Goal: Task Accomplishment & Management: Manage account settings

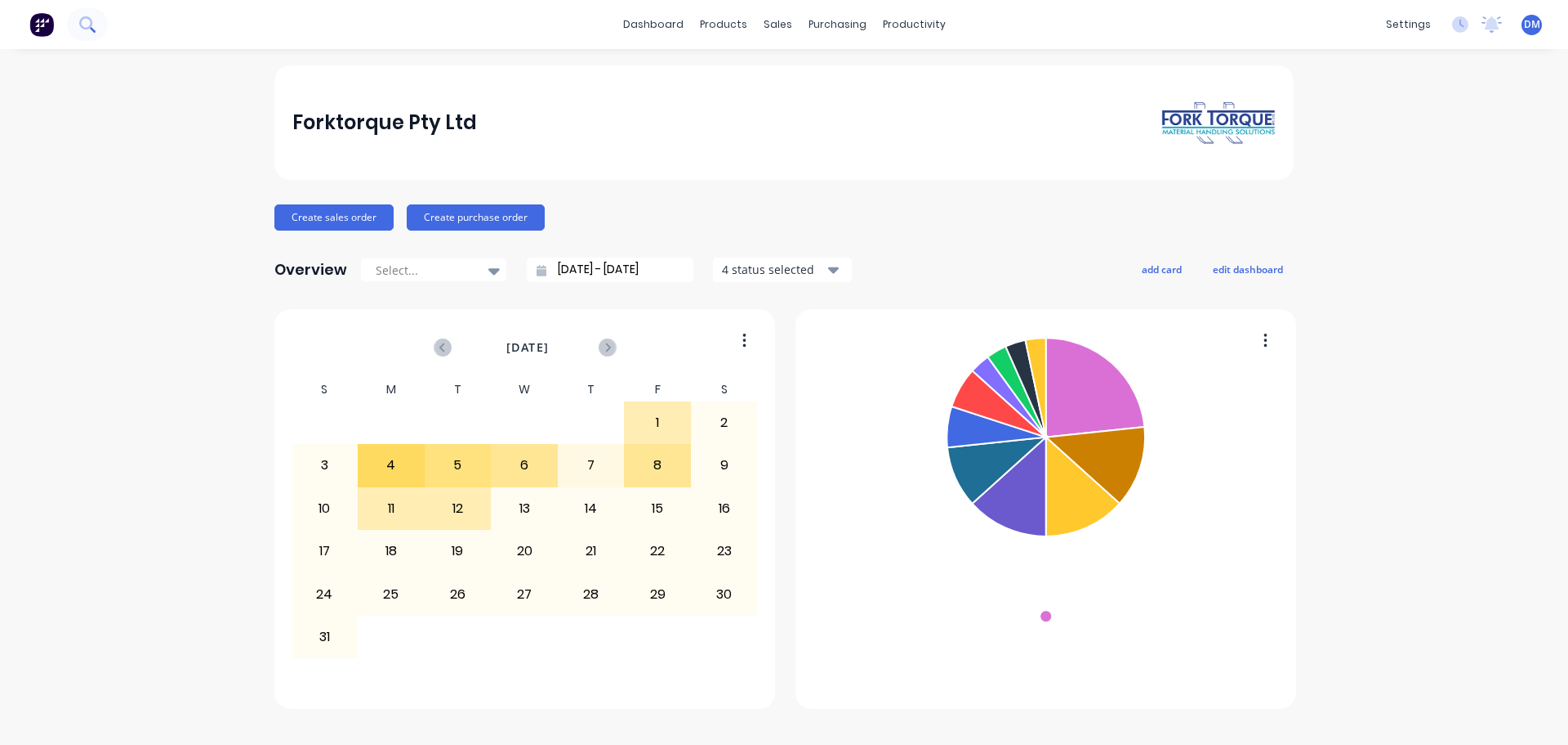
click at [93, 27] on icon at bounding box center [86, 24] width 16 height 16
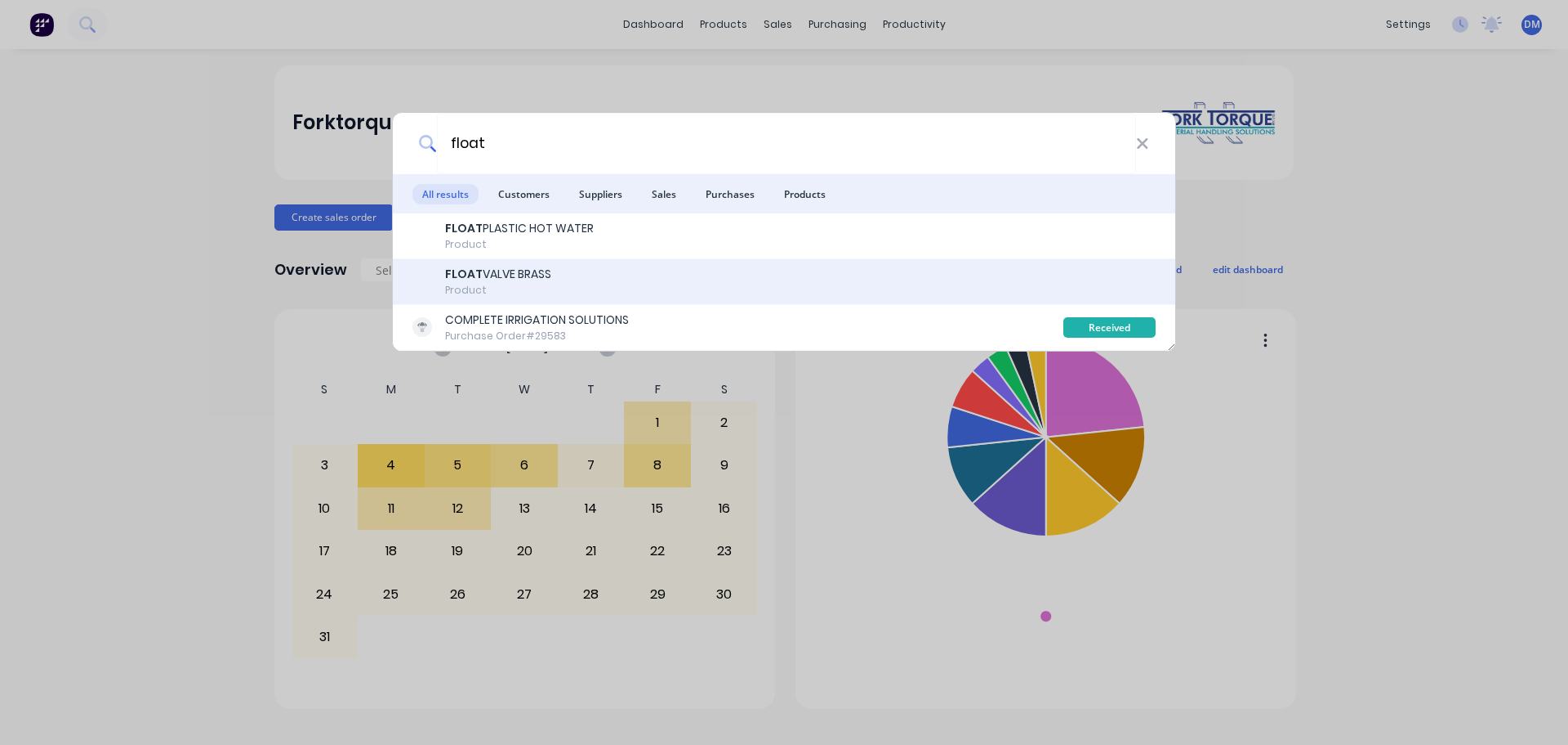
type input "float"
click at [490, 271] on div "FLOAT VALVE BRASS" at bounding box center [498, 274] width 106 height 17
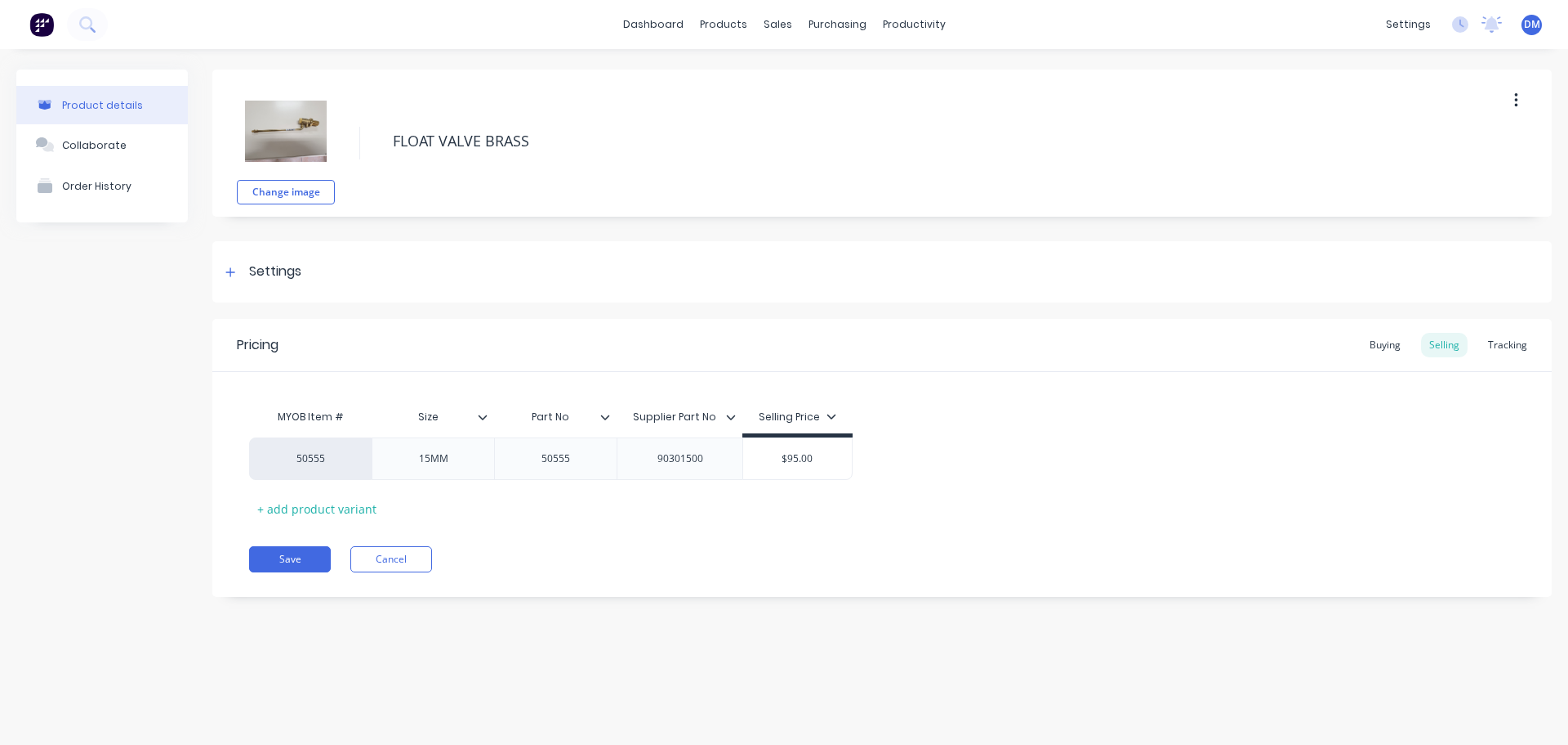
type textarea "x"
click at [45, 18] on img at bounding box center [41, 24] width 25 height 25
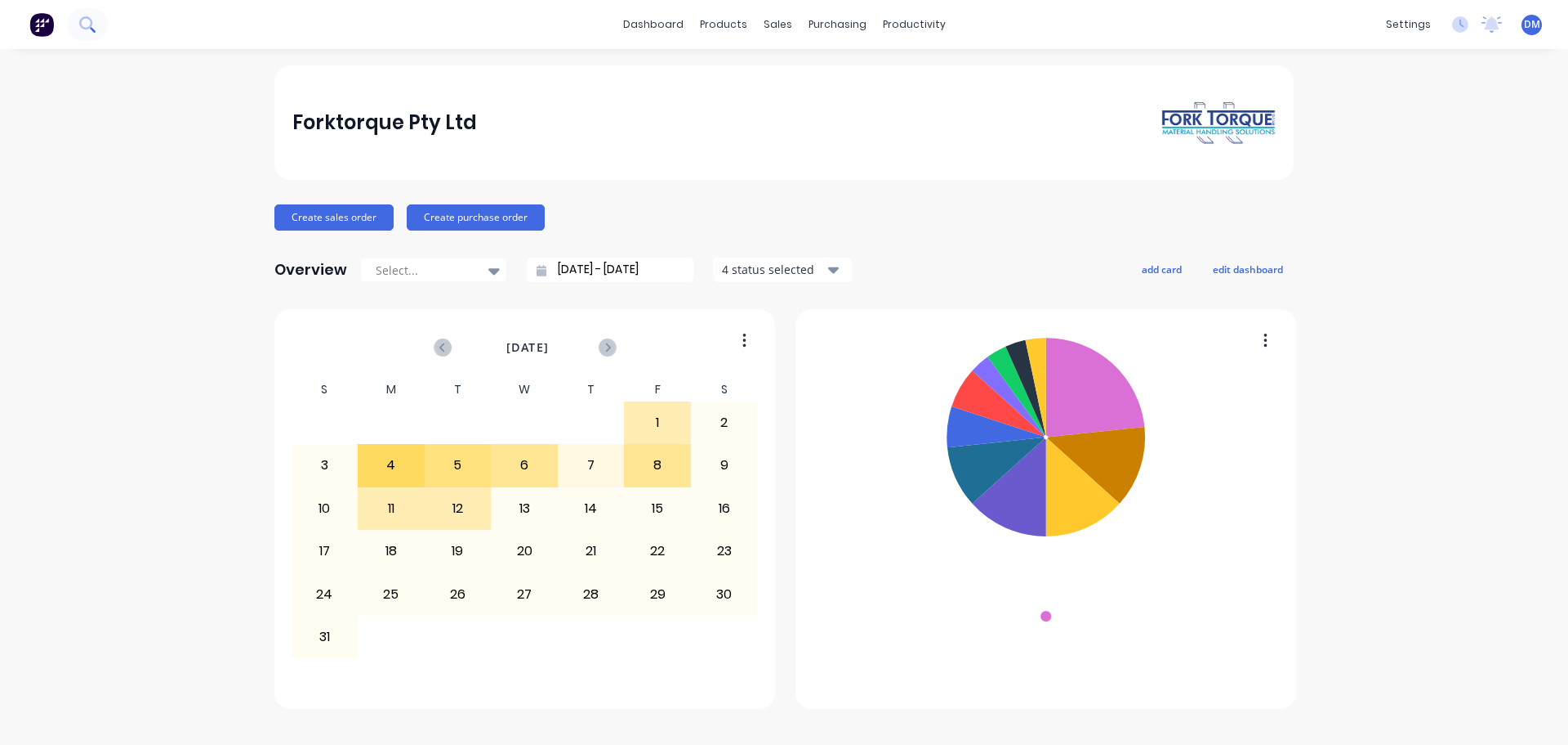
click at [85, 19] on icon at bounding box center [86, 24] width 16 height 16
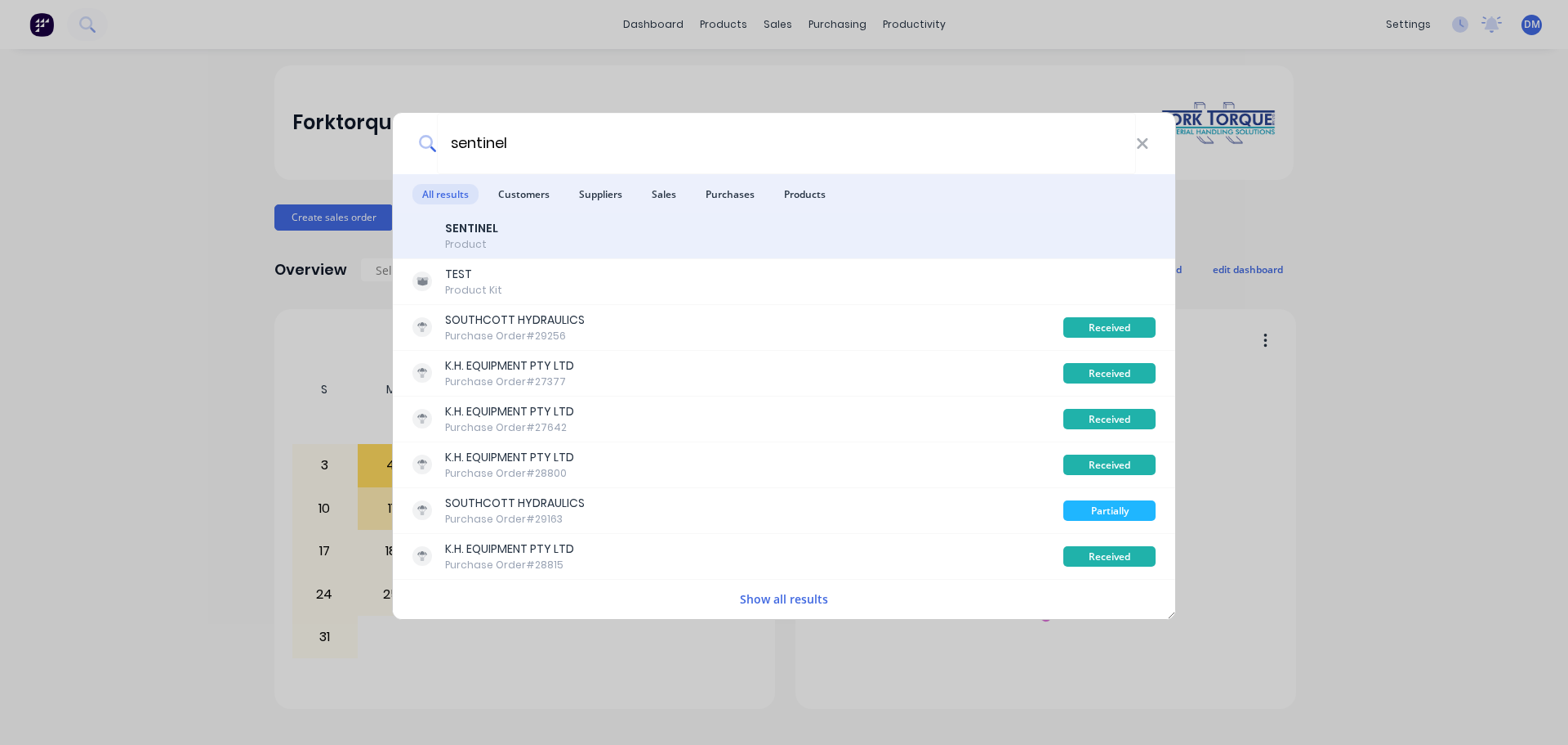
type input "sentinel"
click at [464, 237] on div "Product" at bounding box center [472, 244] width 53 height 15
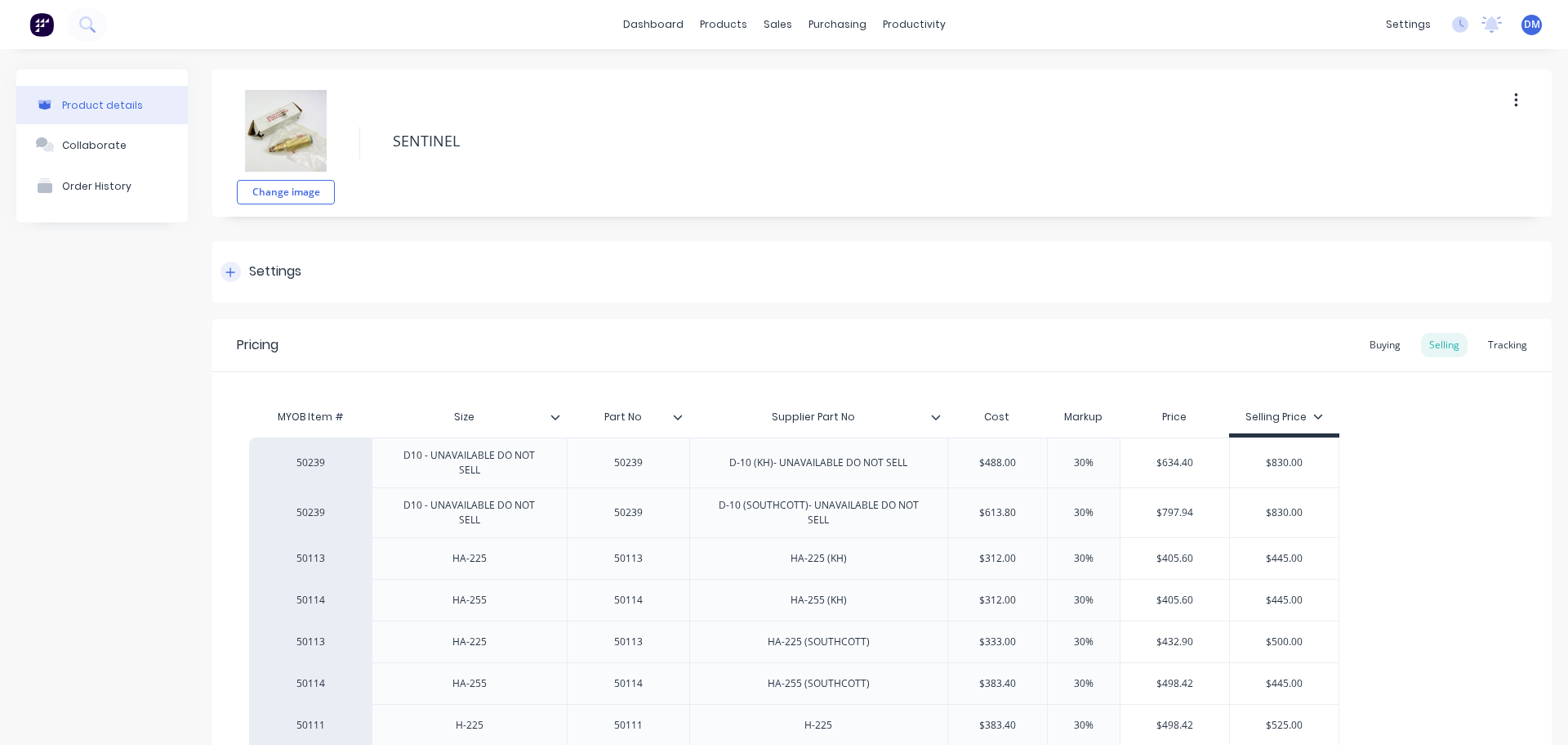
type textarea "x"
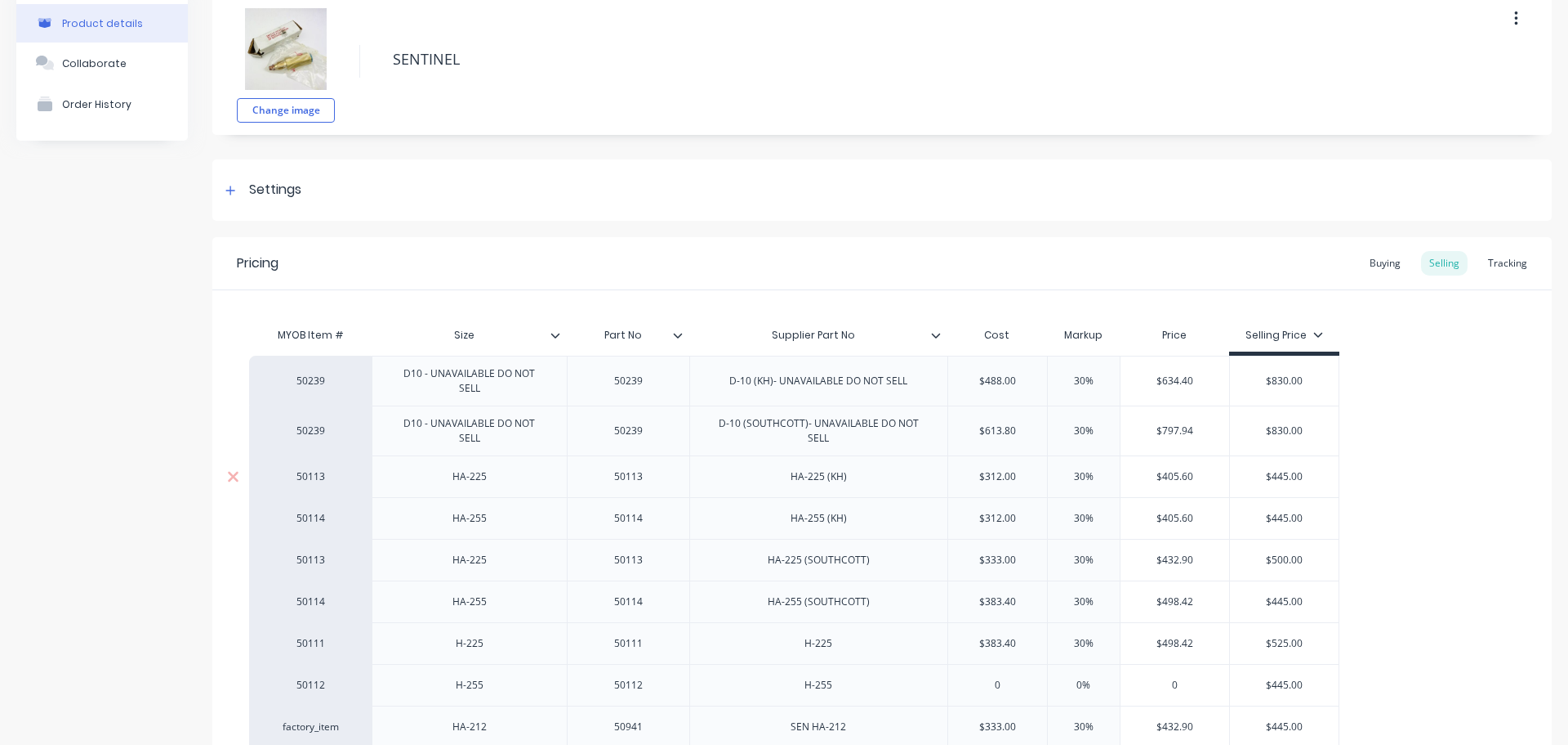
scroll to position [164, 0]
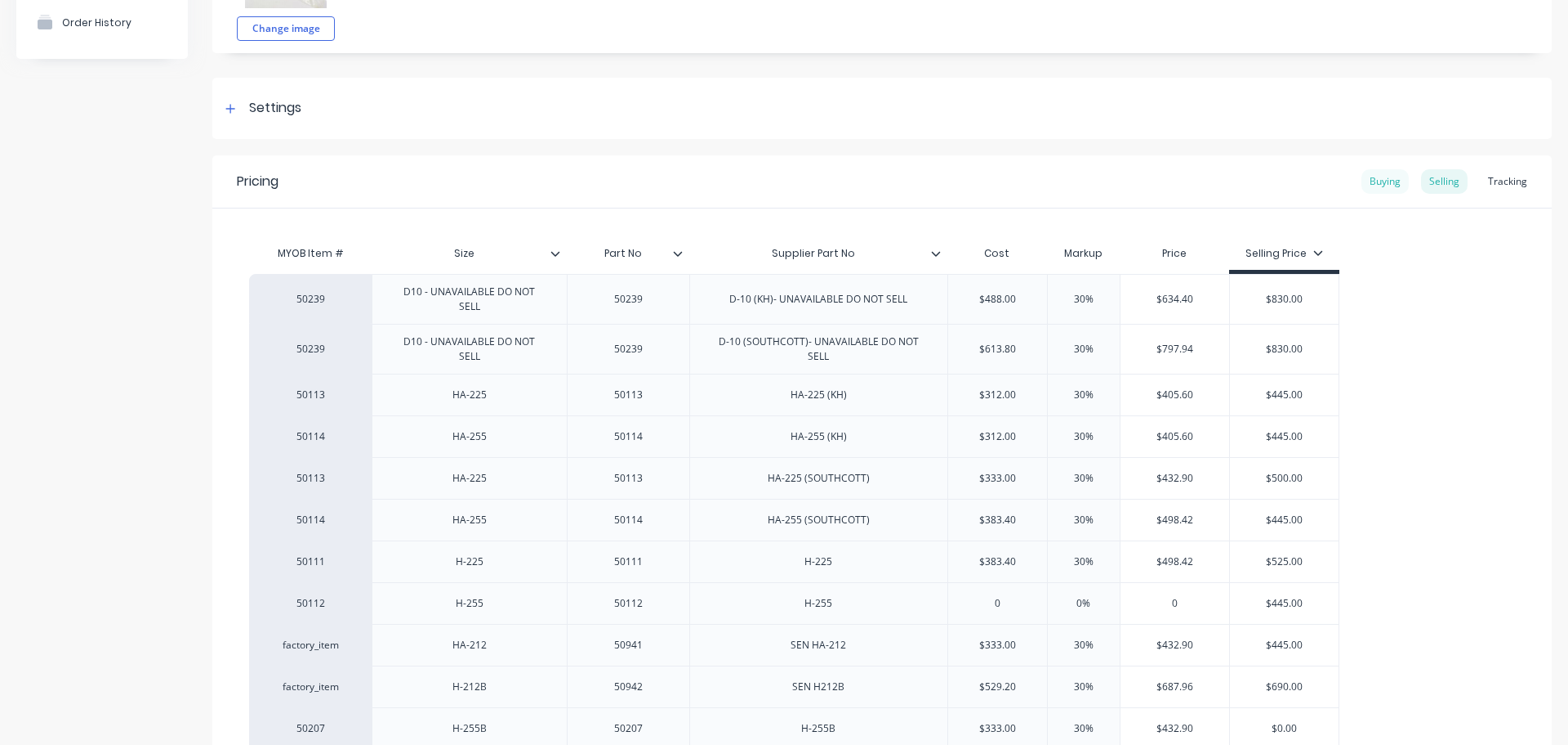
click at [1371, 185] on div "Buying" at bounding box center [1385, 181] width 48 height 25
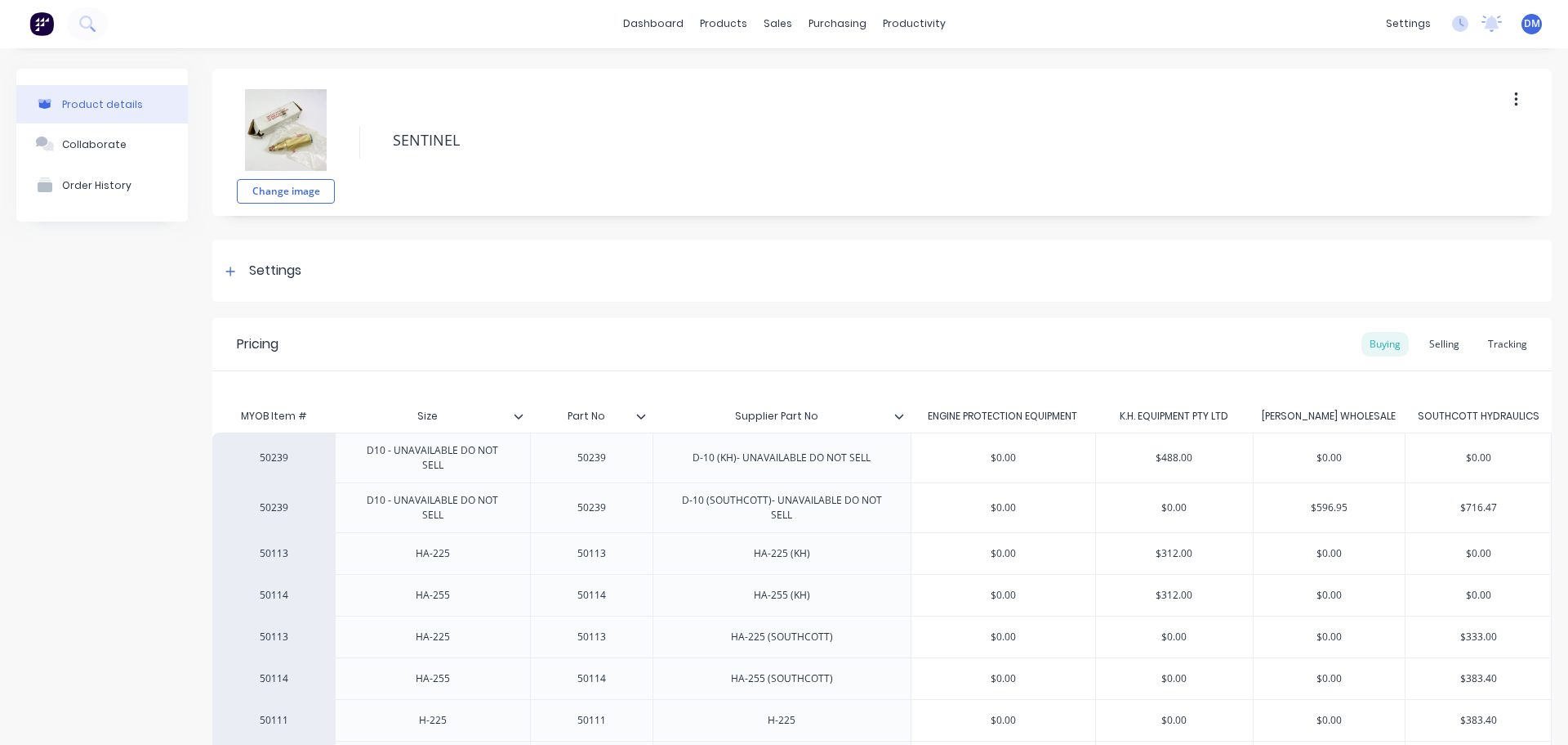
scroll to position [0, 0]
click at [43, 24] on img at bounding box center [41, 24] width 25 height 25
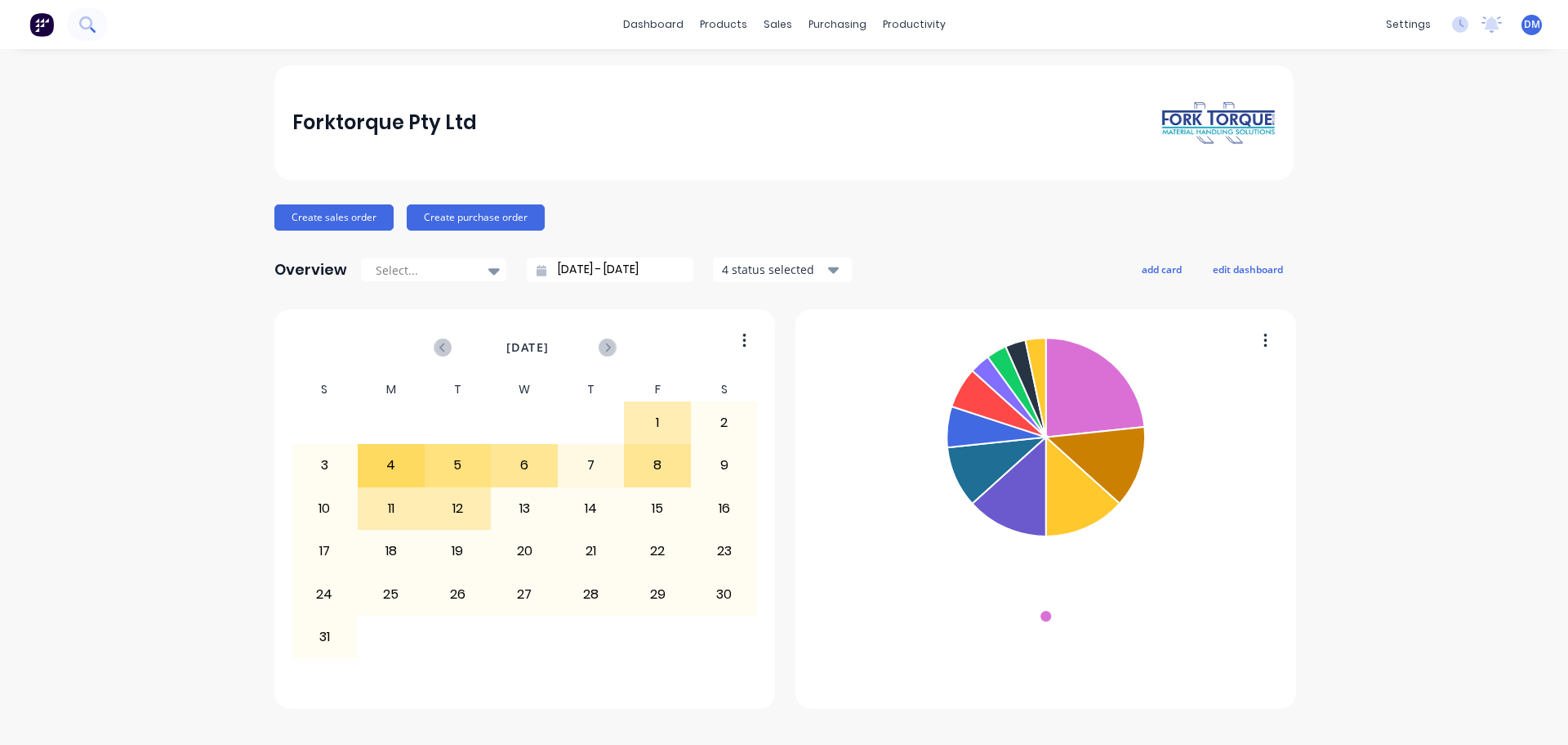
click at [101, 25] on button at bounding box center [87, 25] width 40 height 33
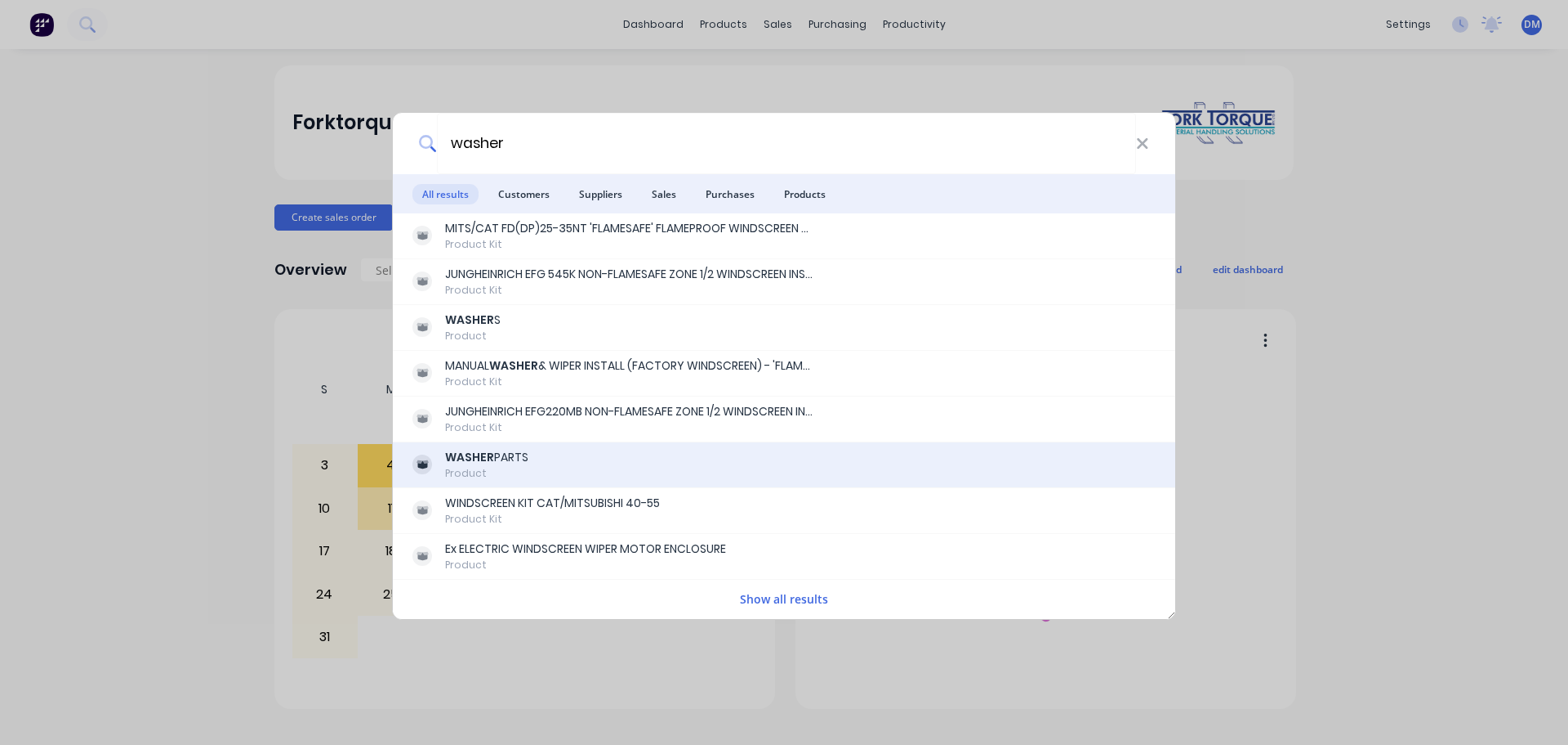
type input "washer"
click at [493, 450] on div "WASHER PARTS" at bounding box center [487, 457] width 84 height 17
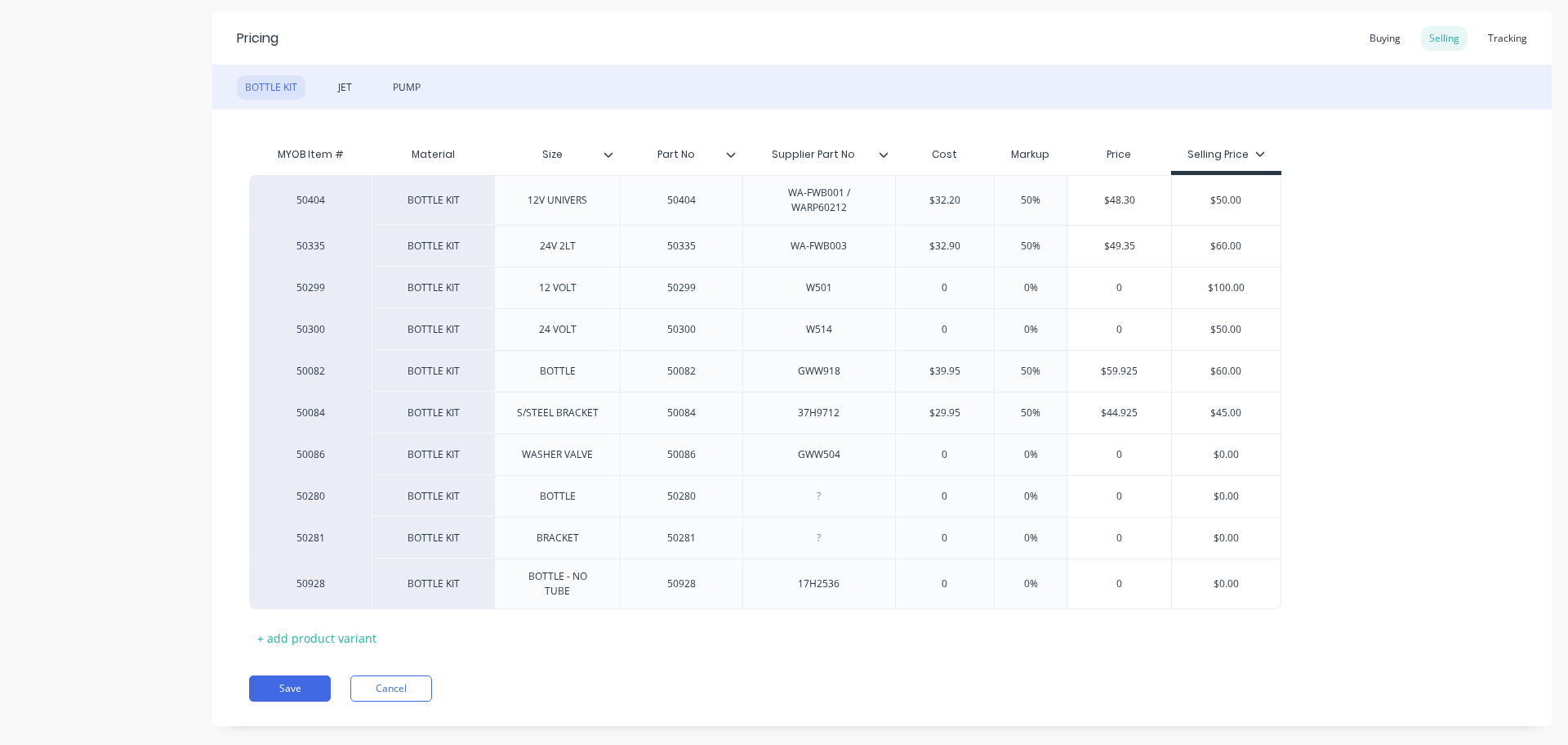
scroll to position [325, 0]
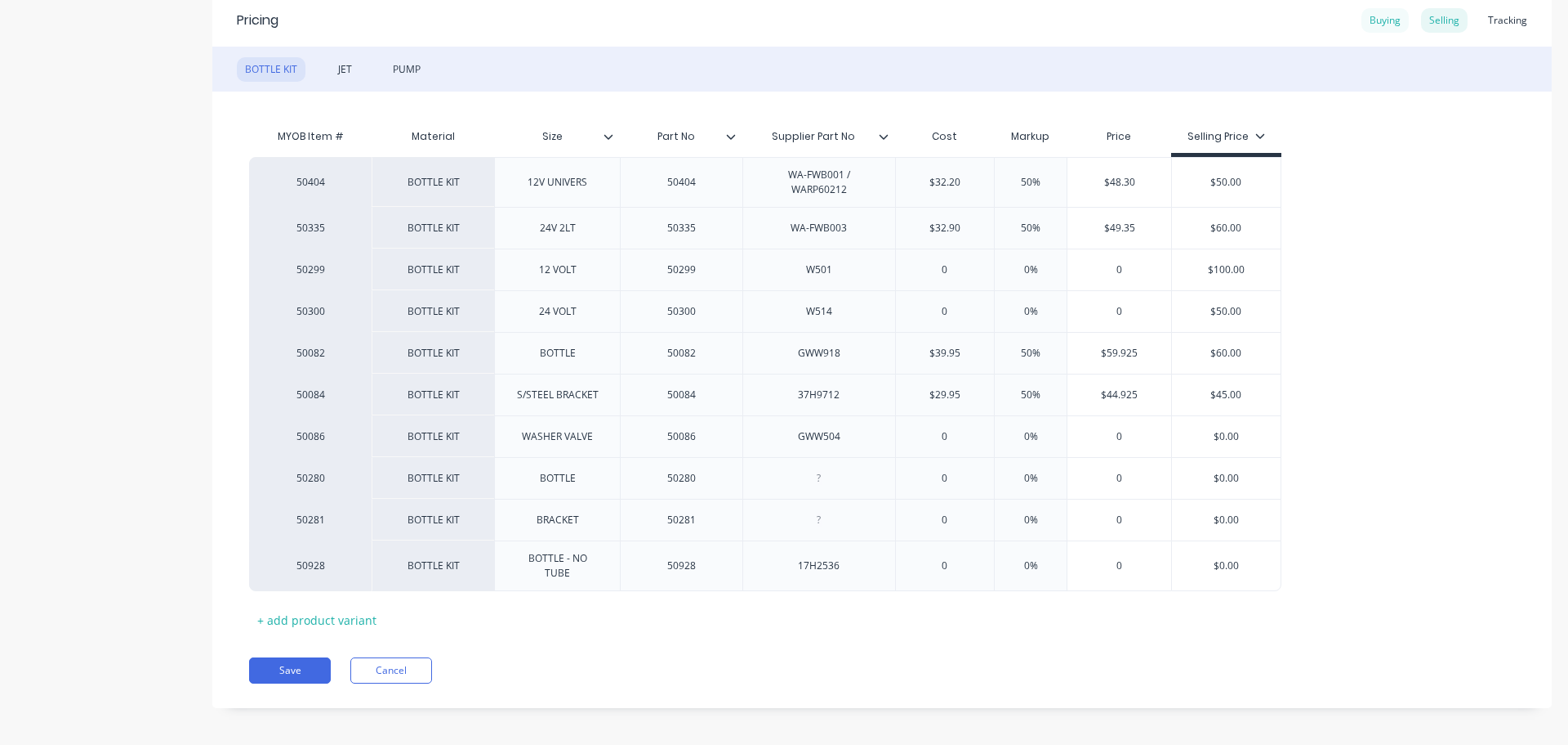
click at [1376, 23] on div "Buying" at bounding box center [1385, 20] width 48 height 25
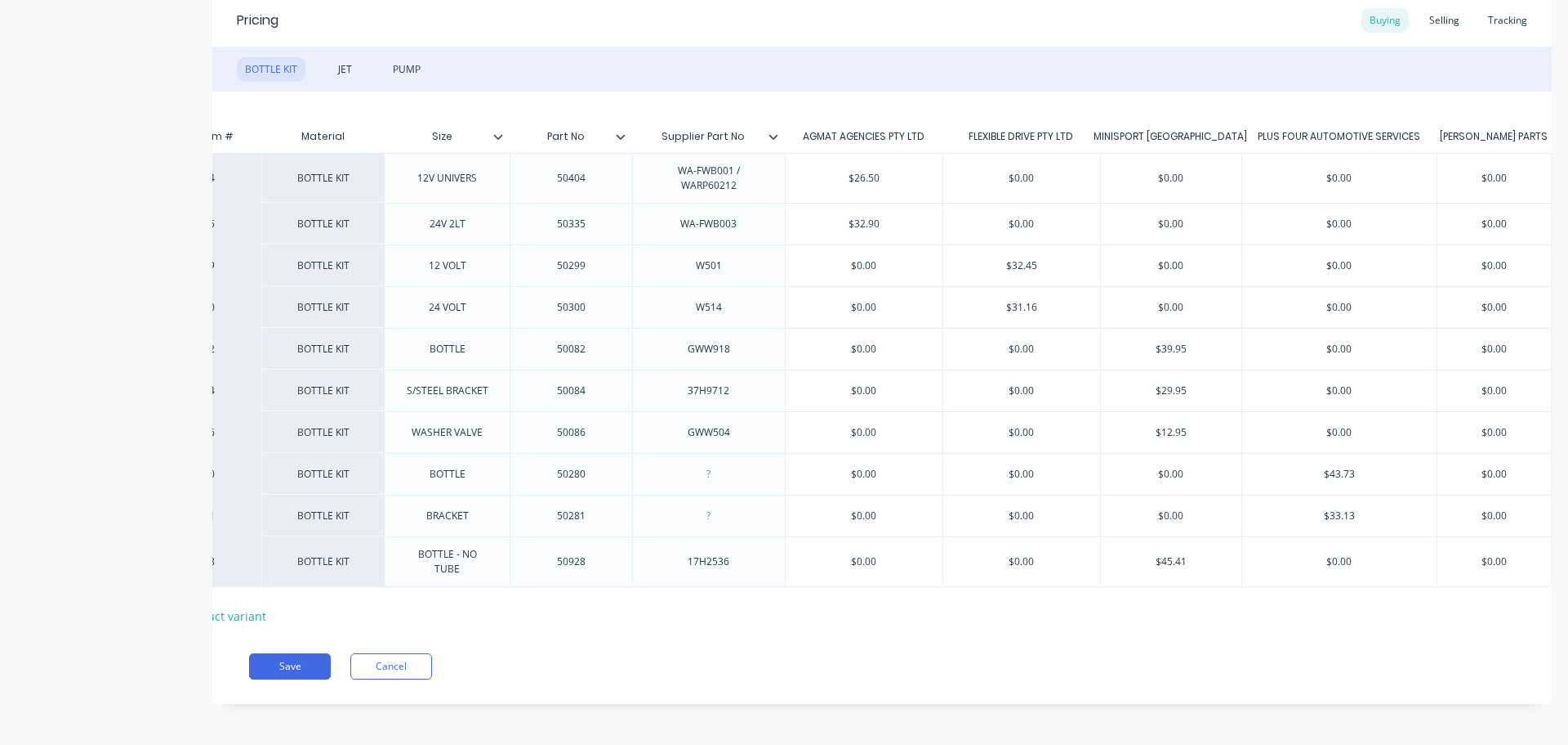
scroll to position [0, 0]
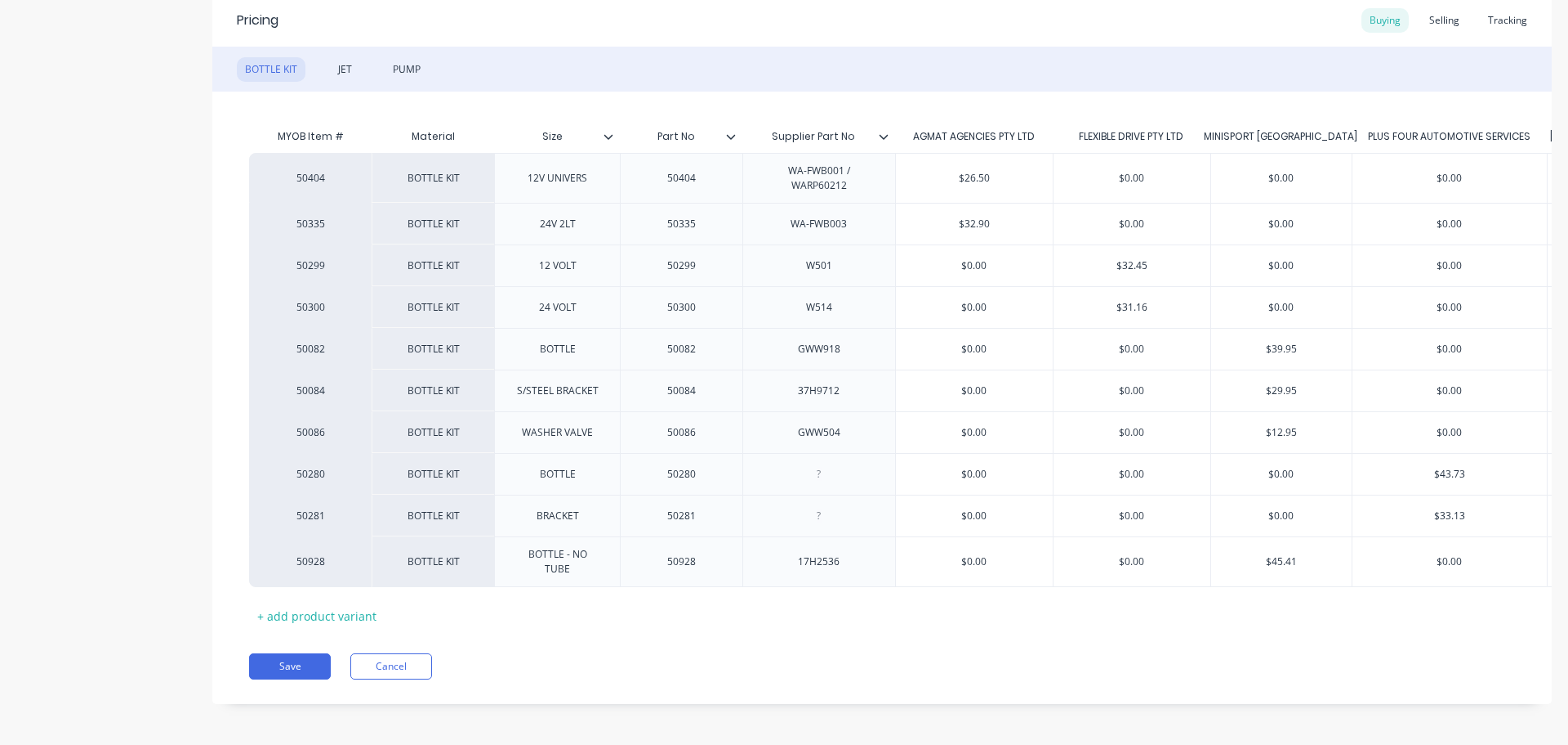
click at [404, 71] on div "PUMP" at bounding box center [407, 69] width 44 height 25
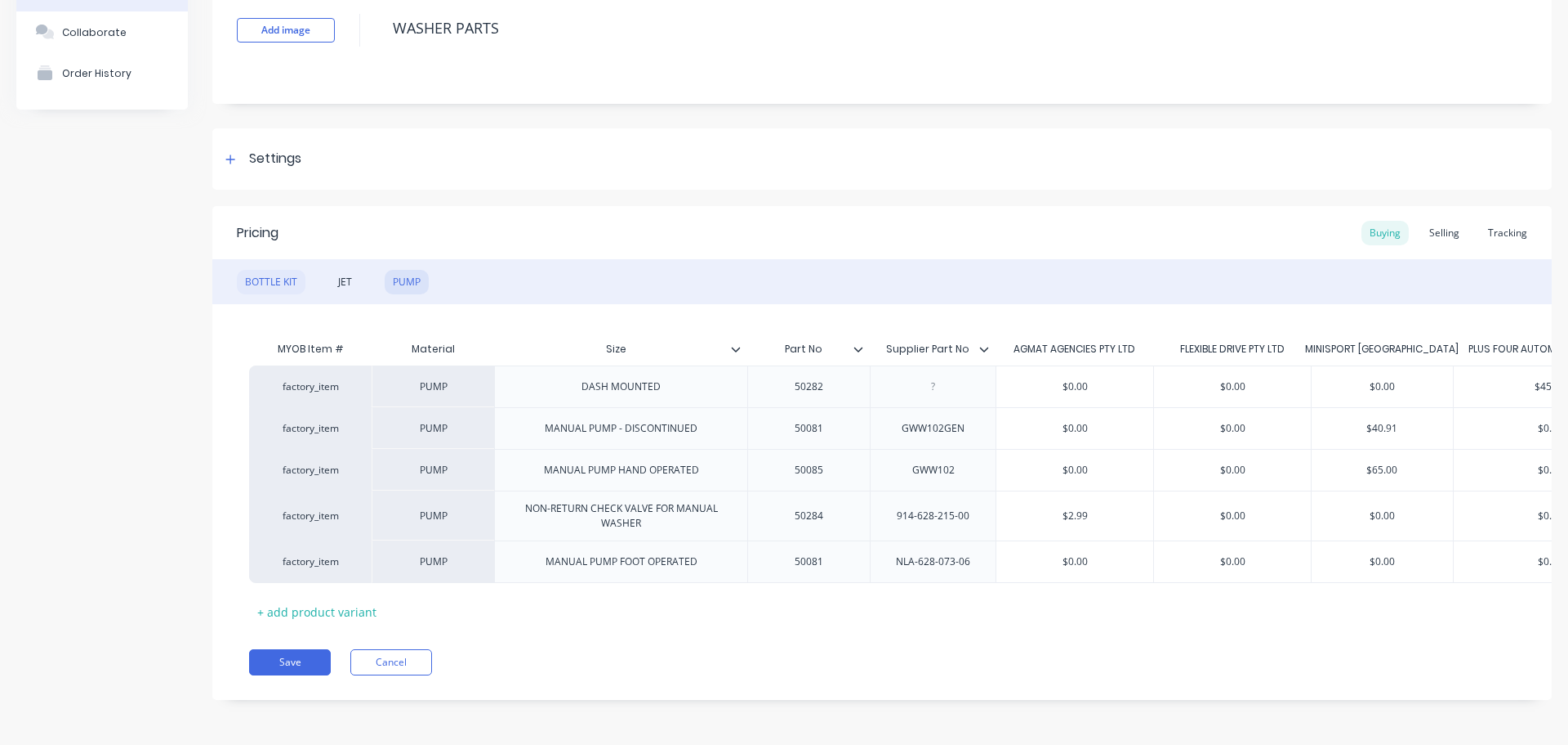
click at [256, 270] on div "BOTTLE KIT" at bounding box center [271, 282] width 69 height 25
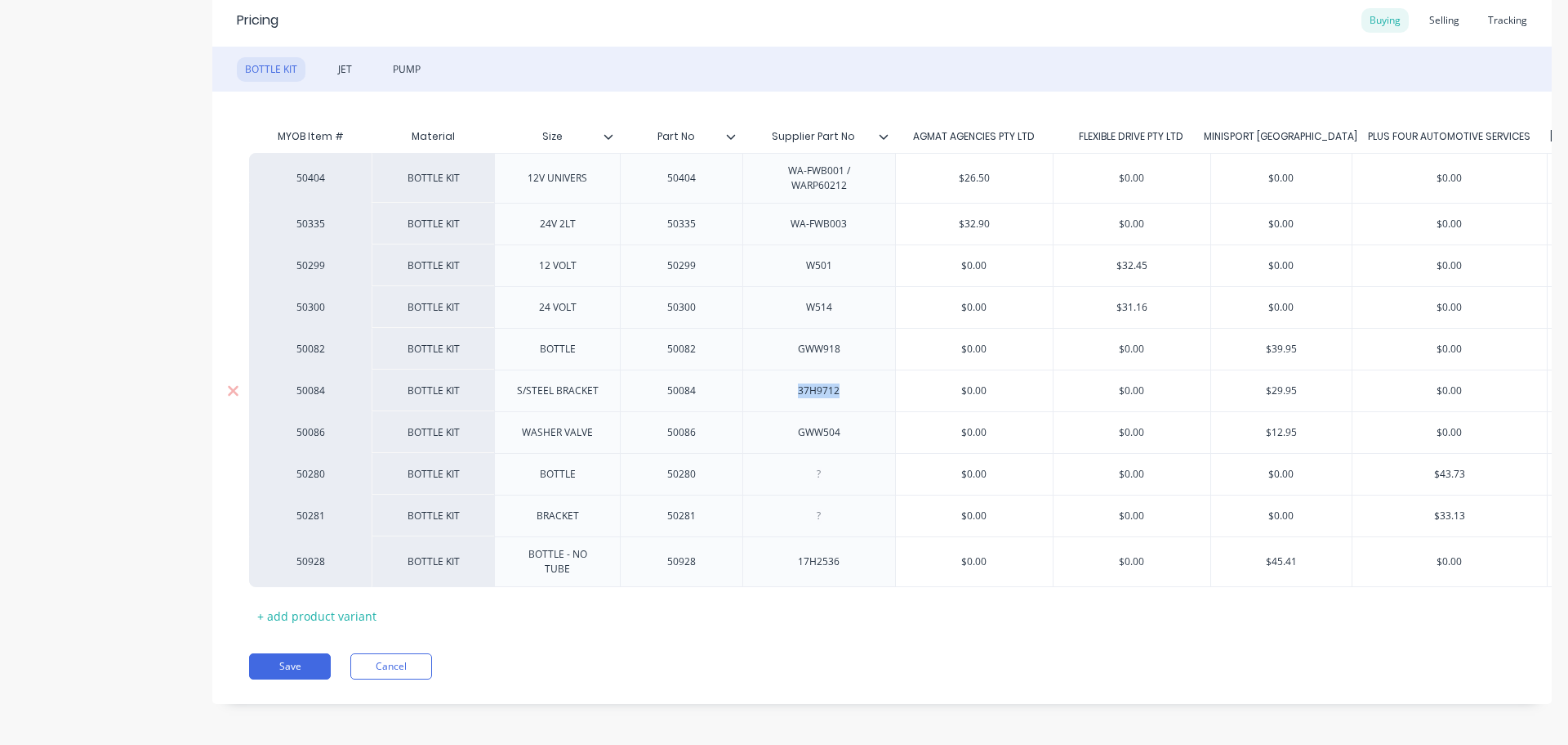
drag, startPoint x: 797, startPoint y: 395, endPoint x: 844, endPoint y: 397, distance: 47.0
click at [844, 397] on div "37H9712" at bounding box center [819, 390] width 82 height 21
copy div "37H9712"
click at [416, 71] on div "PUMP" at bounding box center [407, 69] width 44 height 25
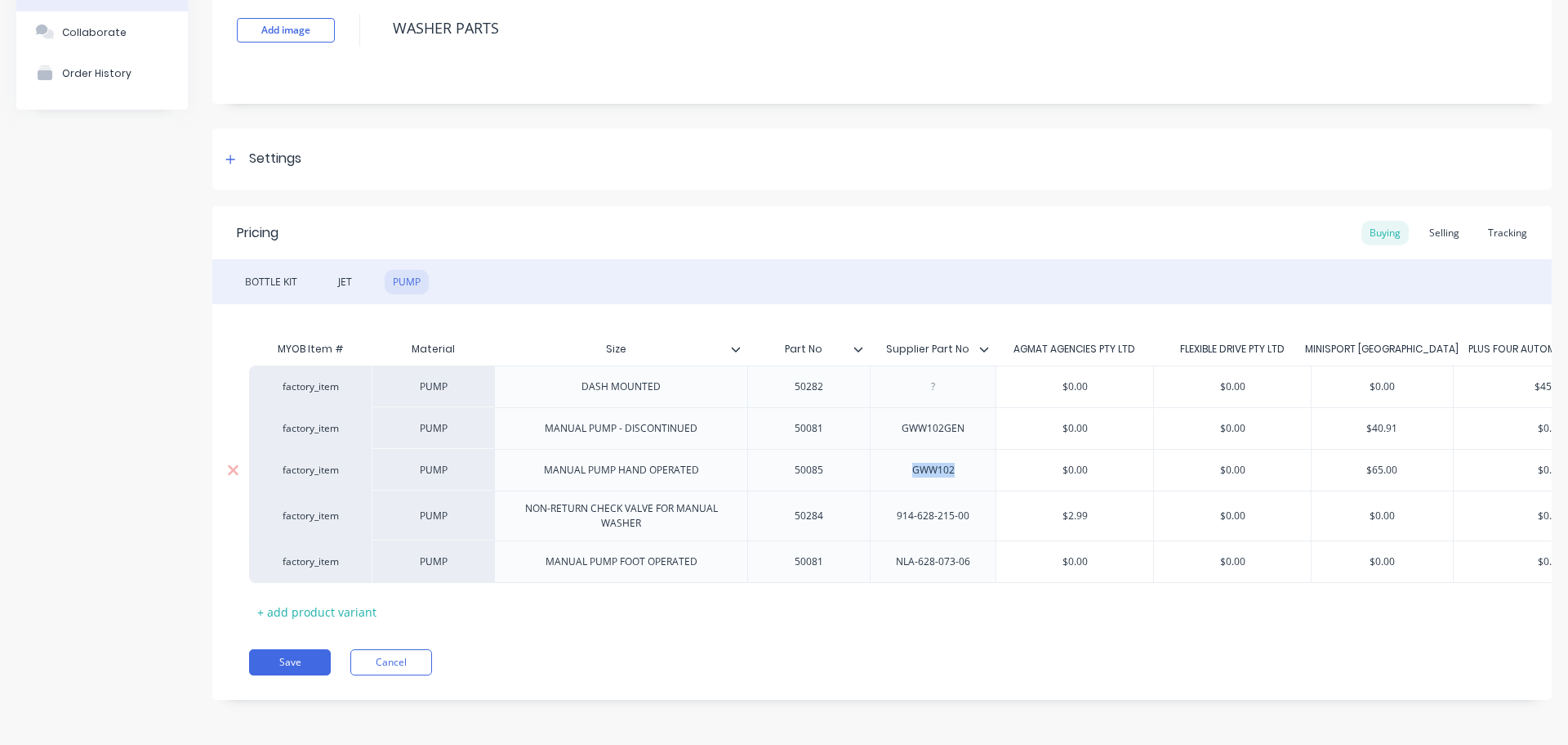
drag, startPoint x: 932, startPoint y: 464, endPoint x: 890, endPoint y: 466, distance: 42.0
click at [890, 466] on div "GWW102" at bounding box center [933, 469] width 126 height 41
copy div "GWW102"
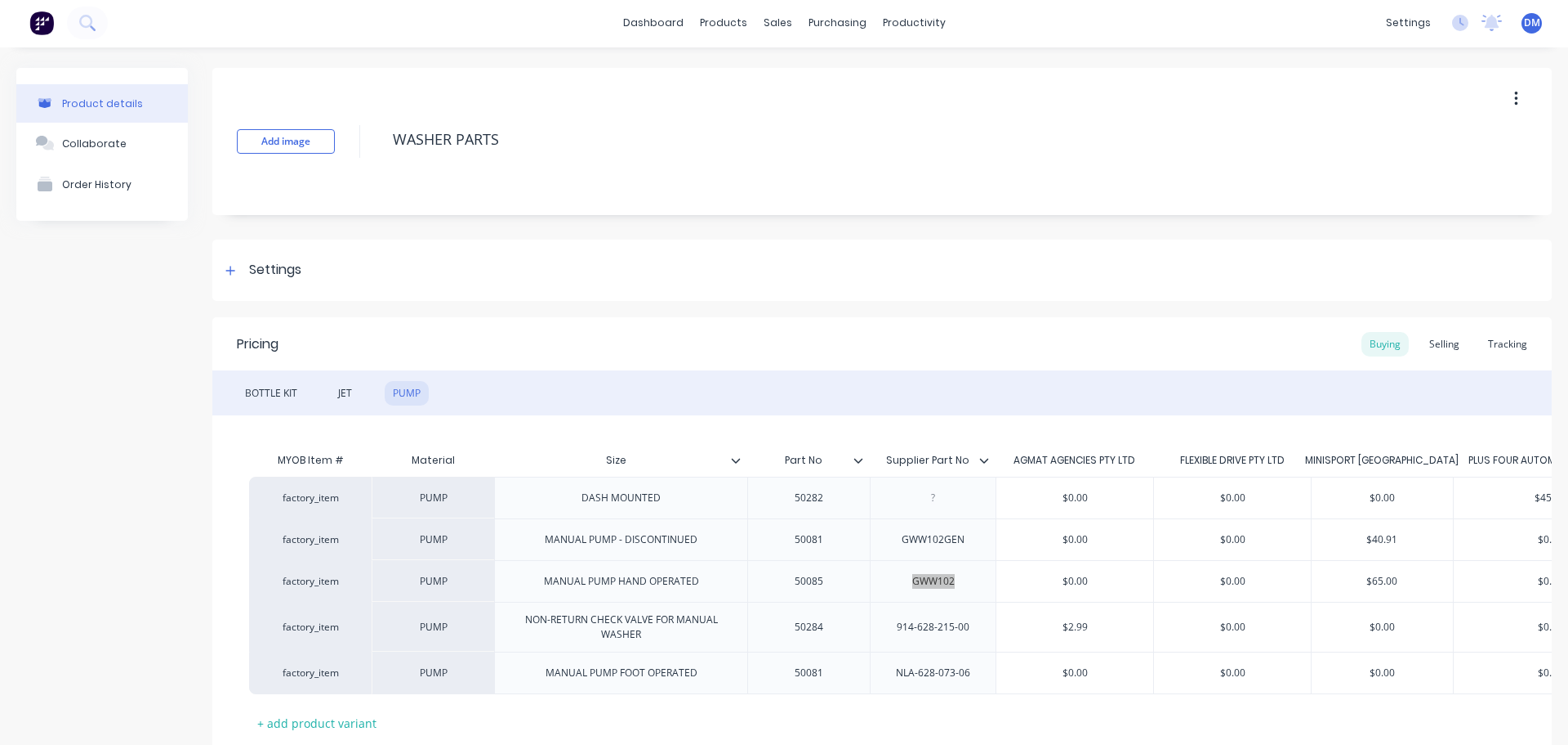
scroll to position [0, 0]
click at [799, 75] on div "Sales Orders" at bounding box center [832, 78] width 67 height 15
type textarea "x"
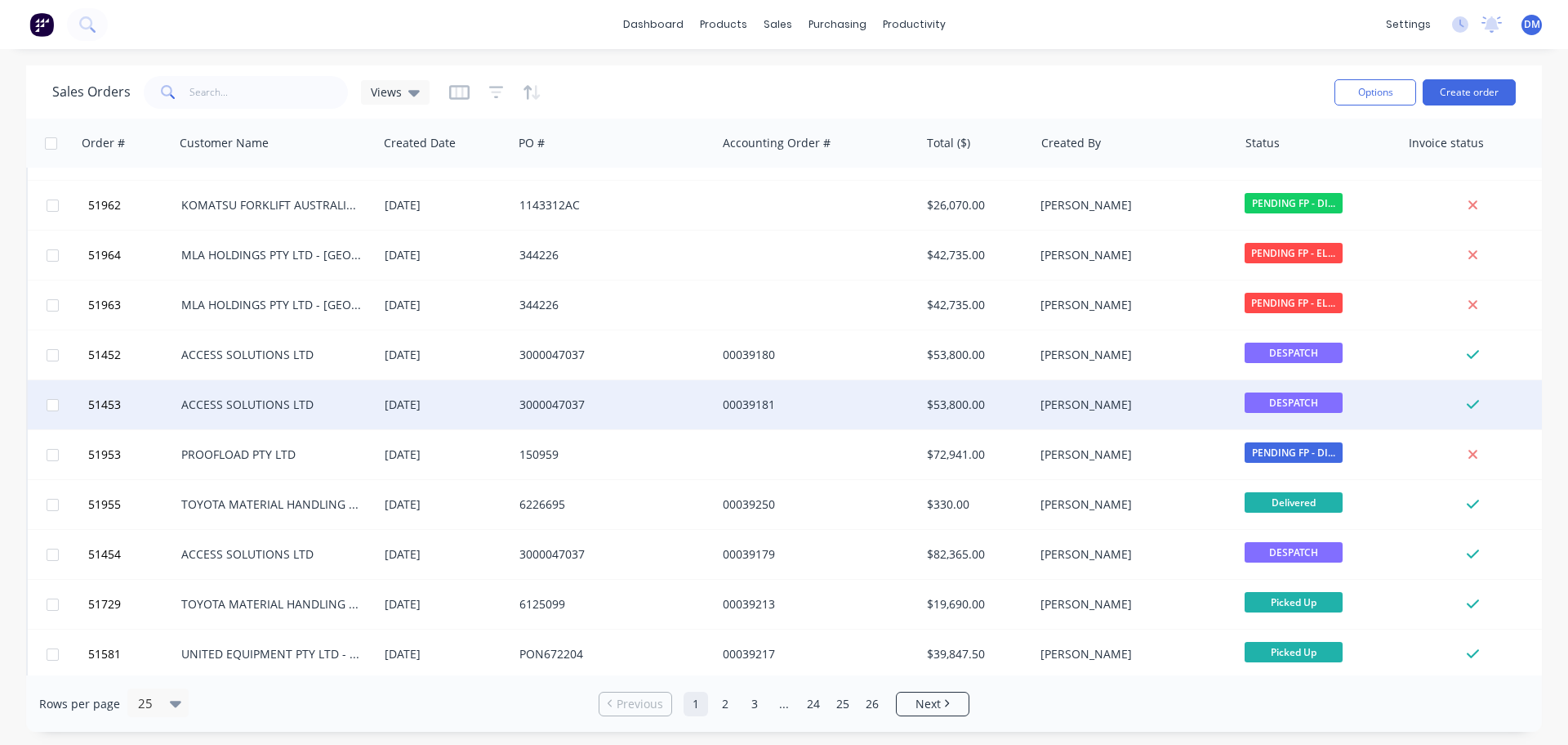
scroll to position [338, 0]
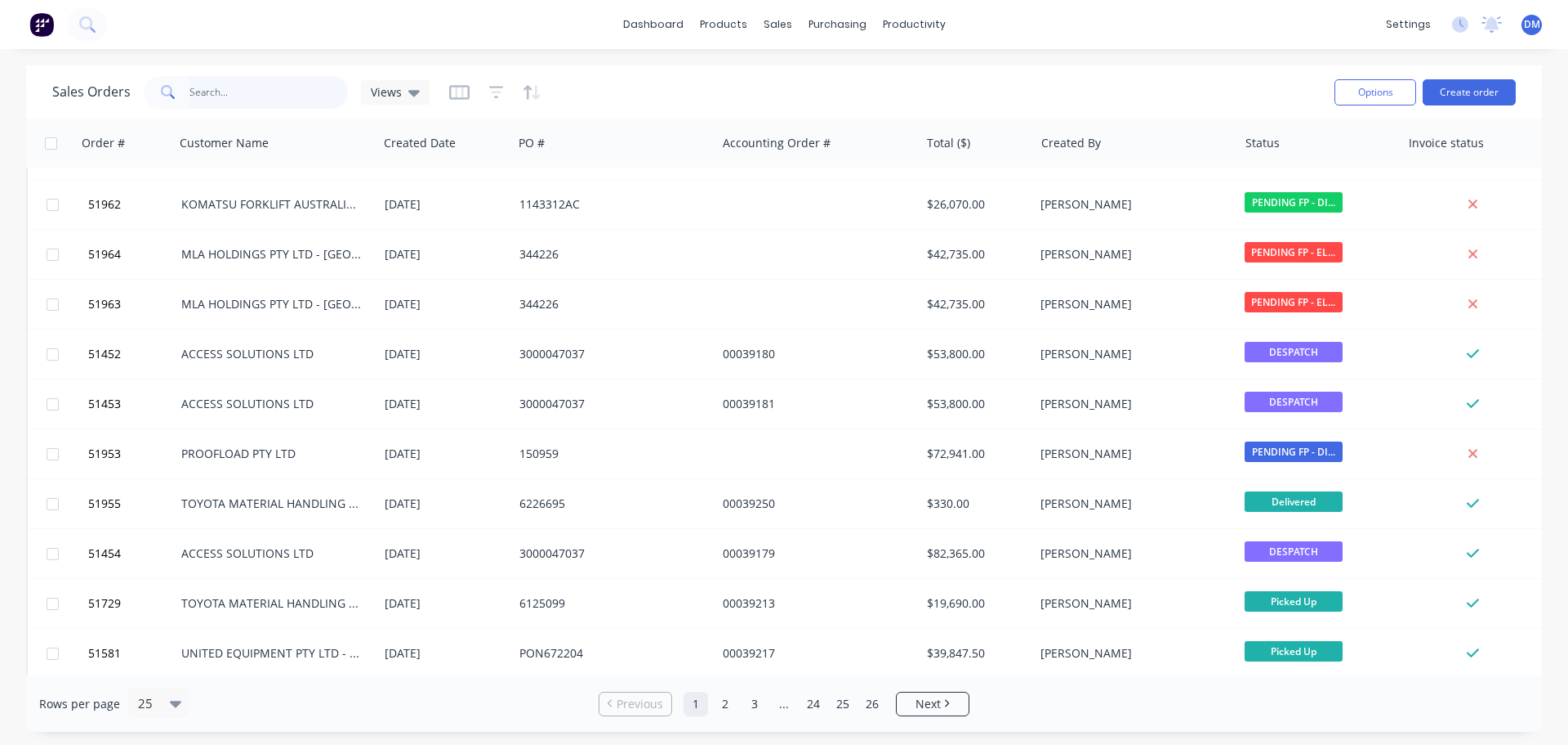
click at [189, 94] on input "text" at bounding box center [269, 93] width 160 height 33
click at [233, 92] on input "text" at bounding box center [269, 93] width 160 height 33
type input "6226695"
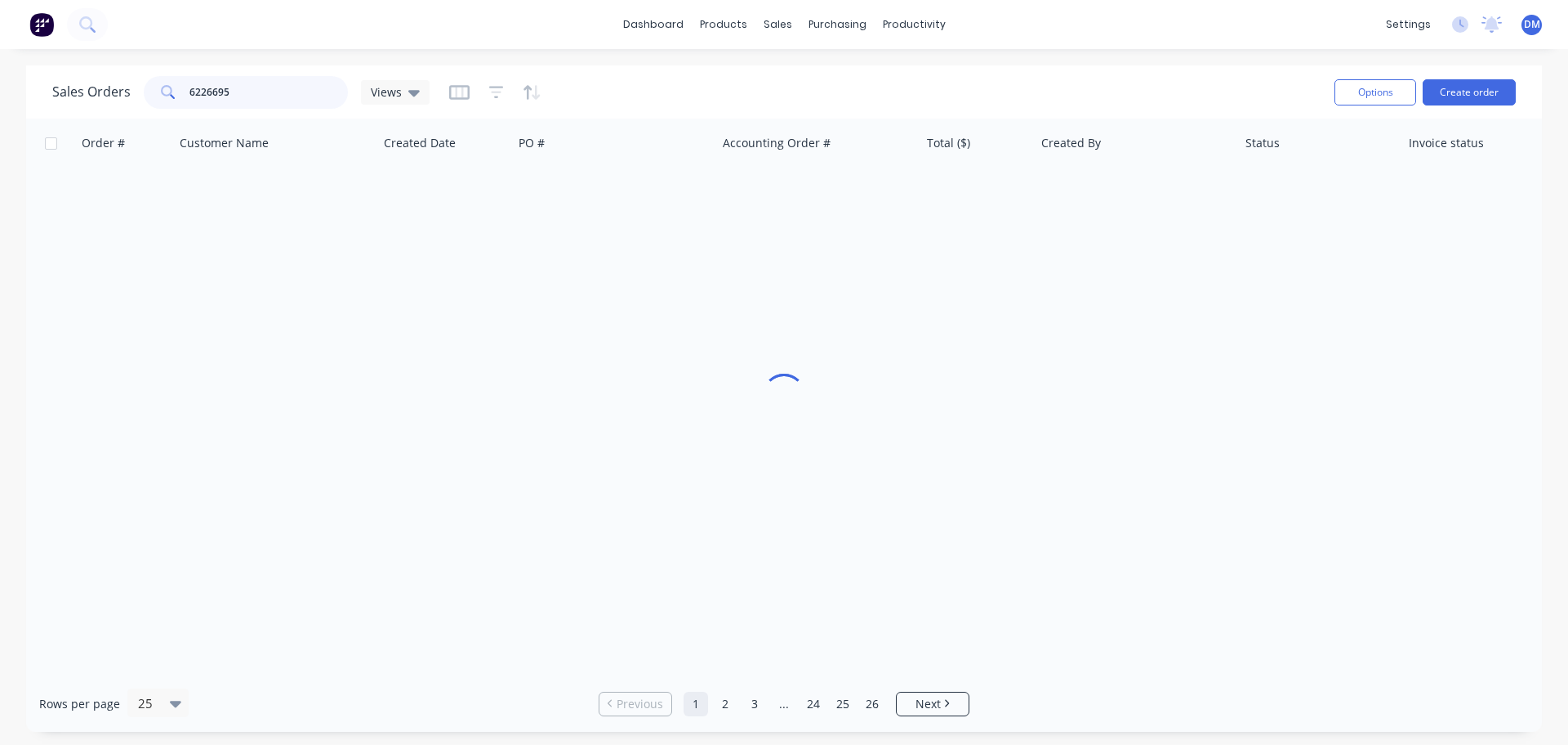
scroll to position [0, 0]
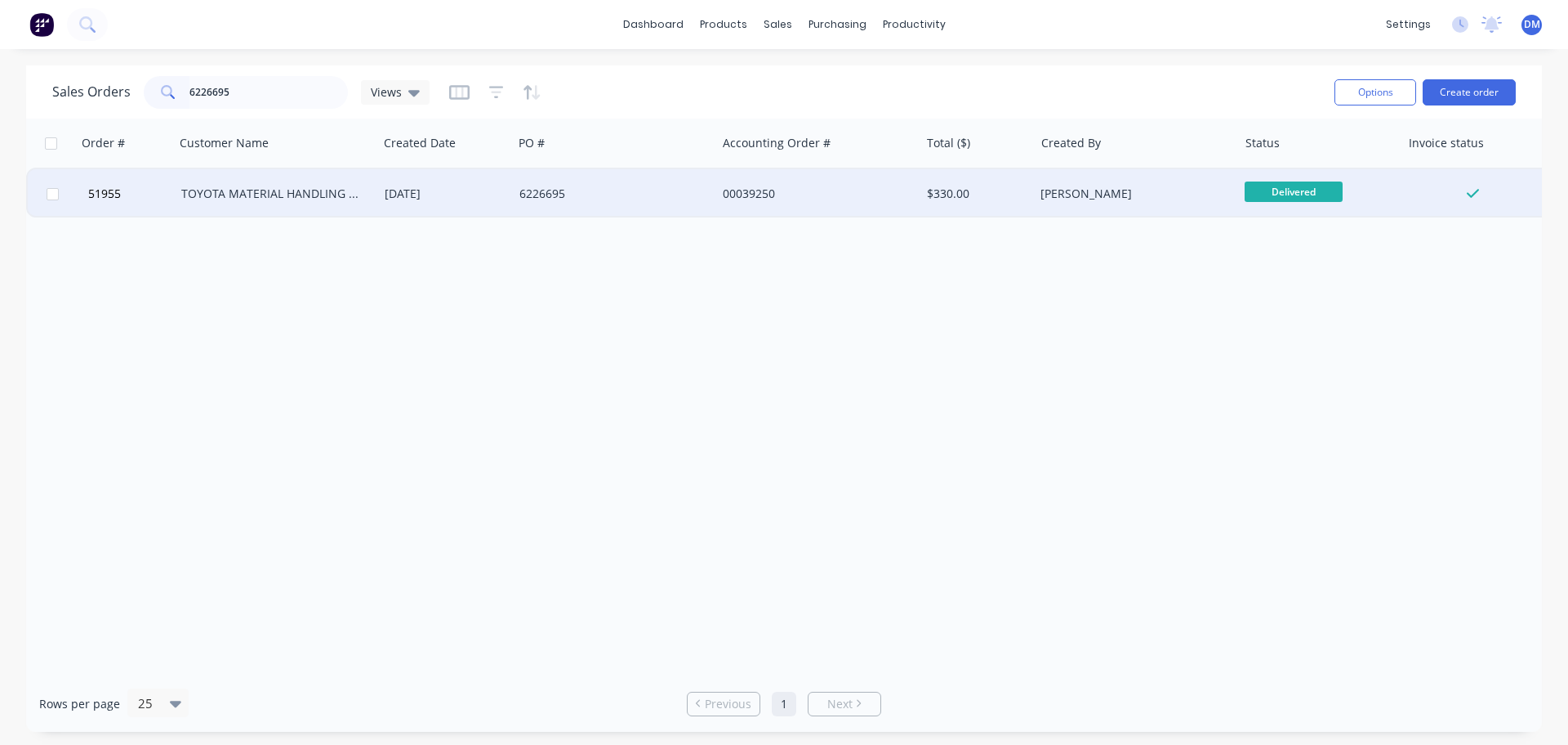
click at [233, 194] on div "TOYOTA MATERIAL HANDLING AUST P/L-DANDENONG STH" at bounding box center [273, 194] width 182 height 17
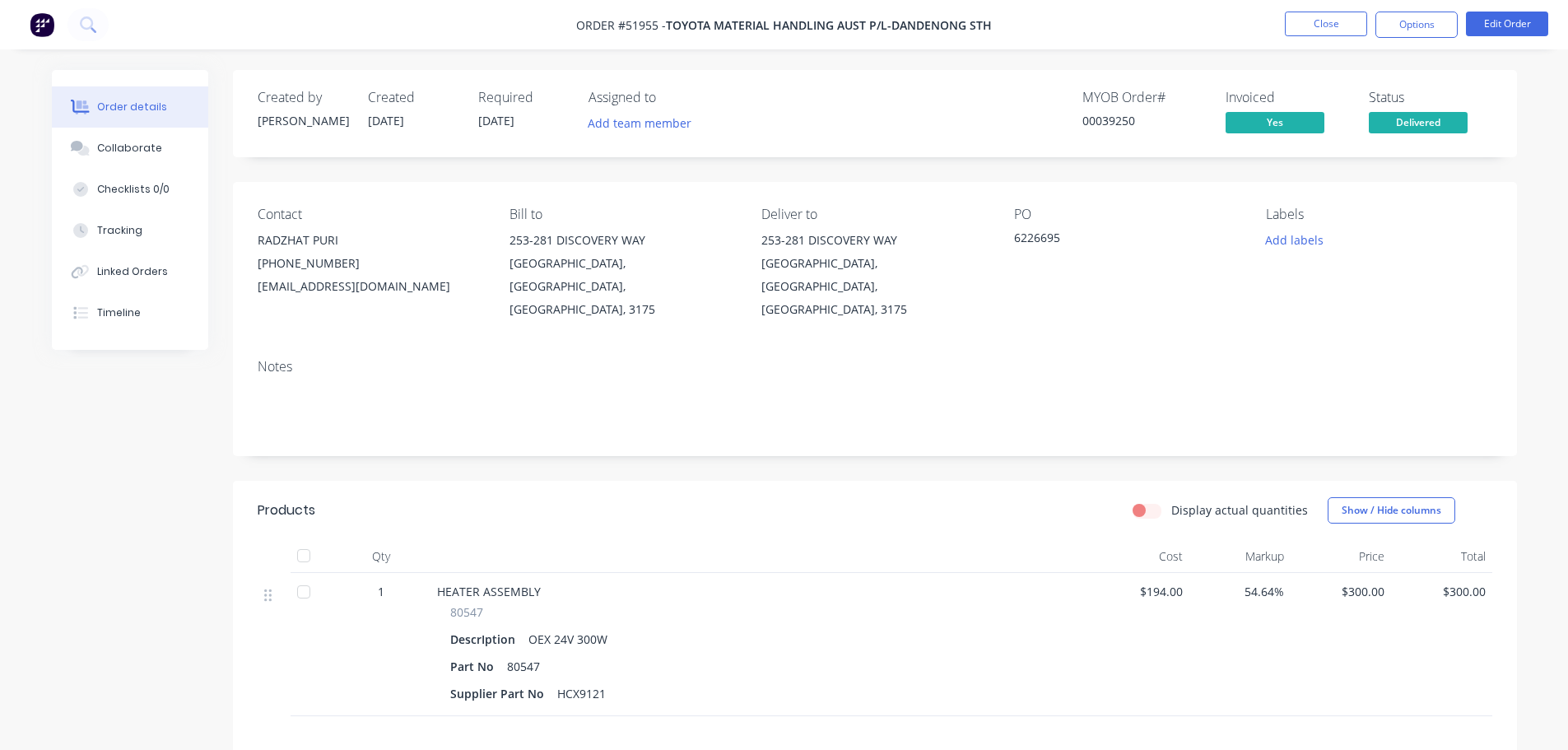
click at [26, 19] on button at bounding box center [42, 24] width 34 height 26
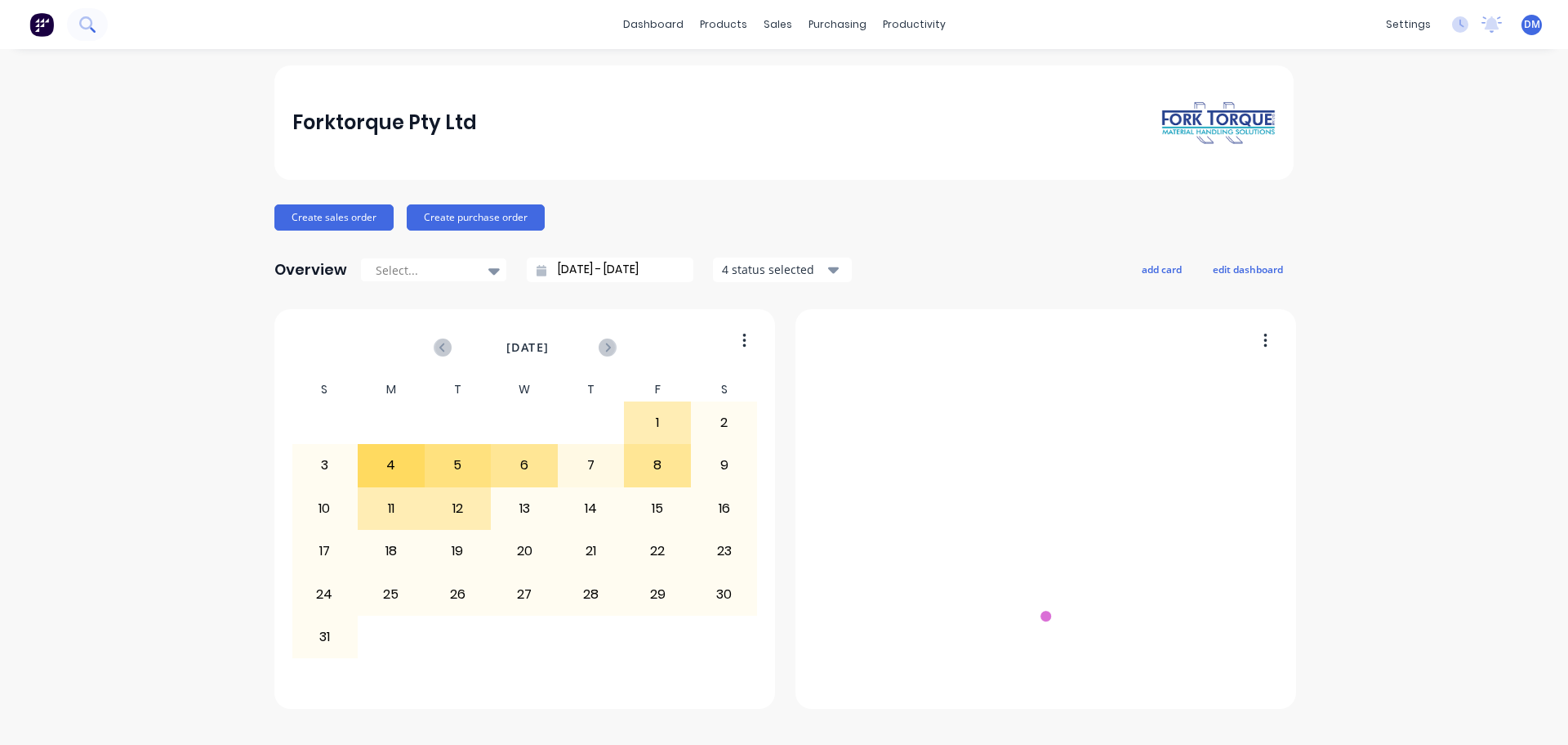
click at [82, 25] on icon at bounding box center [85, 23] width 13 height 13
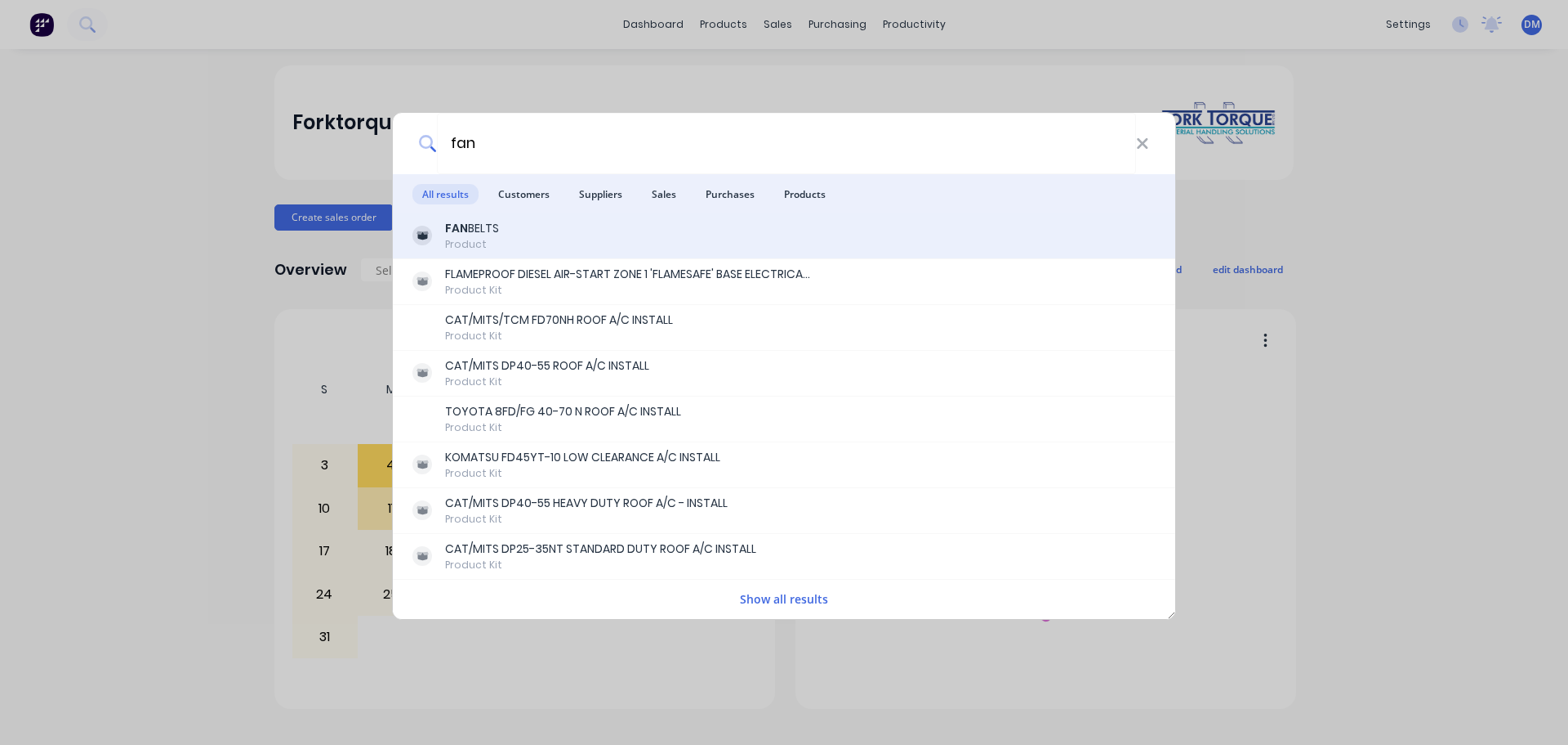
type input "fan"
click at [548, 236] on div "FAN BELTS Product" at bounding box center [784, 235] width 744 height 32
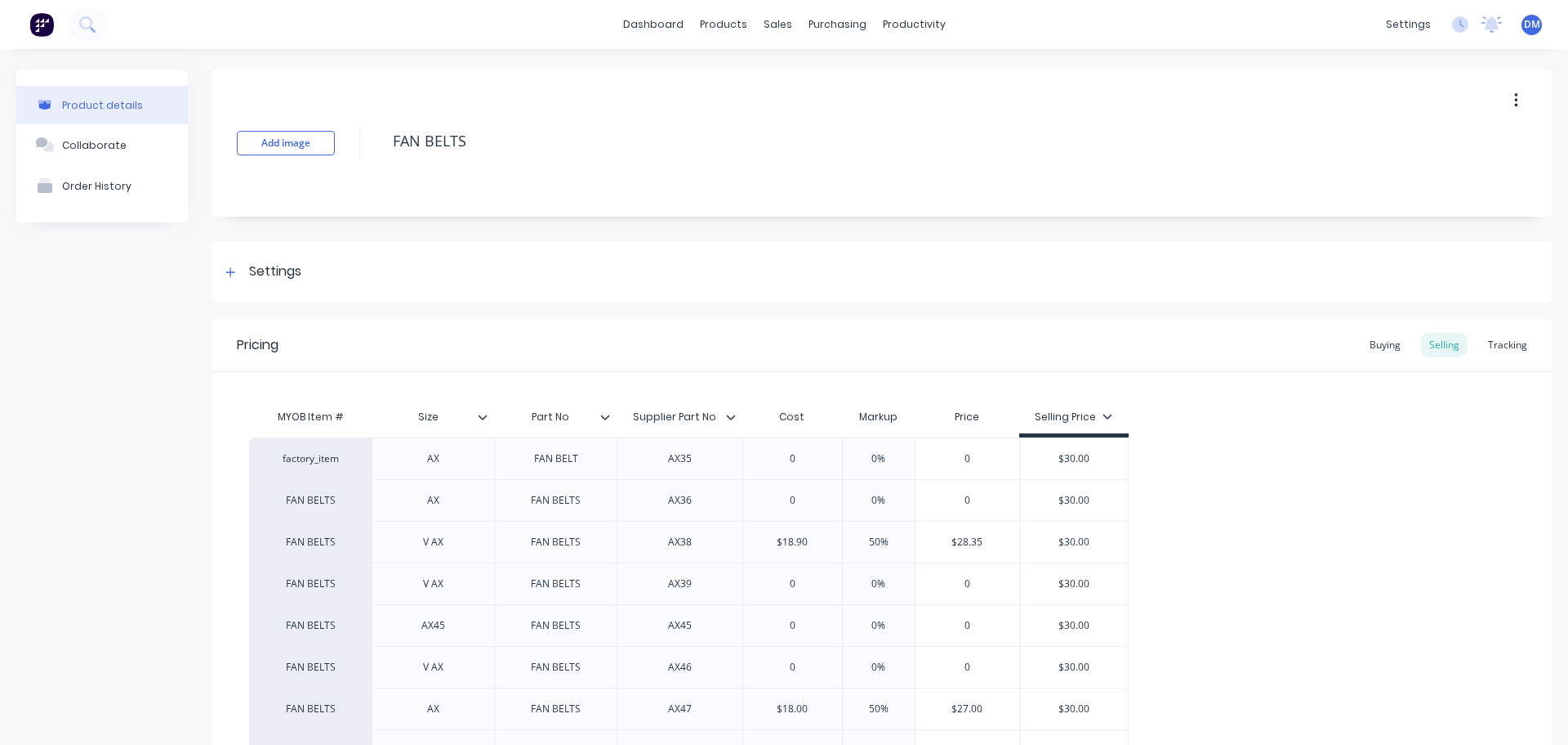
type textarea "x"
click at [43, 24] on img at bounding box center [41, 24] width 25 height 25
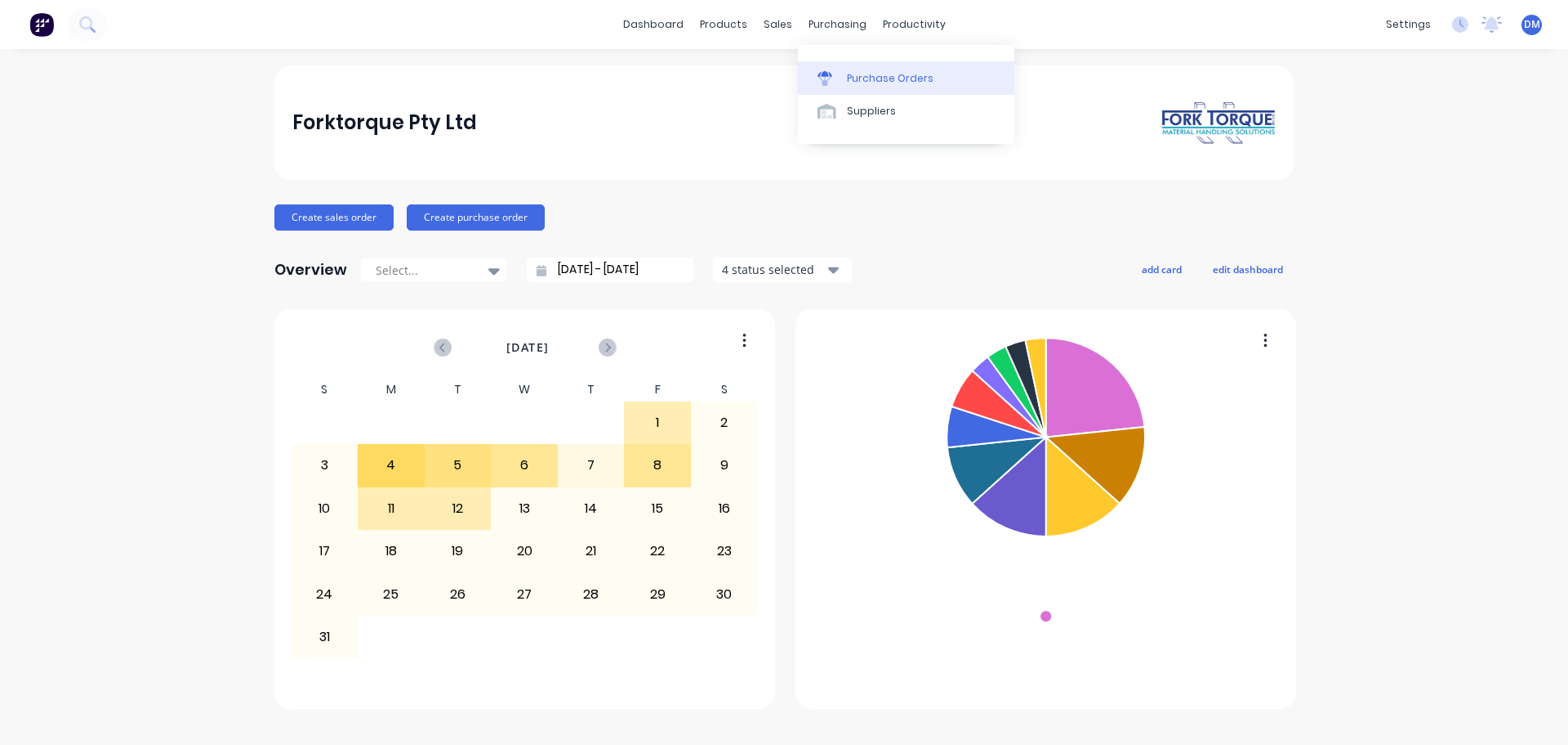
drag, startPoint x: 823, startPoint y: 73, endPoint x: 813, endPoint y: 73, distance: 10.0
click at [821, 73] on icon at bounding box center [825, 78] width 15 height 15
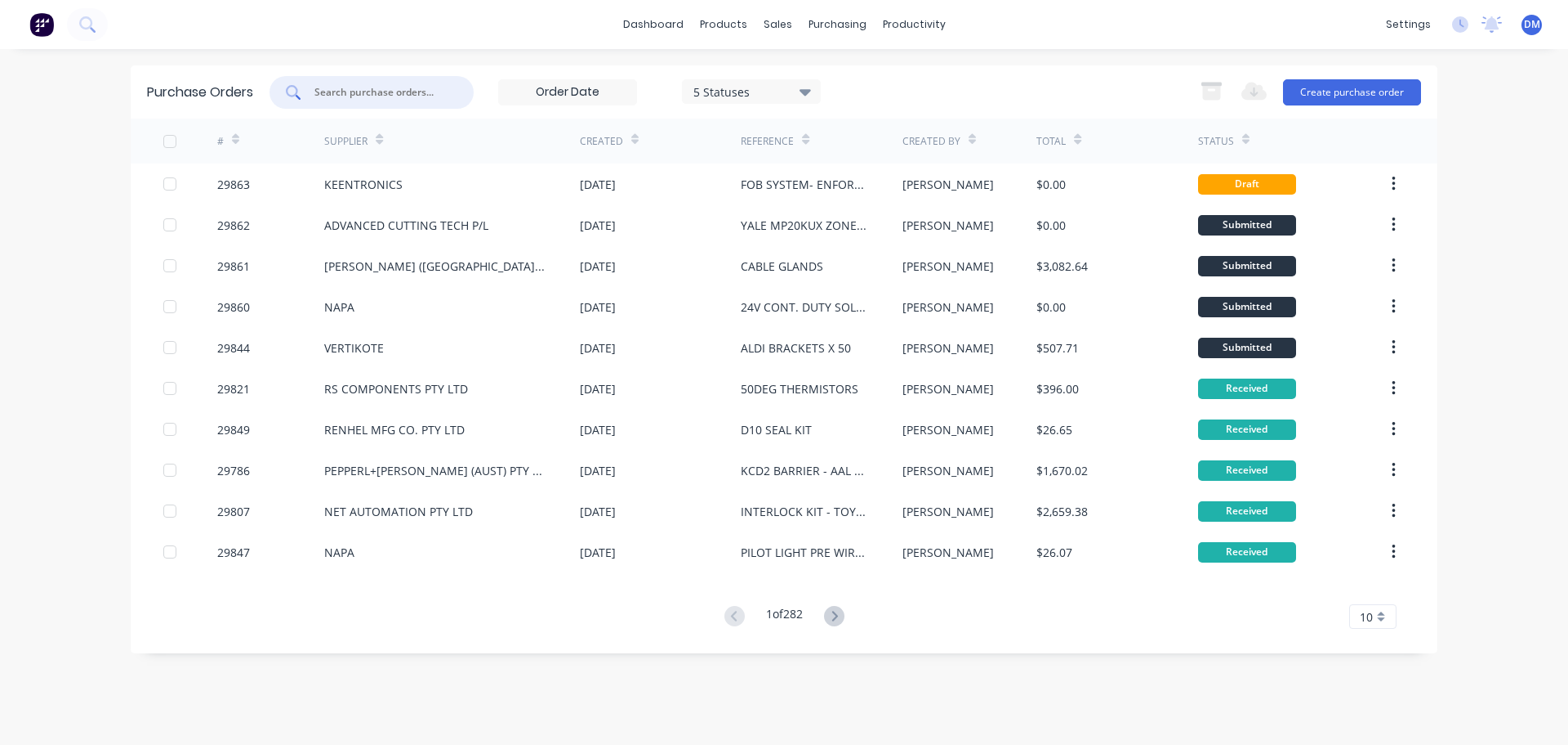
click at [408, 90] on input "text" at bounding box center [381, 93] width 136 height 17
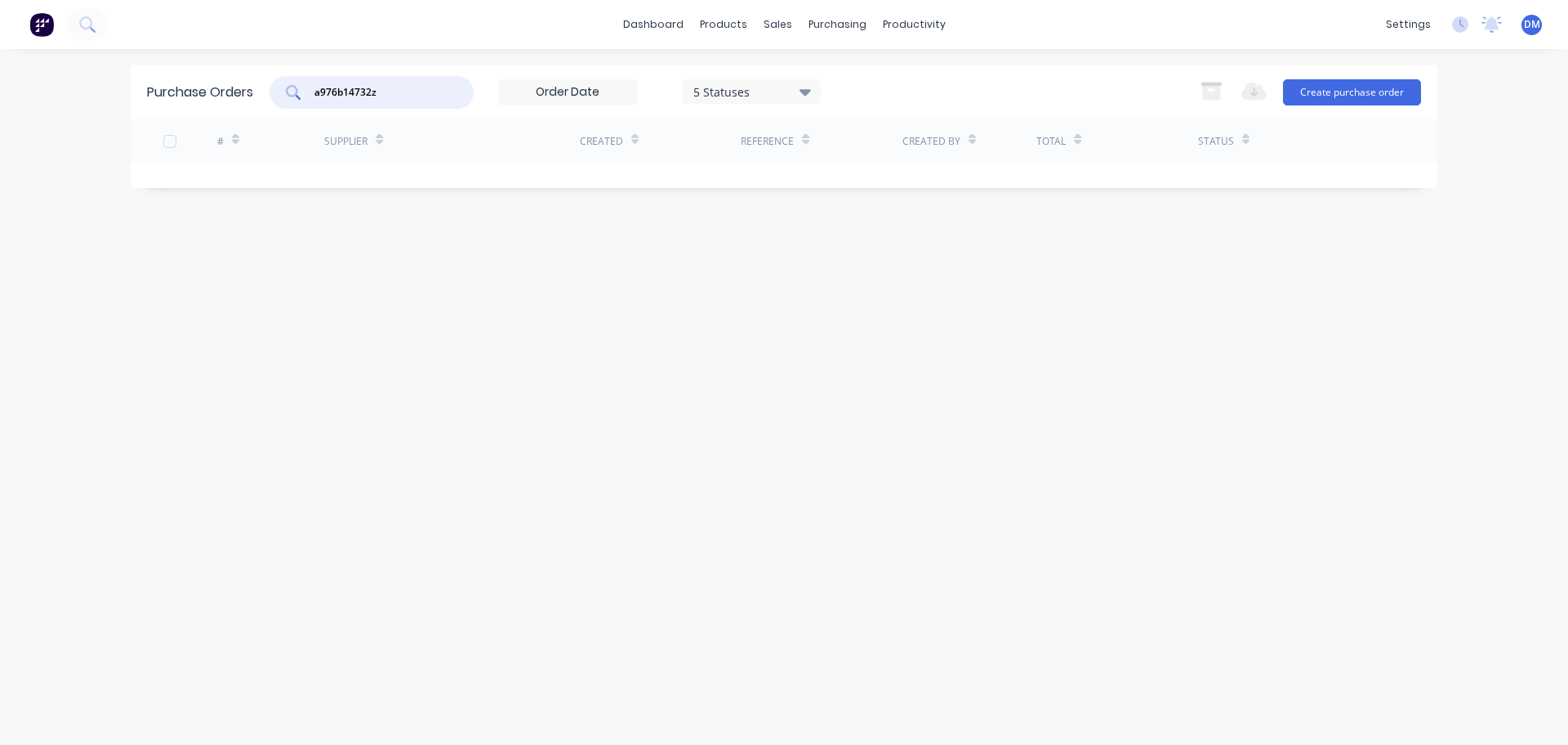
drag, startPoint x: 277, startPoint y: 100, endPoint x: 142, endPoint y: 113, distance: 135.6
click at [153, 116] on div "Purchase Orders a976b14732z 5 Statuses 5 Statuses Export to Excel (XLSX) Create…" at bounding box center [784, 92] width 1307 height 53
type input "1"
type input "a"
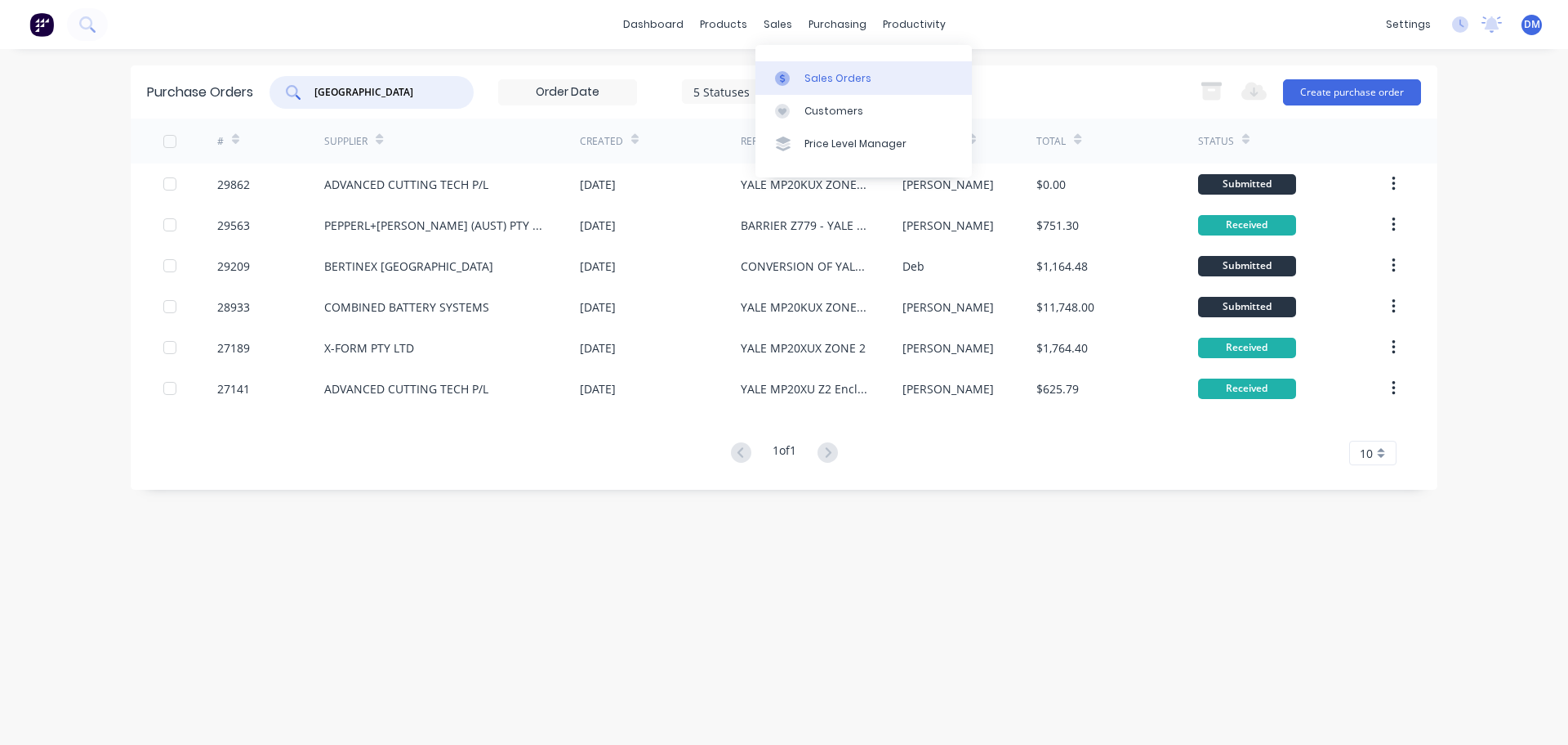
type input "yale"
click at [821, 80] on div "Sales Orders" at bounding box center [837, 78] width 67 height 15
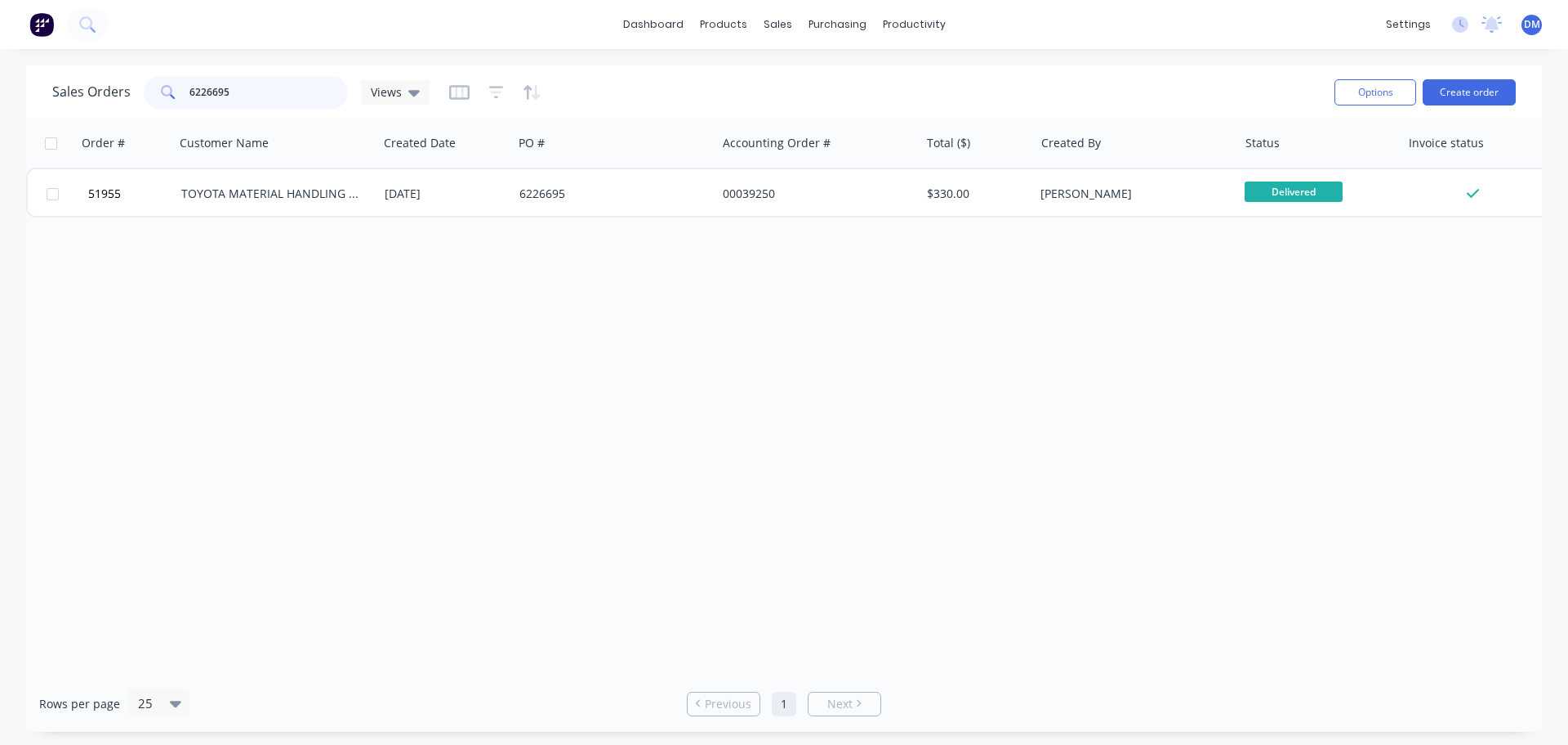
drag, startPoint x: 223, startPoint y: 96, endPoint x: -183, endPoint y: 185, distance: 415.6
click at [0, 185] on html "dashboard products sales purchasing productivity dashboard products Product Cat…" at bounding box center [784, 372] width 1568 height 745
type input "a"
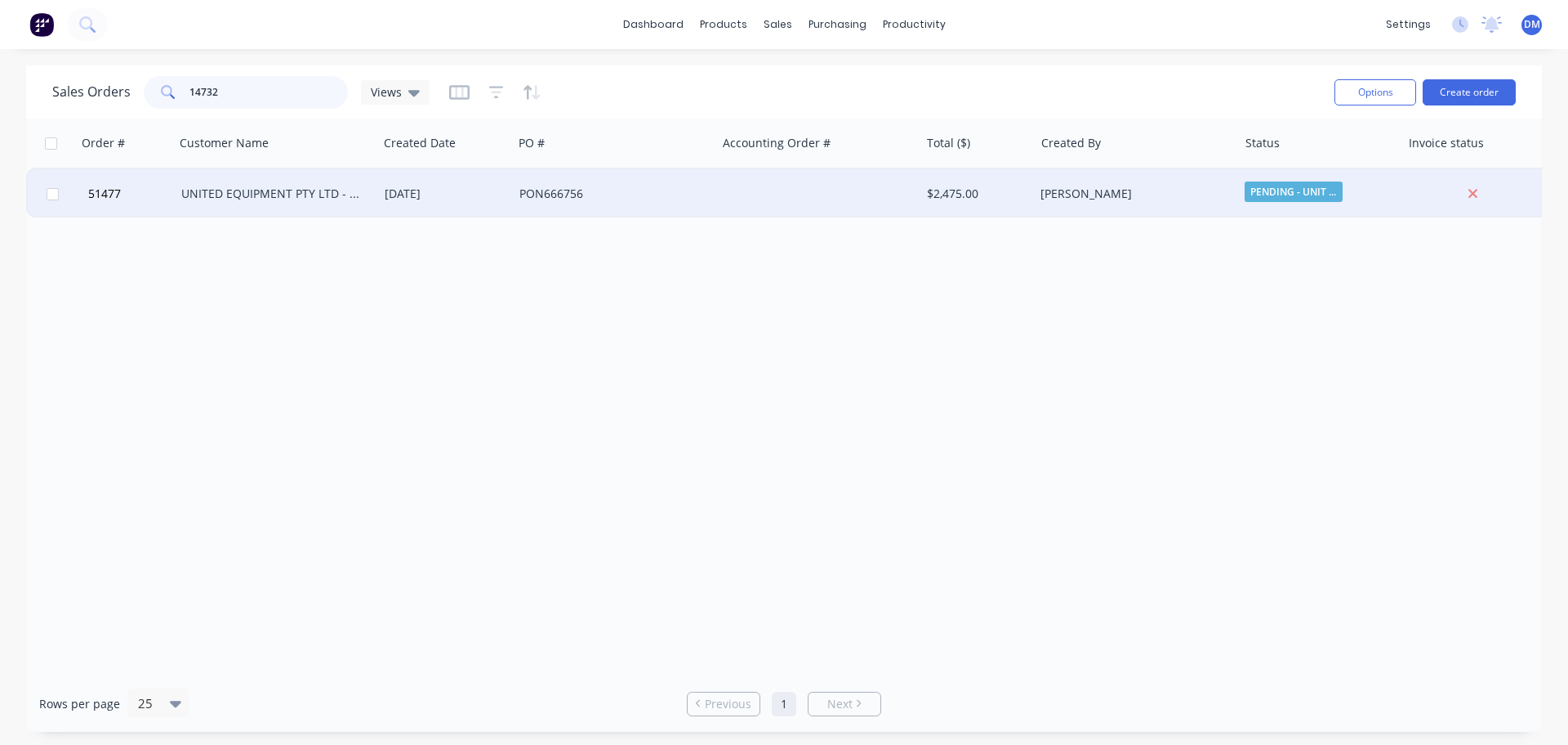
type input "14732"
click at [297, 189] on div "UNITED EQUIPMENT PTY LTD - SUNSHINE WEST" at bounding box center [273, 194] width 182 height 17
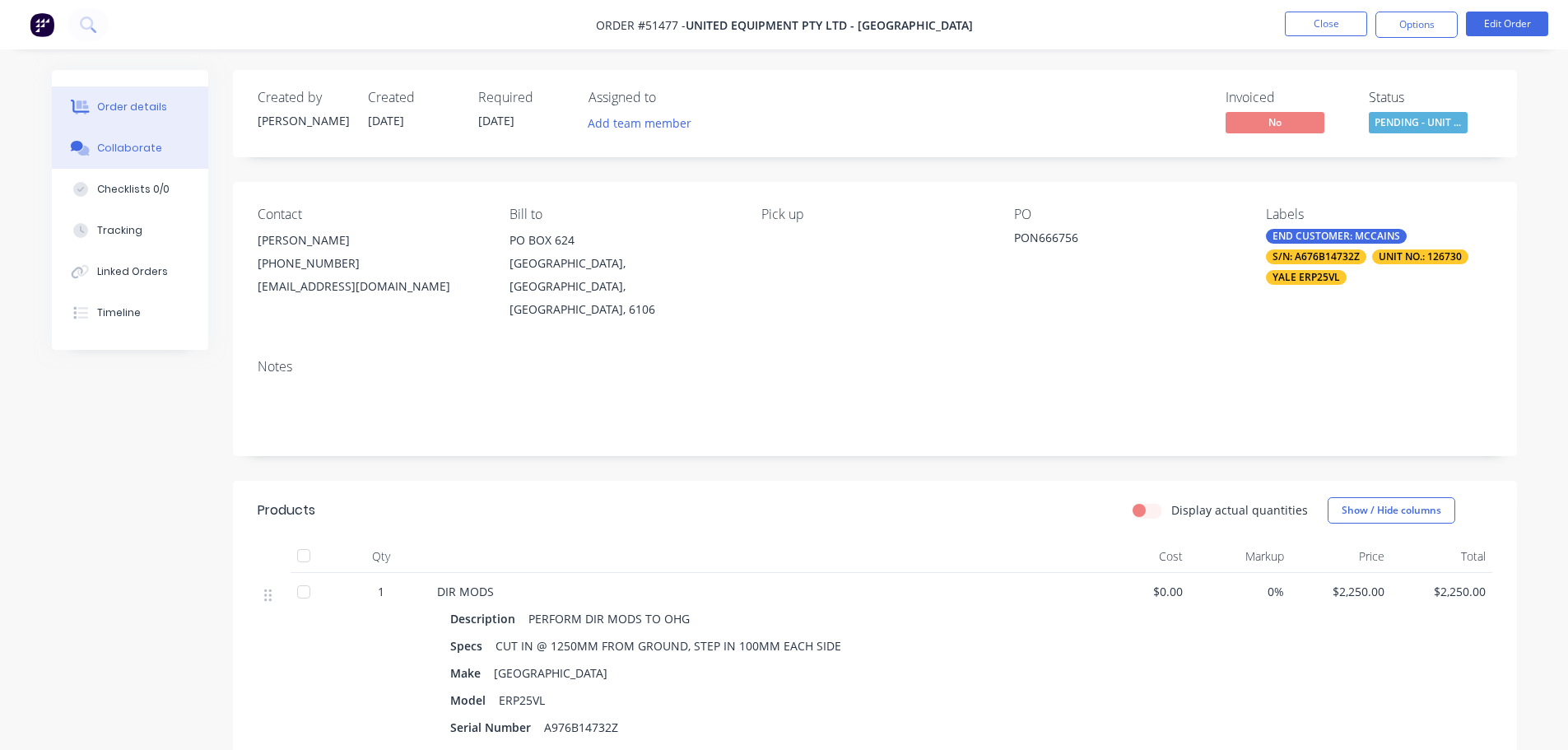
click at [147, 141] on div "Collaborate" at bounding box center [130, 148] width 65 height 15
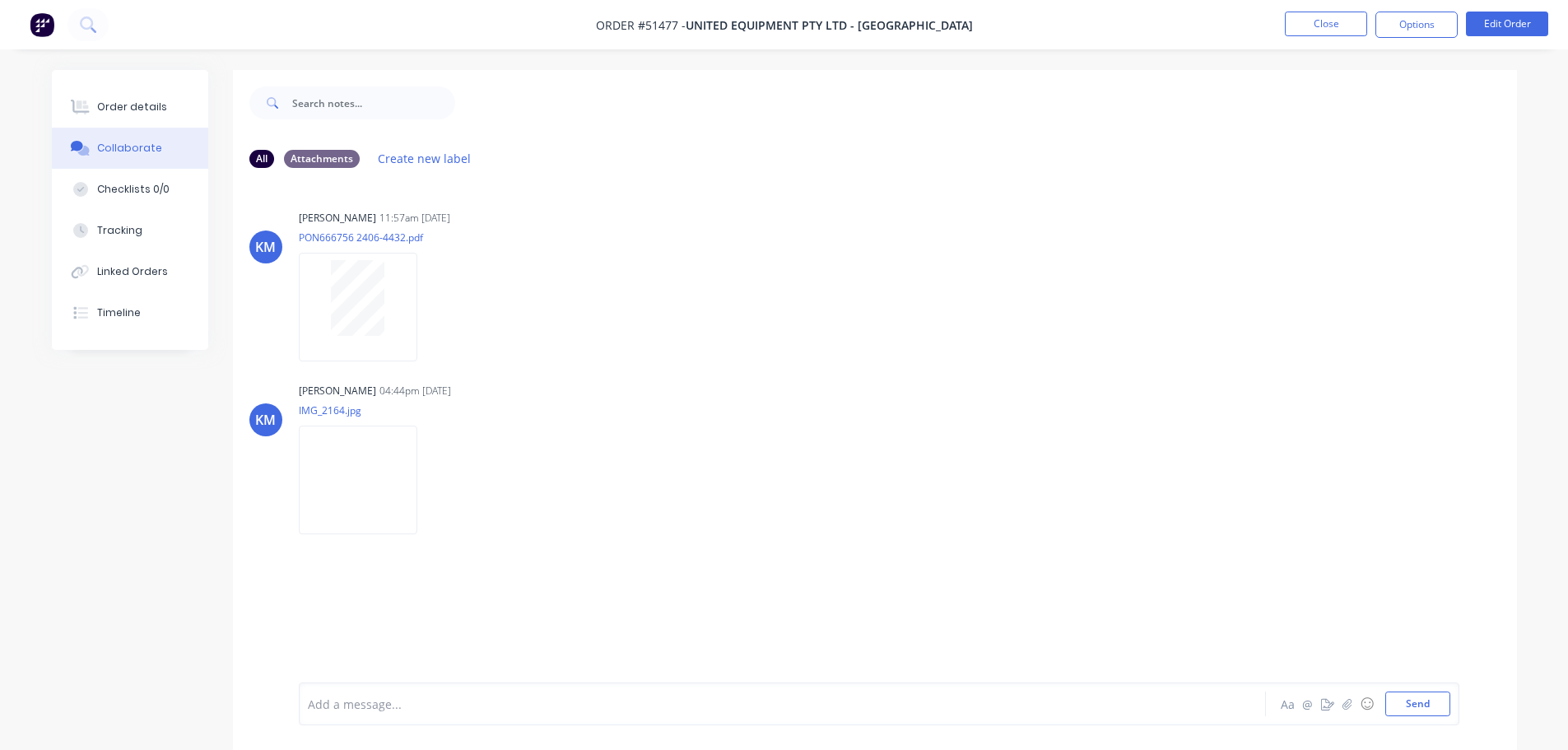
drag, startPoint x: 142, startPoint y: 108, endPoint x: 48, endPoint y: 116, distance: 94.3
click at [142, 108] on div "Order details" at bounding box center [132, 107] width 70 height 15
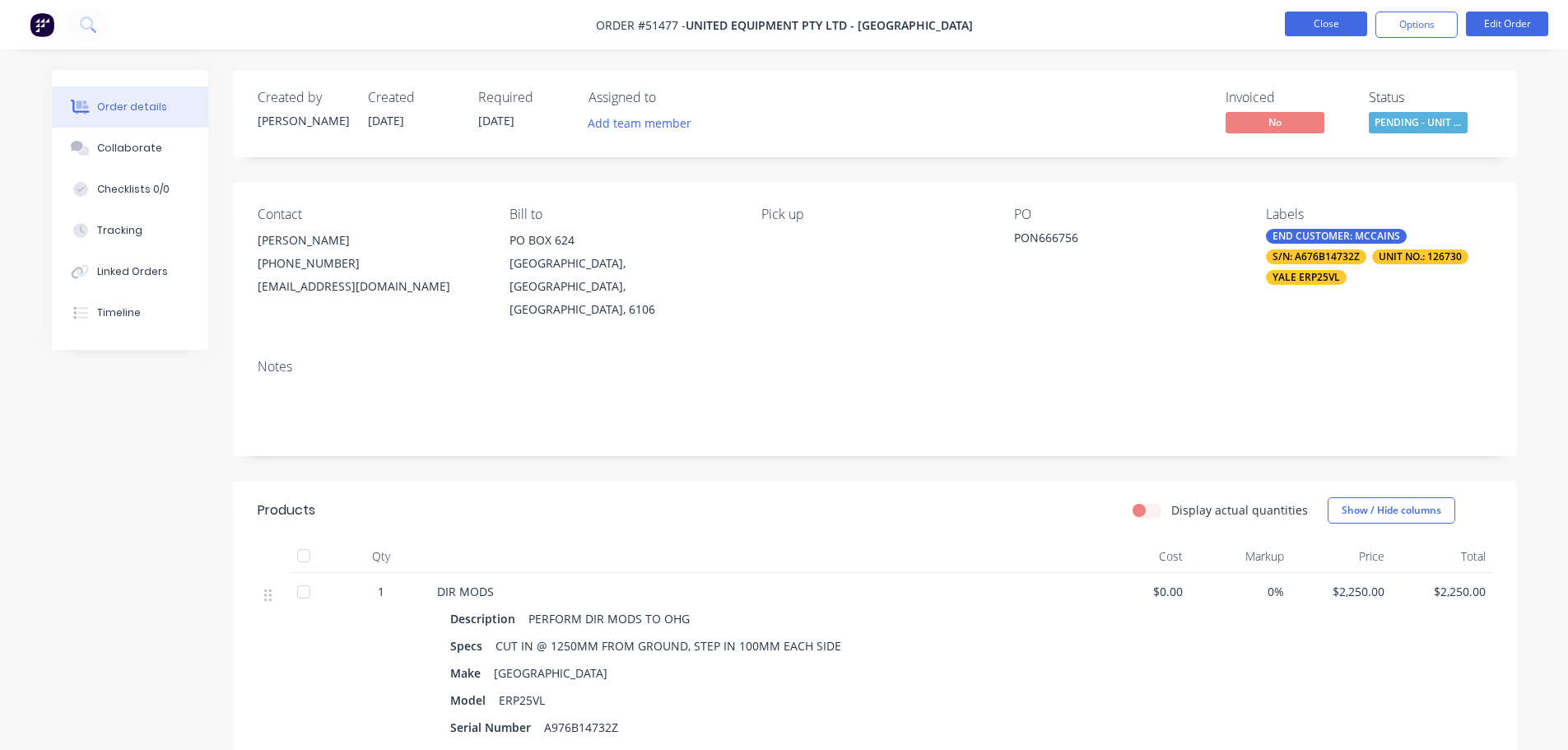
click at [1312, 26] on button "Close" at bounding box center [1326, 23] width 82 height 25
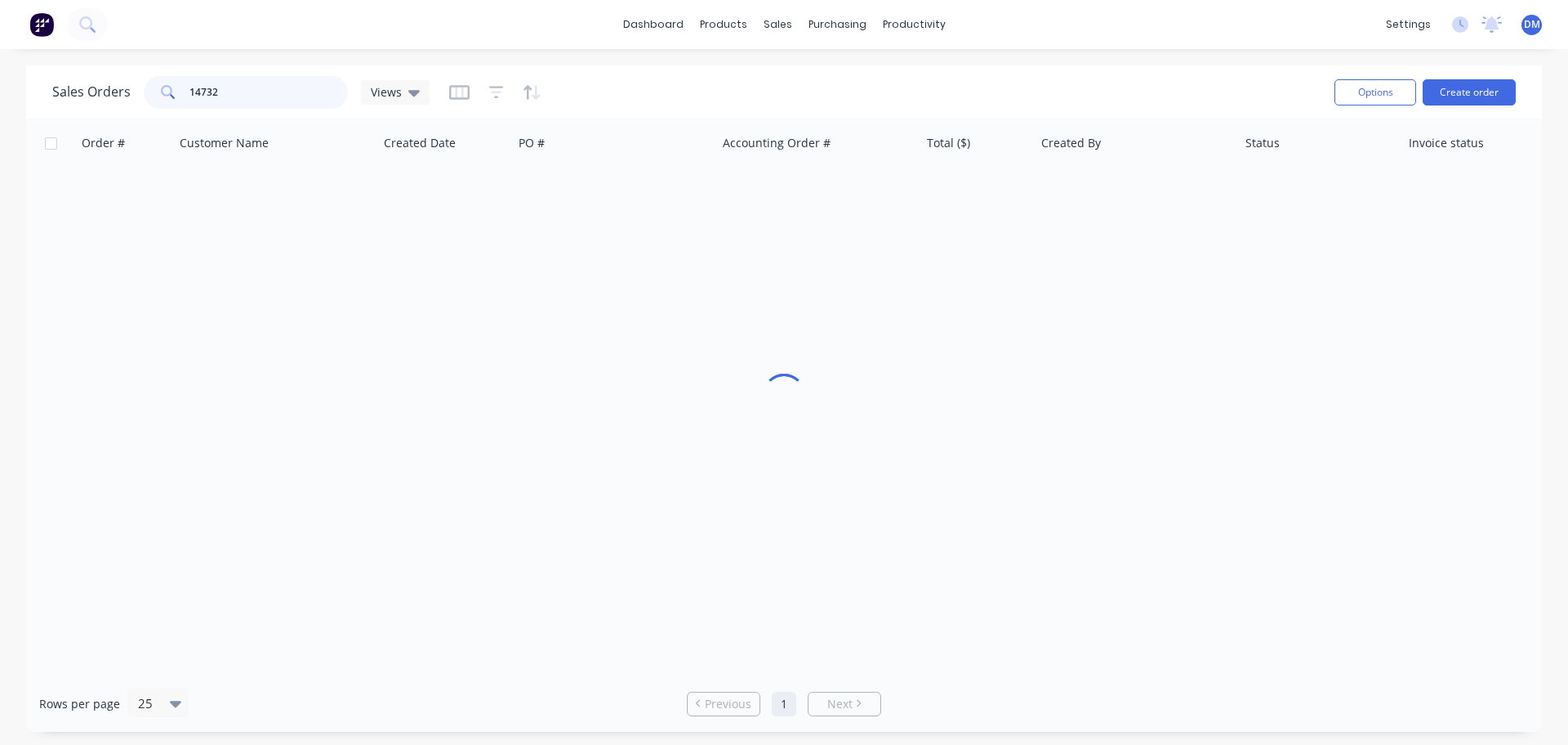
drag, startPoint x: 248, startPoint y: 94, endPoint x: -150, endPoint y: 147, distance: 401.5
click at [0, 147] on html "dashboard products sales purchasing productivity dashboard products Product Cat…" at bounding box center [784, 372] width 1568 height 745
type input "30027"
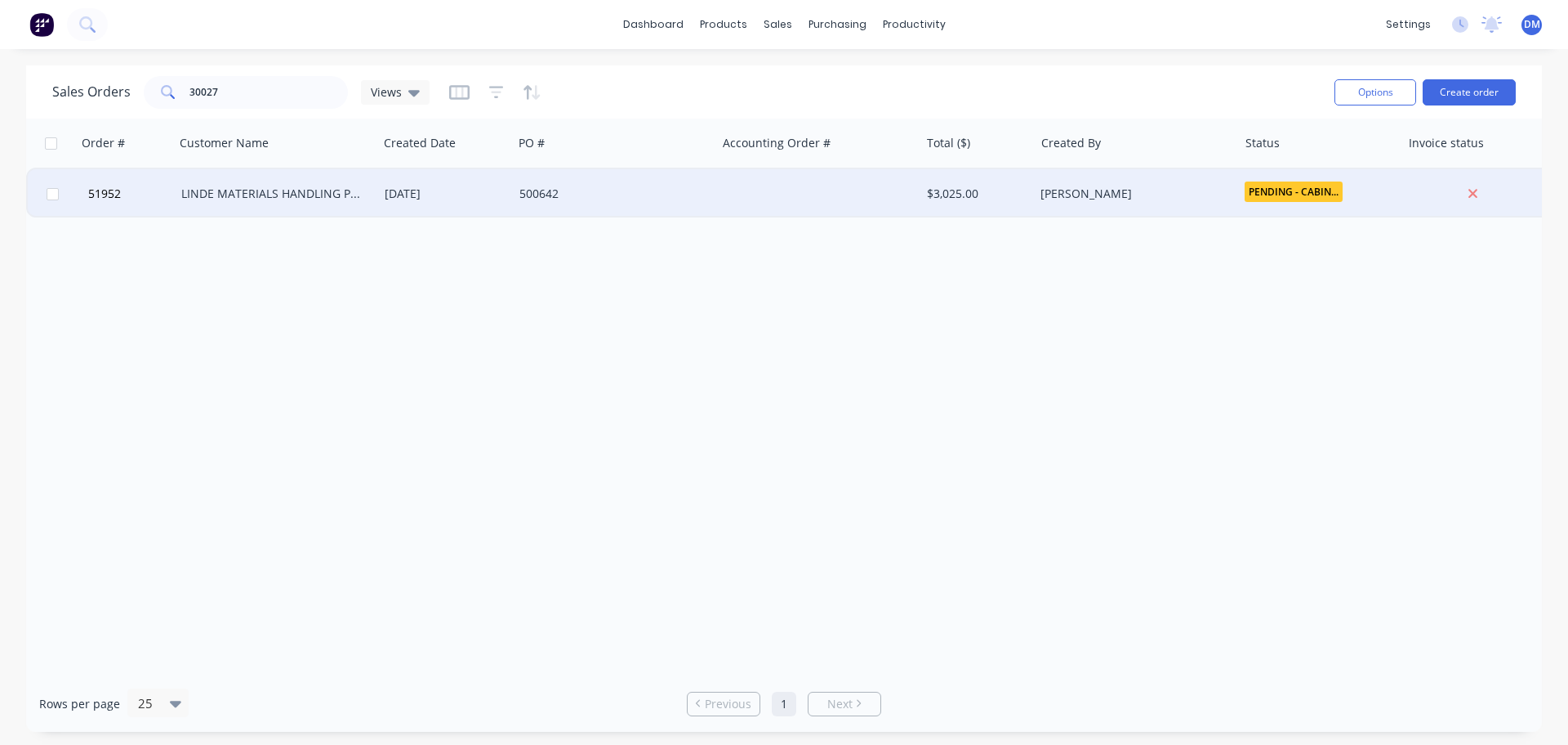
click at [392, 197] on div "[DATE]" at bounding box center [445, 194] width 122 height 17
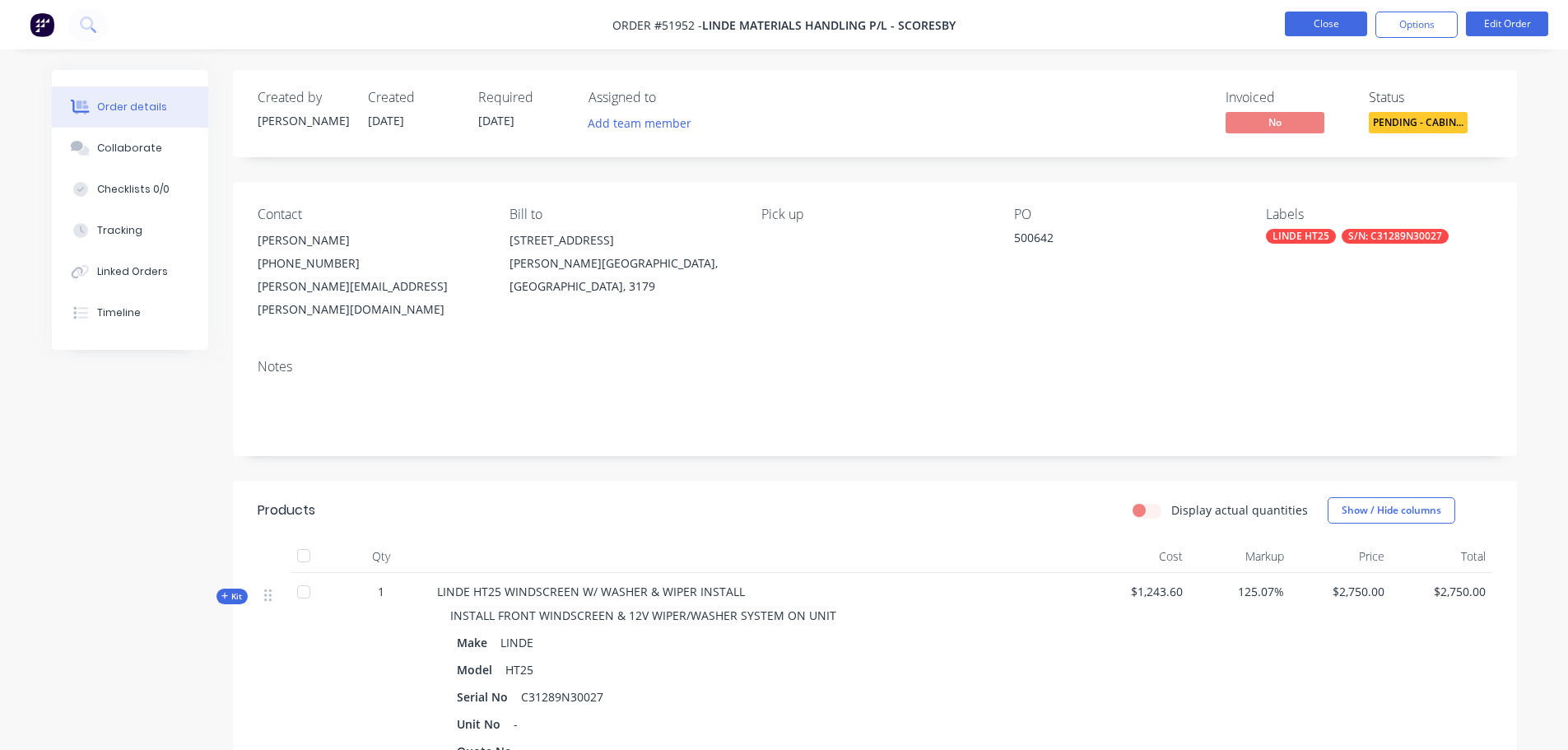
click at [1315, 27] on button "Close" at bounding box center [1326, 23] width 82 height 25
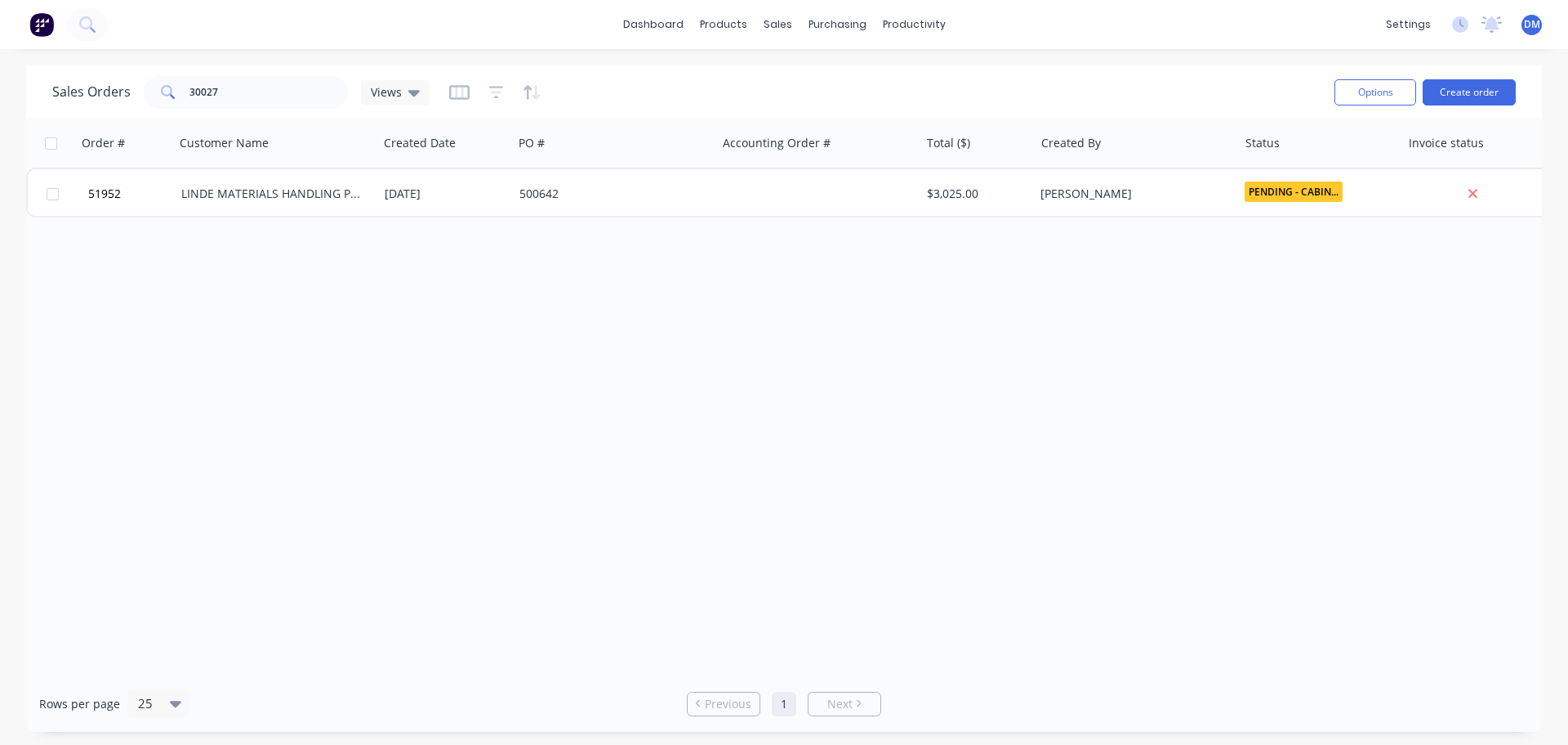
click at [37, 28] on img at bounding box center [41, 24] width 25 height 25
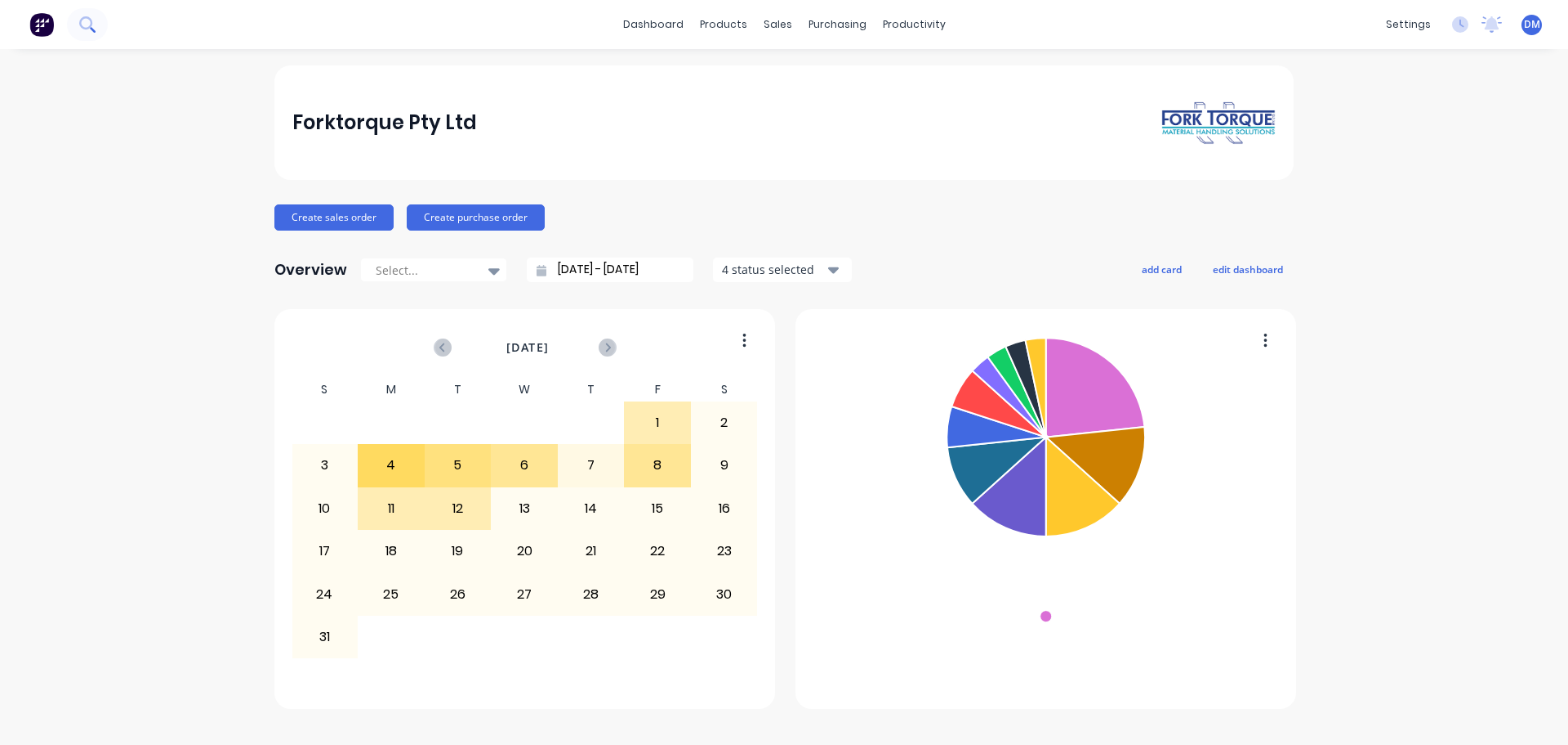
click at [78, 28] on button at bounding box center [87, 25] width 40 height 33
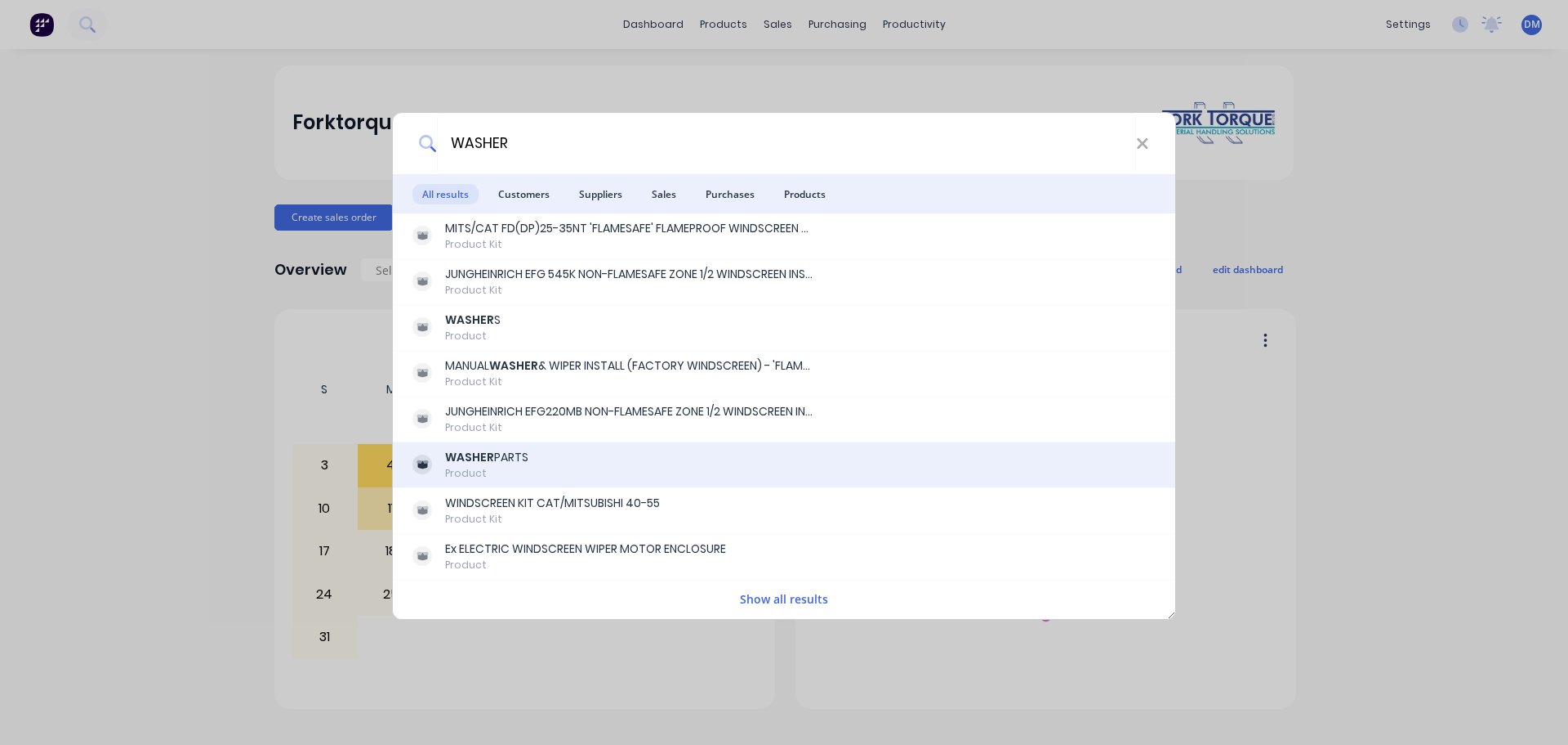
type input "WASHER"
click at [478, 459] on b "WASHER" at bounding box center [469, 457] width 49 height 17
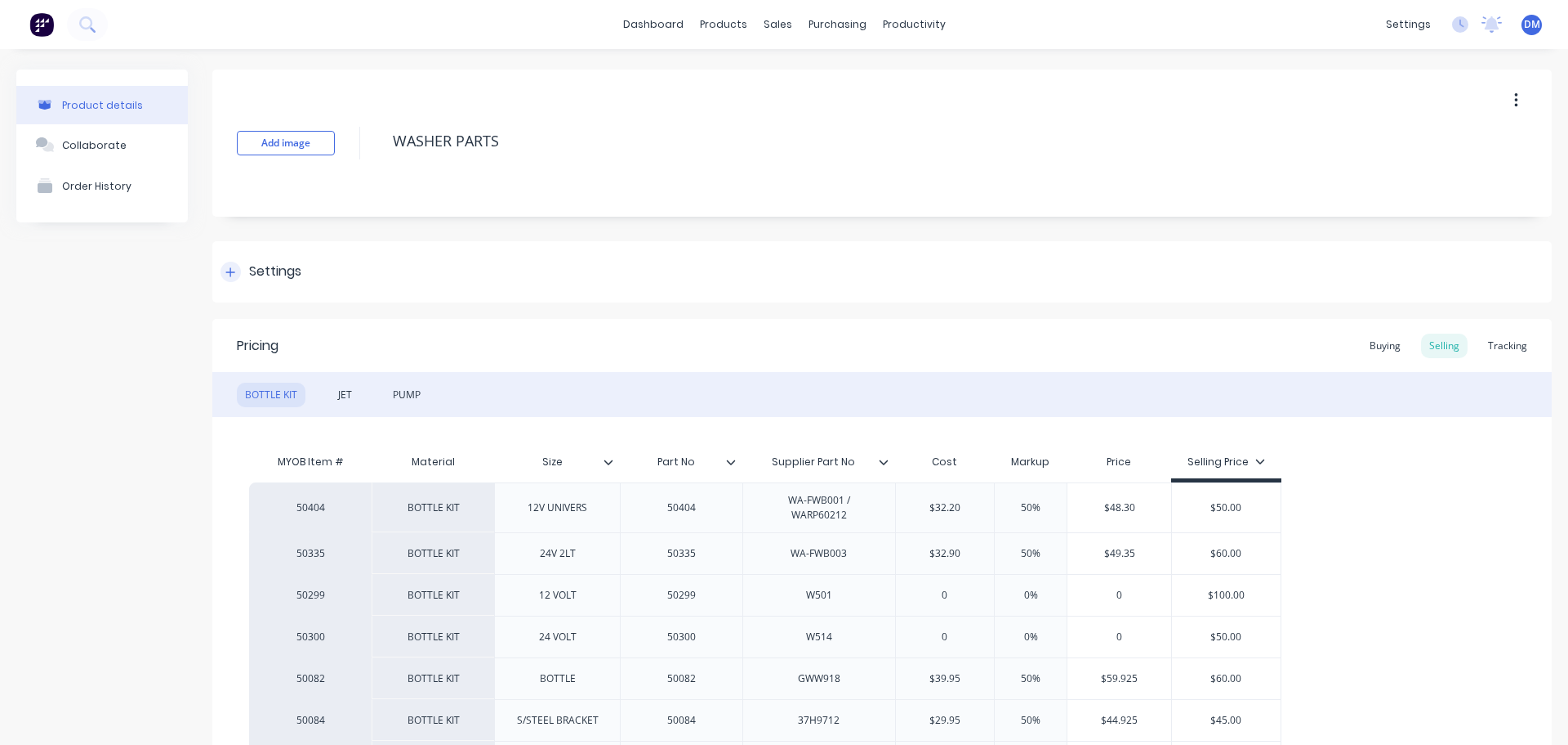
type textarea "x"
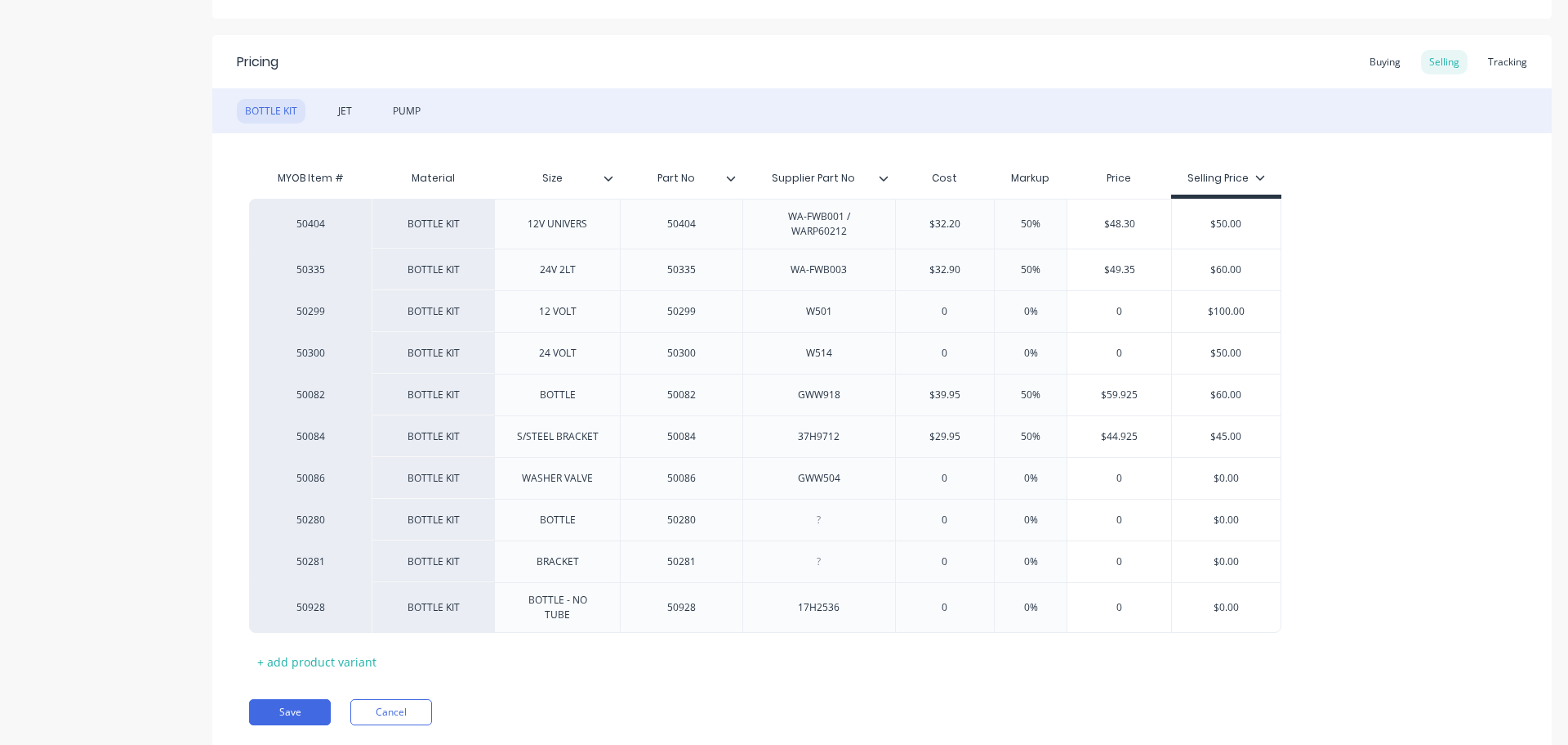
scroll to position [243, 0]
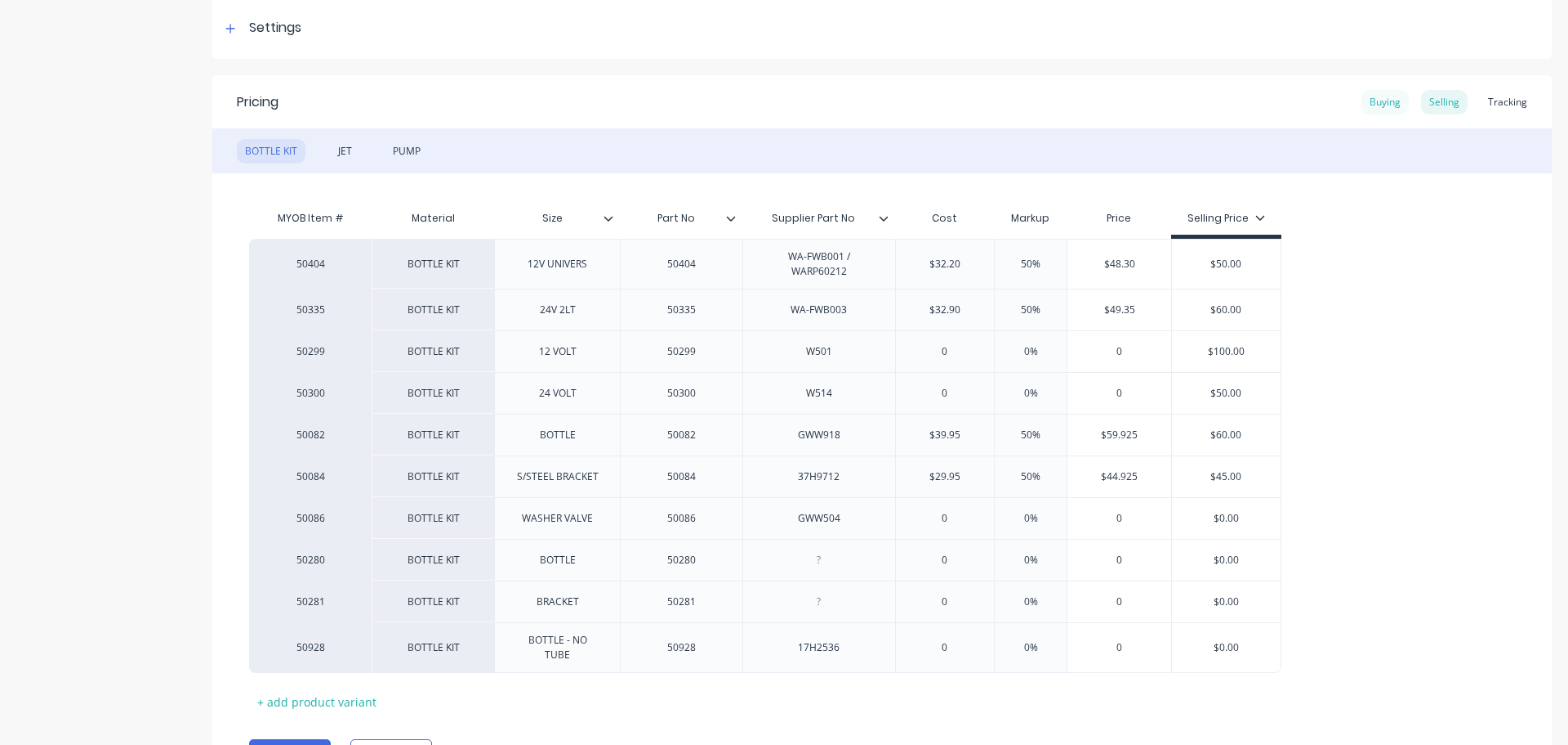
click at [1363, 104] on div "Buying" at bounding box center [1385, 102] width 48 height 25
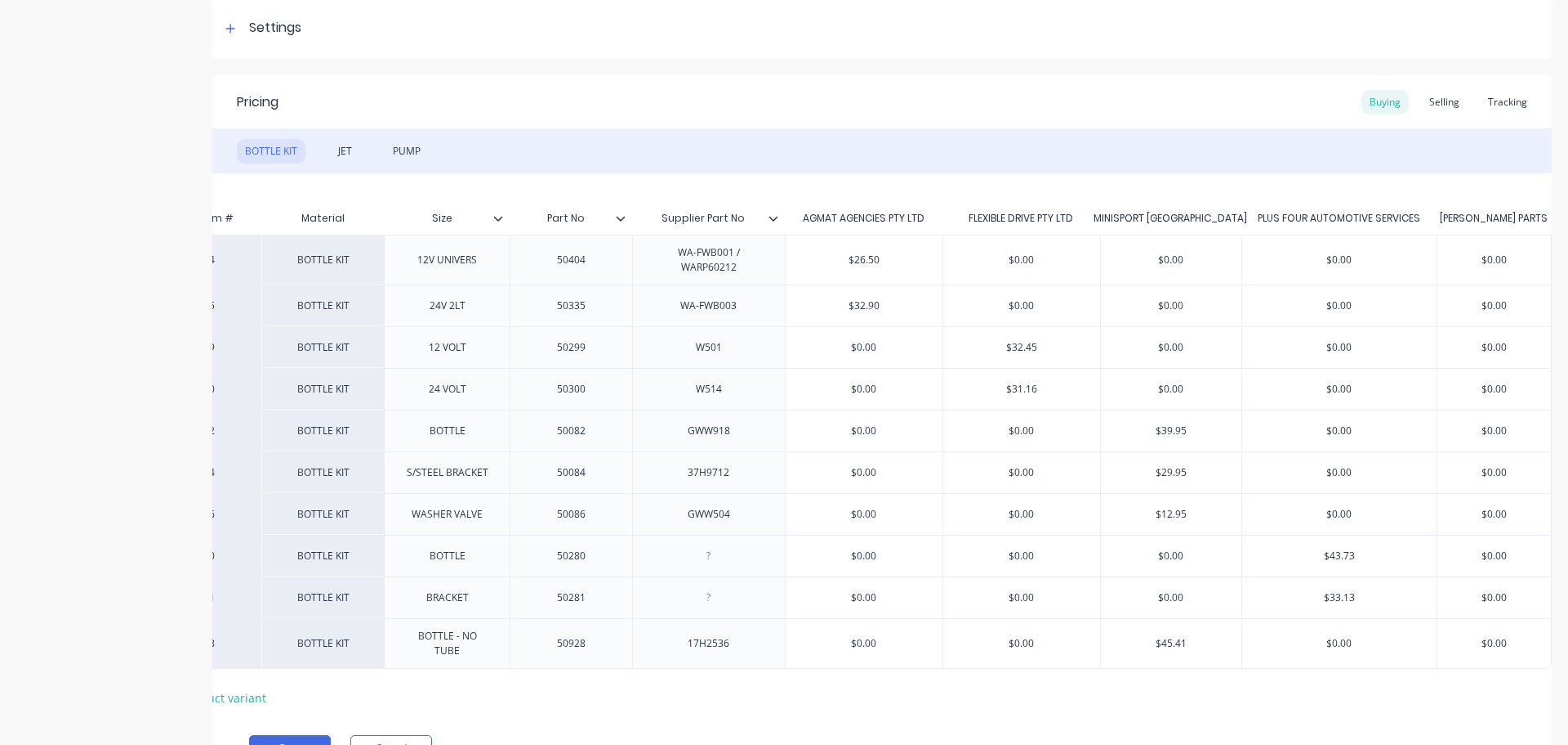
scroll to position [0, 0]
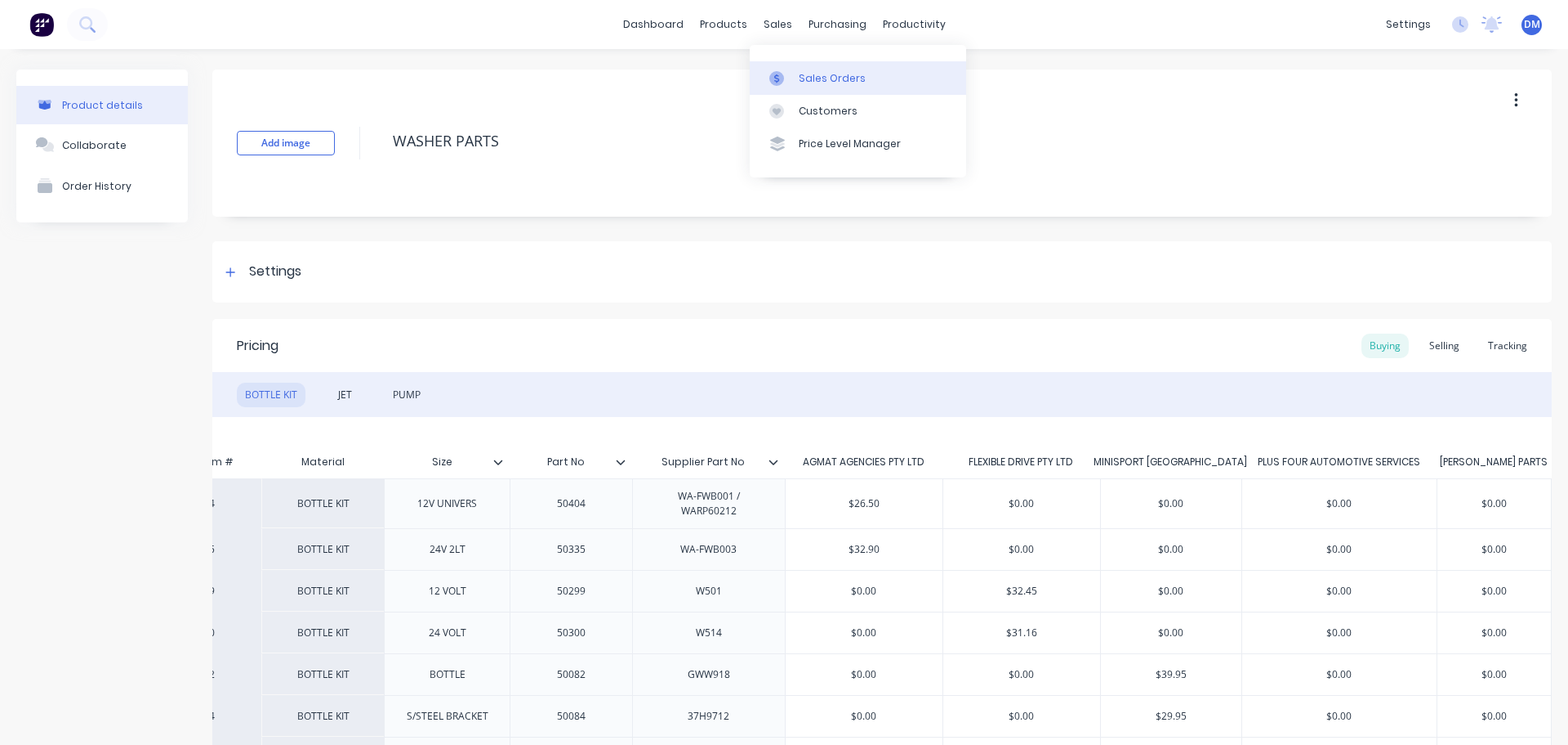
click at [790, 73] on div at bounding box center [781, 78] width 25 height 15
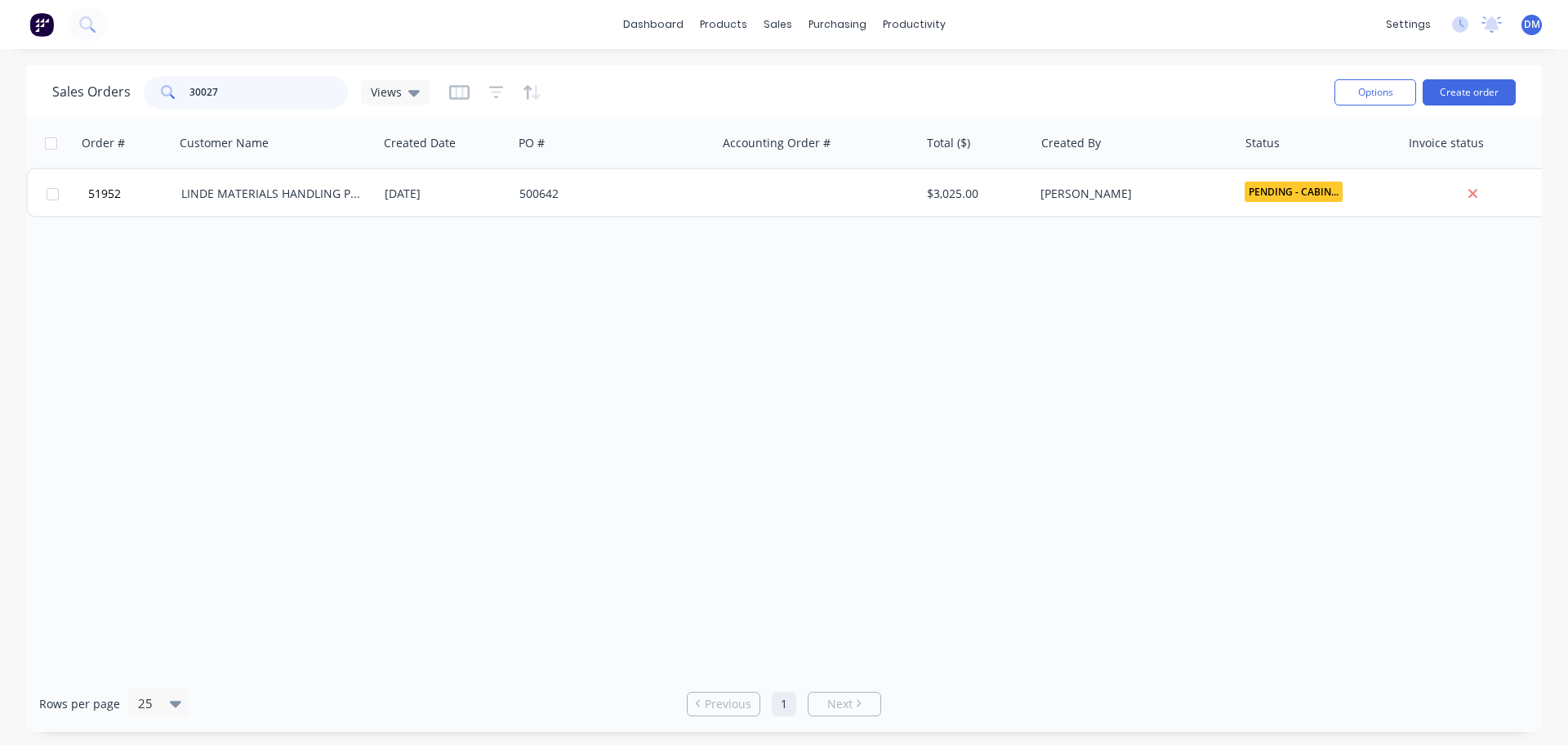
drag, startPoint x: 248, startPoint y: 90, endPoint x: 13, endPoint y: 75, distance: 235.5
click at [20, 79] on div "Sales Orders 30027 Views Options Create order Order # Customer Name Created Dat…" at bounding box center [784, 398] width 1568 height 666
type input "1063520"
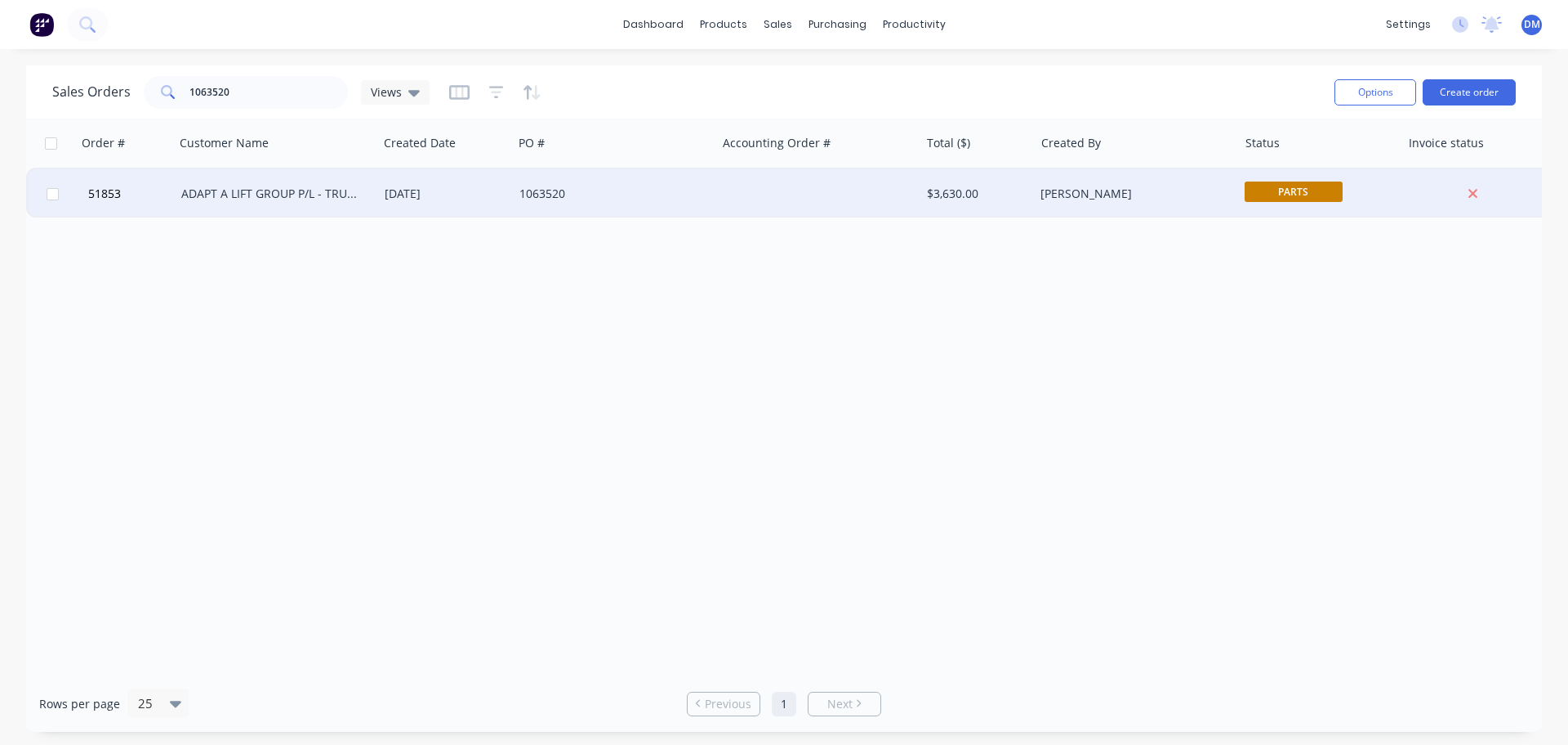
click at [240, 189] on div "ADAPT A LIFT GROUP P/L - TRUGANINA" at bounding box center [273, 194] width 182 height 17
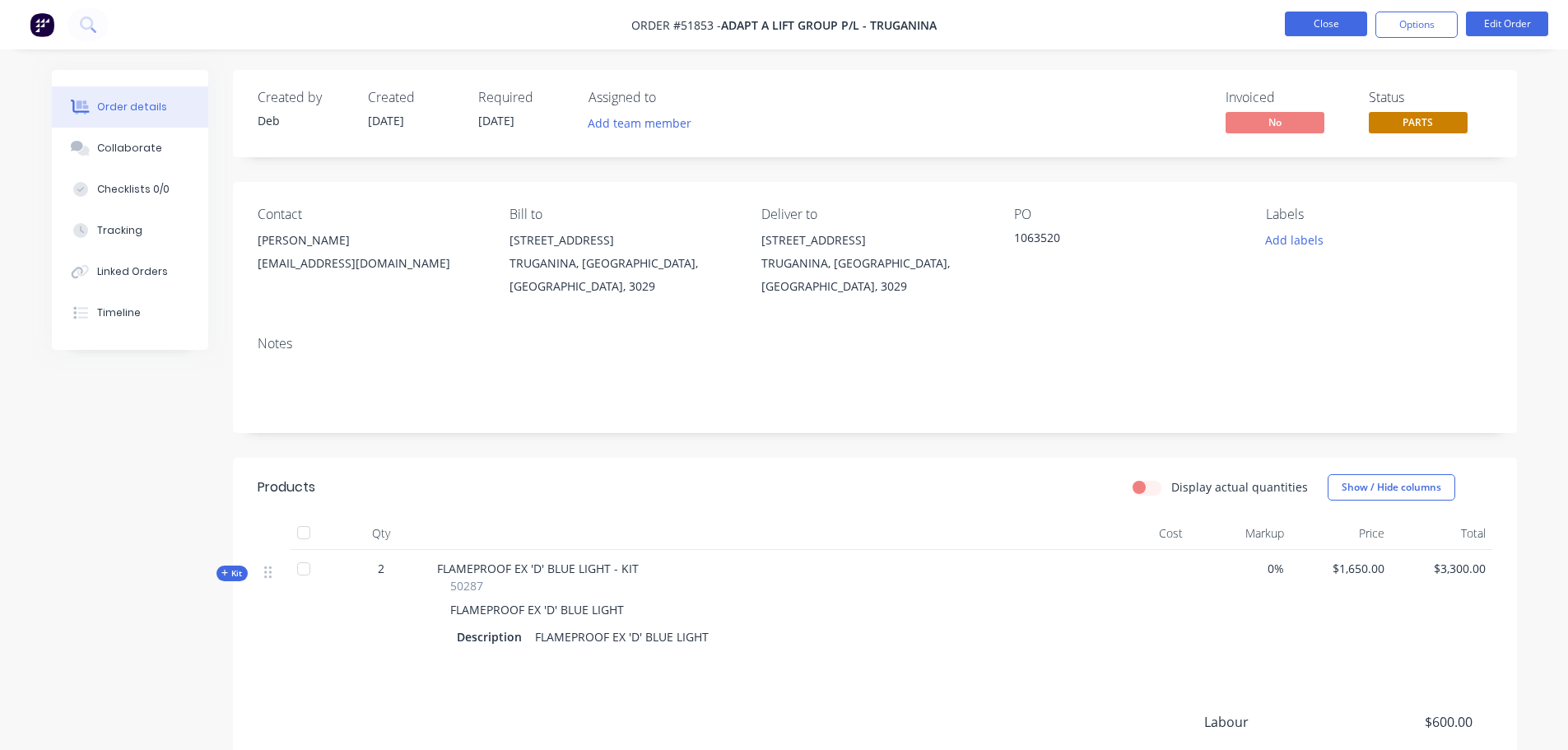
click at [1326, 24] on button "Close" at bounding box center [1326, 23] width 82 height 25
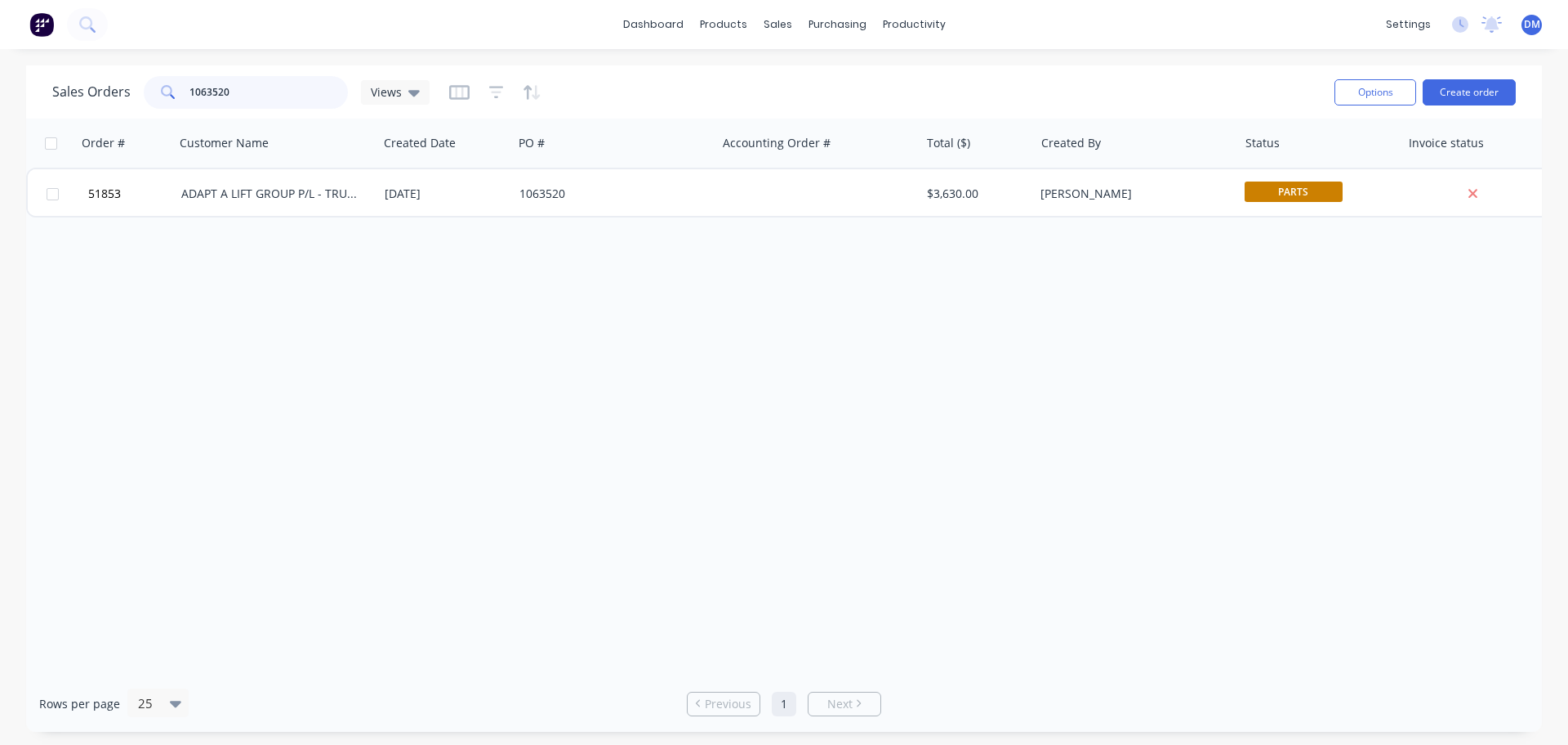
drag, startPoint x: 176, startPoint y: 87, endPoint x: 65, endPoint y: 67, distance: 112.8
click at [80, 70] on div "Sales Orders 1063520 Views Options Create order" at bounding box center [783, 92] width 1516 height 53
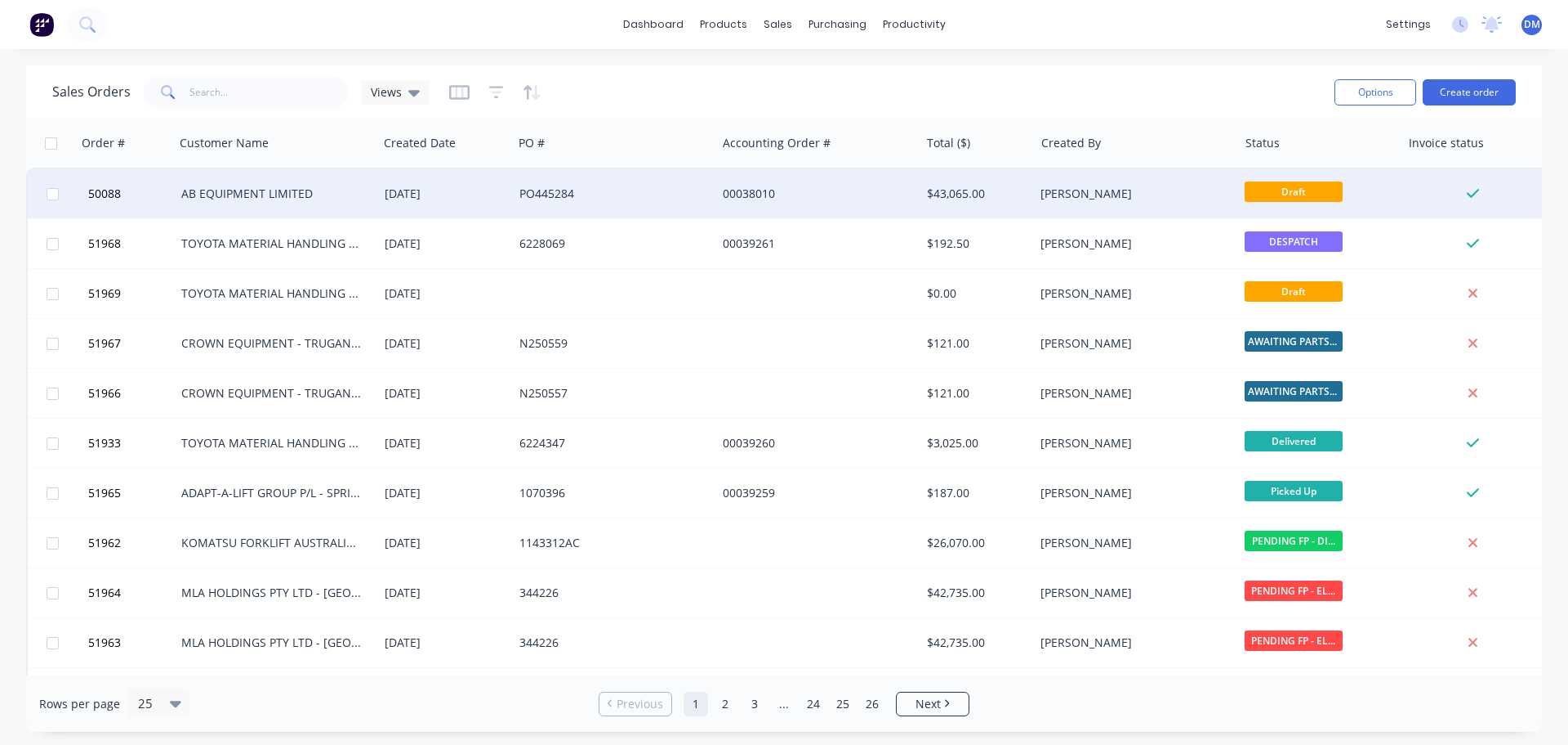
click at [218, 199] on div "AB EQUIPMENT LIMITED" at bounding box center [273, 194] width 182 height 17
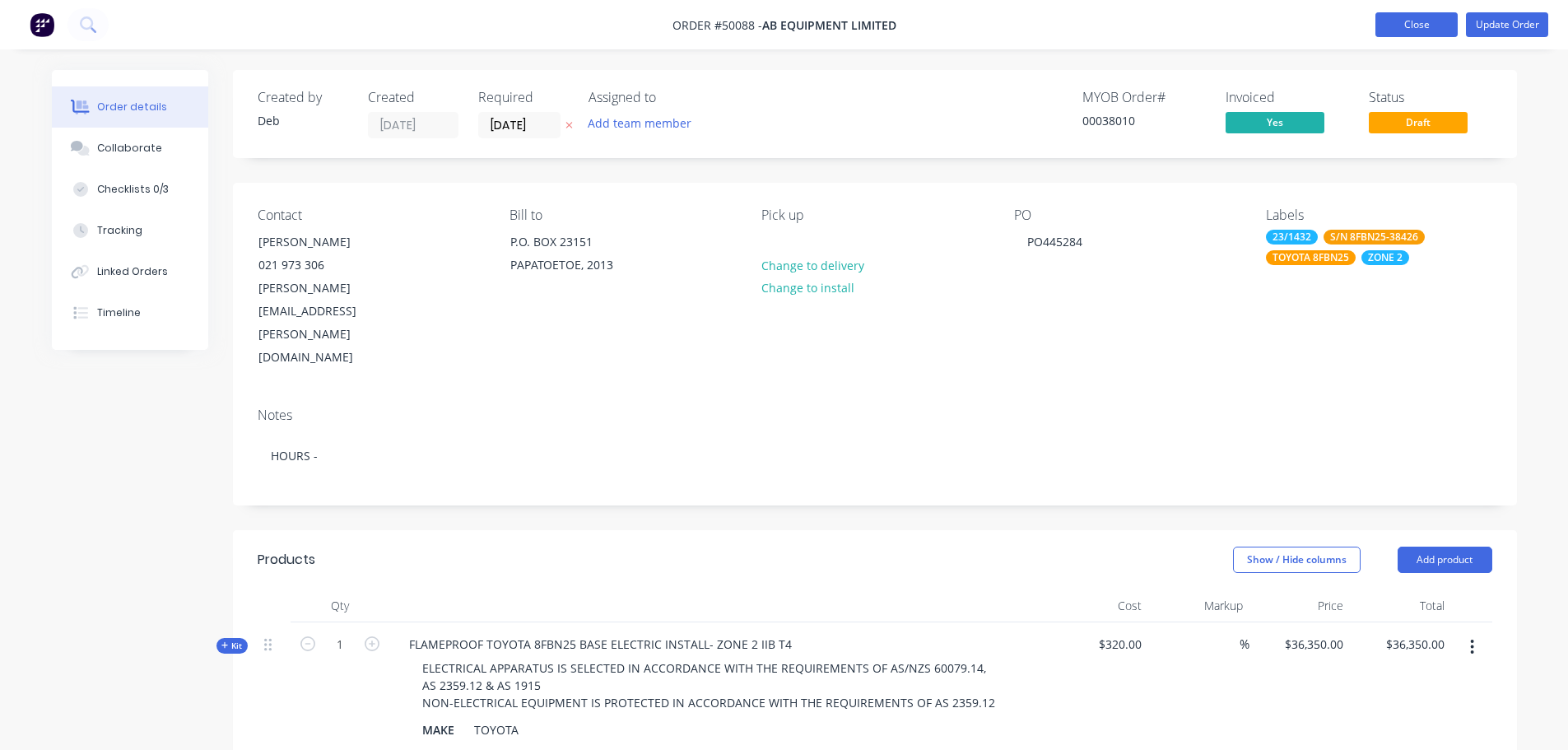
click at [1410, 24] on button "Close" at bounding box center [1416, 24] width 82 height 25
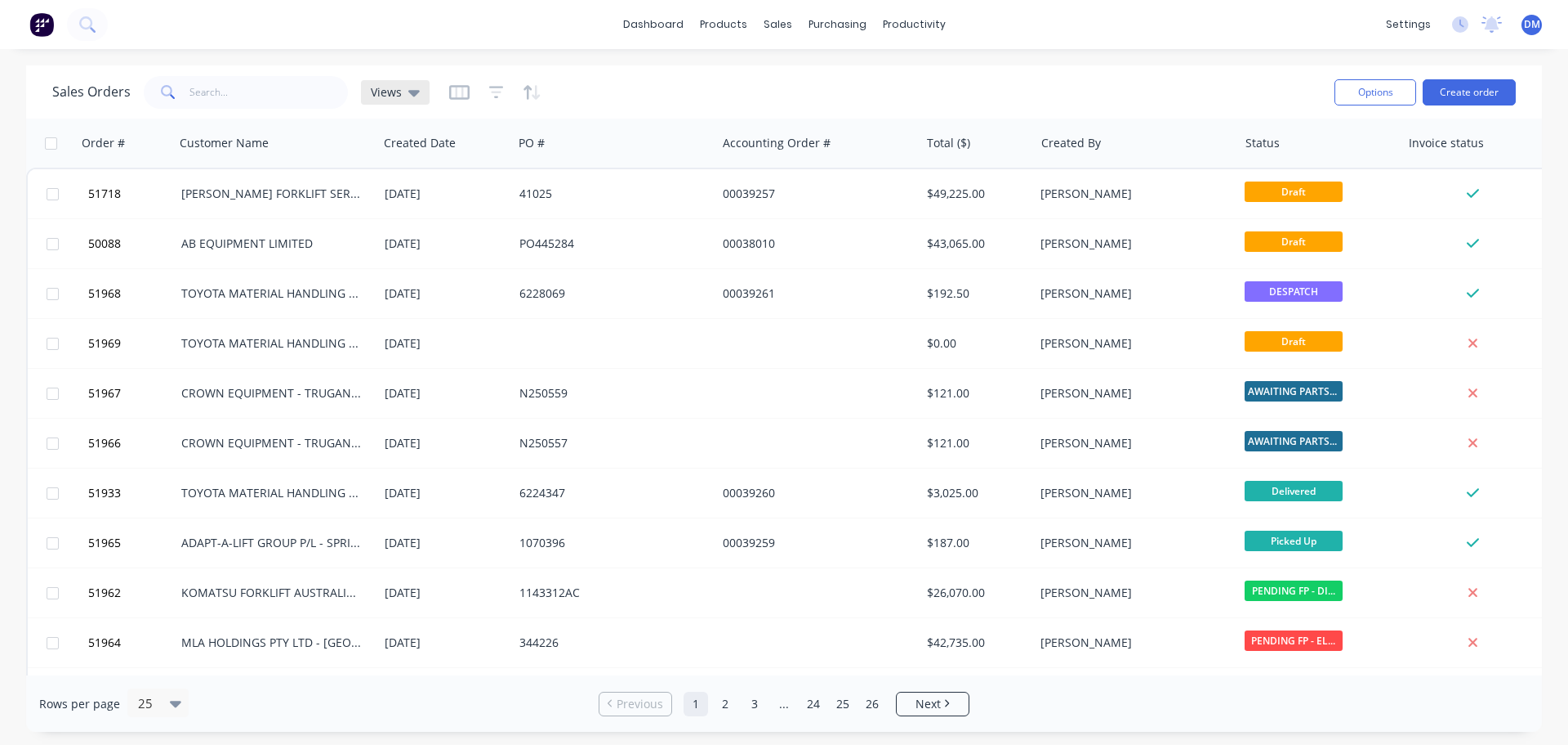
click at [411, 96] on icon at bounding box center [414, 93] width 11 height 6
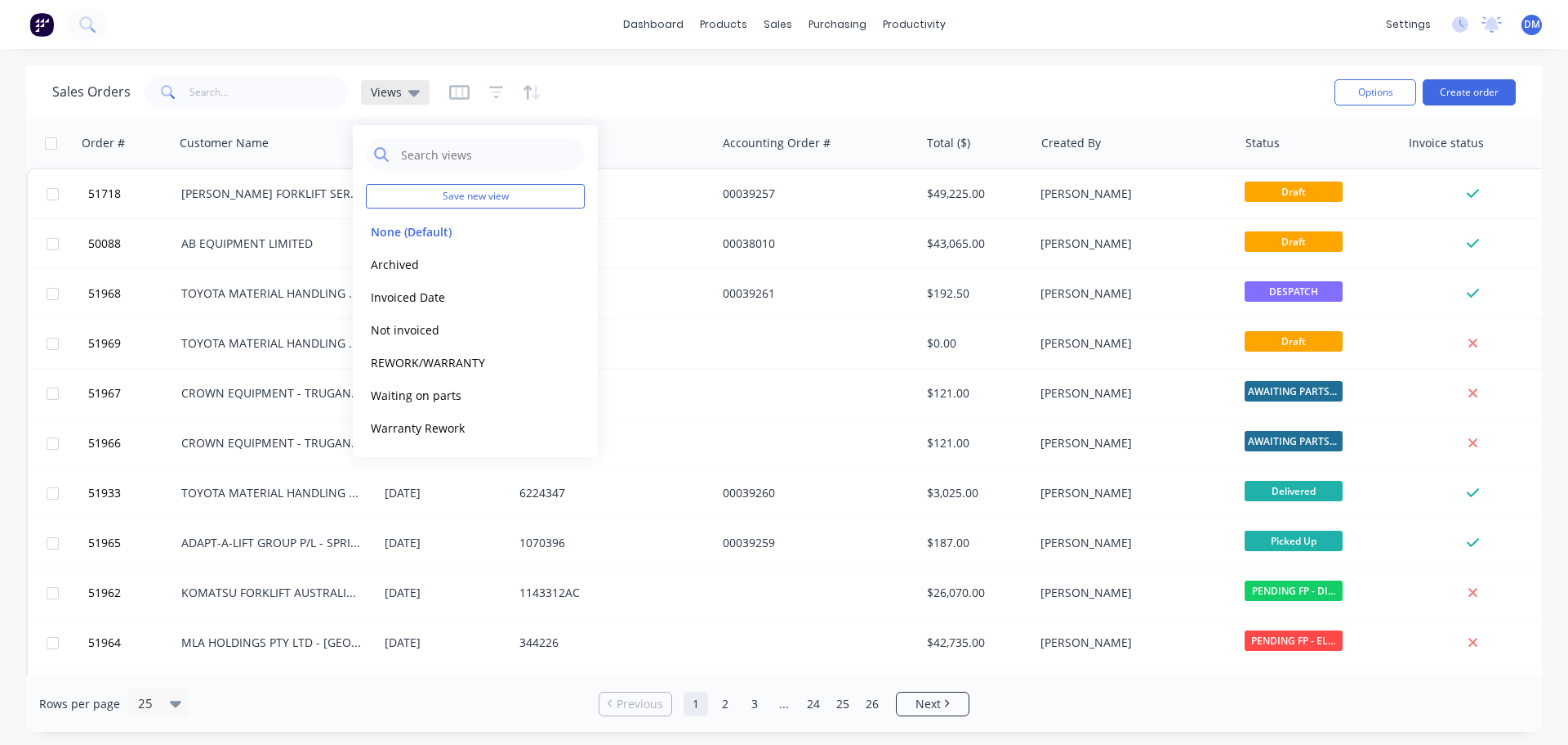
click at [410, 95] on icon at bounding box center [414, 93] width 11 height 6
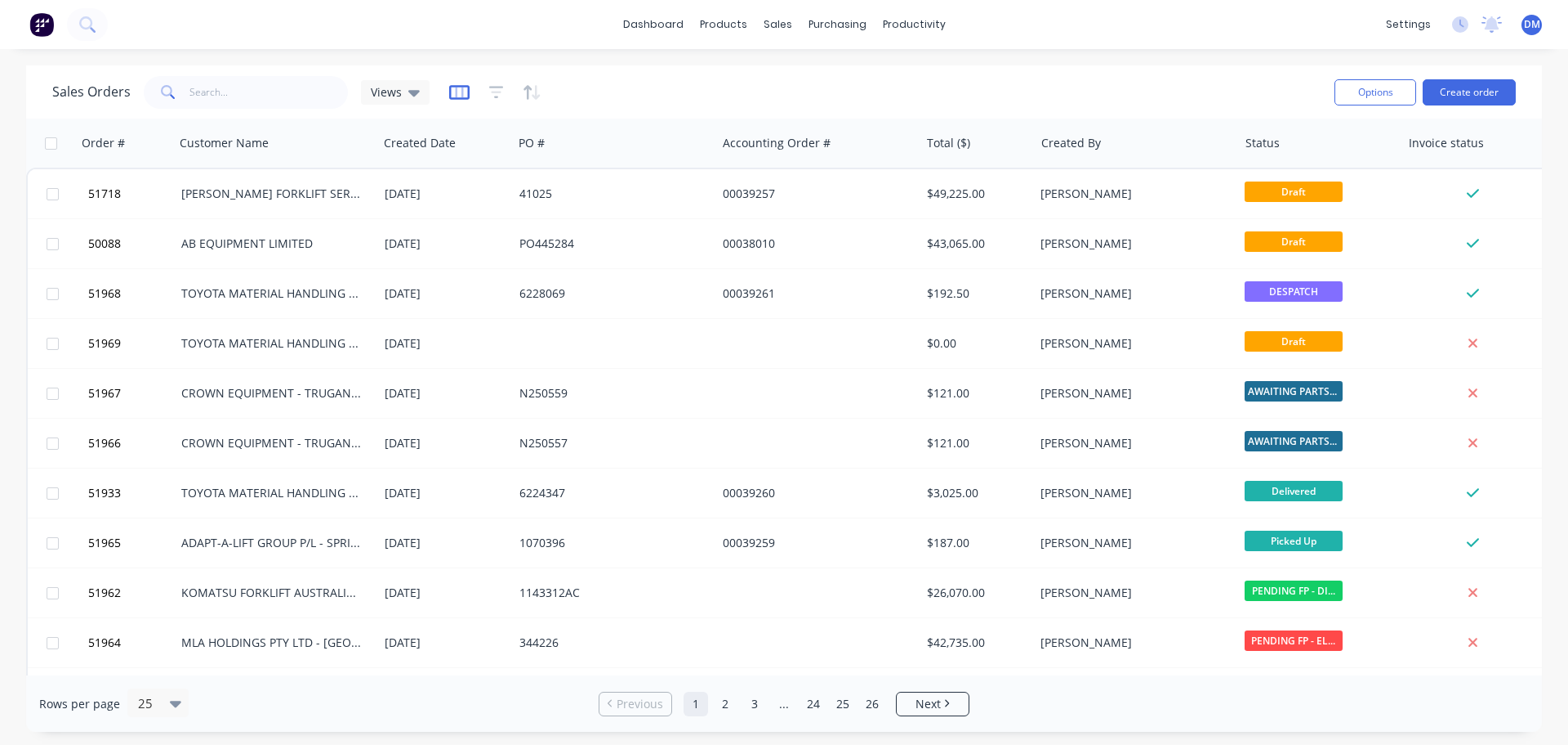
click at [460, 94] on icon "button" at bounding box center [459, 92] width 8 height 11
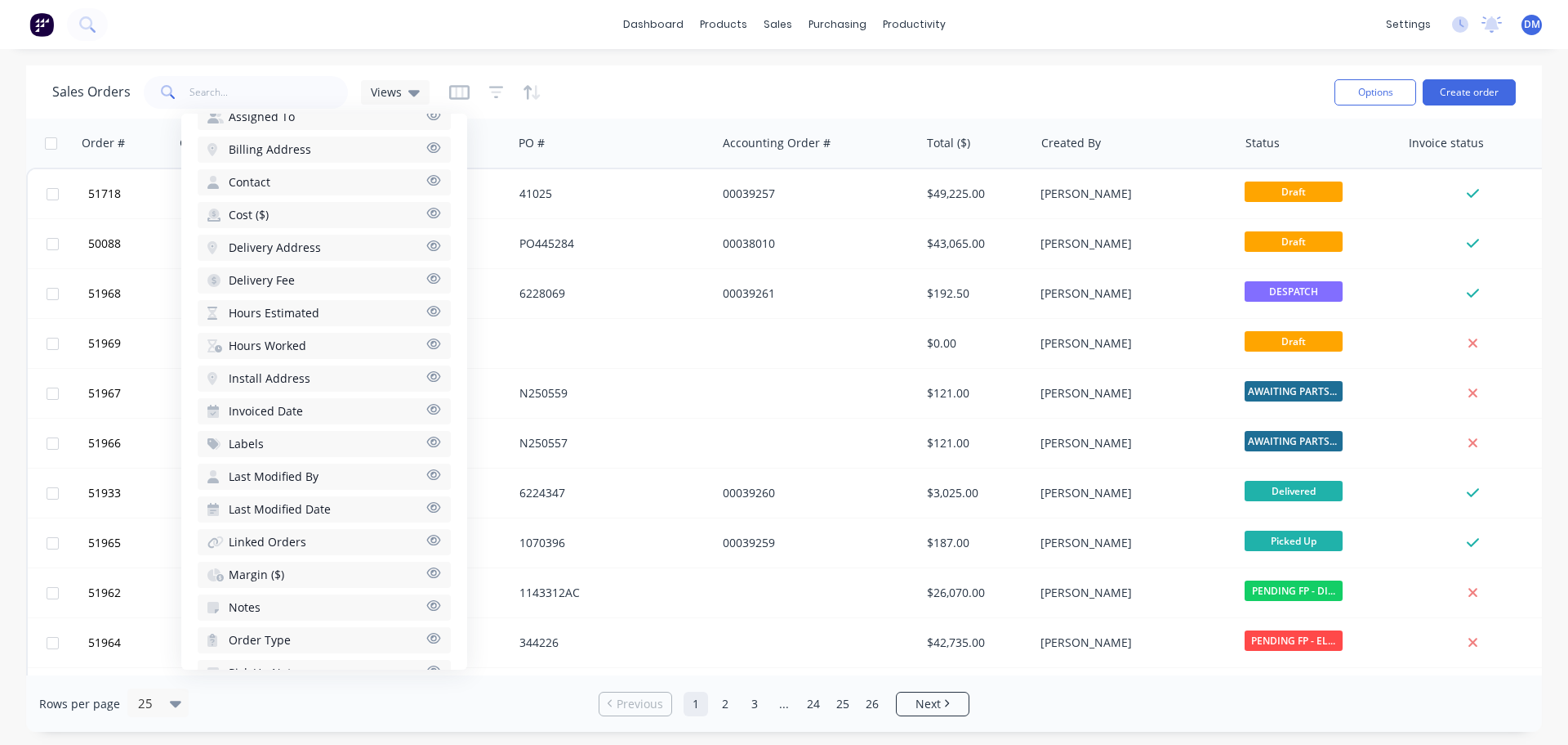
scroll to position [491, 0]
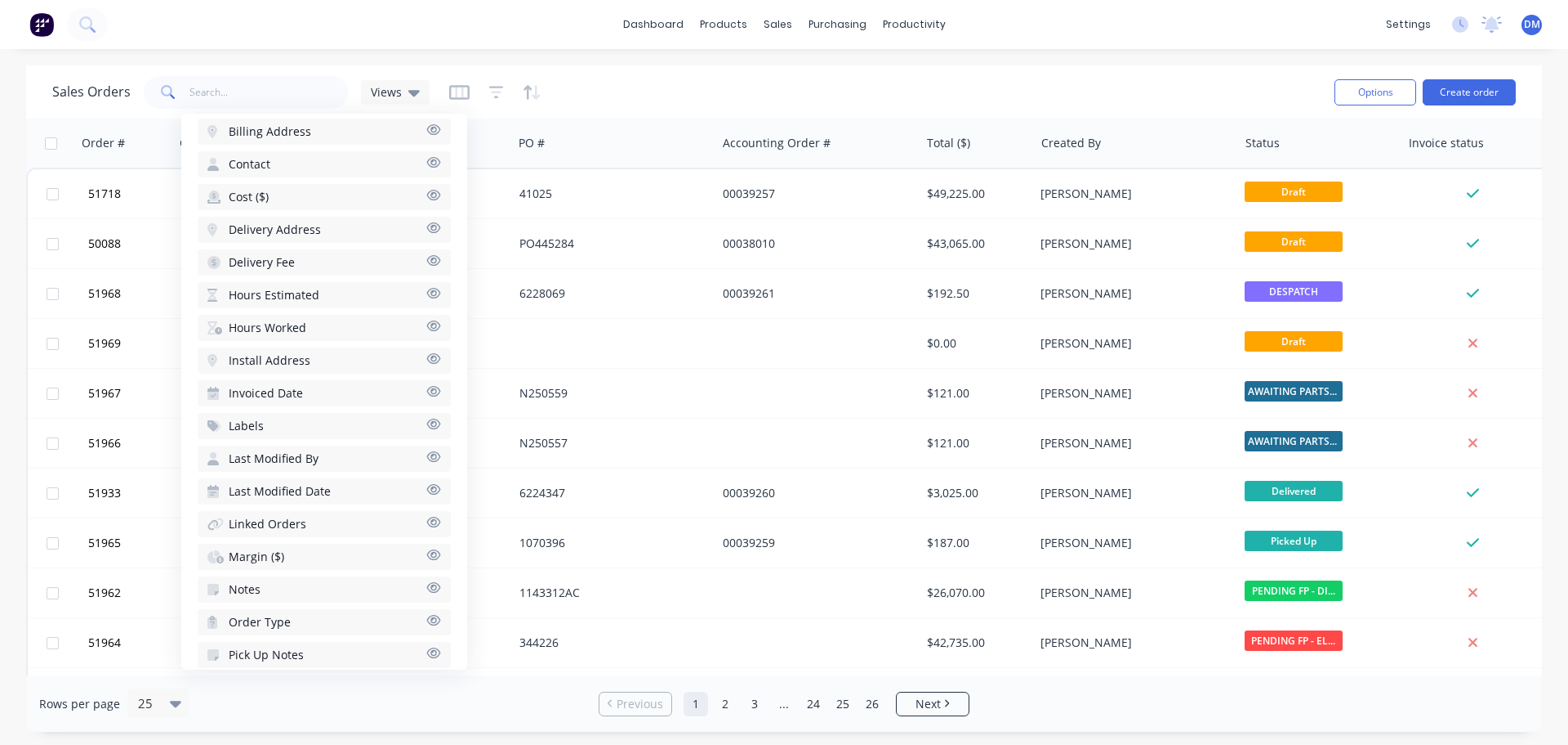
click at [239, 584] on span "Notes" at bounding box center [244, 590] width 32 height 17
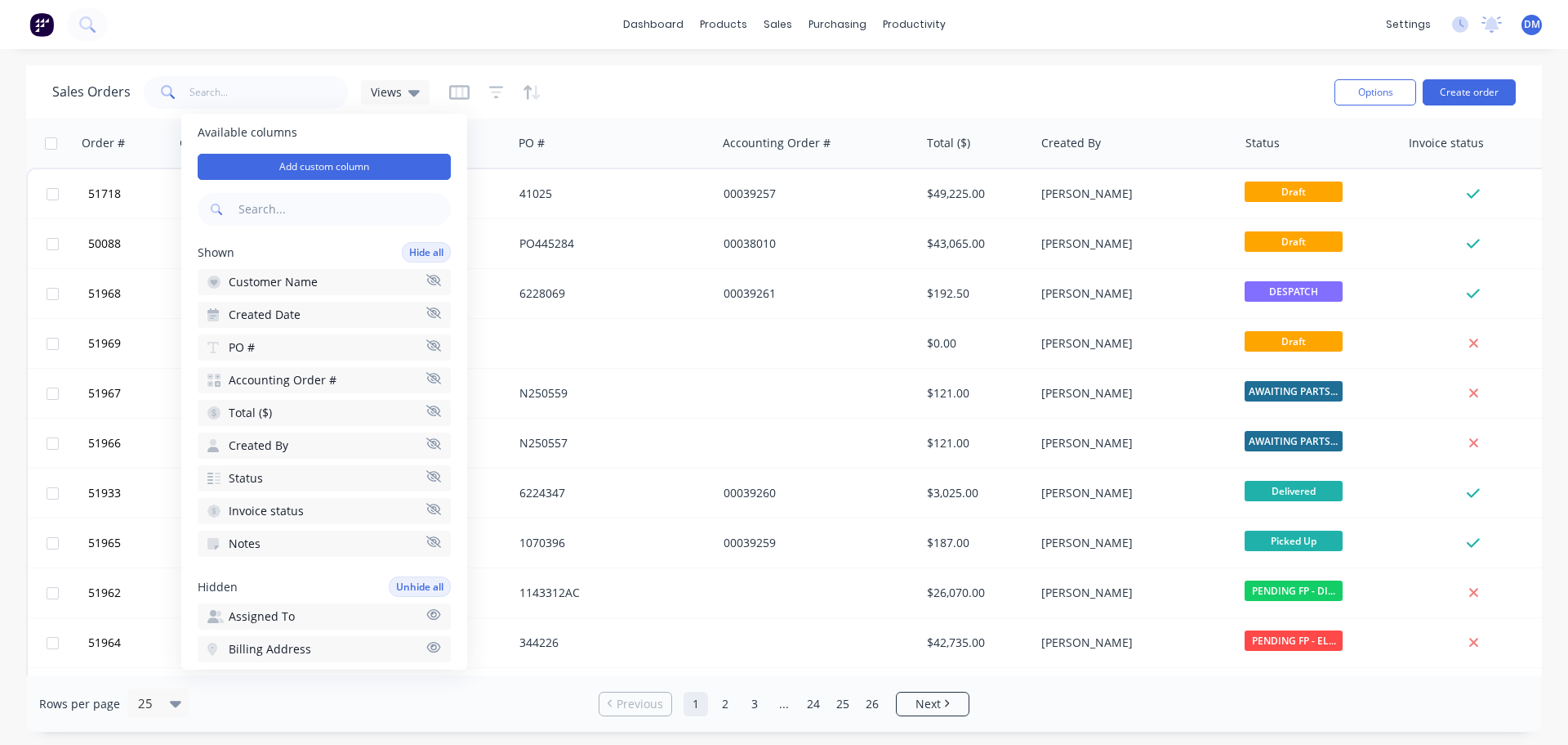
scroll to position [0, 0]
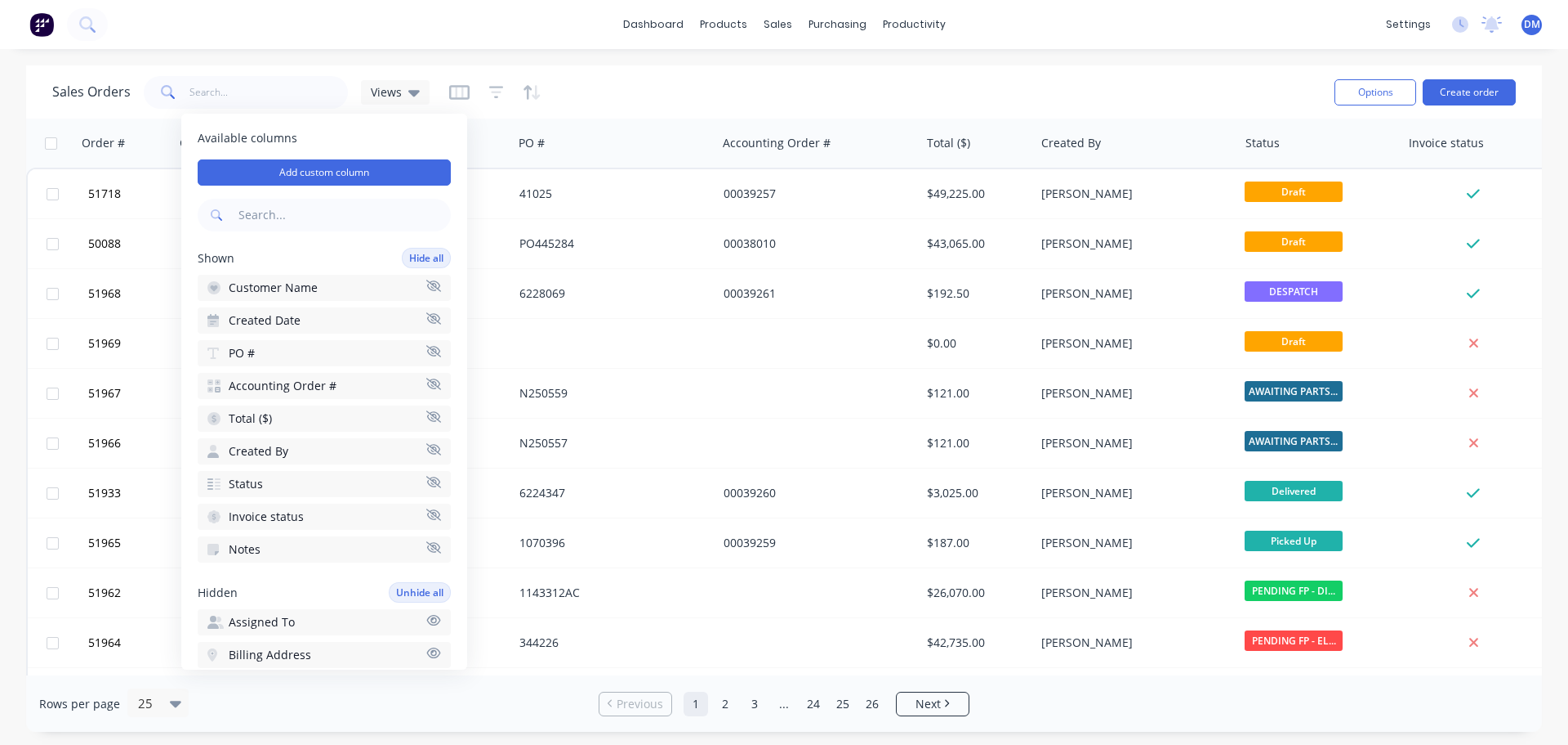
click at [426, 449] on icon "button" at bounding box center [433, 448] width 15 height 12
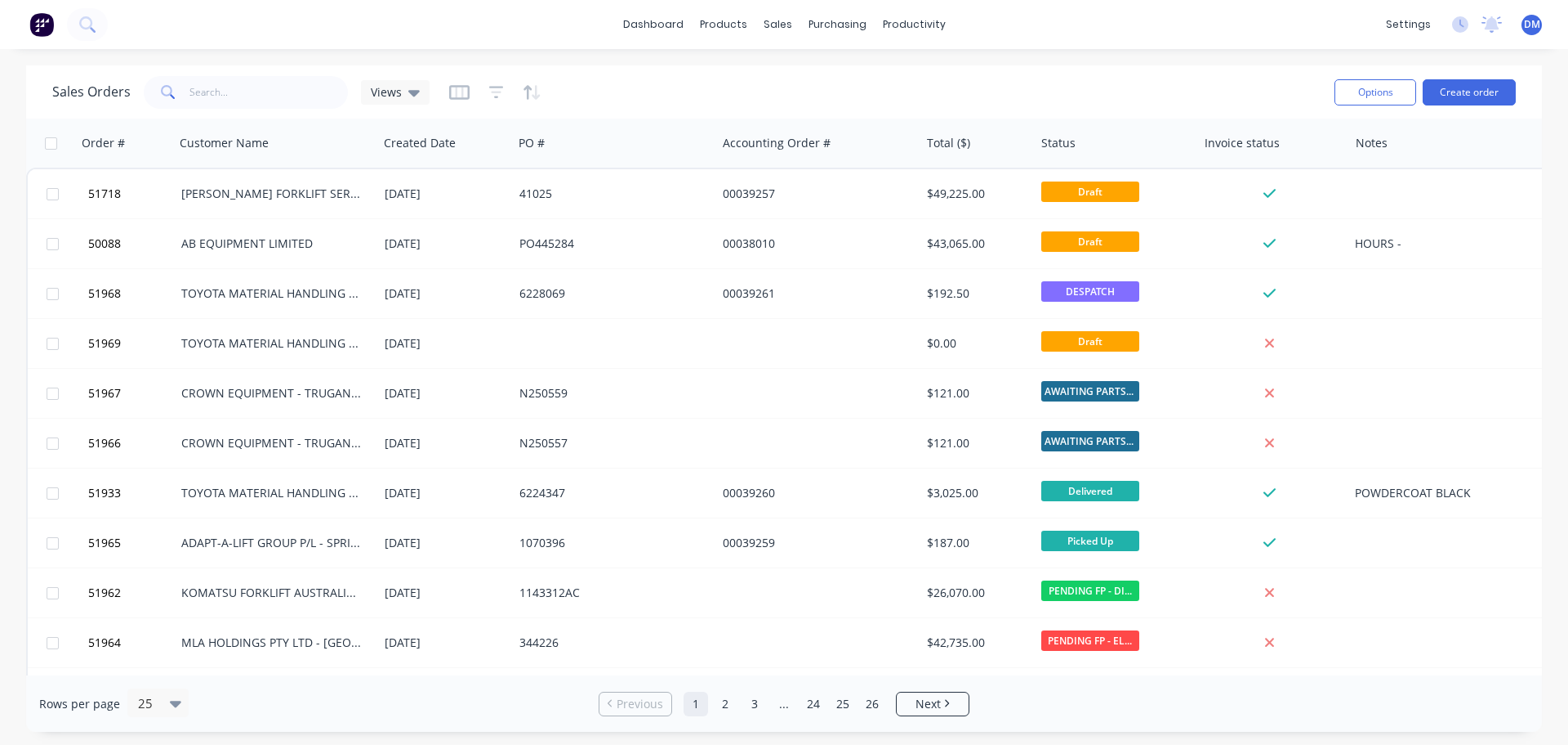
click at [621, 93] on div "Sales Orders Views" at bounding box center [687, 92] width 1270 height 40
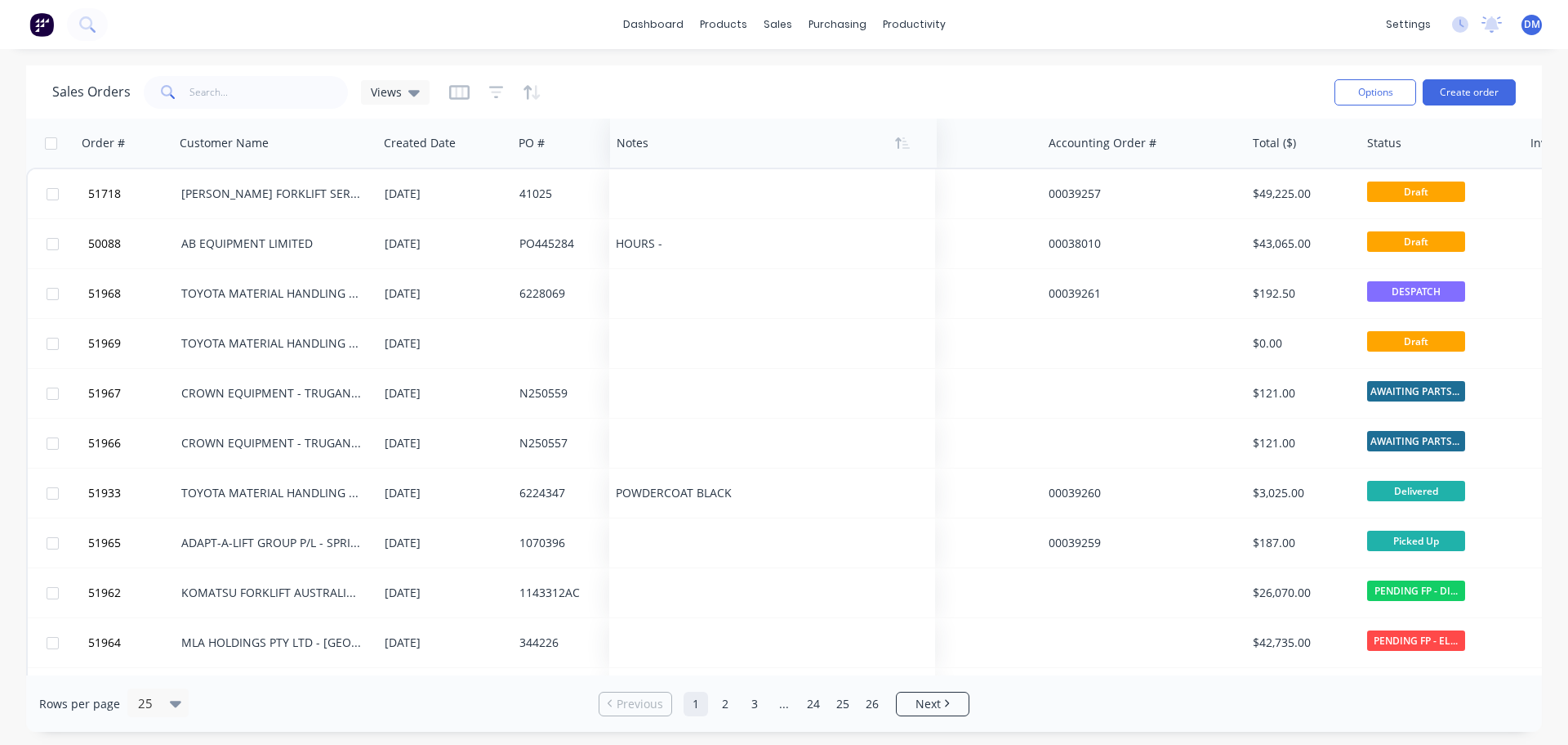
drag, startPoint x: 1375, startPoint y: 143, endPoint x: 636, endPoint y: 132, distance: 739.1
click at [636, 132] on div at bounding box center [766, 143] width 298 height 33
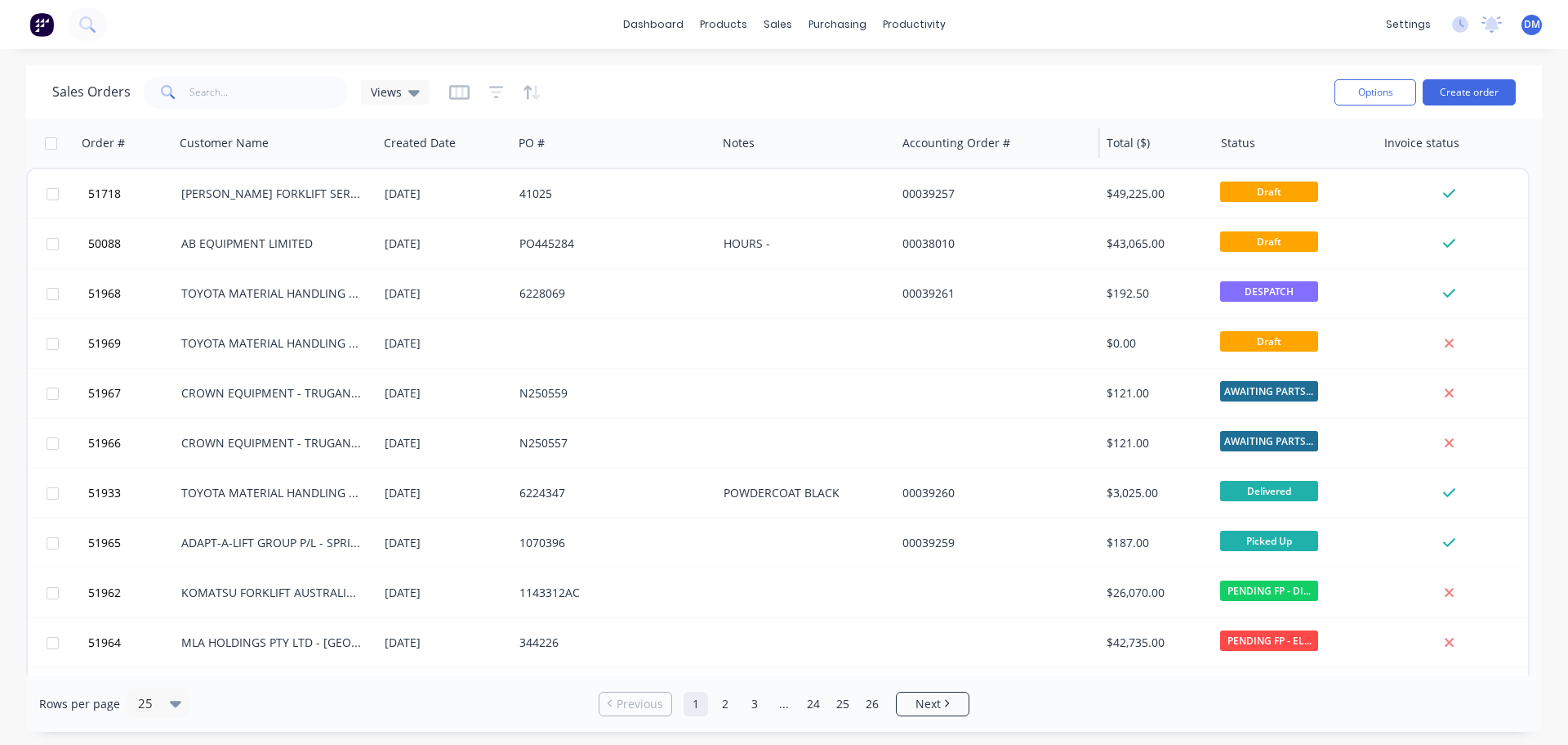
drag, startPoint x: 1042, startPoint y: 142, endPoint x: 894, endPoint y: 144, distance: 148.0
click at [894, 144] on div at bounding box center [894, 143] width 3 height 29
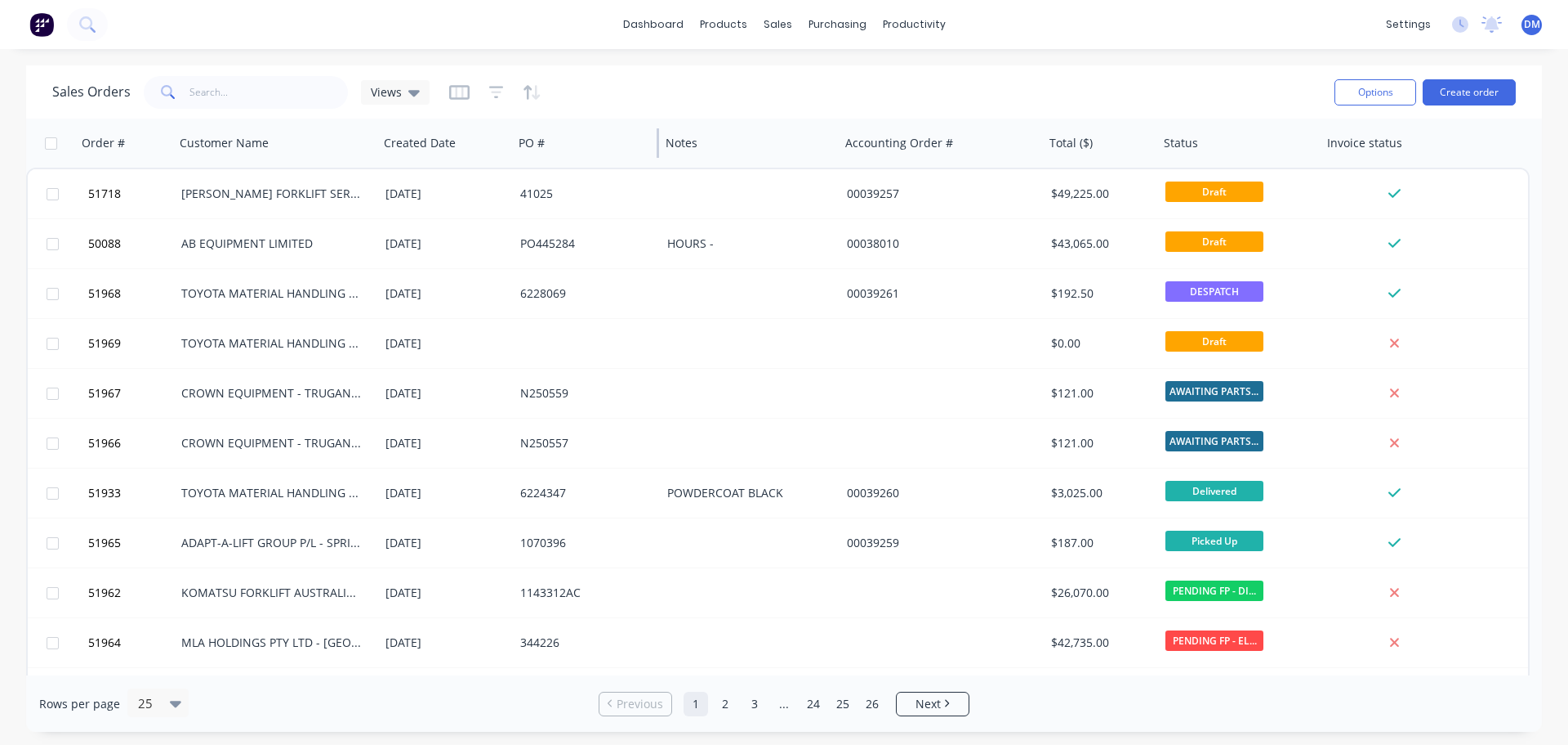
drag, startPoint x: 715, startPoint y: 142, endPoint x: 658, endPoint y: 147, distance: 57.2
click at [658, 147] on div at bounding box center [657, 143] width 3 height 29
click at [1367, 94] on button "Options" at bounding box center [1375, 92] width 82 height 26
click at [1152, 78] on div "Sales Orders Views" at bounding box center [687, 92] width 1270 height 40
click at [459, 94] on icon "button" at bounding box center [459, 92] width 8 height 11
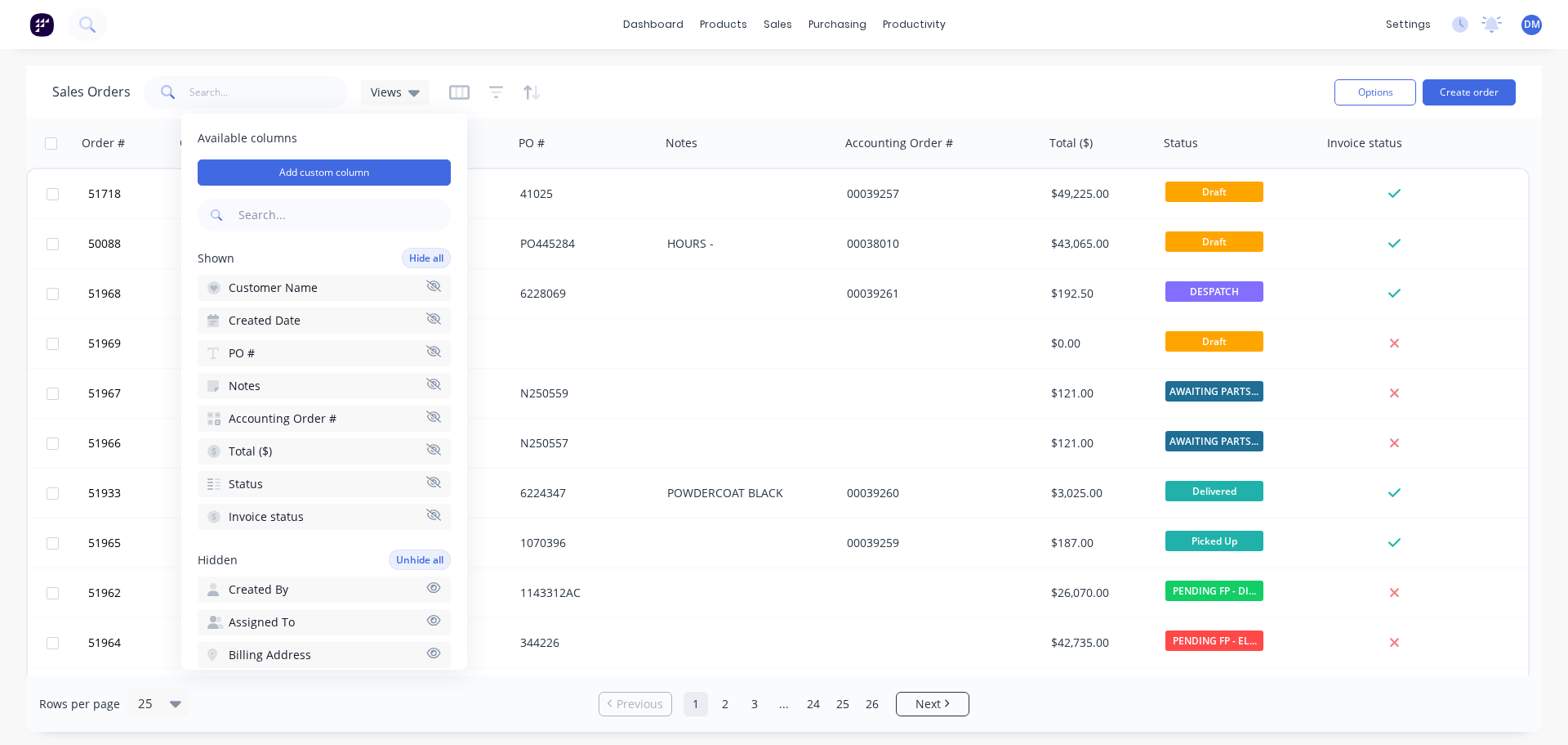
click at [670, 91] on div "Sales Orders Views" at bounding box center [687, 92] width 1270 height 40
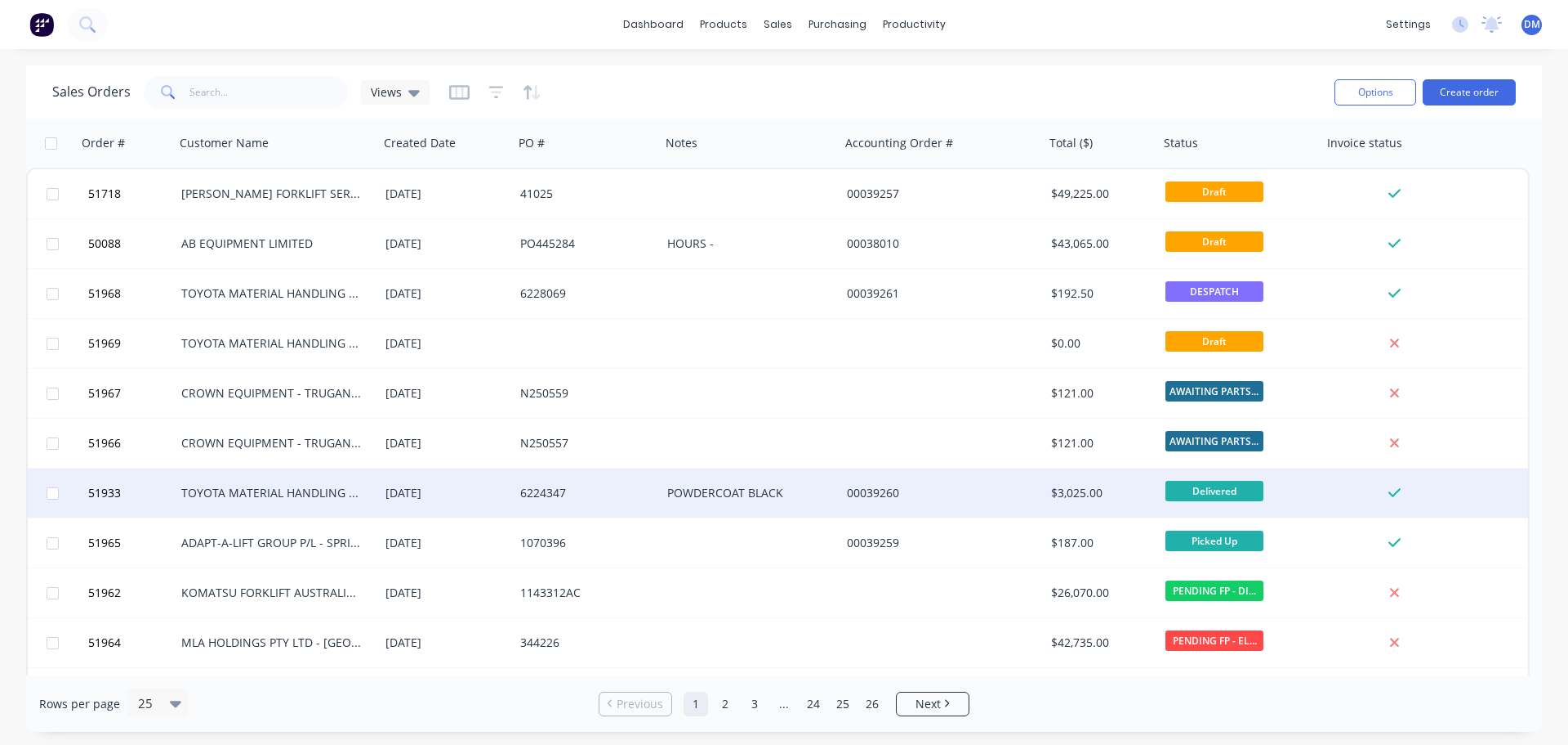
click at [300, 503] on div "TOYOTA MATERIAL HANDLING AUST P/L-DANDENONG STH" at bounding box center [276, 492] width 204 height 49
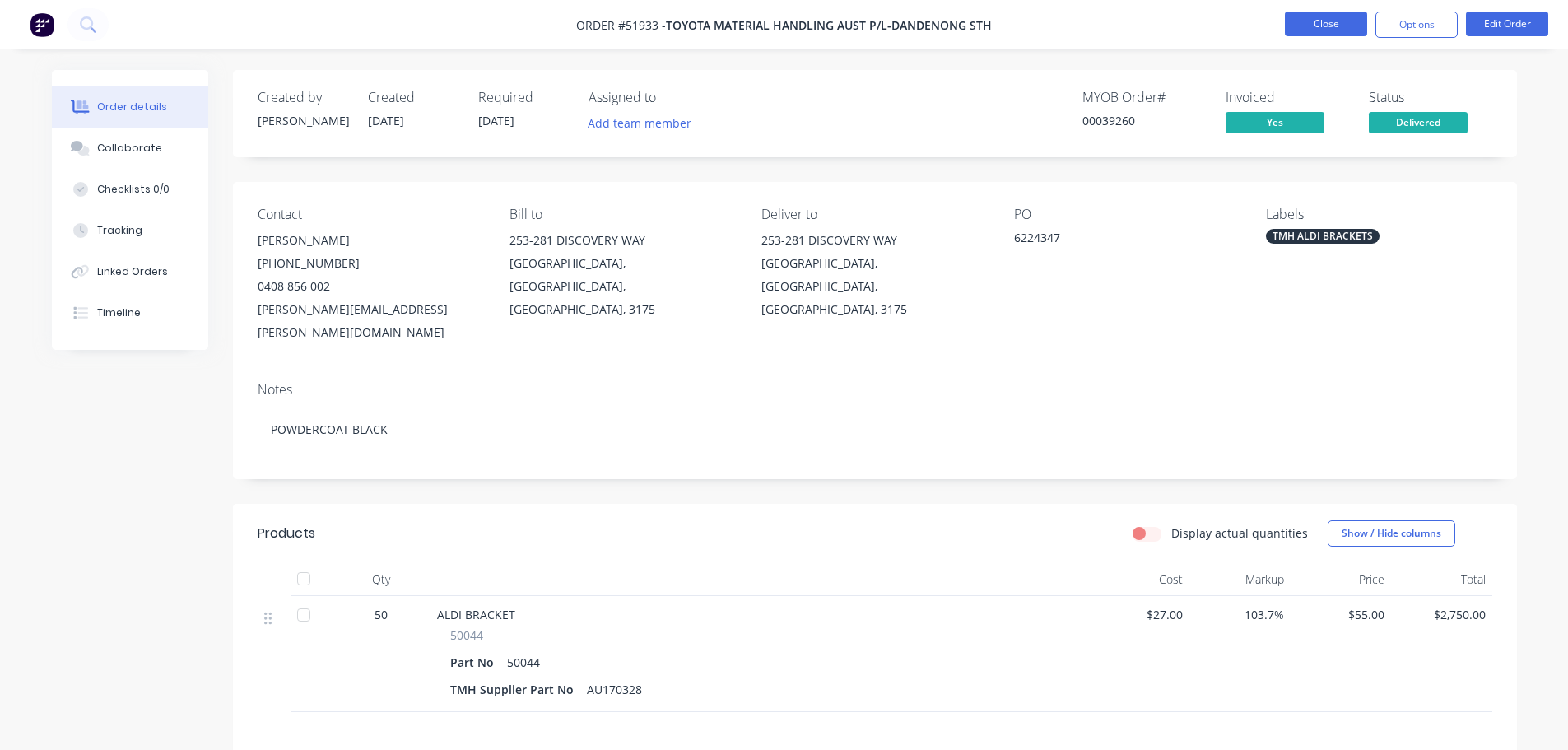
click at [1306, 31] on button "Close" at bounding box center [1326, 23] width 82 height 25
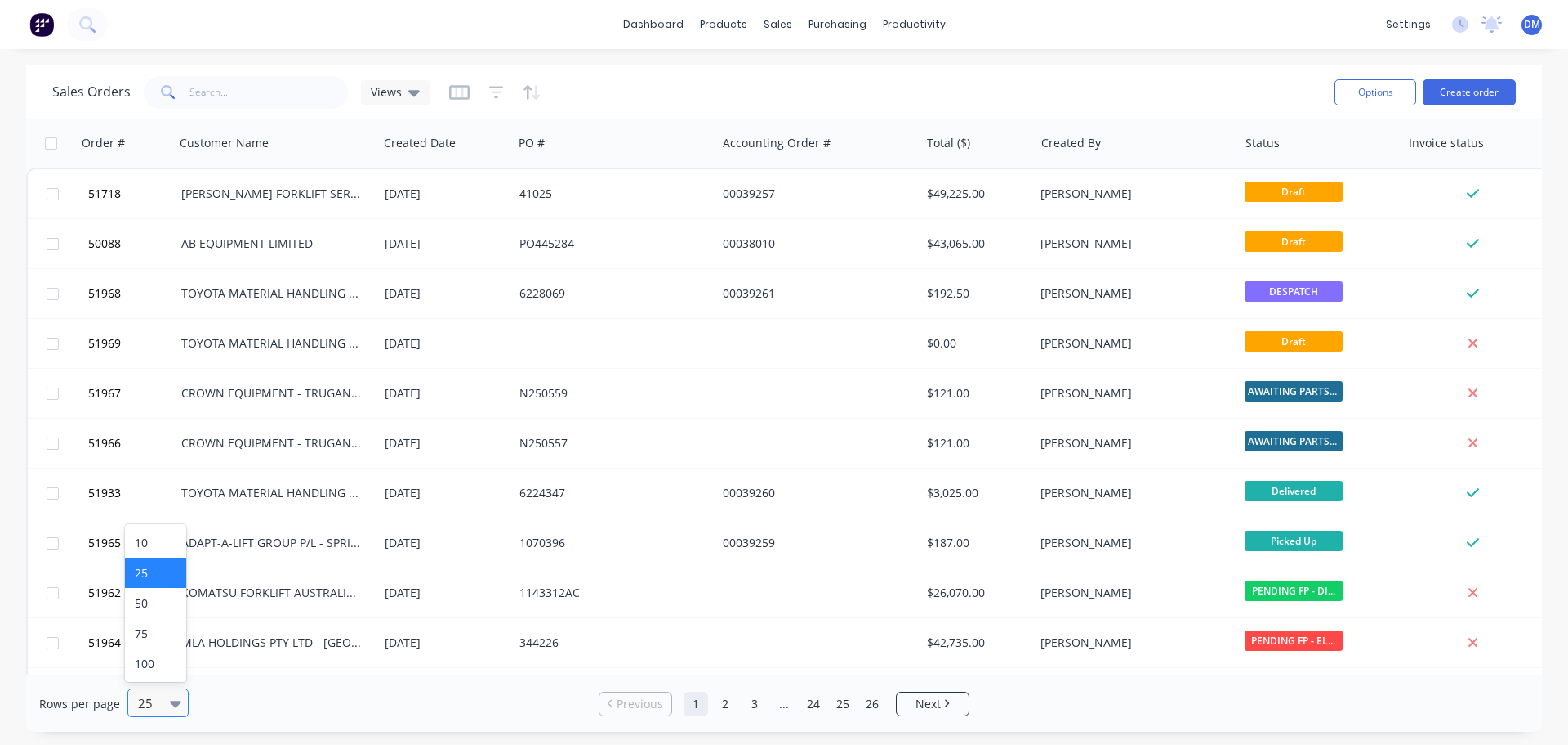
click at [170, 704] on icon at bounding box center [175, 703] width 11 height 18
click at [174, 667] on div "100" at bounding box center [155, 663] width 62 height 30
click at [456, 94] on icon "button" at bounding box center [459, 93] width 20 height 17
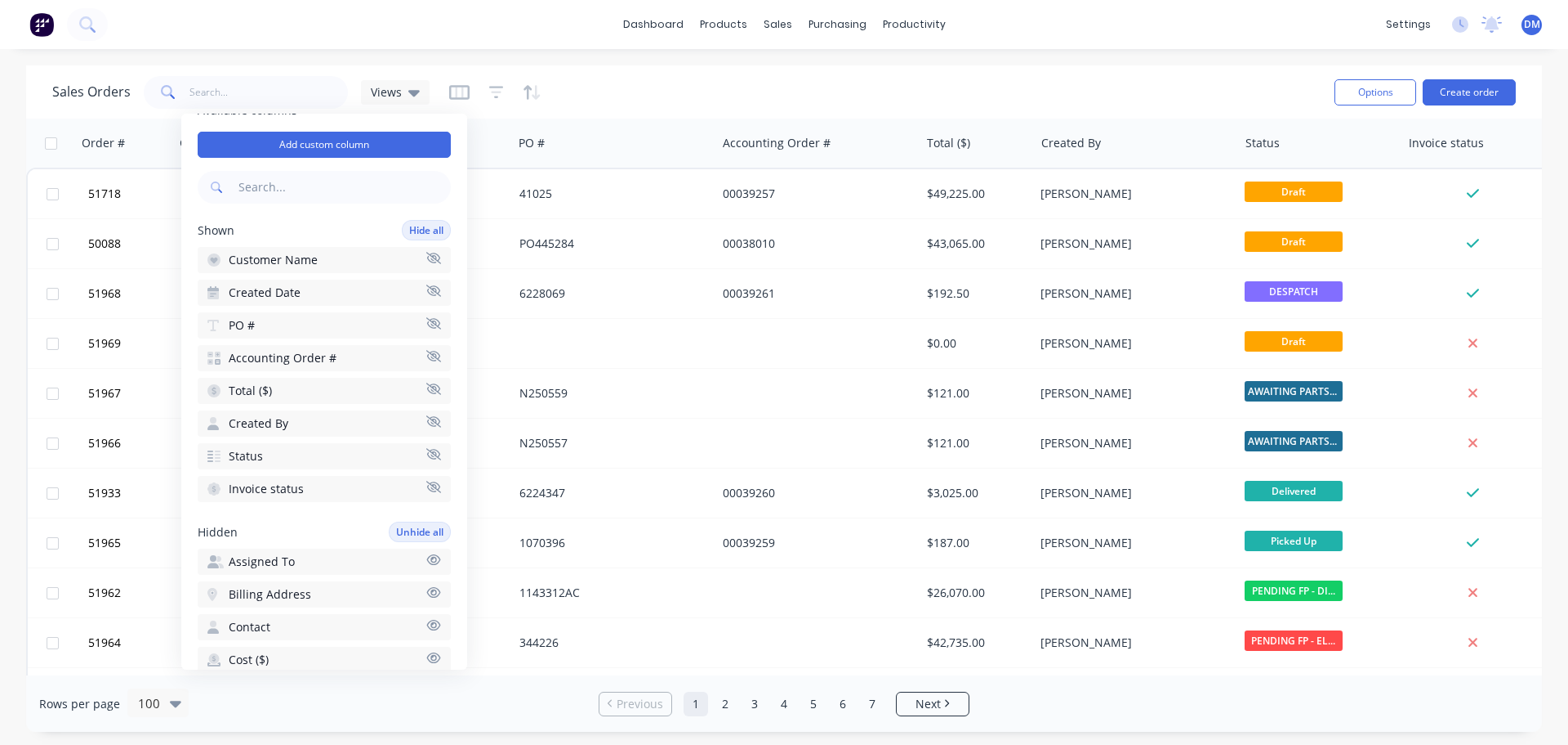
scroll to position [5, 0]
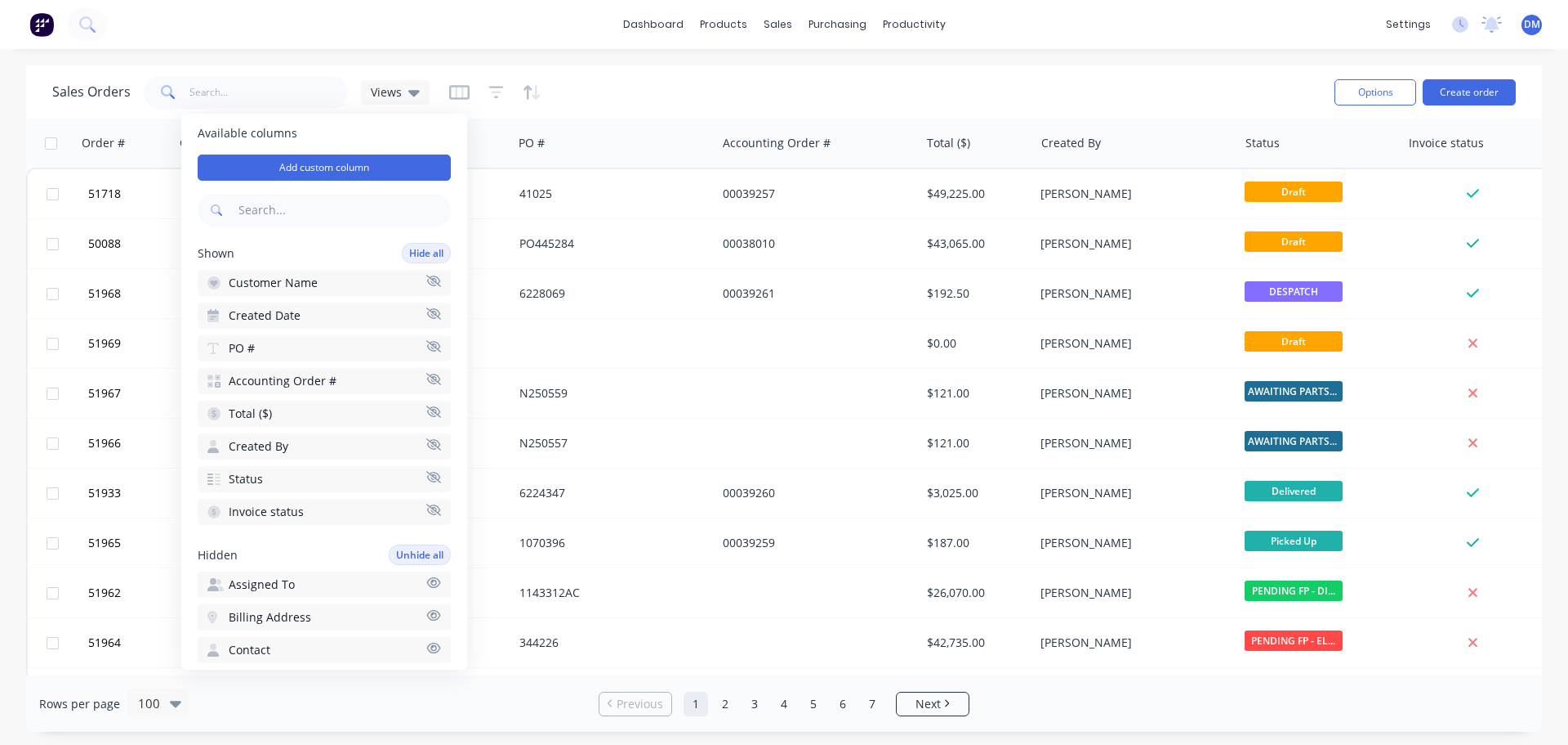
click at [426, 442] on icon "button" at bounding box center [433, 444] width 15 height 11
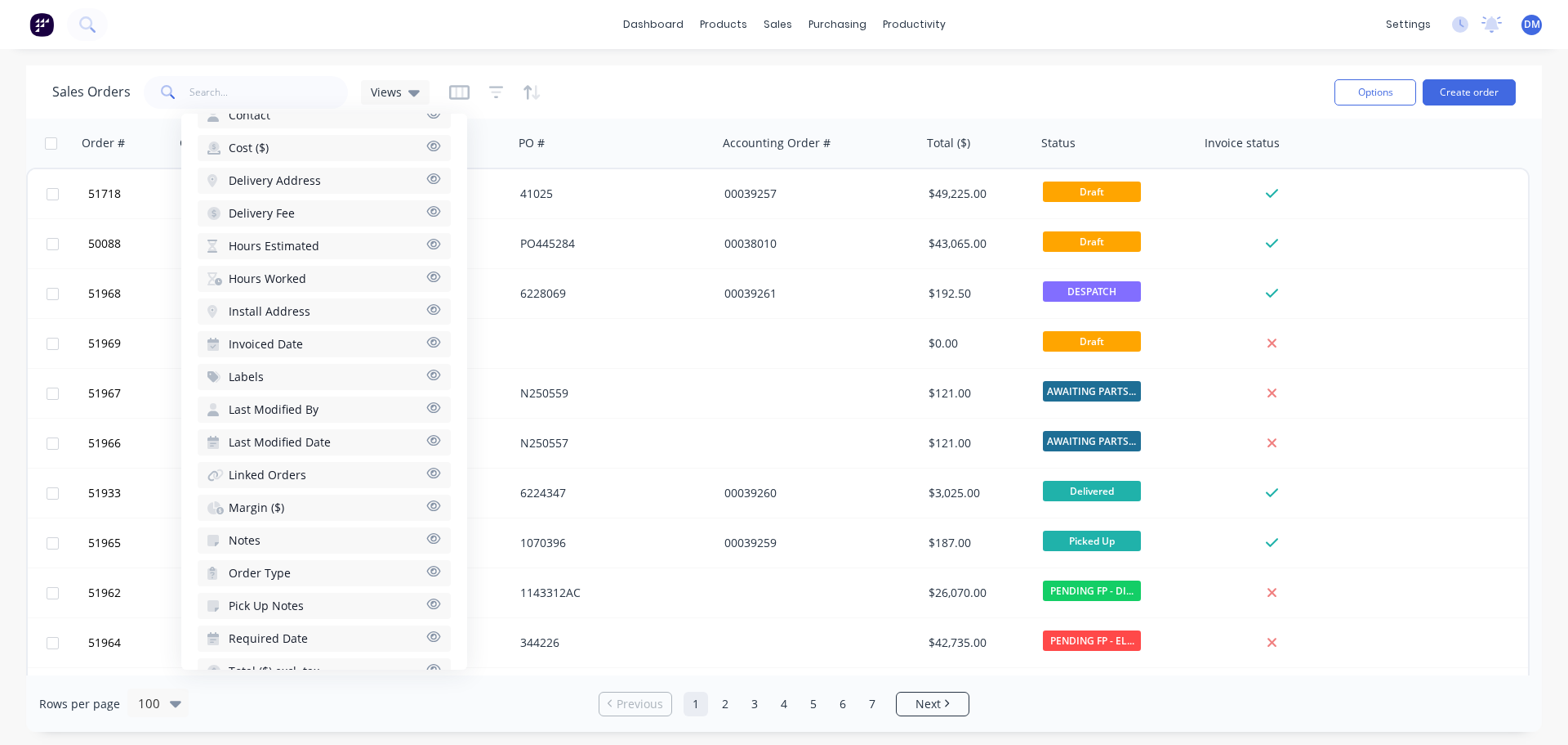
scroll to position [577, 0]
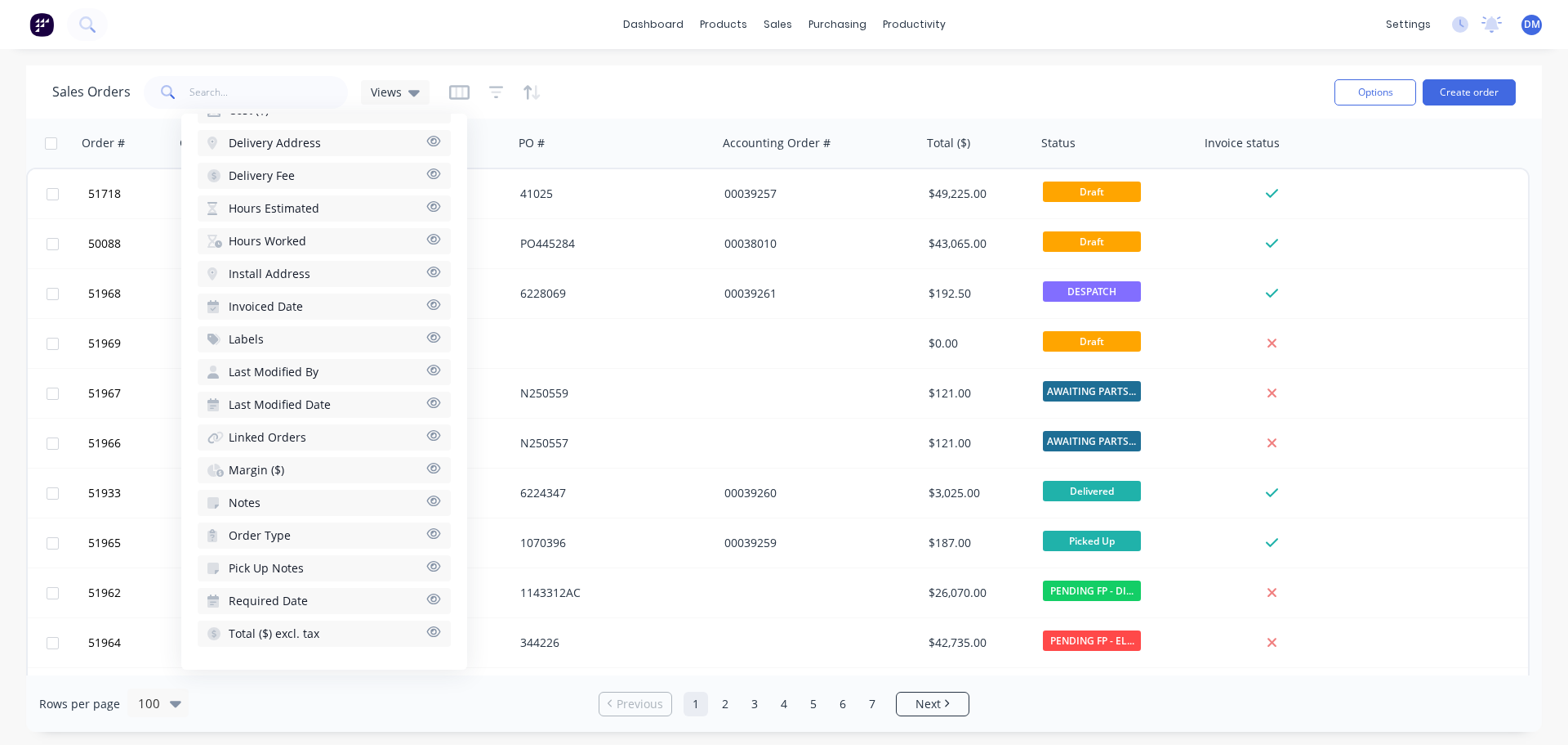
click at [375, 501] on button "Notes" at bounding box center [324, 502] width 253 height 26
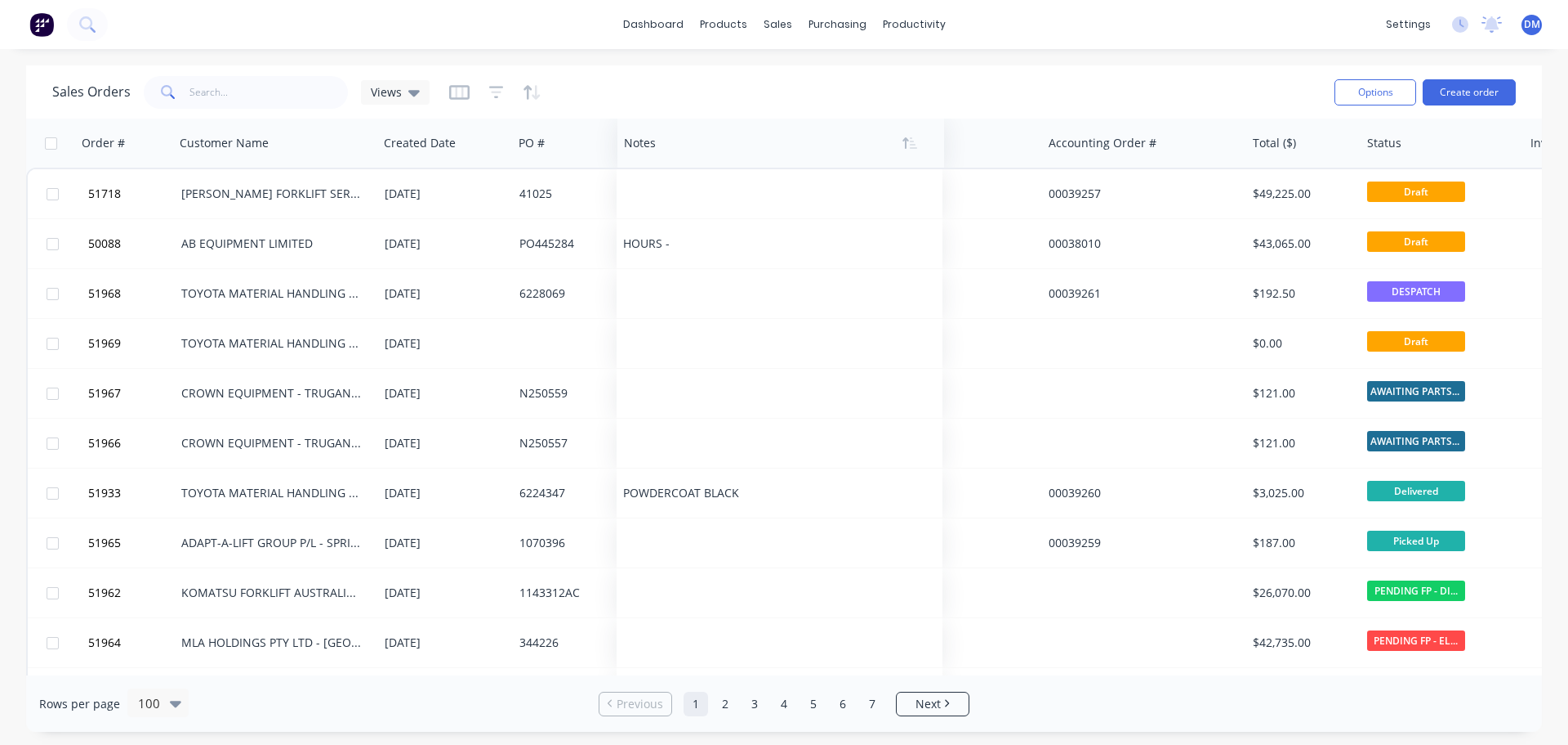
drag, startPoint x: 1369, startPoint y: 147, endPoint x: 637, endPoint y: 134, distance: 732.1
click at [637, 134] on div at bounding box center [773, 143] width 298 height 33
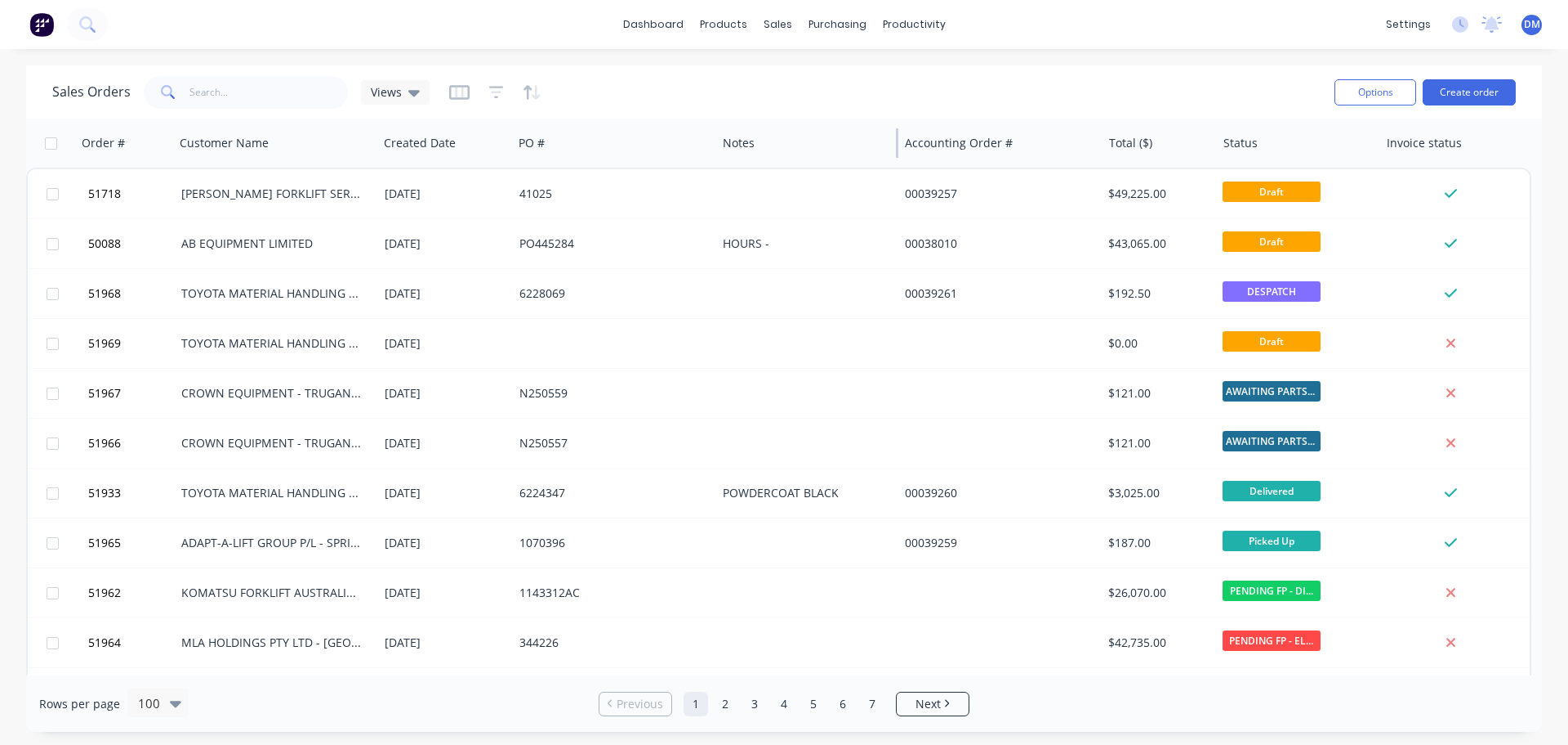
drag, startPoint x: 1042, startPoint y: 144, endPoint x: 897, endPoint y: 150, distance: 145.1
click at [897, 150] on div at bounding box center [897, 143] width 3 height 29
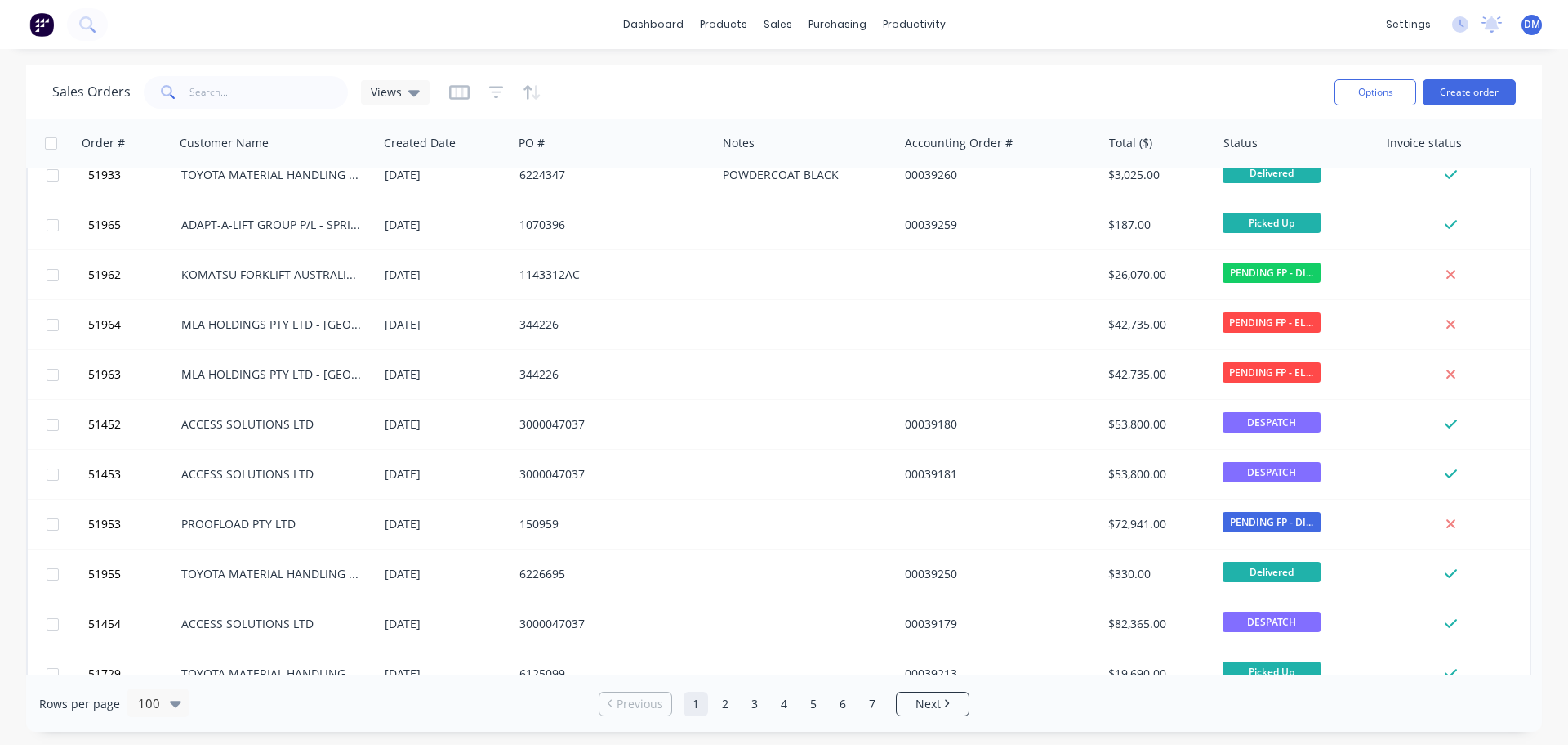
scroll to position [0, 0]
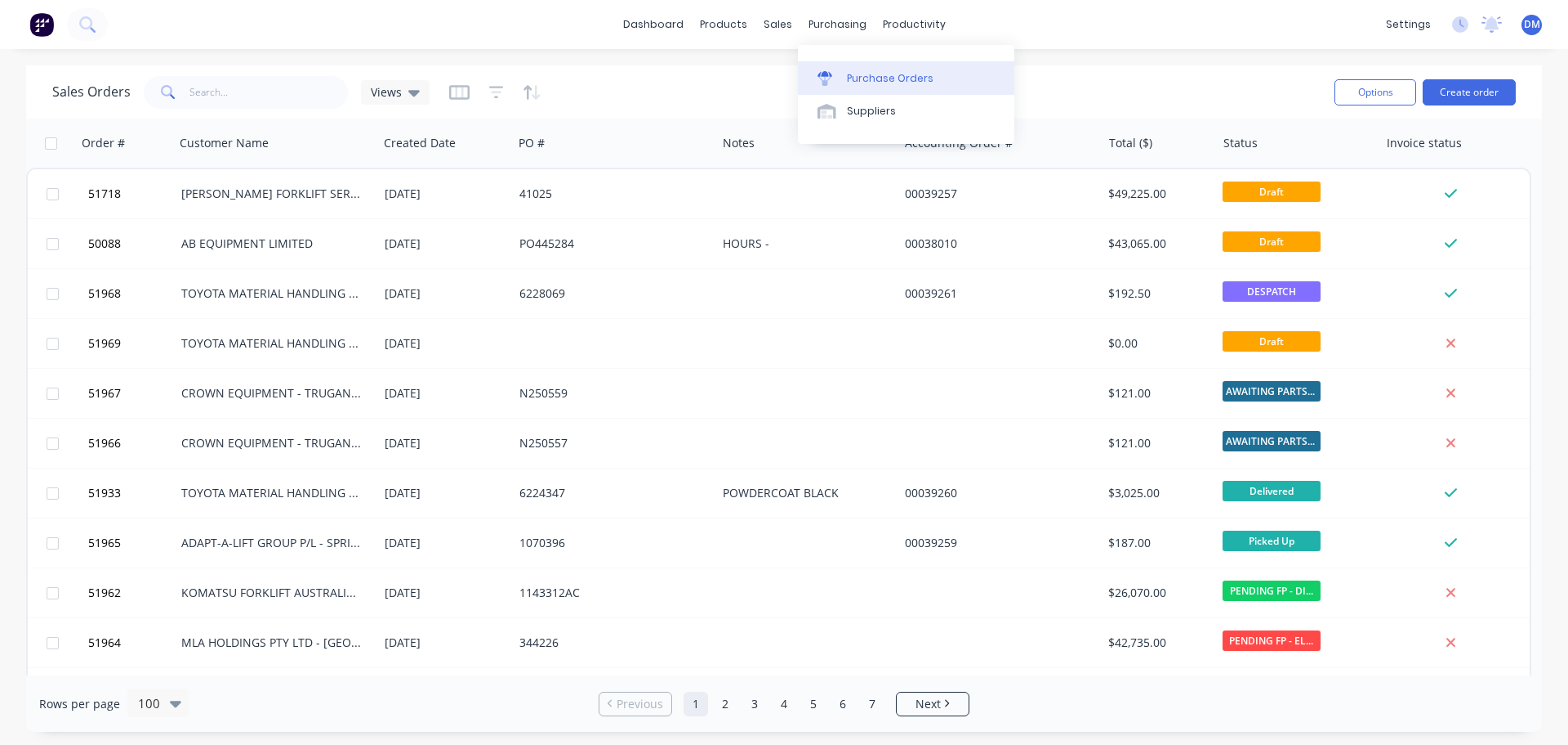
click at [857, 75] on div "Purchase Orders" at bounding box center [890, 78] width 86 height 15
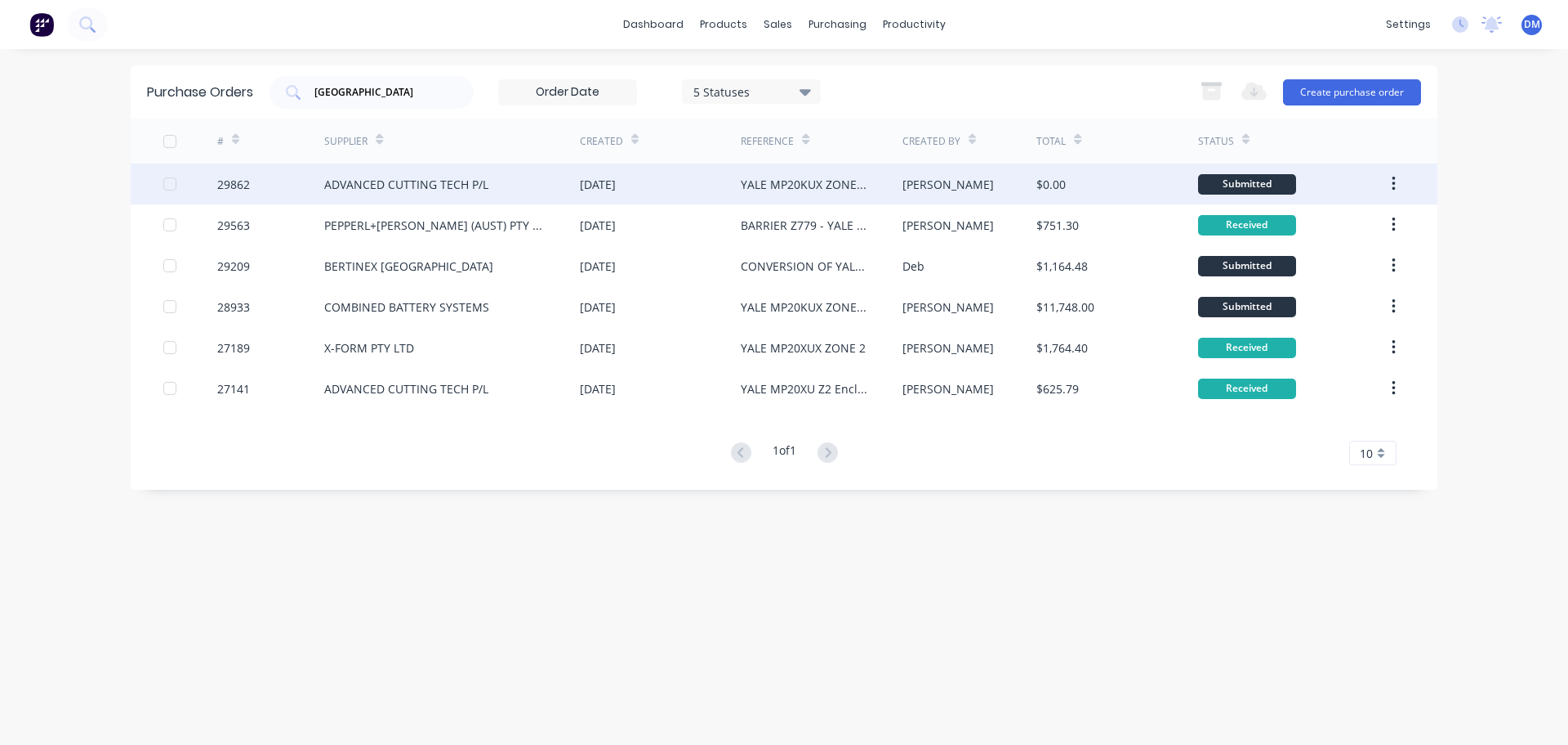
click at [409, 184] on div "ADVANCED CUTTING TECH P/L" at bounding box center [406, 184] width 164 height 17
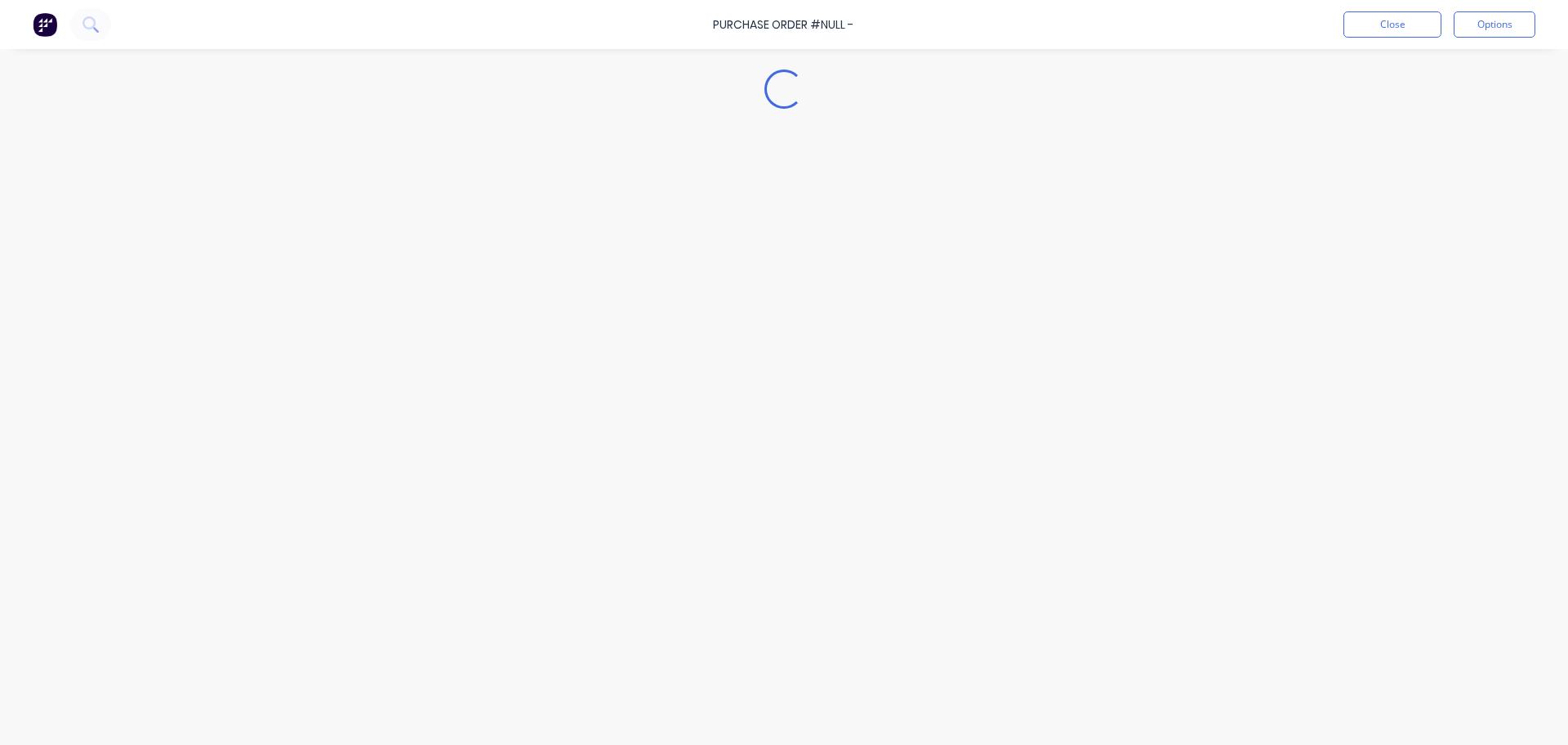
type textarea "x"
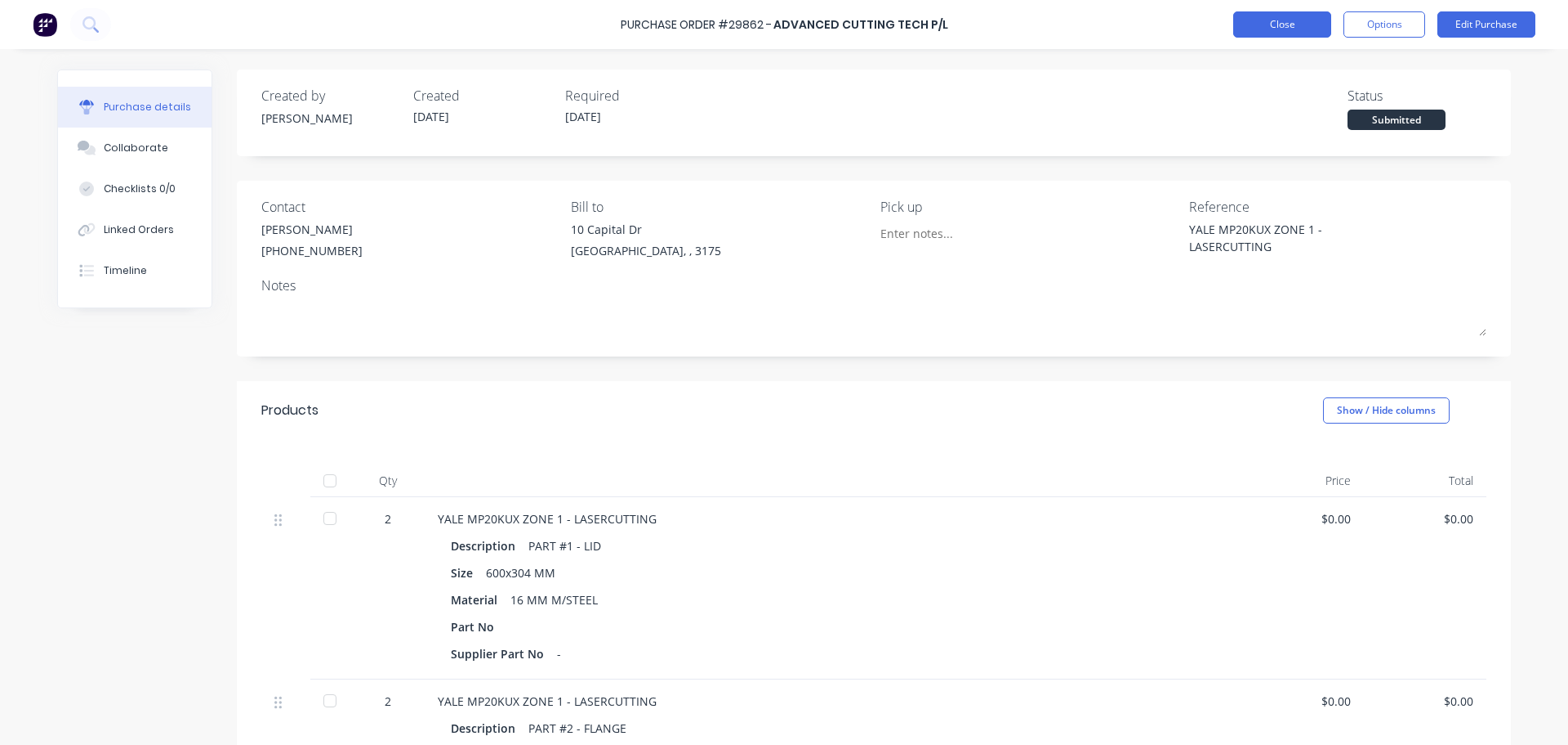
click at [1264, 28] on button "Close" at bounding box center [1282, 24] width 98 height 26
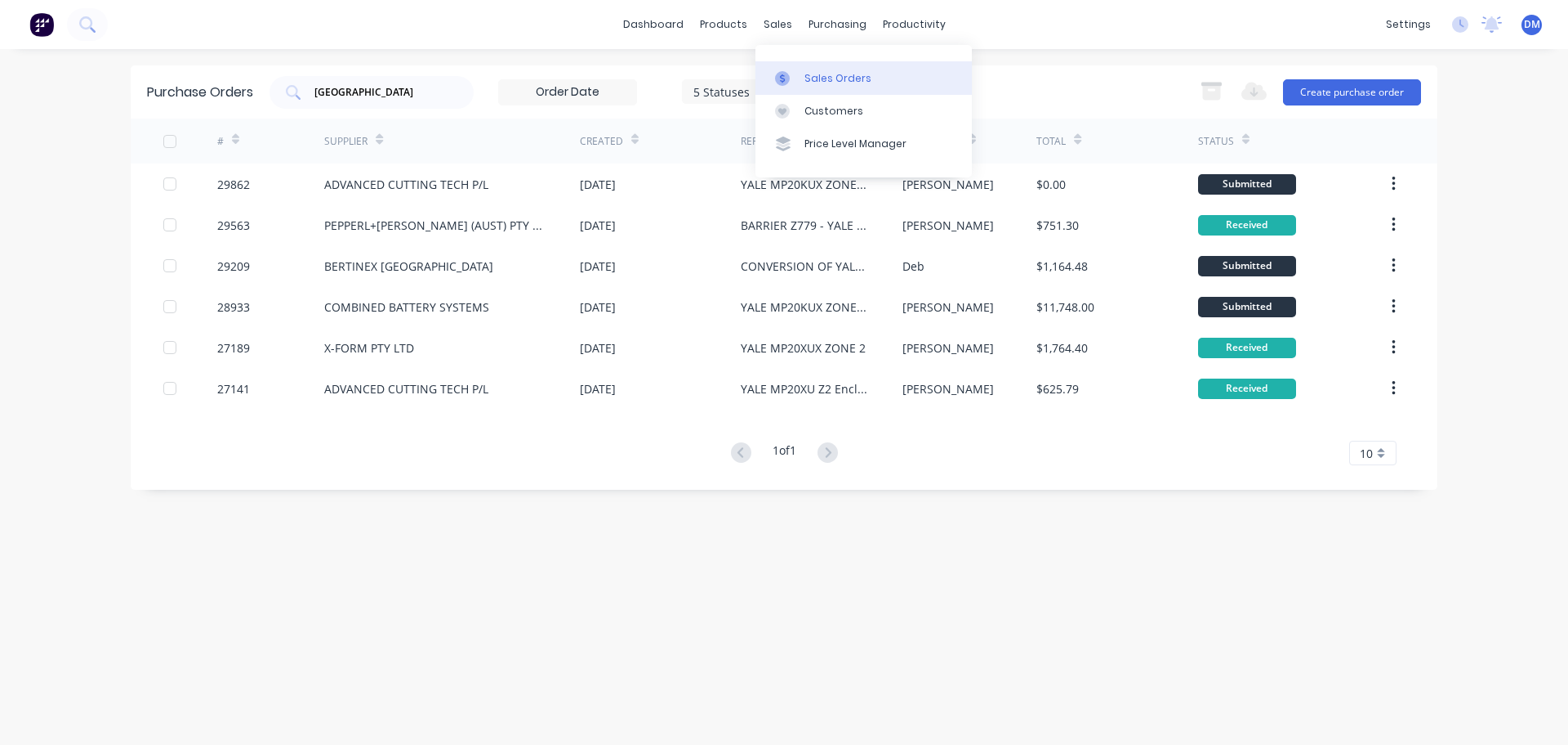
click at [812, 81] on div "Sales Orders" at bounding box center [837, 78] width 67 height 15
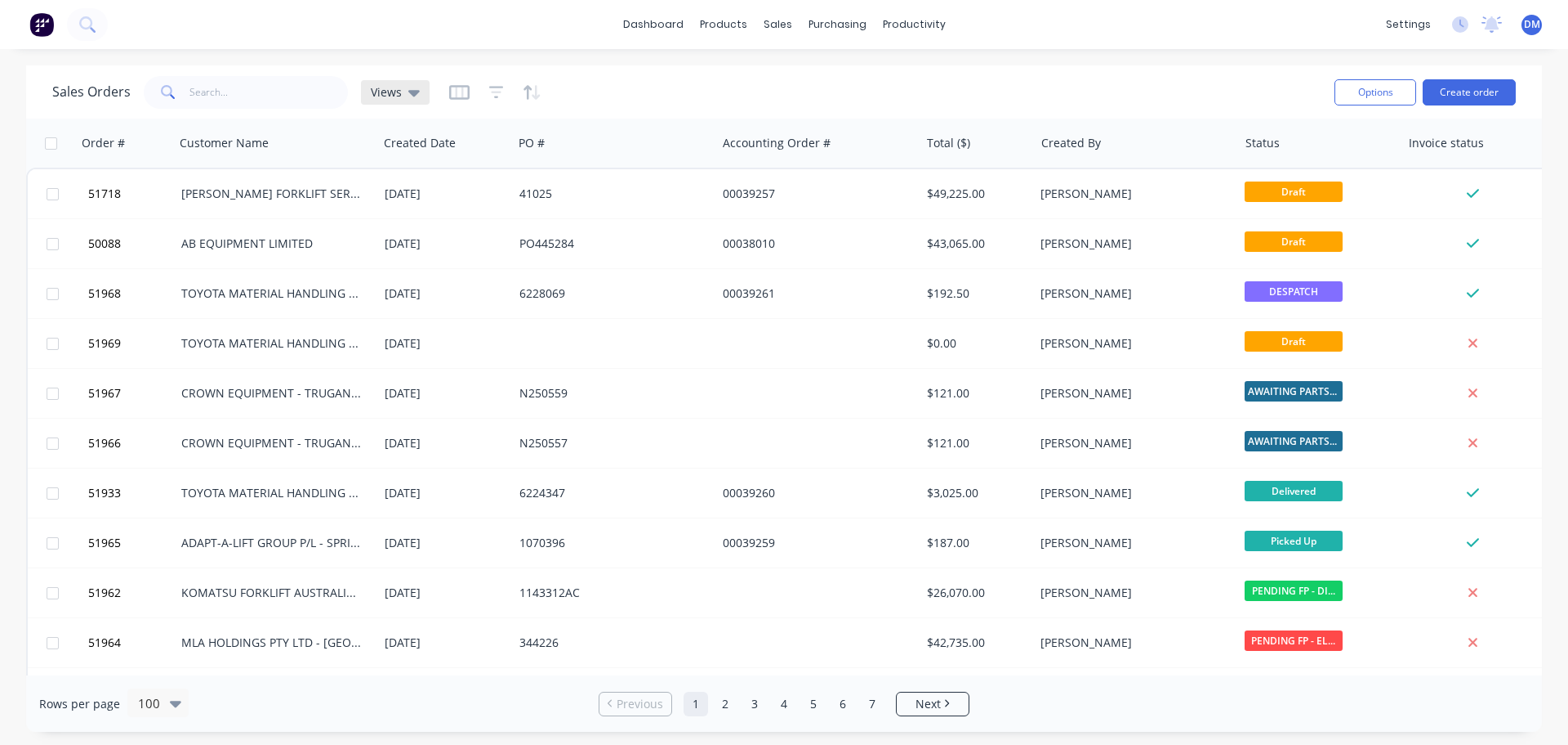
click at [410, 93] on icon at bounding box center [414, 93] width 11 height 6
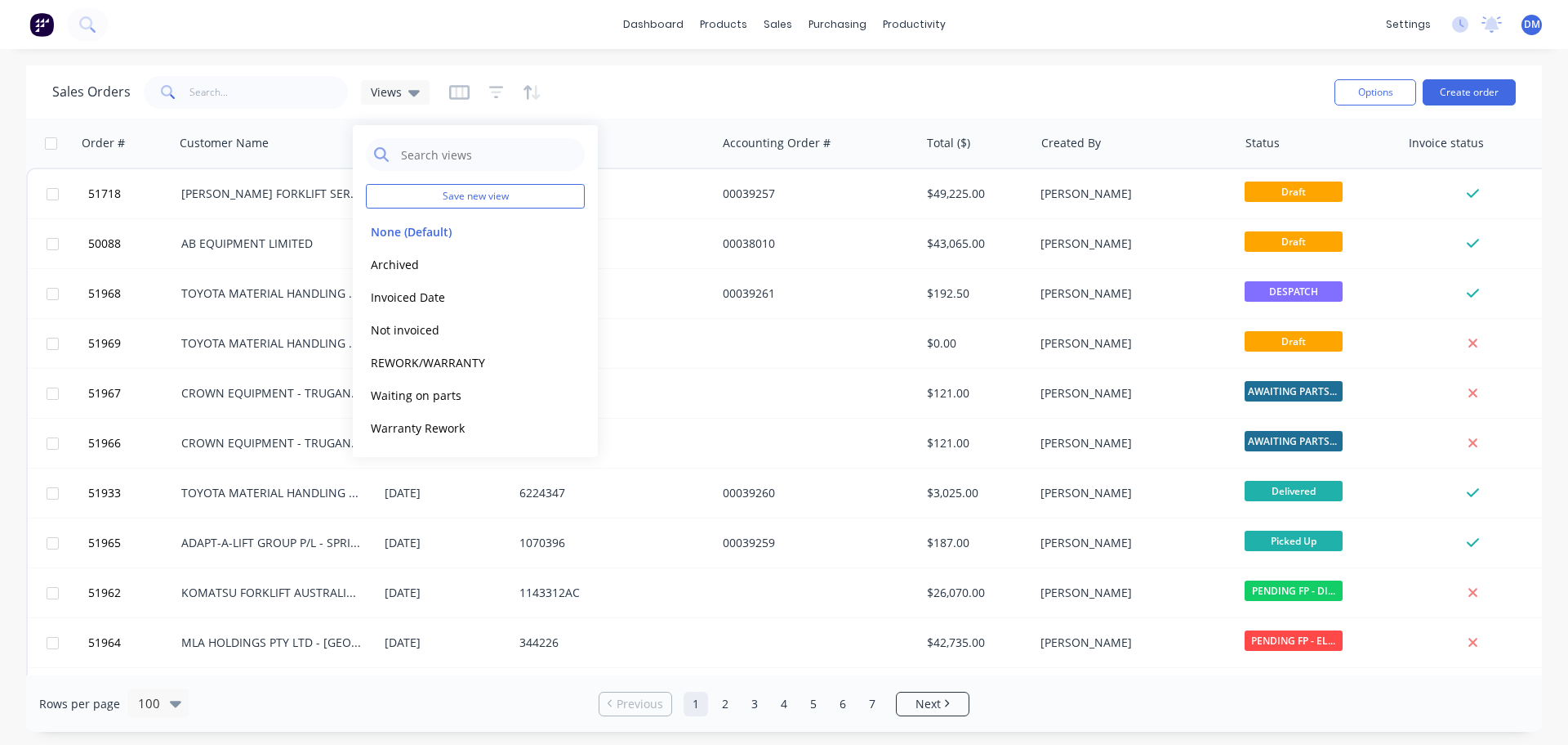
click at [595, 93] on div "Sales Orders Views" at bounding box center [687, 92] width 1270 height 40
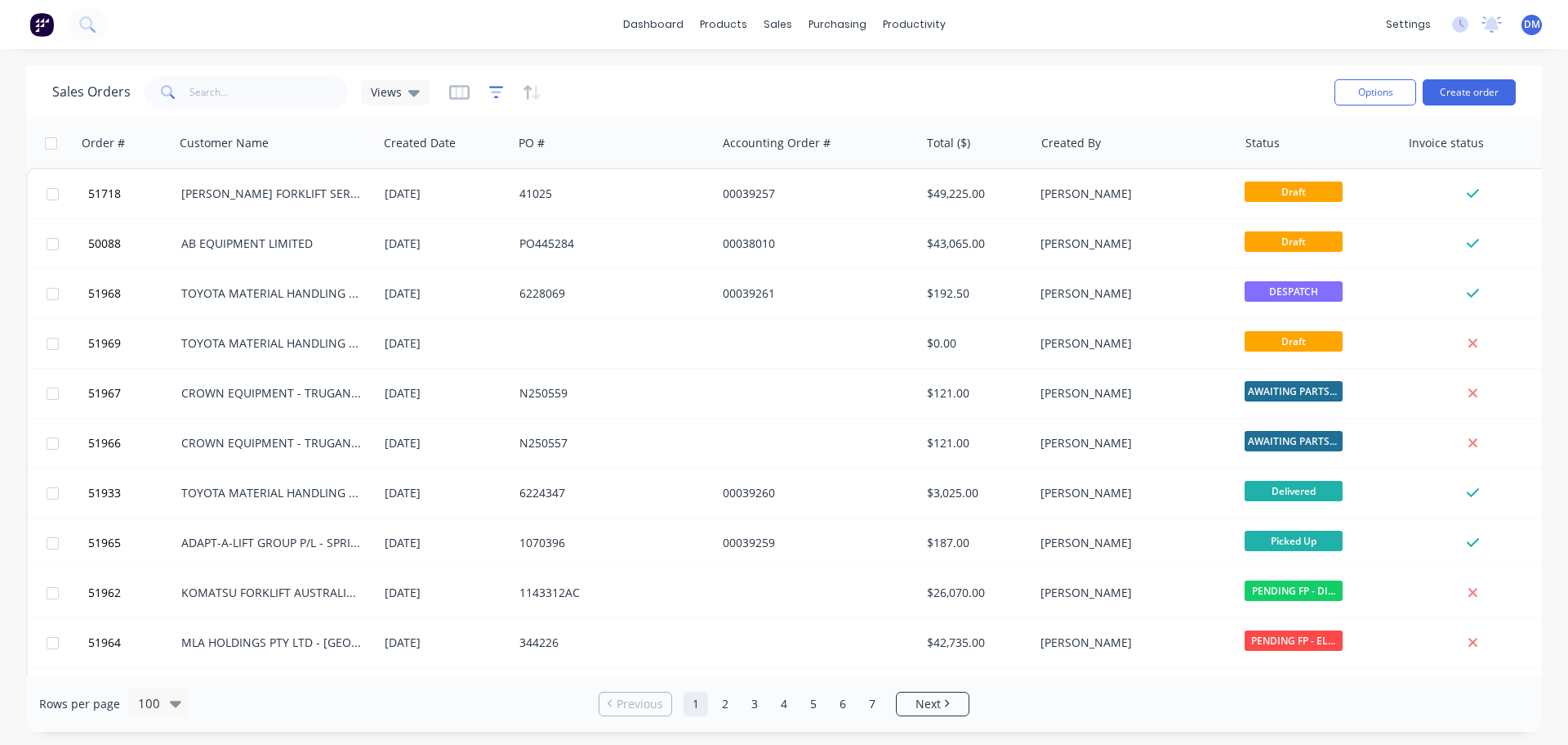
click at [494, 93] on icon "button" at bounding box center [497, 93] width 15 height 17
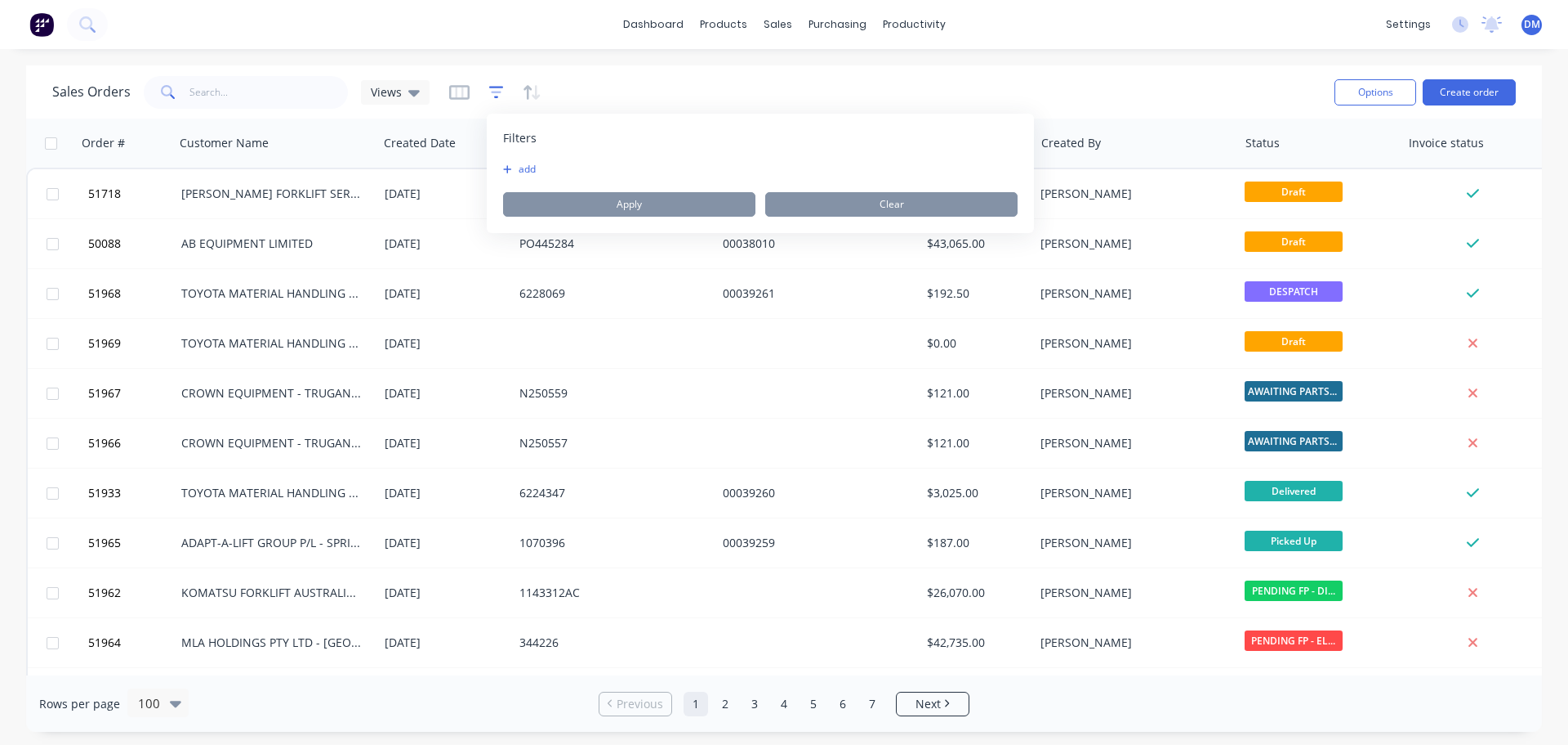
click at [494, 93] on icon "button" at bounding box center [497, 93] width 15 height 17
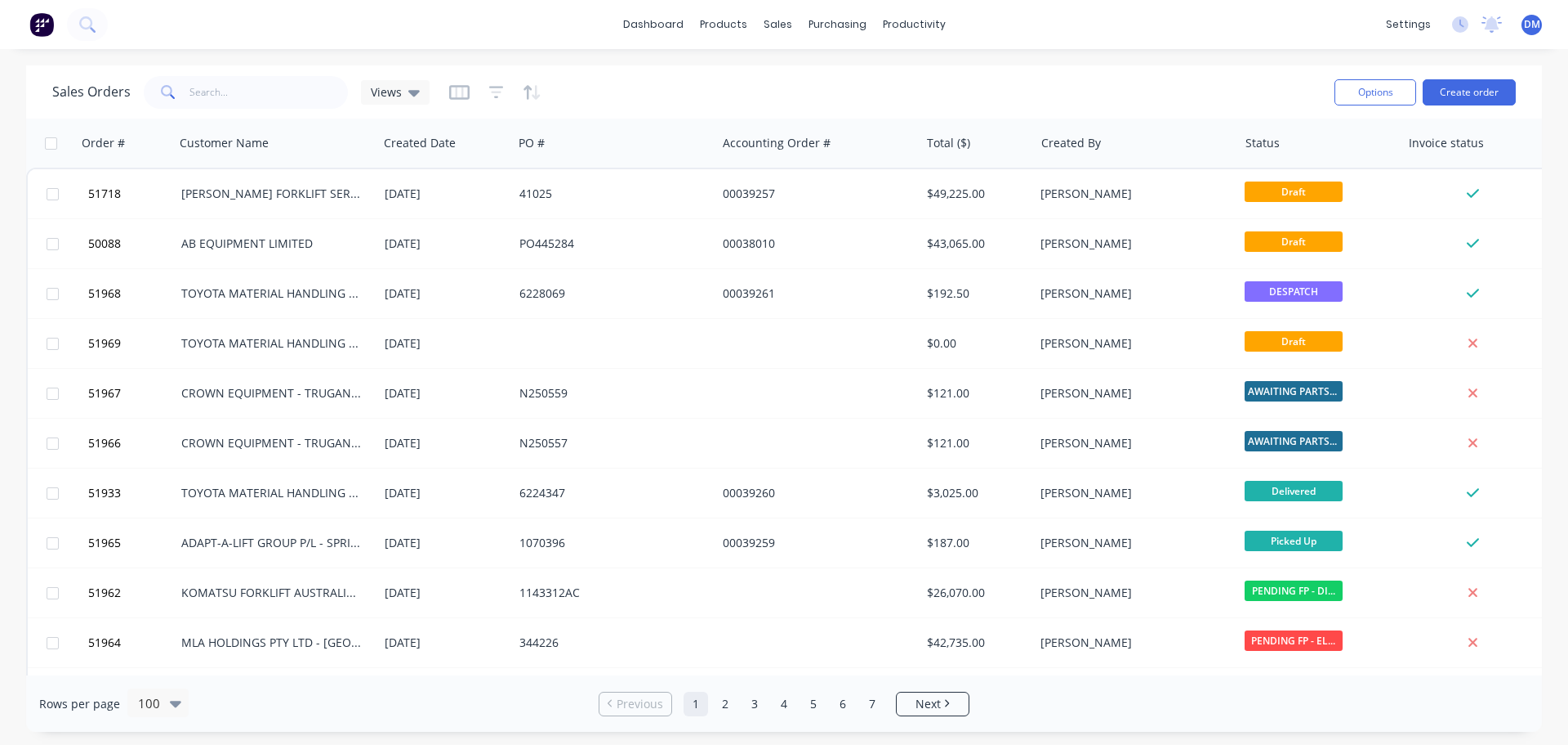
click at [619, 86] on div "Sales Orders Views" at bounding box center [687, 92] width 1270 height 40
click at [1537, 716] on icon "Open Intercom Messenger" at bounding box center [1532, 708] width 27 height 27
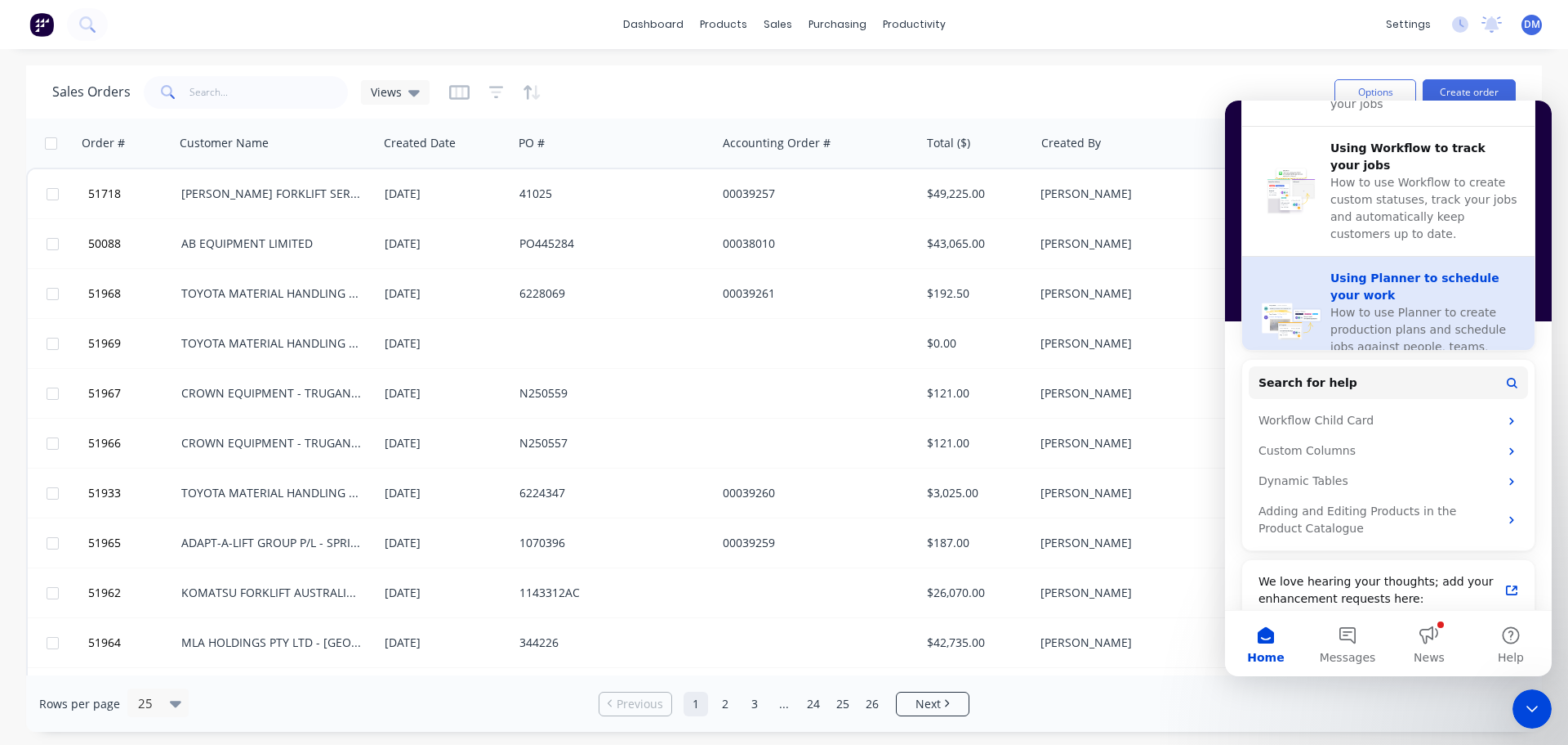
scroll to position [626, 0]
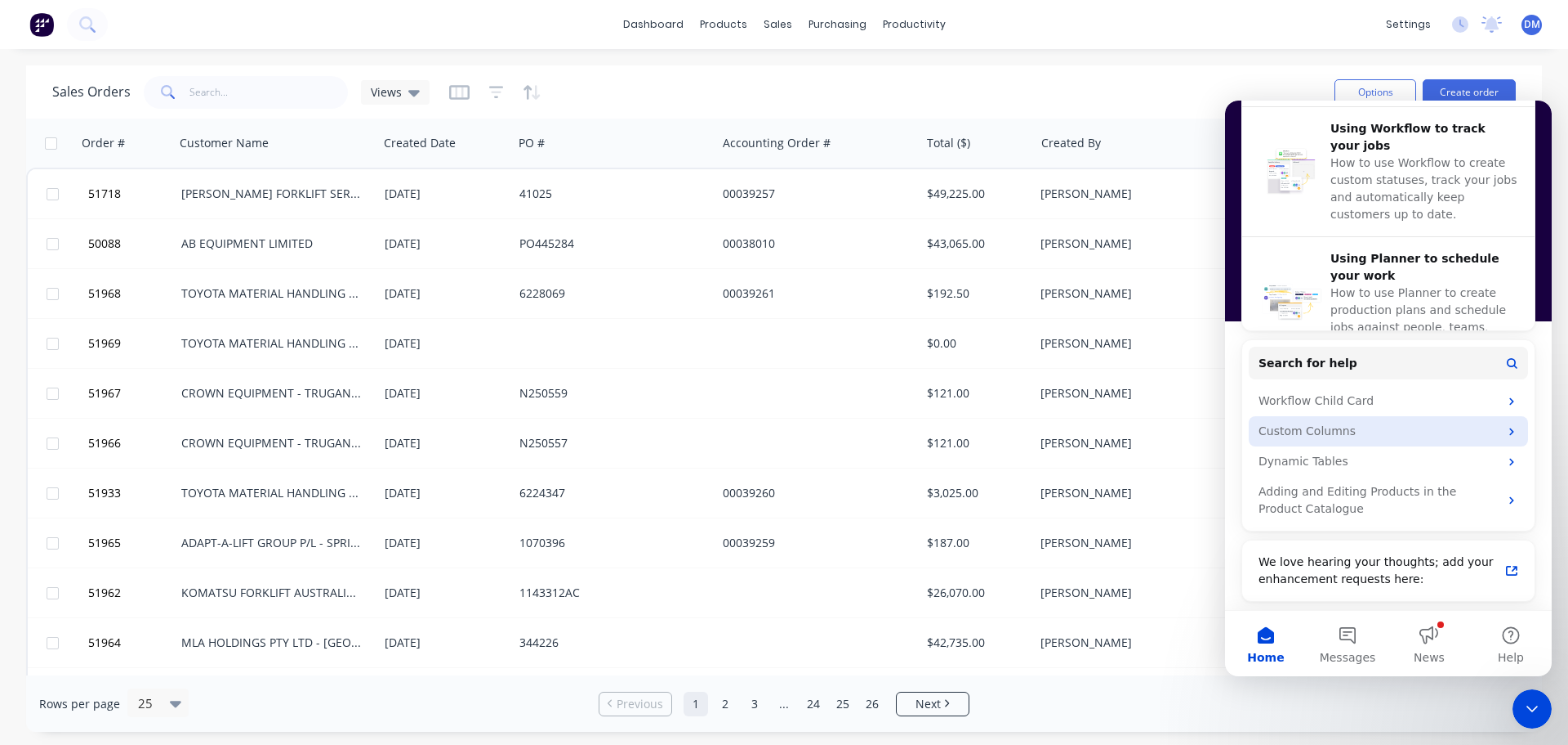
click at [1451, 434] on div "Custom Columns" at bounding box center [1379, 431] width 241 height 17
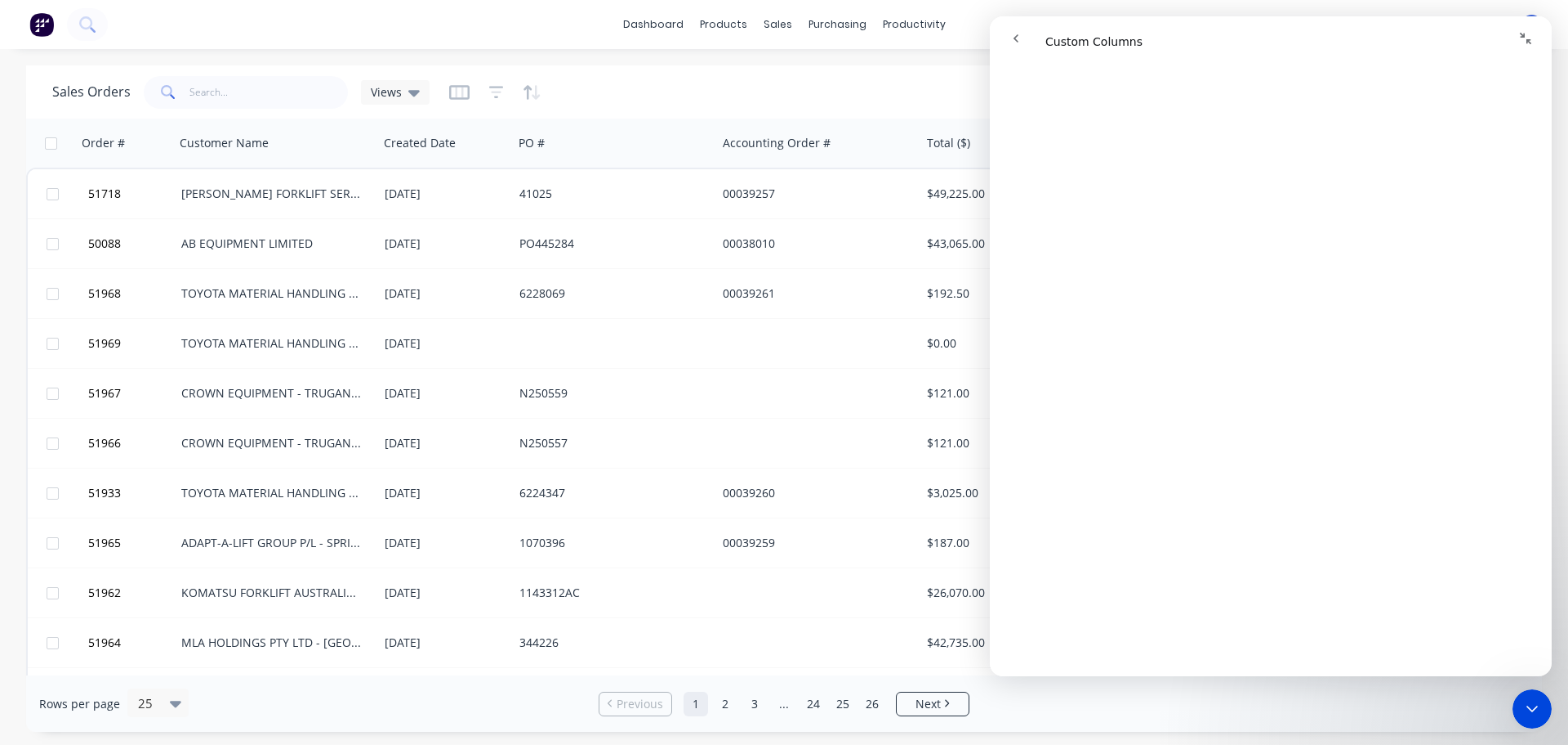
scroll to position [2044, 0]
click at [1019, 37] on icon "go back" at bounding box center [1016, 39] width 13 height 13
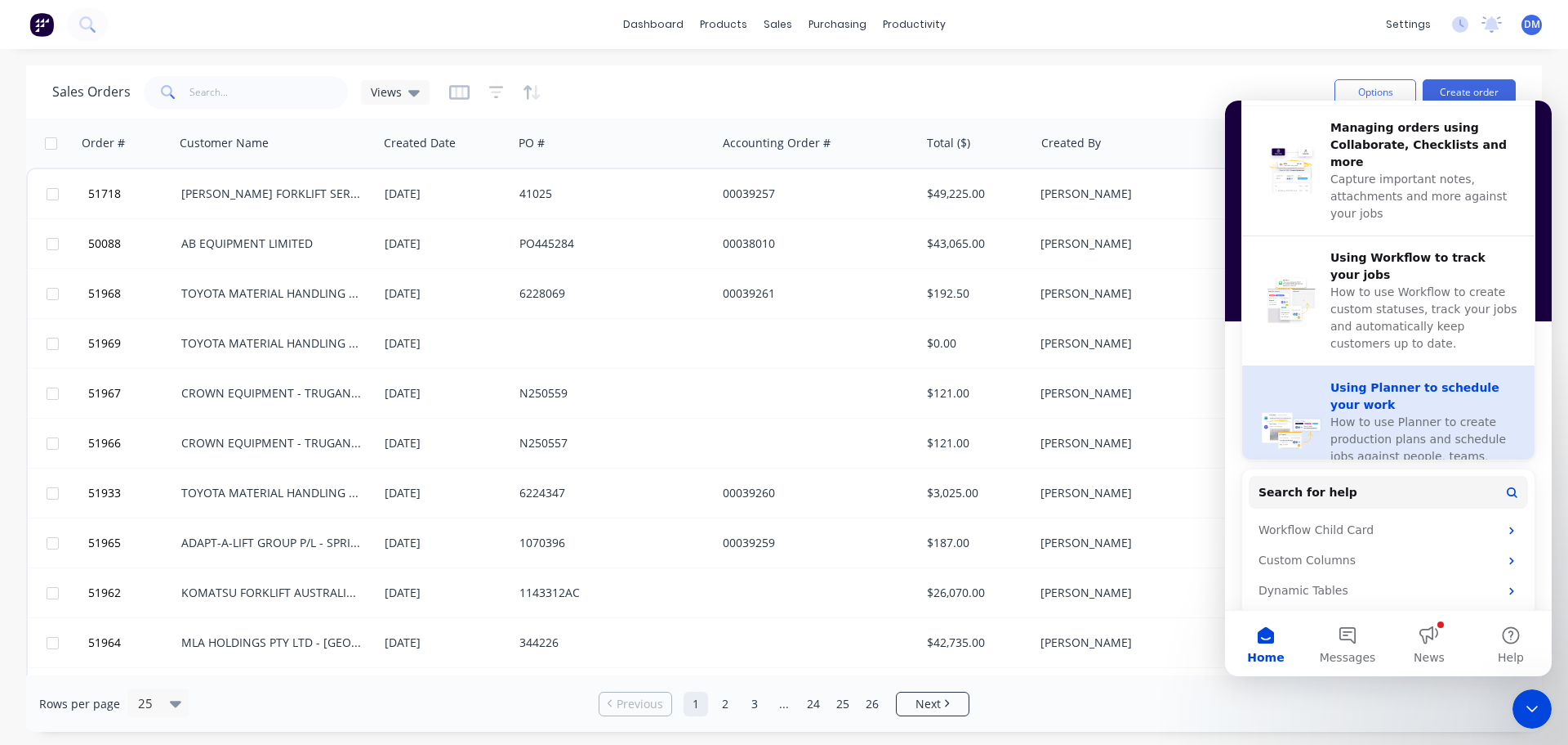
scroll to position [626, 0]
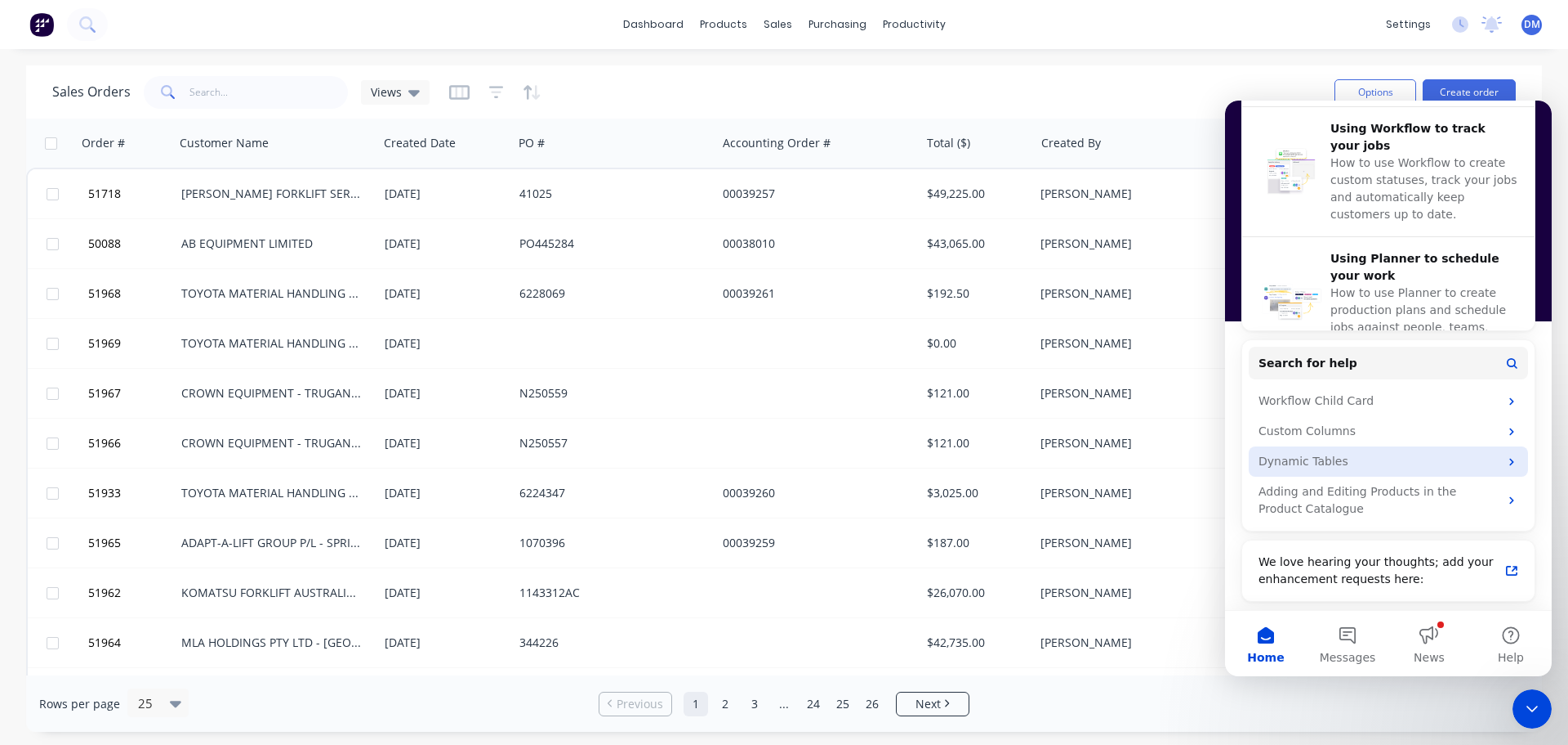
click at [1428, 462] on div "Dynamic Tables" at bounding box center [1379, 461] width 241 height 17
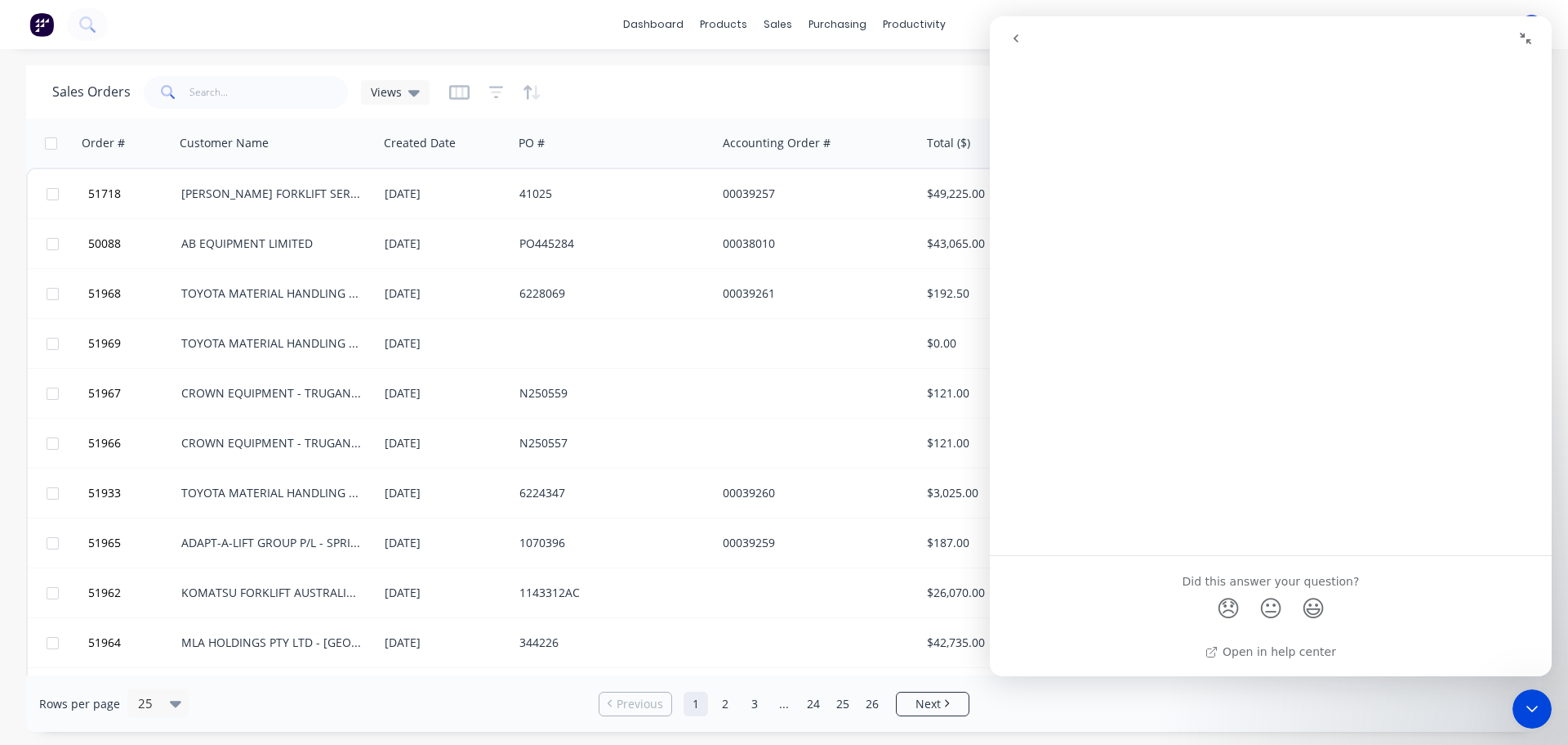
scroll to position [0, 0]
click at [1533, 705] on icon "Close Intercom Messenger" at bounding box center [1532, 708] width 19 height 19
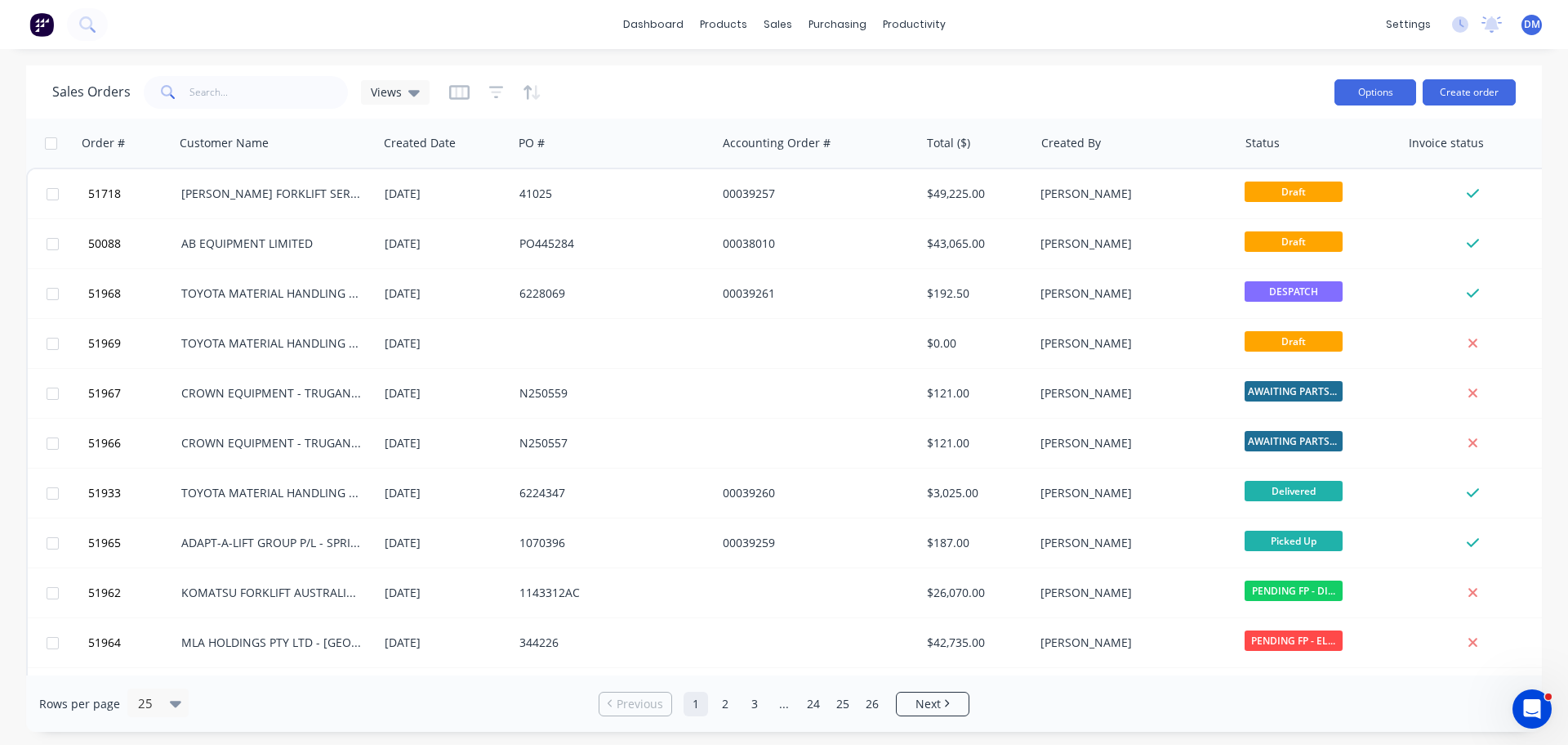
click at [1414, 93] on button "Options" at bounding box center [1375, 92] width 82 height 26
click at [778, 91] on div "Sales Orders Views" at bounding box center [687, 92] width 1270 height 40
click at [36, 16] on img at bounding box center [41, 24] width 25 height 25
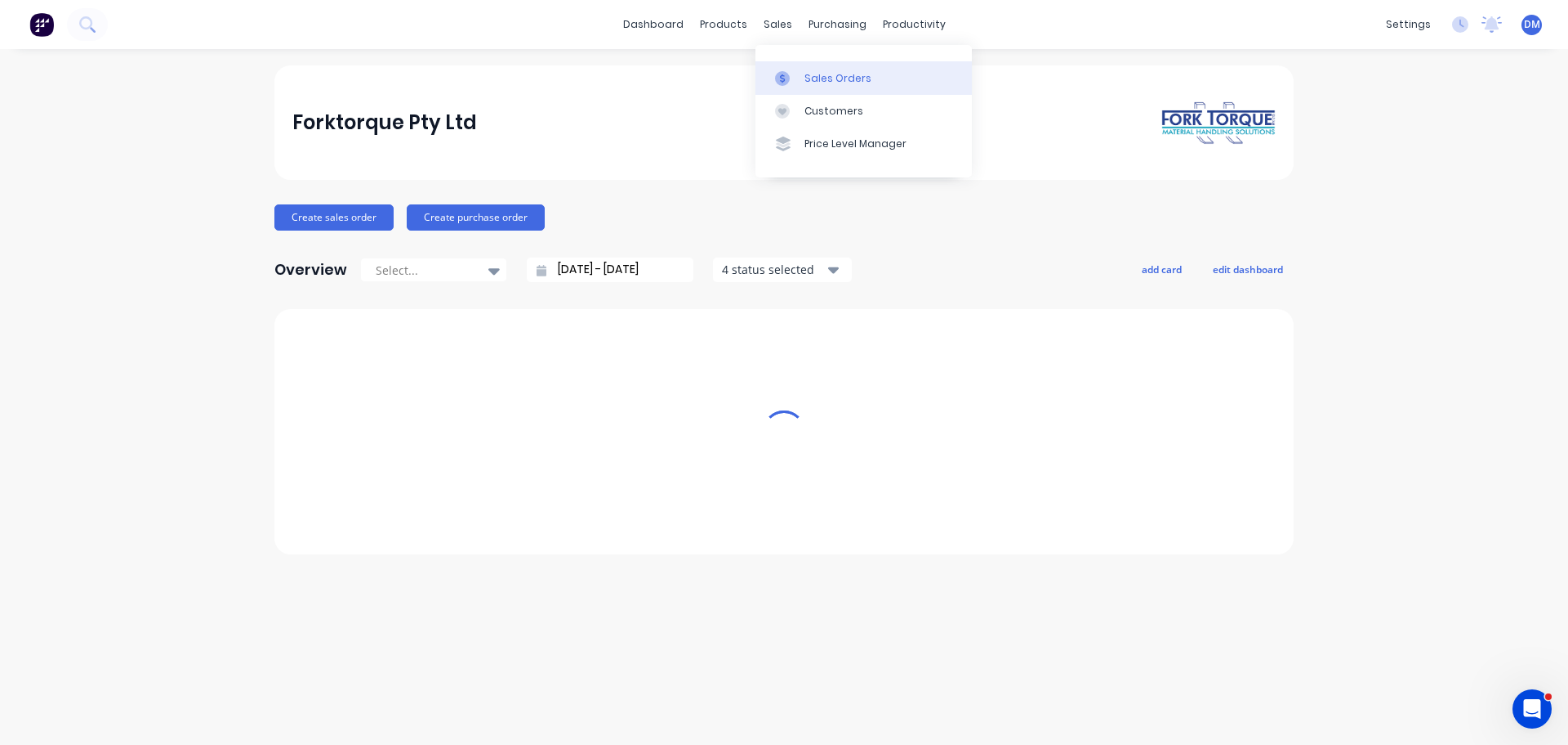
click at [801, 82] on link "Sales Orders" at bounding box center [864, 78] width 217 height 33
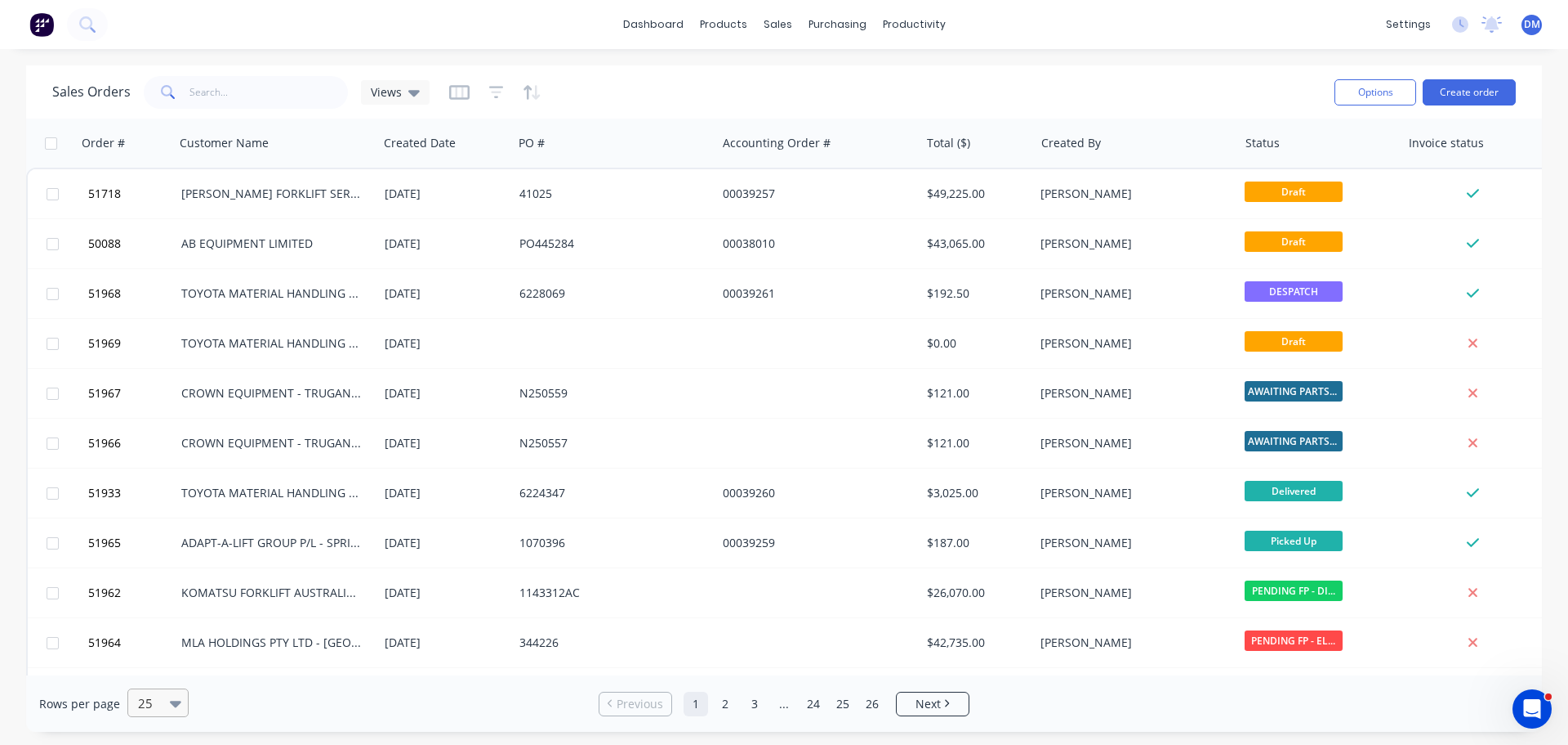
click at [173, 707] on icon at bounding box center [175, 703] width 11 height 18
click at [160, 655] on div "100" at bounding box center [155, 663] width 62 height 30
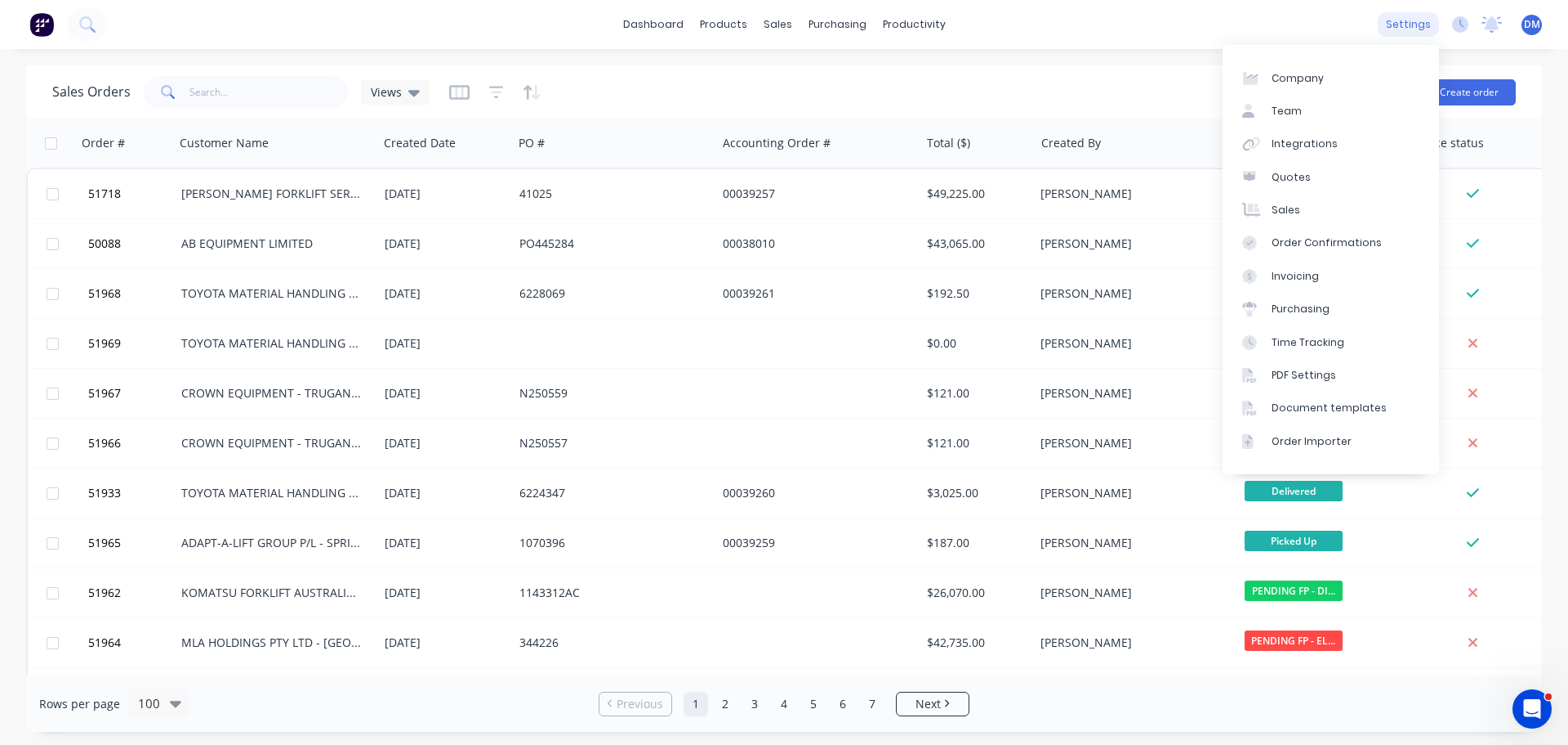
click at [1408, 23] on div "settings" at bounding box center [1408, 24] width 62 height 25
click at [1311, 209] on link "Sales" at bounding box center [1331, 210] width 217 height 33
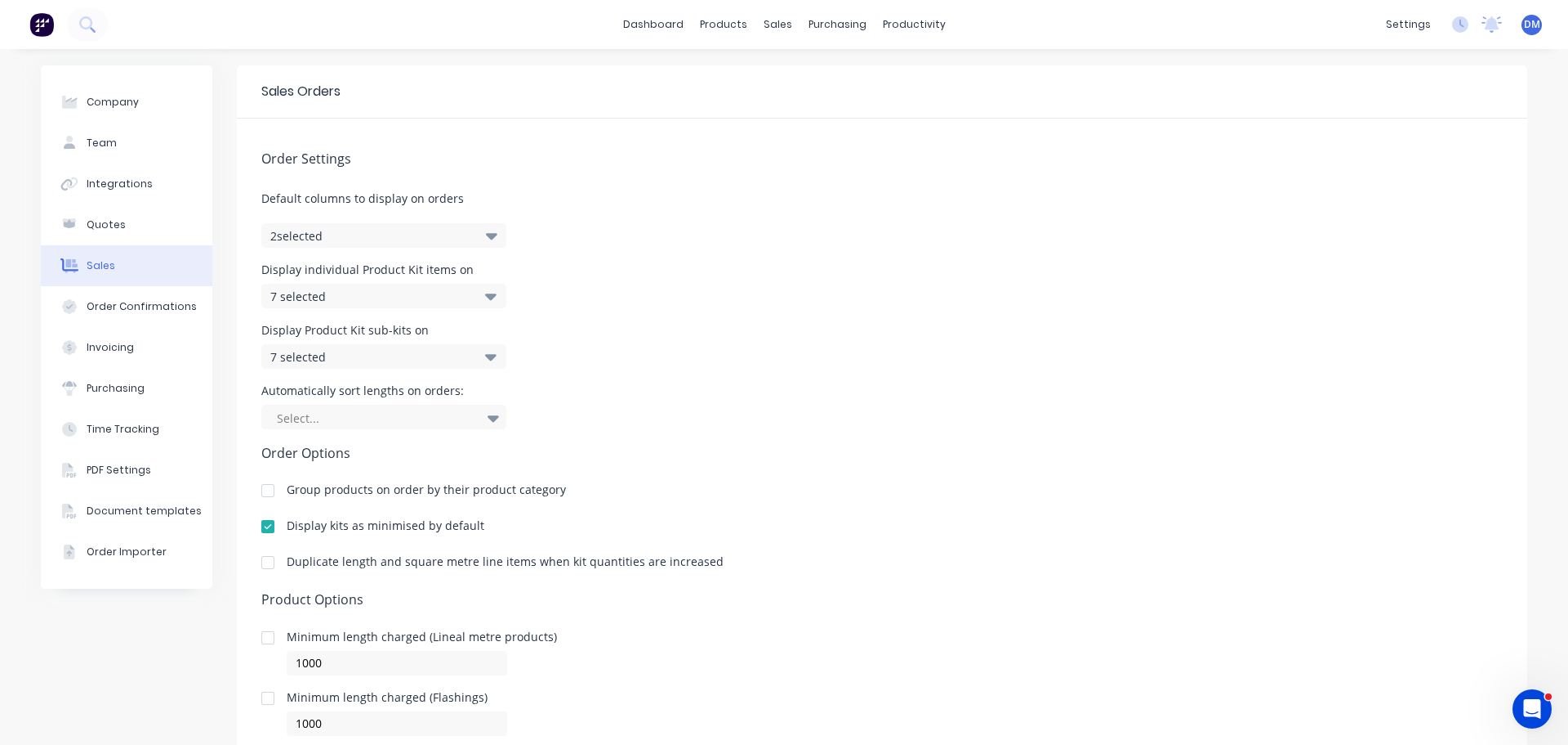
click at [486, 237] on icon "button" at bounding box center [491, 236] width 11 height 6
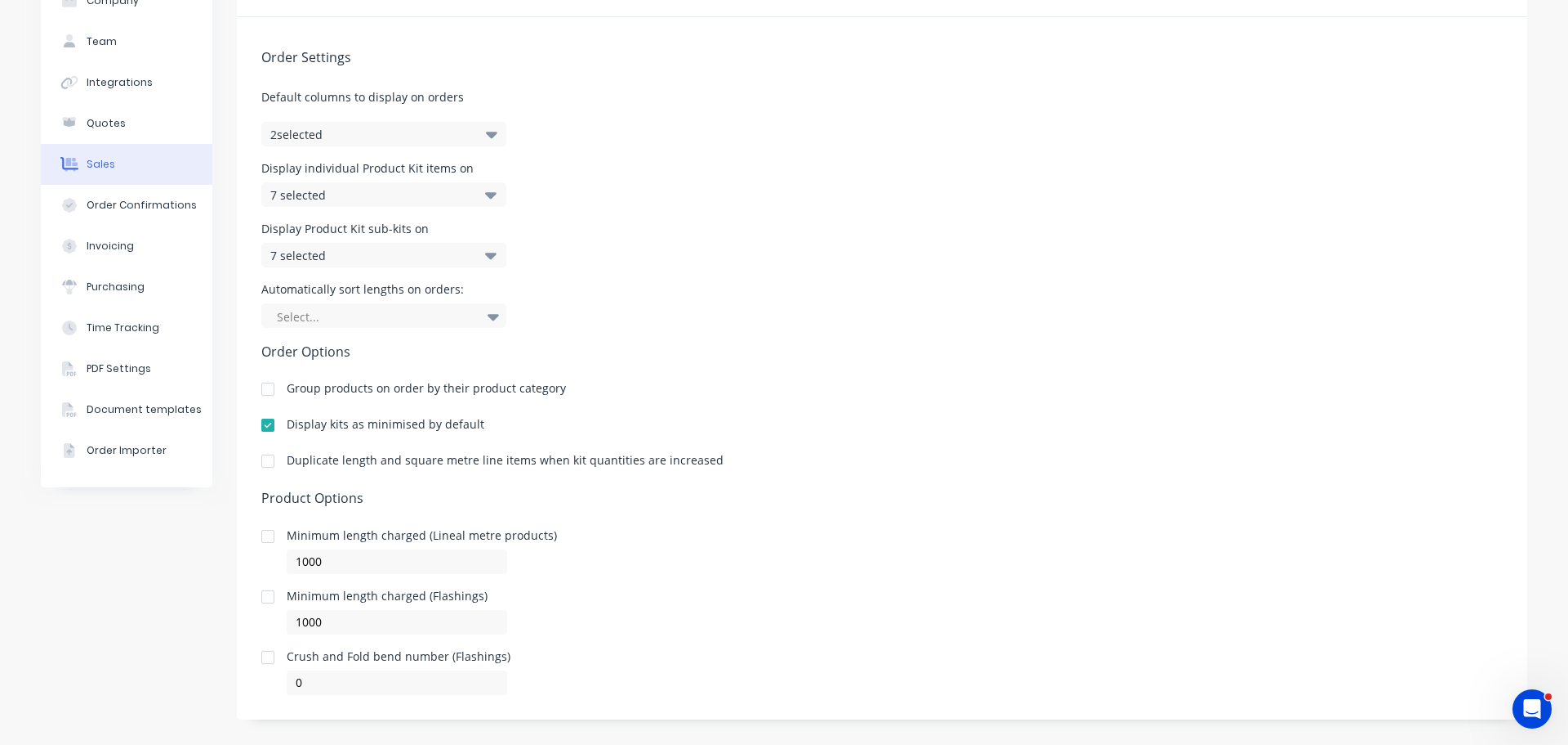
scroll to position [117, 0]
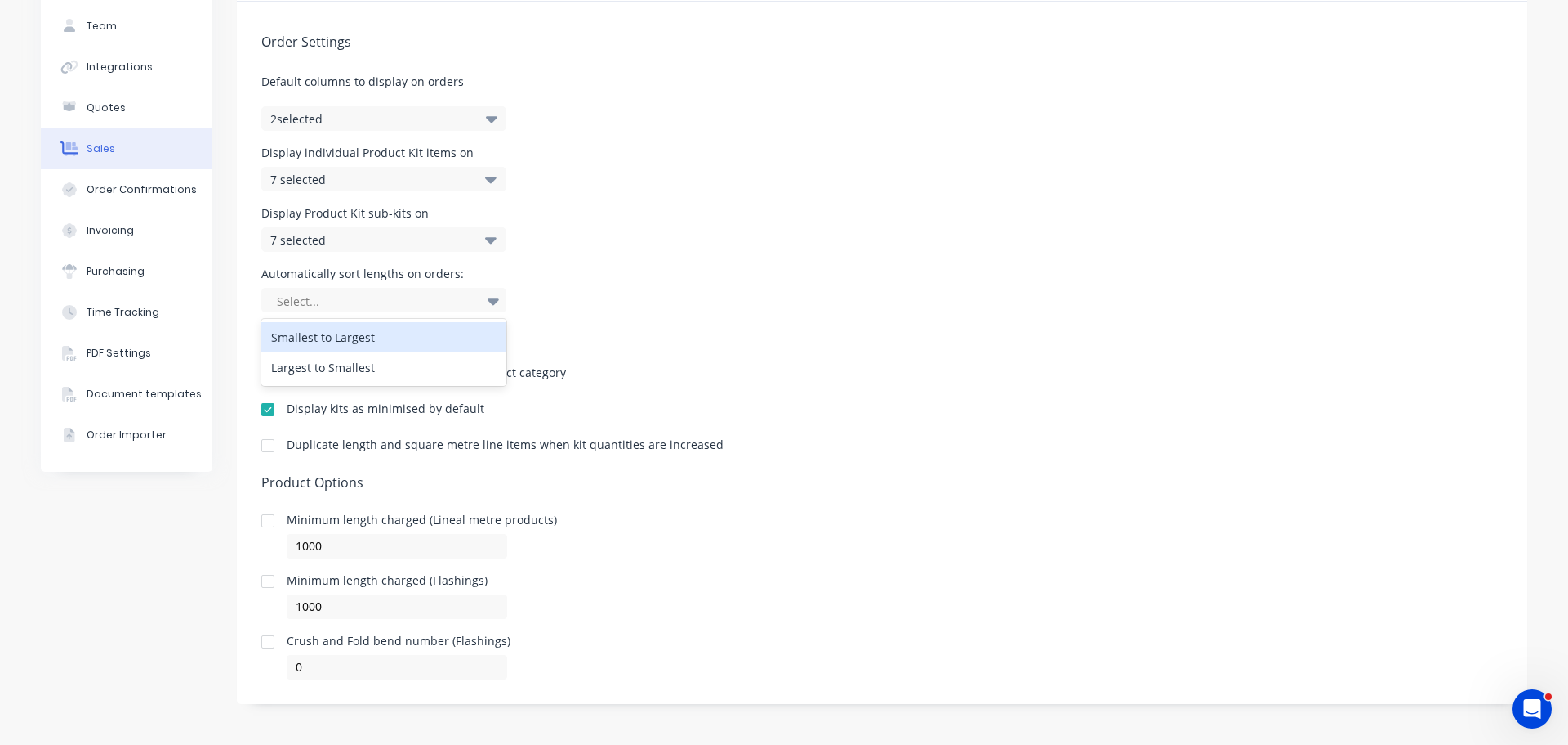
click at [489, 299] on icon at bounding box center [493, 301] width 11 height 6
click at [607, 234] on div "Display Product Kit sub-kits on 7 selected" at bounding box center [882, 230] width 1242 height 44
click at [620, 217] on div "Display Product Kit sub-kits on 7 selected" at bounding box center [882, 230] width 1242 height 44
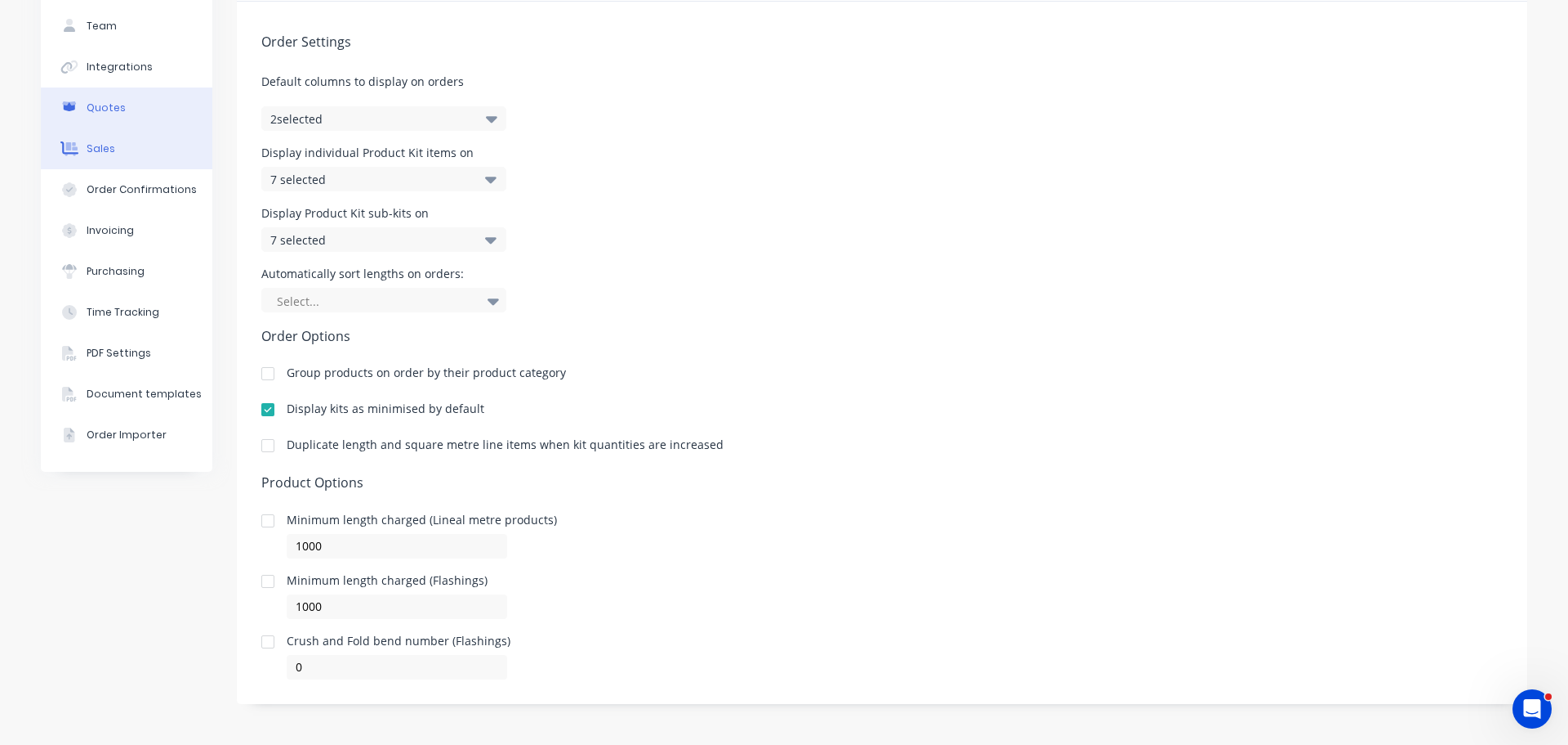
scroll to position [0, 0]
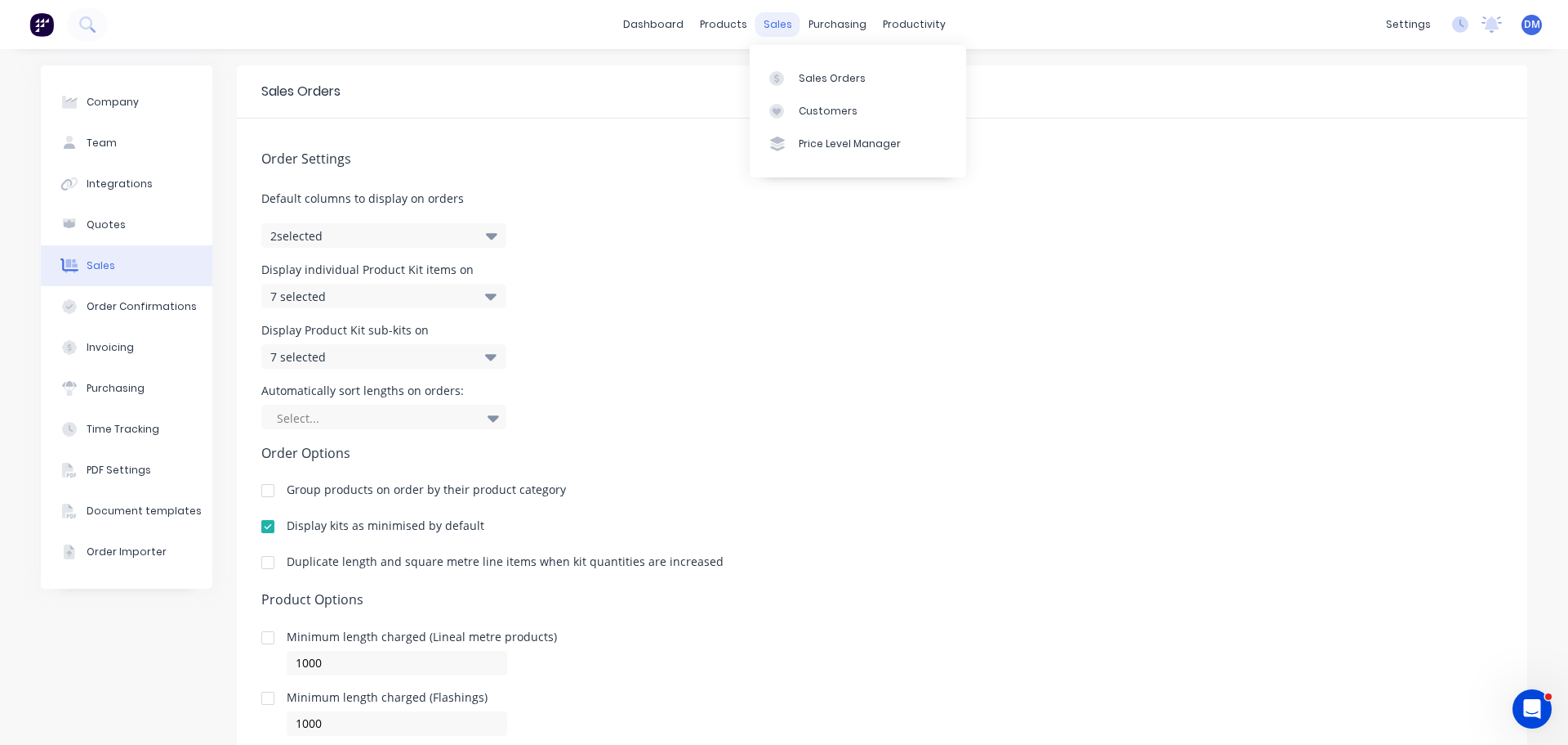
click at [763, 26] on div "sales" at bounding box center [778, 24] width 45 height 25
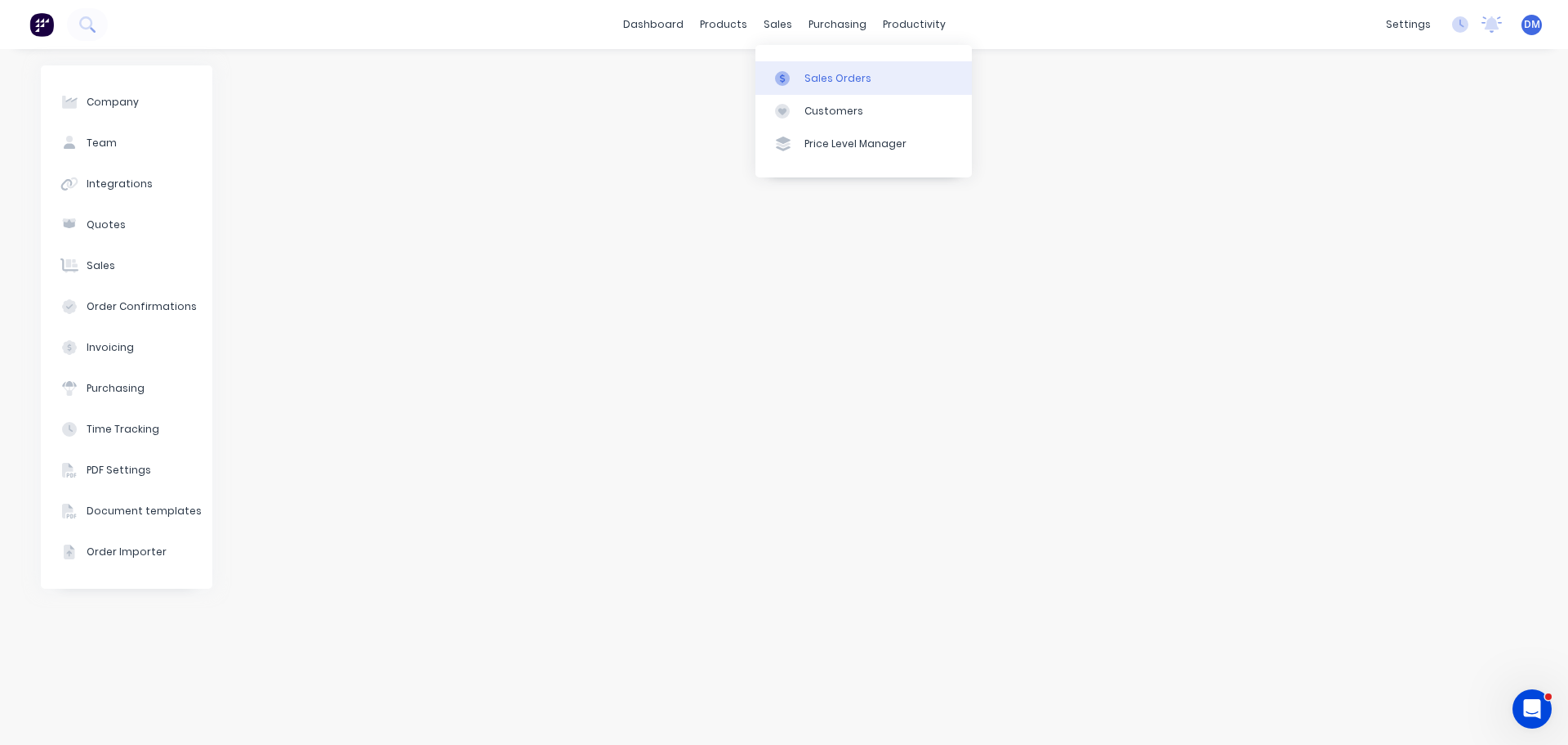
click at [802, 81] on link "Sales Orders" at bounding box center [864, 78] width 217 height 33
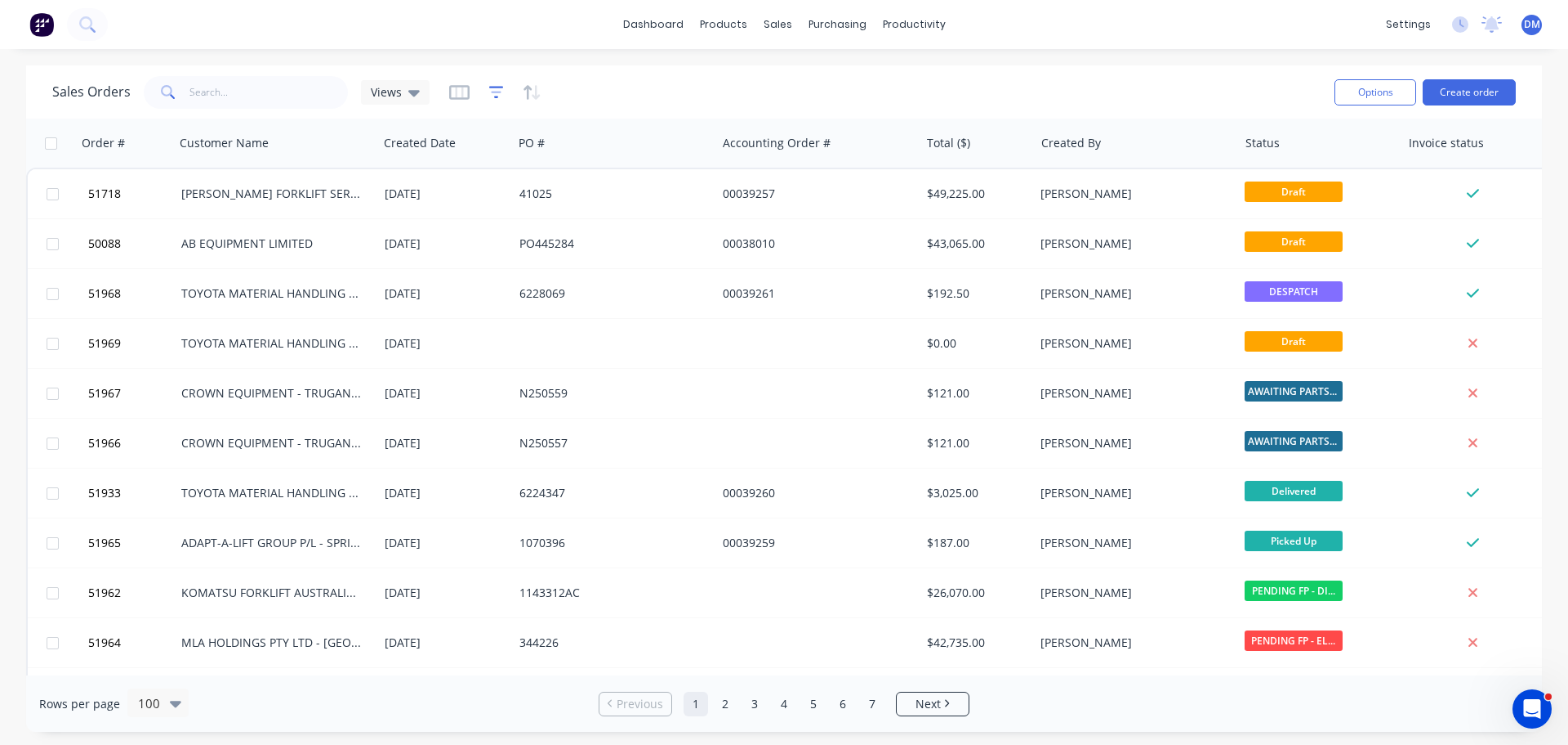
click at [489, 91] on icon "button" at bounding box center [497, 93] width 15 height 17
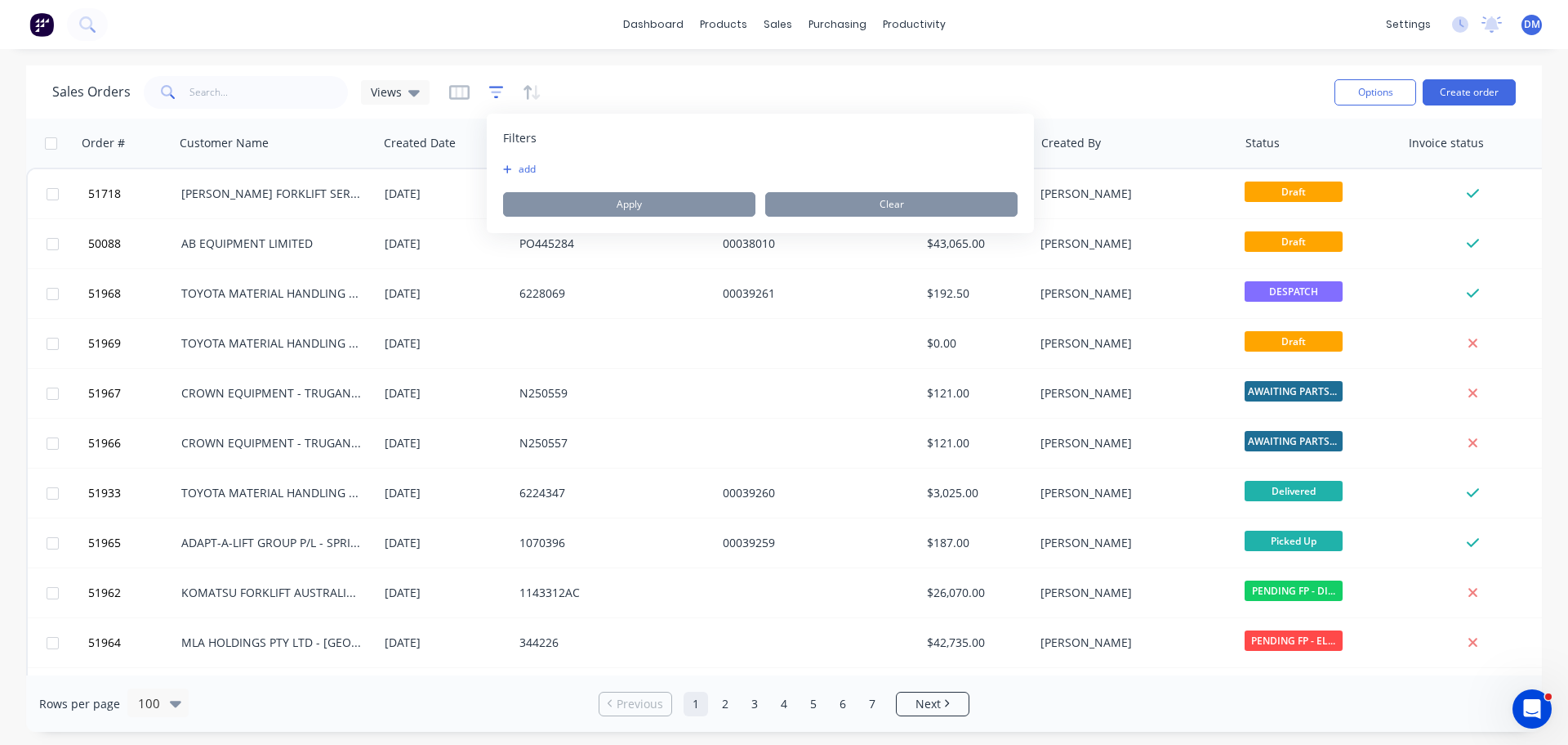
click at [489, 91] on icon "button" at bounding box center [497, 93] width 15 height 17
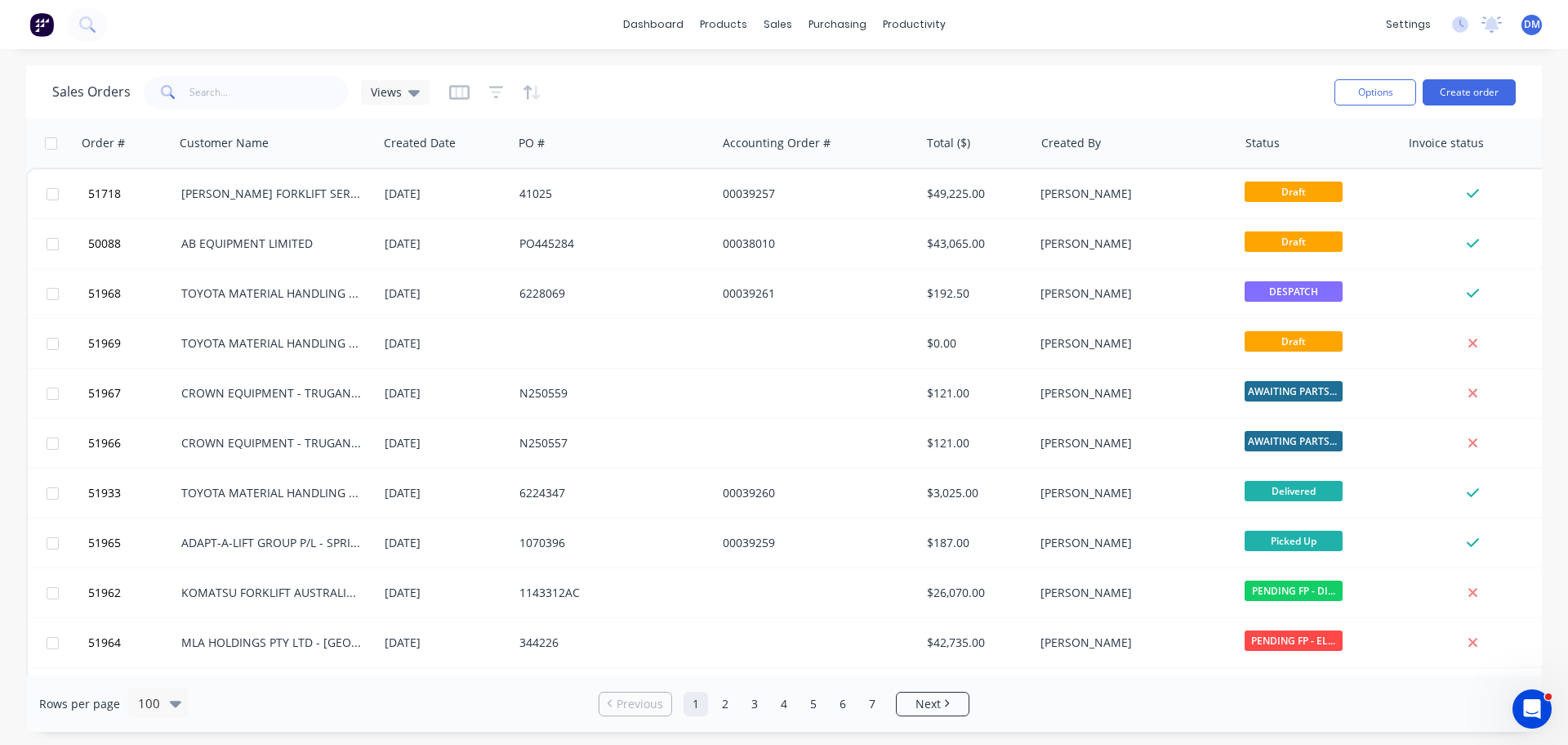
click at [628, 77] on div "Sales Orders Views" at bounding box center [687, 92] width 1270 height 40
click at [1533, 715] on icon "Open Intercom Messenger" at bounding box center [1532, 708] width 27 height 27
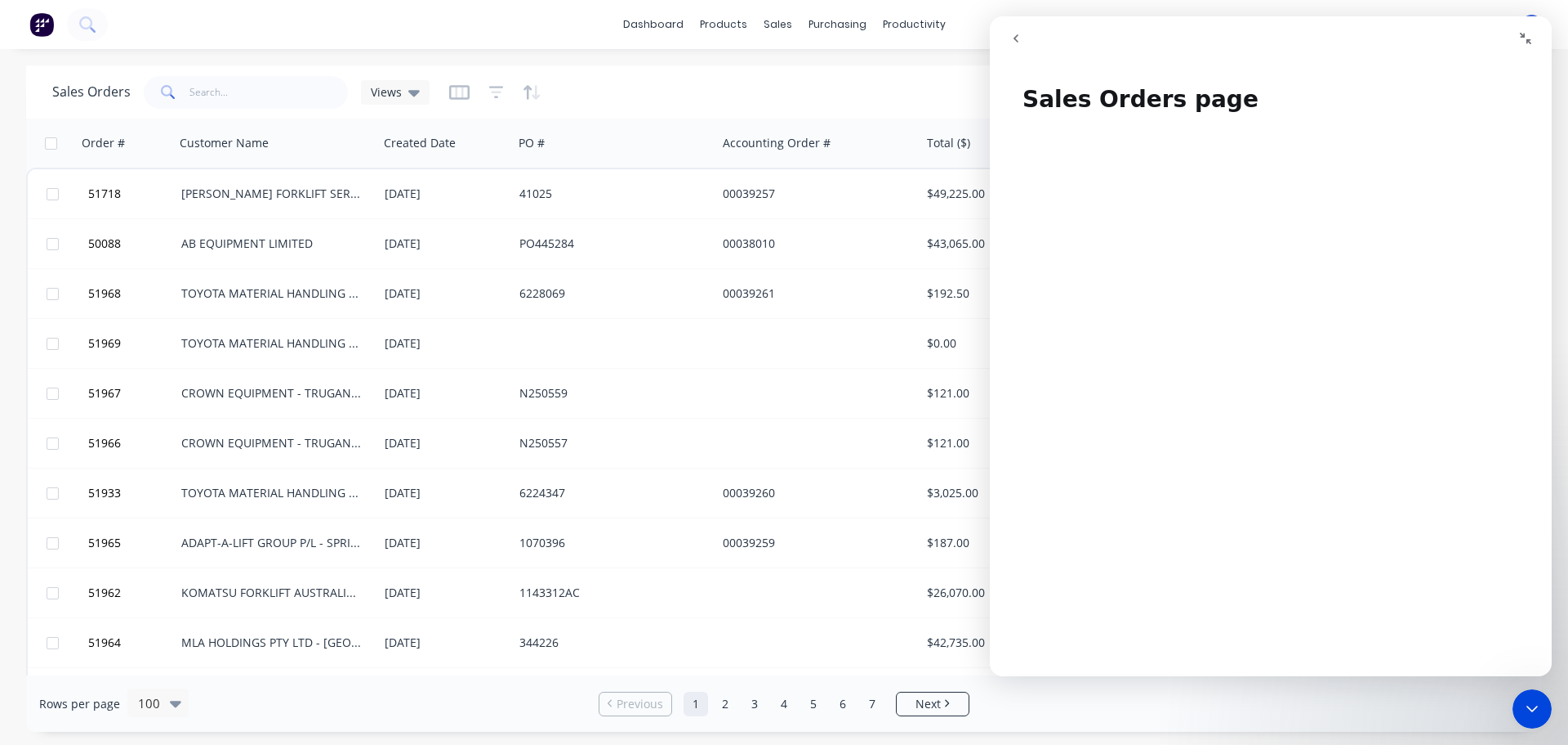
click at [1018, 35] on icon "go back" at bounding box center [1016, 39] width 13 height 13
click at [1017, 36] on icon "go back" at bounding box center [1015, 38] width 5 height 8
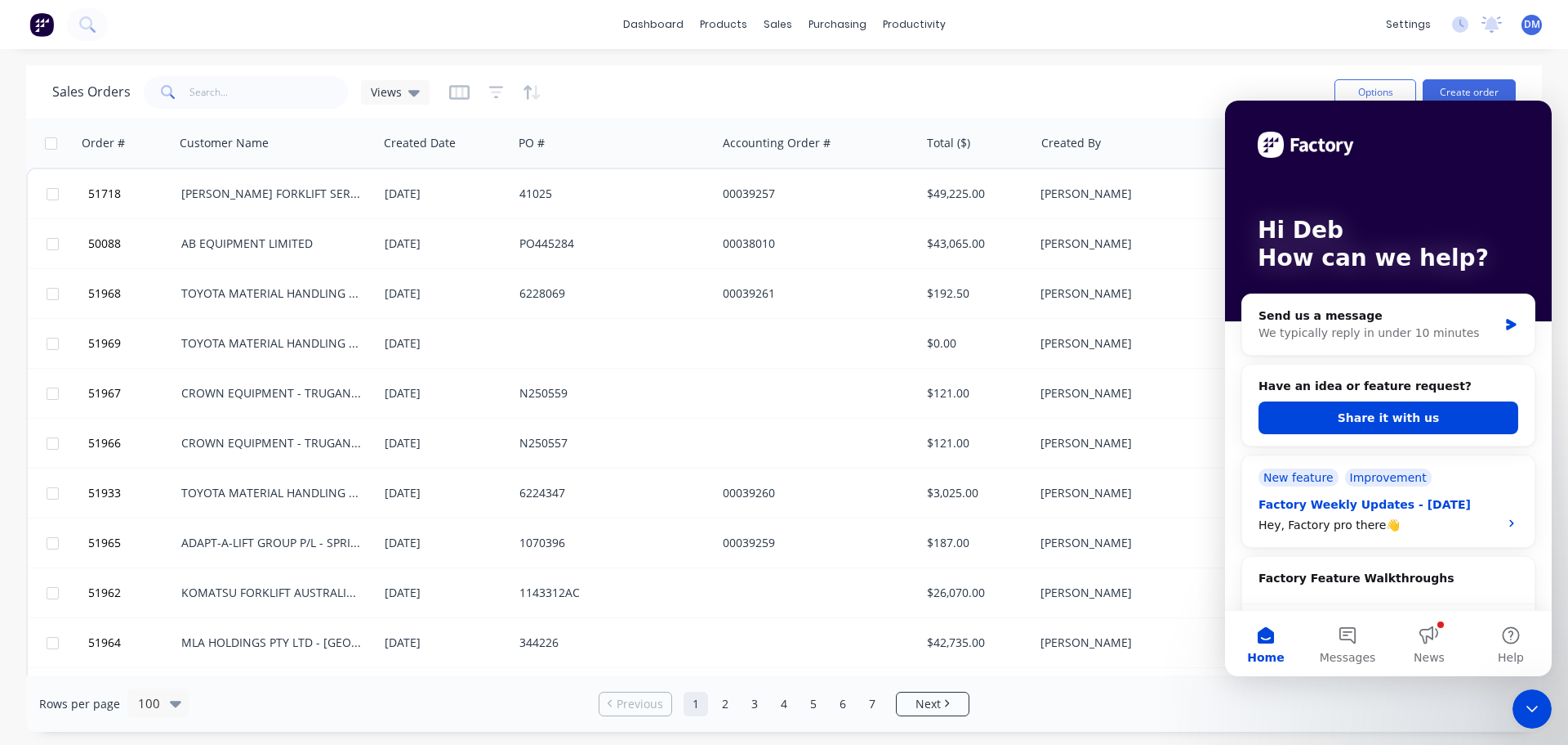
click at [1302, 476] on div "New feature" at bounding box center [1298, 478] width 80 height 18
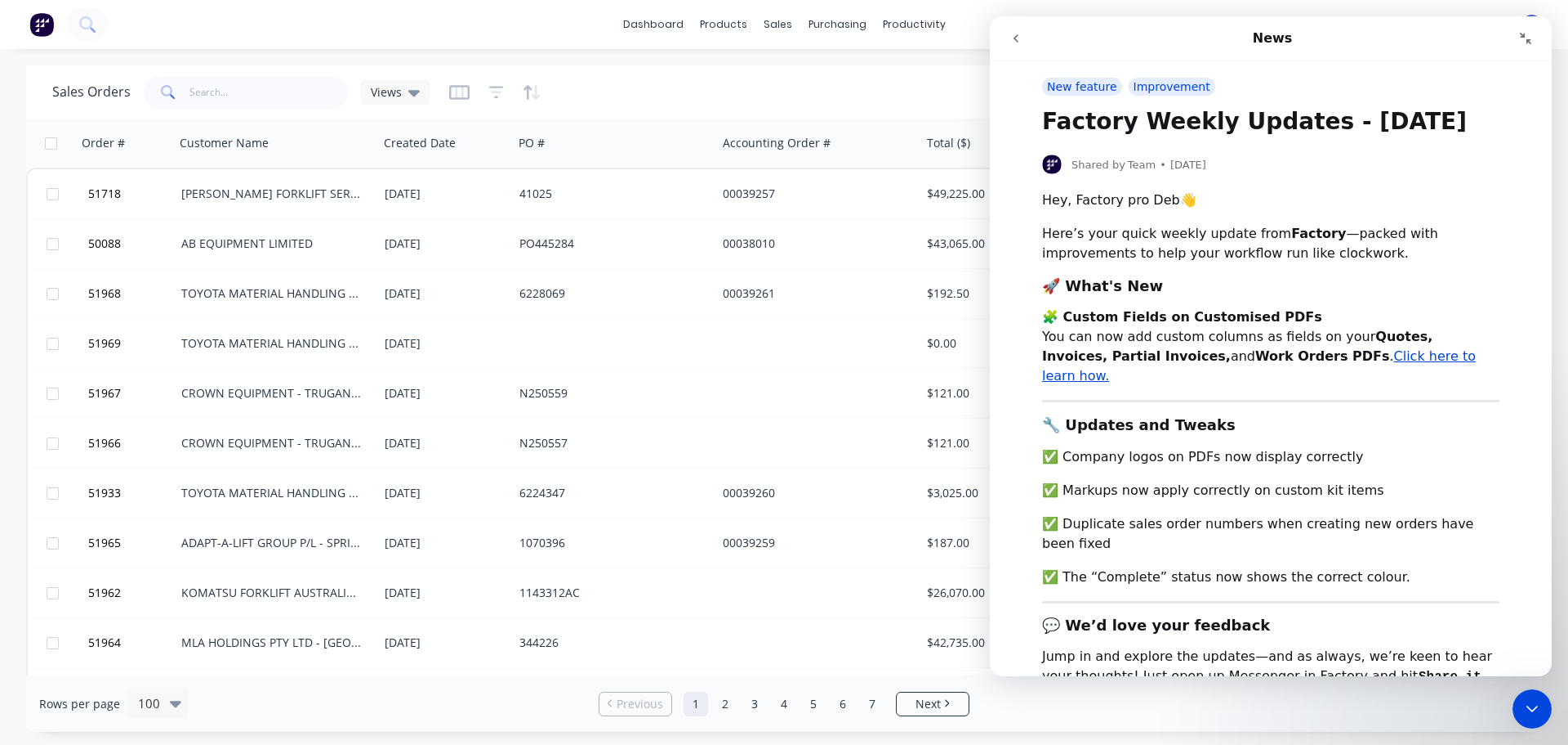
click at [1011, 40] on icon "go back" at bounding box center [1016, 39] width 13 height 13
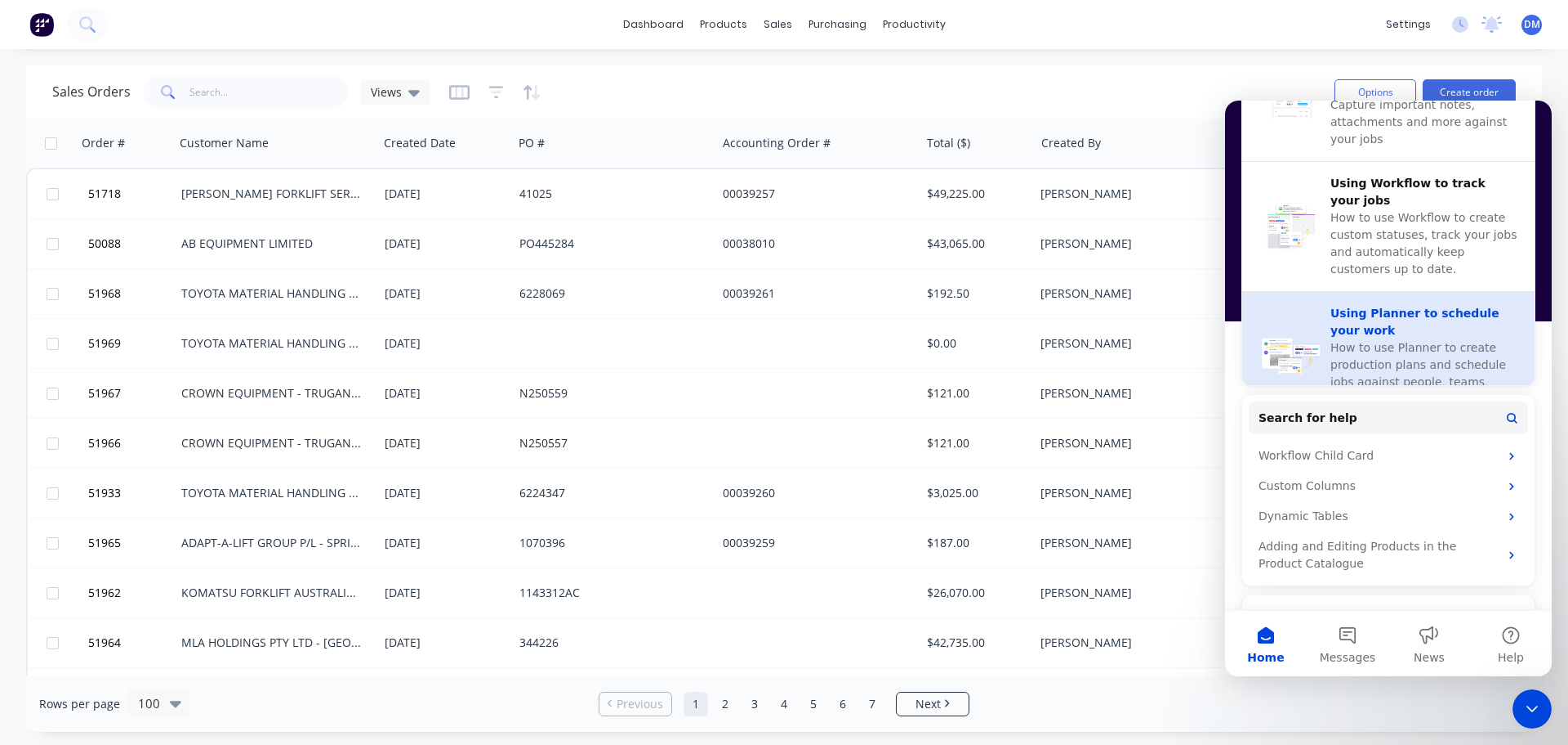
scroll to position [626, 0]
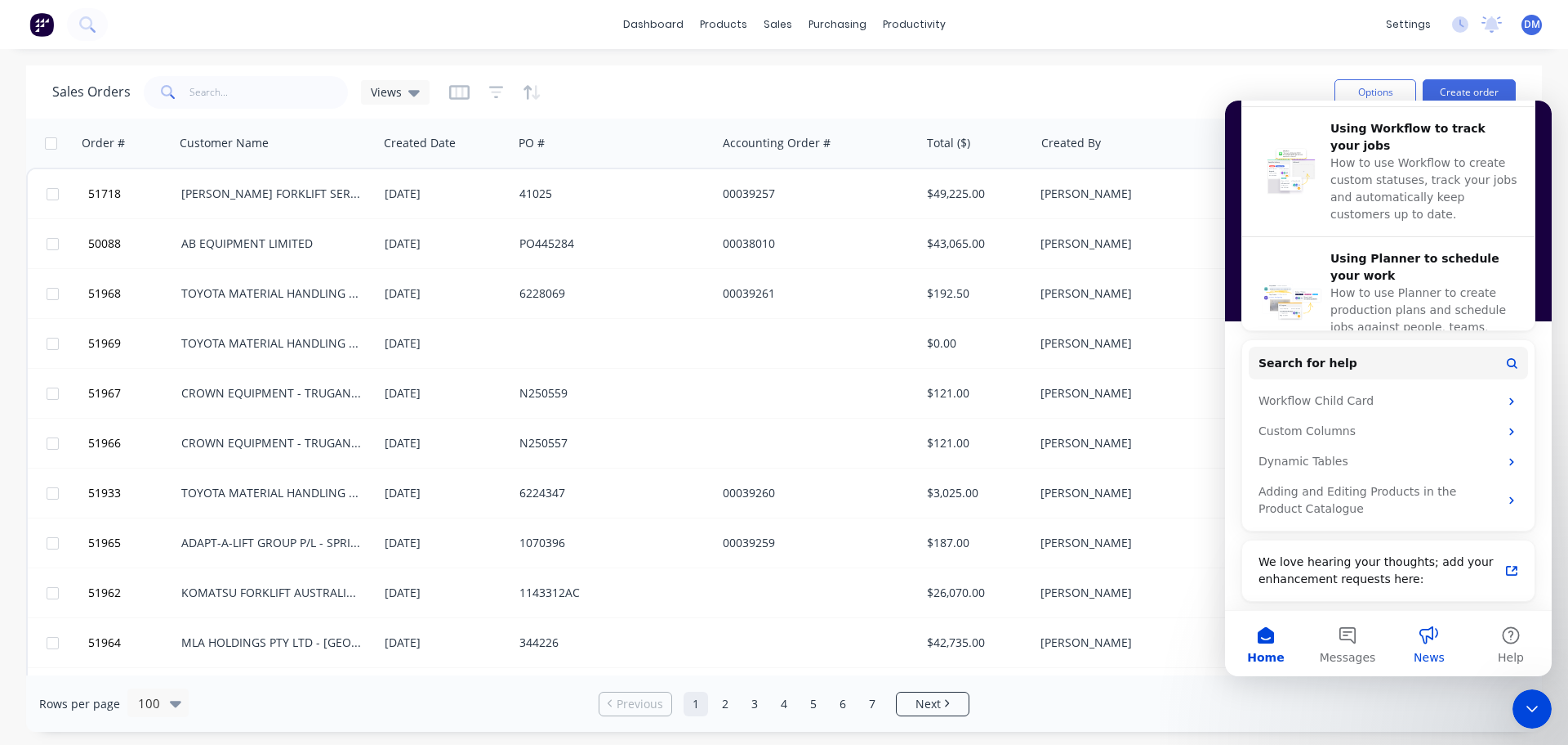
click at [1433, 641] on button "News" at bounding box center [1429, 643] width 82 height 65
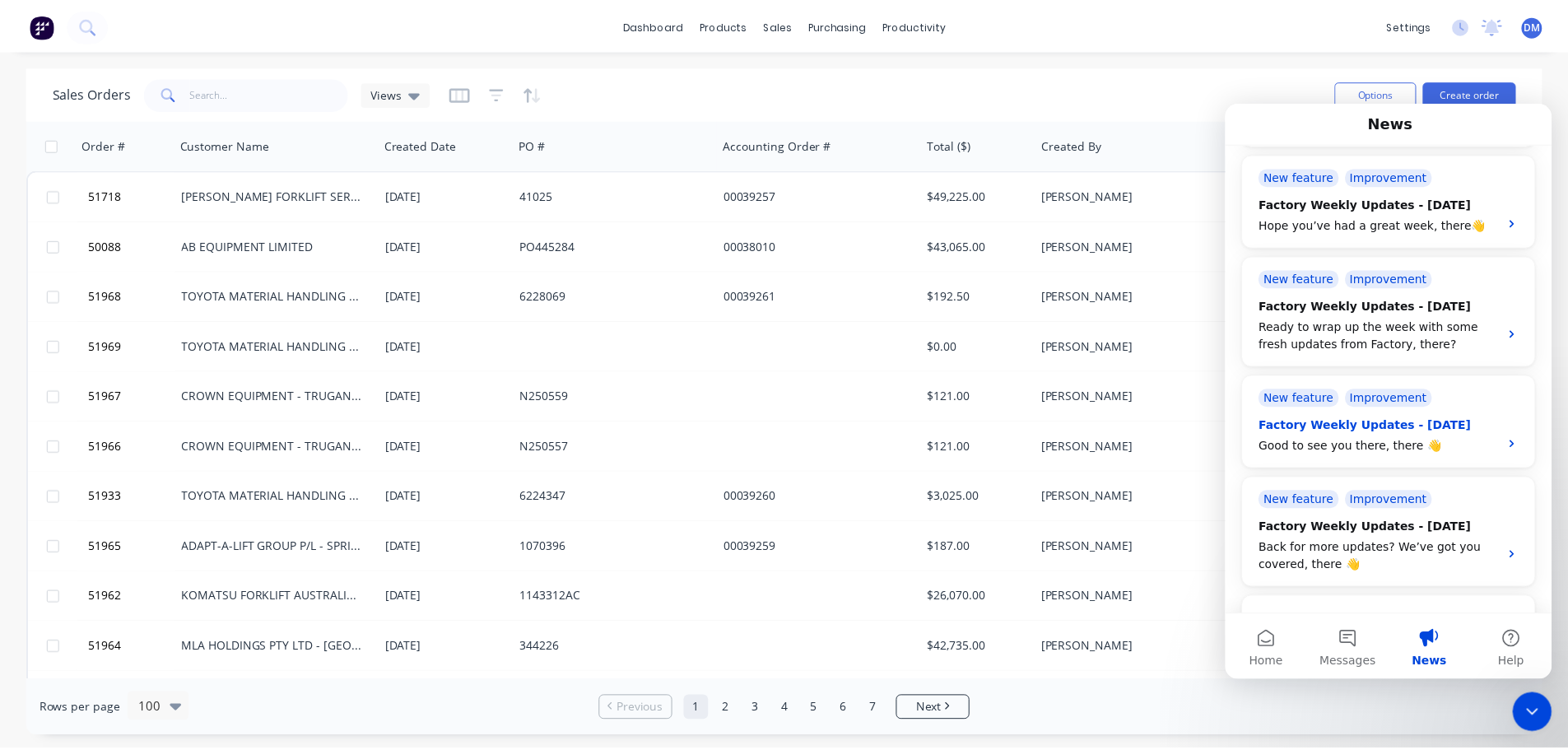
scroll to position [777, 0]
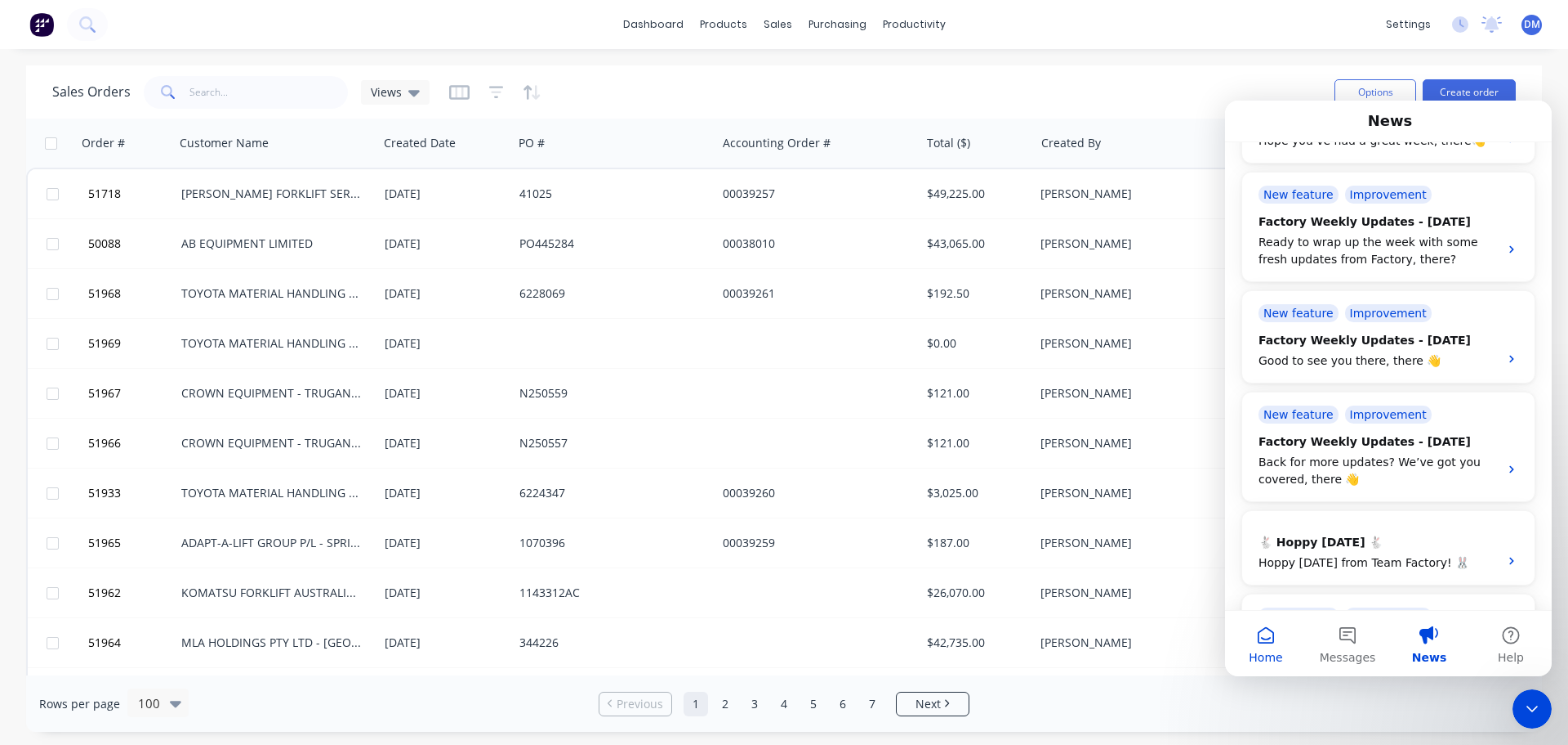
click at [1271, 638] on button "Home" at bounding box center [1266, 643] width 82 height 65
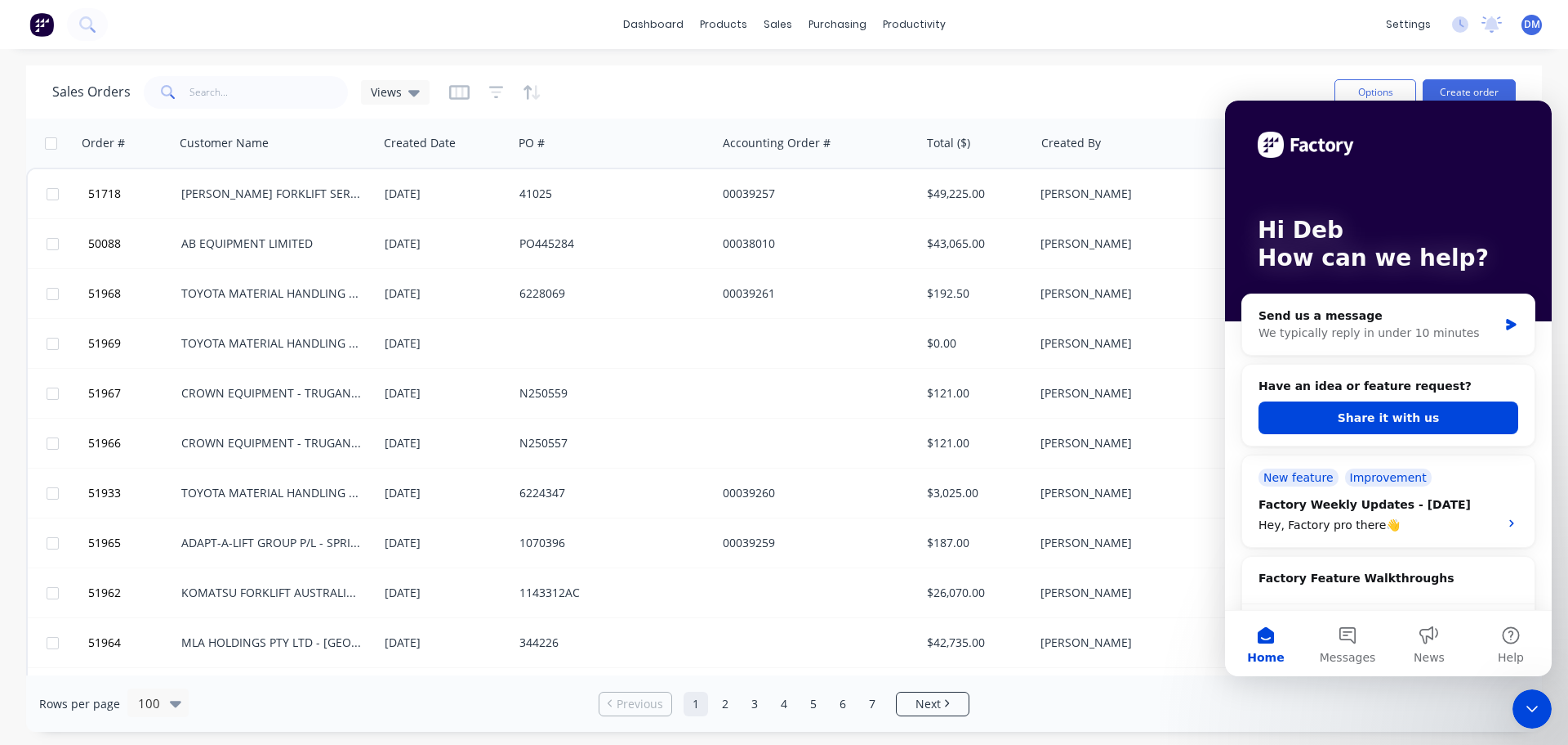
click at [1531, 710] on icon "Close Intercom Messenger" at bounding box center [1532, 708] width 11 height 6
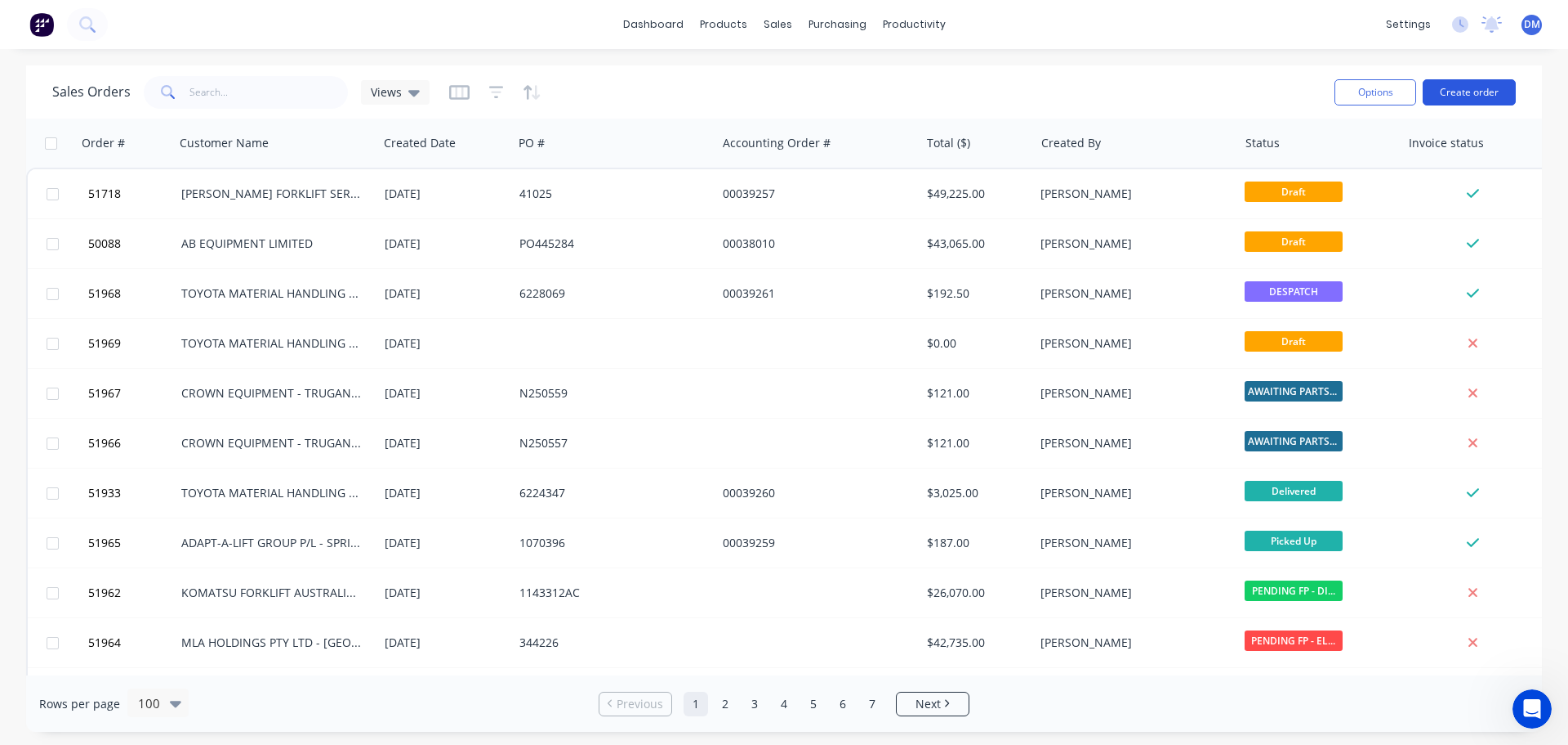
click at [1478, 93] on button "Create order" at bounding box center [1469, 92] width 93 height 26
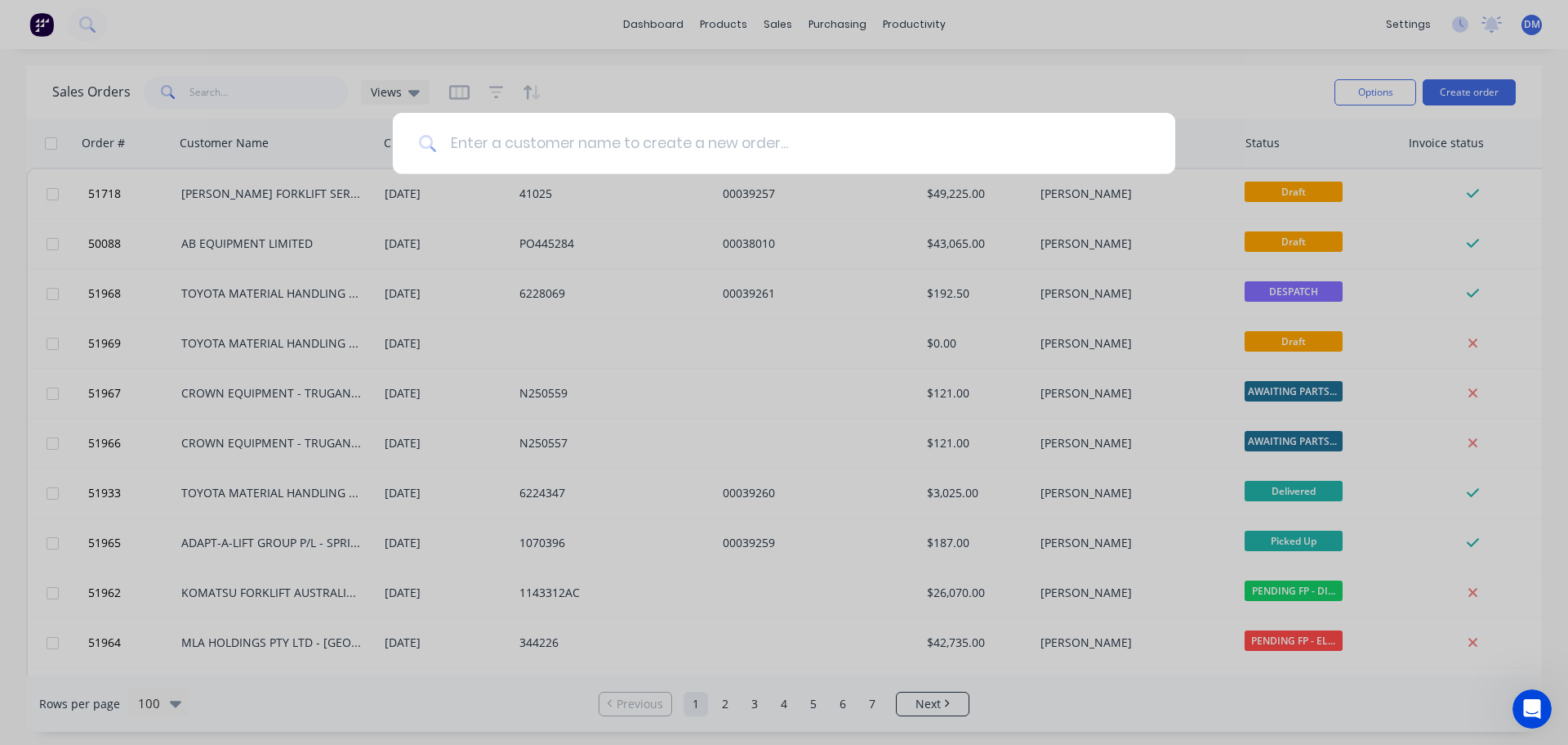
drag, startPoint x: 496, startPoint y: 145, endPoint x: 484, endPoint y: 161, distance: 20.0
click at [496, 145] on input at bounding box center [793, 143] width 712 height 62
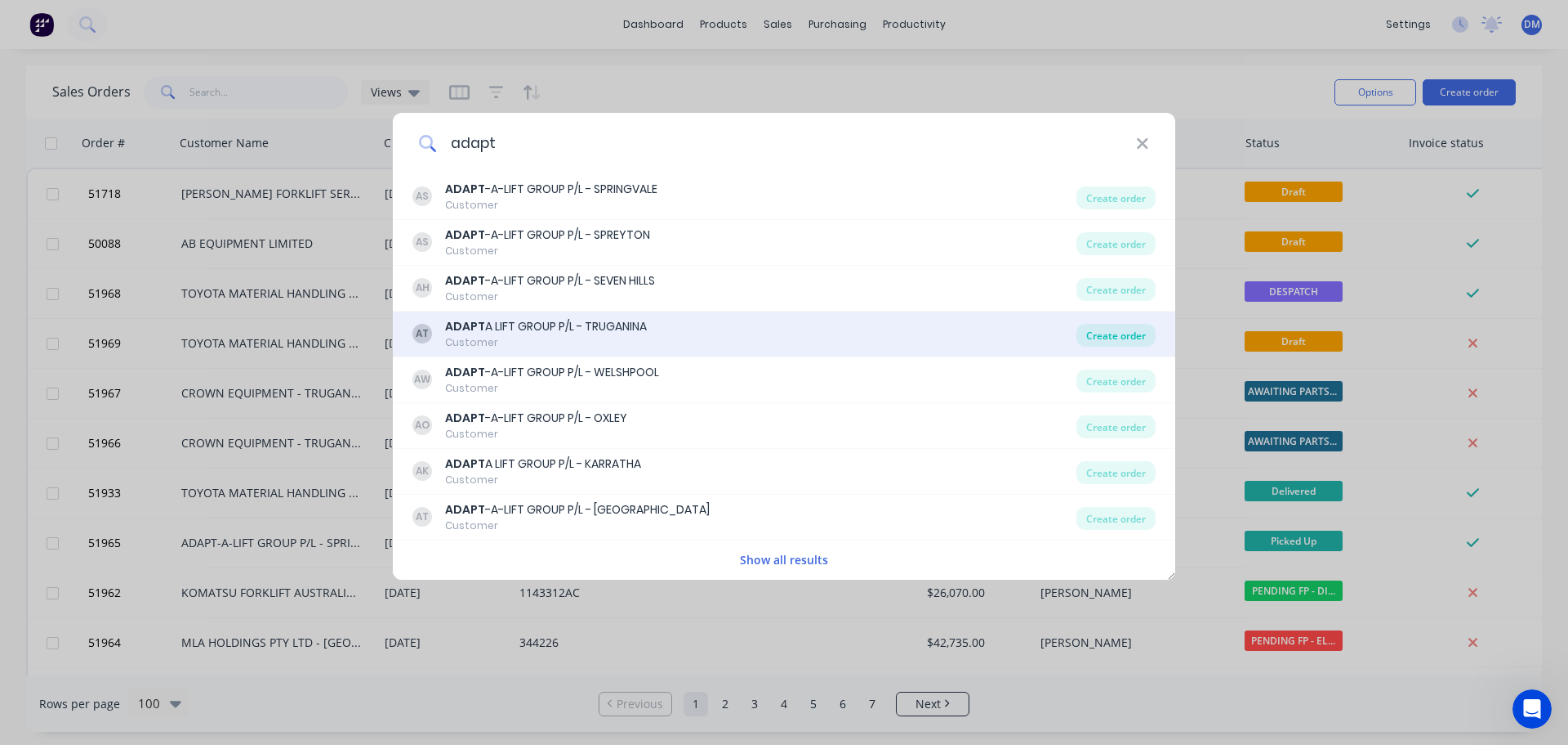
type input "adapt"
click at [1101, 337] on div "Create order" at bounding box center [1116, 334] width 79 height 23
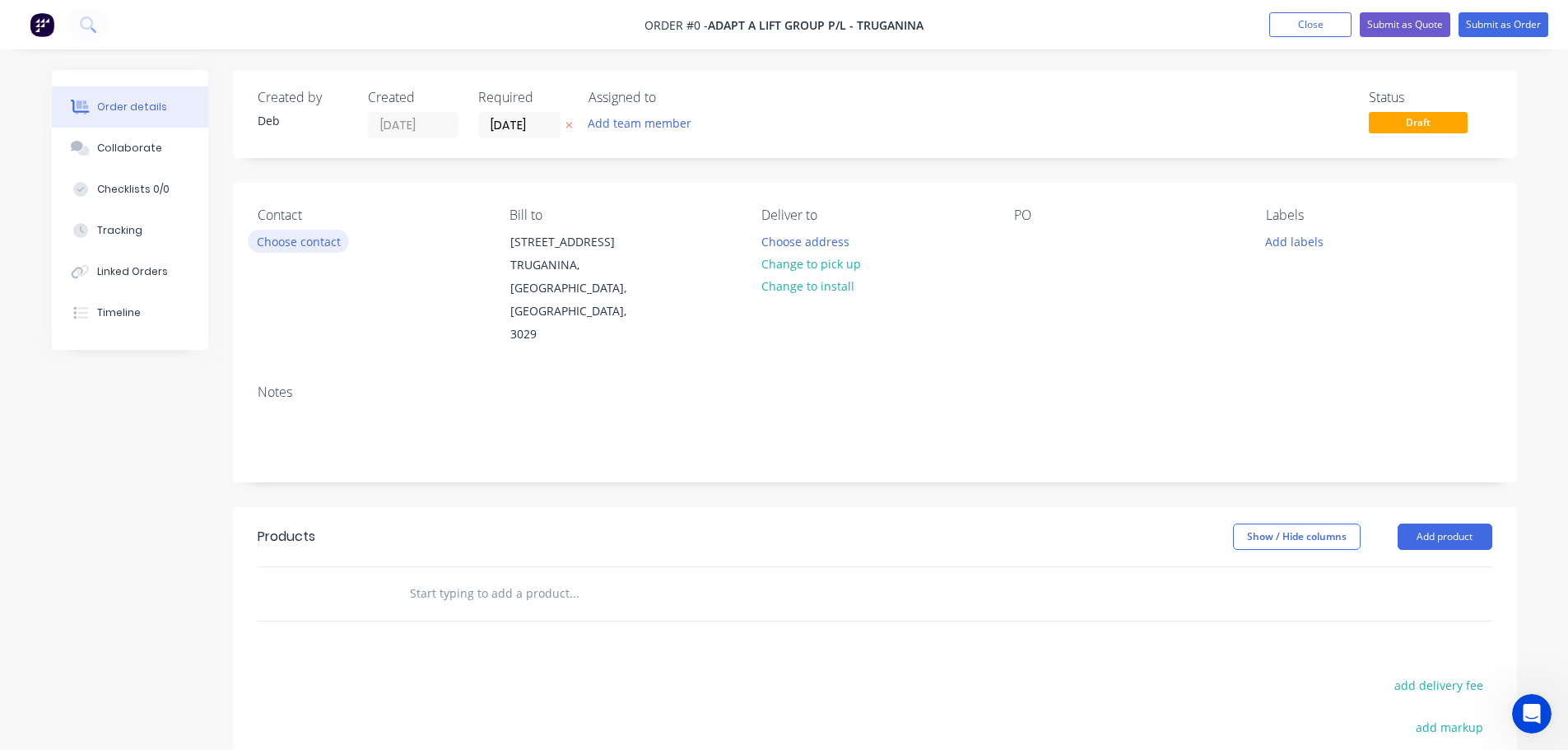
click at [325, 240] on button "Choose contact" at bounding box center [298, 240] width 101 height 22
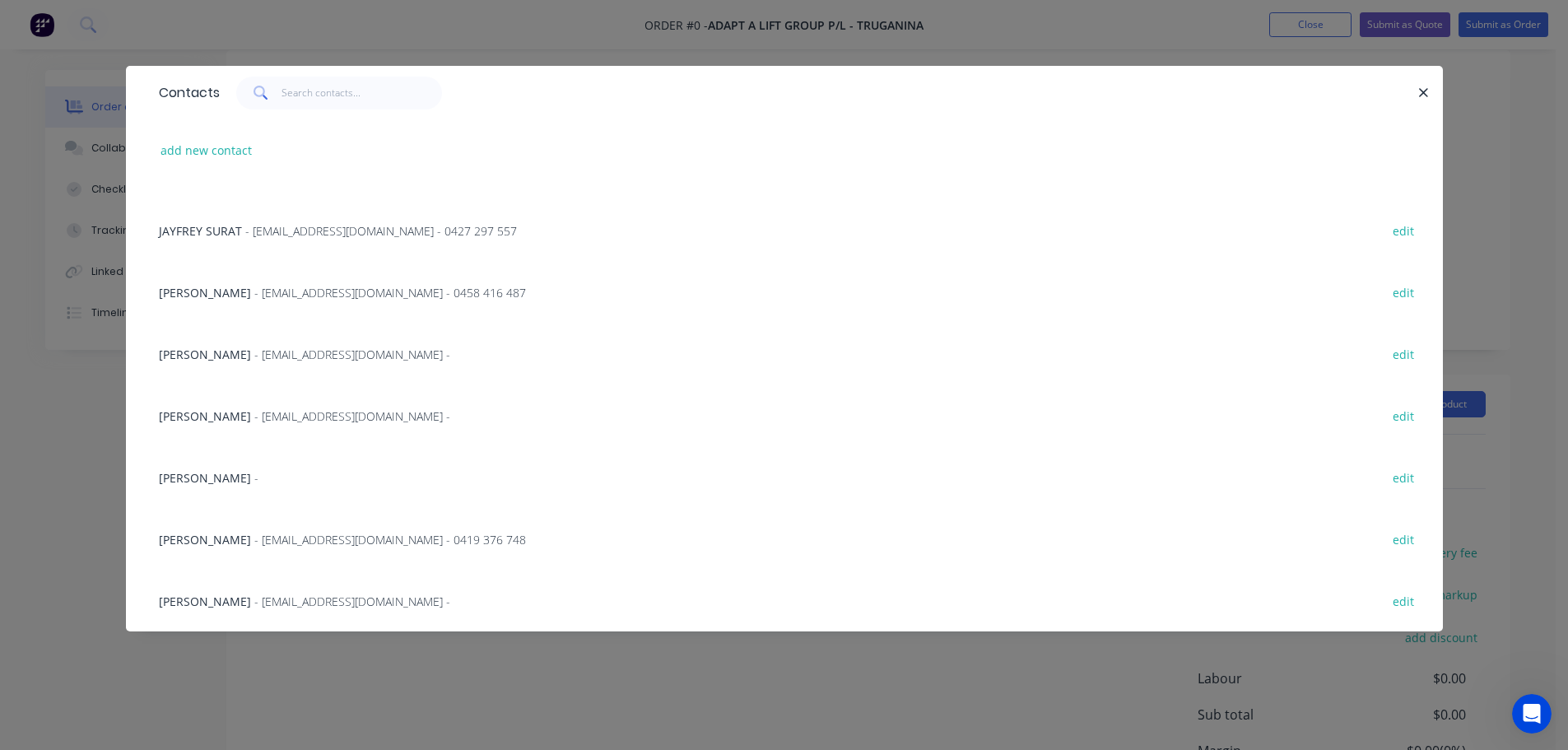
scroll to position [165, 0]
click at [251, 599] on div "CABLAN KHALED - ckhaled@adaptalift.com.au -" at bounding box center [304, 601] width 291 height 18
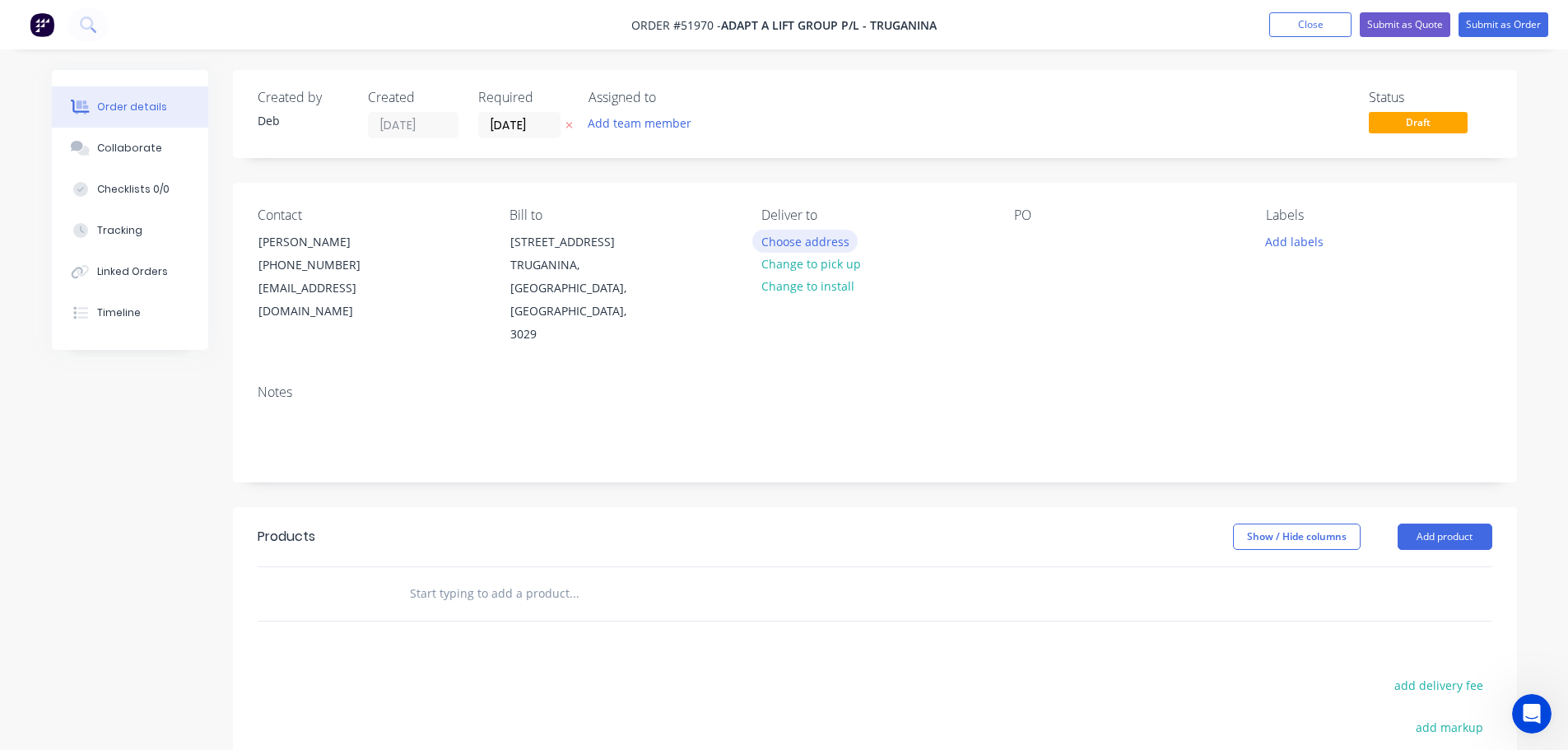
click at [810, 236] on button "Choose address" at bounding box center [805, 240] width 105 height 22
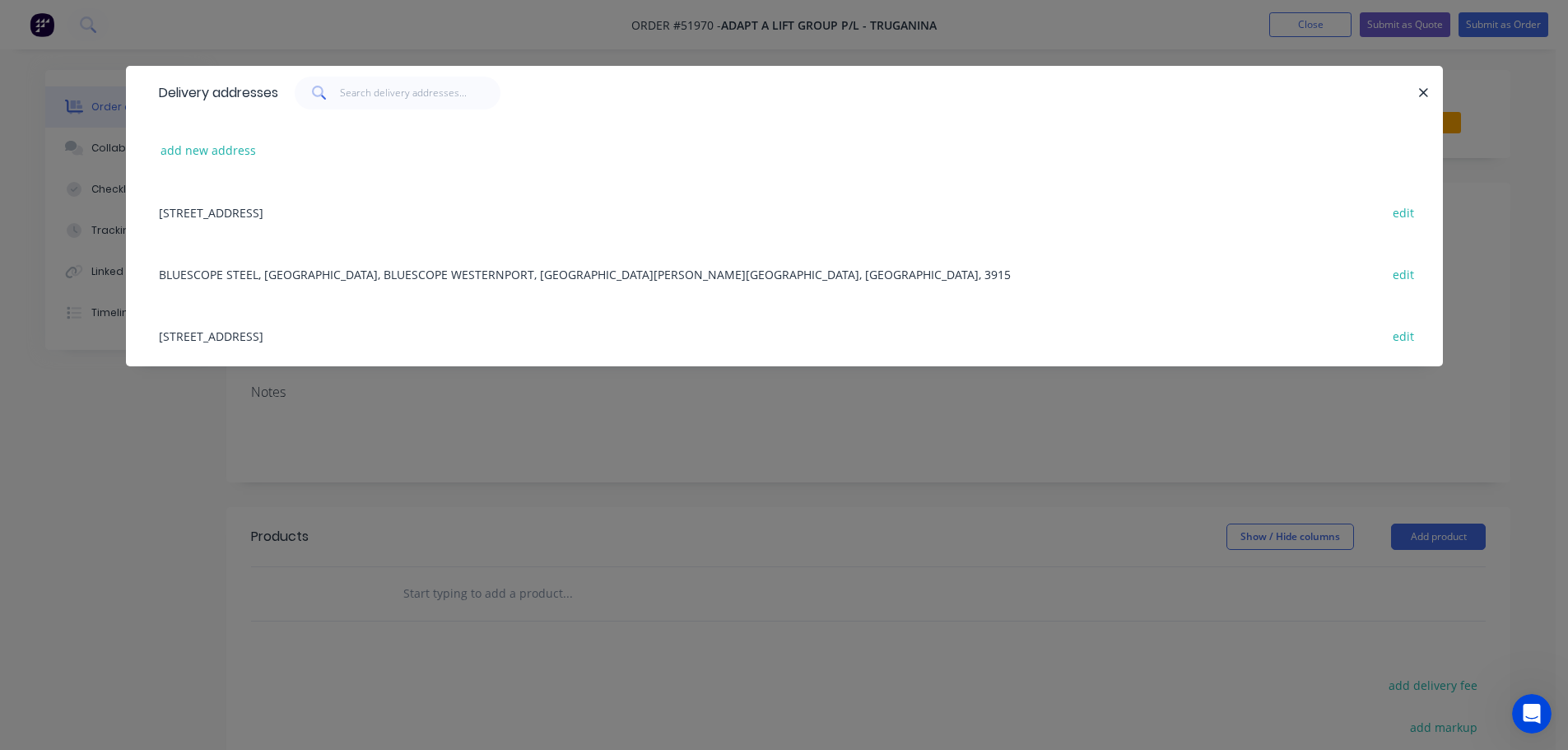
click at [311, 220] on div "501 ROBINSONS ROAD, TRUGANINA, Victoria, Australia, 3029 edit" at bounding box center [784, 212] width 1267 height 62
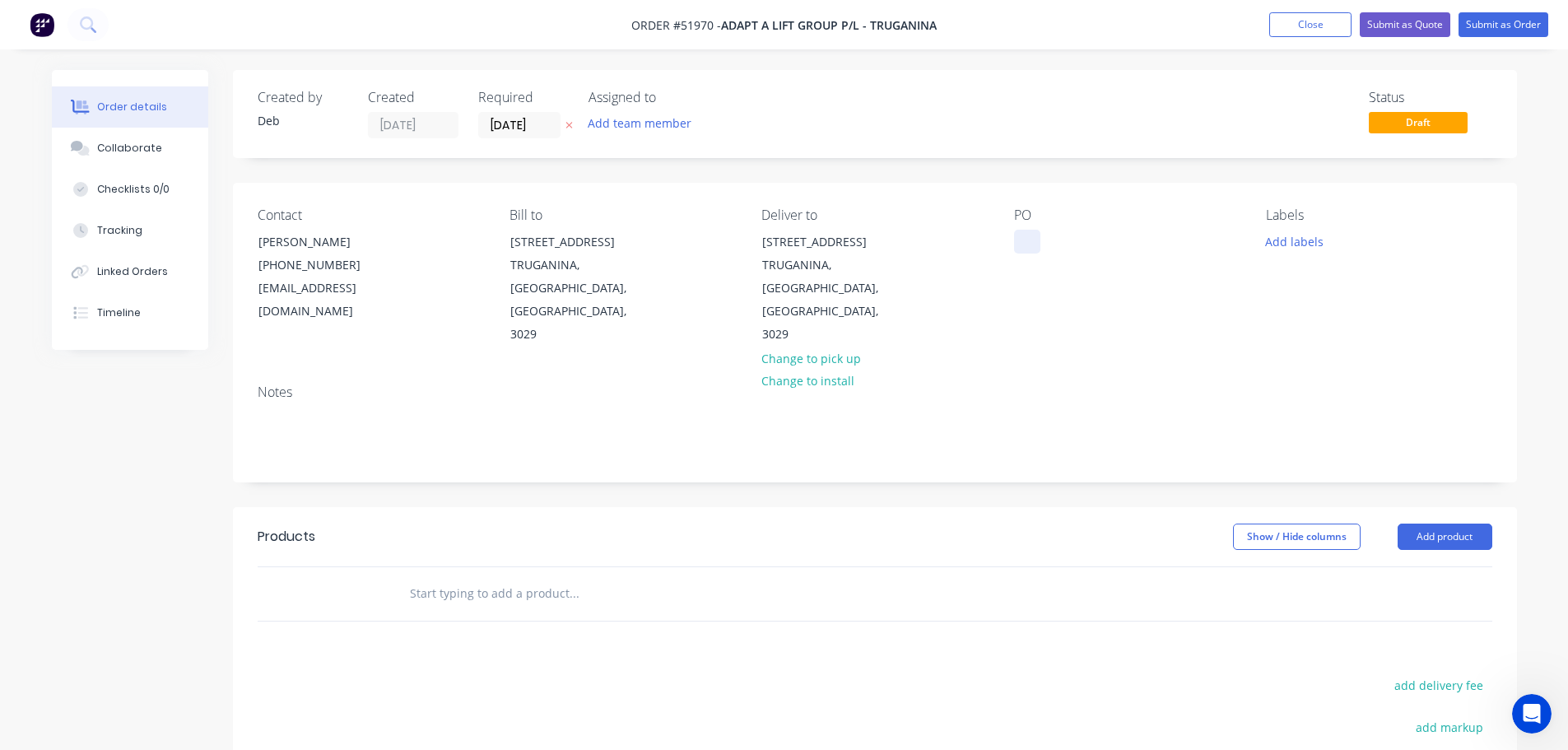
click at [1023, 247] on div at bounding box center [1027, 241] width 26 height 24
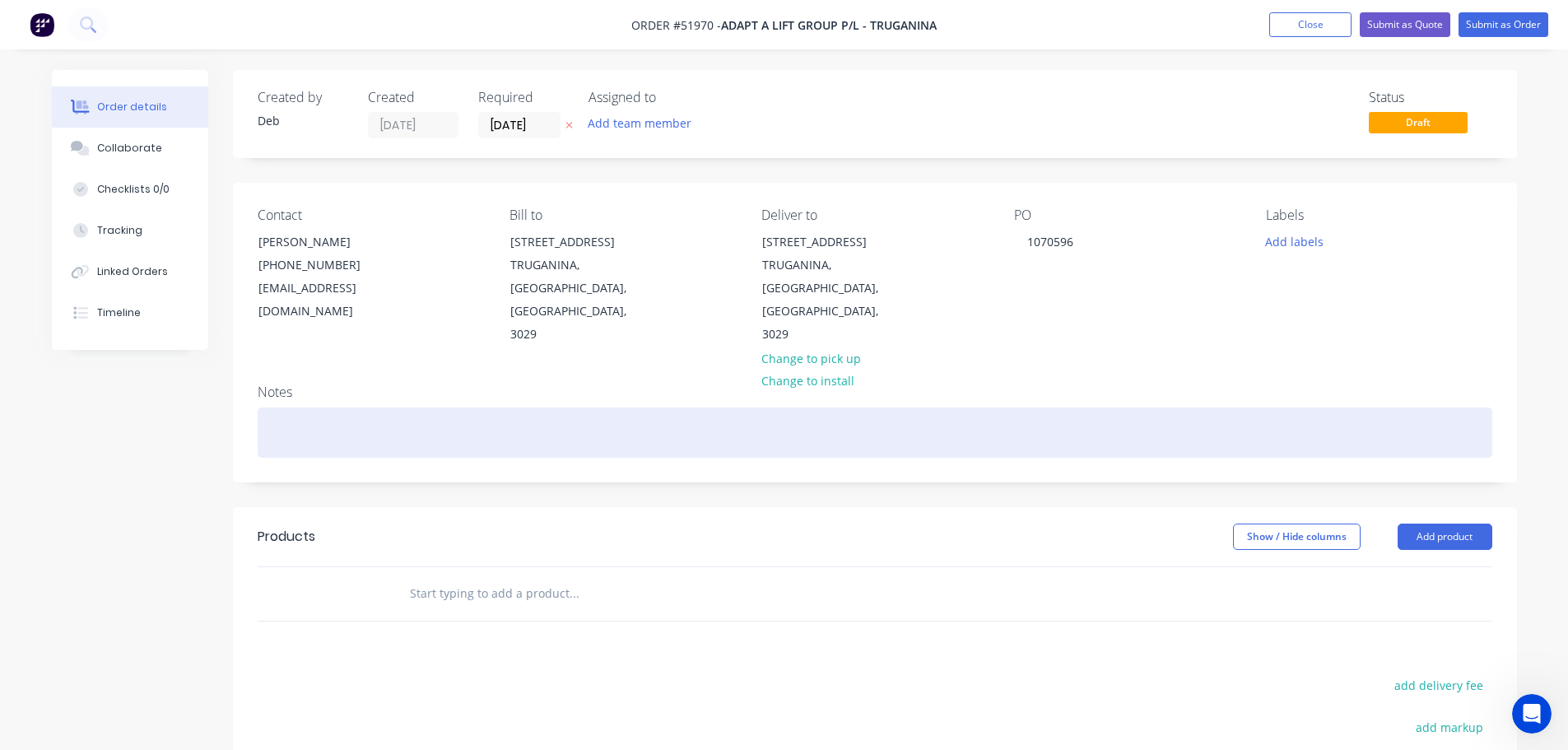
click at [416, 407] on div at bounding box center [875, 432] width 1235 height 50
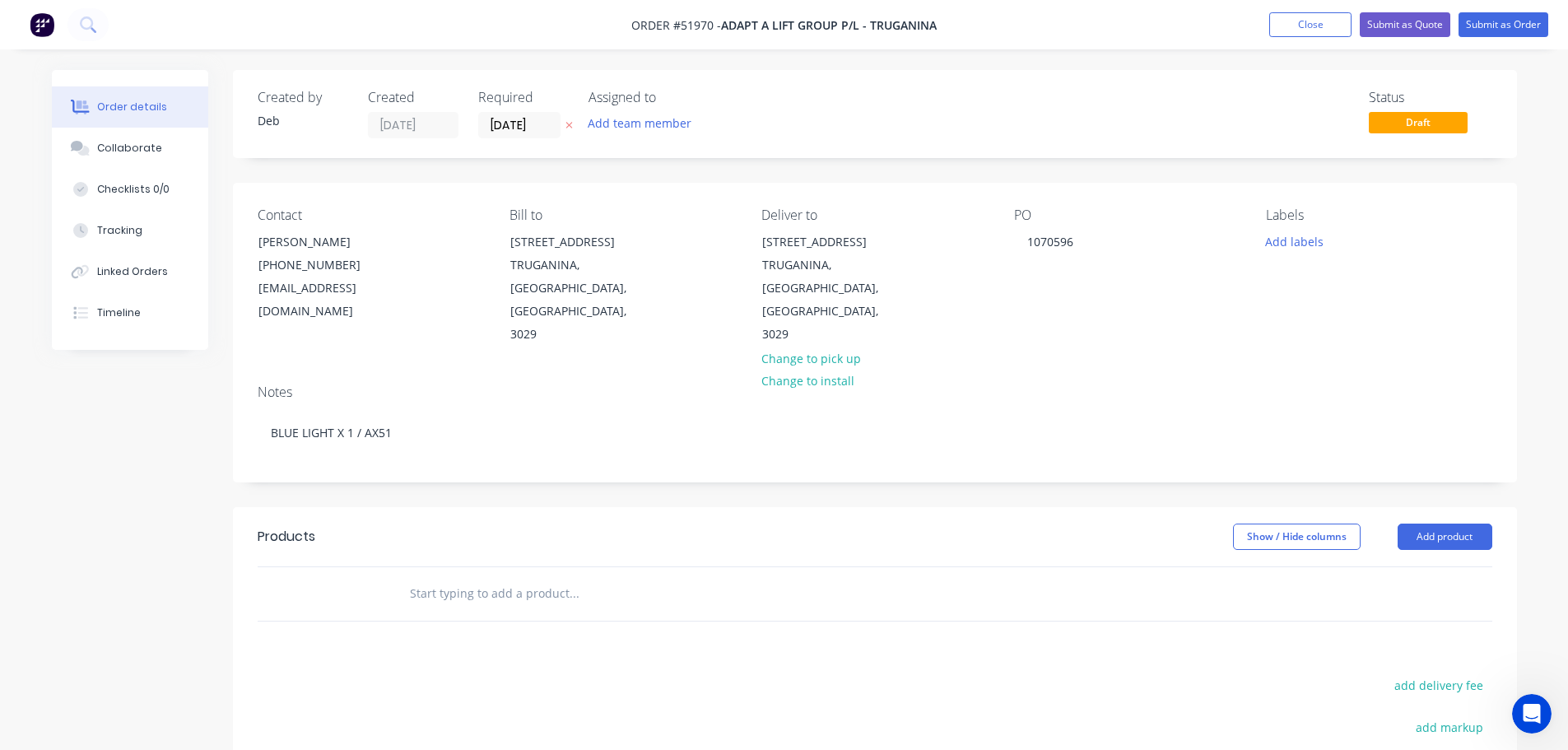
click at [455, 577] on input "text" at bounding box center [574, 594] width 329 height 33
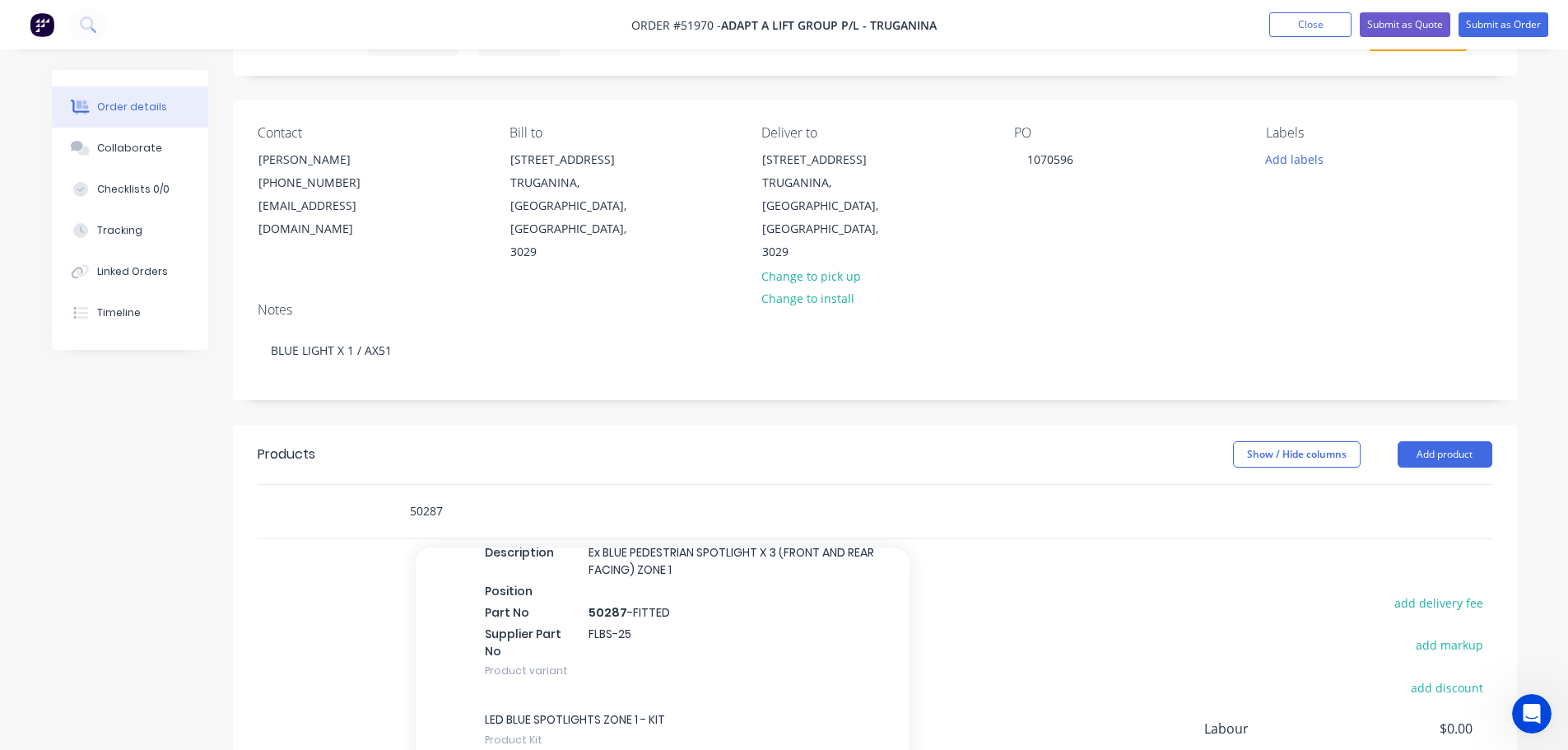
scroll to position [988, 0]
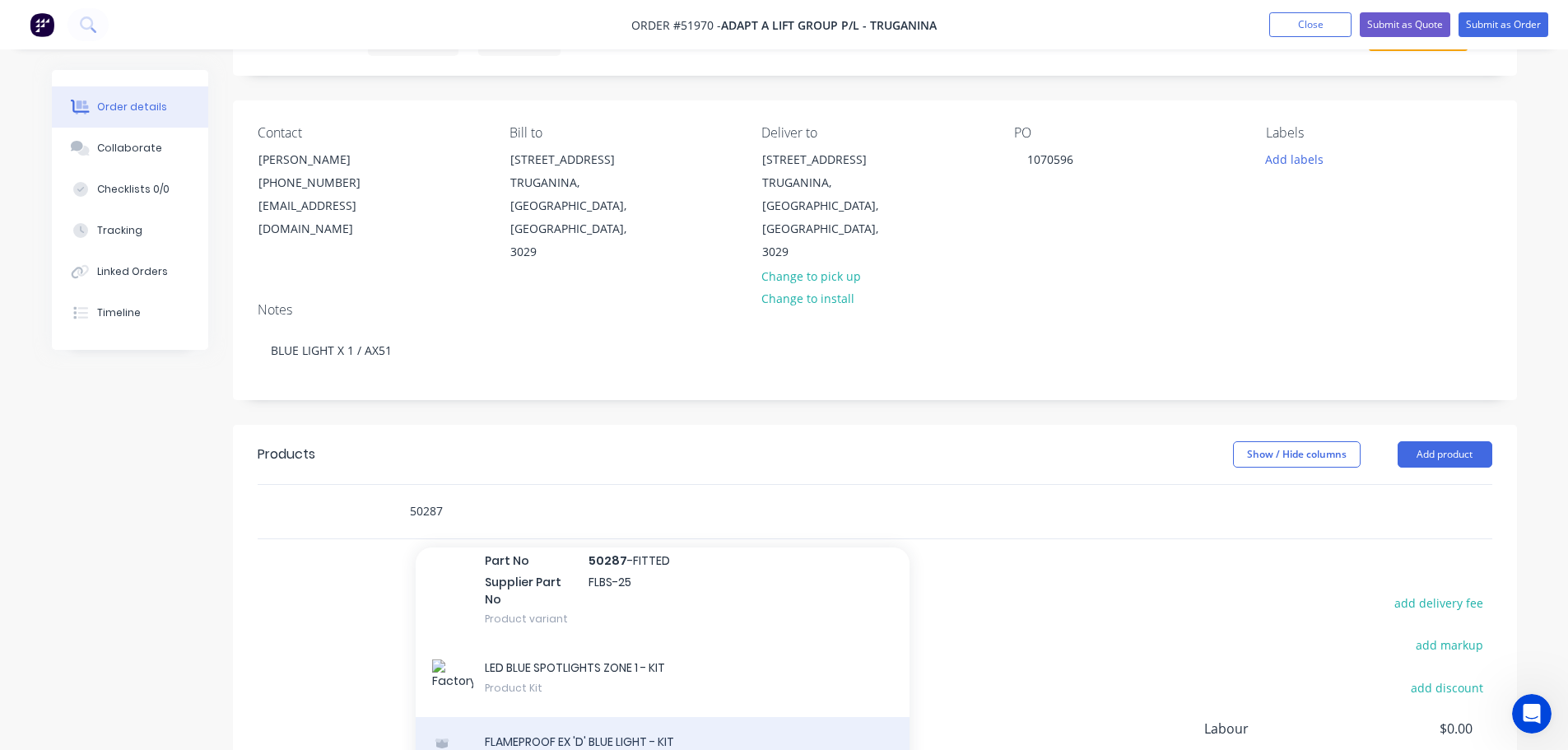
type input "50287"
click at [568, 717] on div "FLAMEPROOF EX 'D' BLUE LIGHT - KIT Product Kit" at bounding box center [662, 751] width 494 height 69
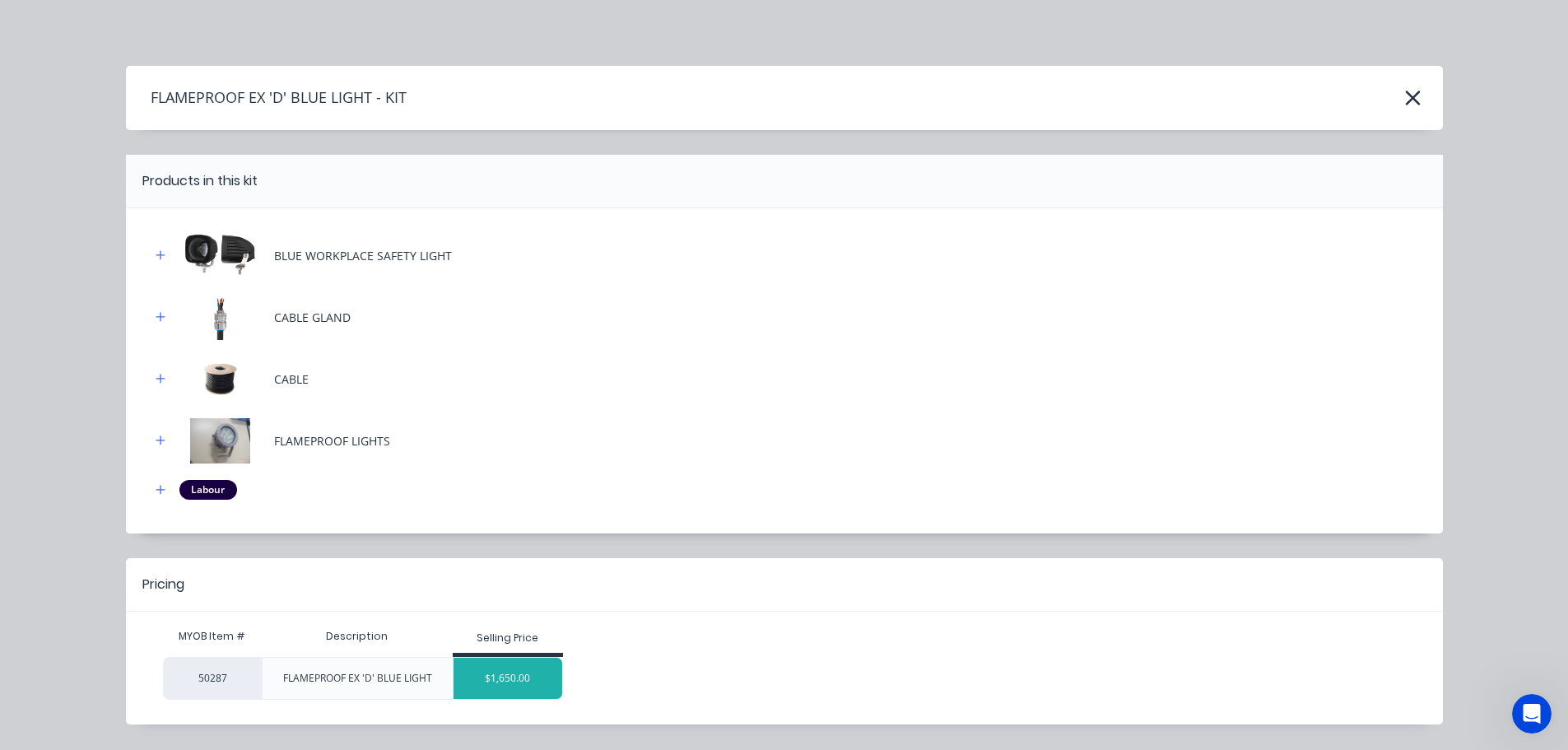
click at [498, 683] on div "$1,650.00" at bounding box center [508, 678] width 109 height 41
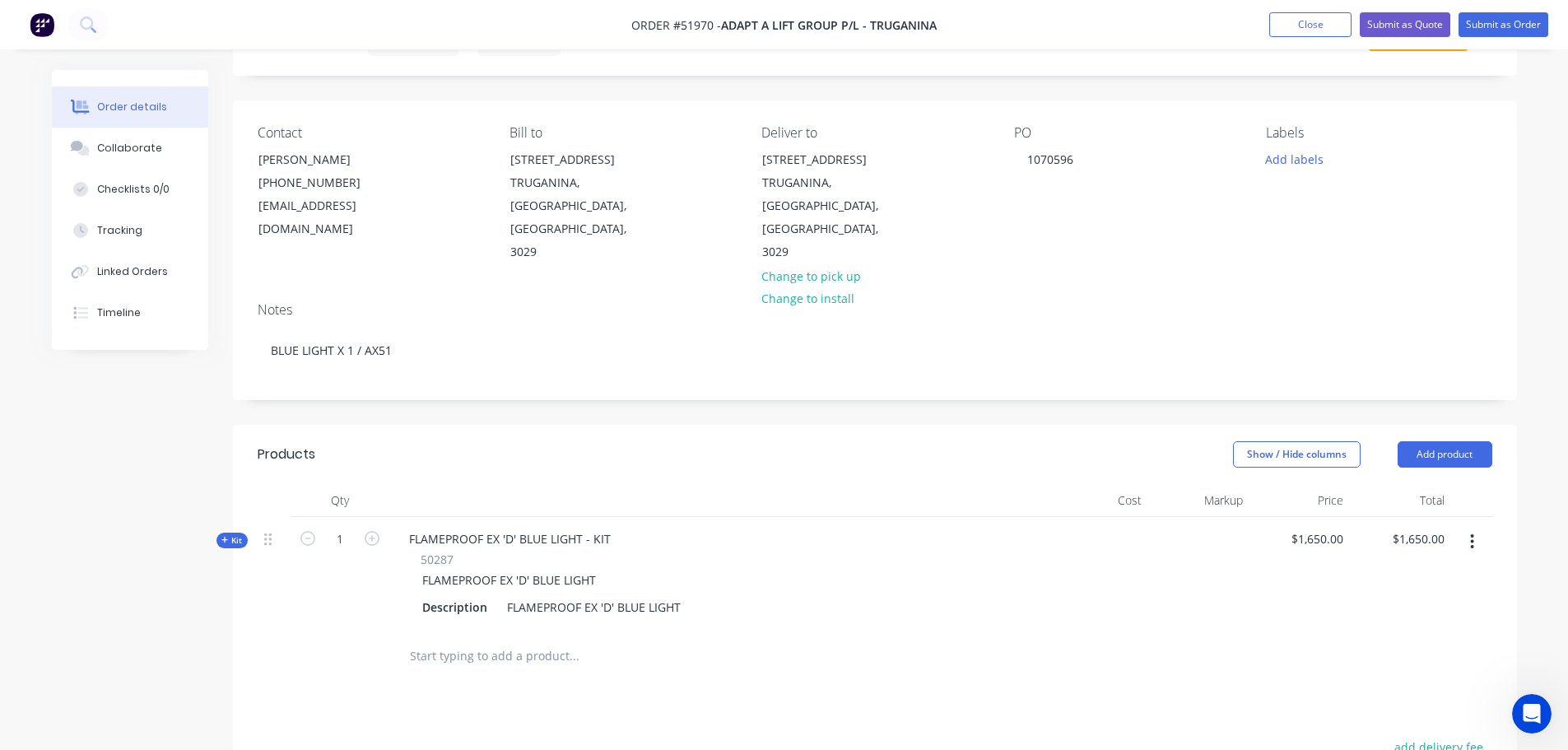
click at [556, 639] on input "text" at bounding box center [574, 656] width 329 height 33
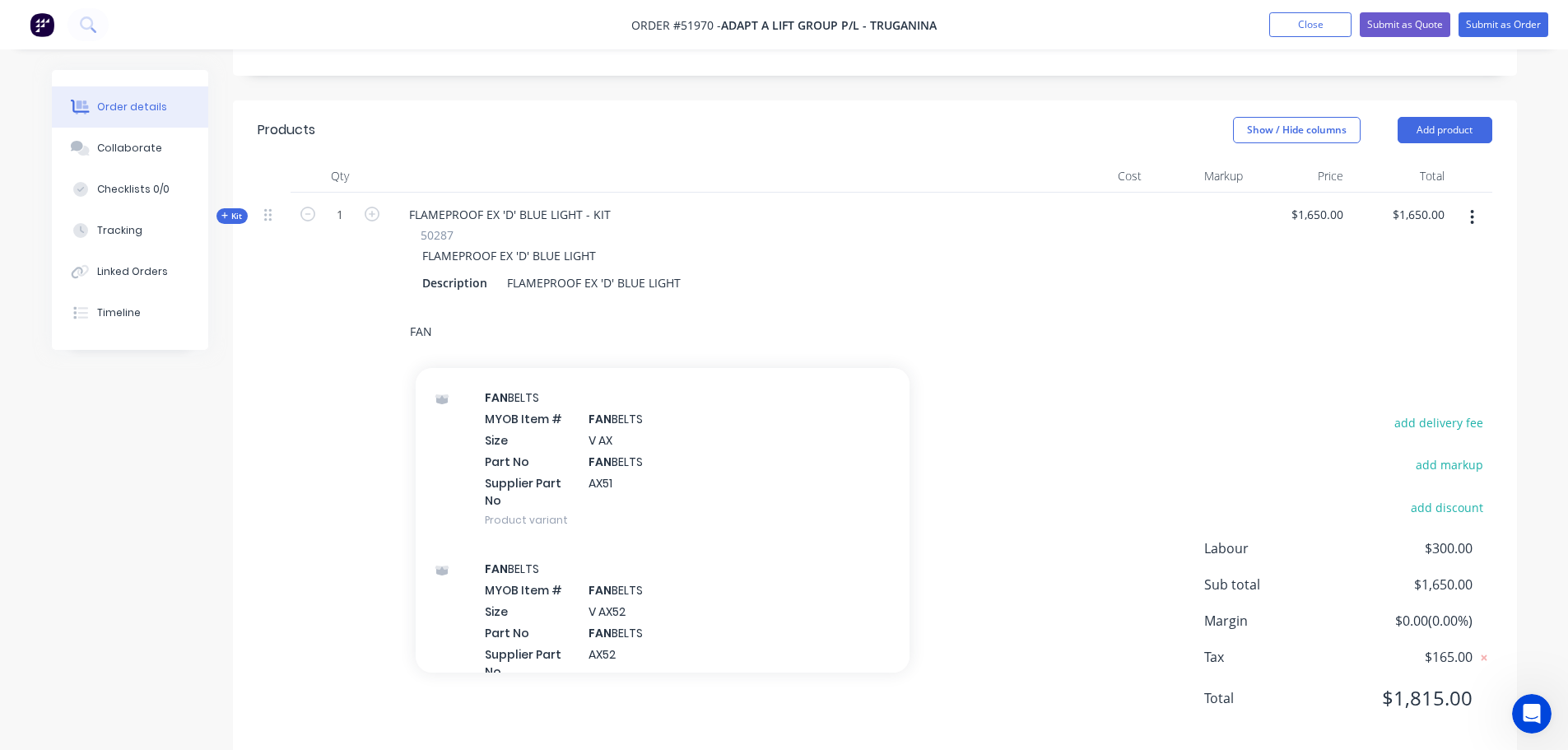
scroll to position [1482, 0]
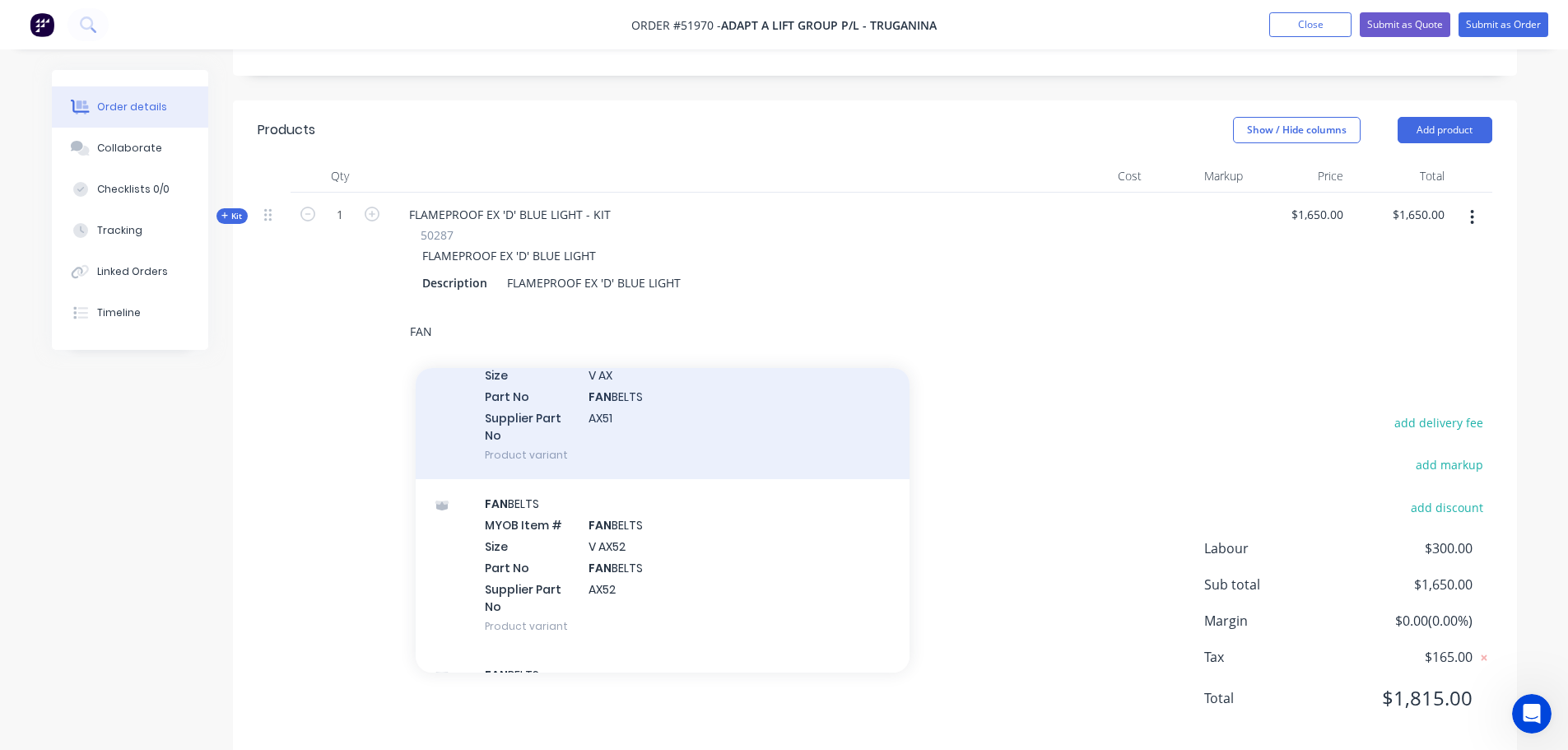
type input "FAN"
click at [574, 398] on div "FAN BELTS MYOB Item # FAN BELTS Size V AX Part No FAN BELTS Supplier Part No AX…" at bounding box center [662, 393] width 494 height 171
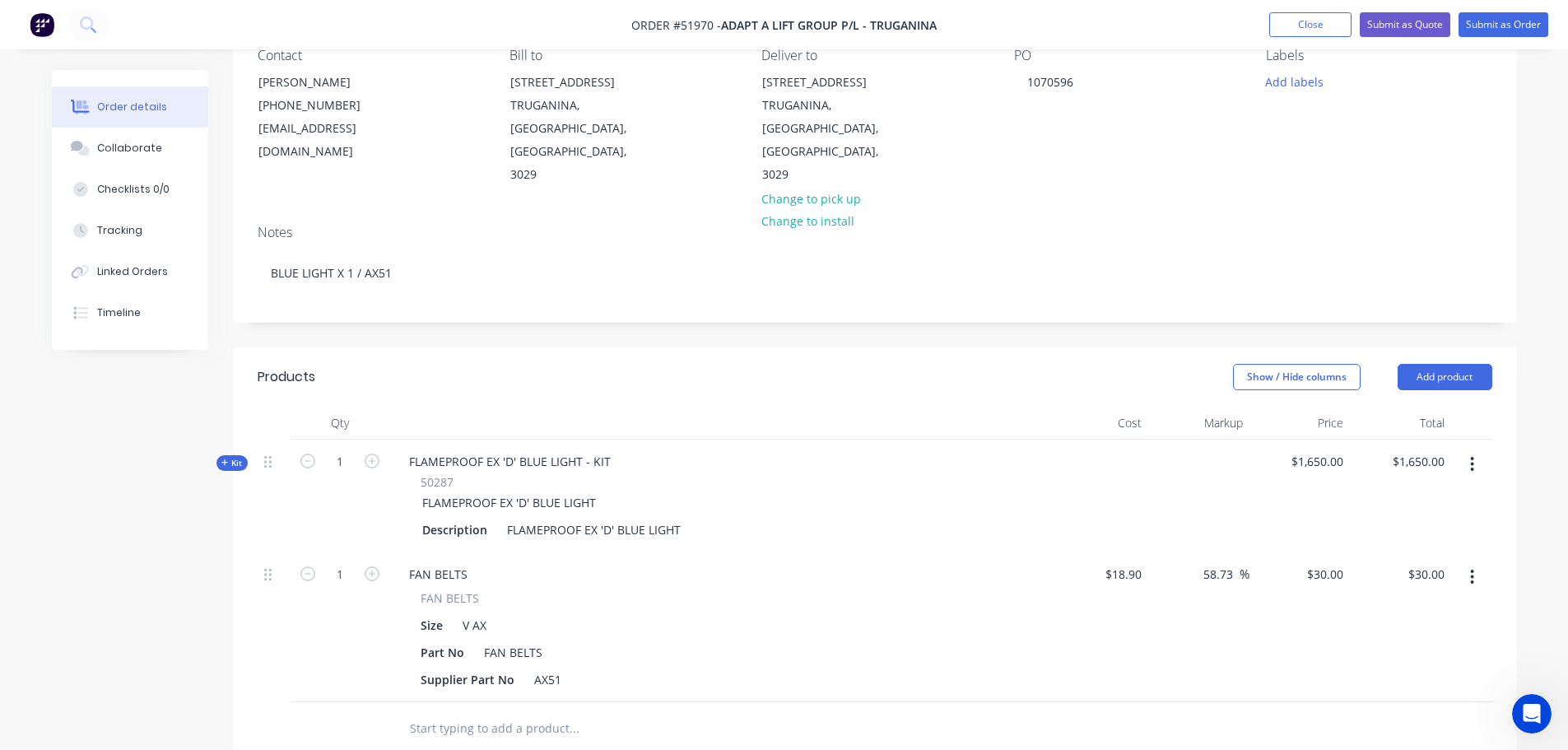
scroll to position [78, 0]
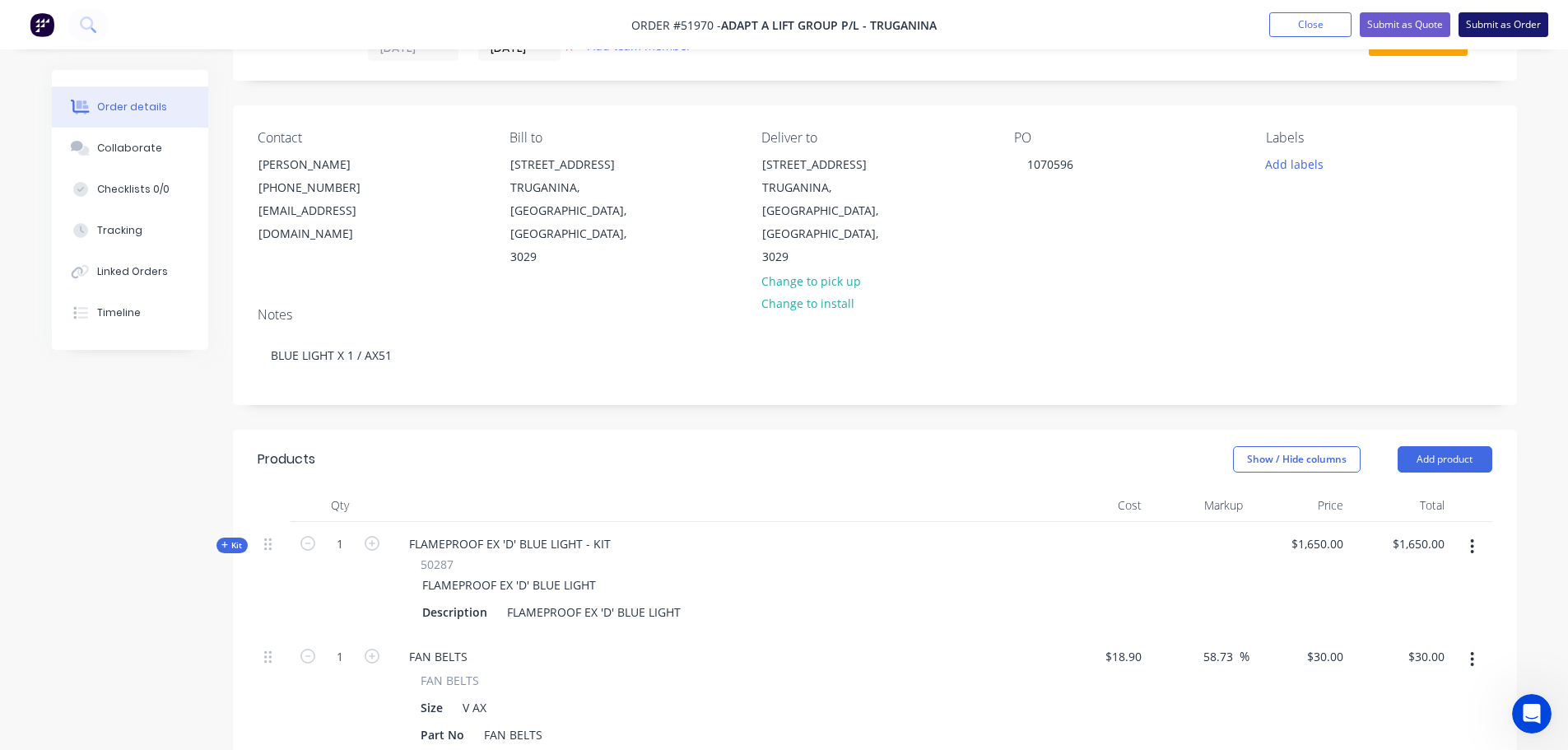
click at [1497, 24] on button "Submit as Order" at bounding box center [1503, 24] width 90 height 25
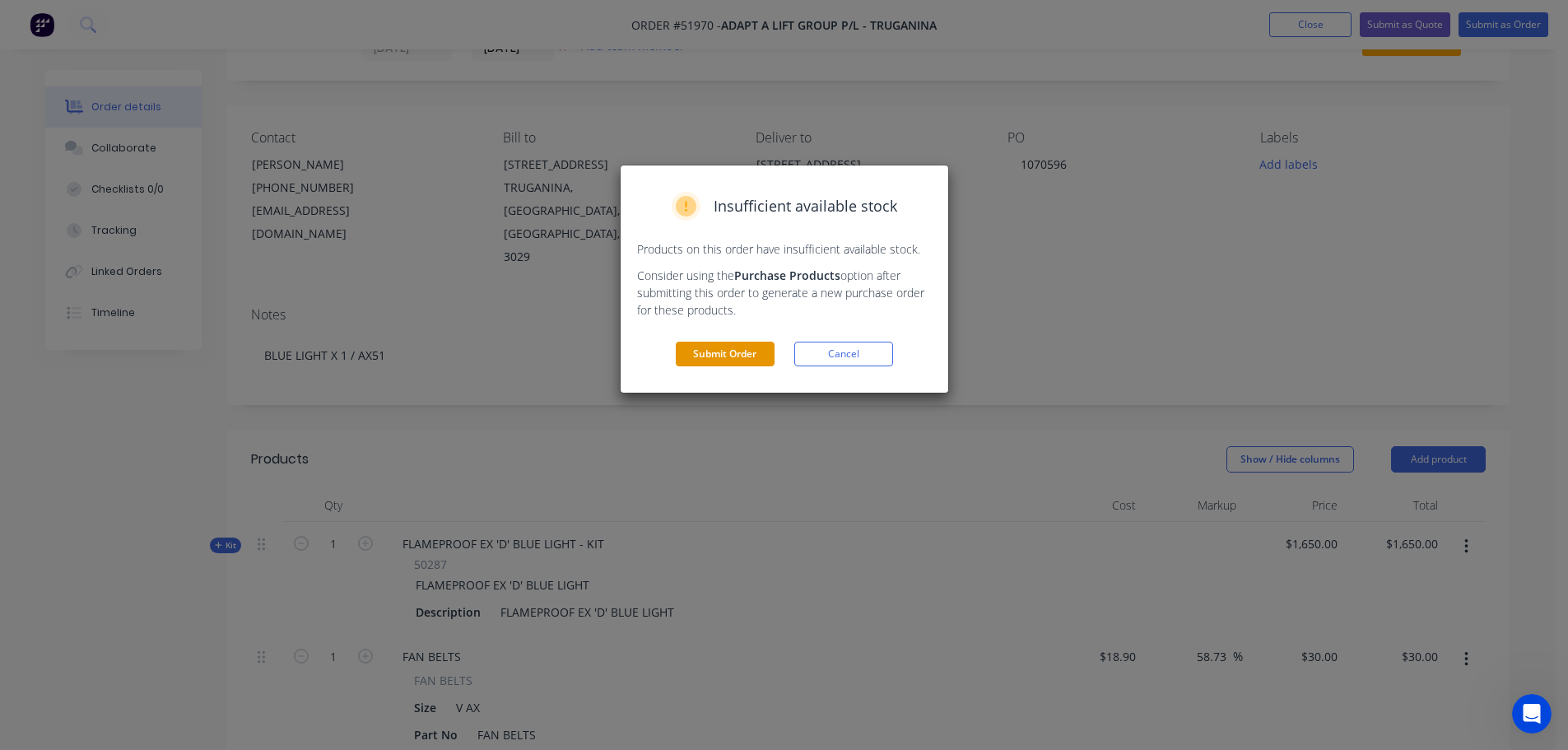
click at [698, 355] on button "Submit Order" at bounding box center [725, 353] width 99 height 25
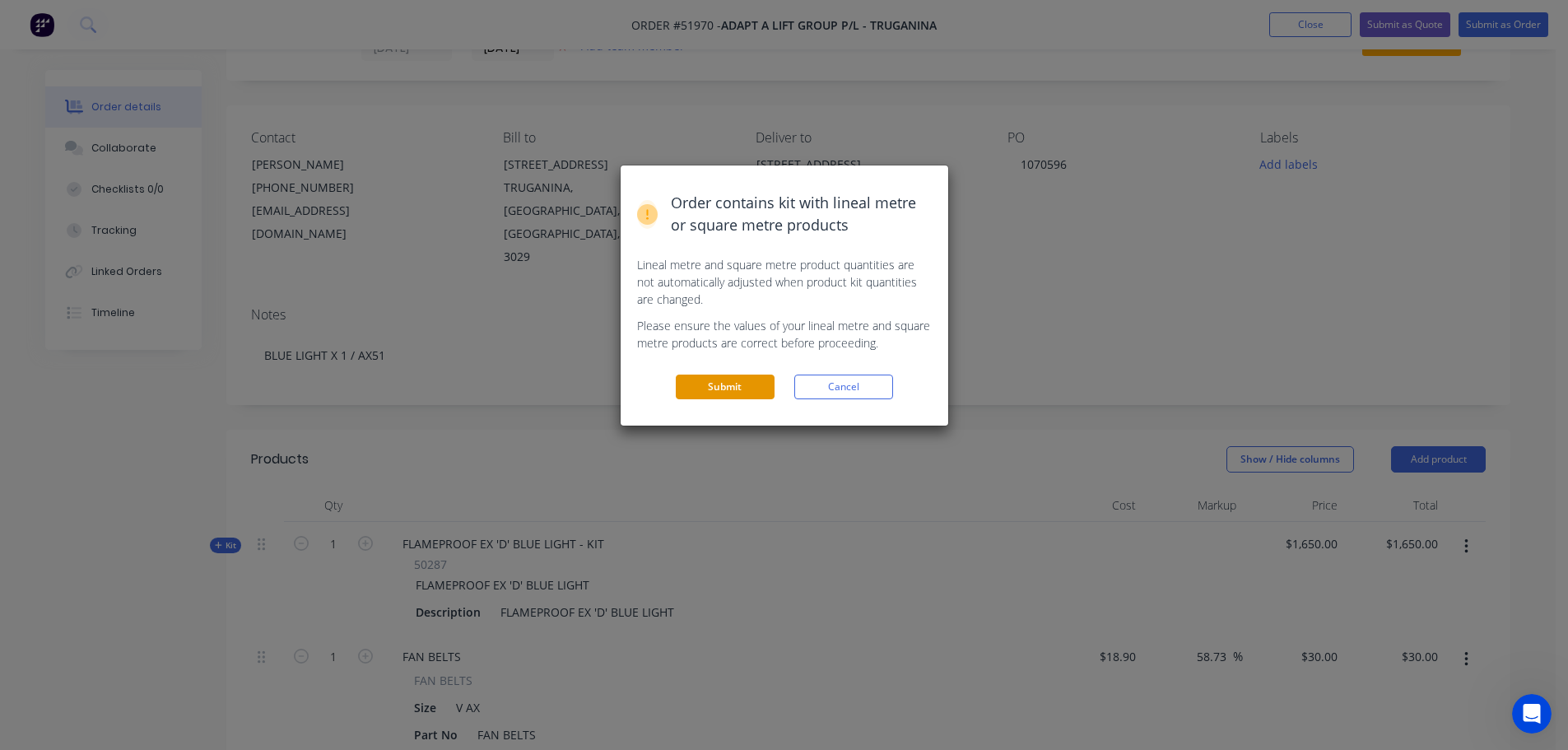
click at [746, 391] on button "Submit" at bounding box center [725, 387] width 99 height 25
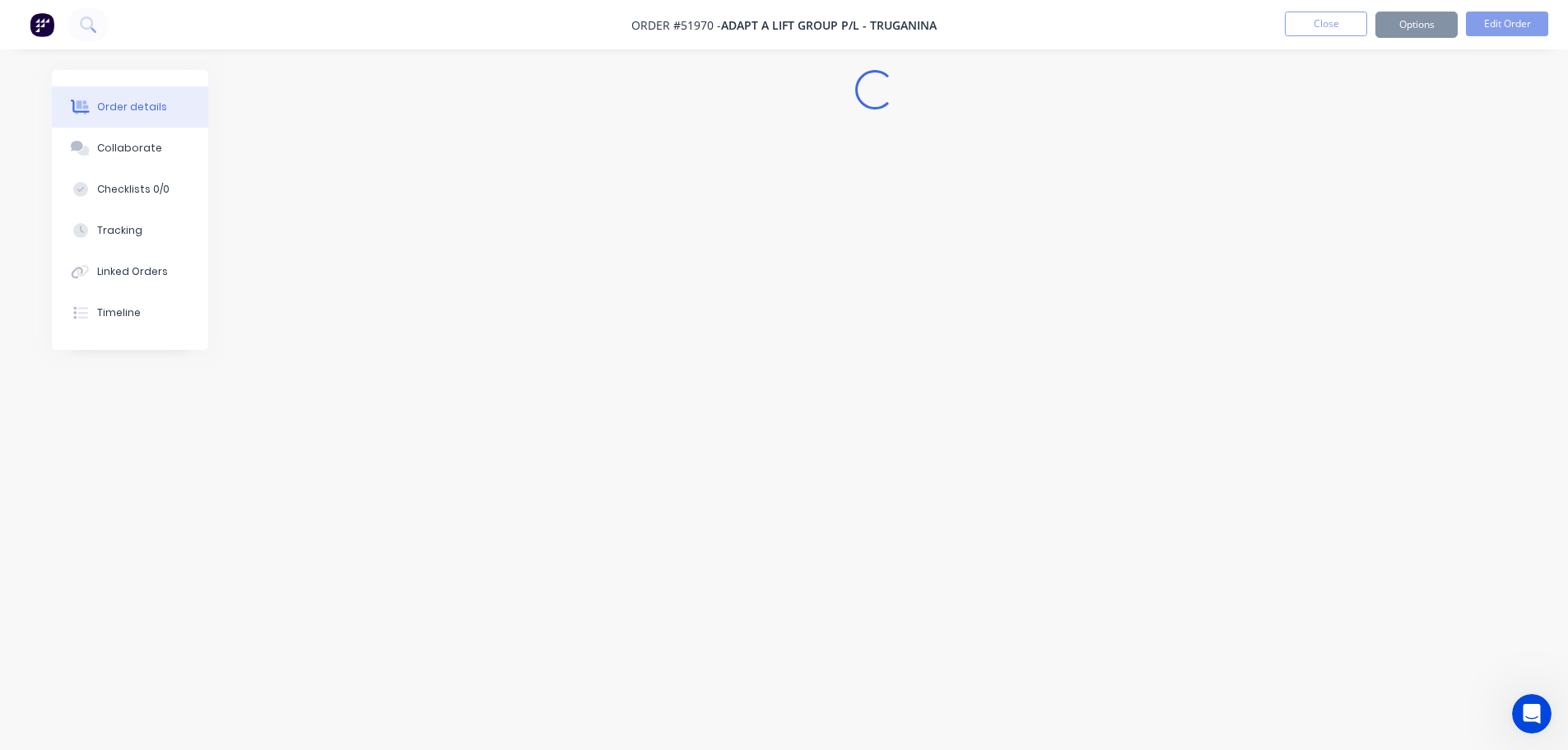
scroll to position [0, 0]
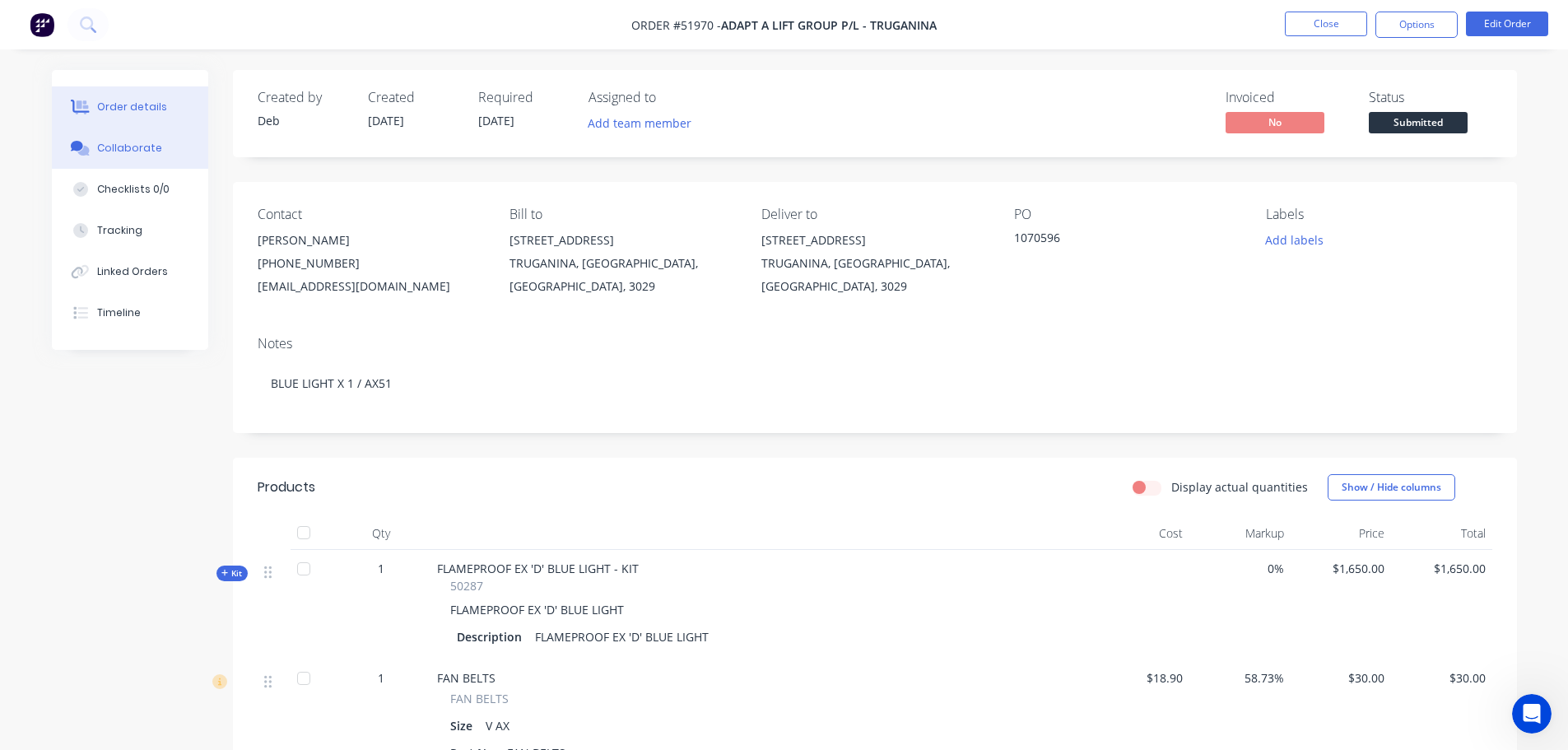
drag, startPoint x: 138, startPoint y: 140, endPoint x: 75, endPoint y: 151, distance: 64.0
click at [133, 140] on button "Collaborate" at bounding box center [130, 148] width 156 height 41
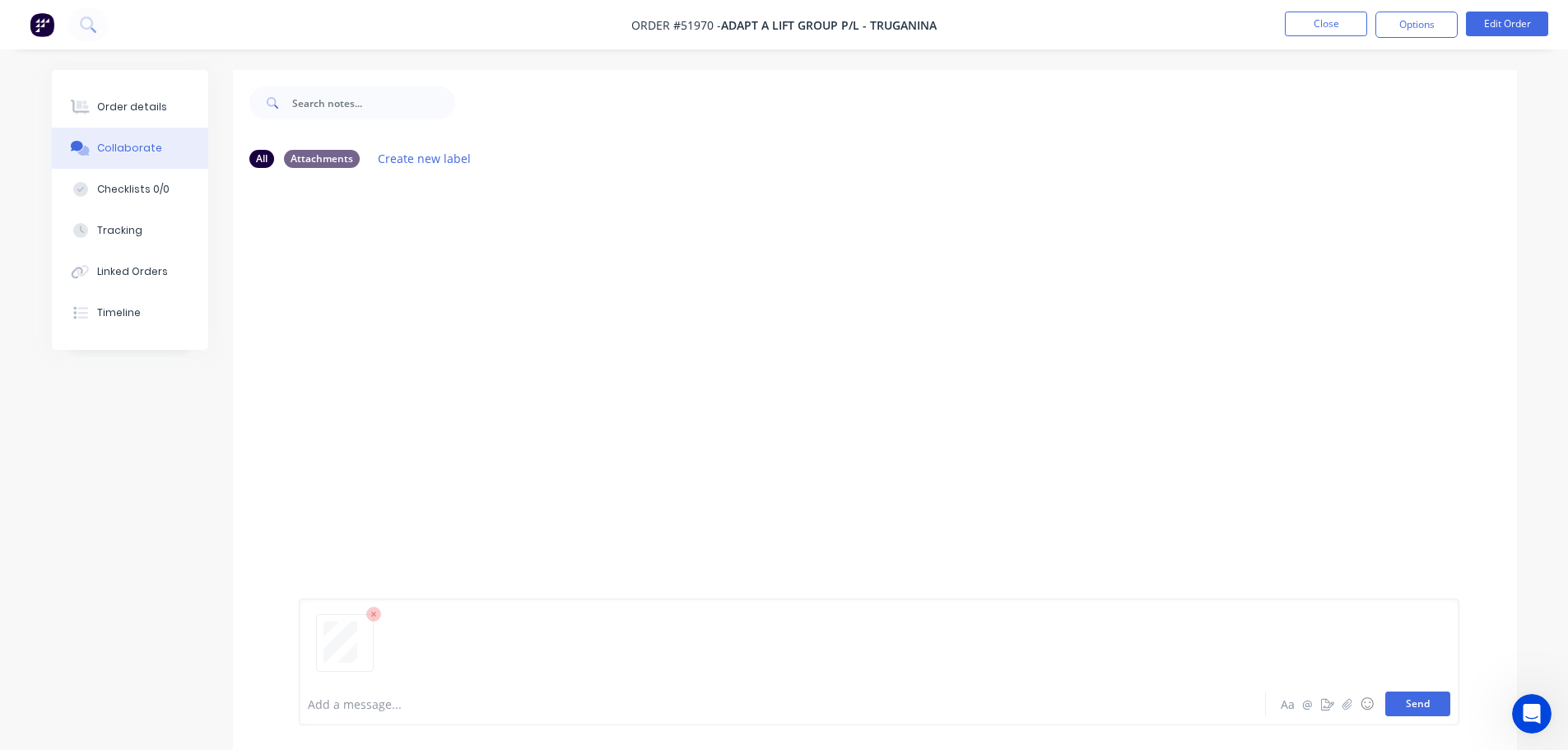
drag, startPoint x: 1438, startPoint y: 706, endPoint x: 1426, endPoint y: 706, distance: 12.0
click at [1438, 706] on button "Send" at bounding box center [1418, 703] width 65 height 25
click at [93, 103] on button "Order details" at bounding box center [130, 106] width 156 height 41
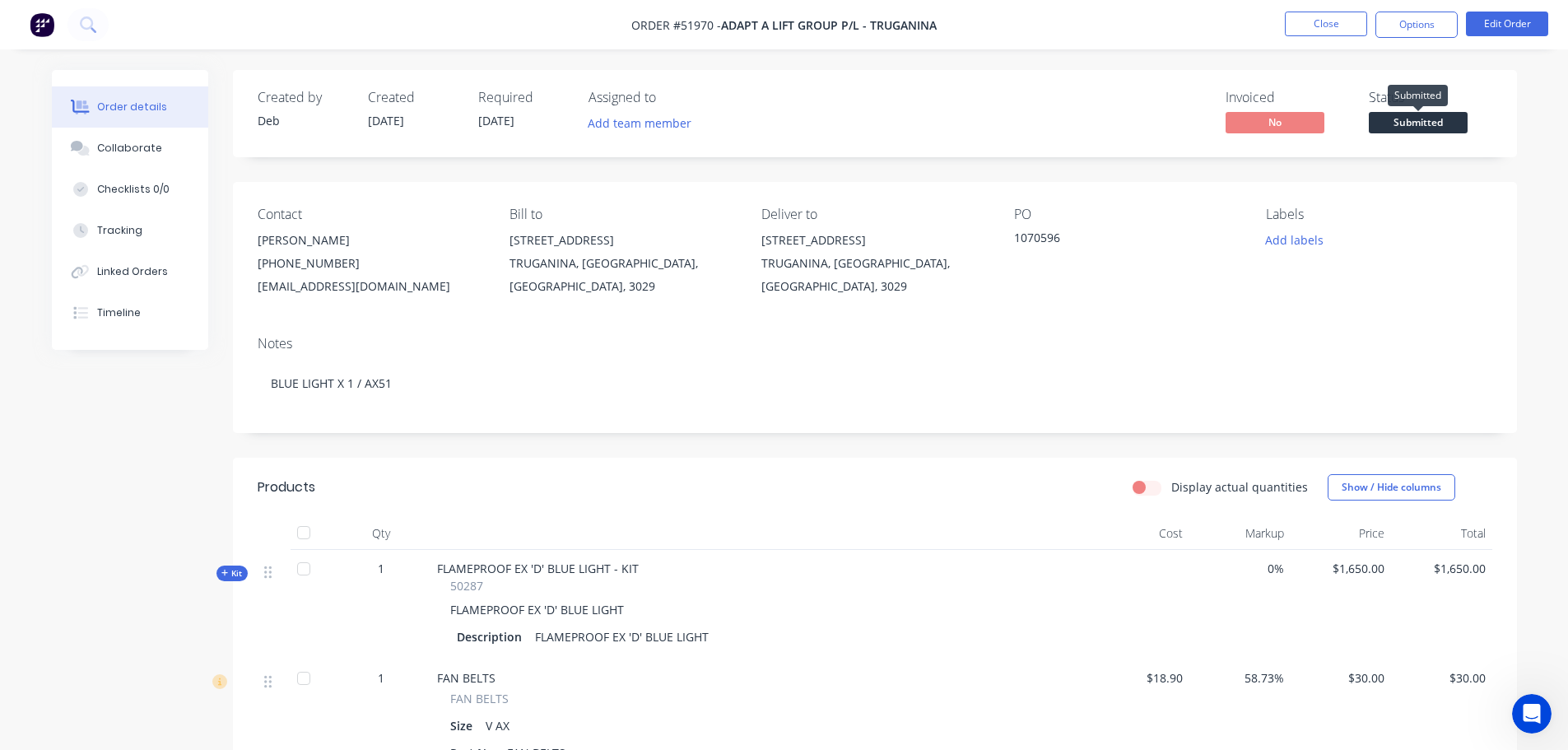
click at [1438, 124] on span "Submitted" at bounding box center [1418, 122] width 99 height 20
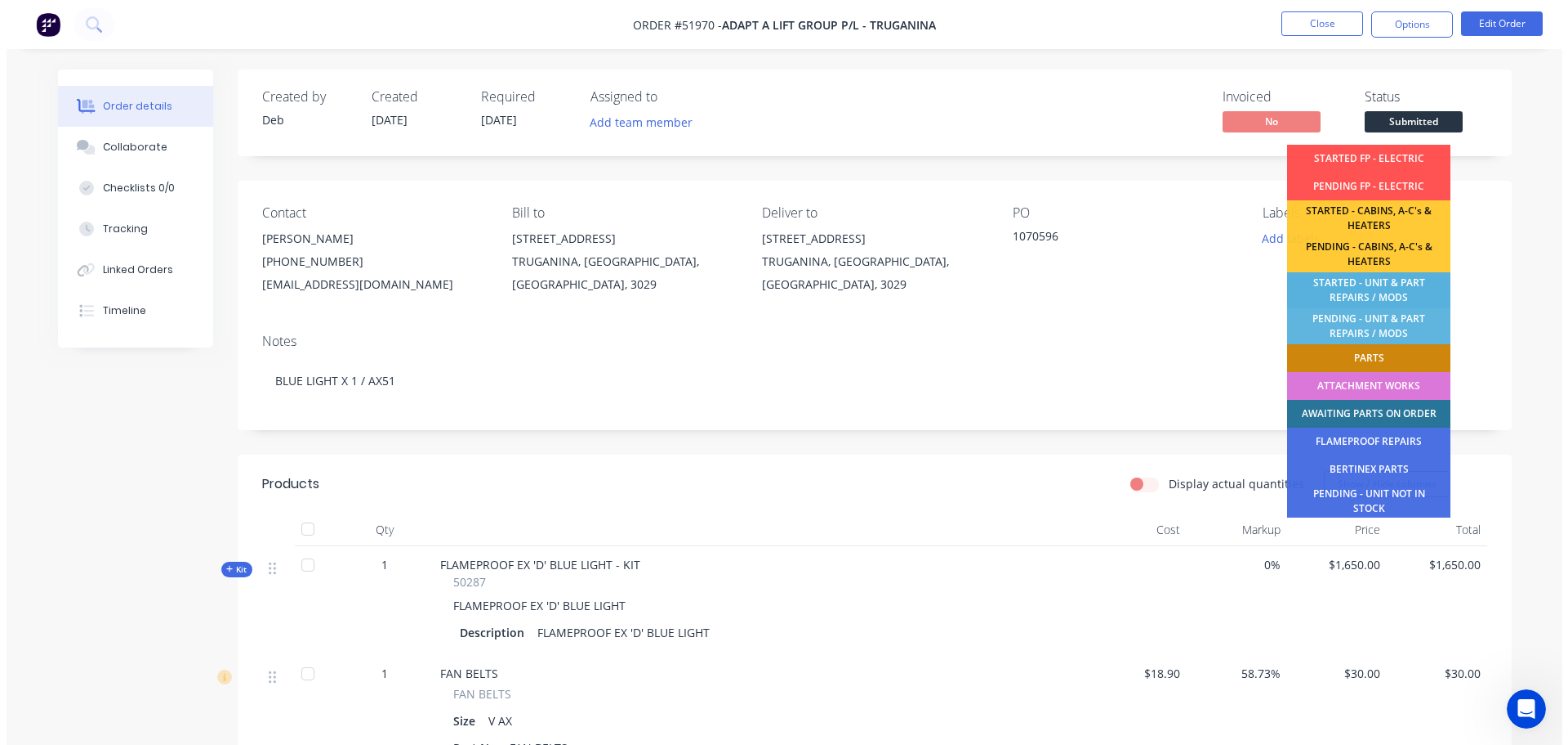
scroll to position [245, 0]
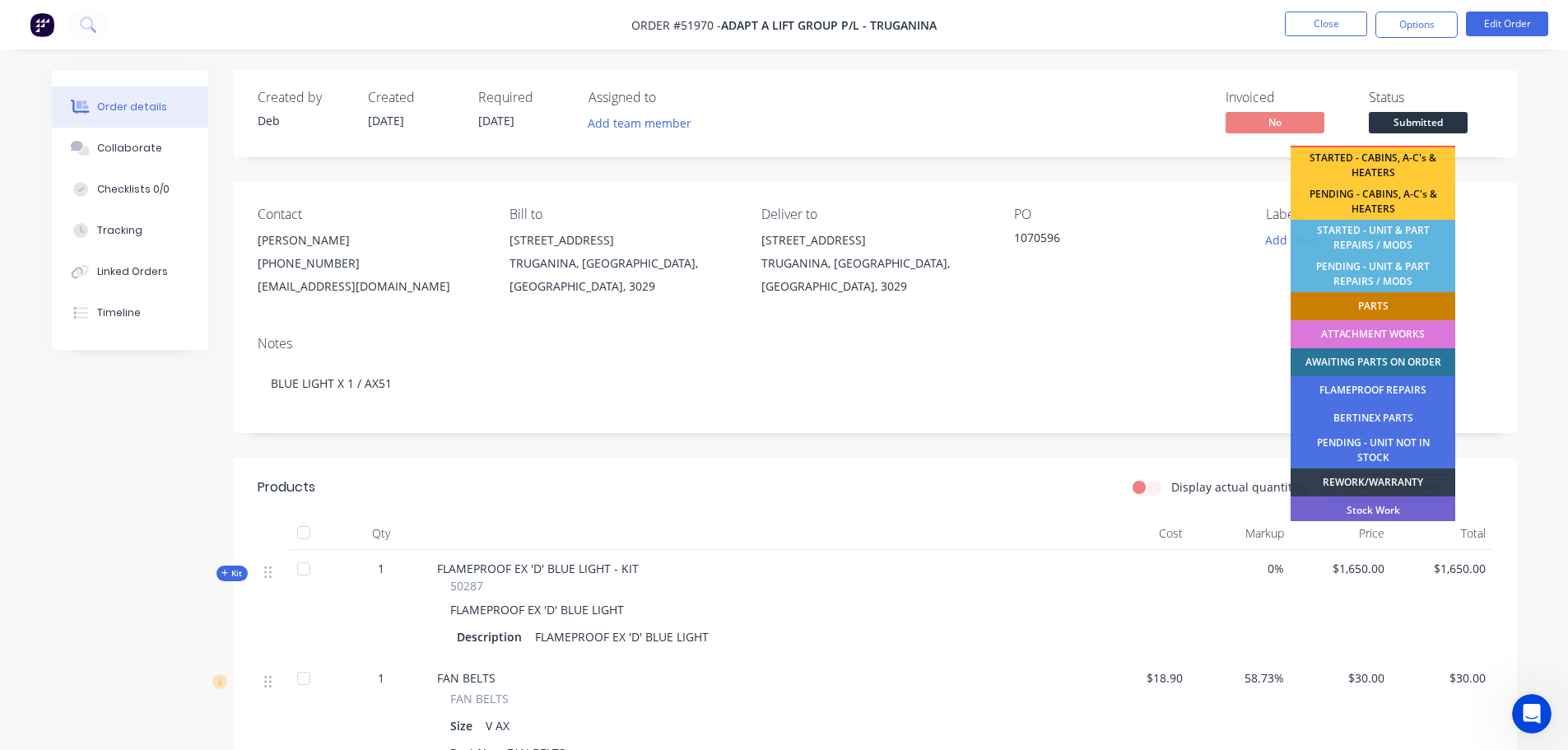
click at [1382, 301] on div "PARTS" at bounding box center [1373, 306] width 165 height 28
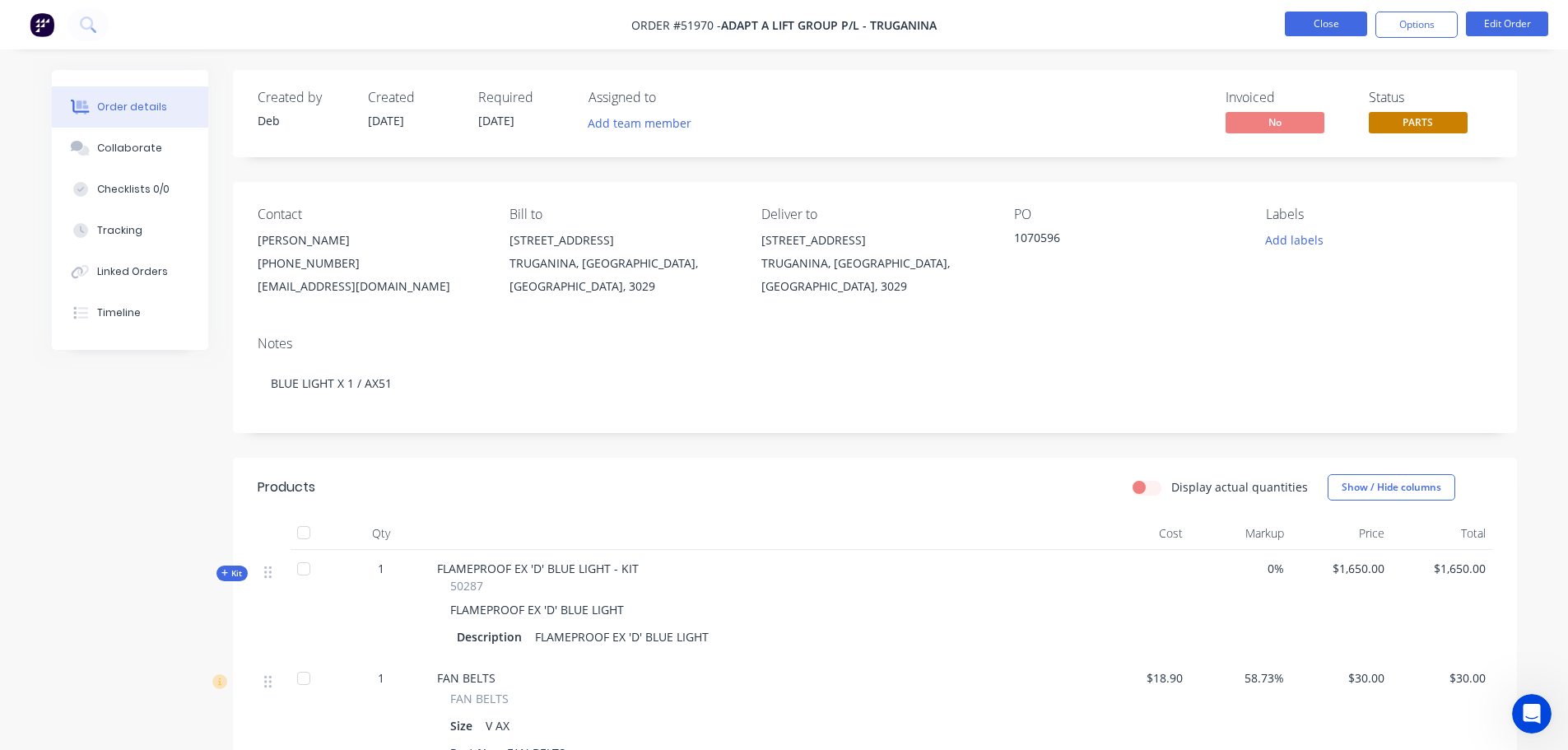
click at [1327, 25] on button "Close" at bounding box center [1326, 23] width 82 height 25
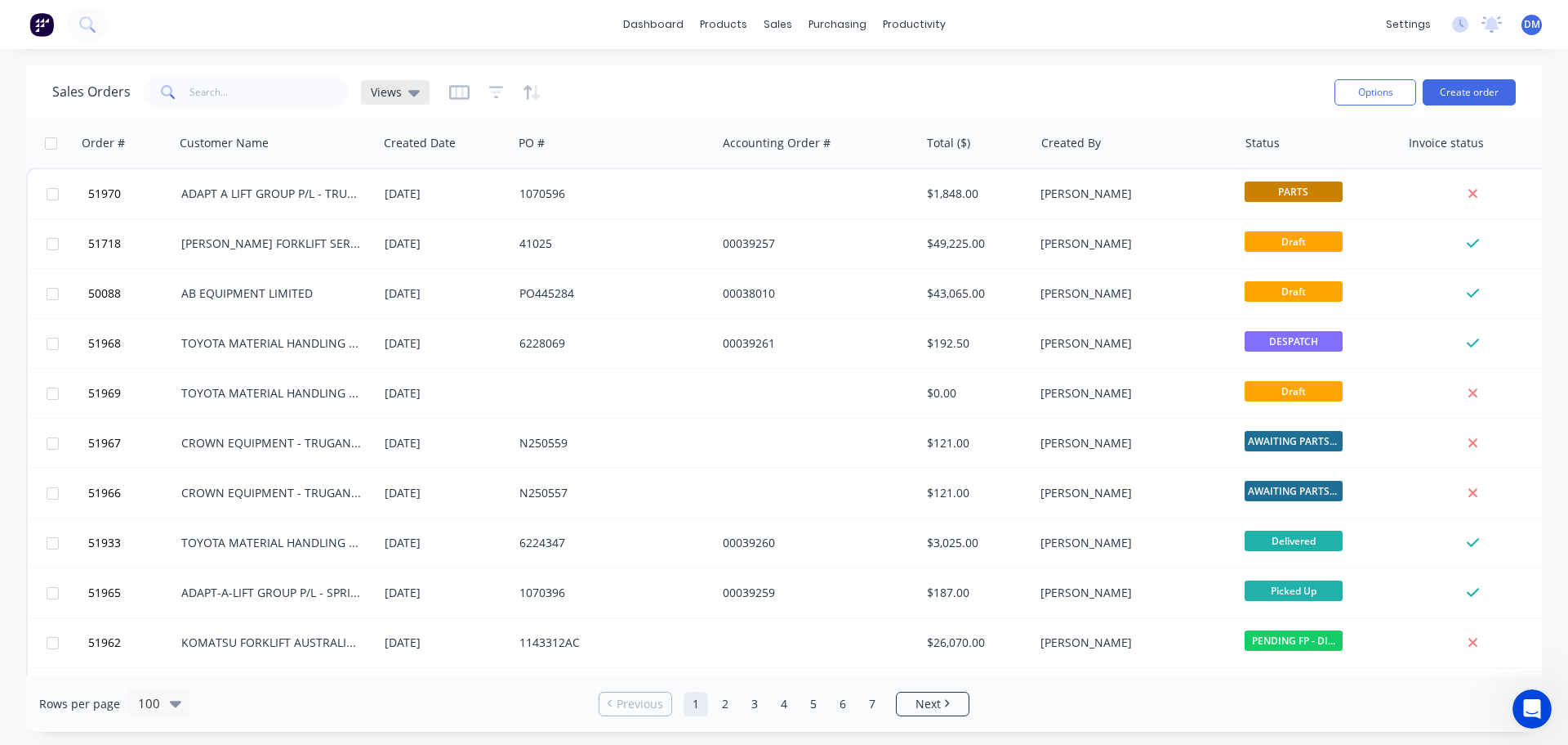
click at [409, 91] on icon at bounding box center [414, 93] width 11 height 6
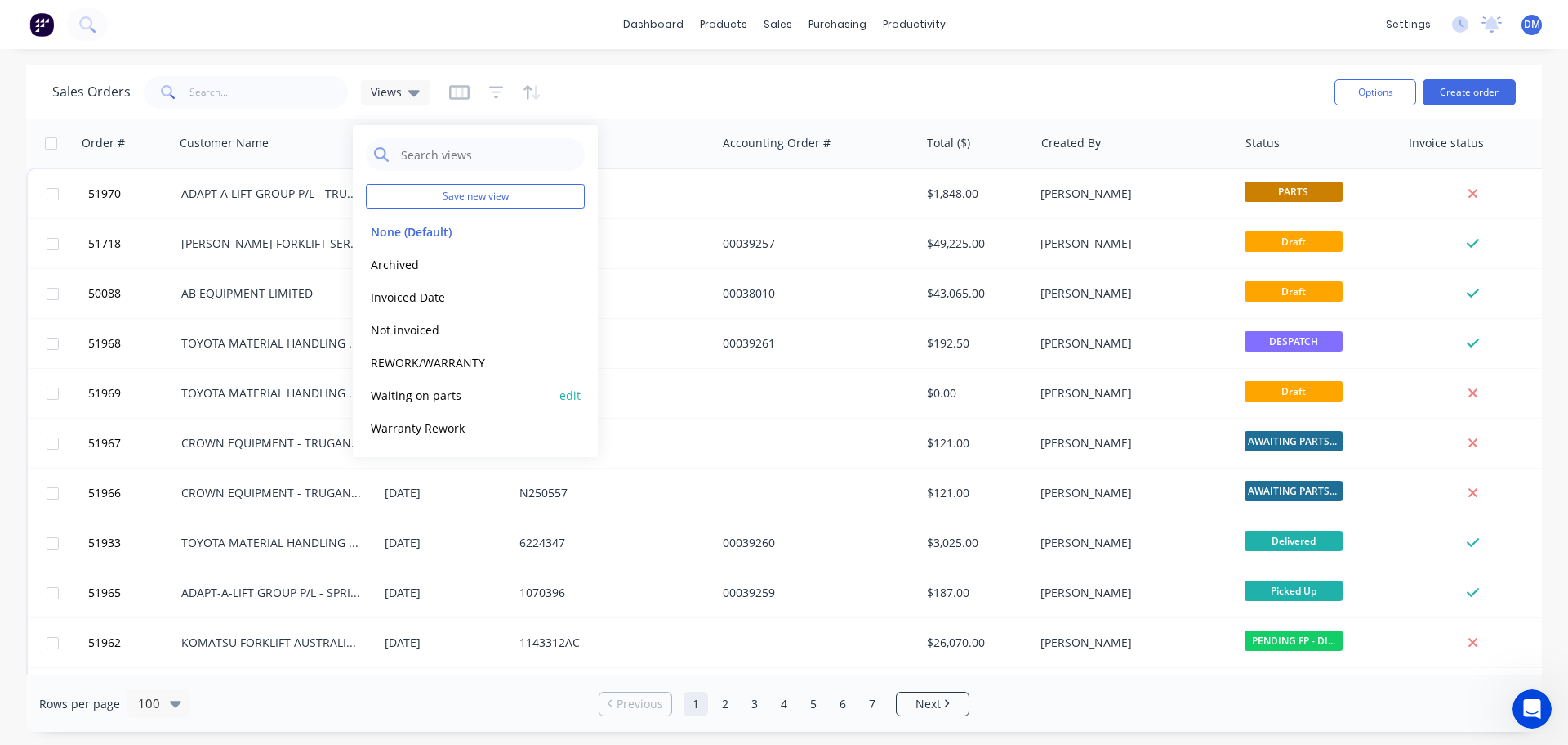
click at [426, 393] on button "Waiting on parts" at bounding box center [459, 395] width 186 height 18
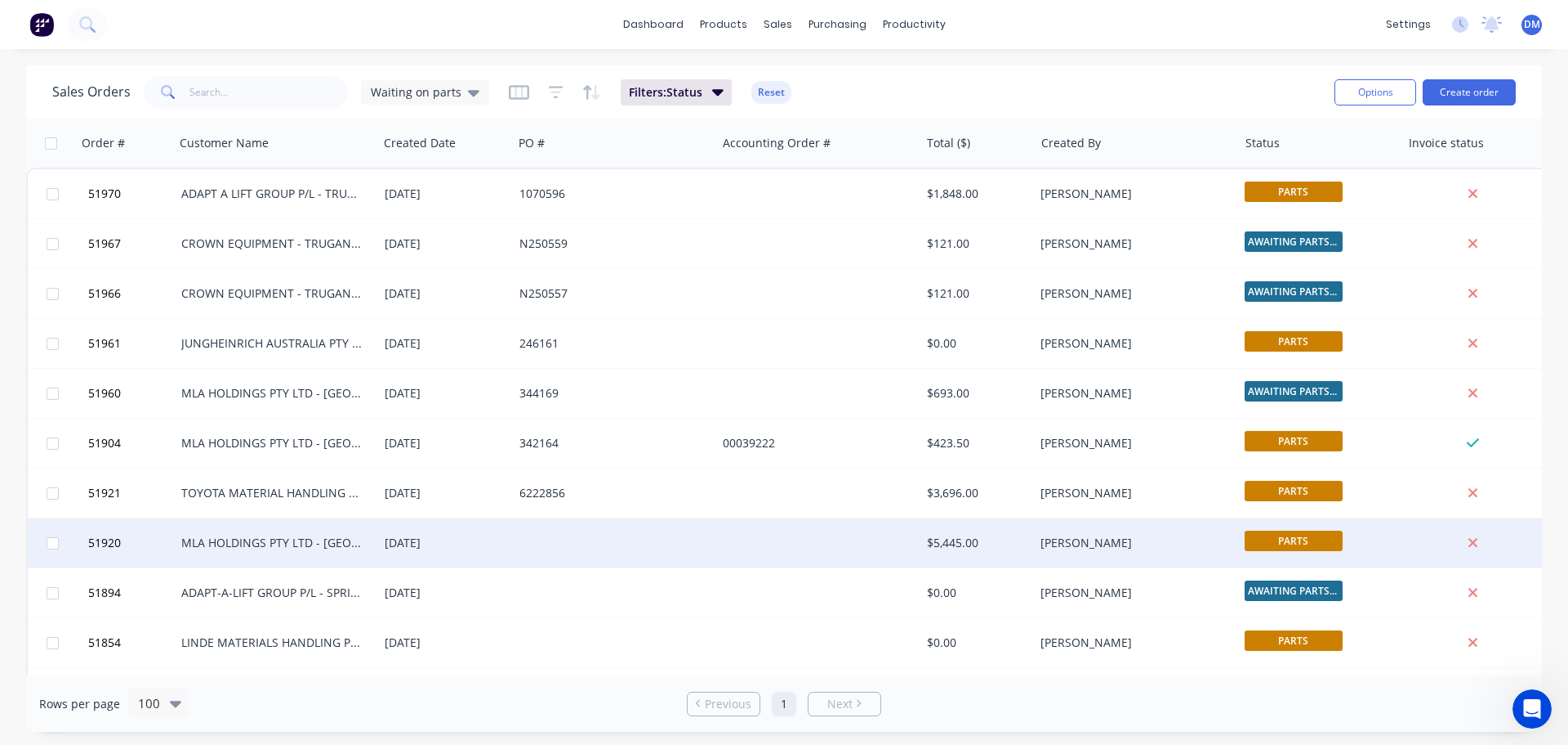
click at [891, 538] on div at bounding box center [818, 542] width 204 height 49
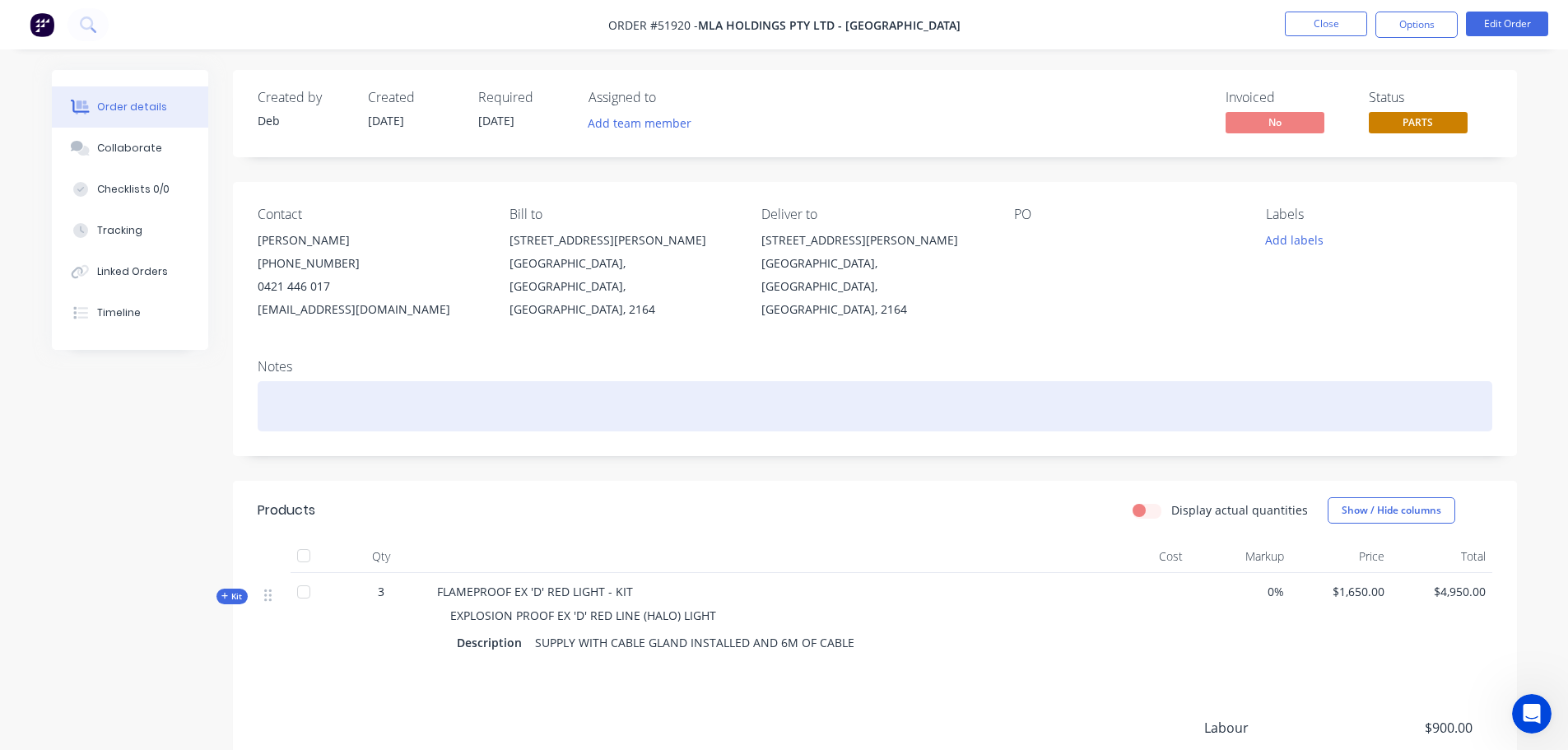
click at [327, 400] on div at bounding box center [875, 406] width 1235 height 50
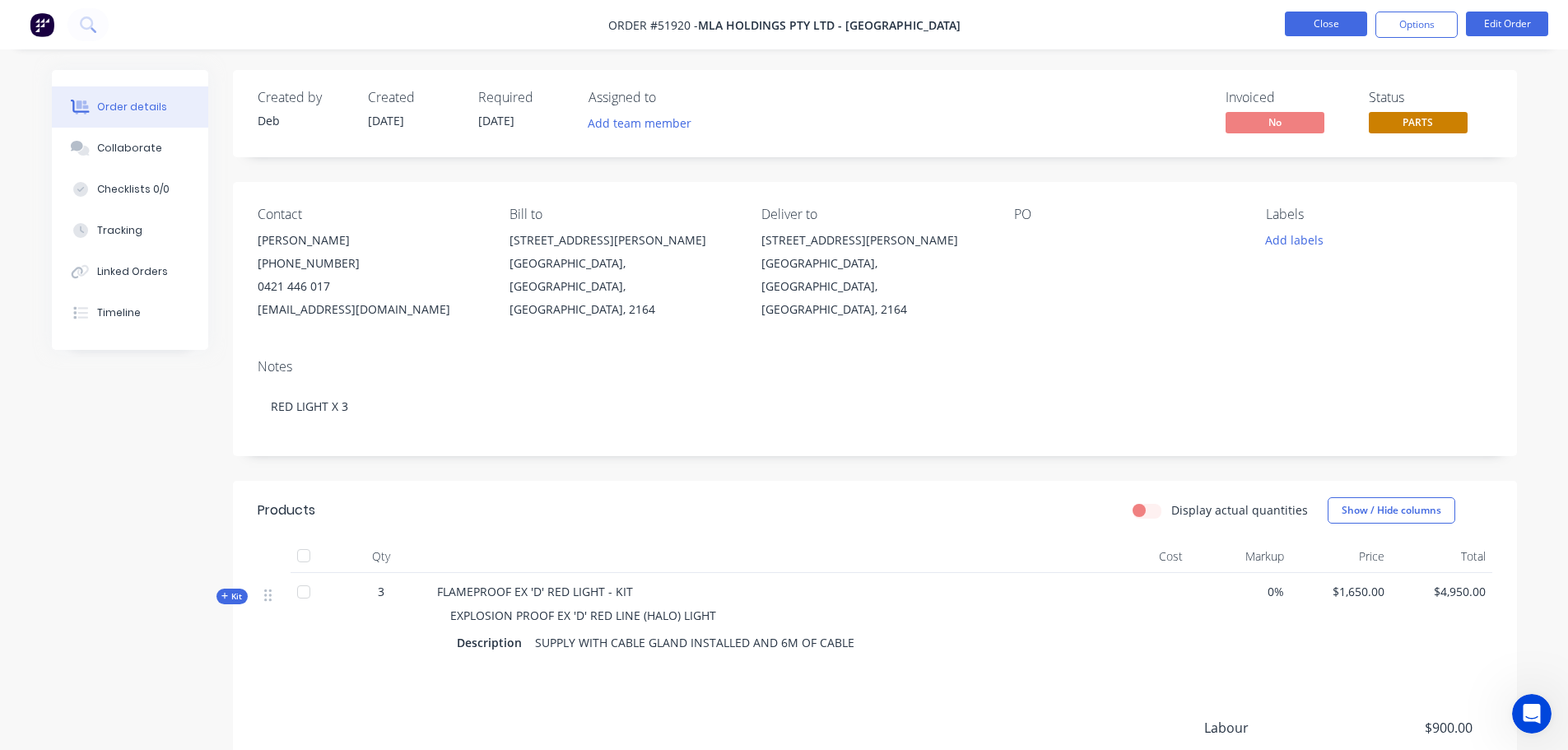
click at [1315, 18] on button "Close" at bounding box center [1326, 23] width 82 height 25
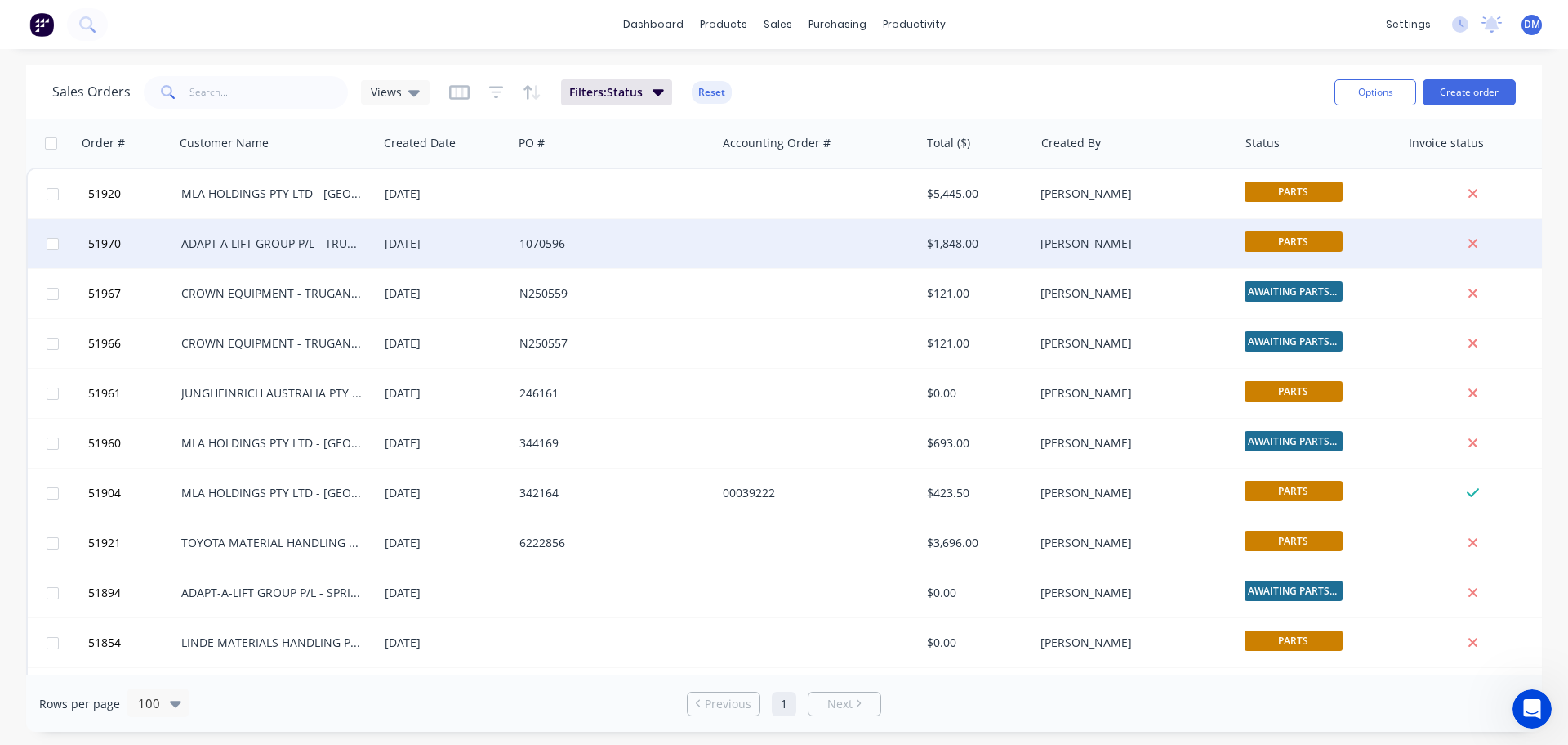
click at [889, 247] on div at bounding box center [818, 243] width 204 height 49
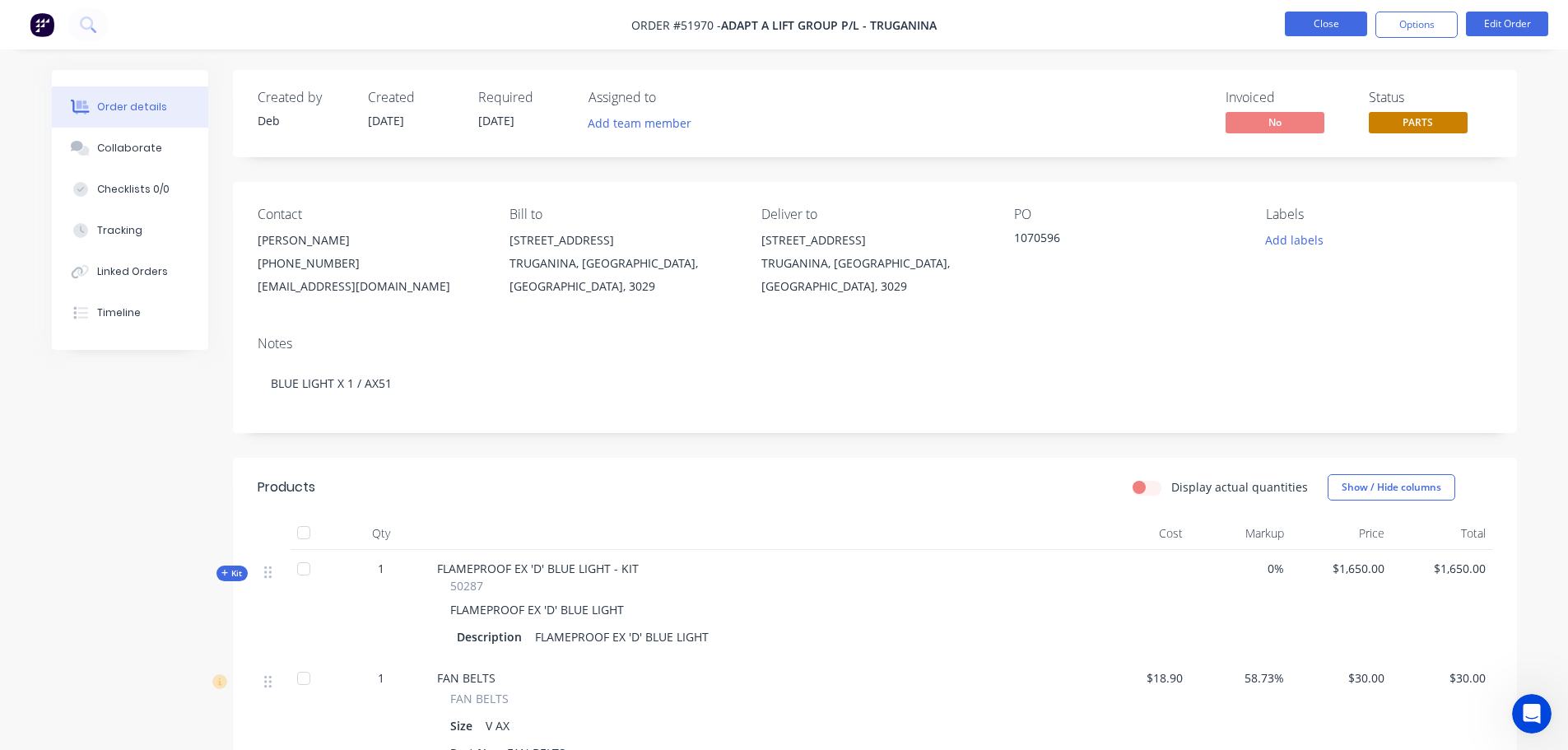
click at [1312, 20] on button "Close" at bounding box center [1326, 23] width 82 height 25
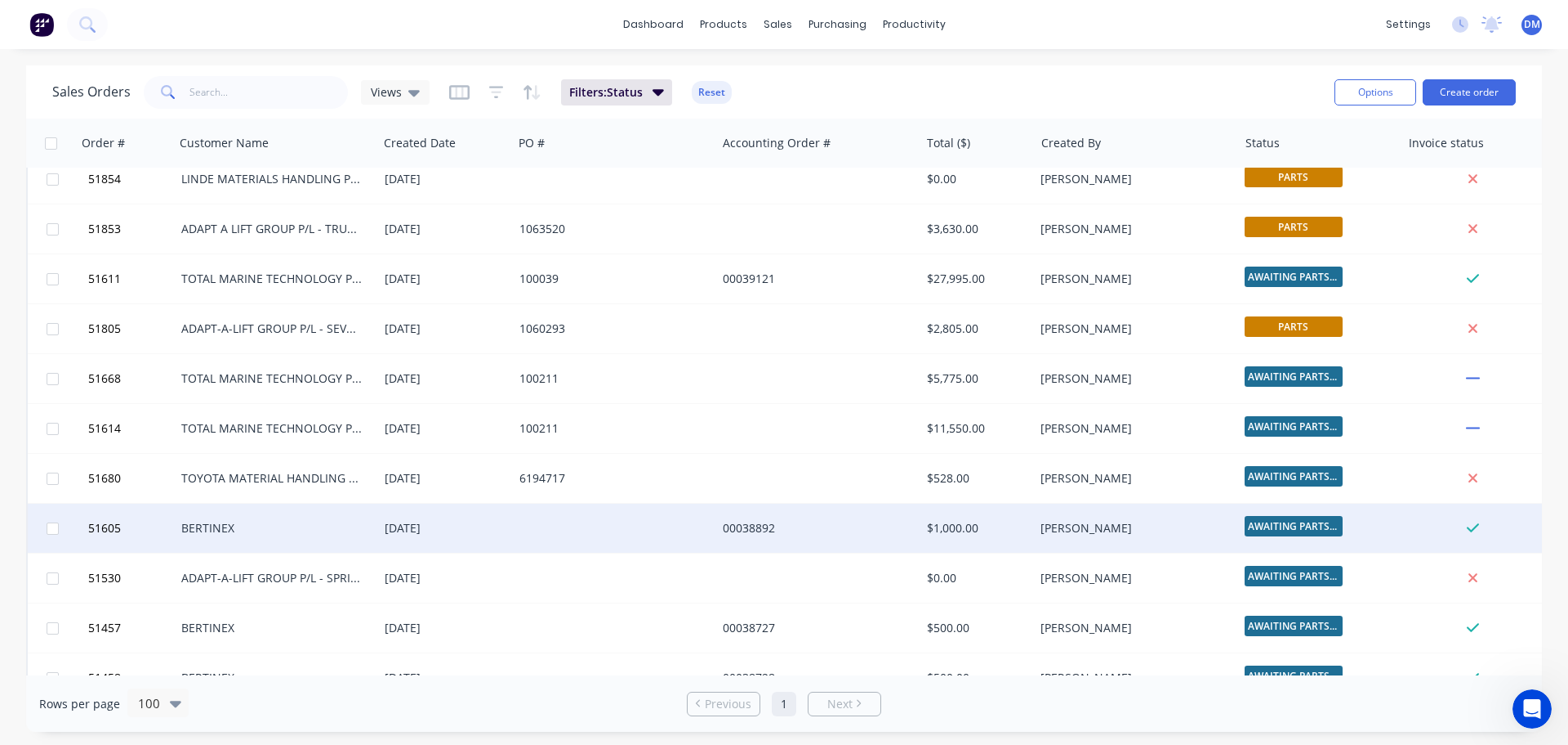
scroll to position [491, 0]
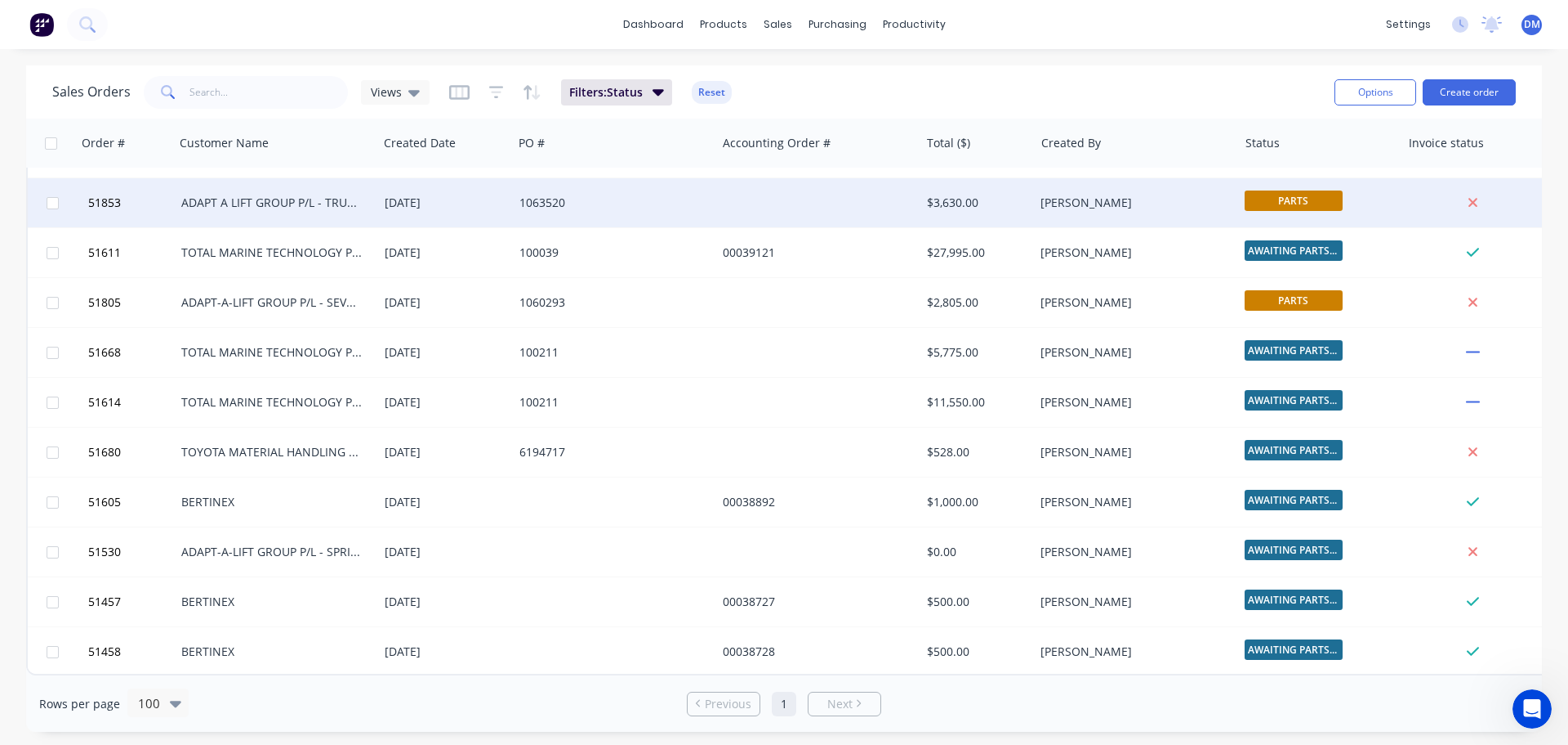
click at [697, 211] on div "1063520" at bounding box center [615, 202] width 204 height 49
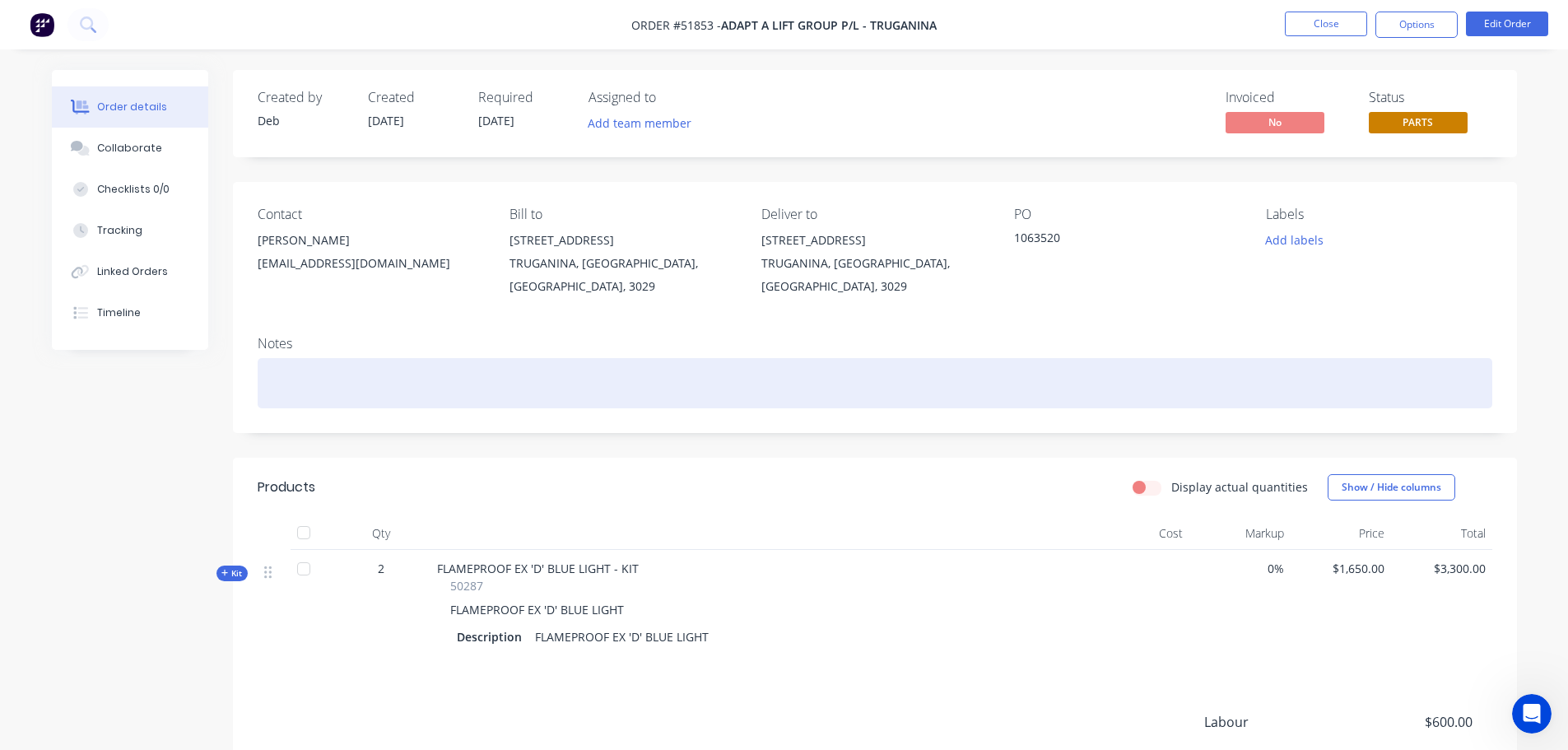
click at [302, 370] on div at bounding box center [875, 383] width 1235 height 50
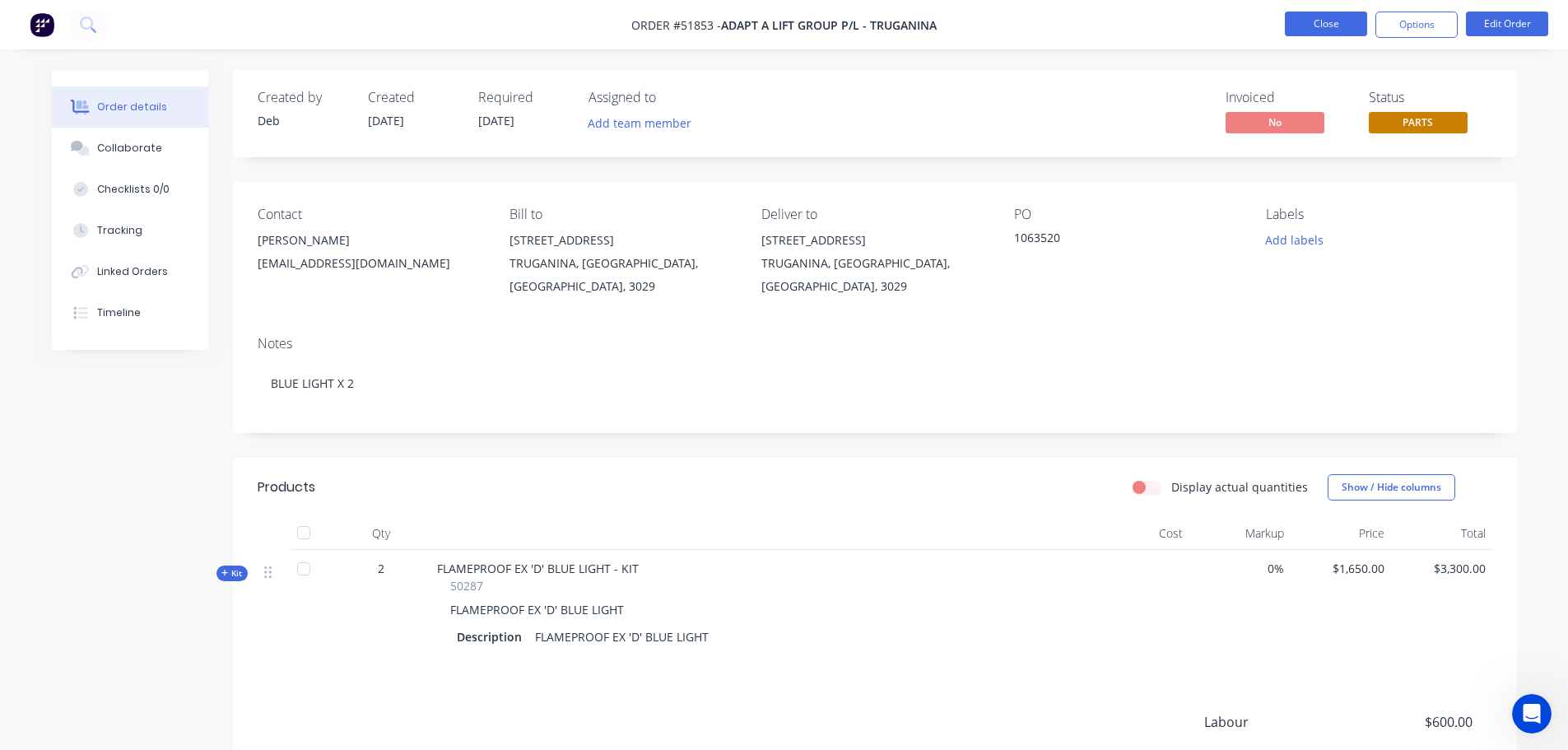
click at [1325, 28] on button "Close" at bounding box center [1326, 23] width 82 height 25
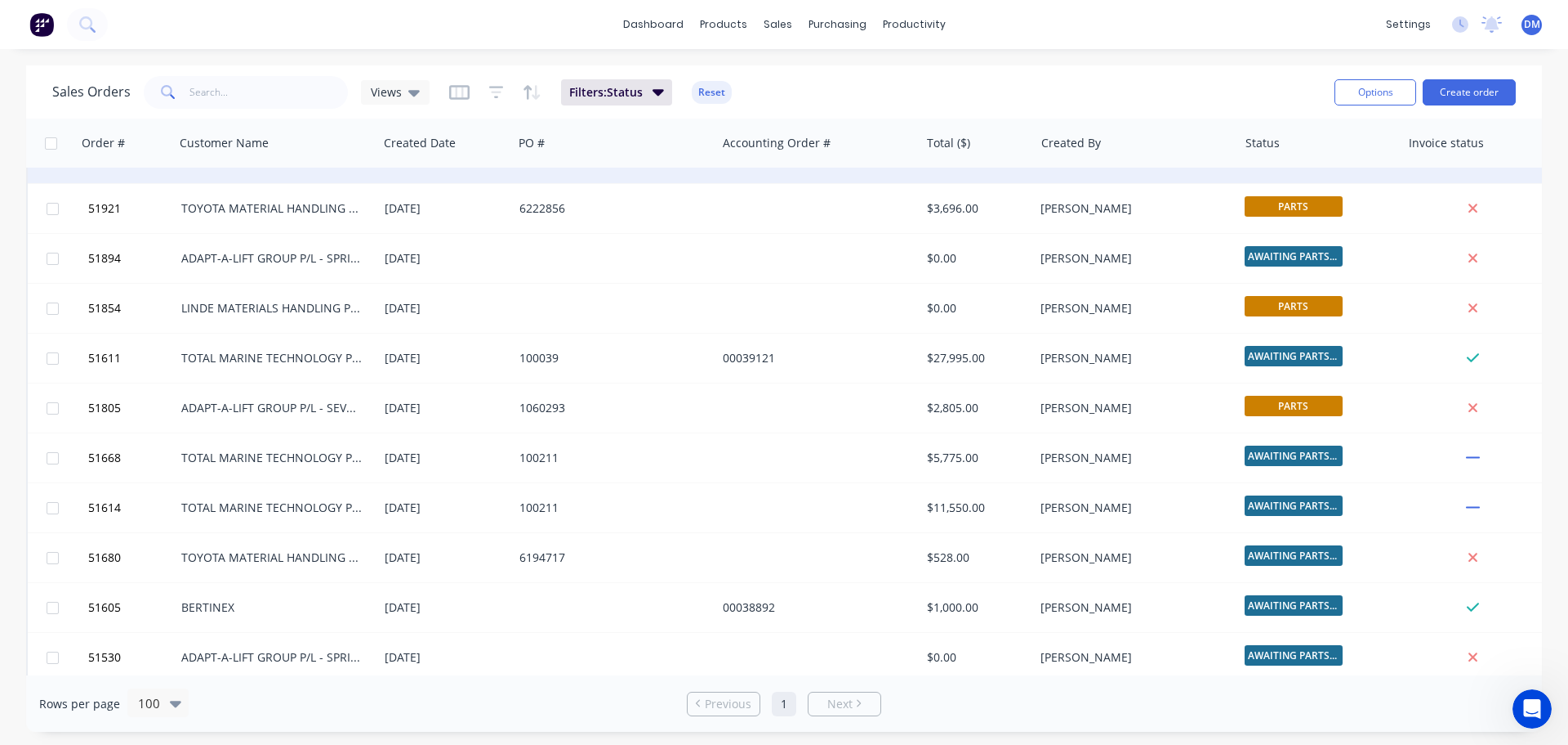
scroll to position [409, 0]
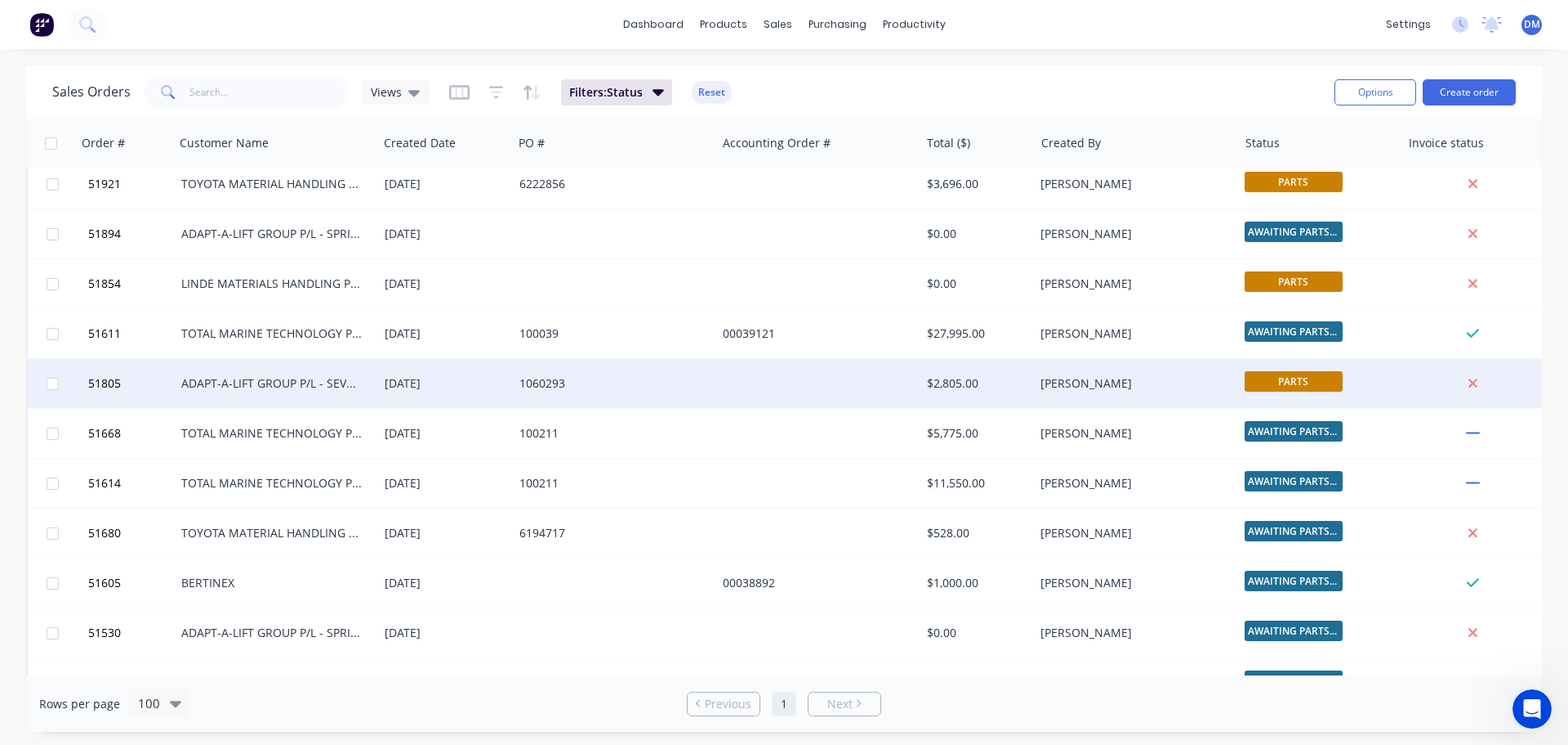
click at [535, 372] on div "1060293" at bounding box center [615, 383] width 204 height 49
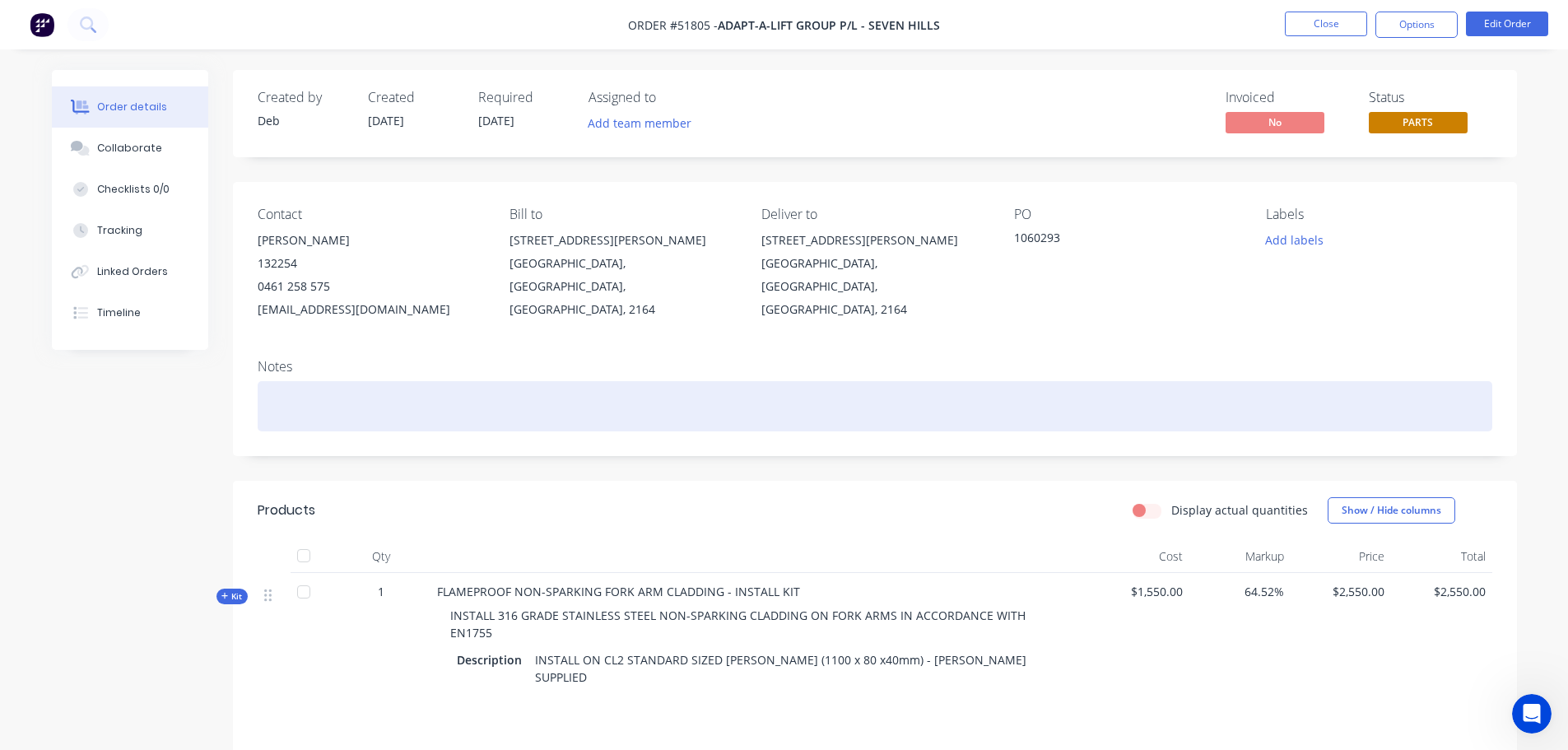
click at [302, 409] on div at bounding box center [875, 406] width 1235 height 50
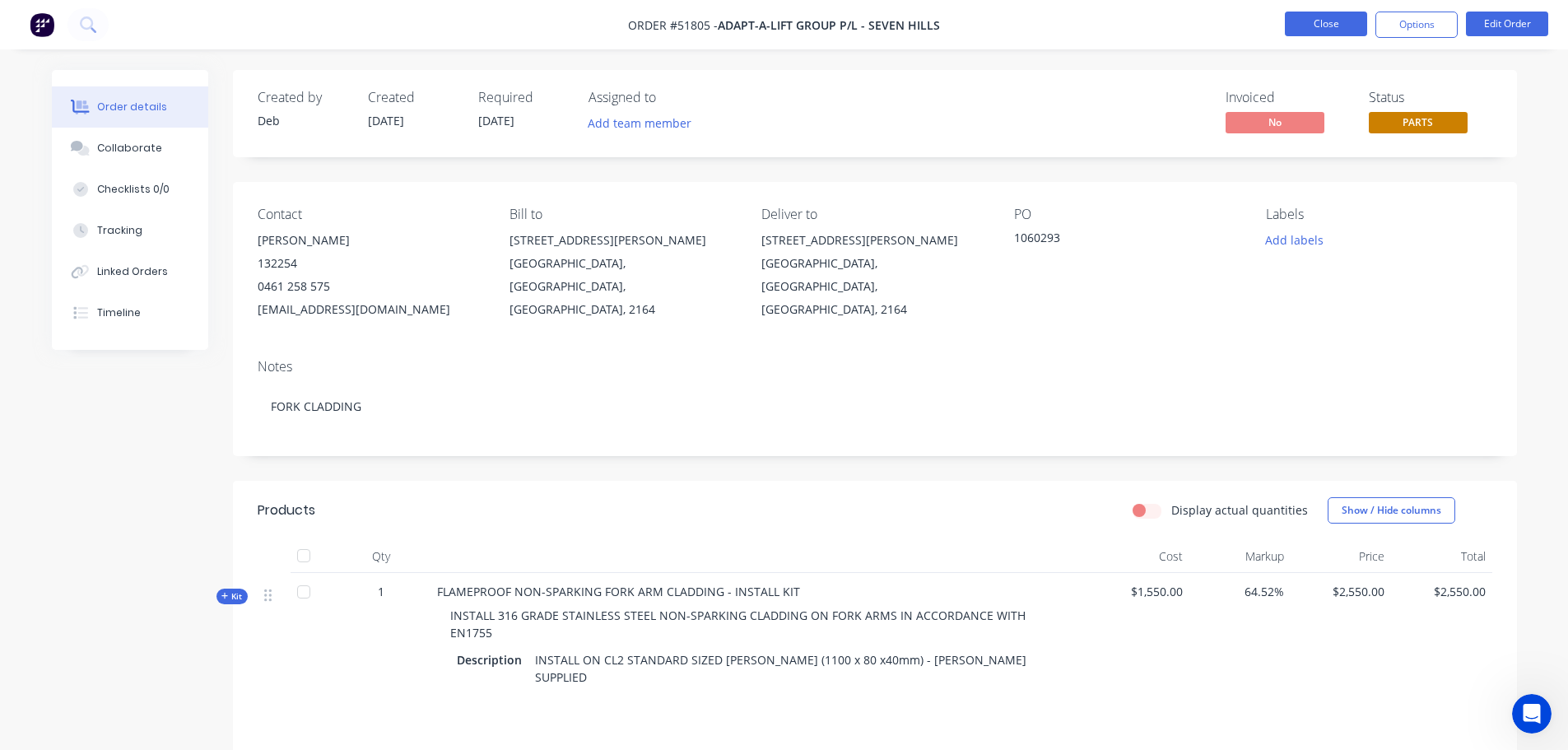
click at [1315, 22] on button "Close" at bounding box center [1326, 23] width 82 height 25
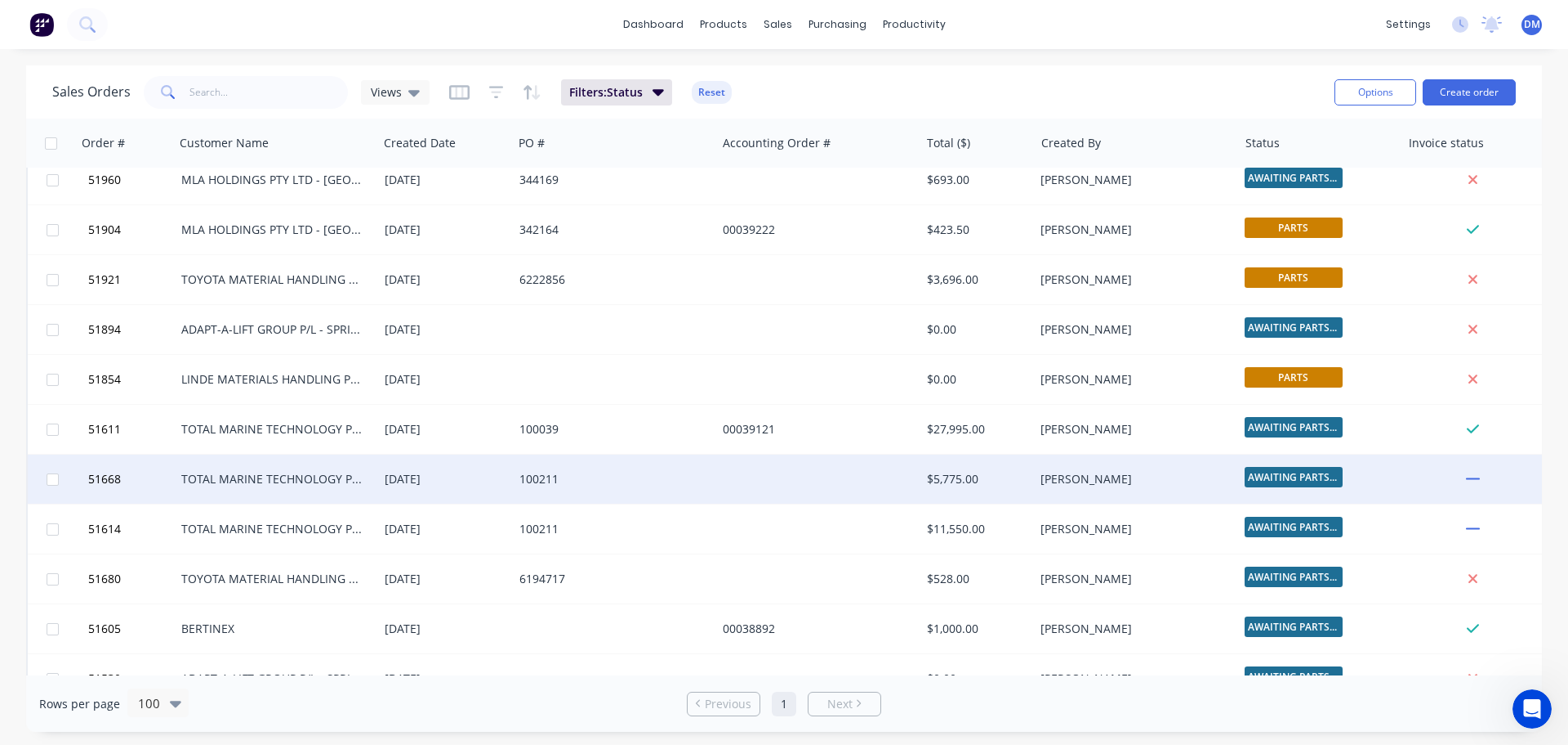
scroll to position [334, 0]
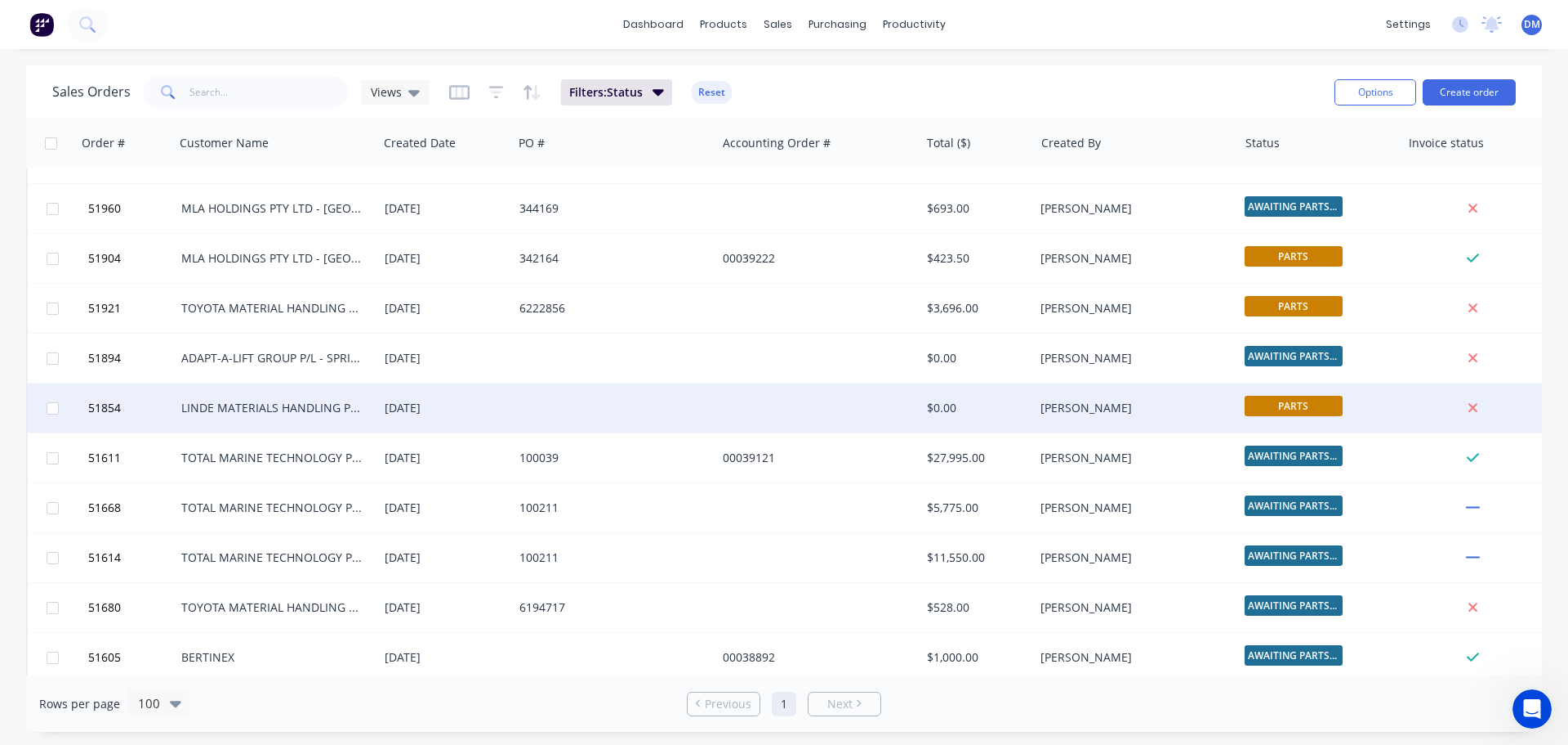
click at [466, 398] on div "25 Jun 2025" at bounding box center [445, 407] width 135 height 49
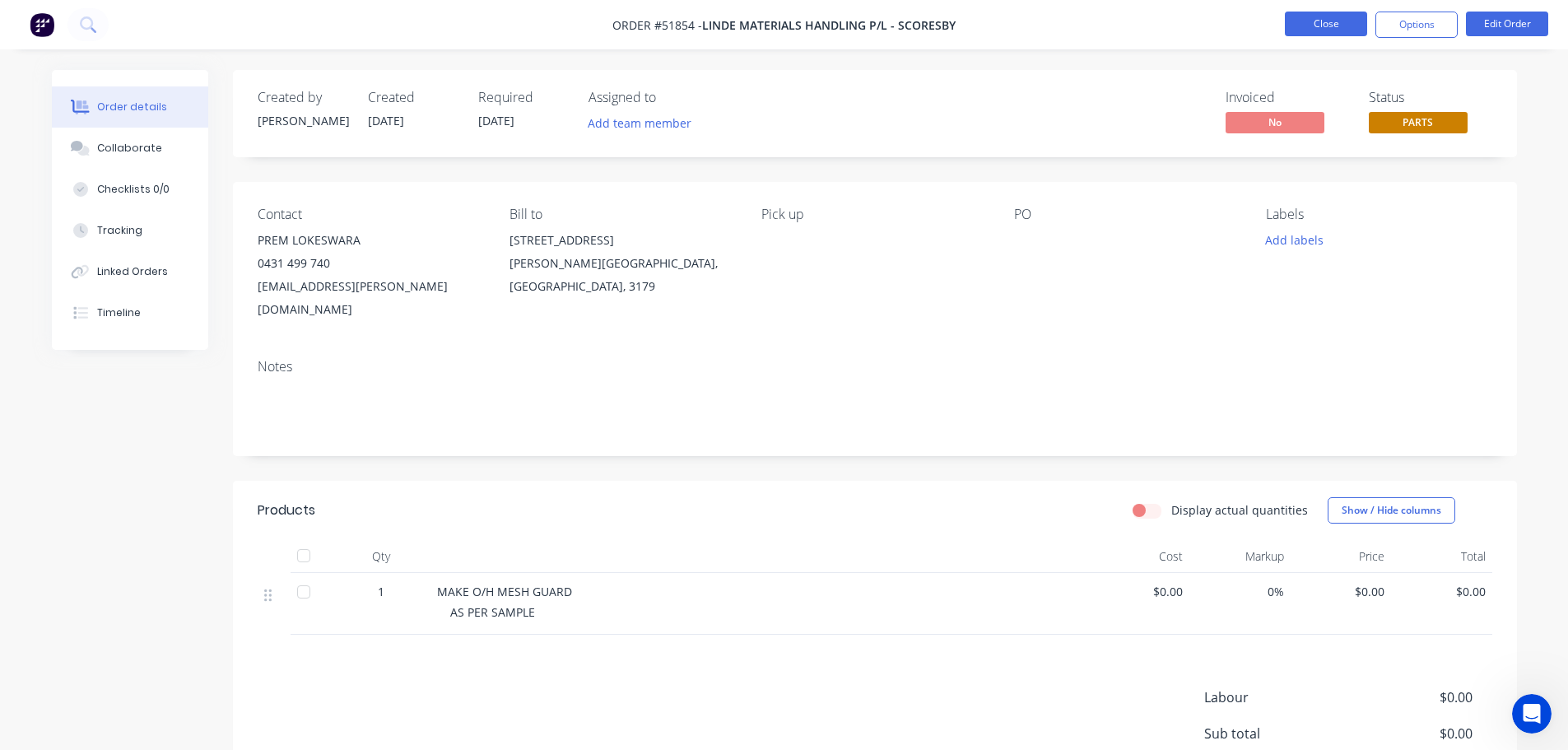
click at [1310, 23] on button "Close" at bounding box center [1326, 23] width 82 height 25
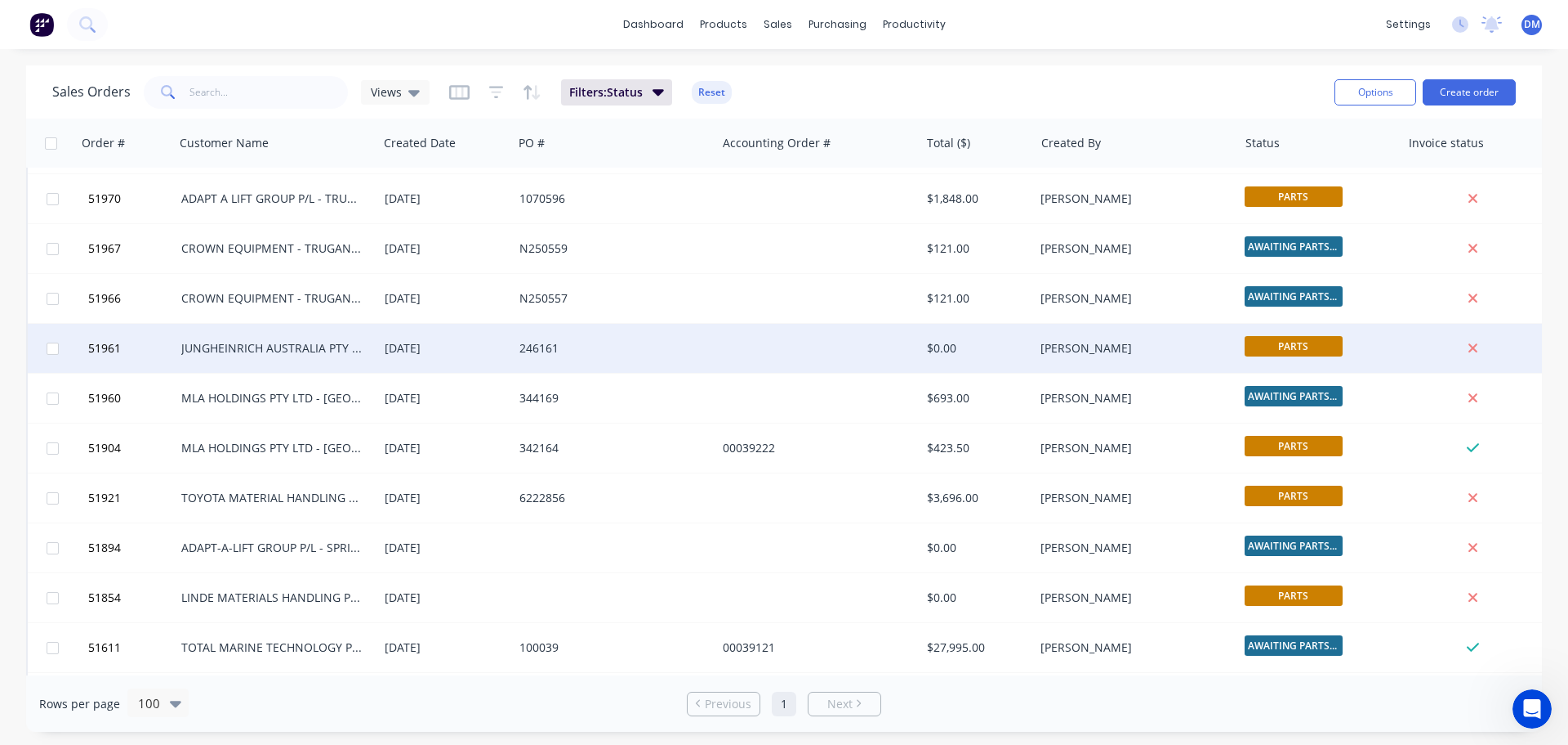
scroll to position [171, 0]
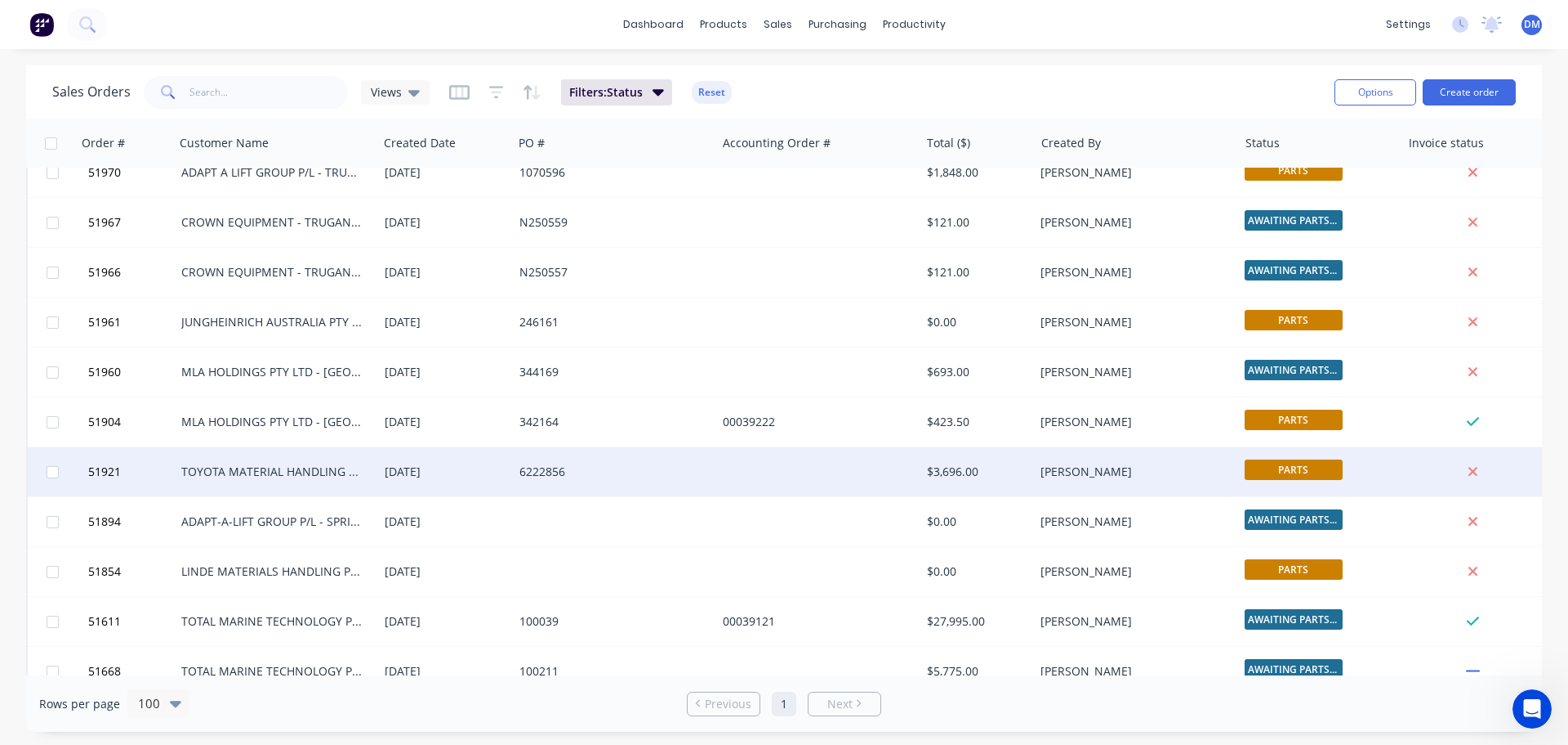
click at [902, 465] on div at bounding box center [818, 471] width 204 height 49
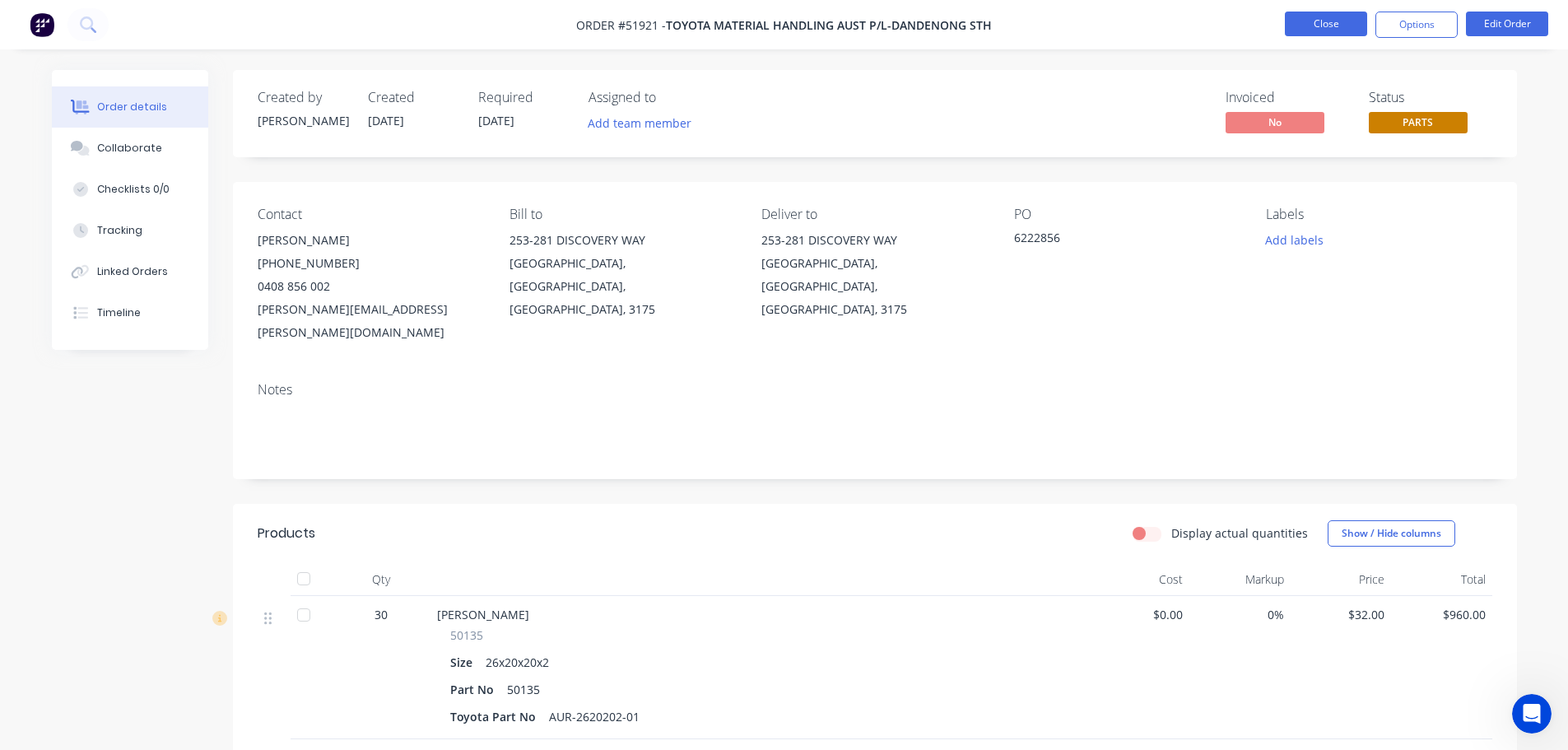
click at [1315, 22] on button "Close" at bounding box center [1326, 23] width 82 height 25
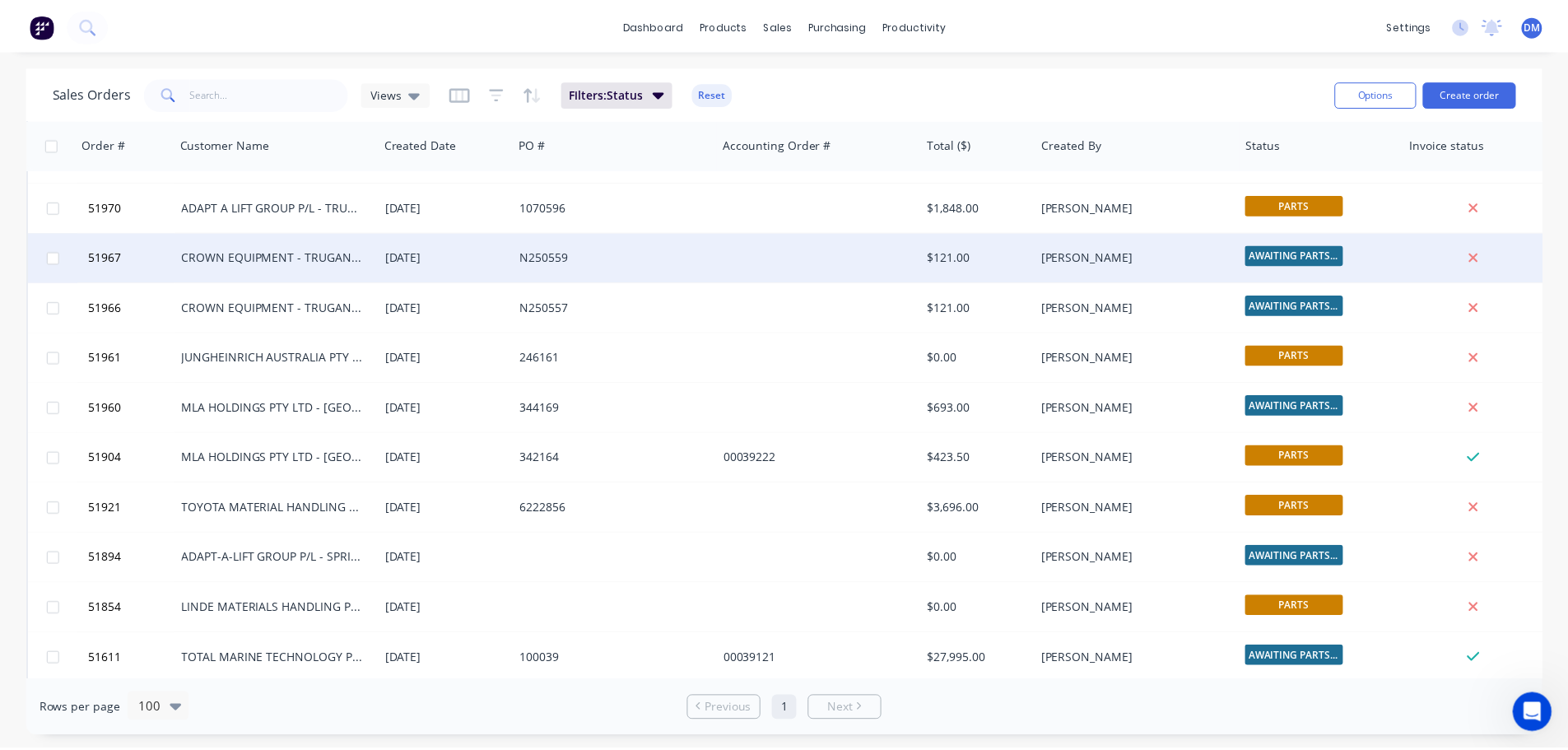
scroll to position [165, 0]
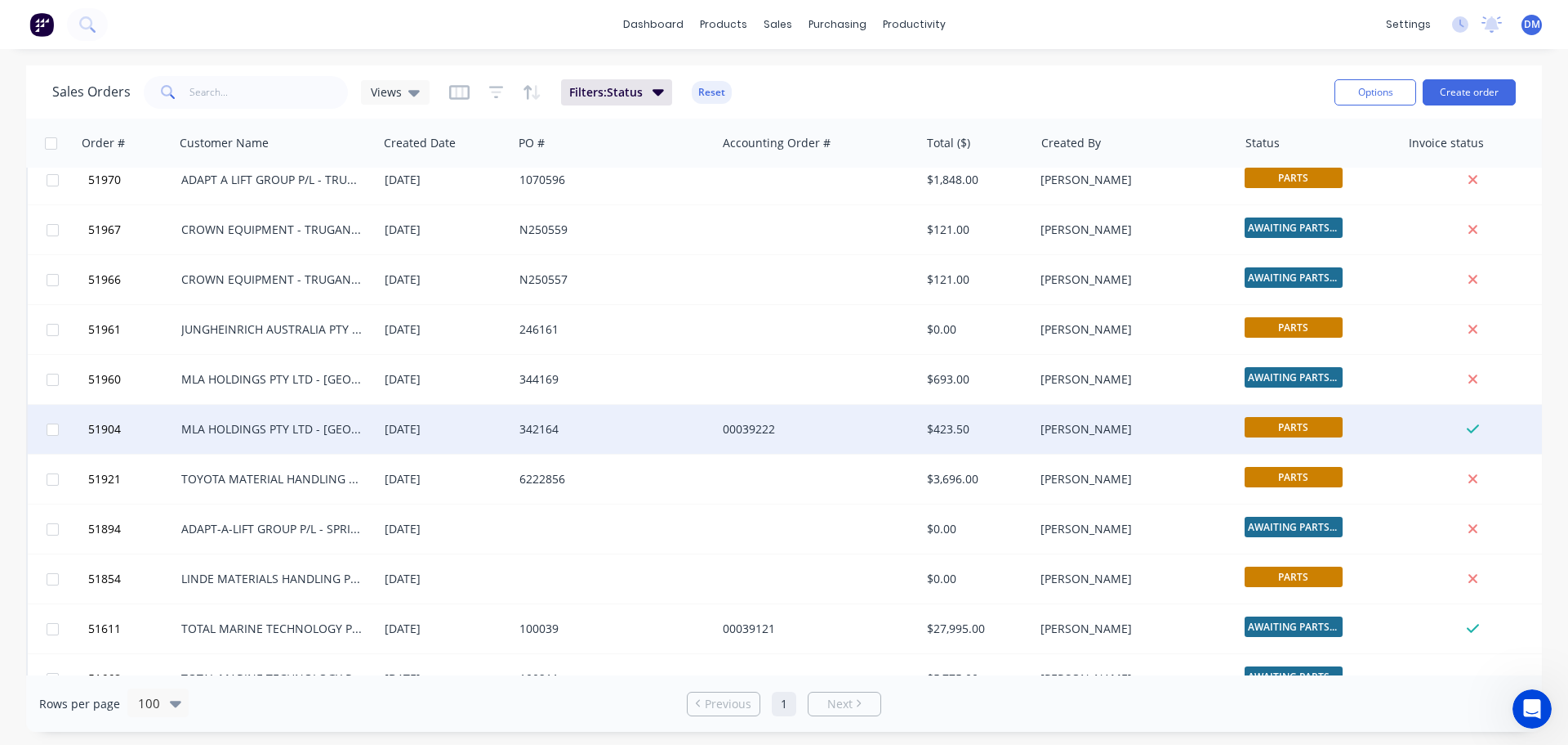
click at [730, 433] on div "00039222" at bounding box center [813, 429] width 182 height 17
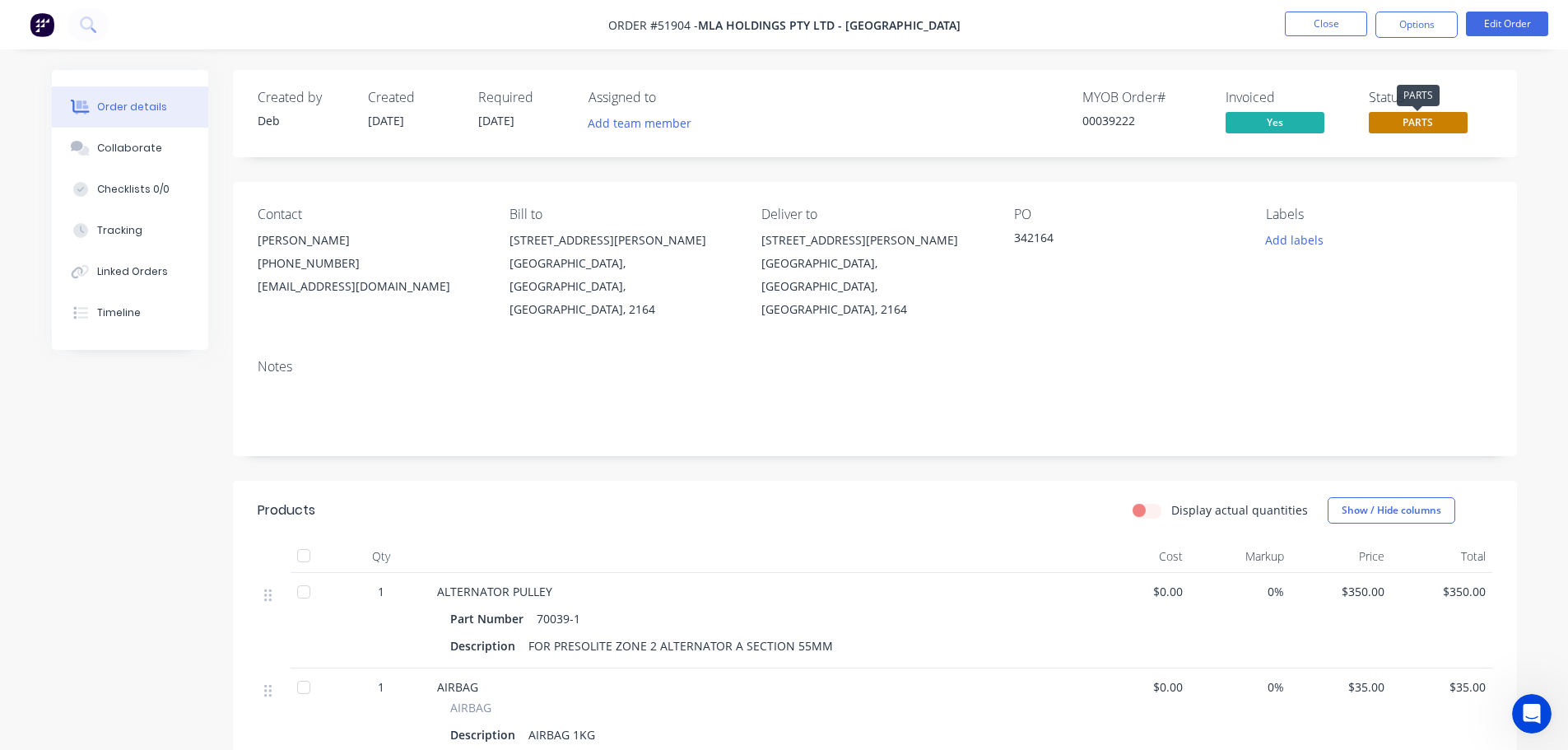
click at [1412, 123] on span "PARTS" at bounding box center [1418, 122] width 99 height 20
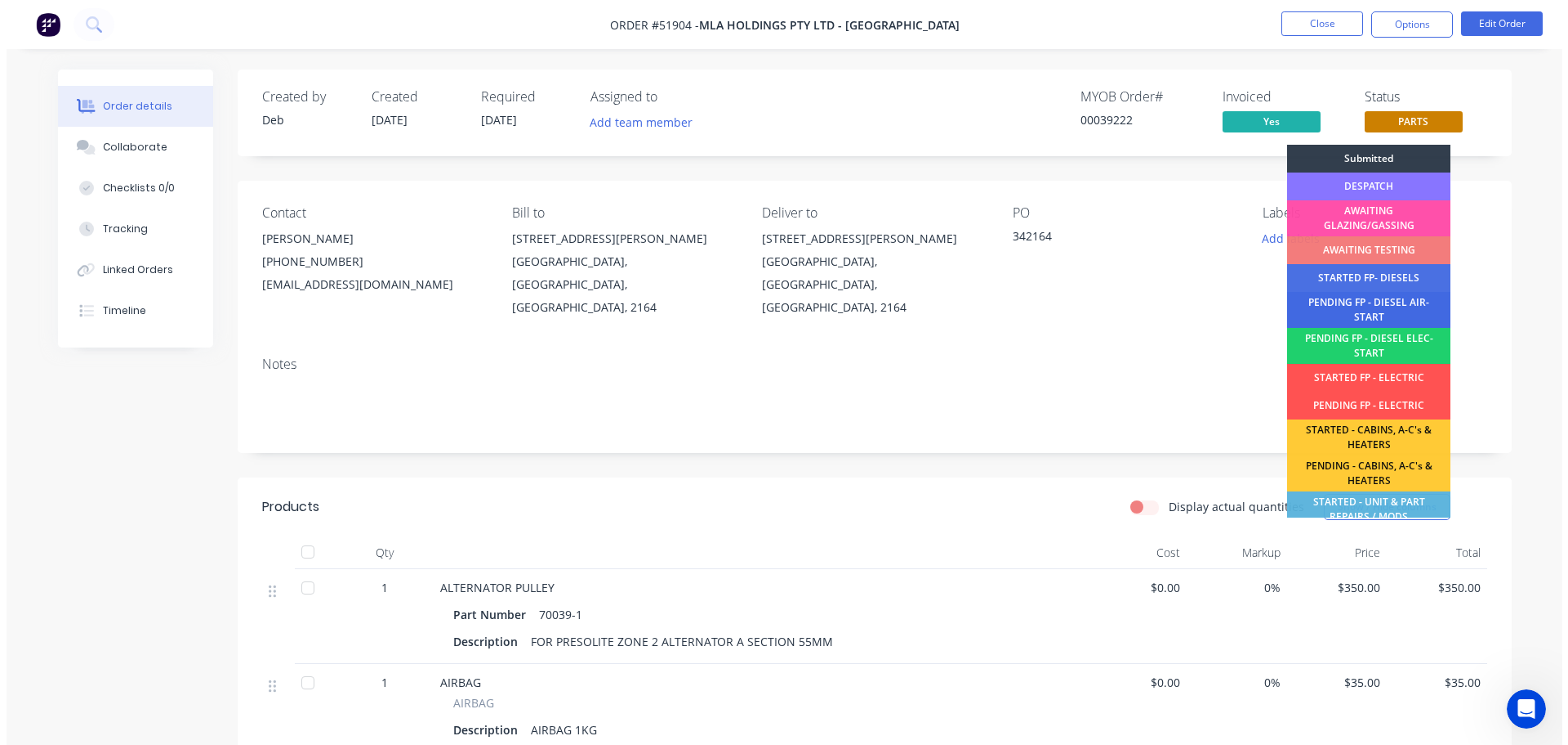
scroll to position [332, 0]
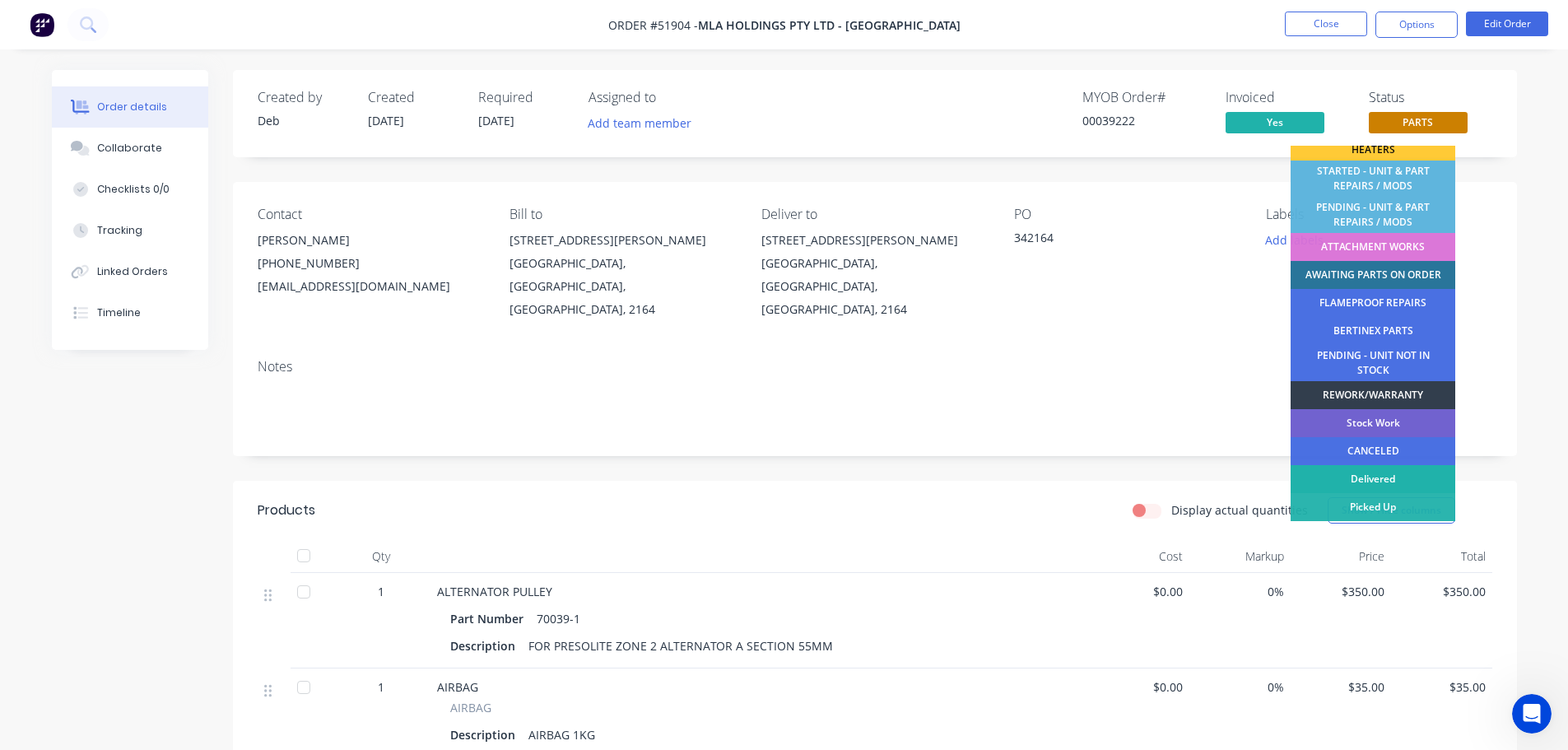
click at [1372, 473] on div "Delivered" at bounding box center [1373, 479] width 165 height 28
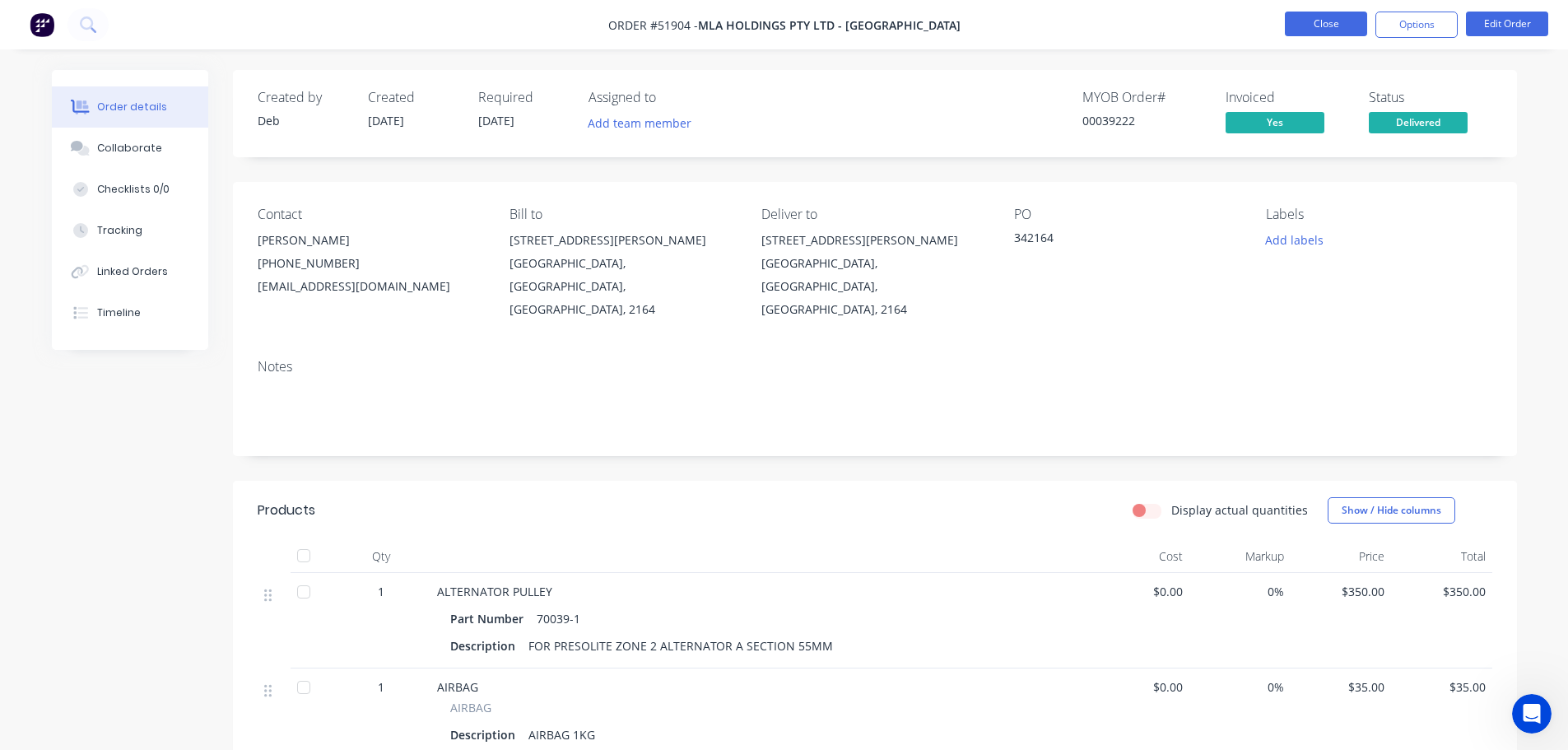
click at [1304, 22] on button "Close" at bounding box center [1326, 23] width 82 height 25
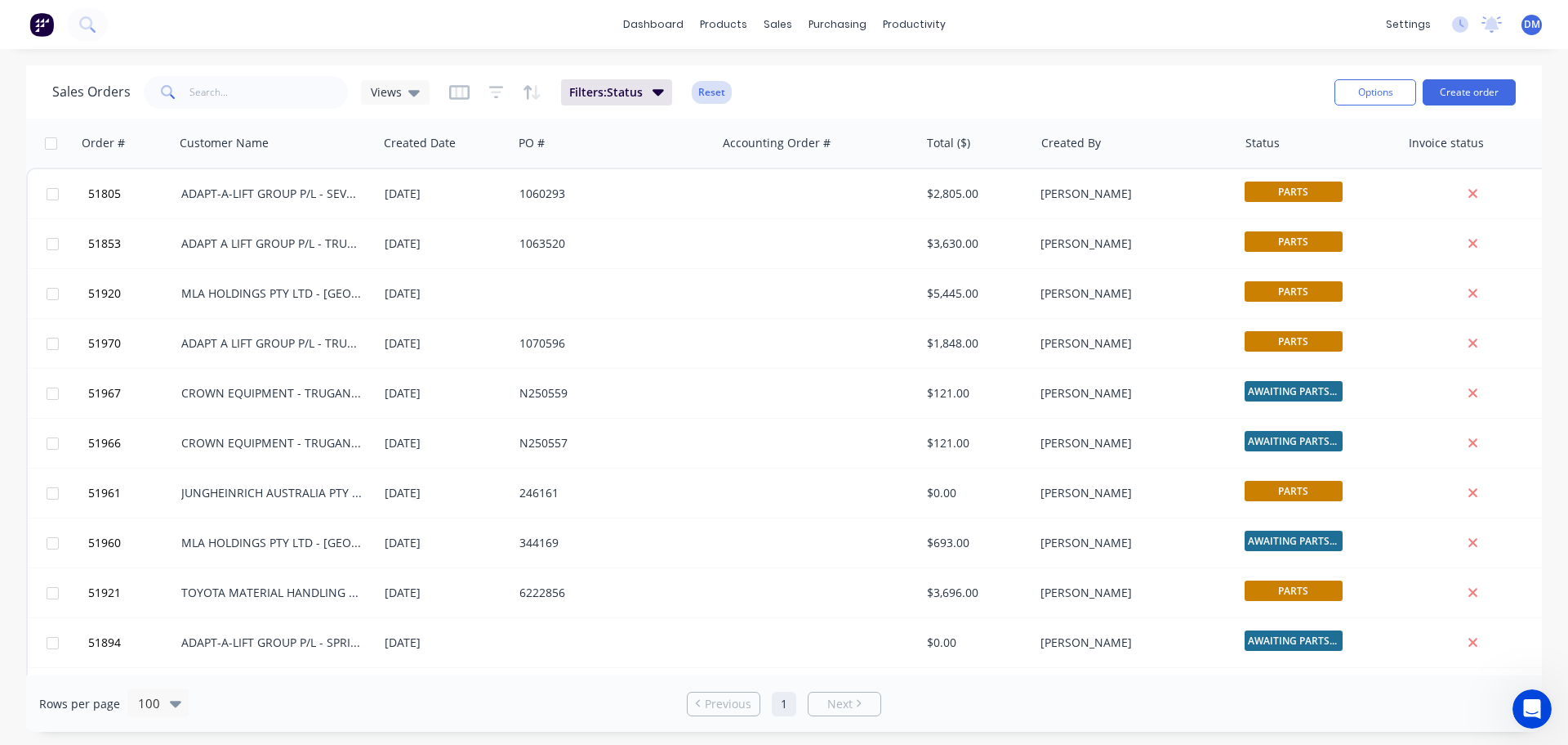
click at [717, 89] on button "Reset" at bounding box center [712, 92] width 40 height 23
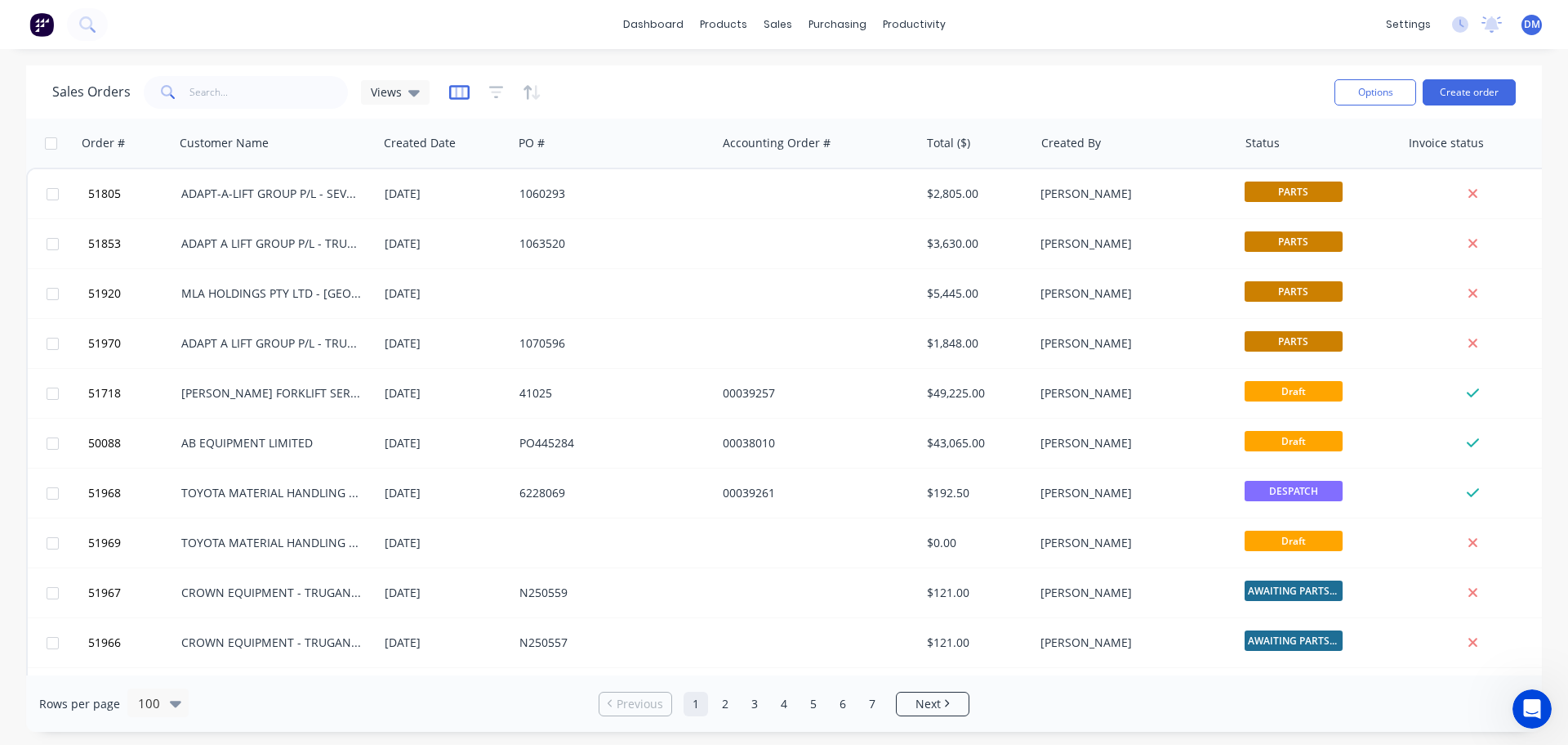
click at [457, 96] on icon "button" at bounding box center [459, 93] width 20 height 17
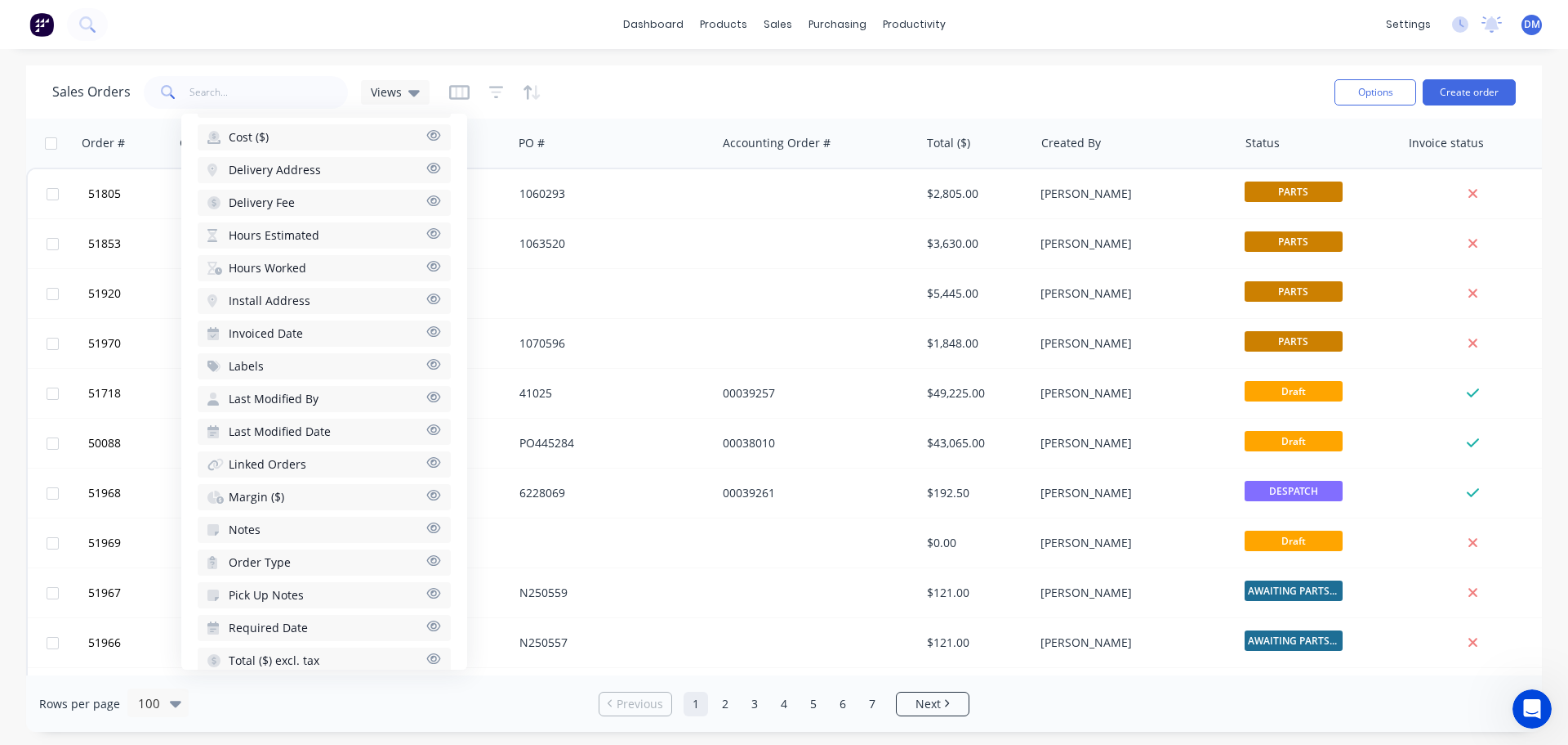
scroll to position [572, 0]
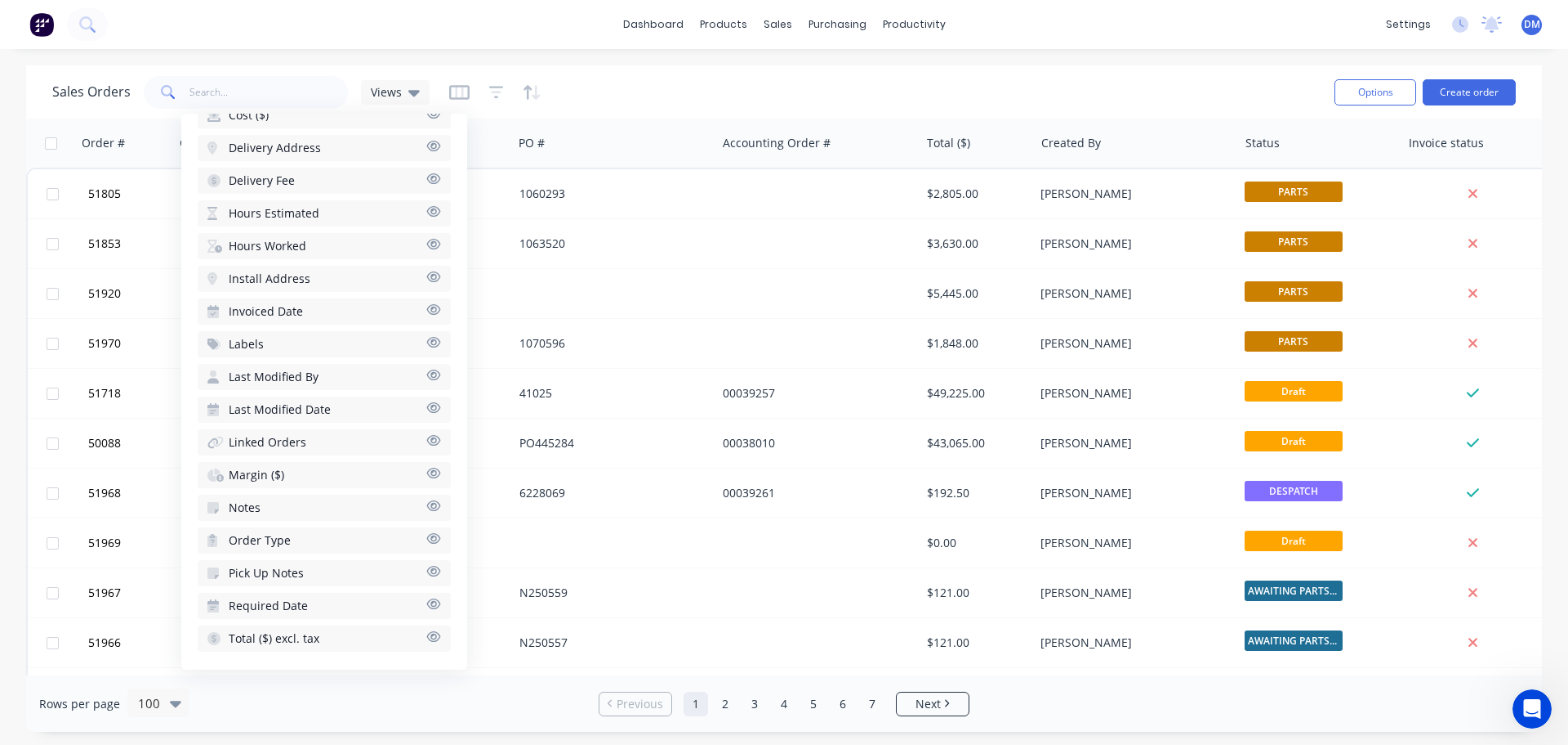
click at [426, 504] on icon "button" at bounding box center [433, 505] width 15 height 12
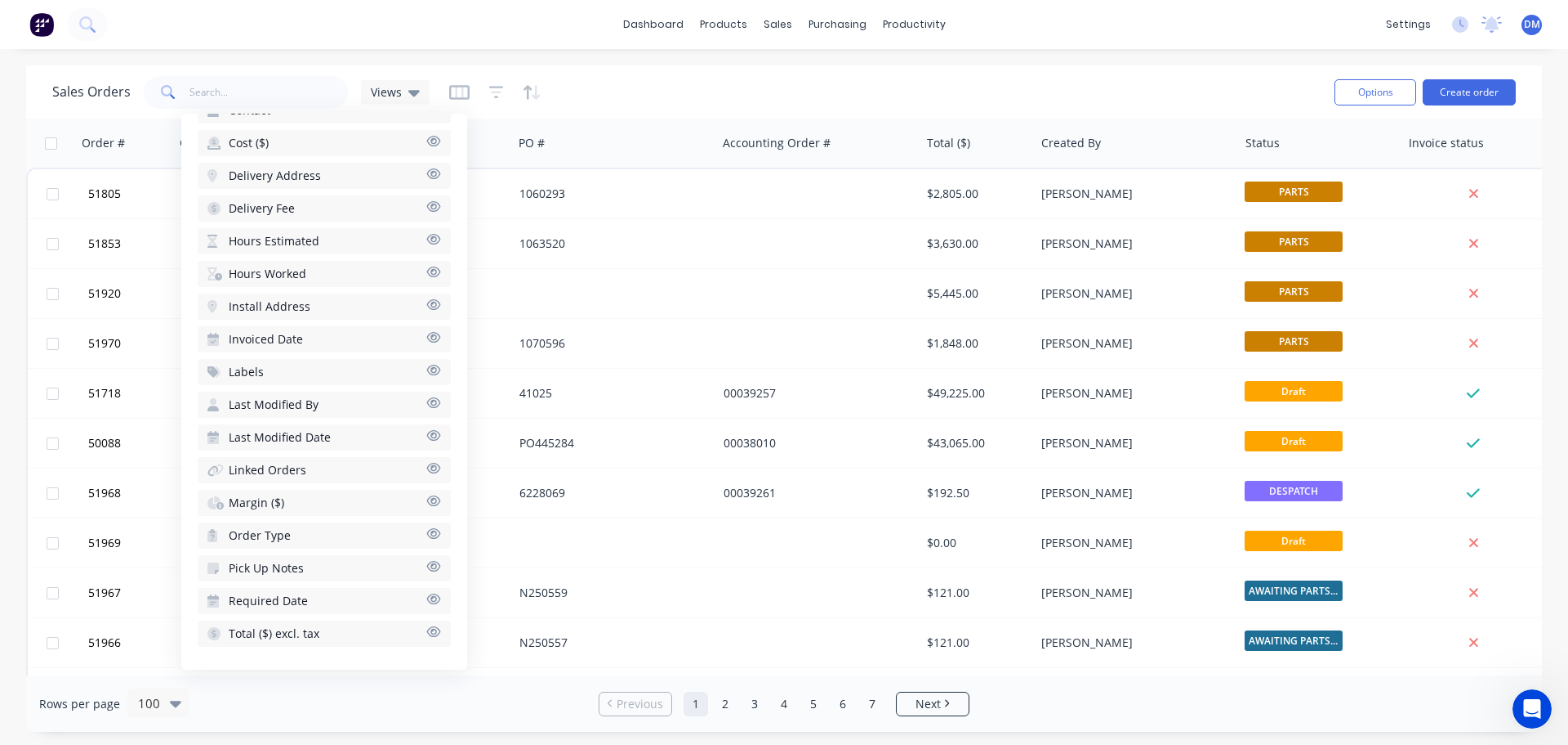
click at [833, 93] on div "Sales Orders Views" at bounding box center [687, 92] width 1270 height 40
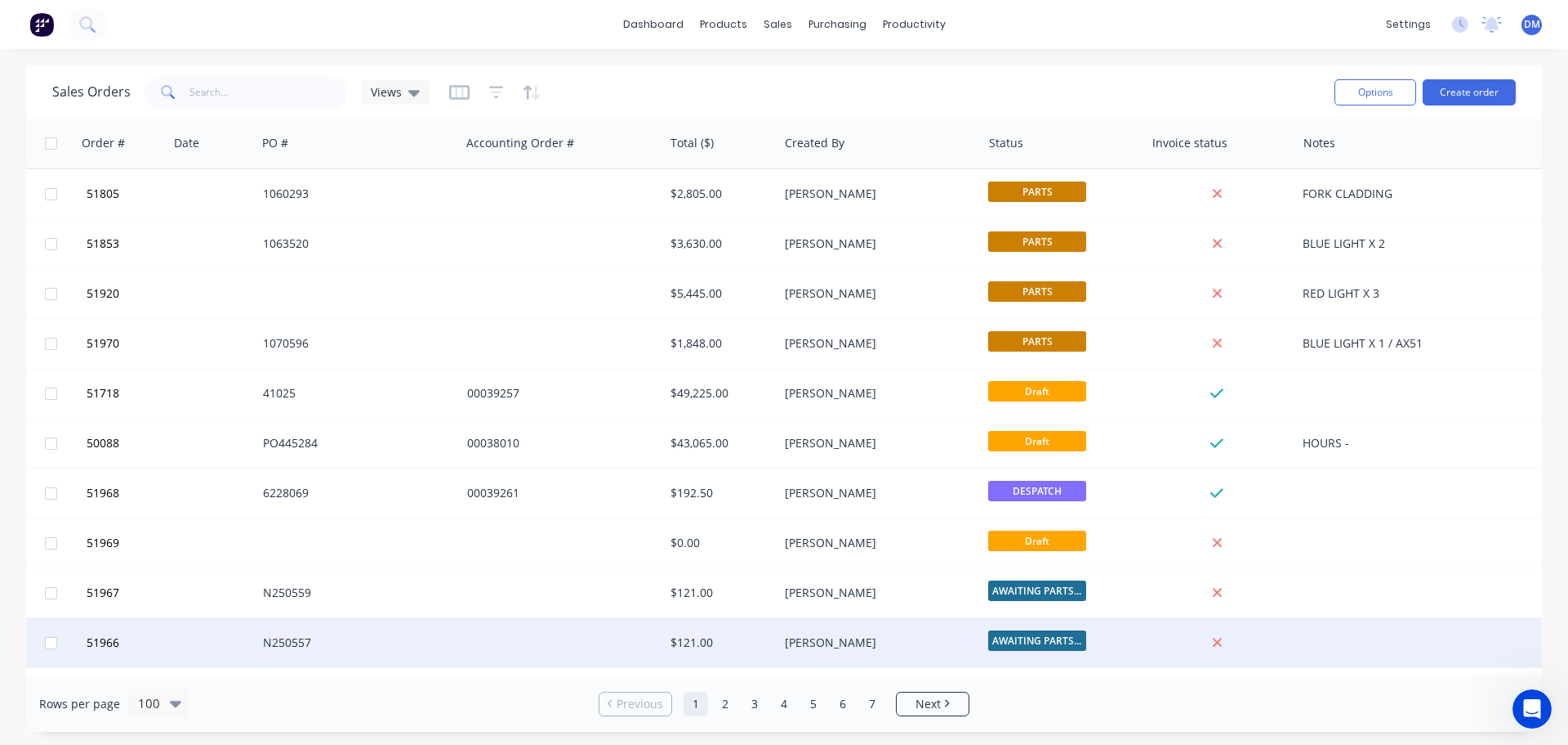
scroll to position [0, 272]
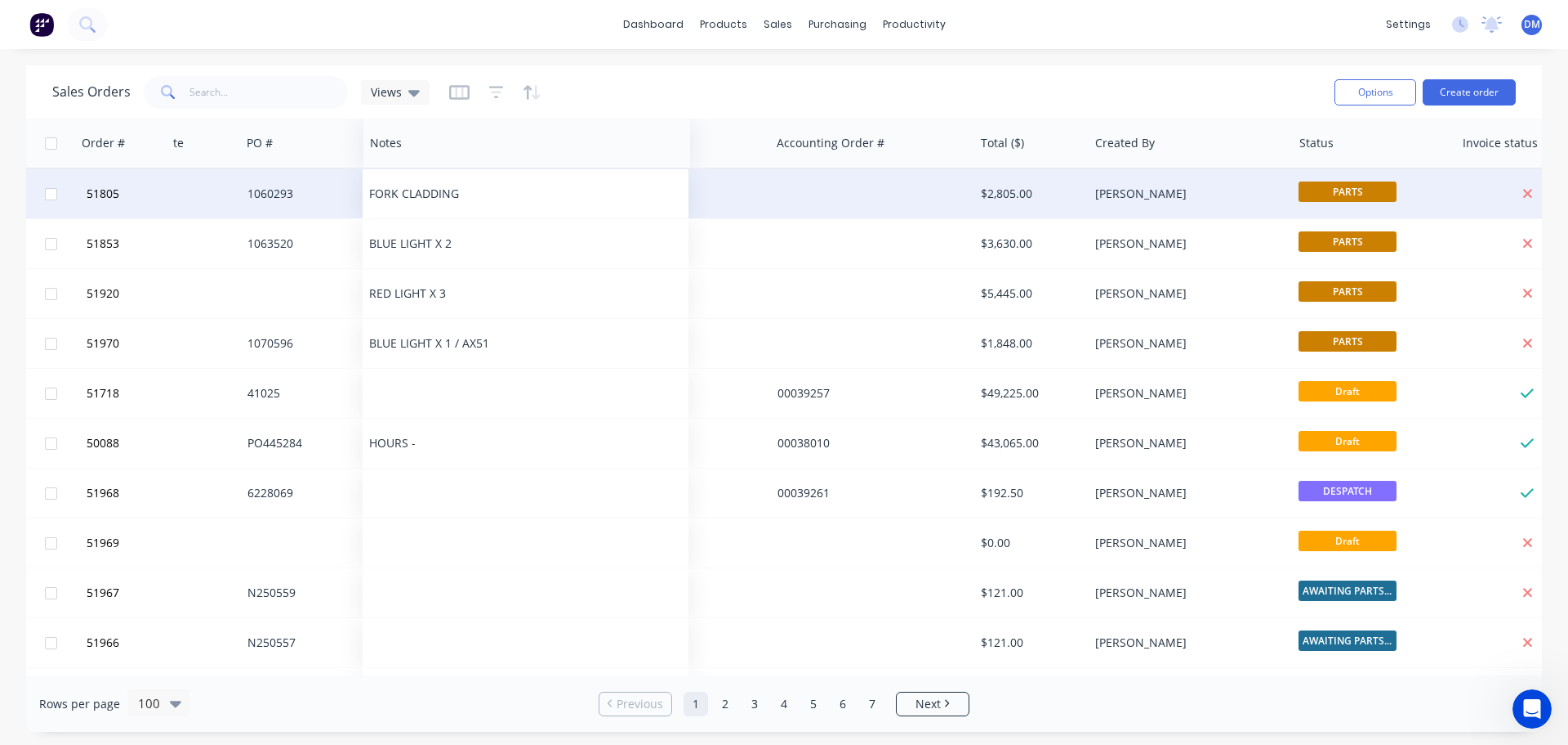
drag, startPoint x: 1307, startPoint y: 148, endPoint x: 389, endPoint y: 182, distance: 918.6
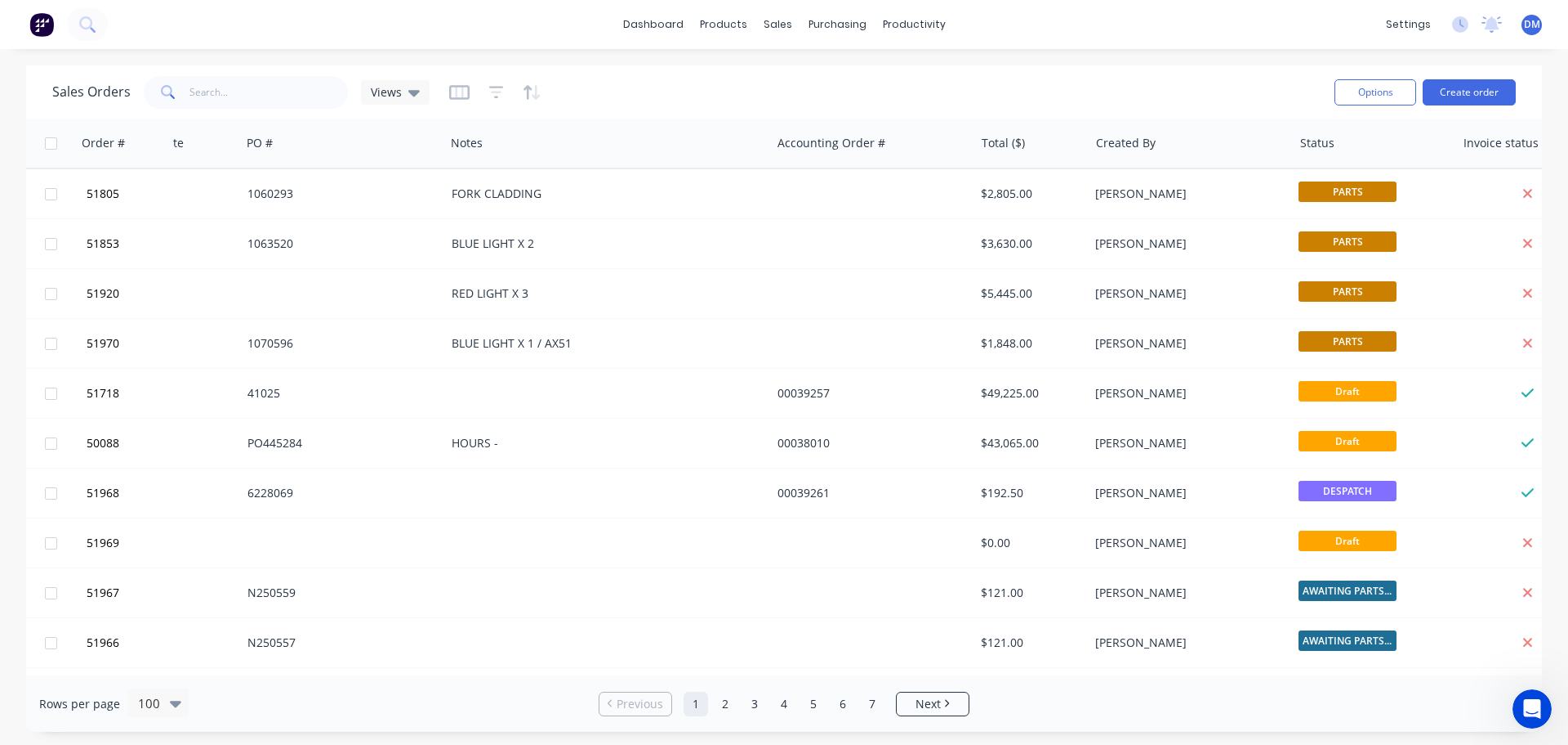
scroll to position [0, 0]
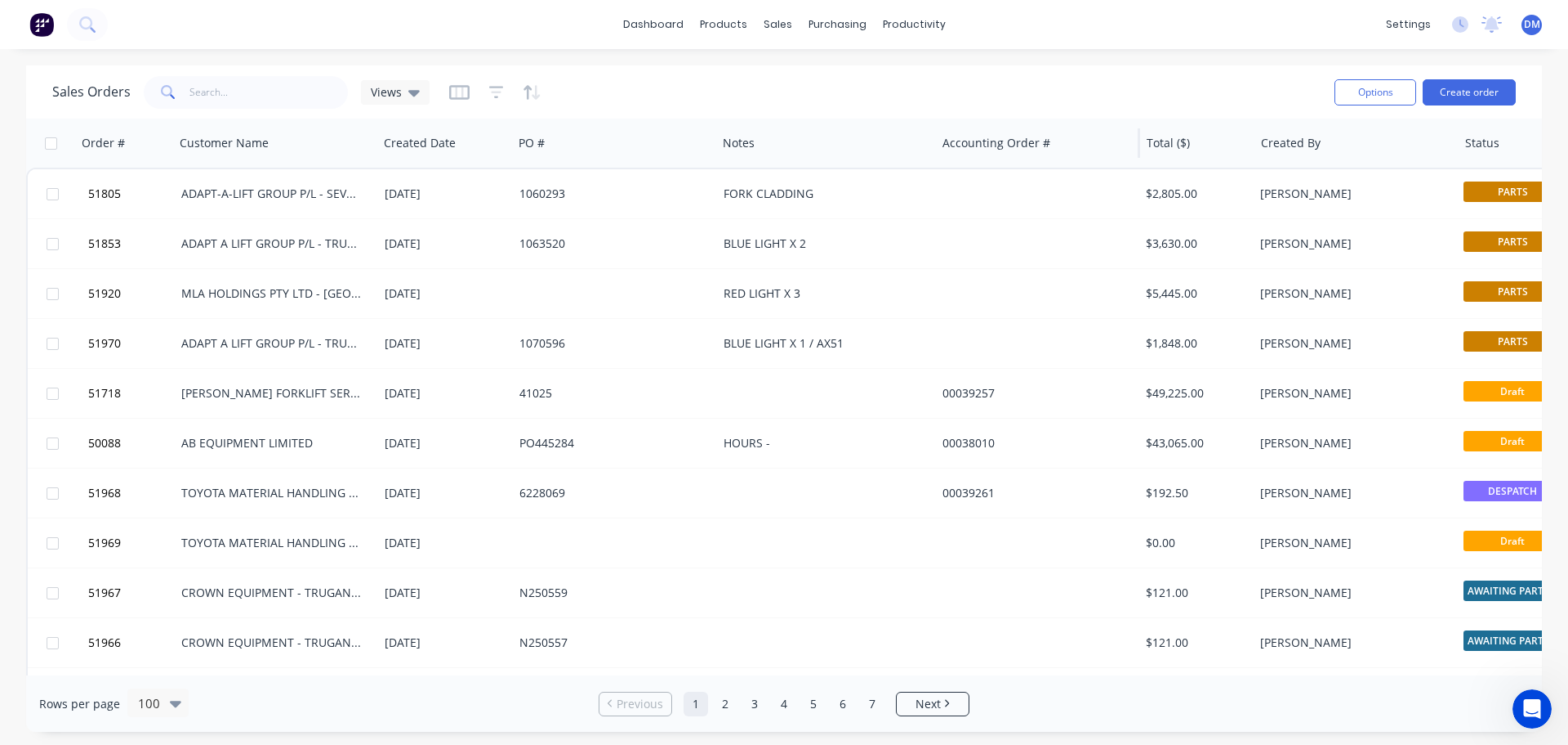
drag, startPoint x: 1042, startPoint y: 142, endPoint x: 938, endPoint y: 148, distance: 104.2
click at [935, 145] on div at bounding box center [935, 143] width 3 height 29
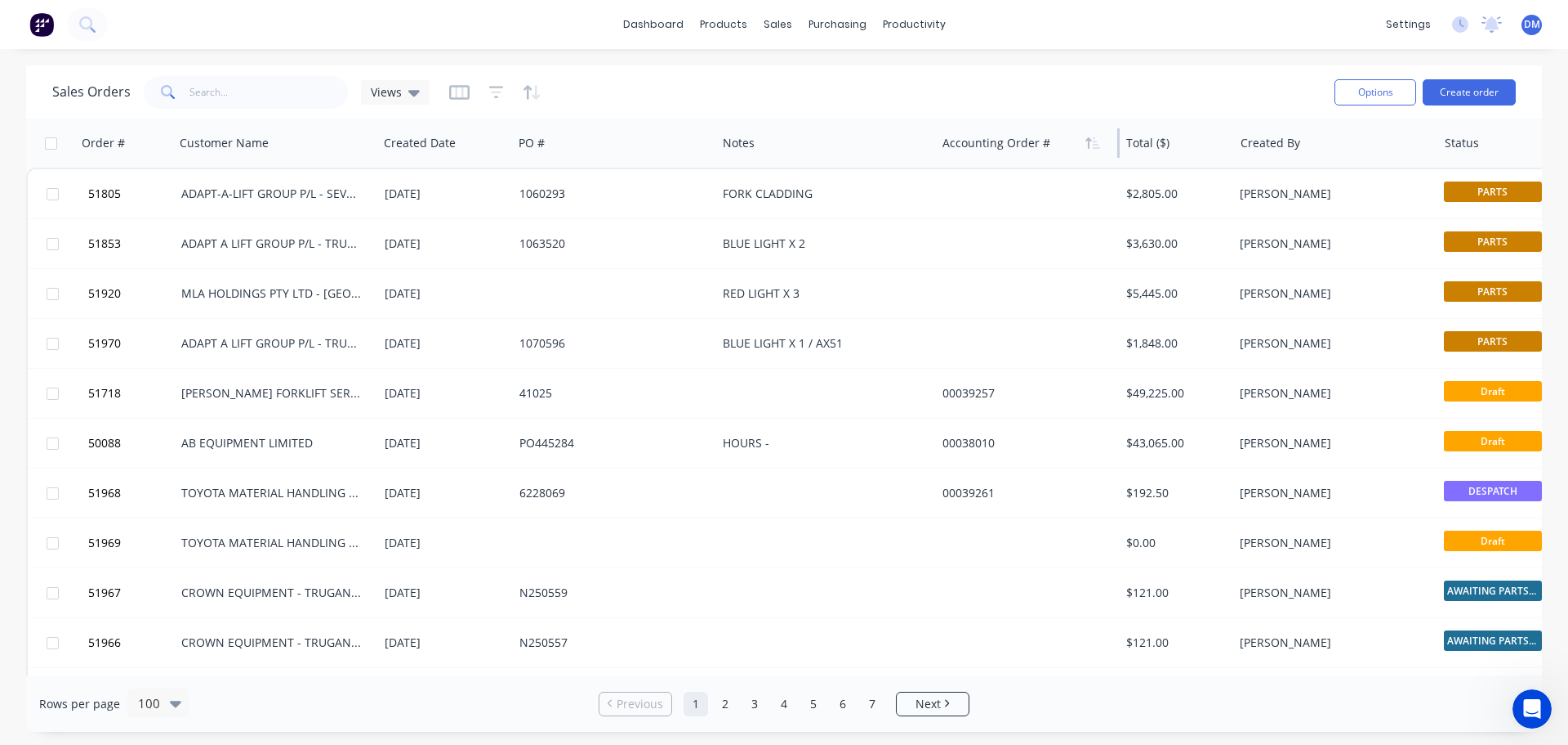
drag, startPoint x: 1138, startPoint y: 142, endPoint x: 1056, endPoint y: 138, distance: 82.1
click at [1056, 138] on div "Accounting Order #" at bounding box center [1028, 142] width 184 height 49
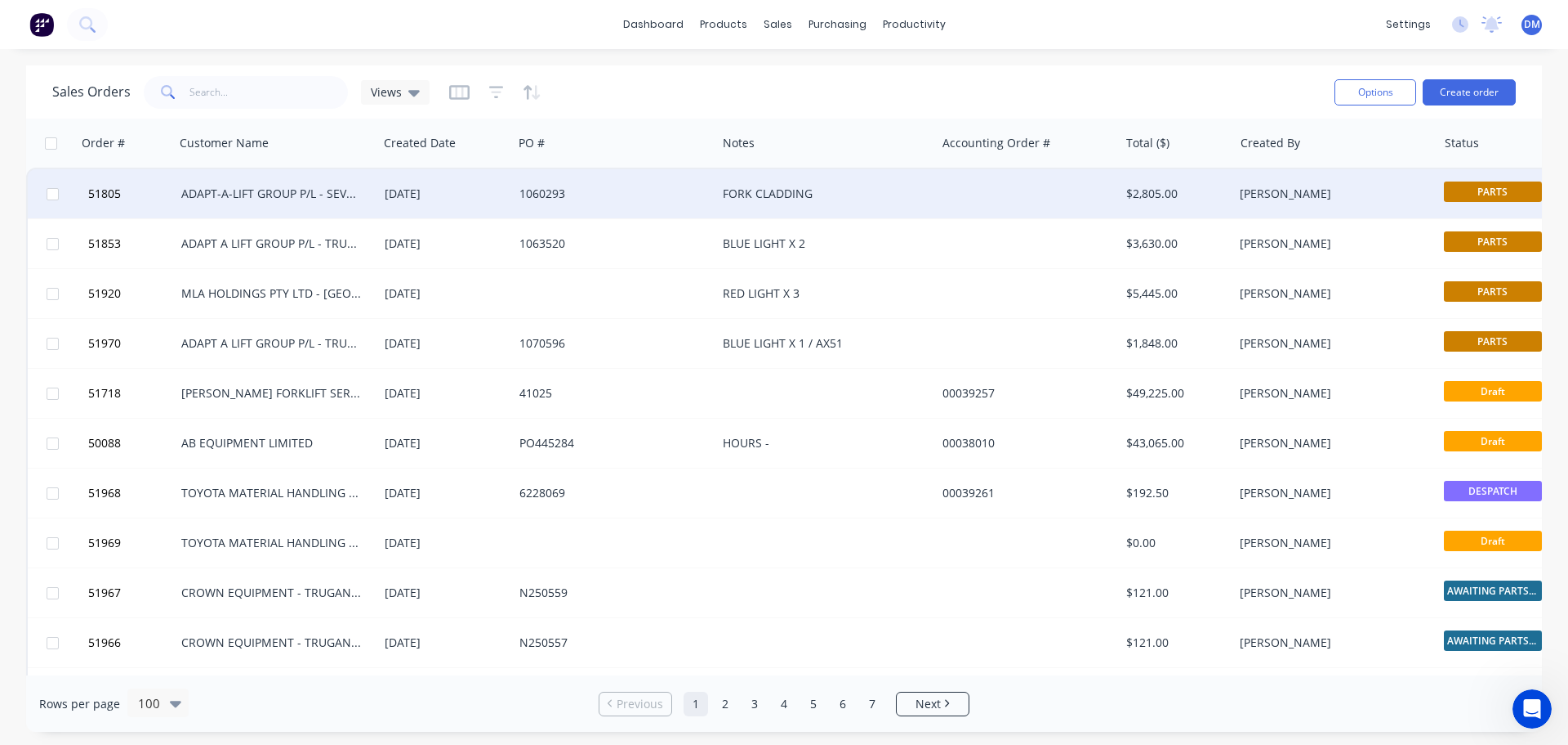
drag, startPoint x: 1117, startPoint y: 142, endPoint x: 975, endPoint y: 178, distance: 146.5
click at [1055, 146] on div "Accounting Order #" at bounding box center [1028, 142] width 184 height 49
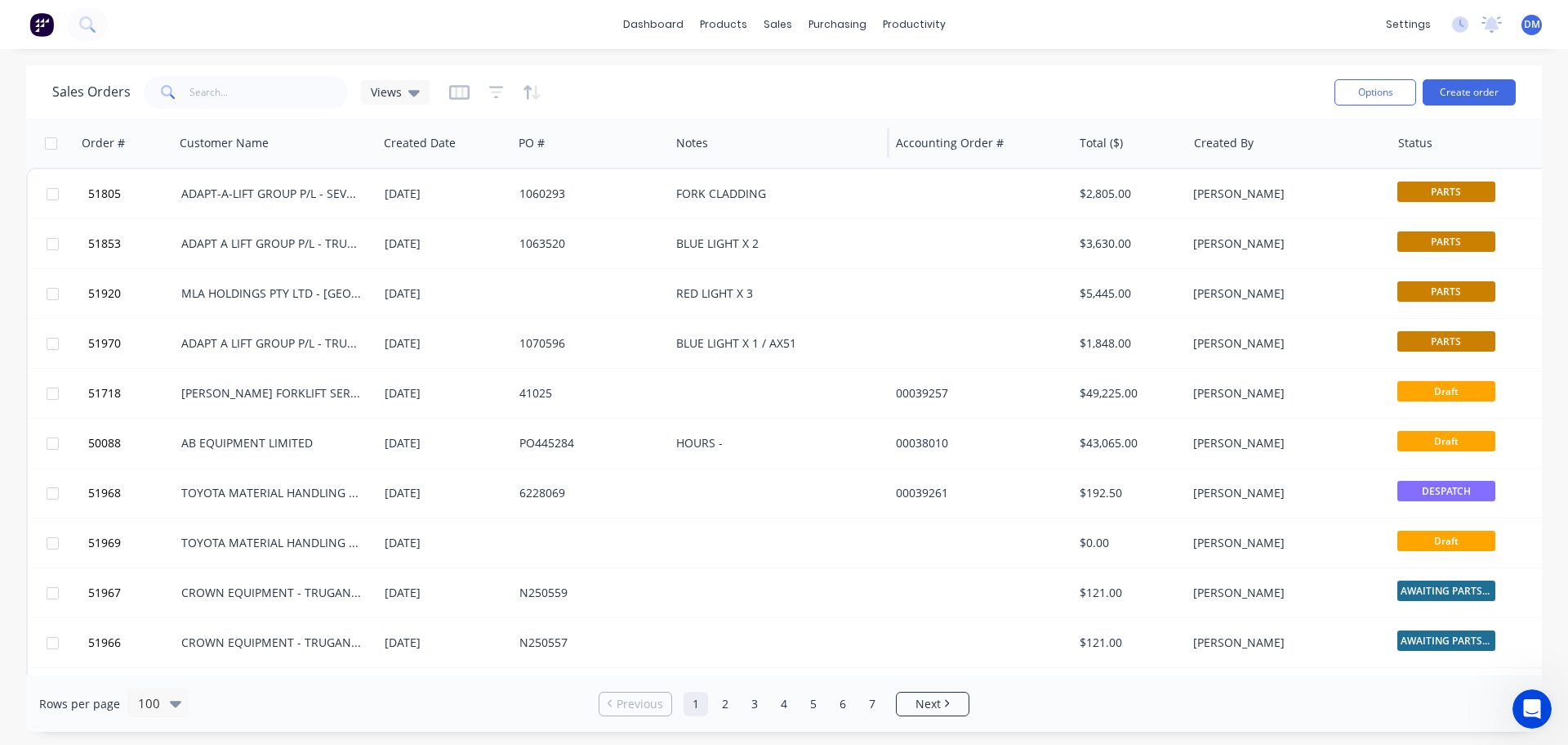
drag, startPoint x: 715, startPoint y: 145, endPoint x: 668, endPoint y: 144, distance: 47.0
click at [668, 144] on div at bounding box center [668, 143] width 3 height 29
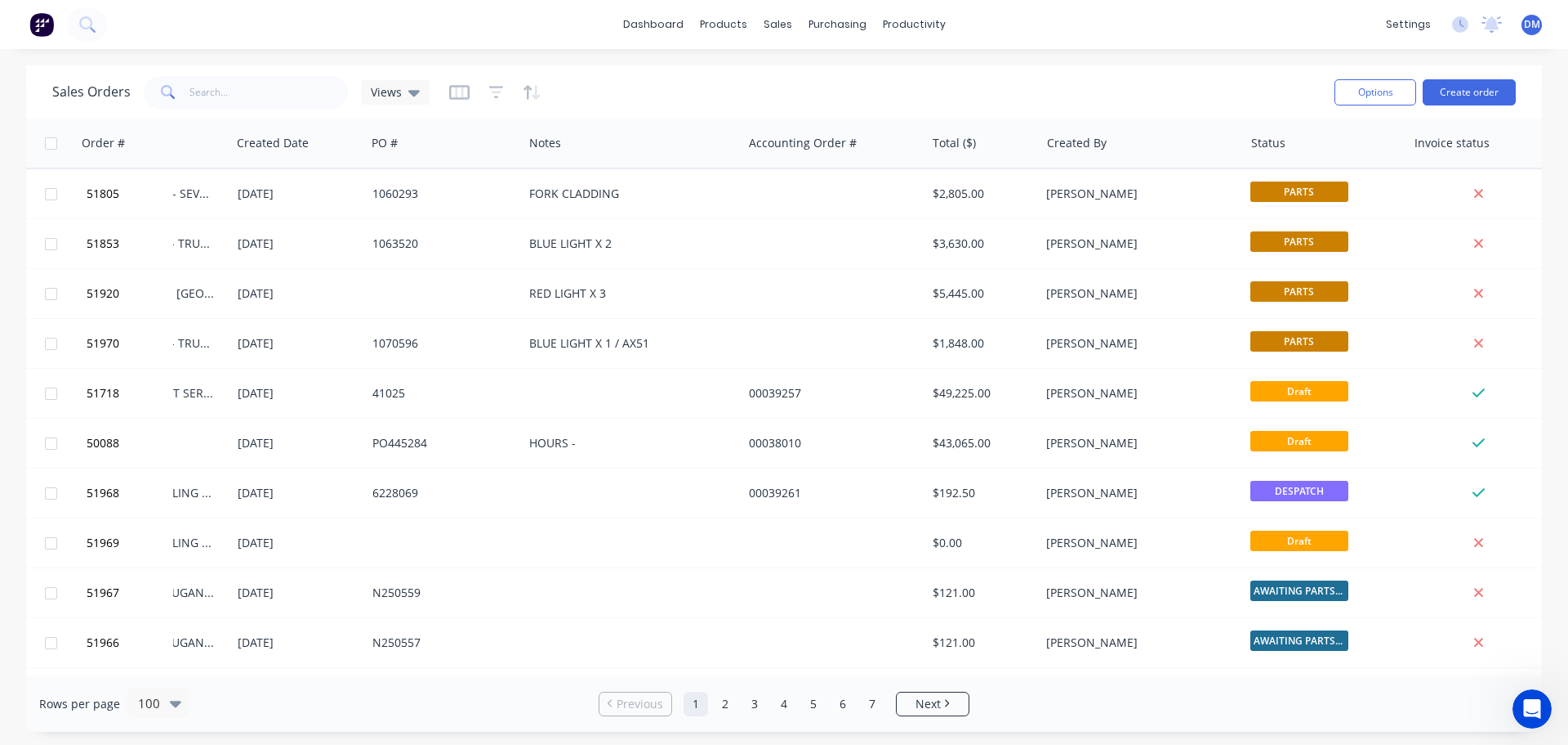
scroll to position [0, 175]
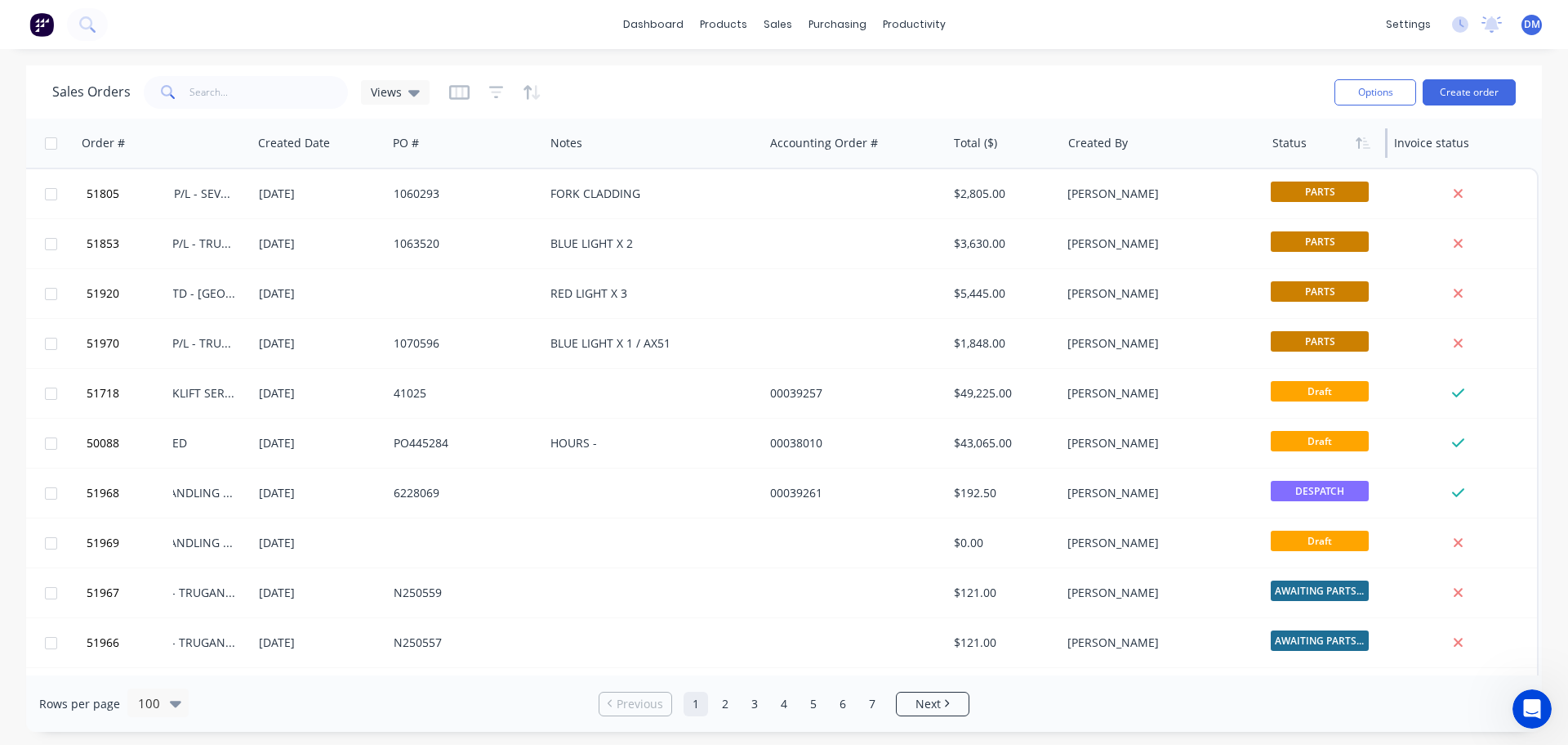
drag, startPoint x: 1379, startPoint y: 144, endPoint x: 1353, endPoint y: 155, distance: 28.2
click at [1337, 144] on div "Status" at bounding box center [1327, 142] width 122 height 49
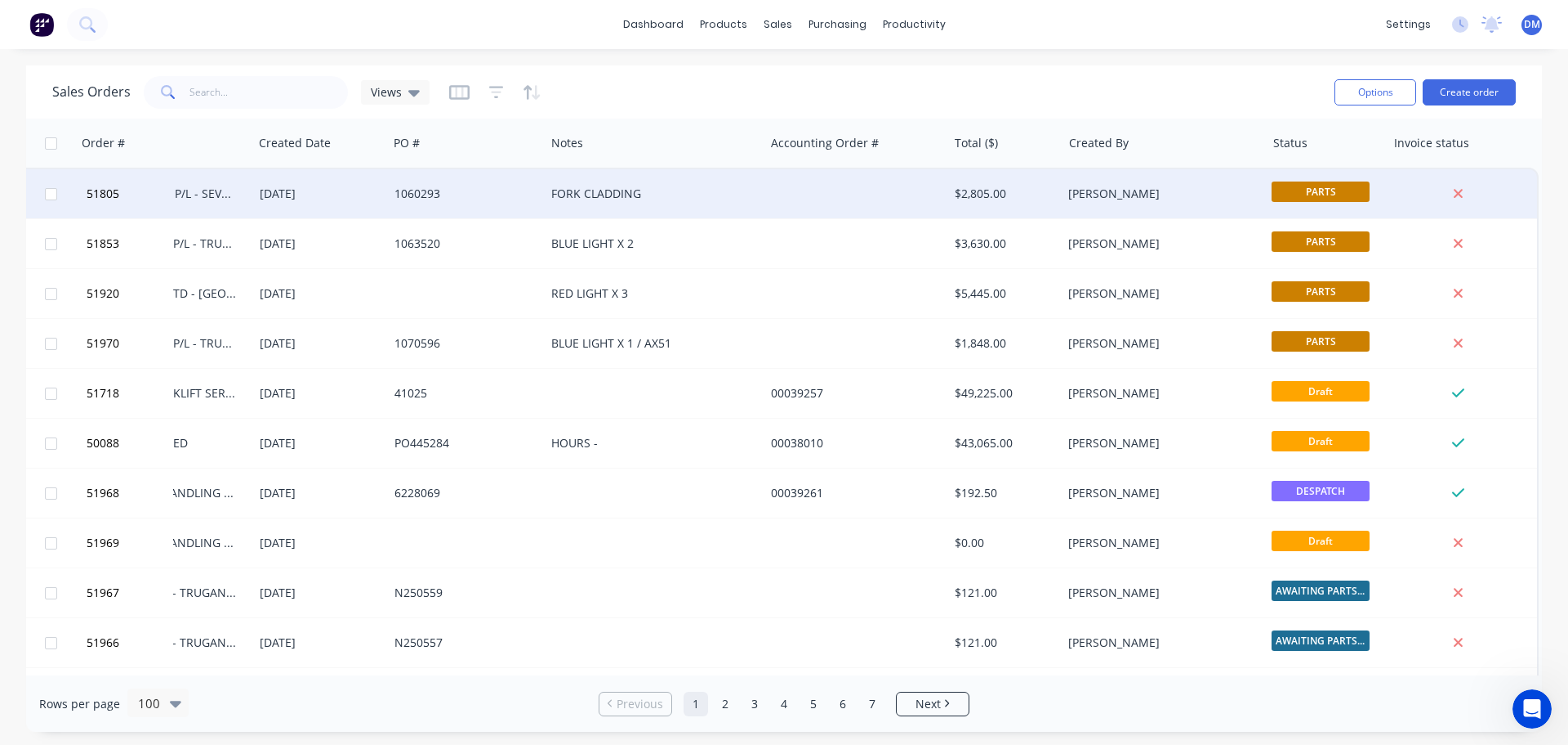
drag, startPoint x: 1530, startPoint y: 145, endPoint x: 1461, endPoint y: 179, distance: 76.9
click at [1468, 152] on div "Invoice status" at bounding box center [1463, 142] width 151 height 49
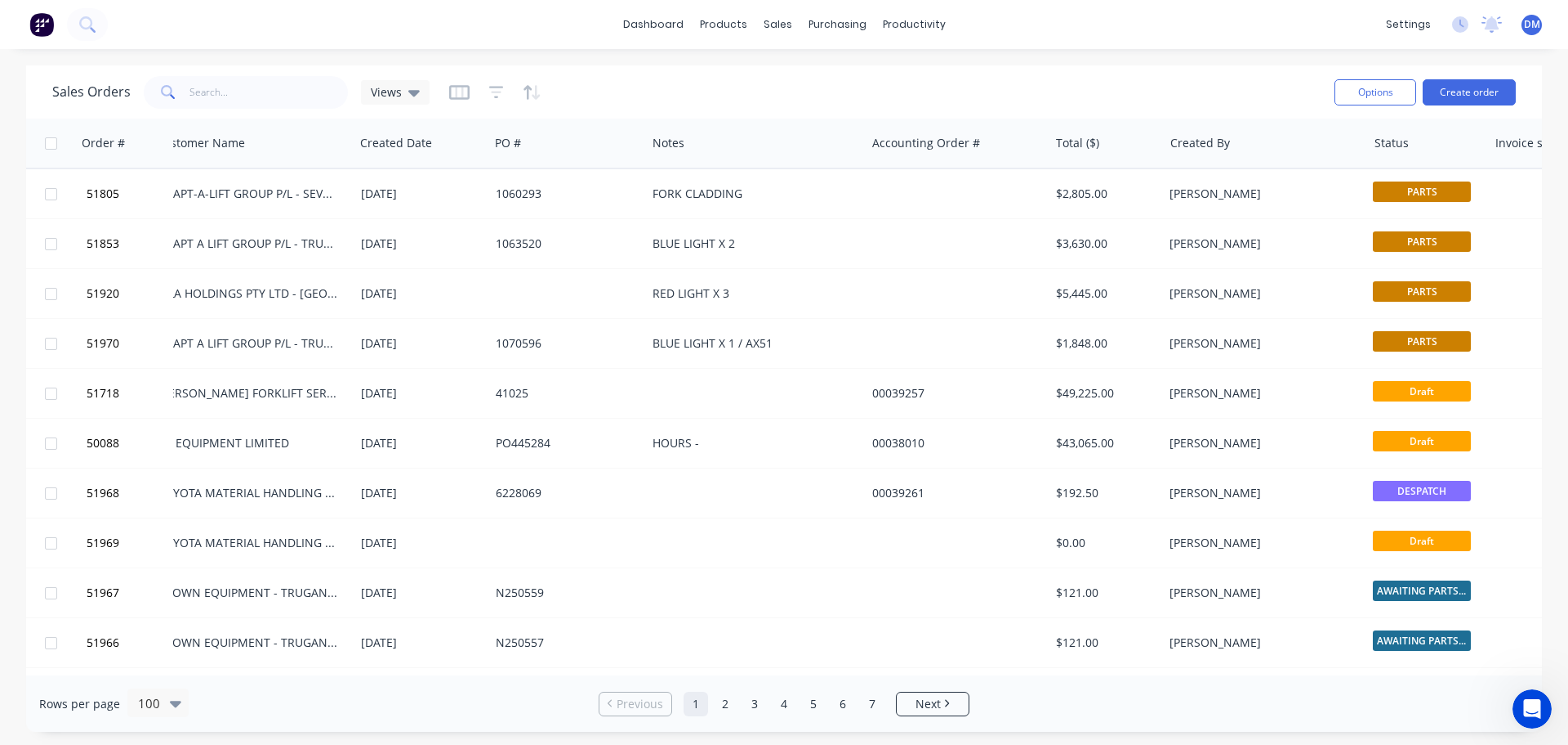
scroll to position [0, 0]
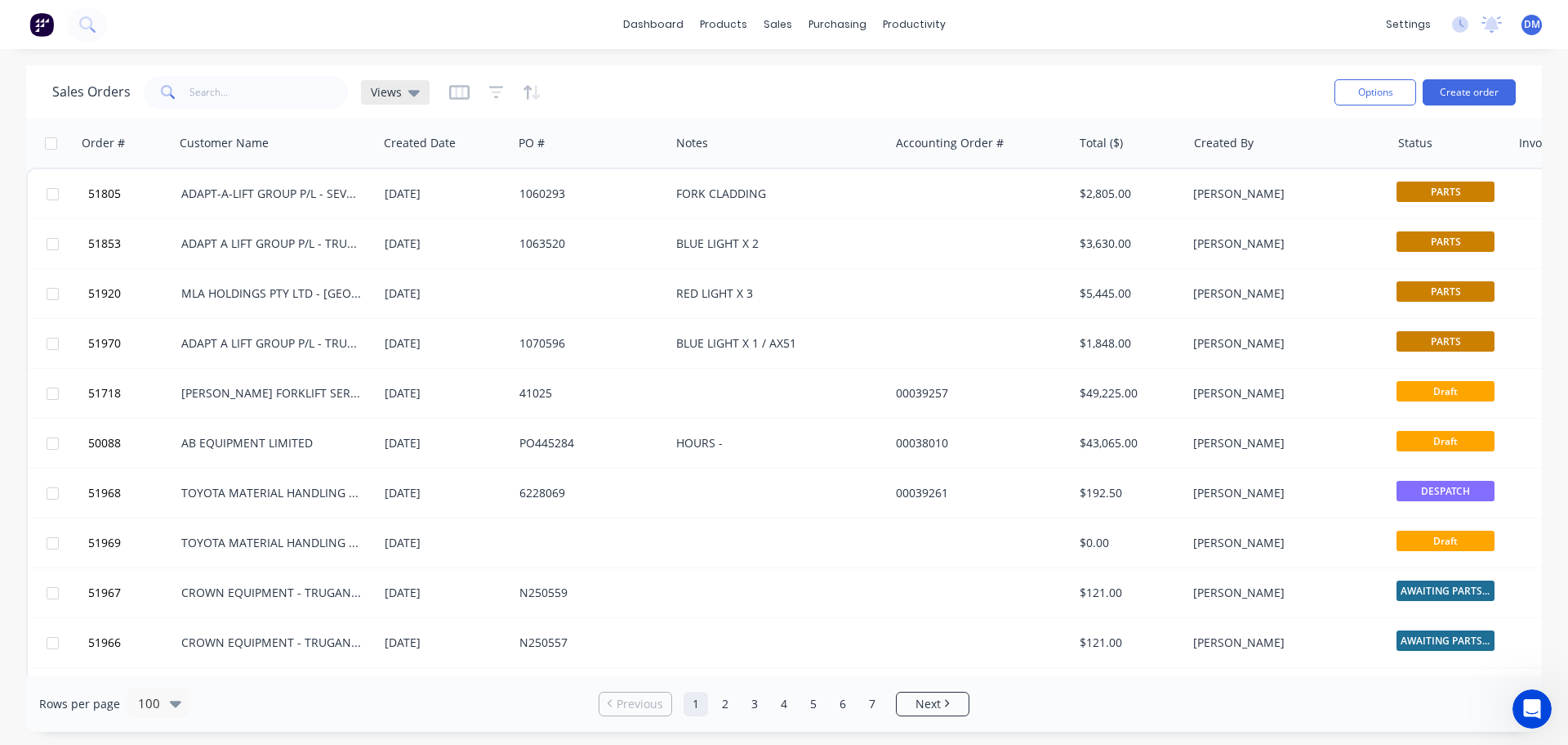
click at [414, 90] on icon at bounding box center [414, 93] width 11 height 6
drag, startPoint x: 655, startPoint y: 71, endPoint x: 502, endPoint y: 83, distance: 153.5
click at [653, 71] on div "Sales Orders Views Options Create order" at bounding box center [783, 92] width 1516 height 53
click at [459, 89] on icon "button" at bounding box center [459, 92] width 8 height 11
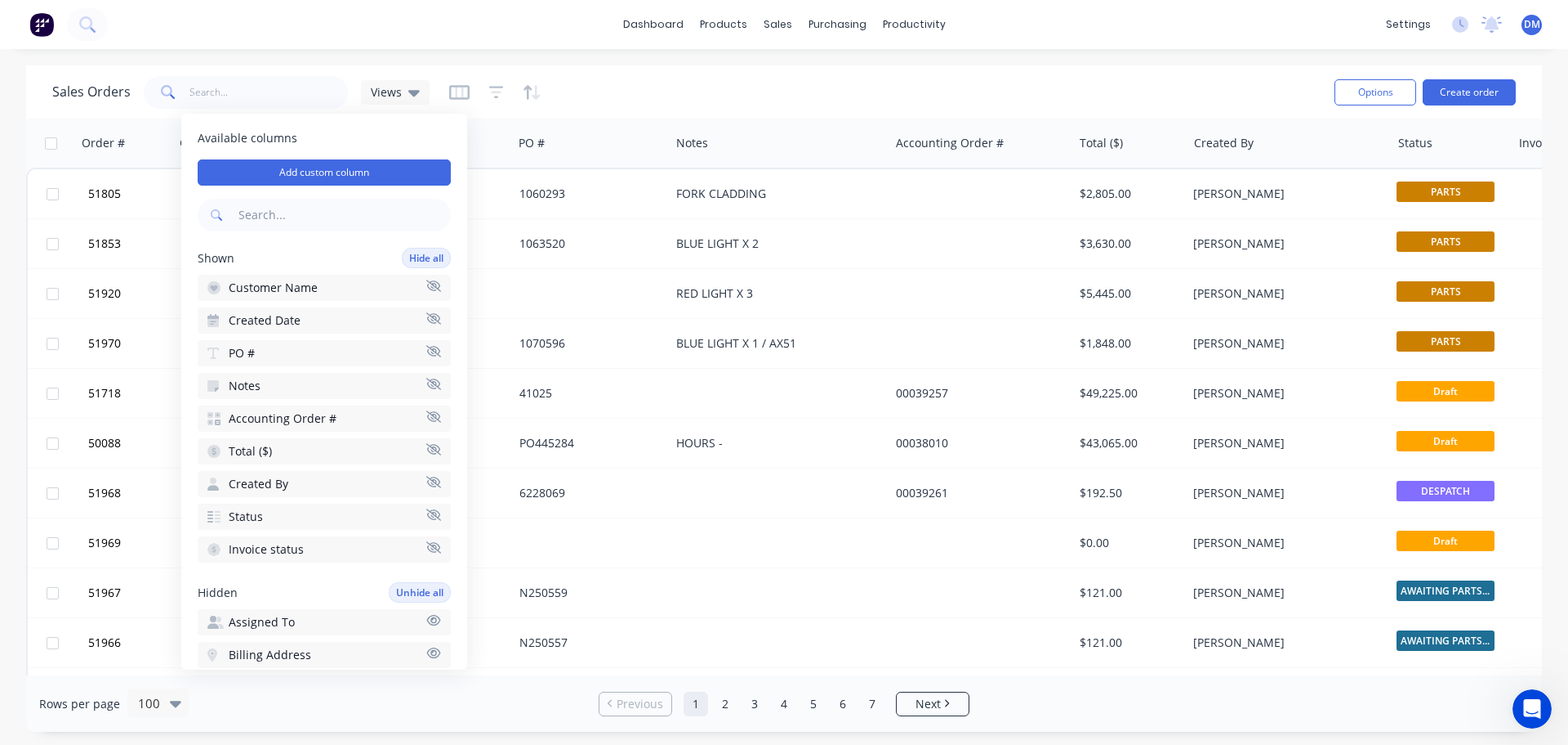
click at [426, 483] on icon "button" at bounding box center [433, 481] width 15 height 11
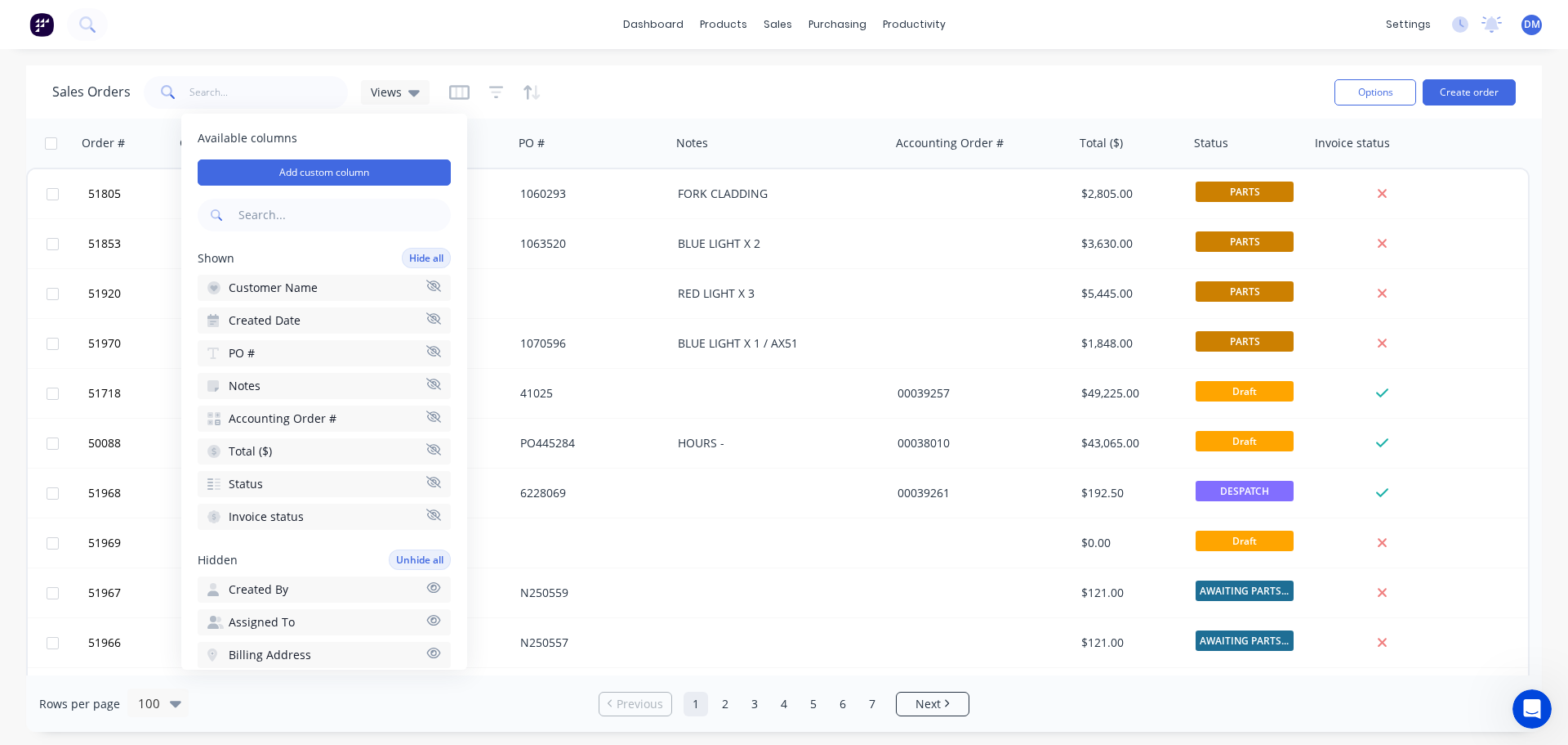
click at [910, 85] on div "Sales Orders Views" at bounding box center [687, 92] width 1270 height 40
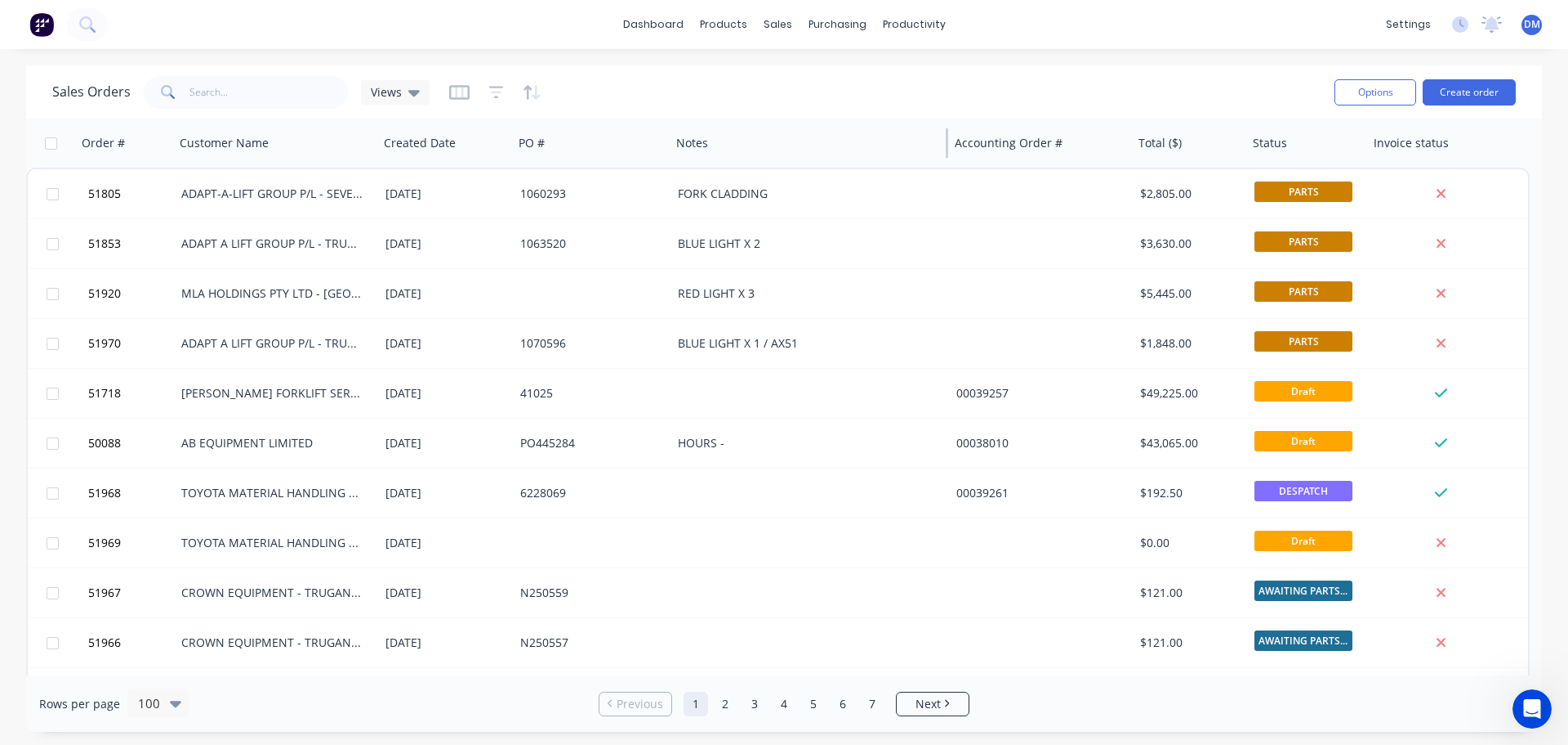
drag, startPoint x: 888, startPoint y: 144, endPoint x: 806, endPoint y: 126, distance: 84.0
click at [946, 141] on div at bounding box center [946, 143] width 3 height 29
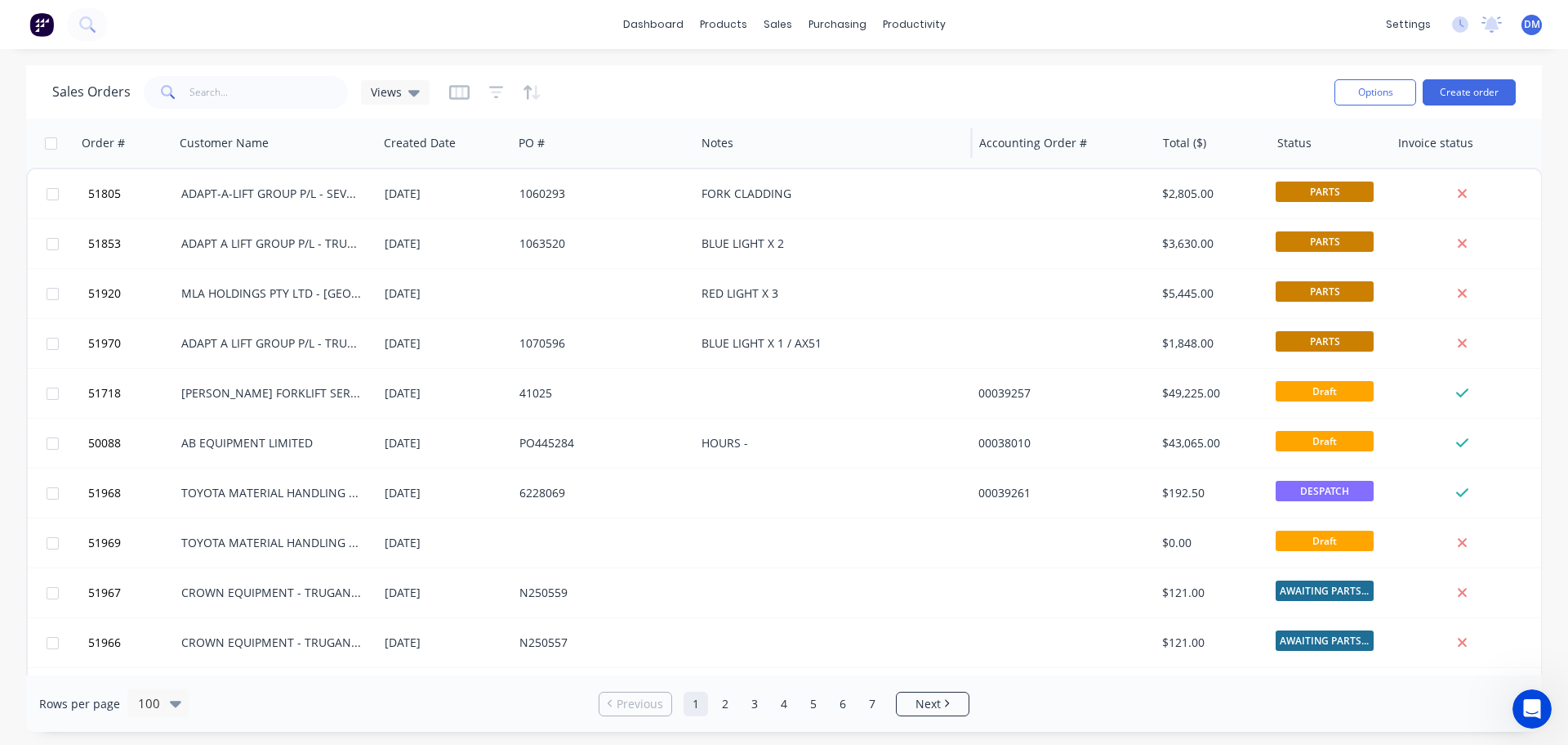
drag, startPoint x: 669, startPoint y: 152, endPoint x: 694, endPoint y: 151, distance: 25.0
click at [694, 151] on div at bounding box center [694, 143] width 3 height 29
click at [404, 95] on div "Views" at bounding box center [395, 93] width 49 height 15
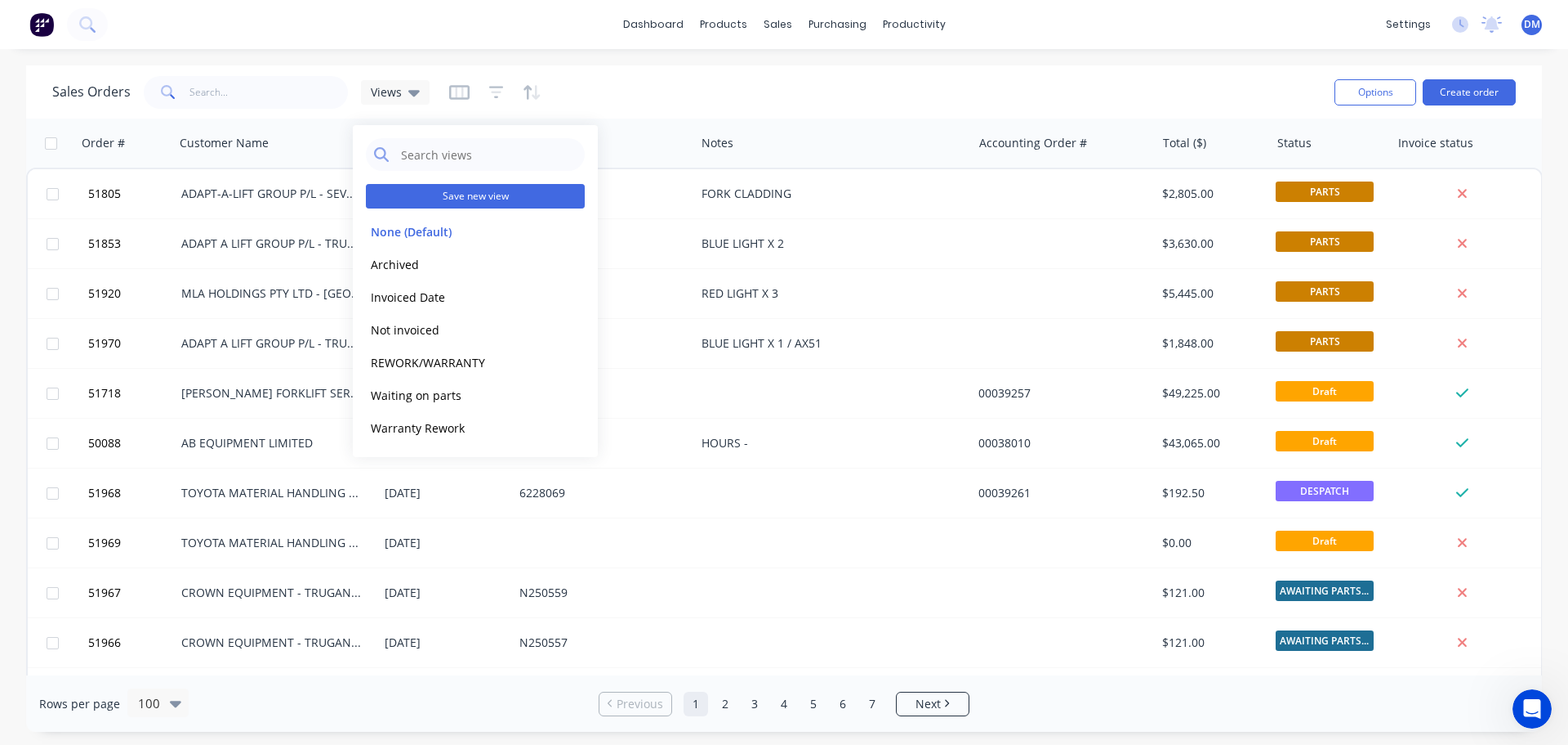
drag, startPoint x: 445, startPoint y: 200, endPoint x: 435, endPoint y: 202, distance: 10.2
click at [442, 200] on button "Save new view" at bounding box center [476, 196] width 218 height 25
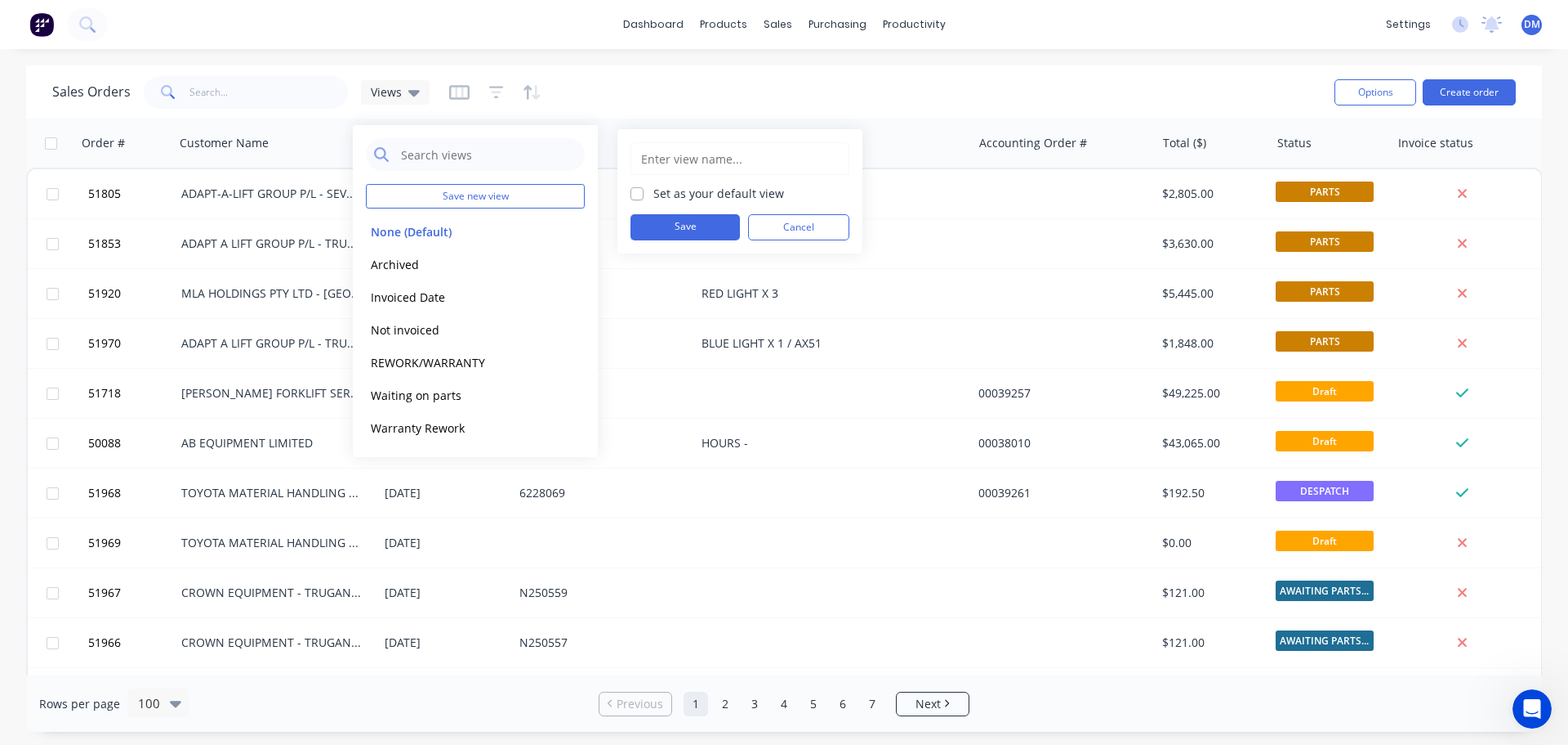
click at [741, 151] on input "text" at bounding box center [740, 159] width 201 height 31
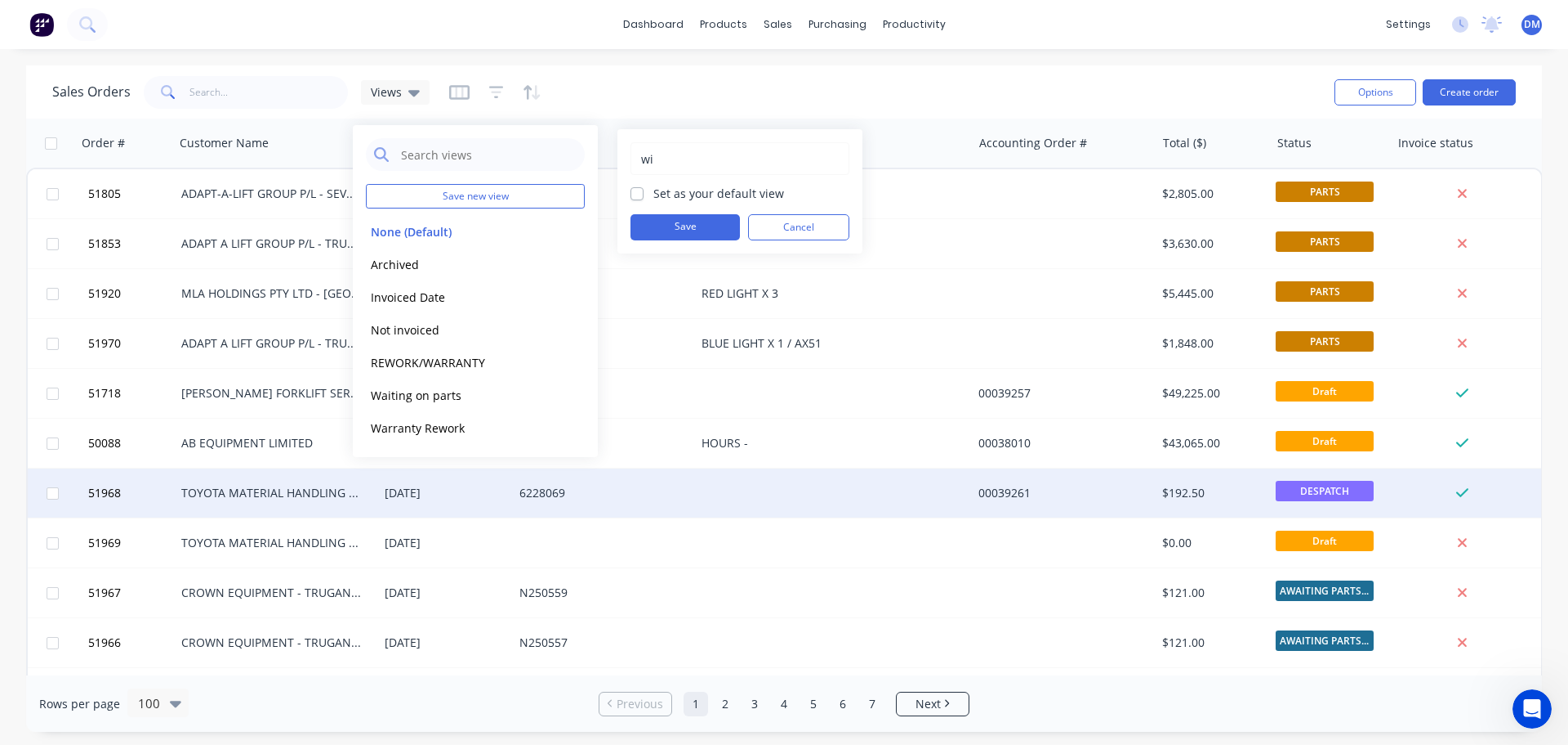
type input "w"
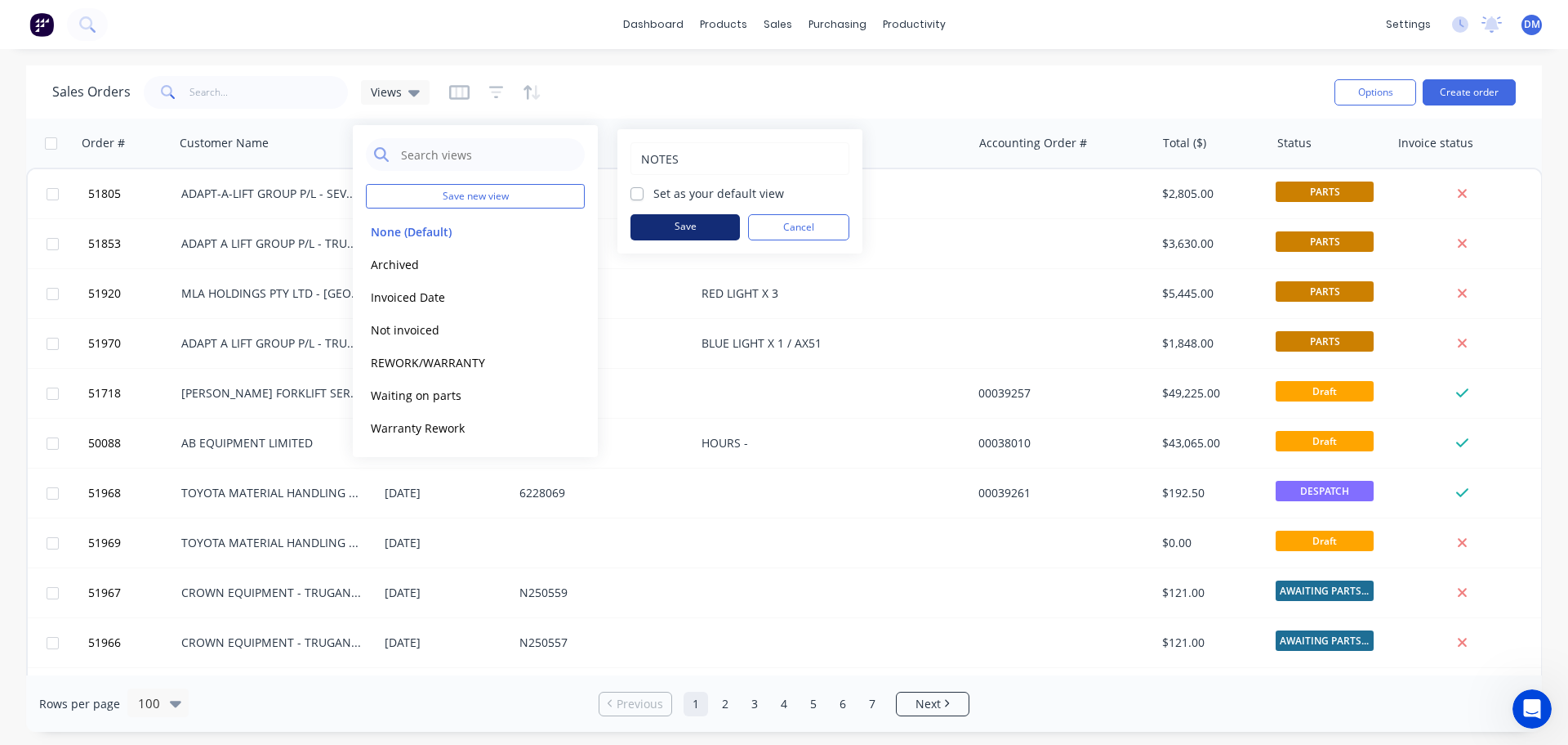
type input "NOTES"
click at [679, 222] on button "Save" at bounding box center [685, 227] width 109 height 26
click at [798, 84] on div "Sales Orders NOTES" at bounding box center [687, 92] width 1270 height 40
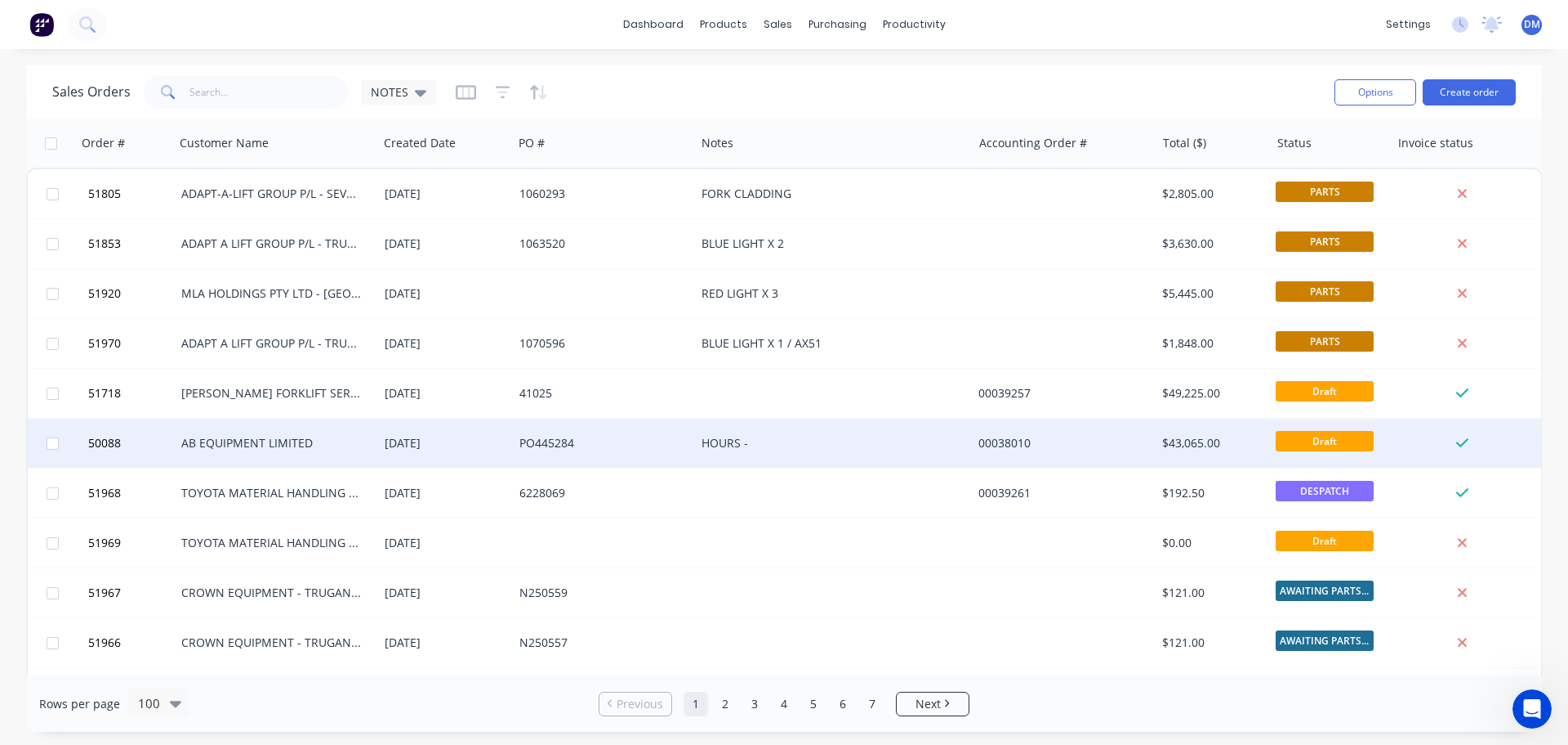
click at [738, 442] on div "HOURS -" at bounding box center [826, 443] width 251 height 17
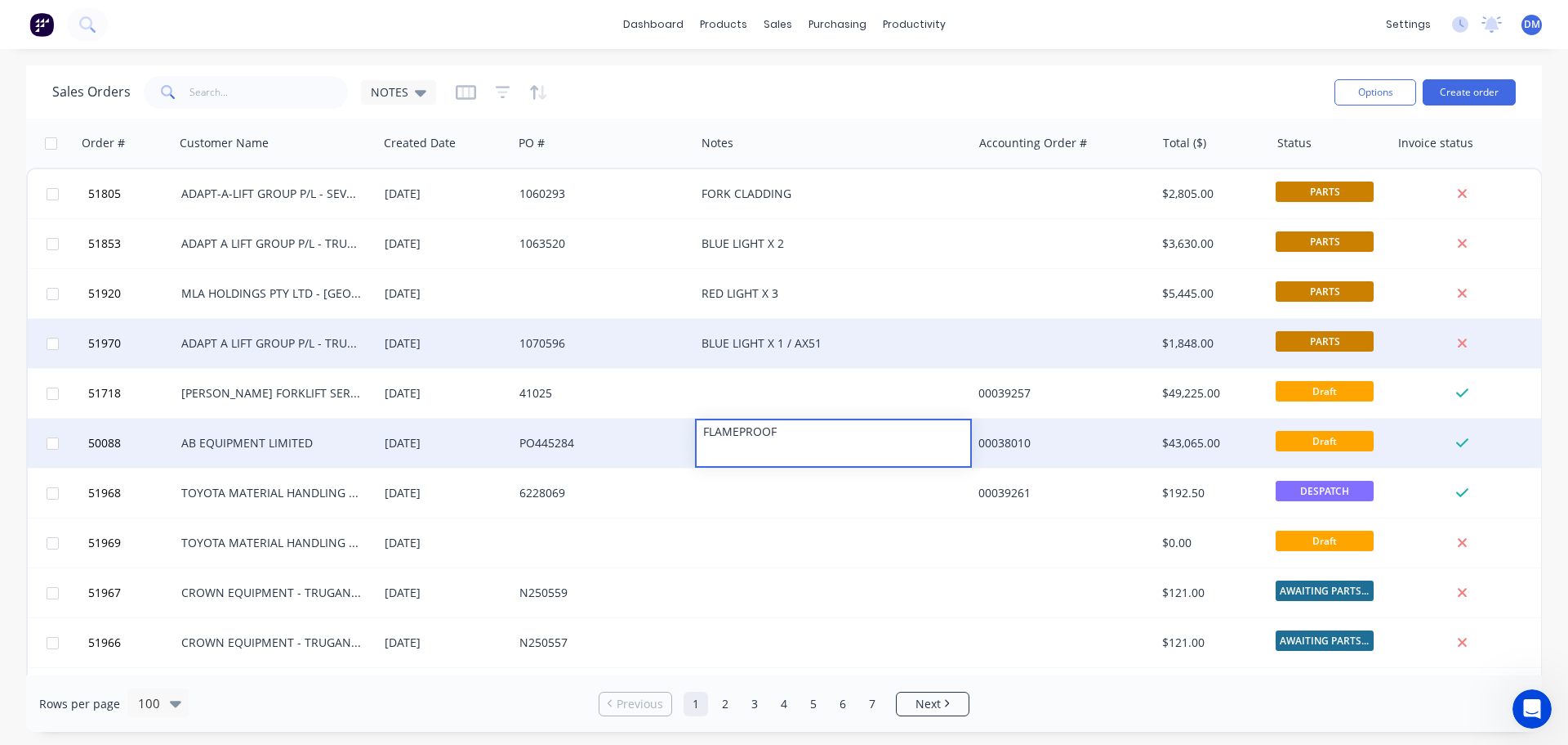
click at [755, 347] on div "BLUE LIGHT X 1 / AX51" at bounding box center [826, 344] width 251 height 17
click at [425, 90] on div "NOTES" at bounding box center [398, 92] width 75 height 25
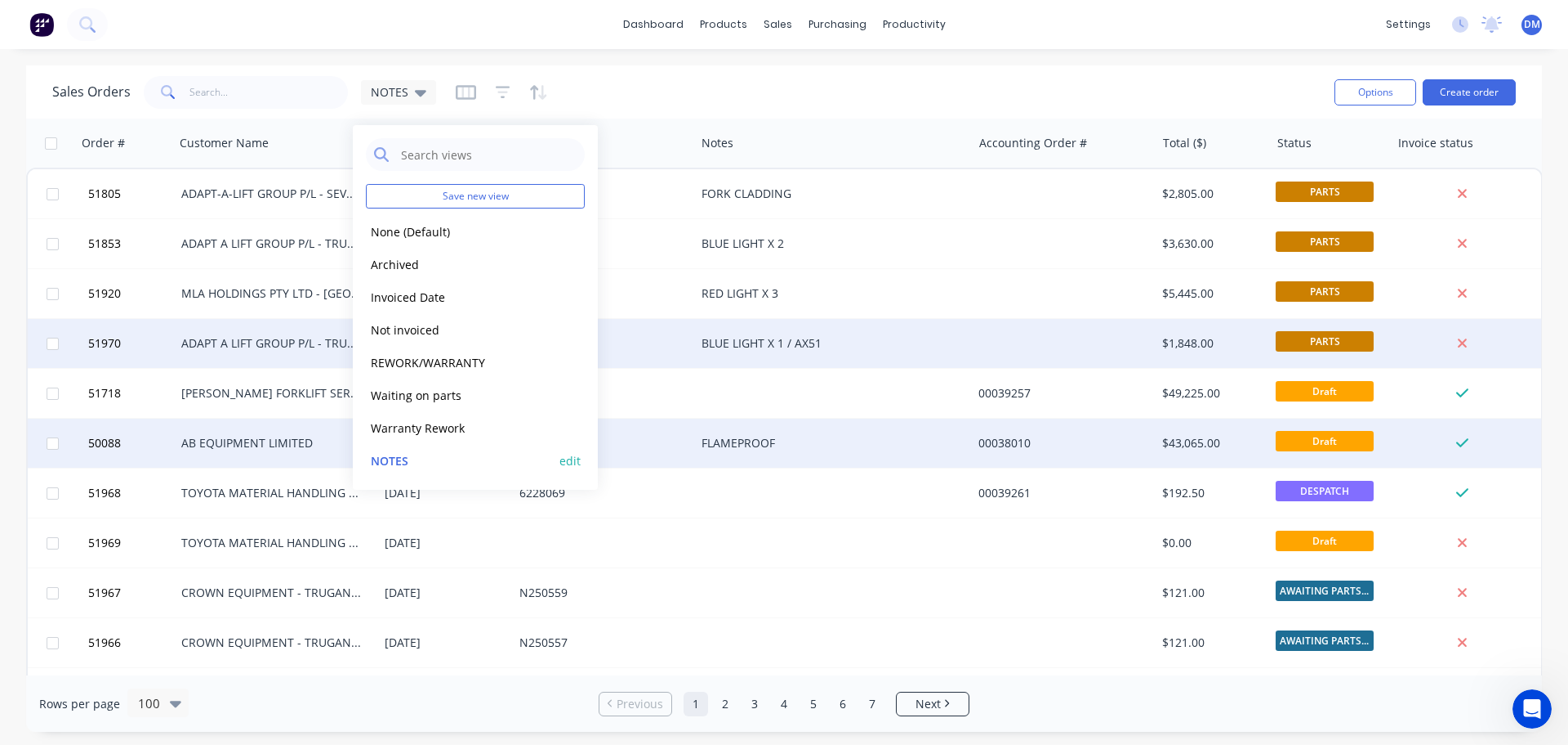
click at [576, 461] on button "edit" at bounding box center [570, 460] width 21 height 17
click at [654, 195] on label "Set as your default view" at bounding box center [719, 193] width 130 height 17
click at [638, 195] on input "Set as your default view" at bounding box center [637, 192] width 13 height 16
checkbox input "true"
click at [705, 226] on button "Update" at bounding box center [685, 227] width 109 height 26
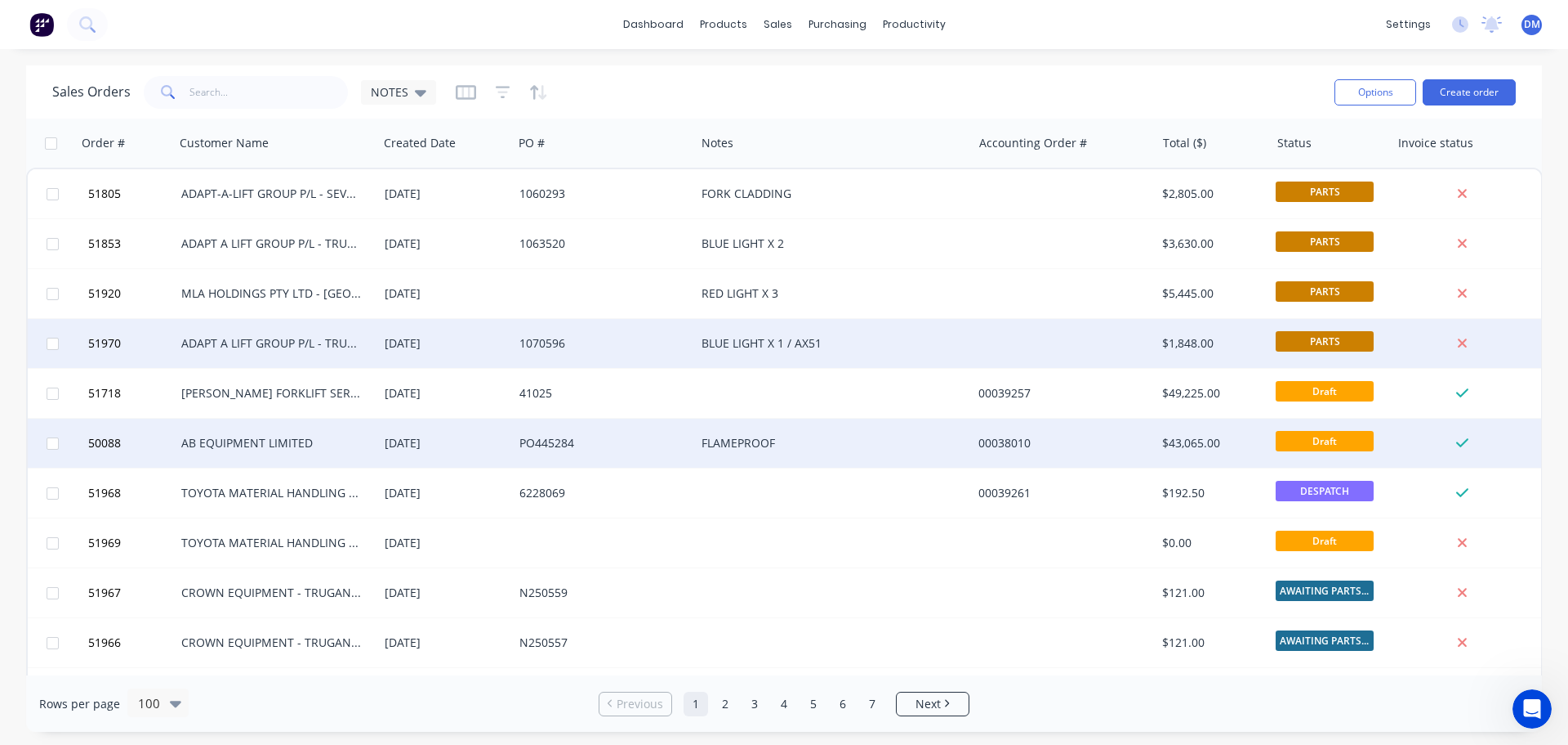
click at [756, 89] on div "Sales Orders NOTES" at bounding box center [687, 92] width 1270 height 40
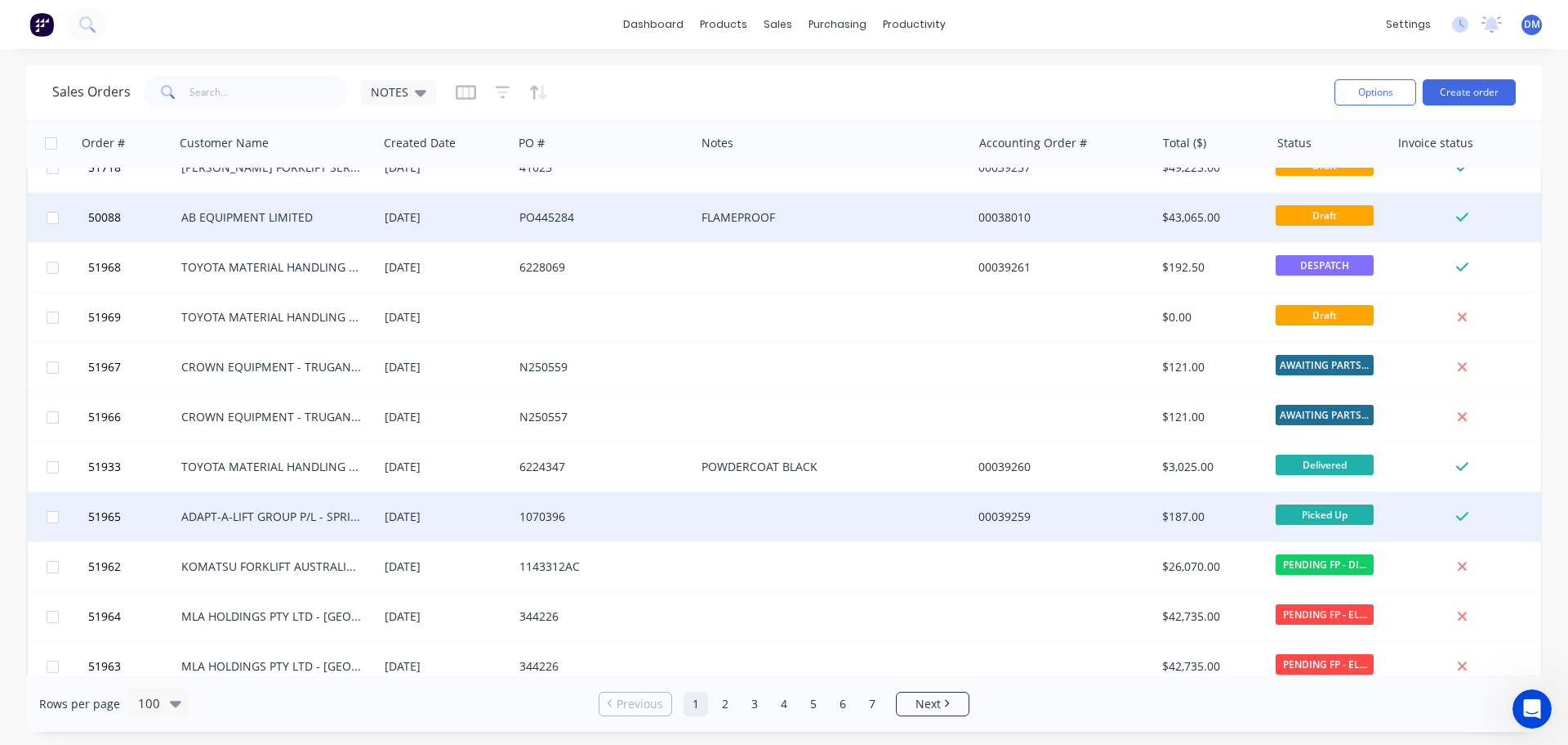
scroll to position [327, 0]
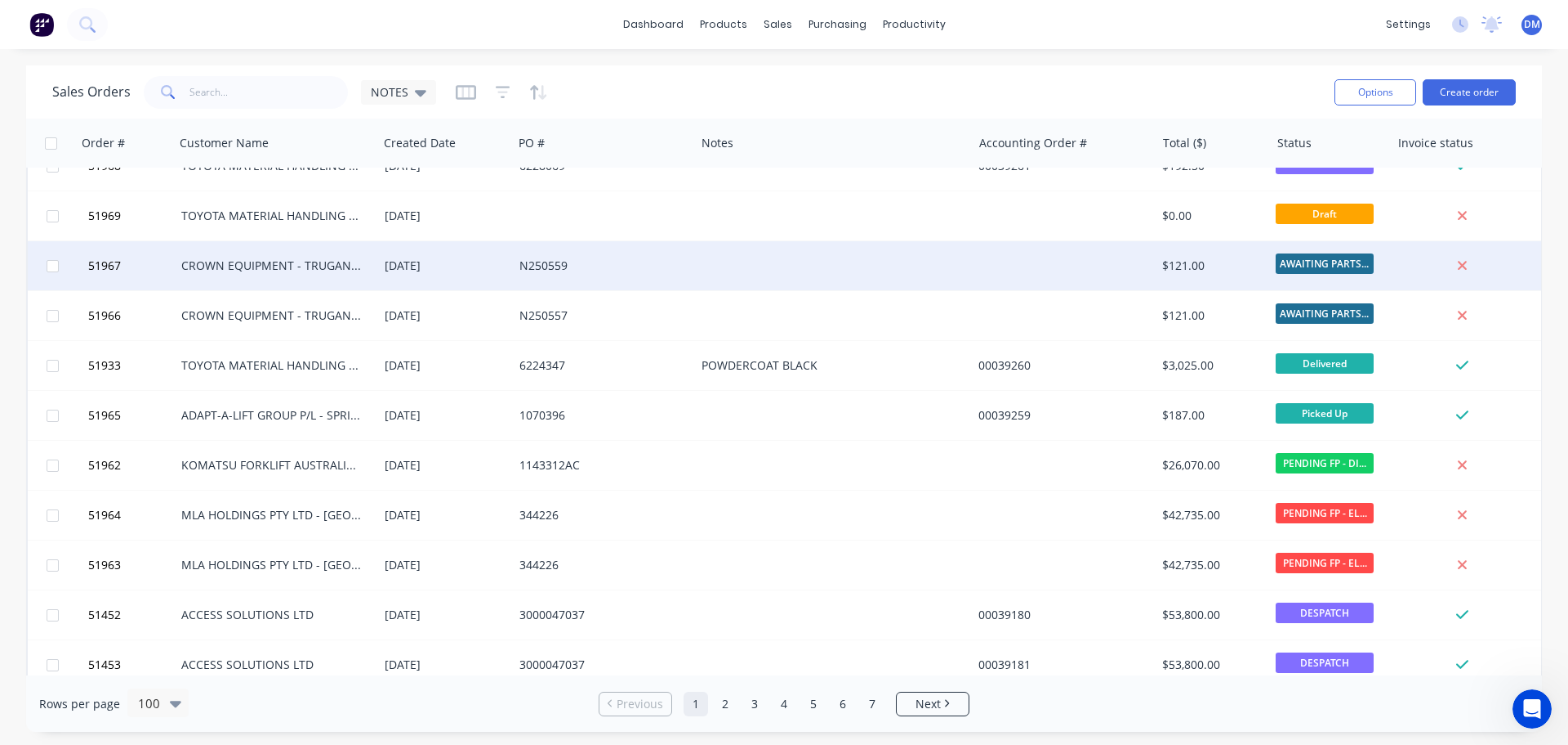
click at [743, 254] on div at bounding box center [834, 265] width 277 height 49
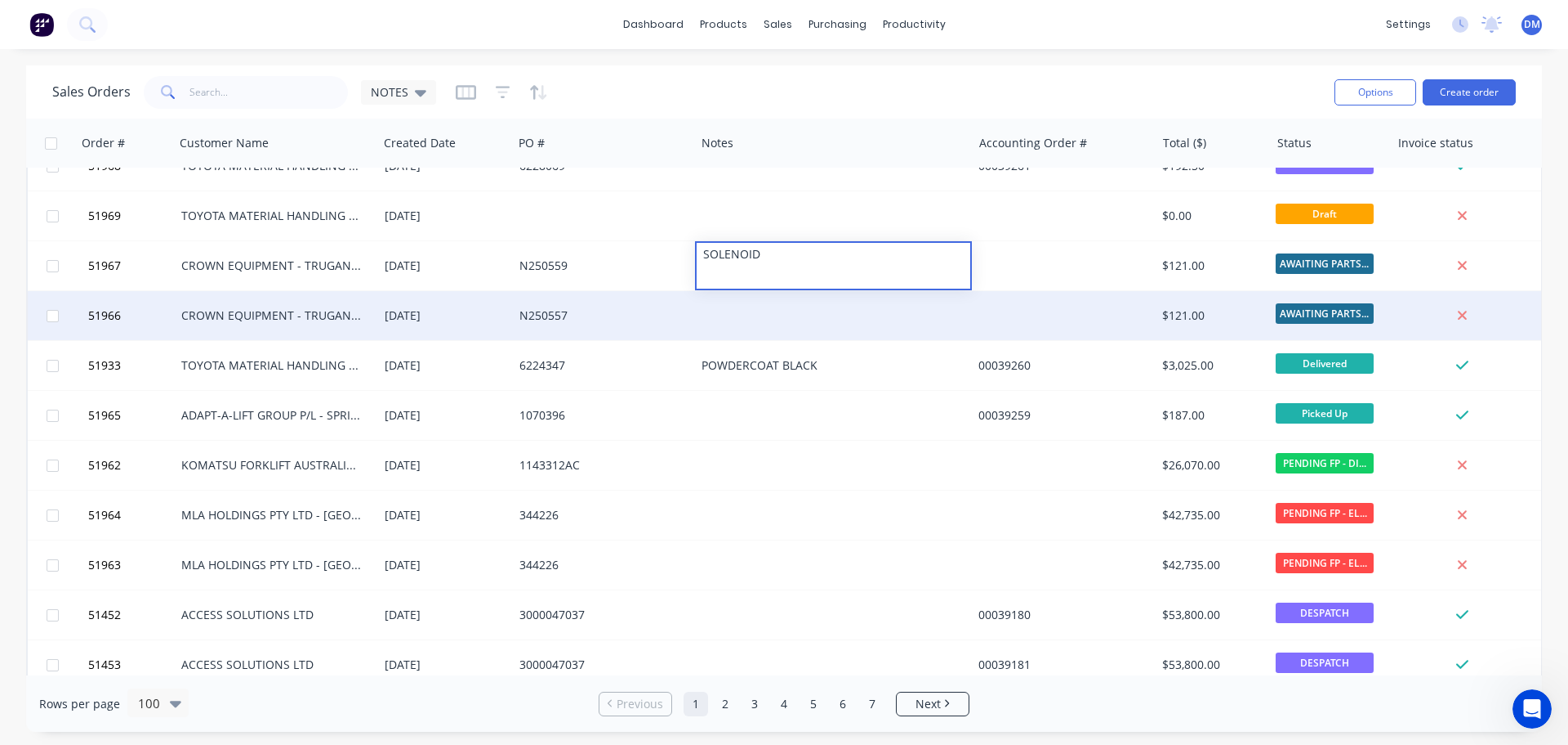
click at [751, 300] on div at bounding box center [834, 315] width 277 height 49
click at [752, 305] on div at bounding box center [834, 315] width 277 height 49
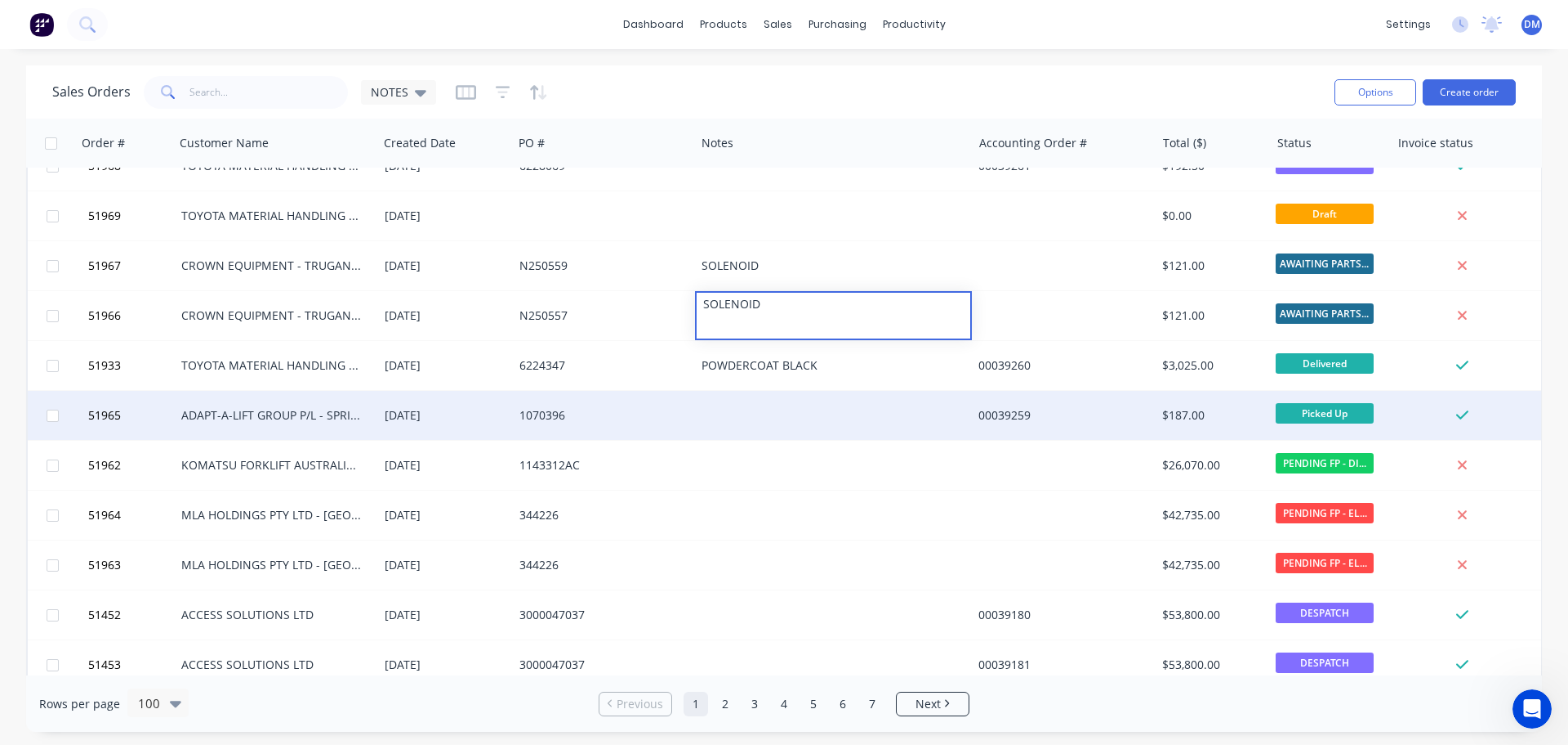
click at [629, 415] on div "1070396" at bounding box center [599, 415] width 161 height 17
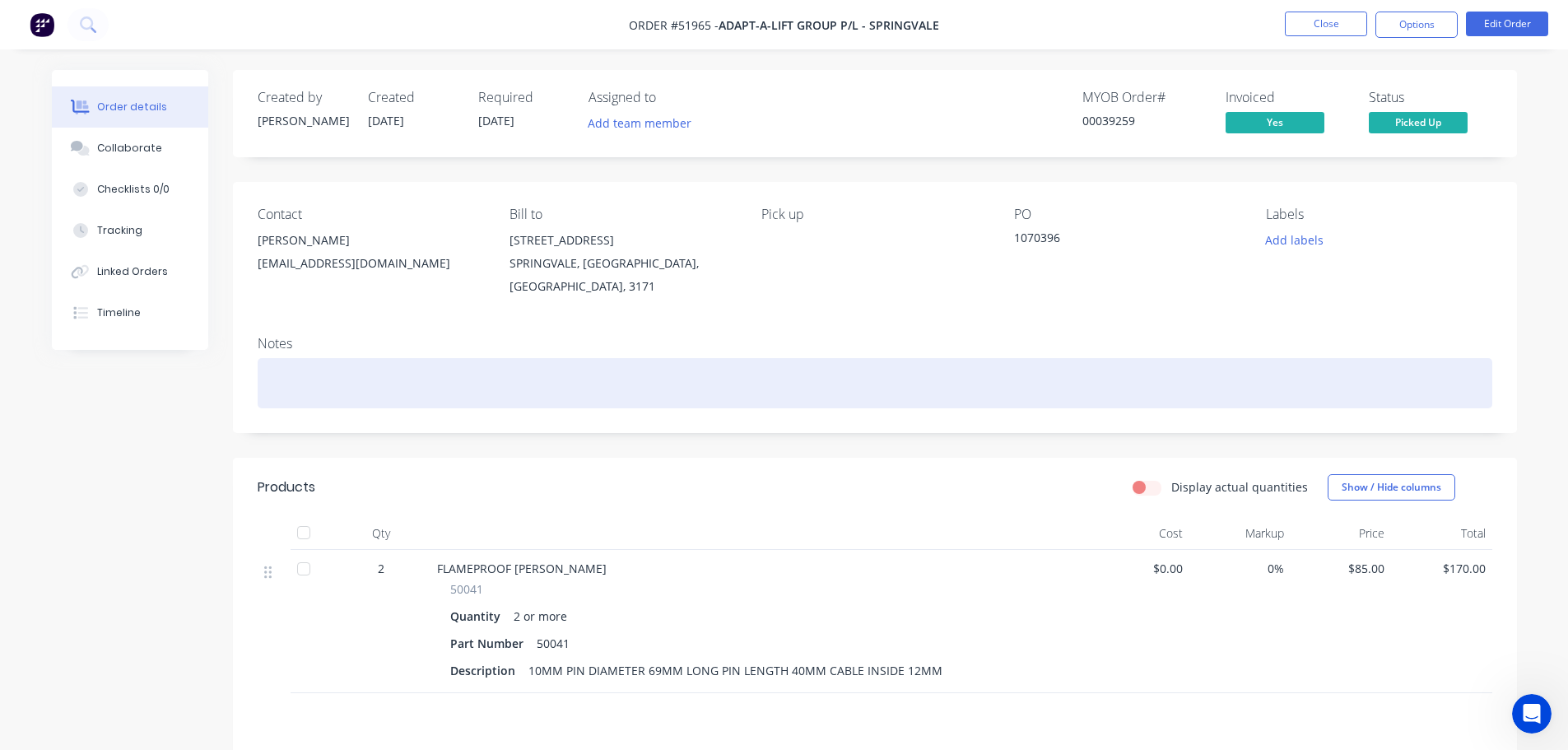
drag, startPoint x: 401, startPoint y: 358, endPoint x: 402, endPoint y: 366, distance: 8.1
click at [400, 358] on div at bounding box center [875, 383] width 1235 height 50
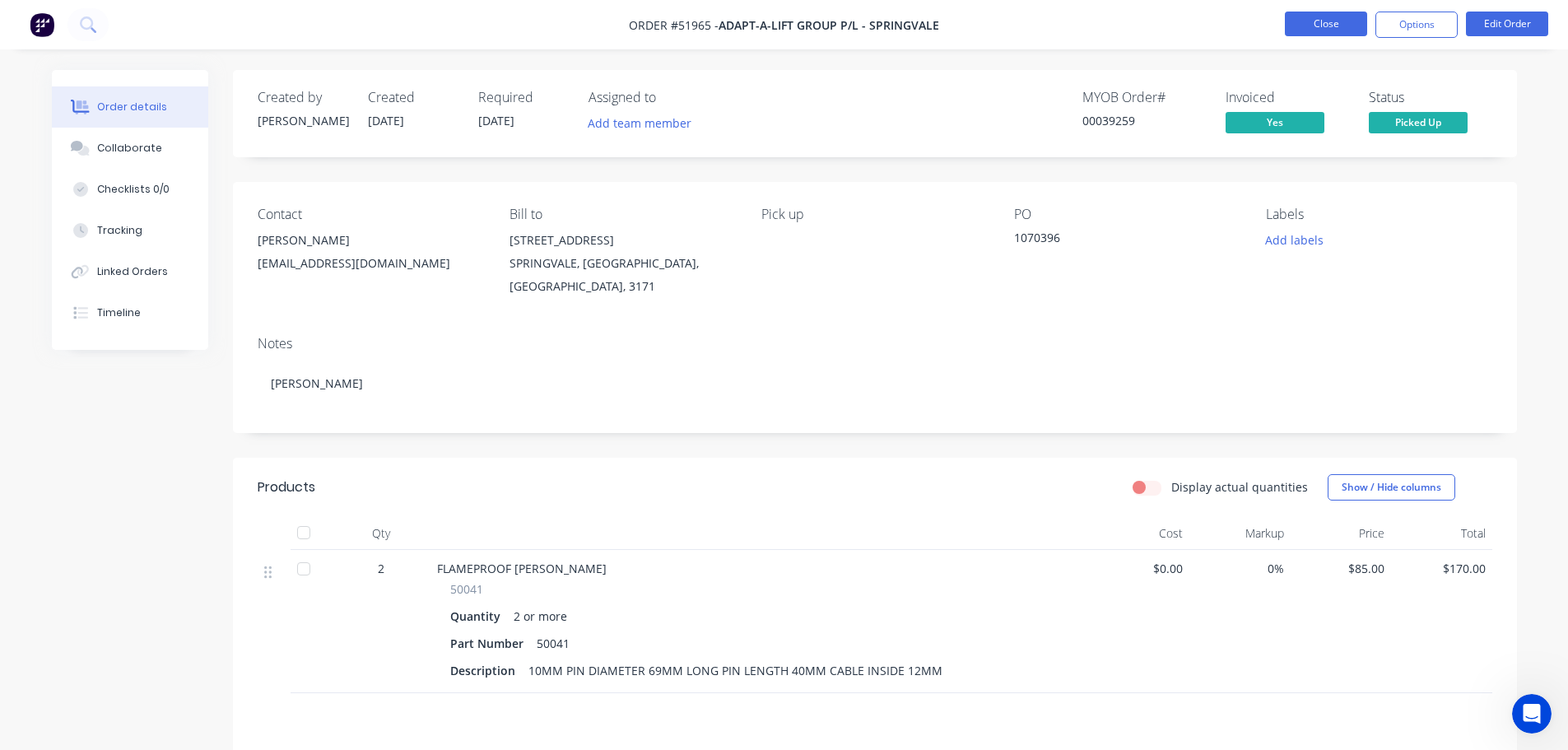
click at [1322, 26] on button "Close" at bounding box center [1326, 23] width 82 height 25
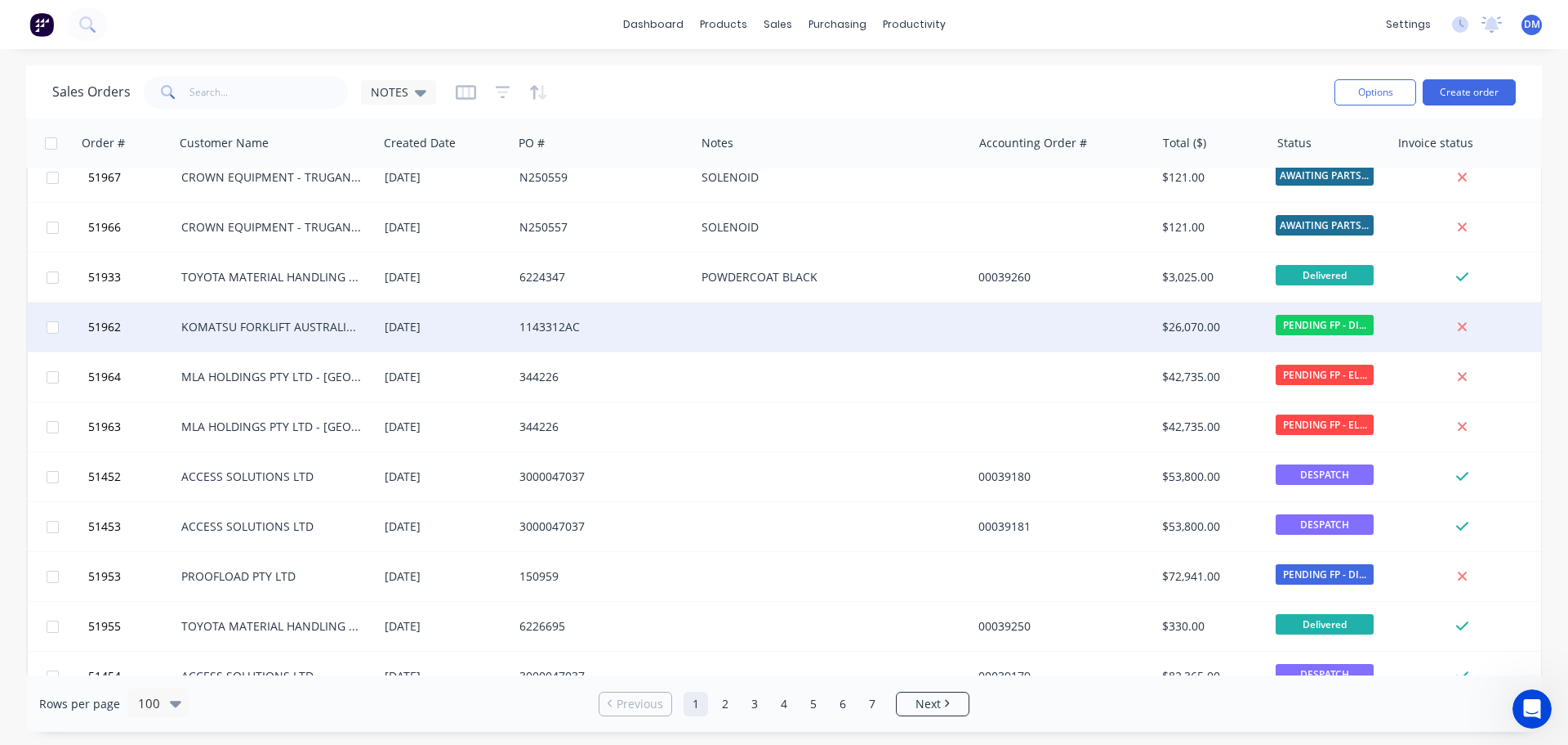
scroll to position [491, 0]
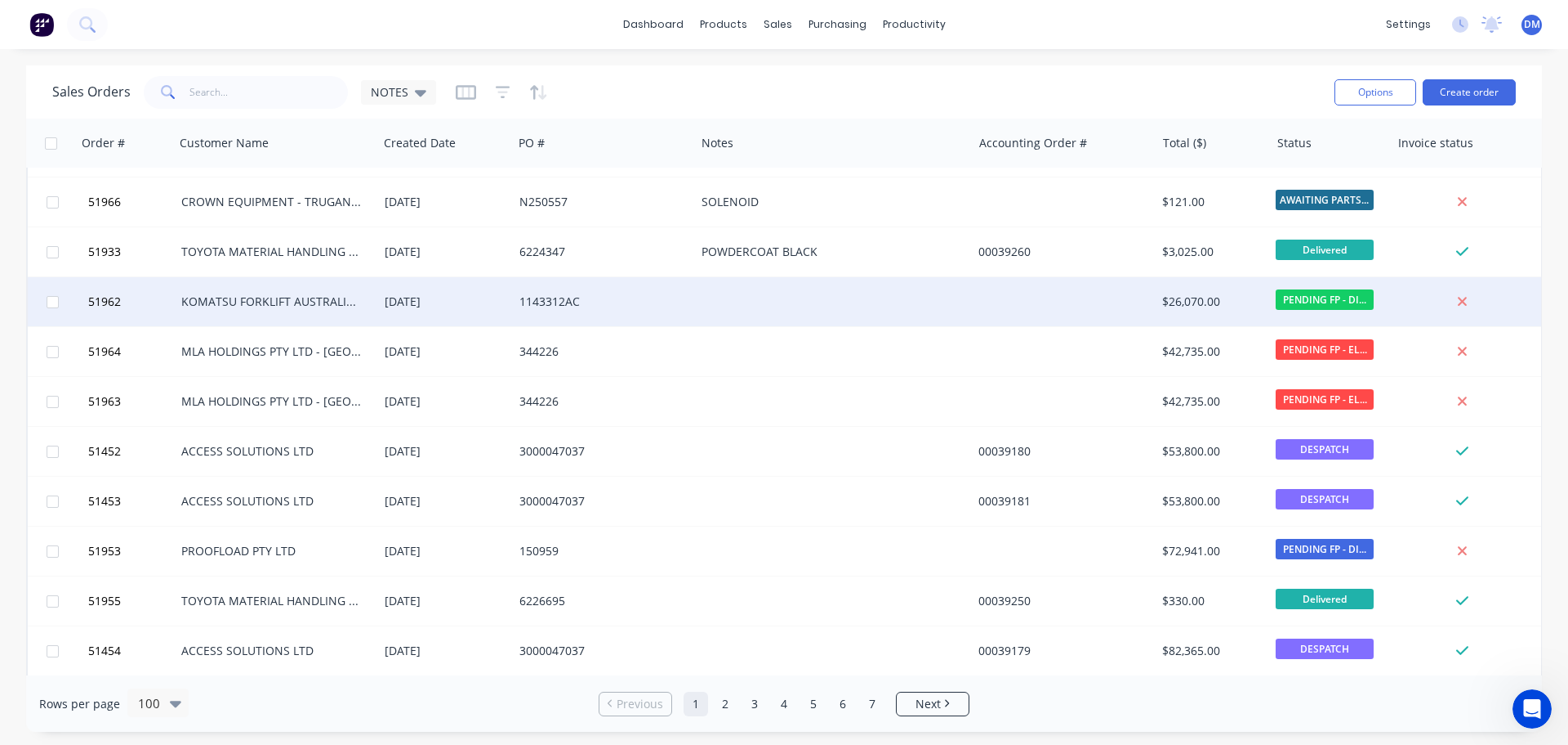
click at [748, 307] on div at bounding box center [834, 301] width 277 height 49
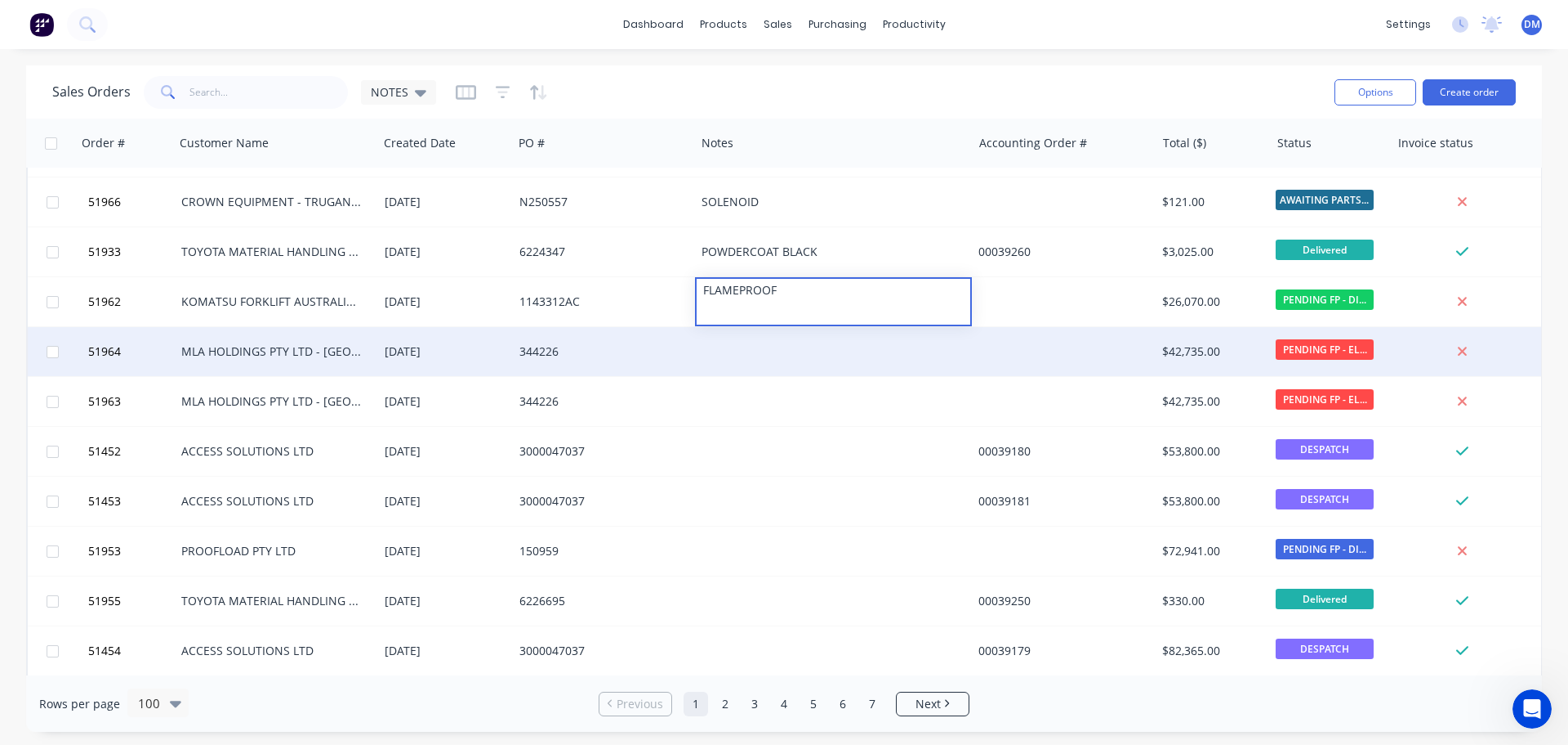
click at [760, 347] on div at bounding box center [834, 351] width 277 height 49
click at [743, 345] on div at bounding box center [834, 351] width 277 height 49
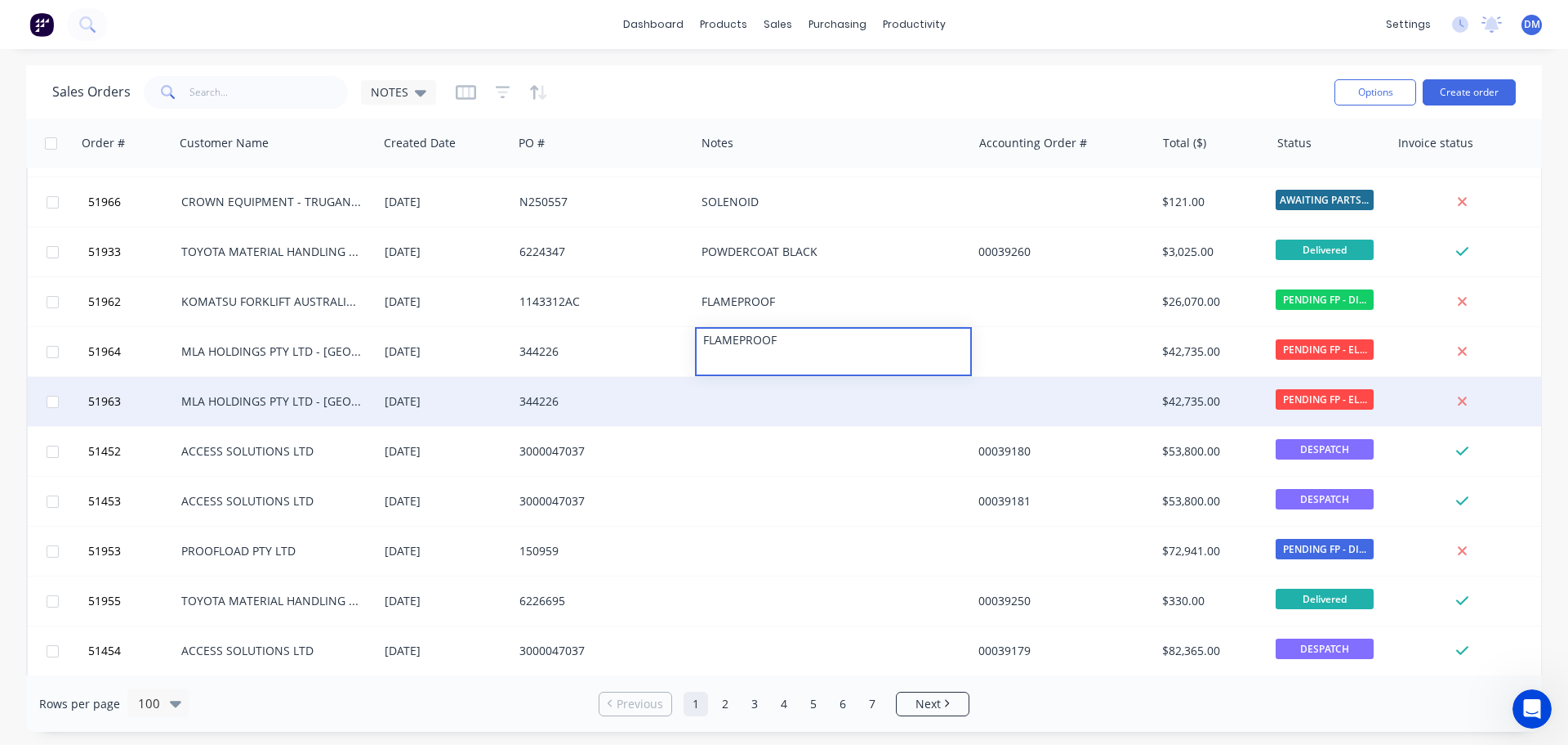
click at [730, 397] on div at bounding box center [834, 401] width 277 height 49
click at [716, 396] on div at bounding box center [834, 401] width 277 height 49
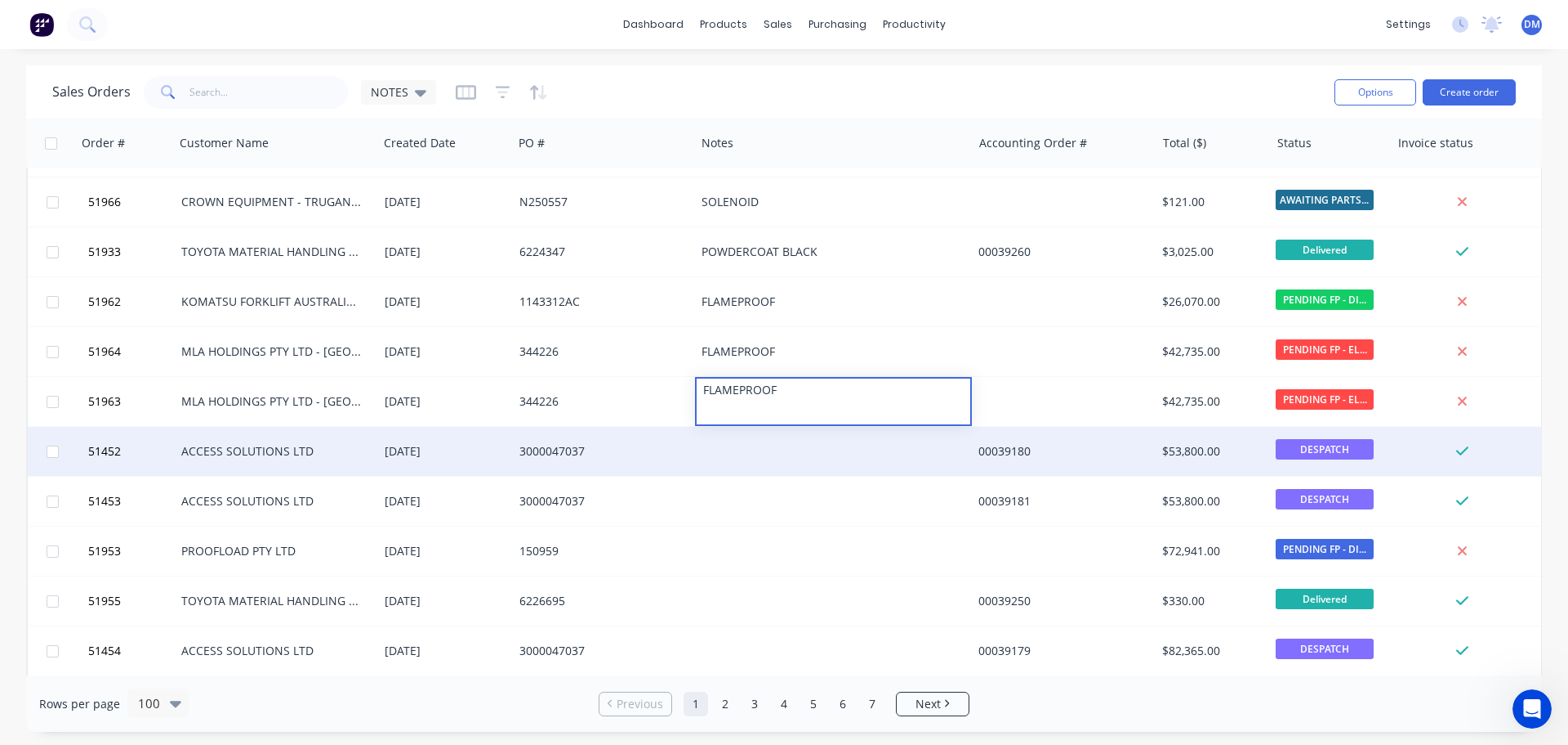
click at [738, 460] on div at bounding box center [834, 450] width 277 height 49
click at [730, 448] on div at bounding box center [834, 450] width 277 height 49
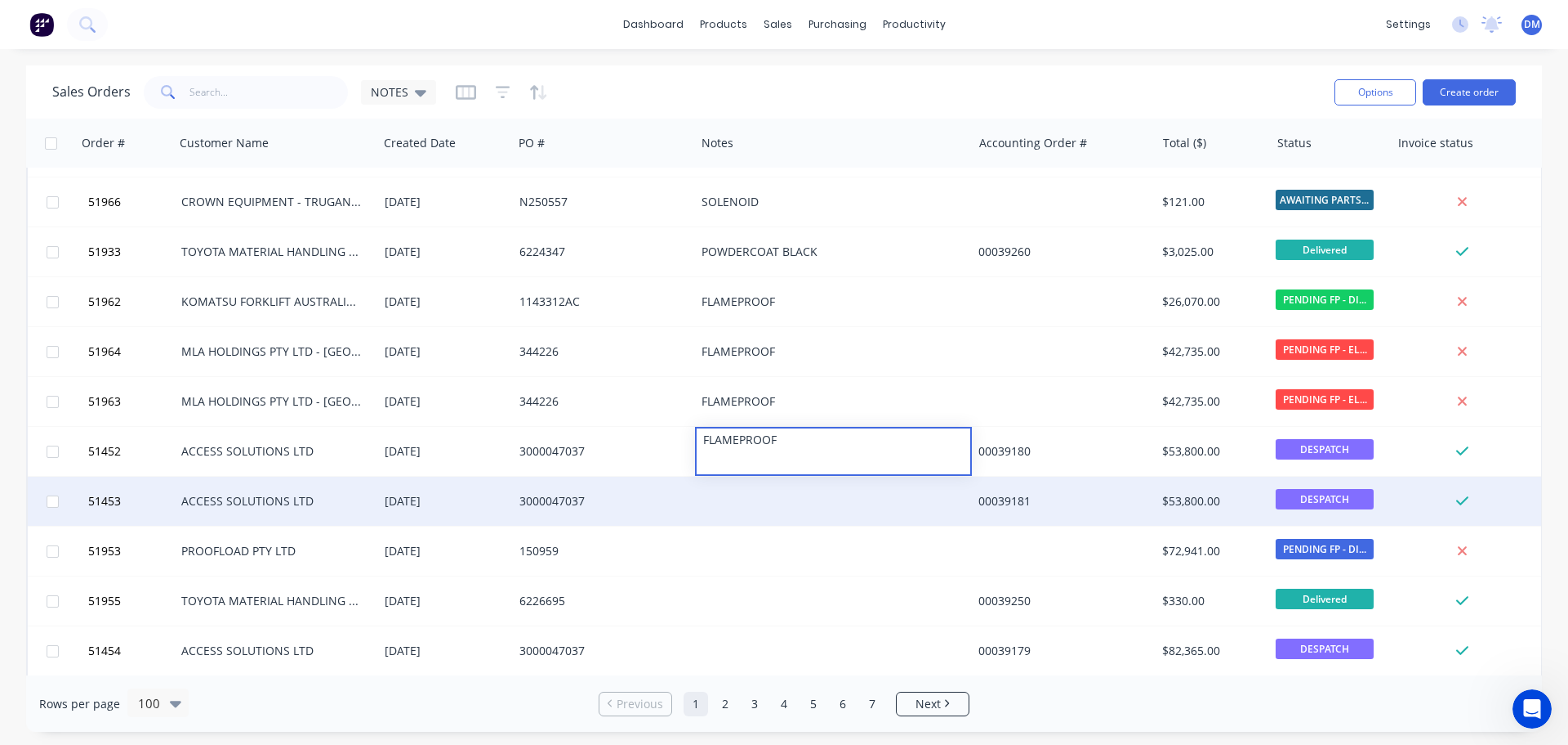
click at [732, 504] on div at bounding box center [834, 501] width 277 height 49
click at [723, 493] on div at bounding box center [834, 501] width 277 height 49
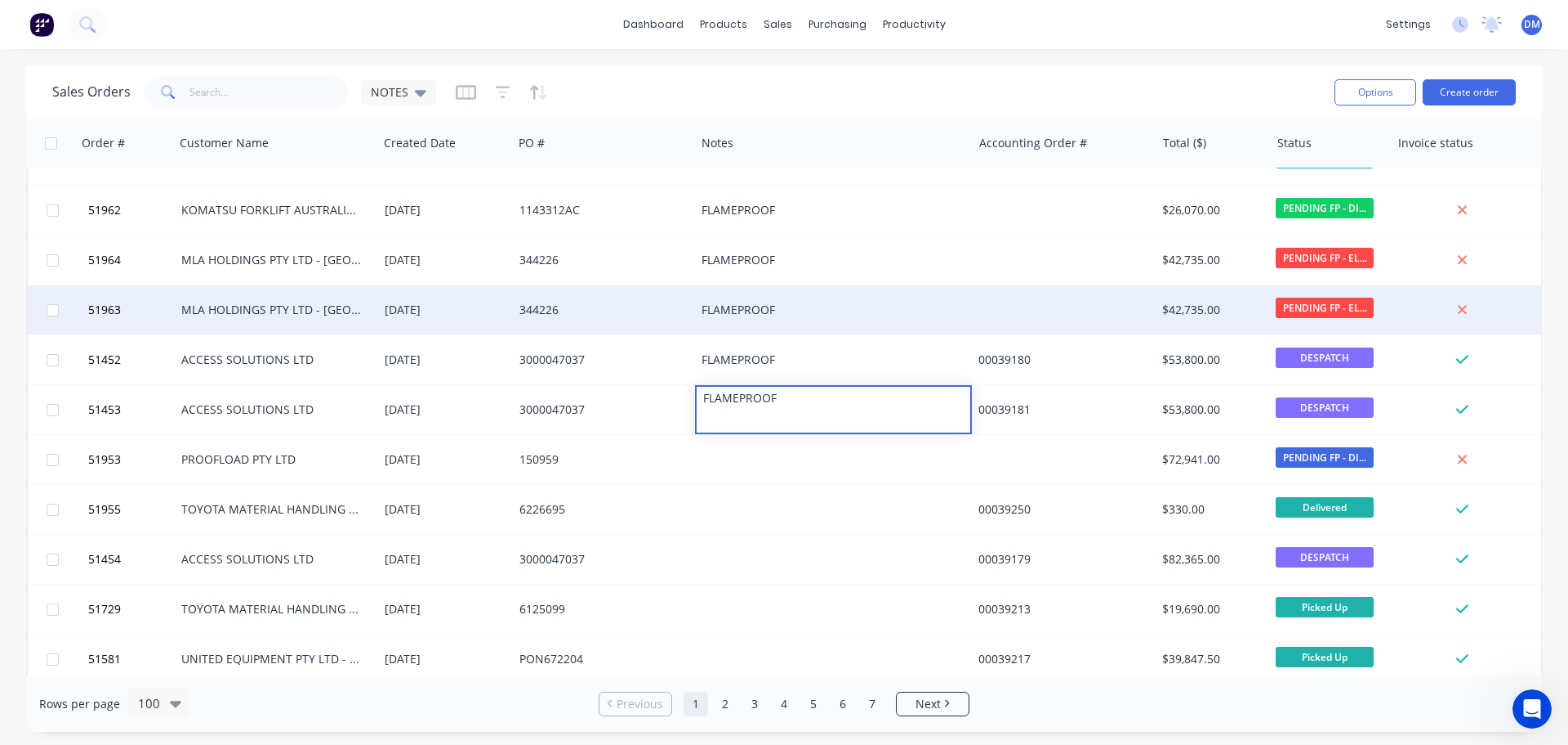
scroll to position [654, 0]
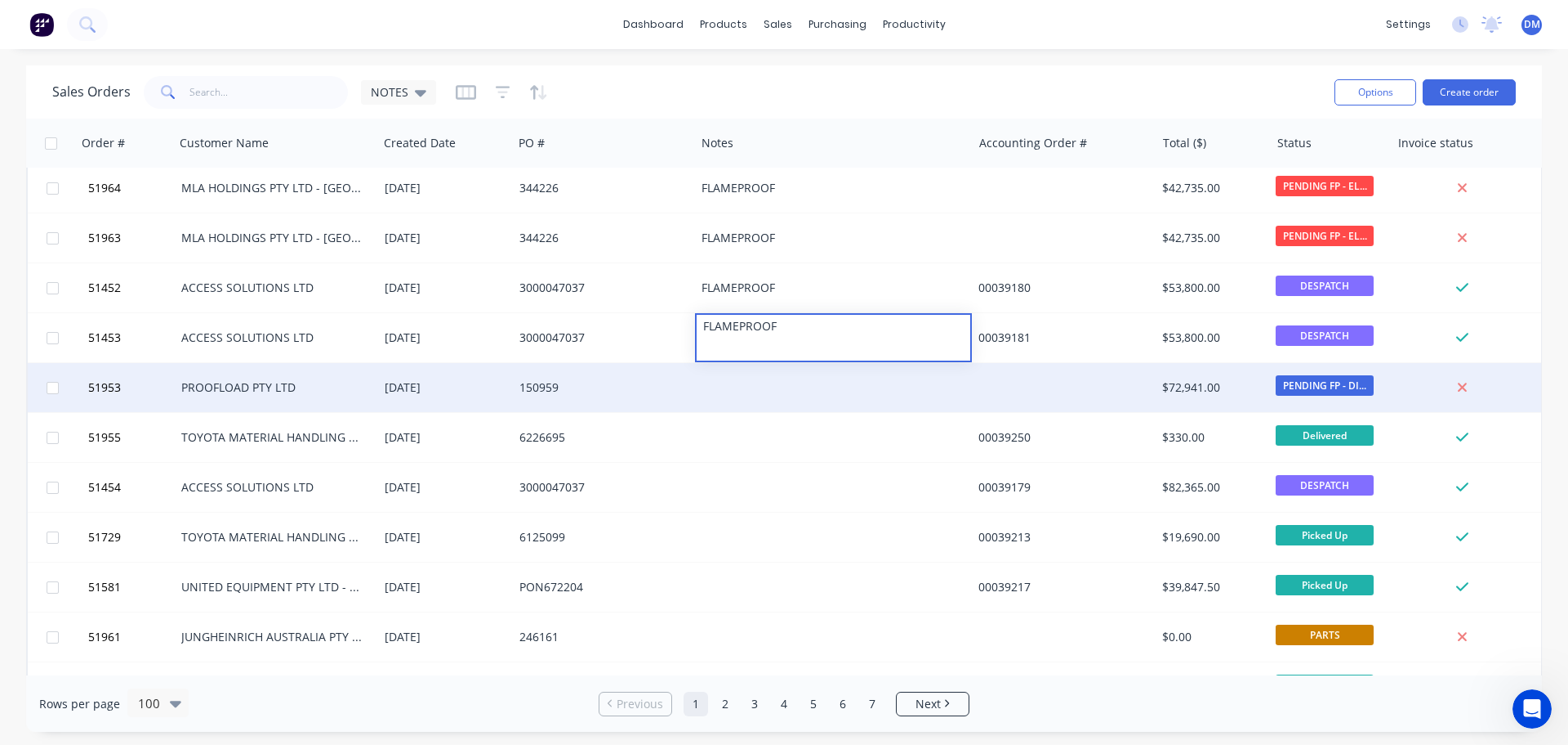
click at [711, 395] on div at bounding box center [834, 387] width 277 height 49
click at [720, 380] on div at bounding box center [834, 387] width 277 height 49
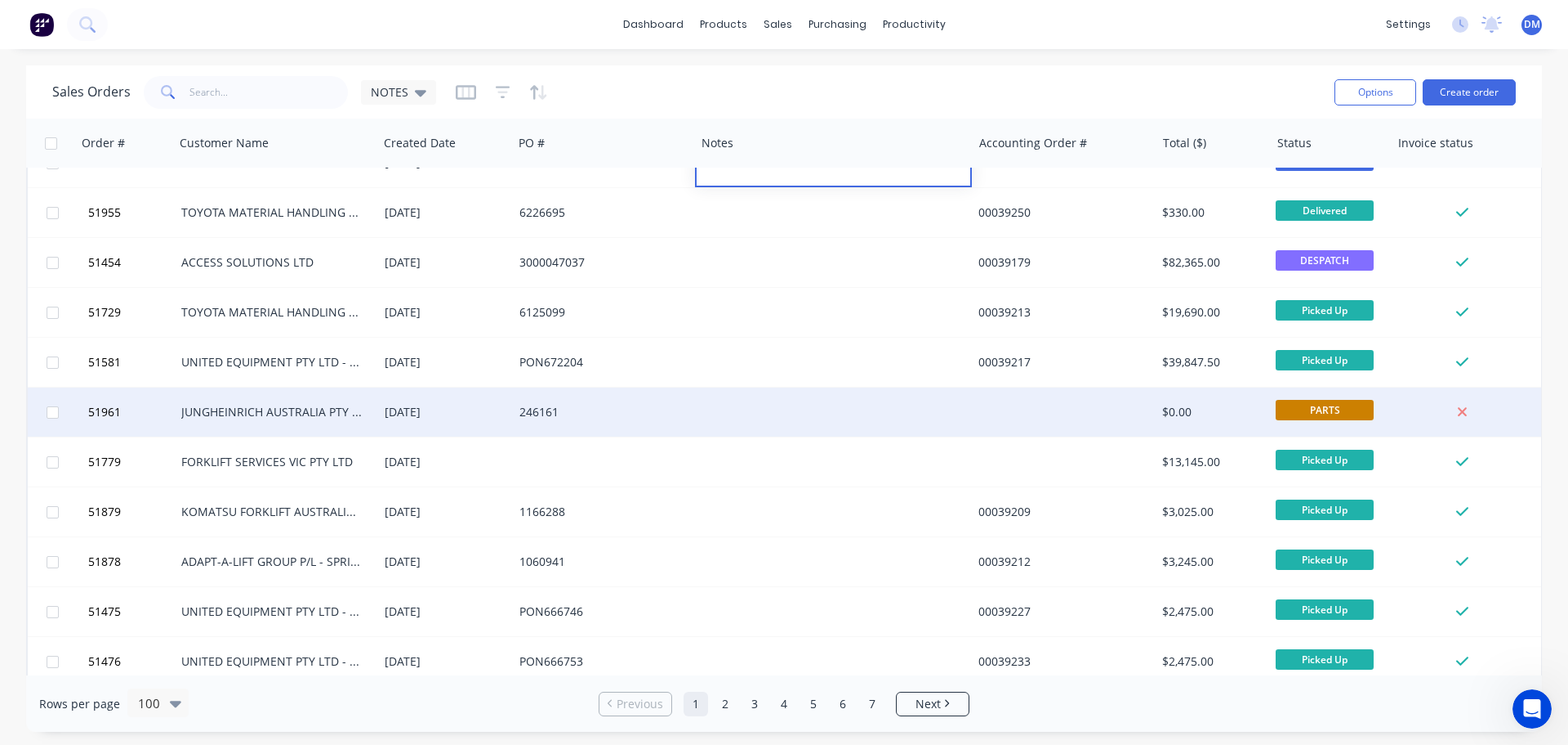
scroll to position [818, 0]
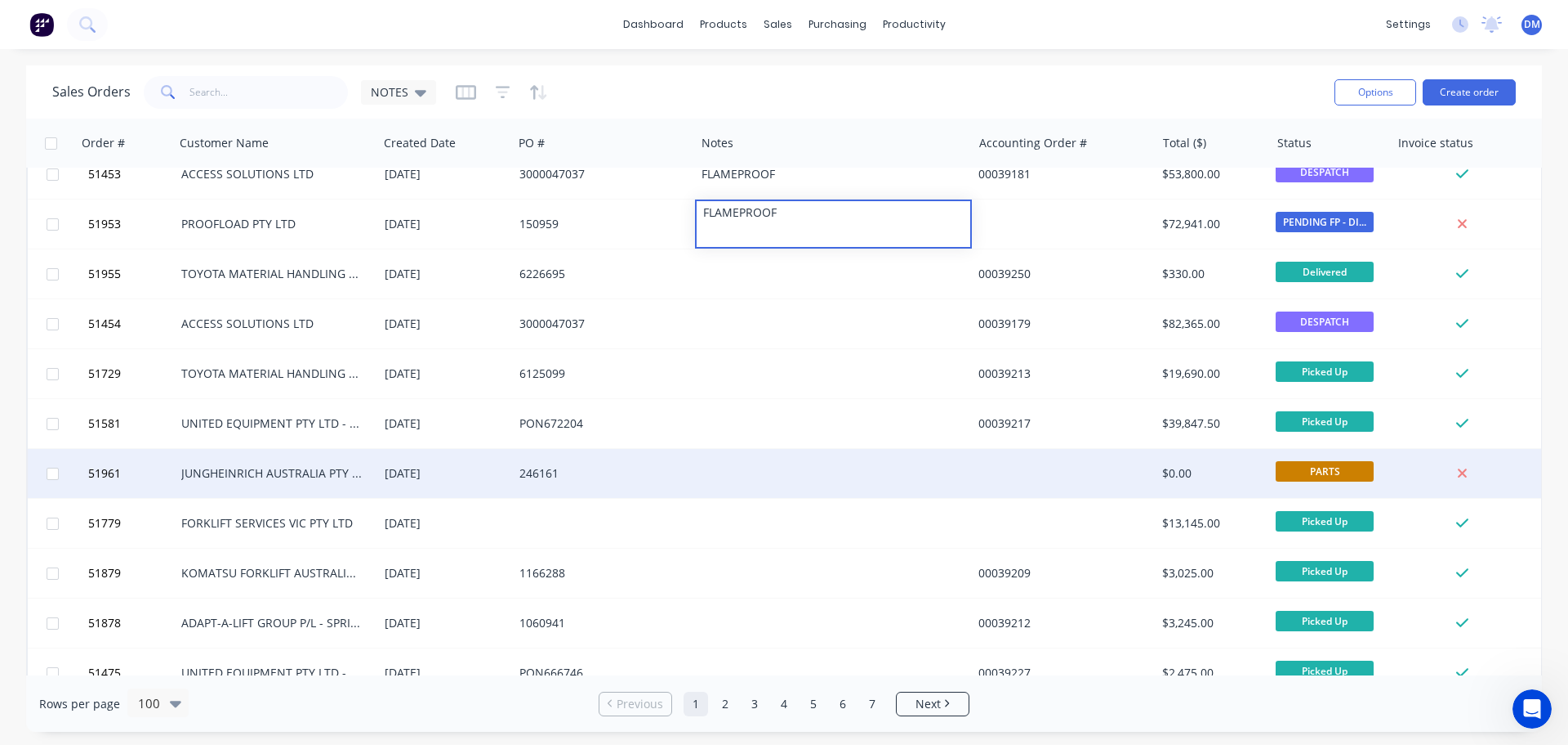
click at [656, 462] on div "246161" at bounding box center [604, 473] width 182 height 49
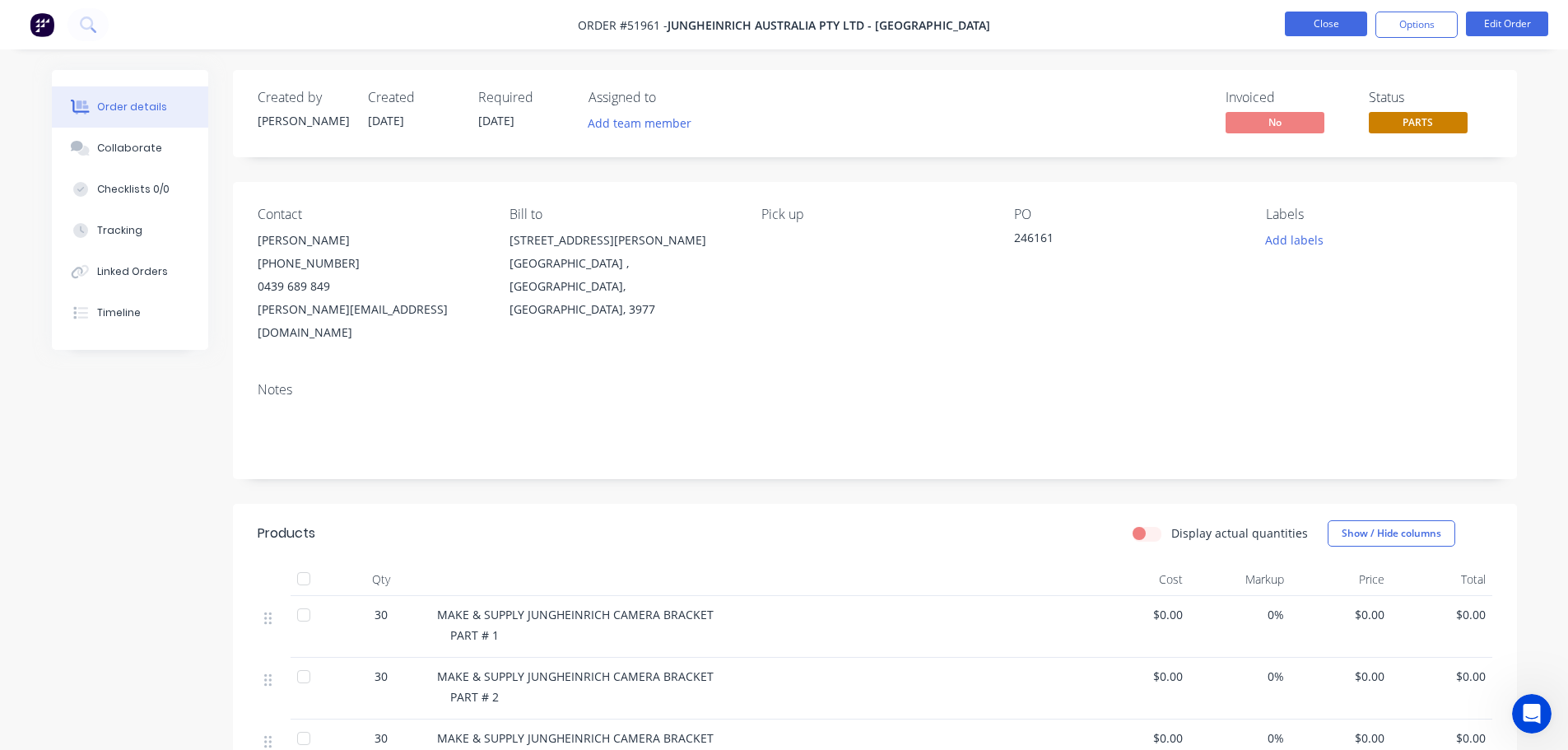
click at [1311, 18] on button "Close" at bounding box center [1326, 23] width 82 height 25
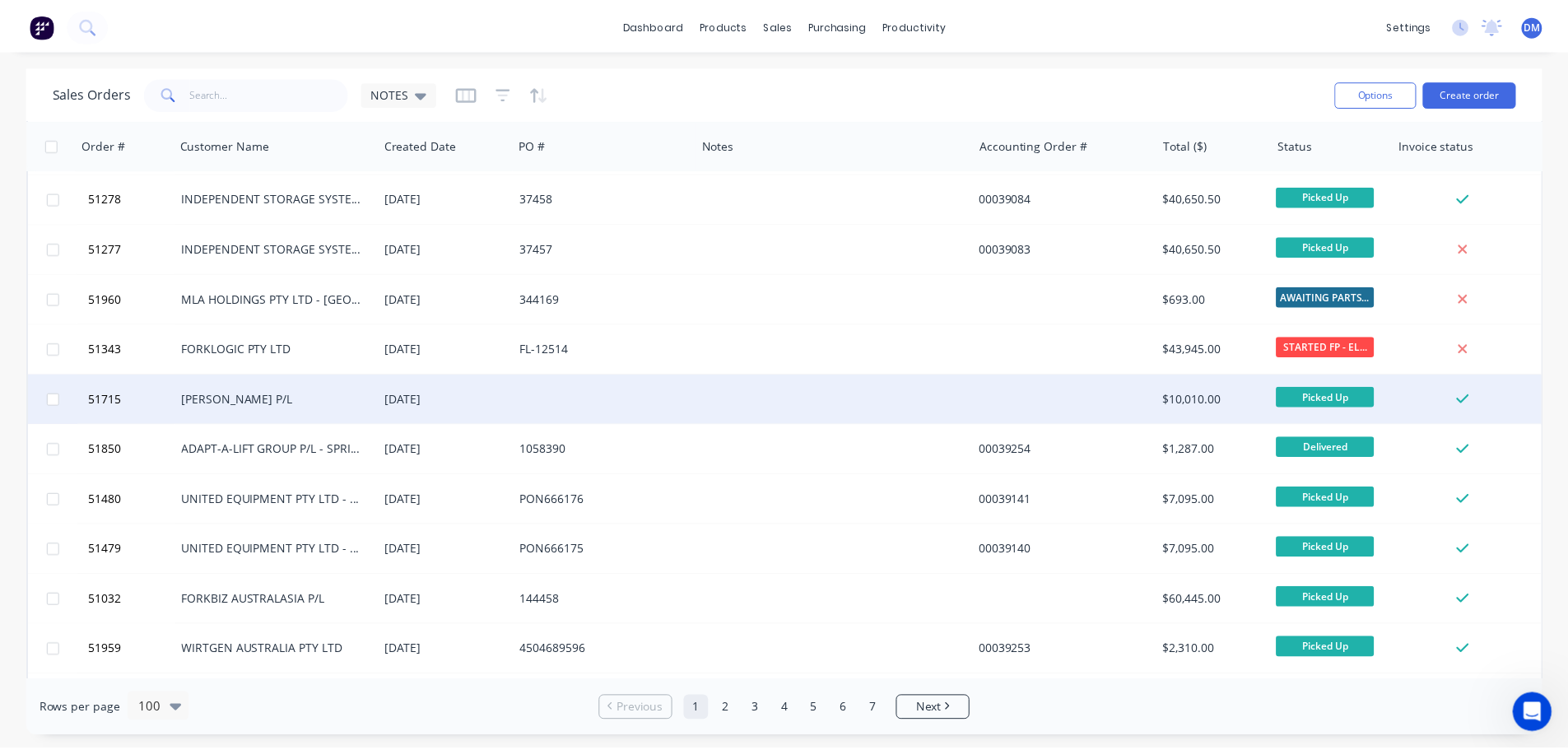
scroll to position [1564, 0]
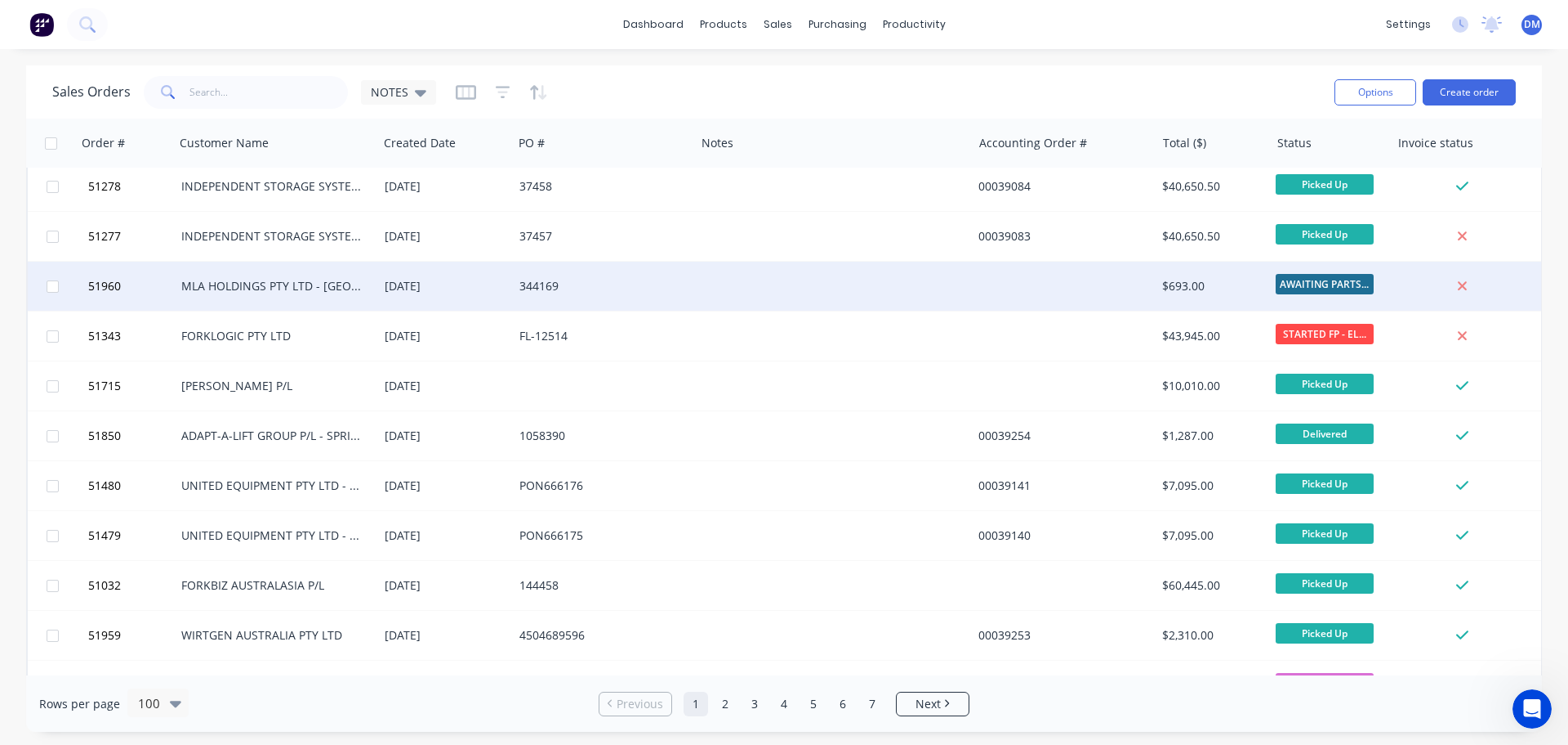
click at [466, 282] on div "[DATE]" at bounding box center [445, 287] width 122 height 17
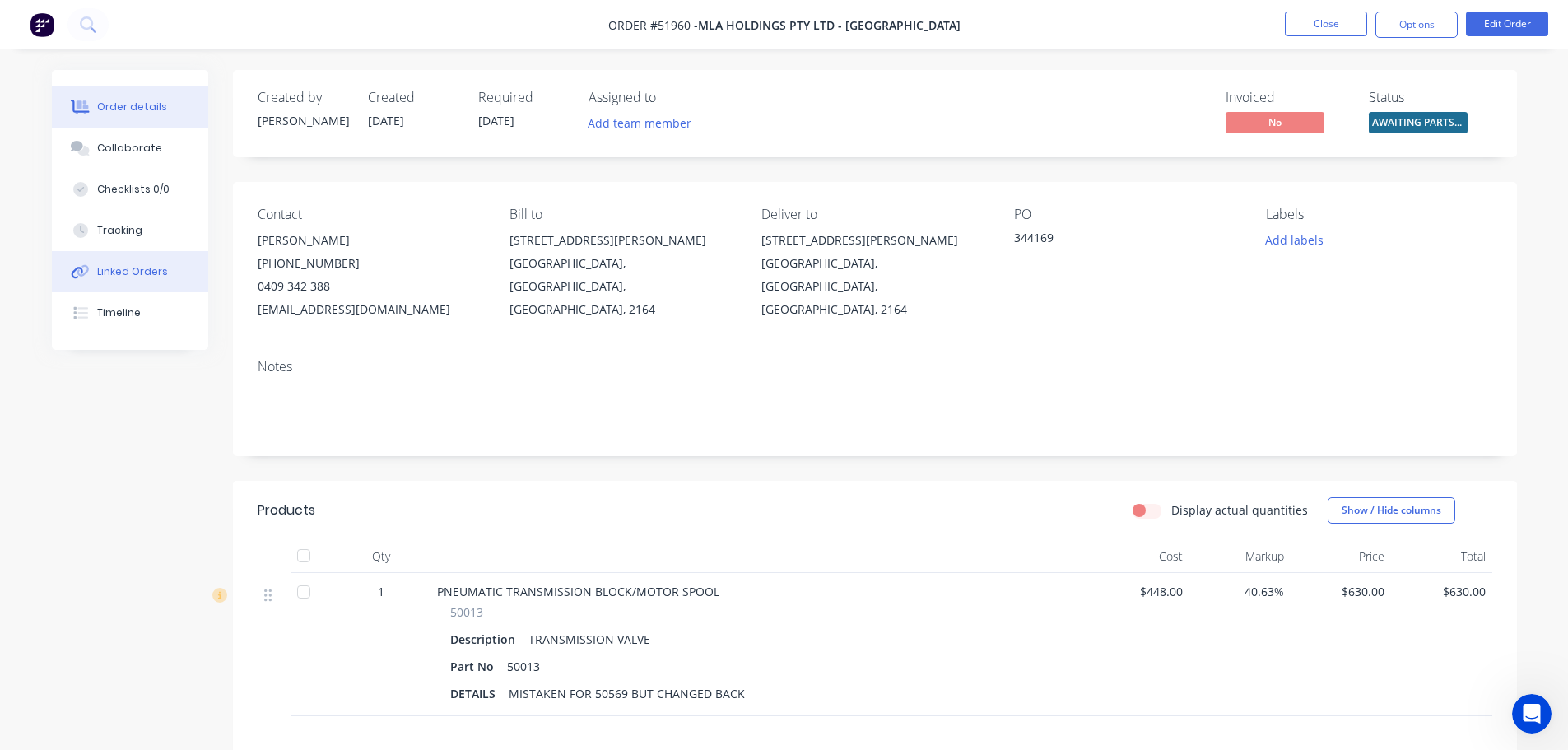
click at [154, 265] on button "Linked Orders" at bounding box center [130, 271] width 156 height 41
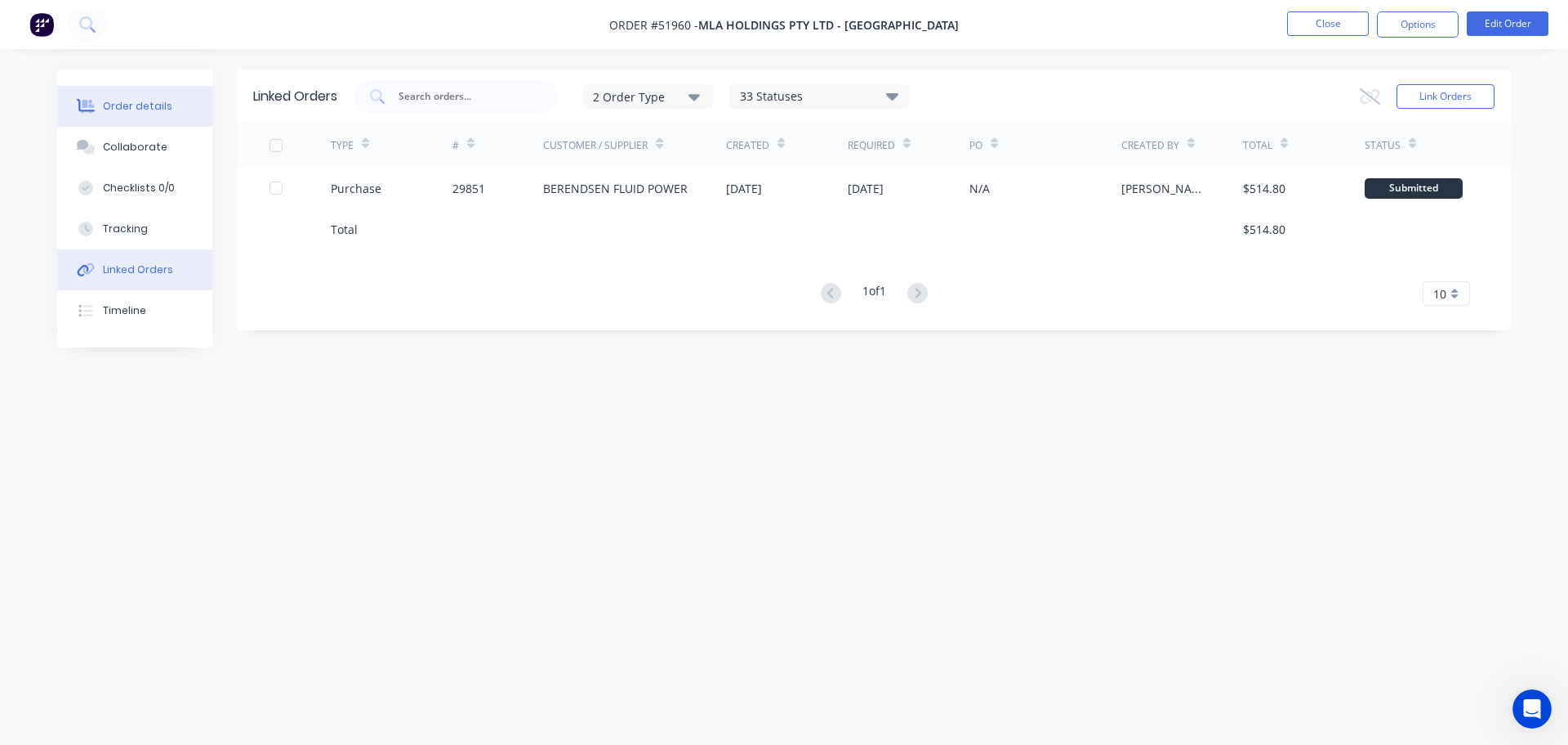
click at [125, 106] on div "Order details" at bounding box center [138, 107] width 70 height 15
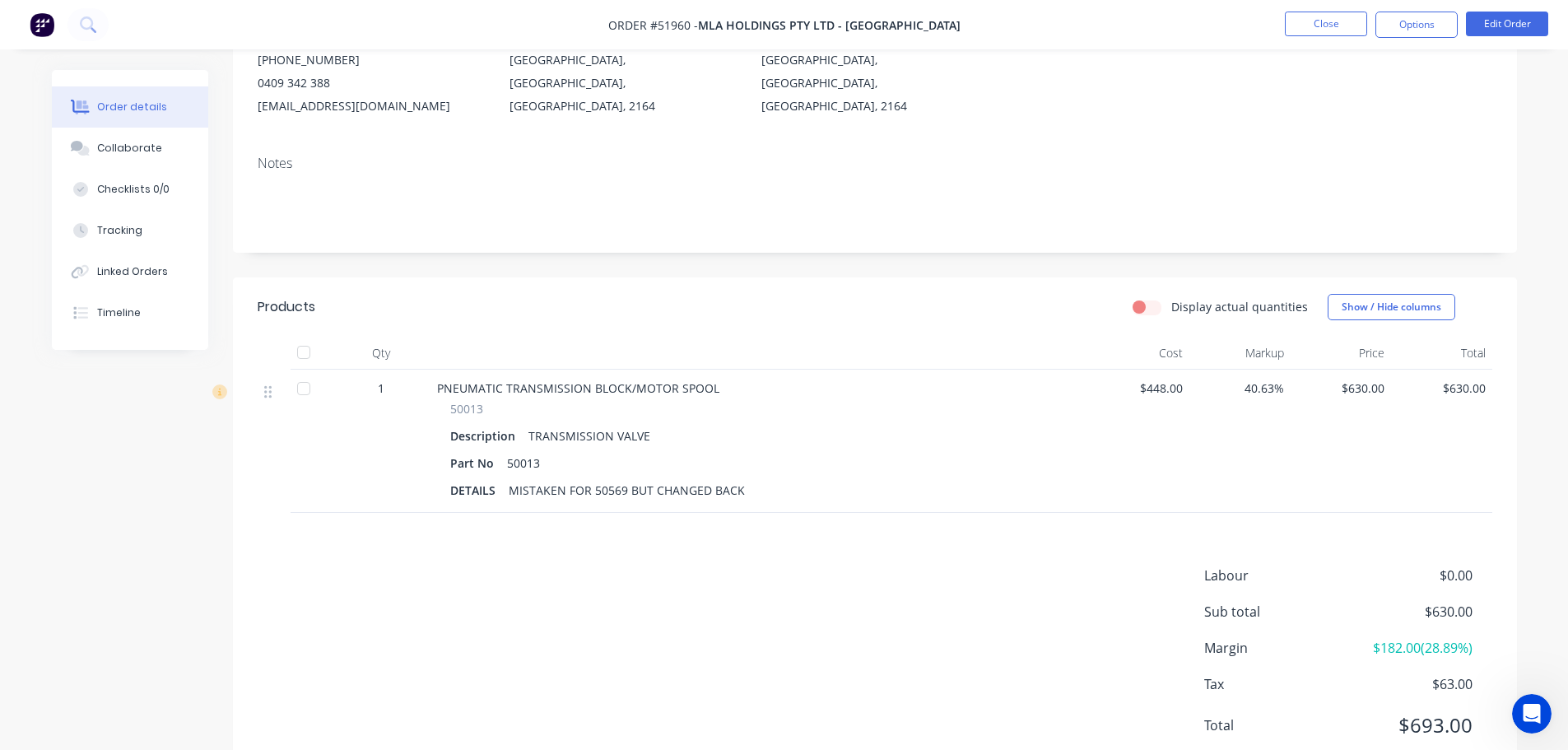
scroll to position [259, 0]
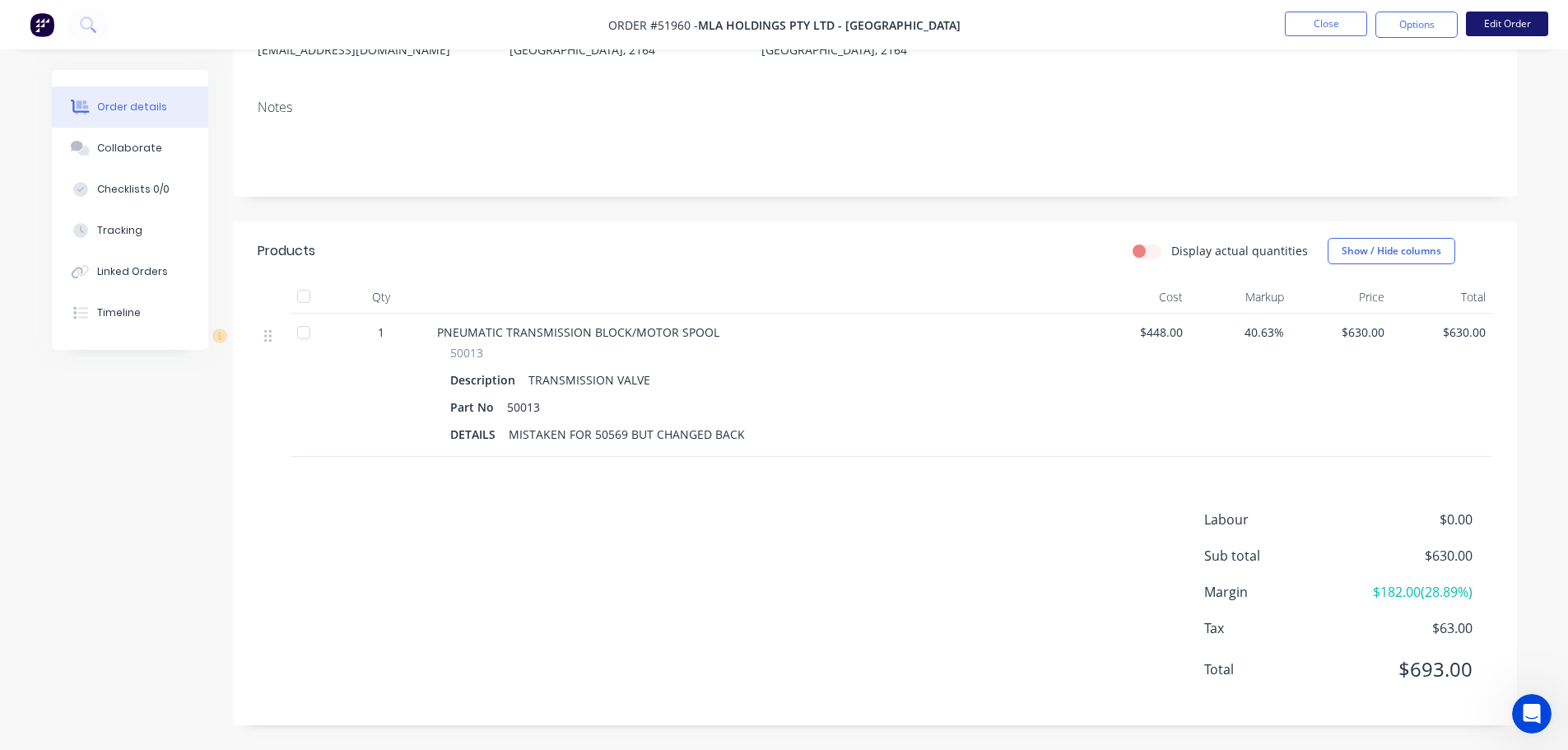
click at [1501, 26] on button "Edit Order" at bounding box center [1507, 23] width 82 height 25
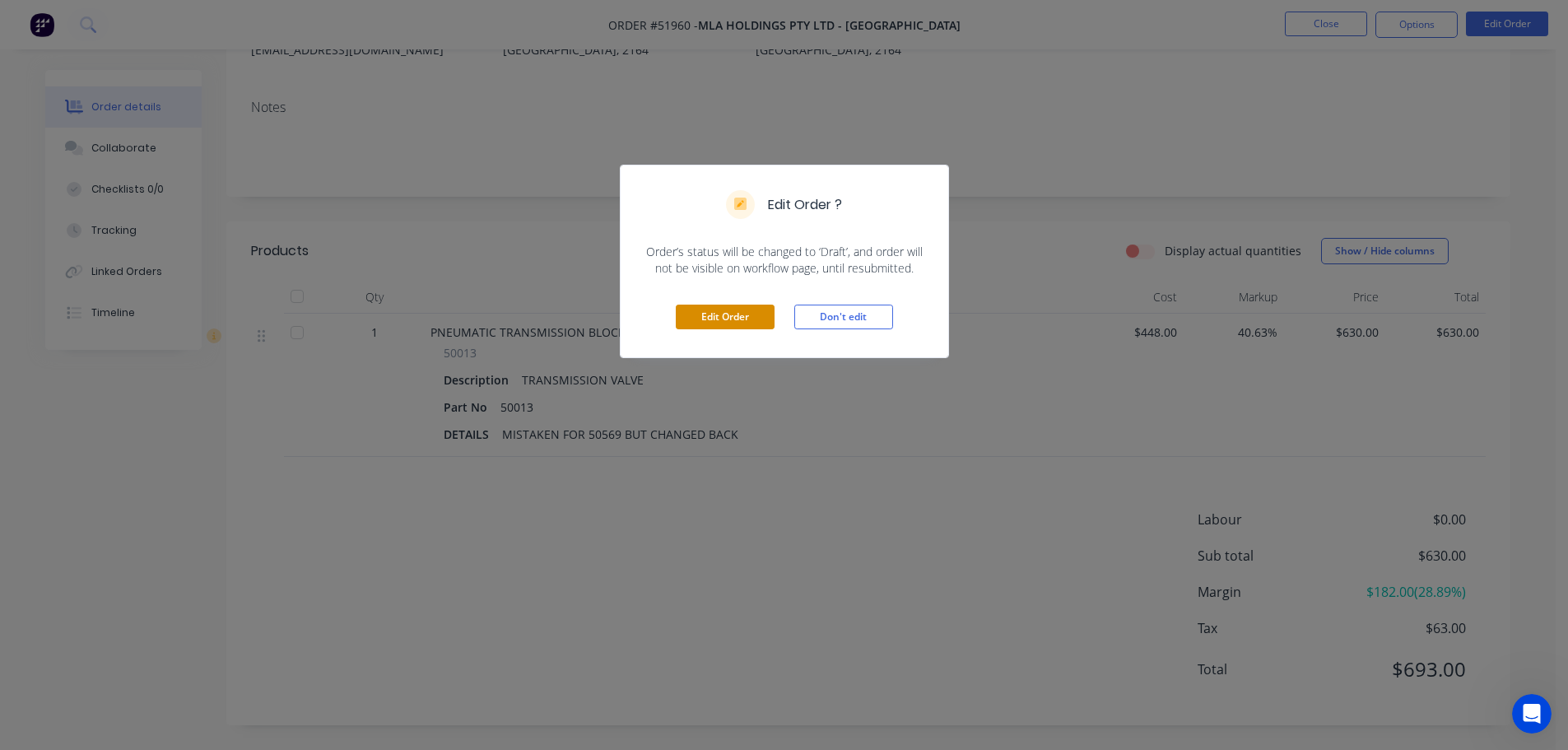
click at [744, 323] on button "Edit Order" at bounding box center [725, 316] width 99 height 25
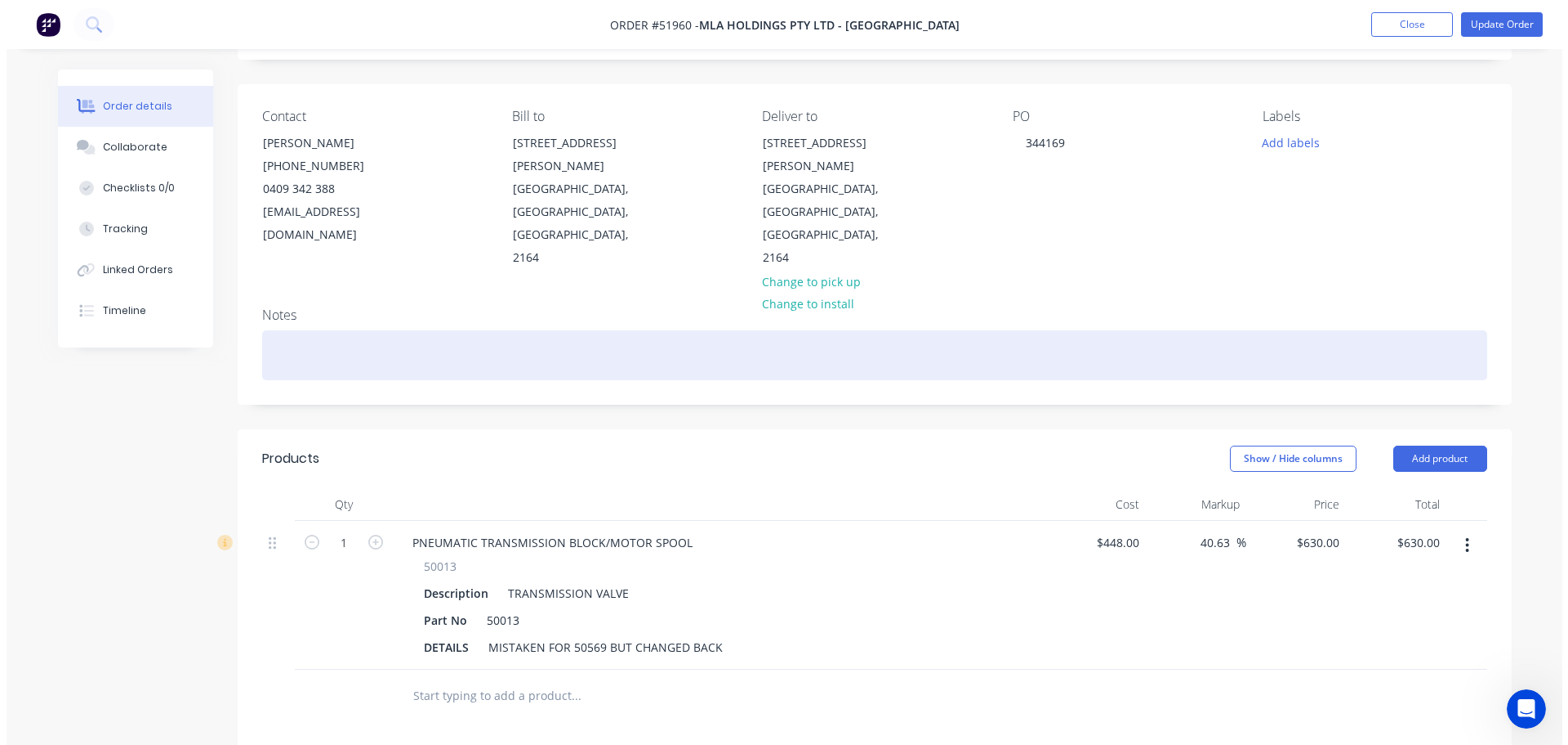
scroll to position [0, 0]
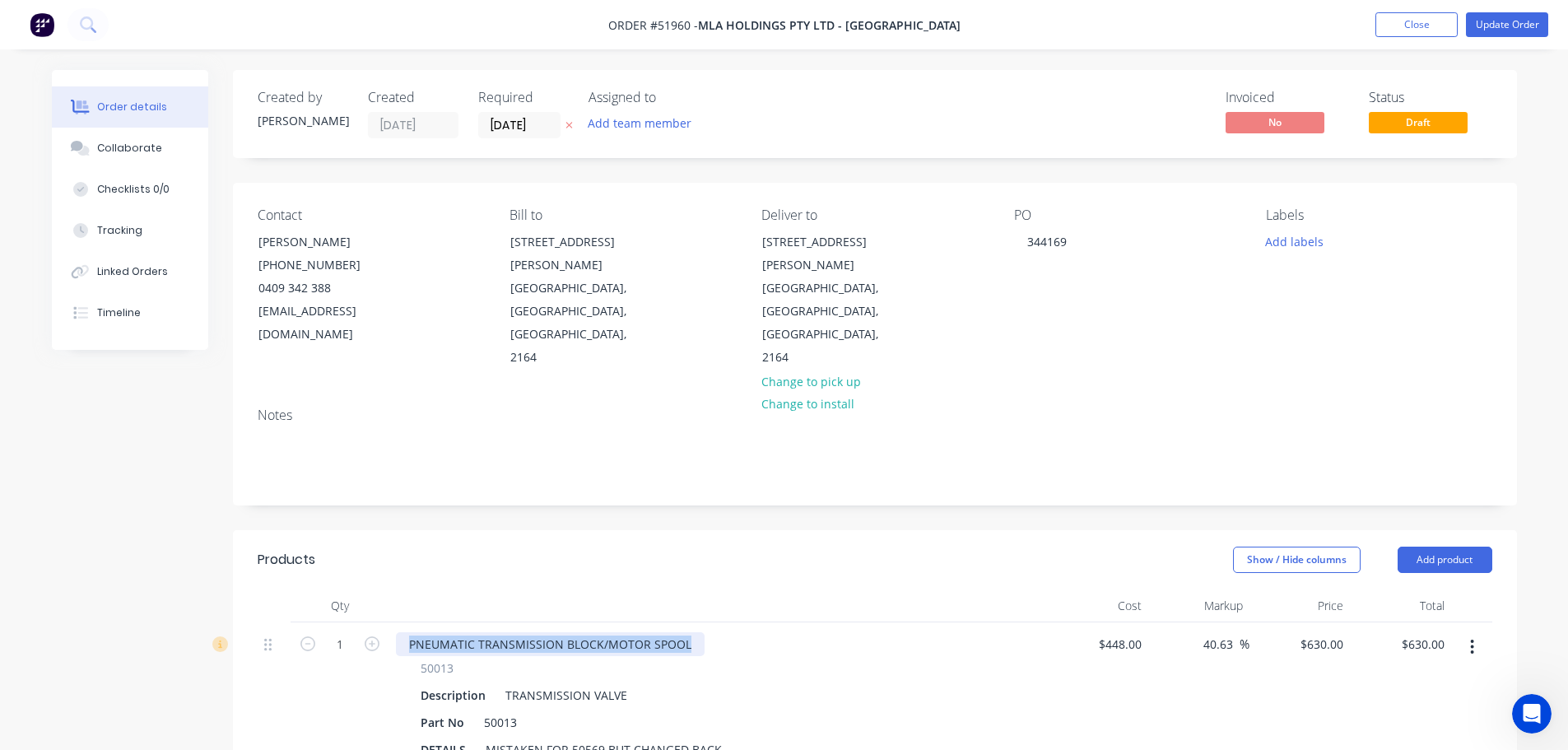
drag, startPoint x: 409, startPoint y: 595, endPoint x: 704, endPoint y: 604, distance: 295.1
click at [704, 632] on div "PNEUMATIC TRANSMISSION BLOCK/MOTOR SPOOL" at bounding box center [719, 644] width 646 height 24
copy div "PNEUMATIC TRANSMISSION BLOCK/MOTOR SPOOL"
click at [595, 683] on div "TRANSMISSION VALVE" at bounding box center [566, 695] width 135 height 24
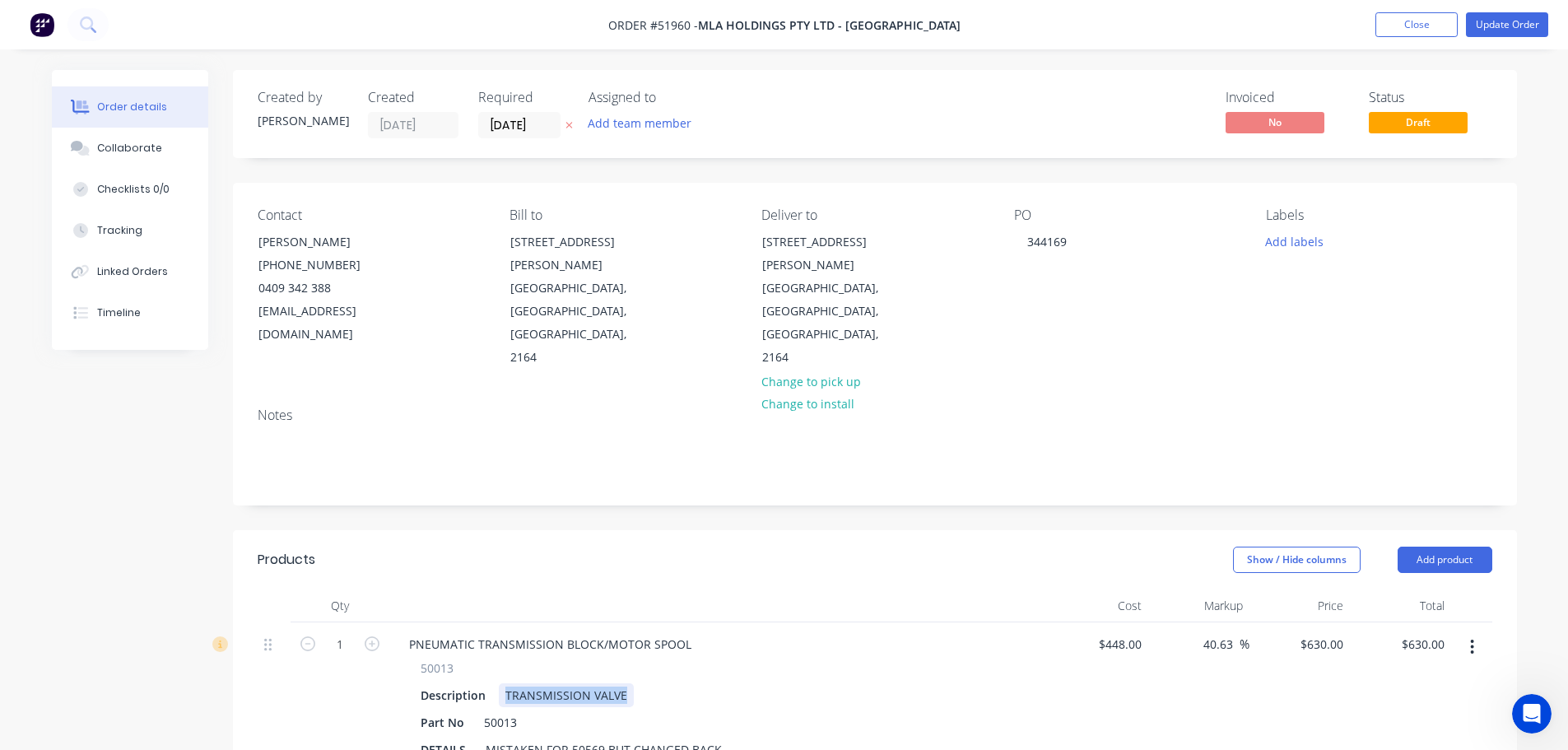
drag, startPoint x: 504, startPoint y: 645, endPoint x: 638, endPoint y: 645, distance: 134.0
click at [638, 683] on div "Description TRANSMISSION VALVE" at bounding box center [715, 695] width 602 height 24
copy div "TRANSMISSION VALVE"
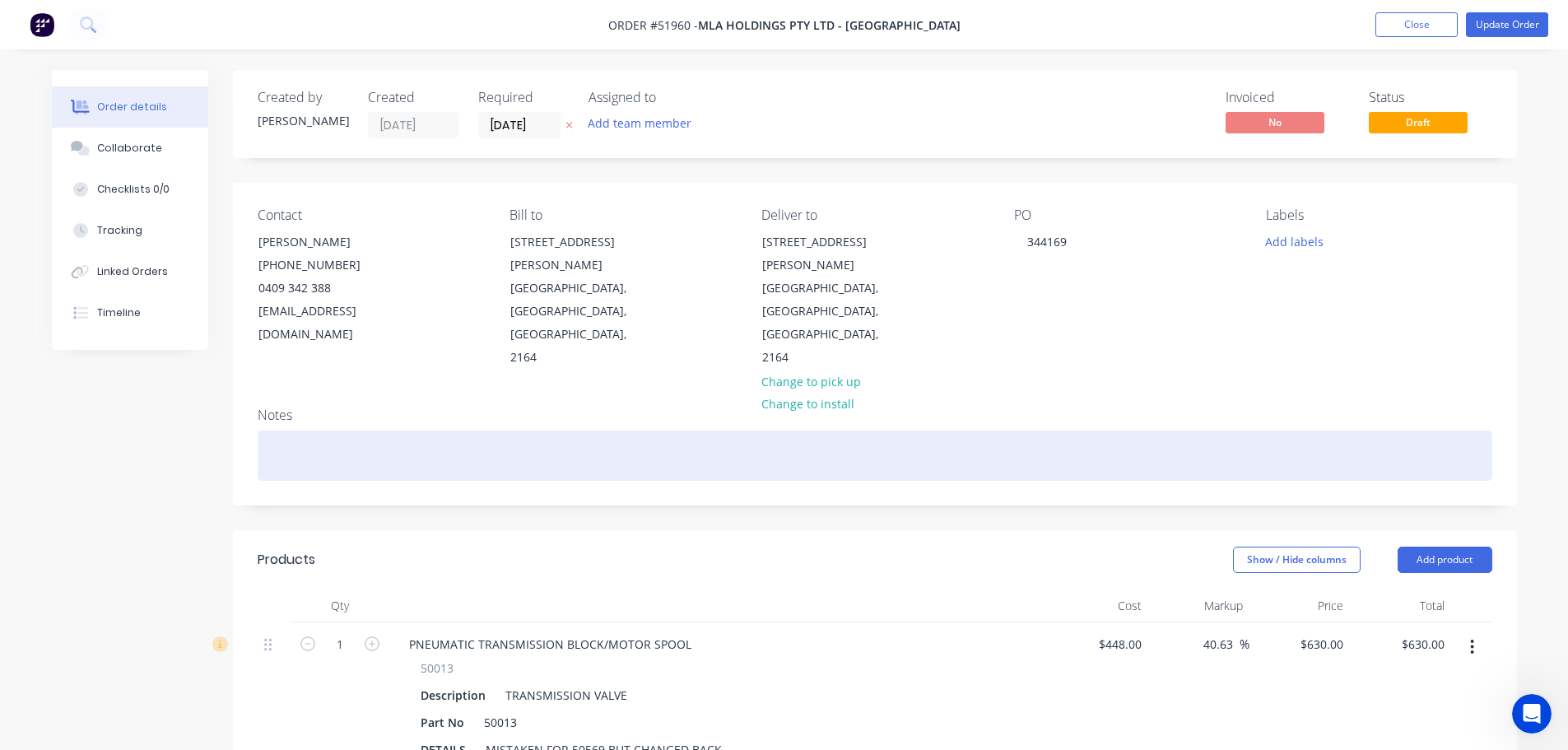
click at [298, 430] on div at bounding box center [875, 455] width 1235 height 50
paste div
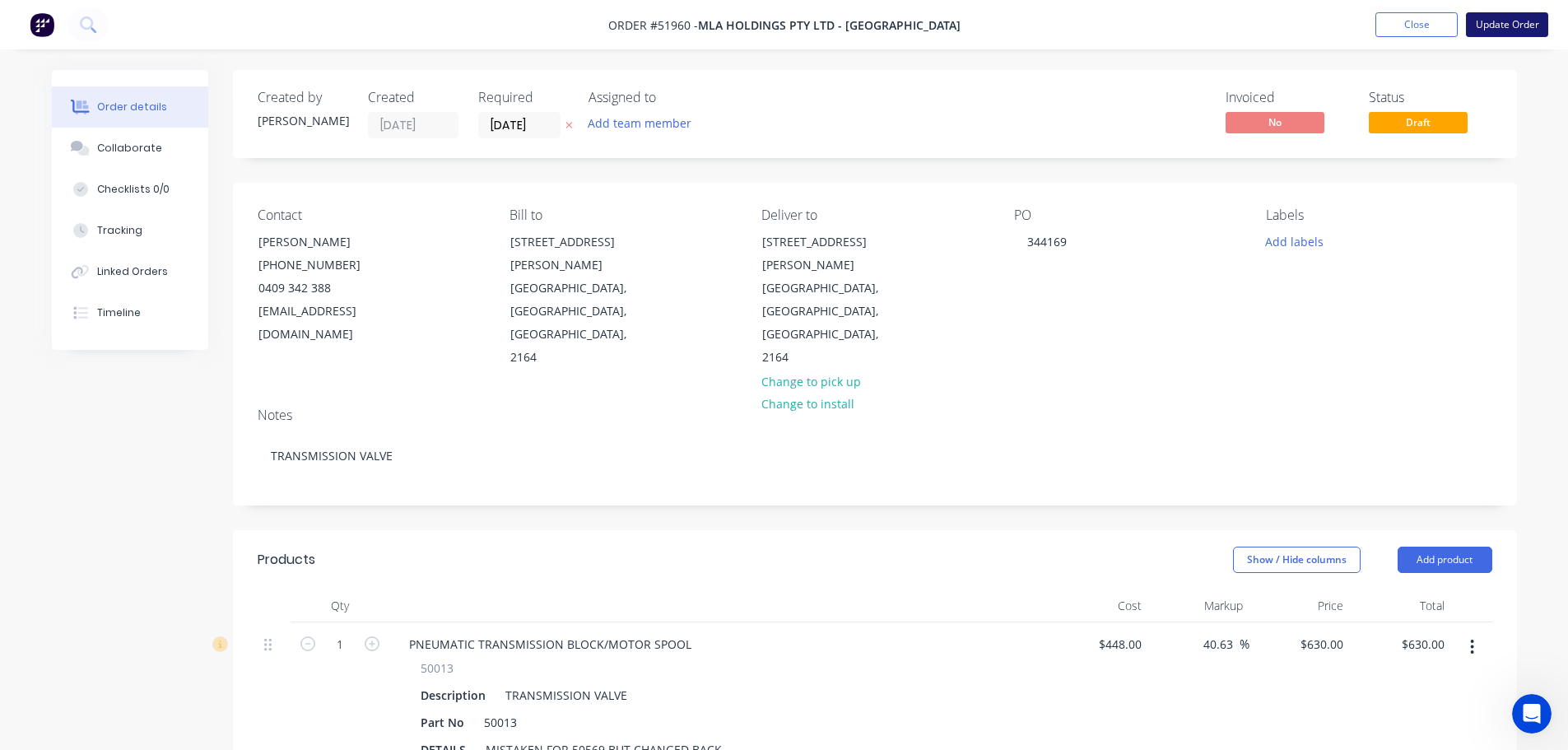
click at [1512, 19] on button "Update Order" at bounding box center [1507, 24] width 82 height 25
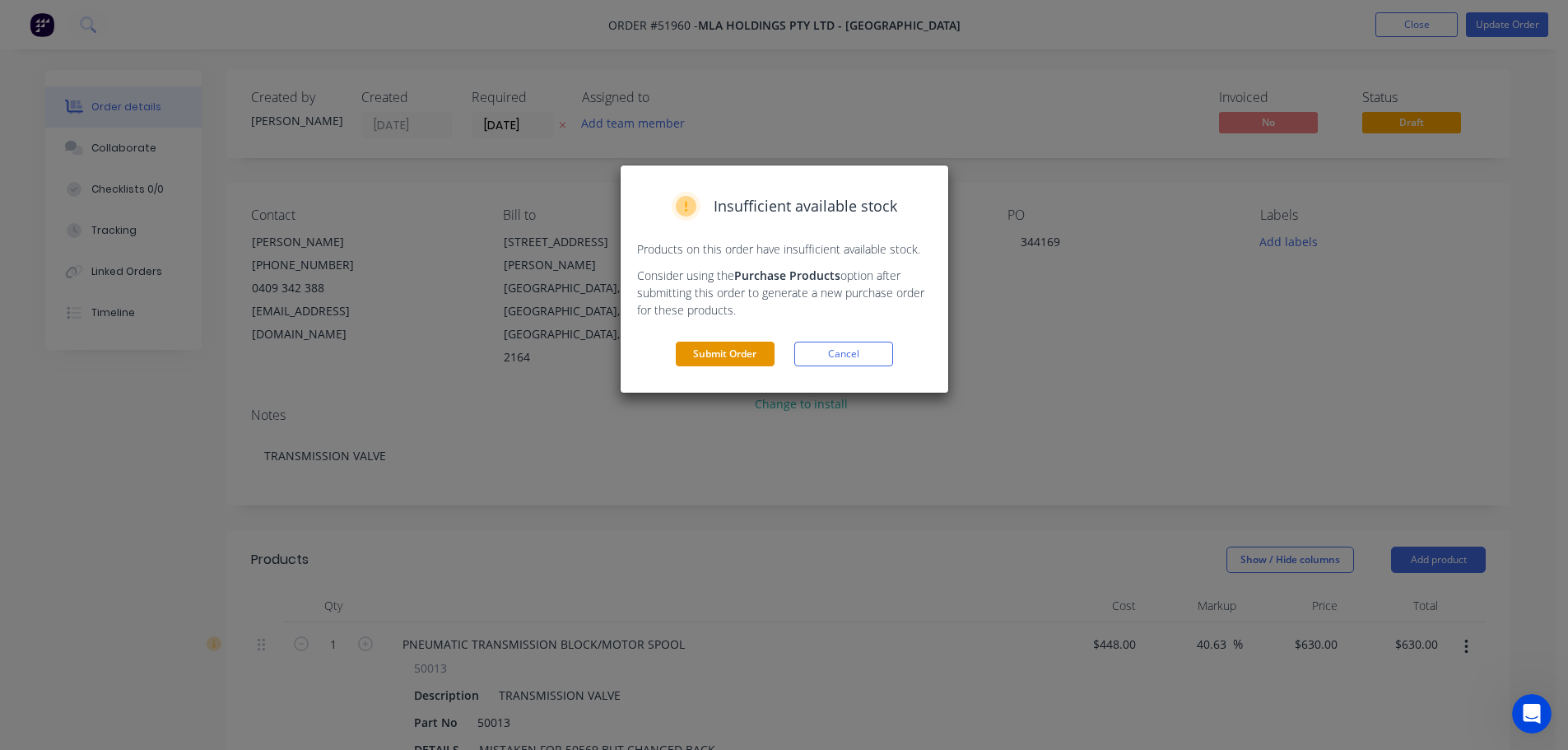
click at [726, 362] on button "Submit Order" at bounding box center [725, 353] width 99 height 25
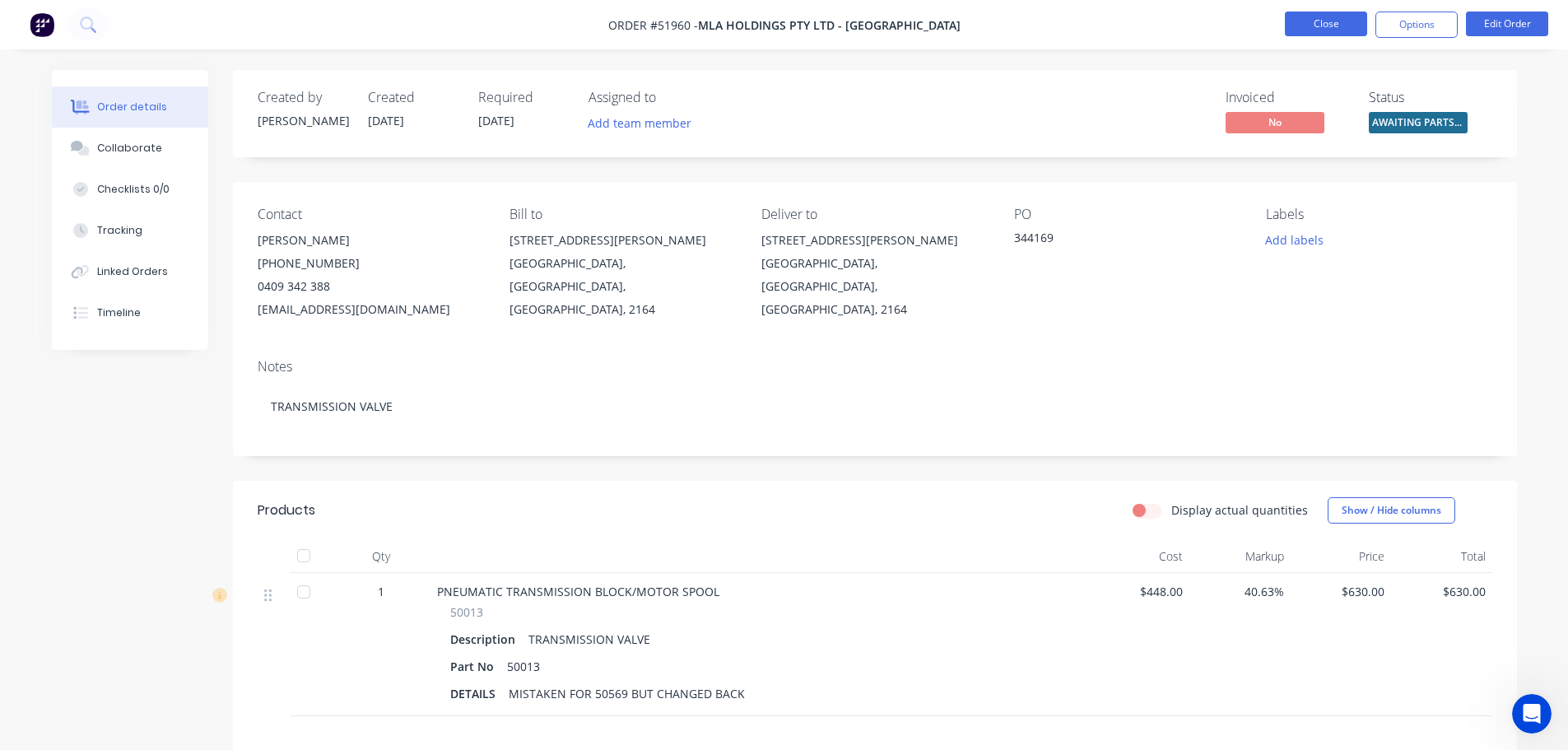
click at [1341, 27] on button "Close" at bounding box center [1326, 23] width 82 height 25
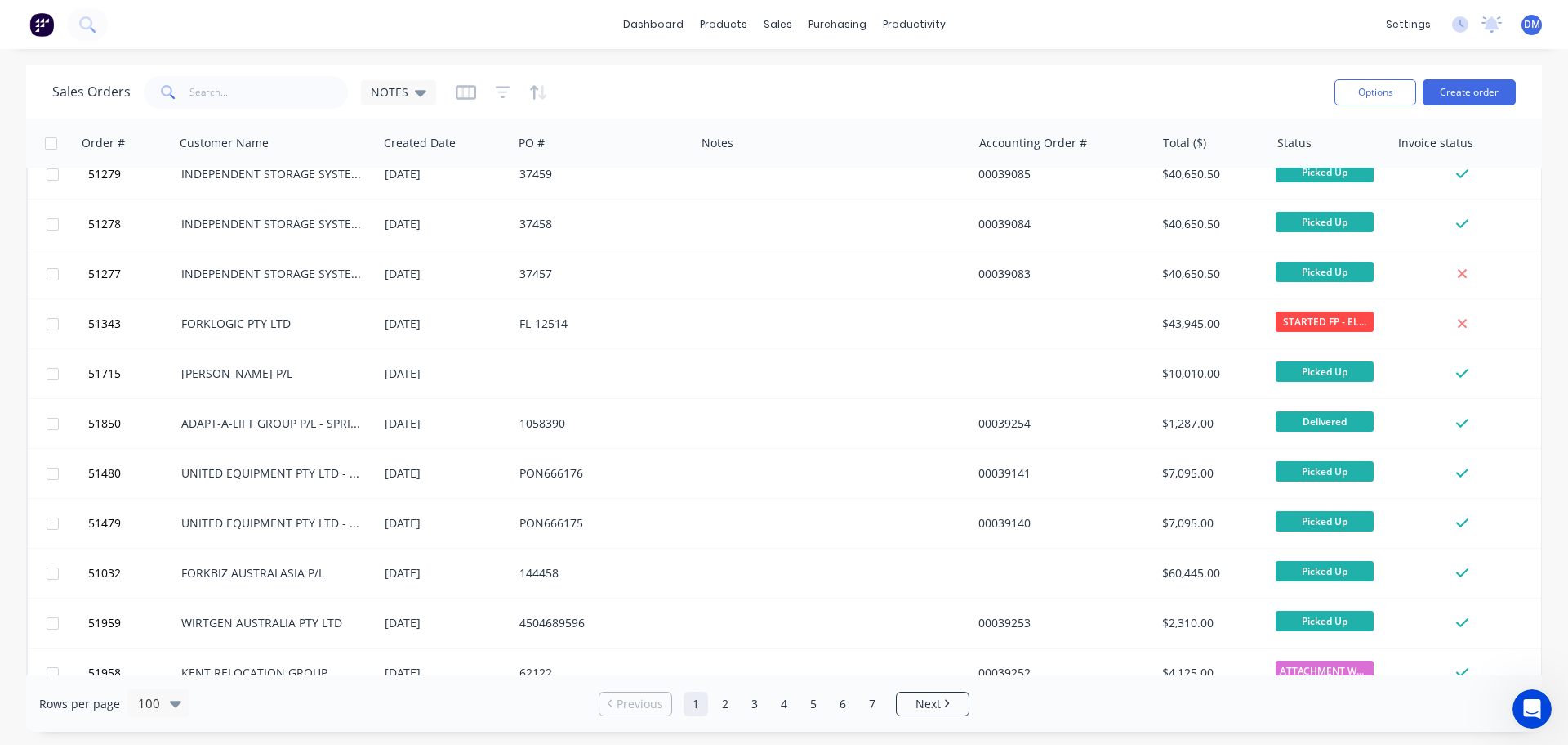
scroll to position [1553, 0]
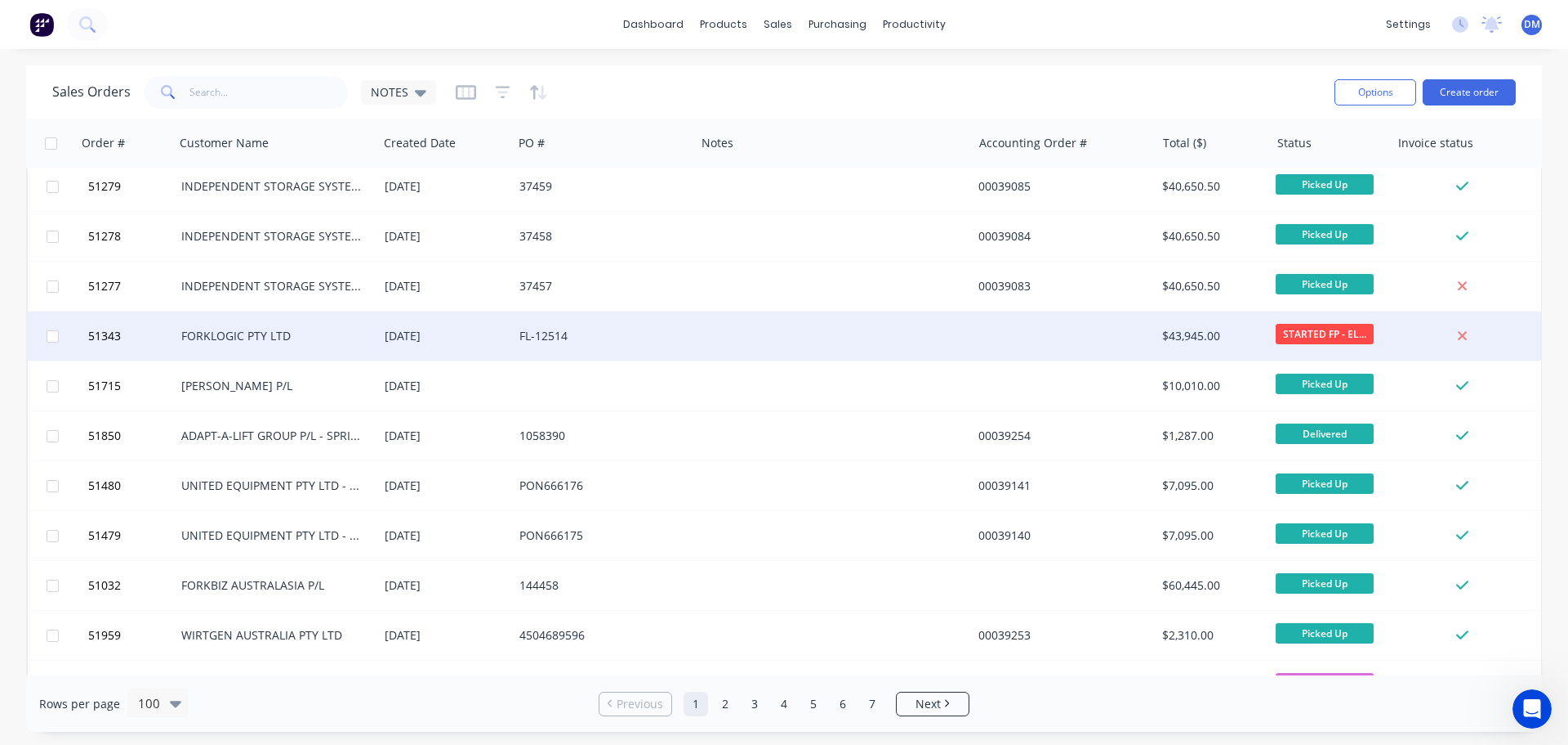
click at [715, 338] on div at bounding box center [834, 335] width 277 height 49
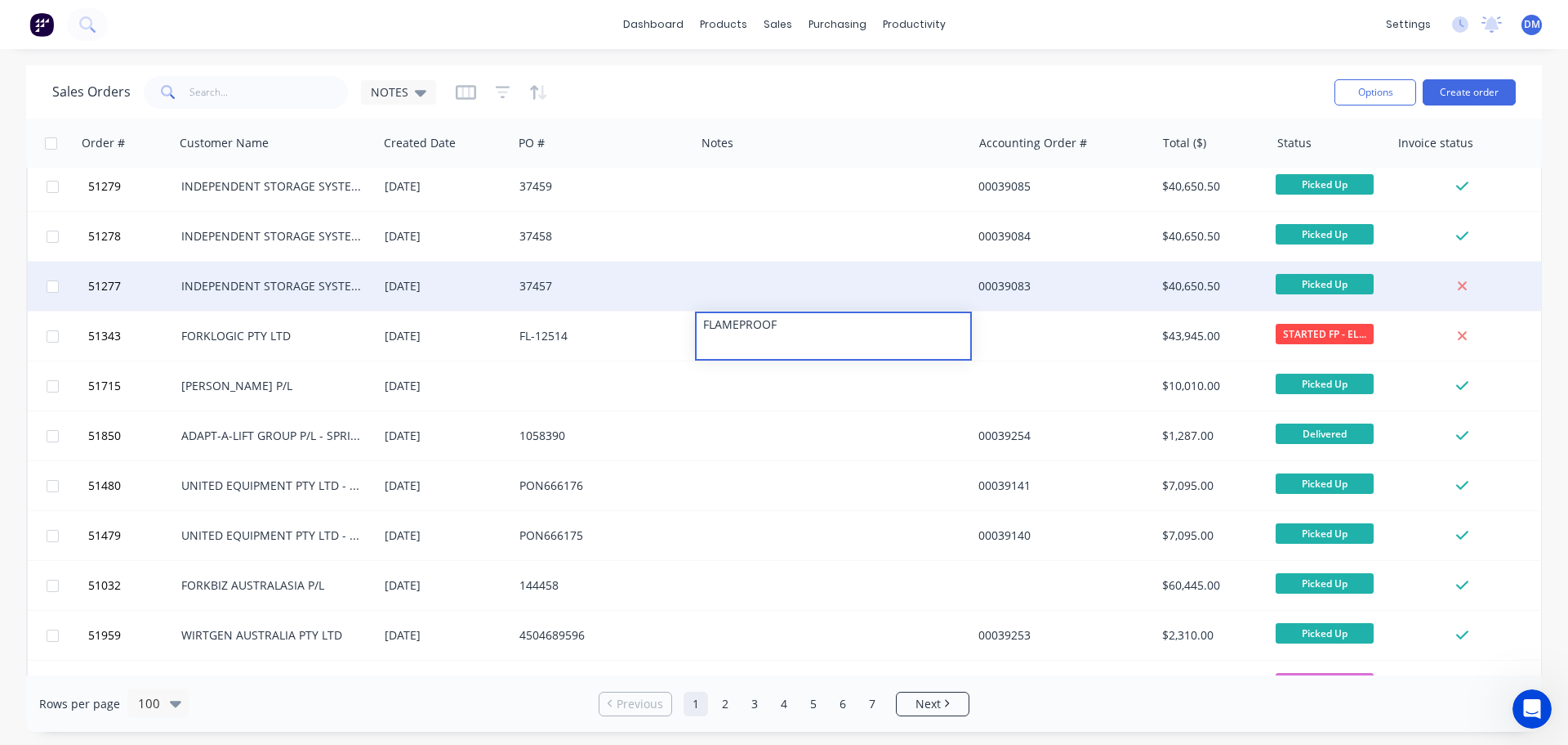
click at [634, 270] on div "37457" at bounding box center [604, 286] width 182 height 49
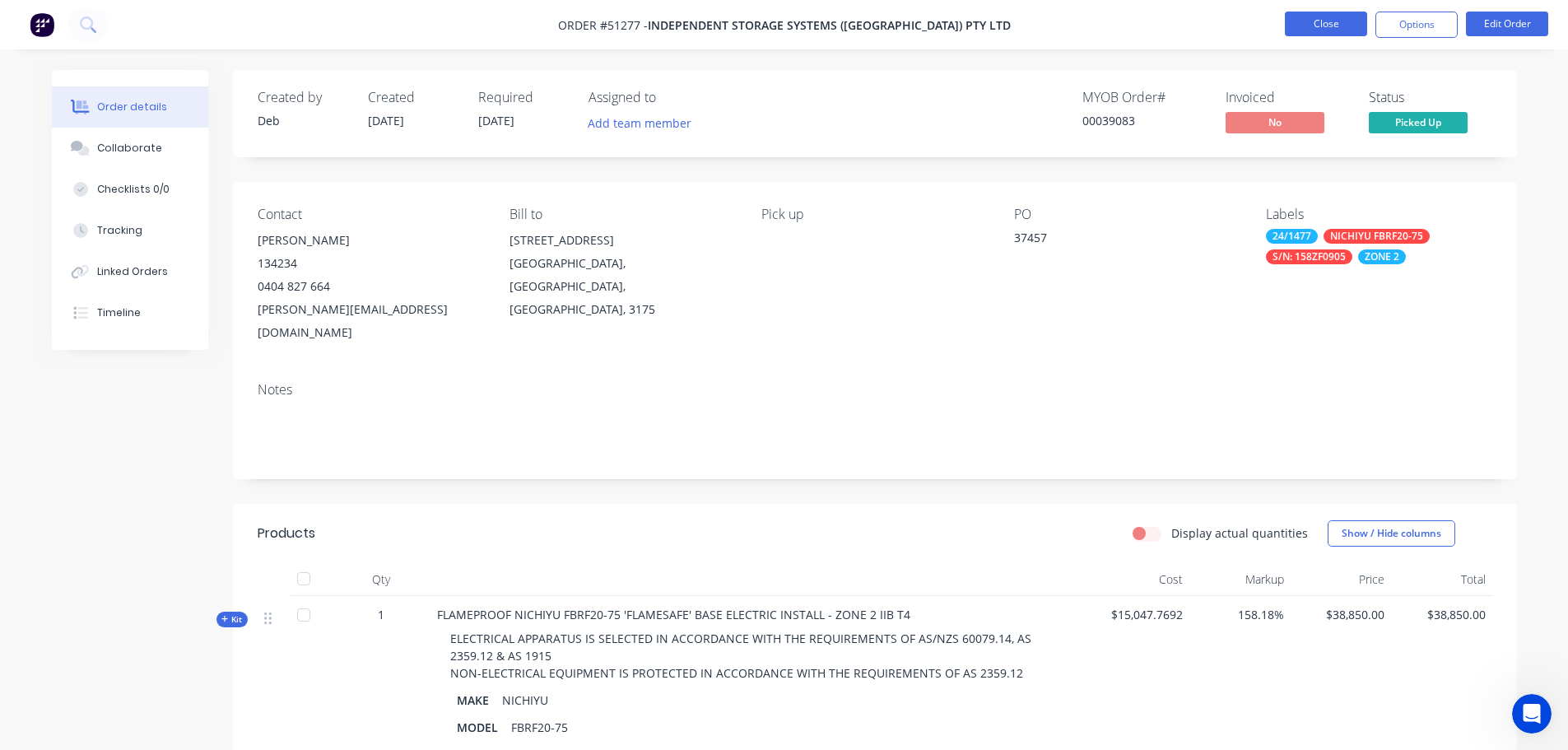
click at [1326, 28] on button "Close" at bounding box center [1326, 23] width 82 height 25
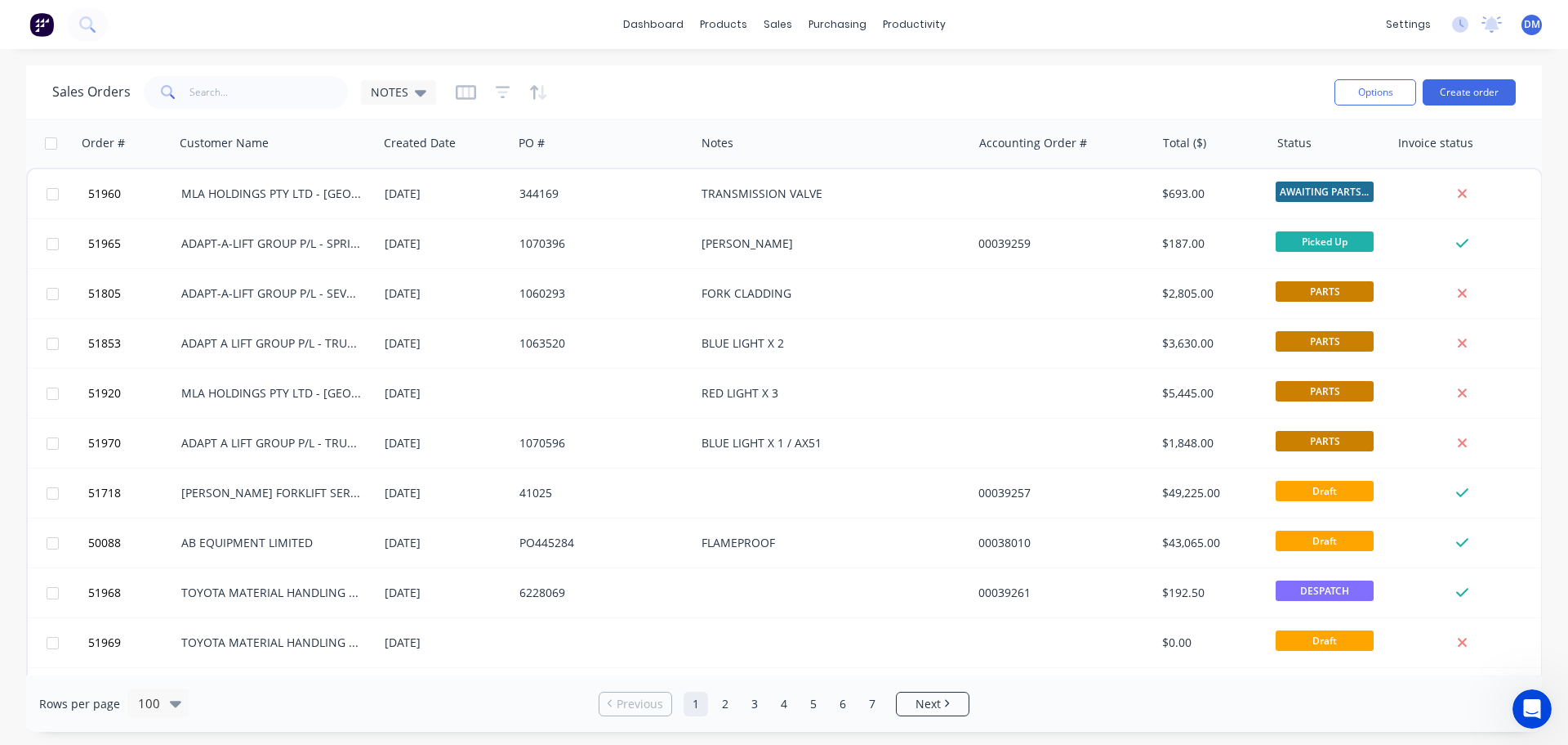
click at [44, 25] on img at bounding box center [41, 24] width 25 height 25
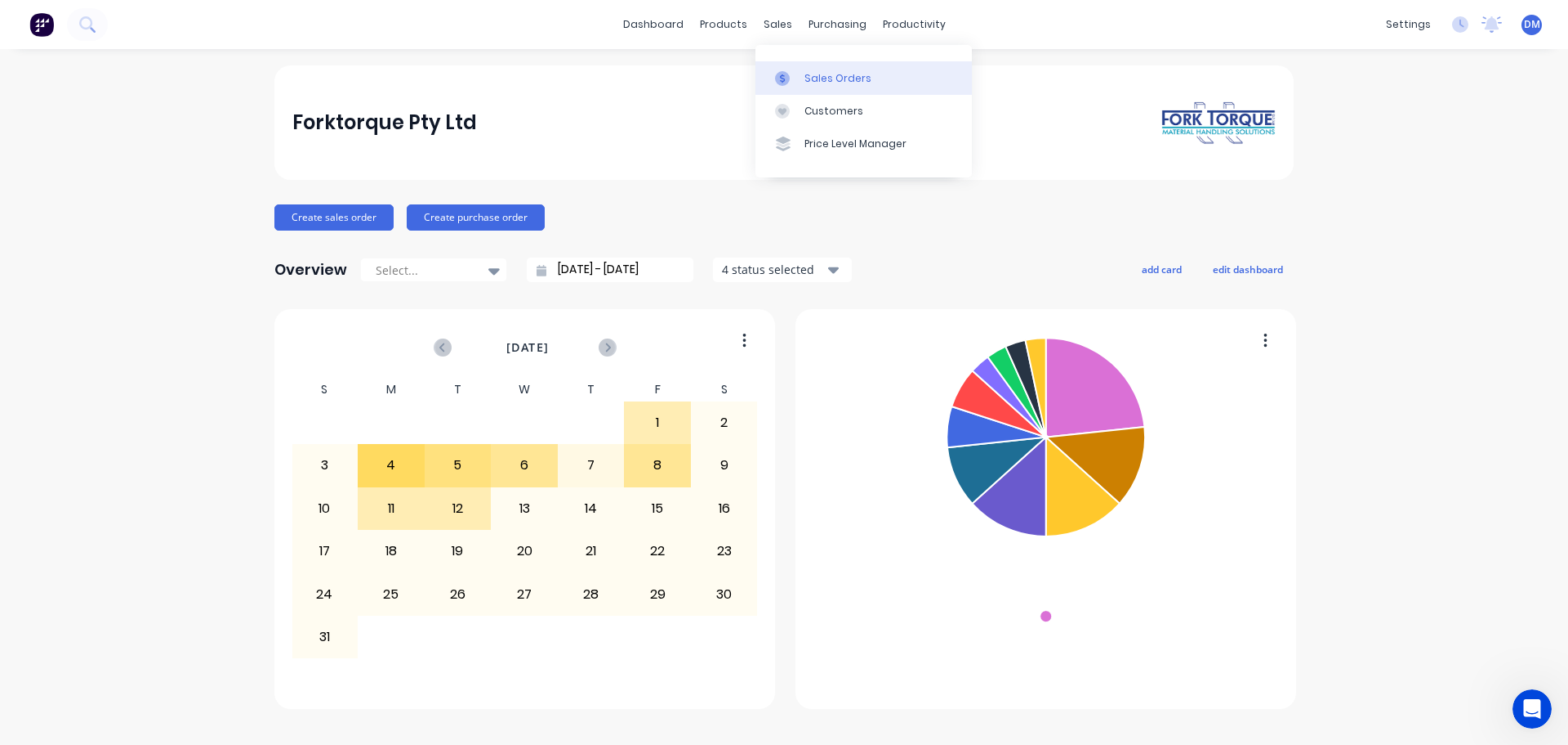
click at [805, 71] on link "Sales Orders" at bounding box center [864, 78] width 217 height 33
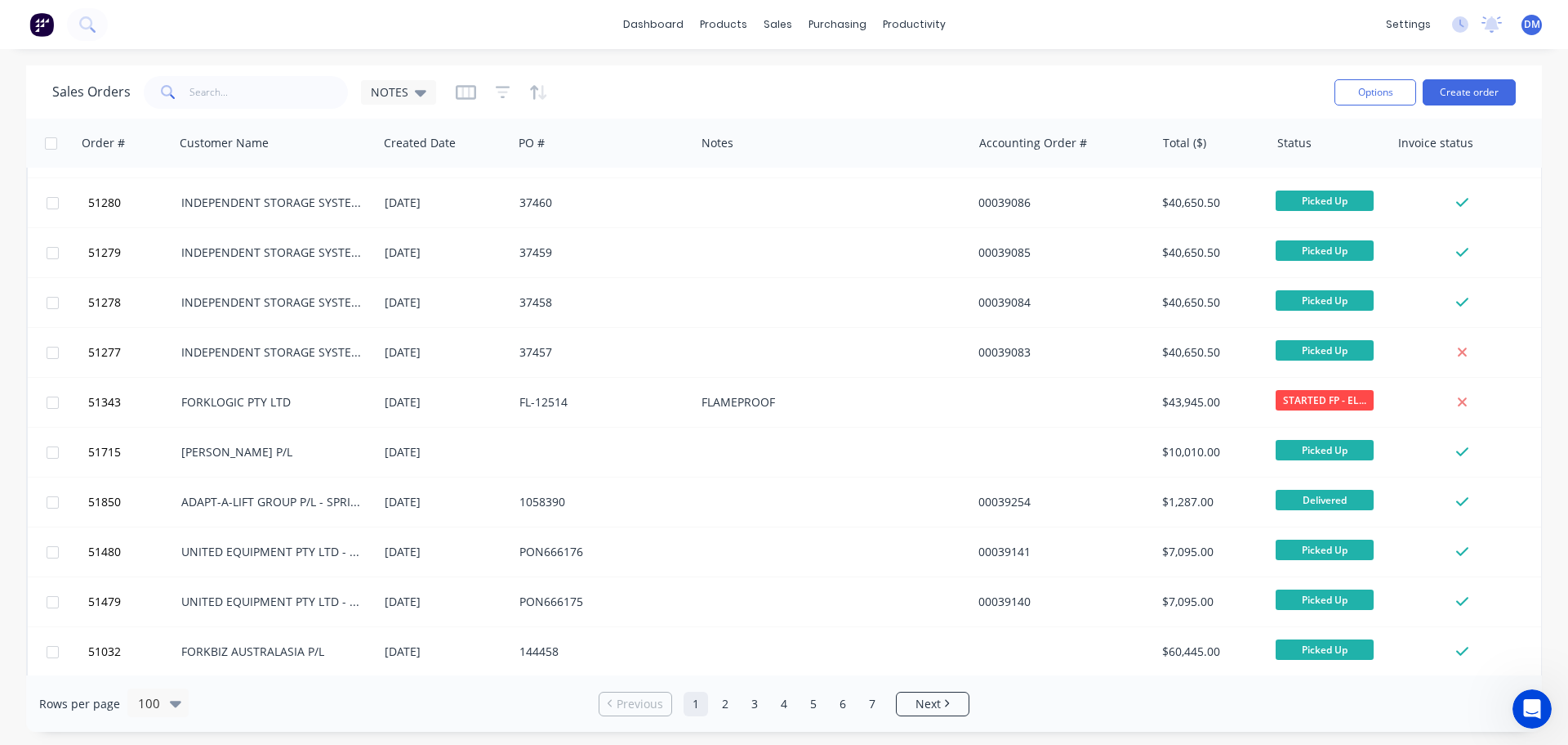
scroll to position [1962, 0]
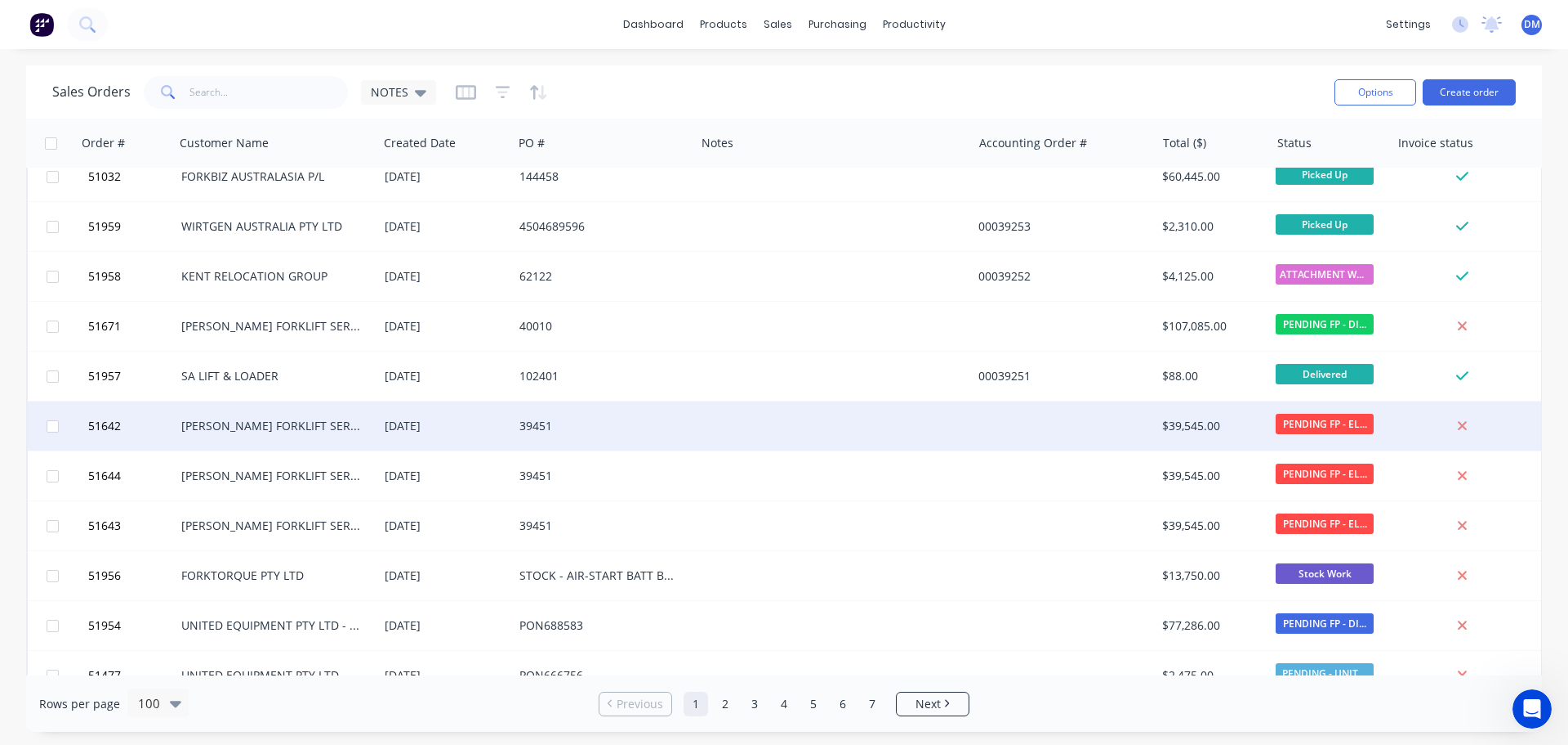
click at [715, 415] on div at bounding box center [834, 425] width 277 height 49
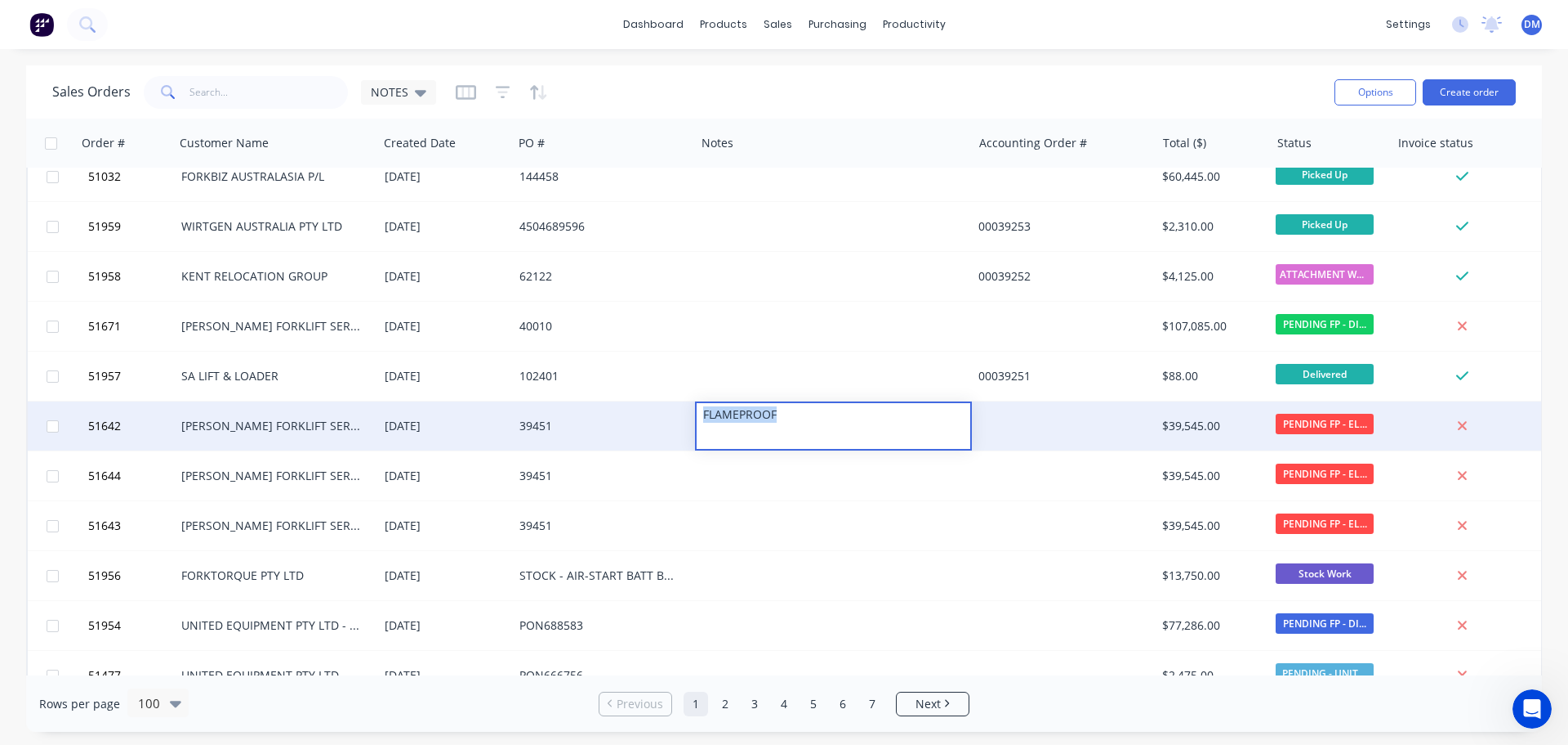
drag, startPoint x: 781, startPoint y: 411, endPoint x: 669, endPoint y: 411, distance: 112.0
click at [669, 411] on div "51642 TARA FORKLIFT SERVICES - WETHERILL PARK 13 Mar 2025 39451 FLAMEPROOF $39,…" at bounding box center [784, 426] width 1514 height 50
copy div "FLAMEPROOF"
click at [806, 406] on div "FLAMEPROOF" at bounding box center [834, 414] width 274 height 23
click at [794, 412] on div "FLAMEPROOF" at bounding box center [834, 414] width 274 height 23
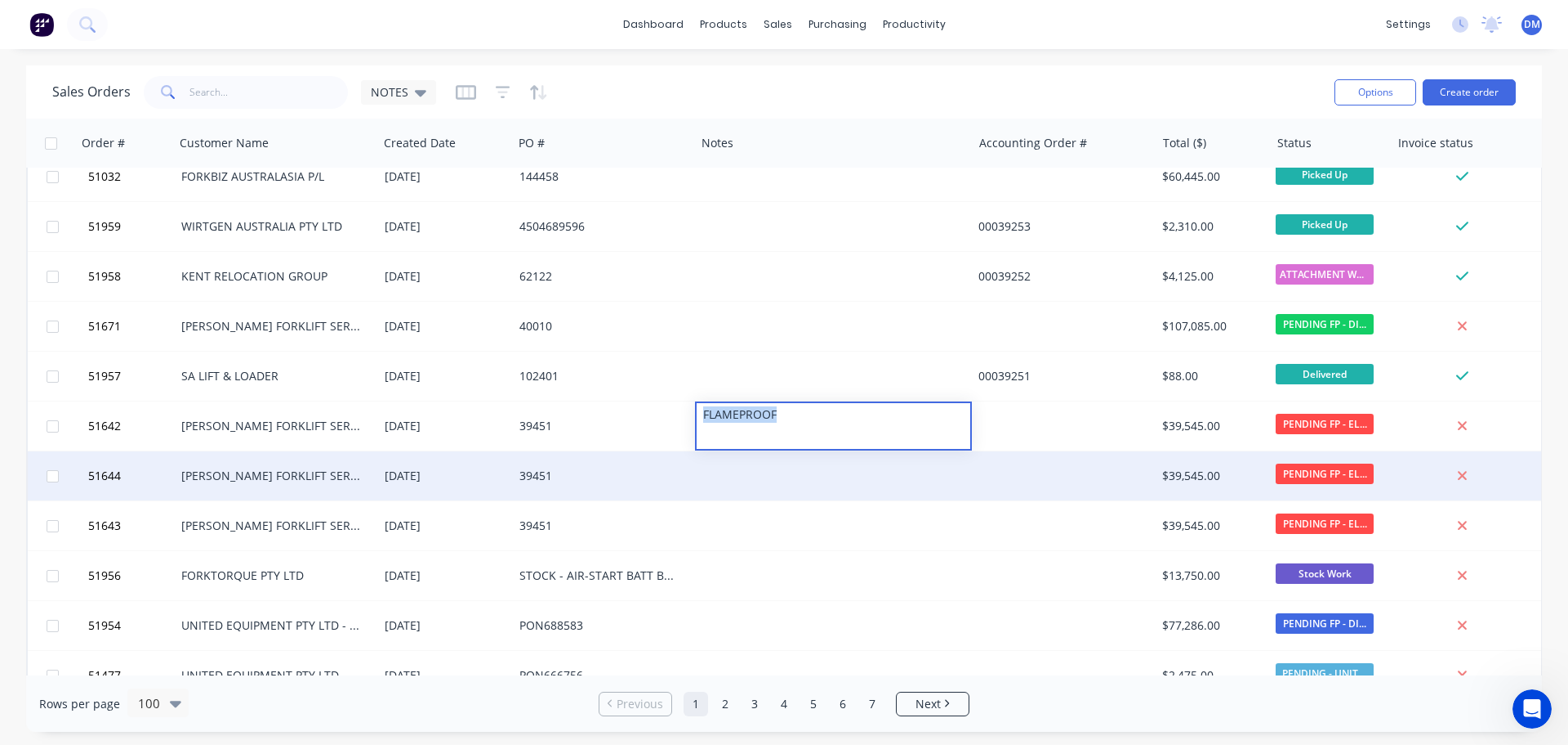
click at [734, 470] on div at bounding box center [834, 475] width 277 height 49
click at [725, 471] on div at bounding box center [834, 475] width 277 height 49
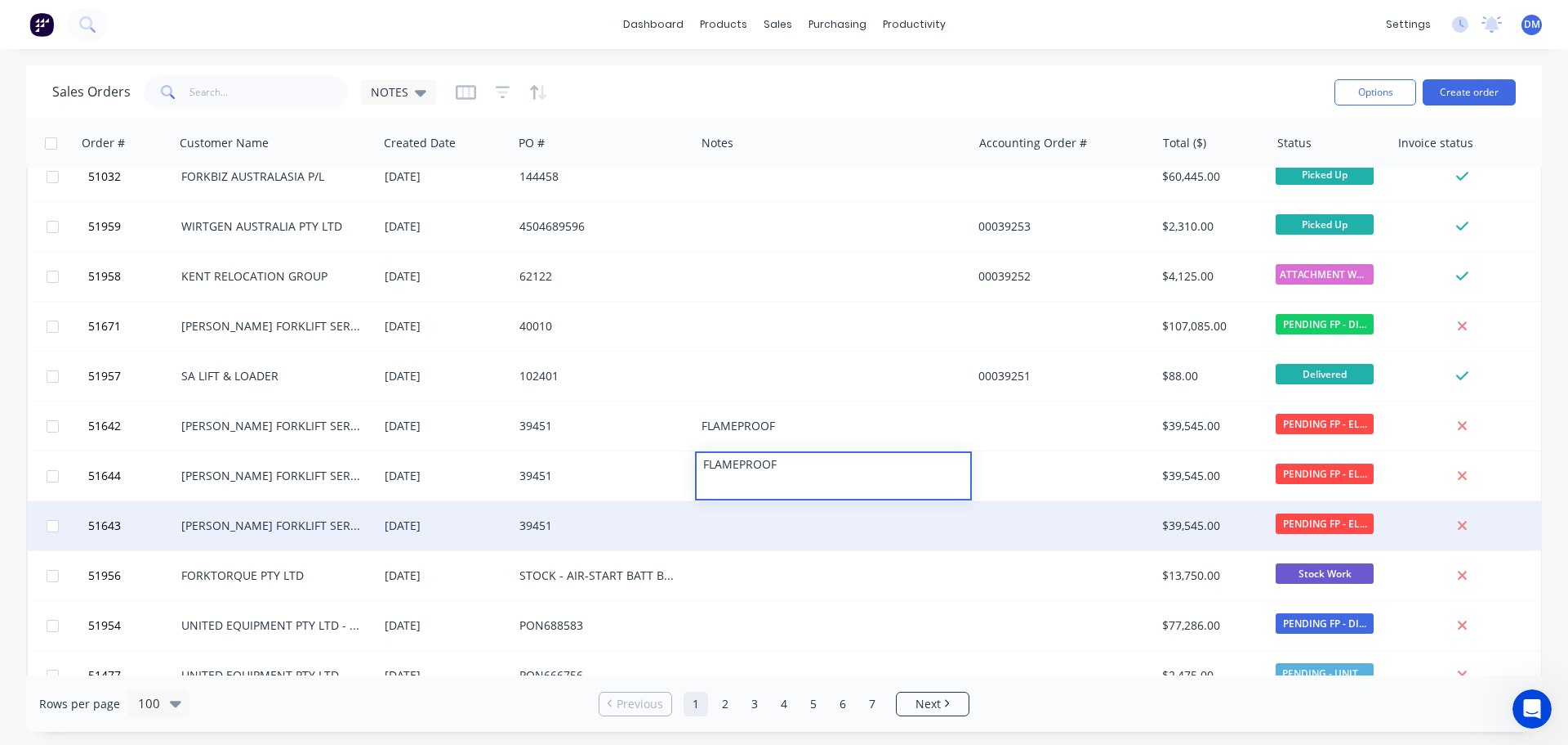
click at [731, 522] on div at bounding box center [834, 525] width 277 height 49
click at [722, 520] on div at bounding box center [834, 525] width 277 height 49
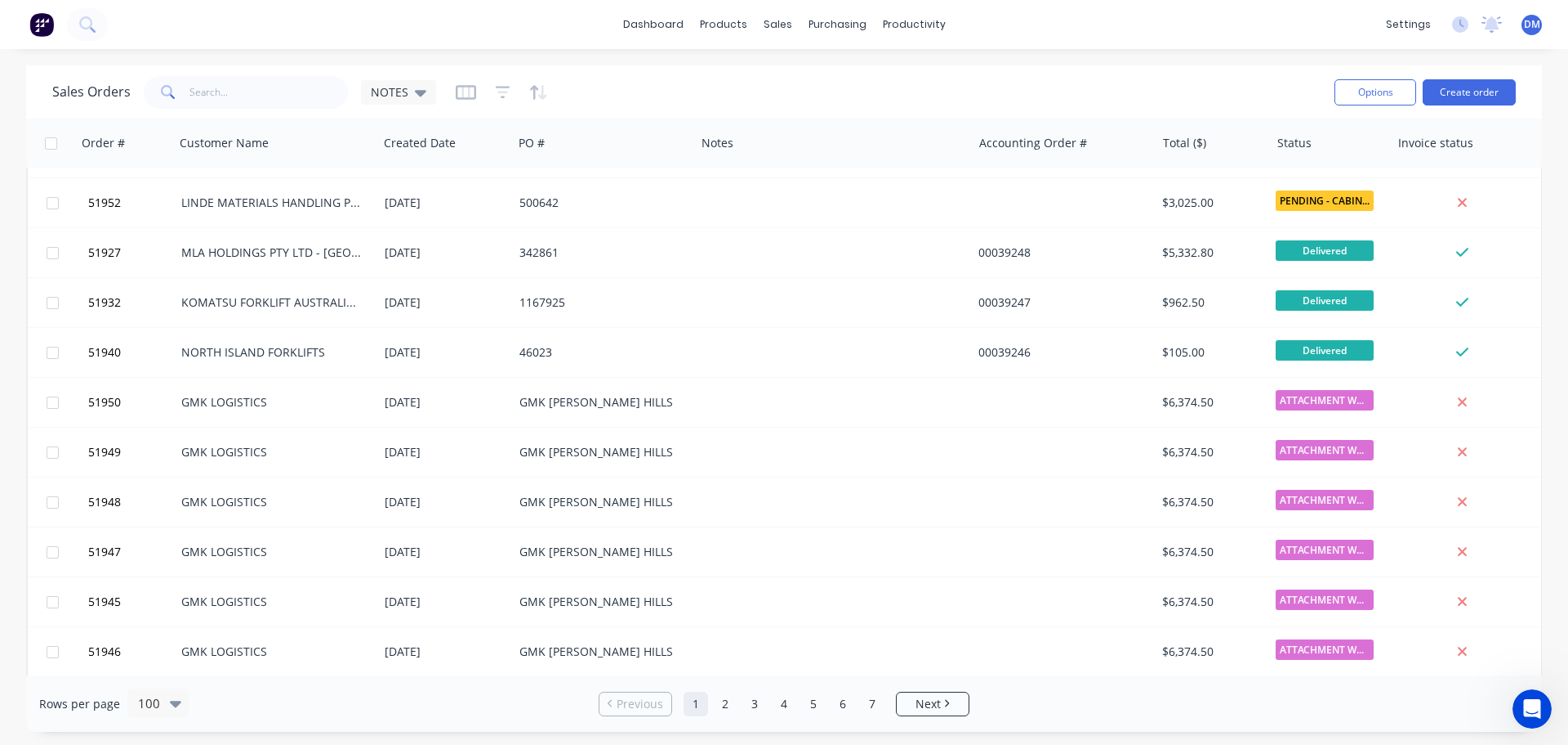
scroll to position [2861, 0]
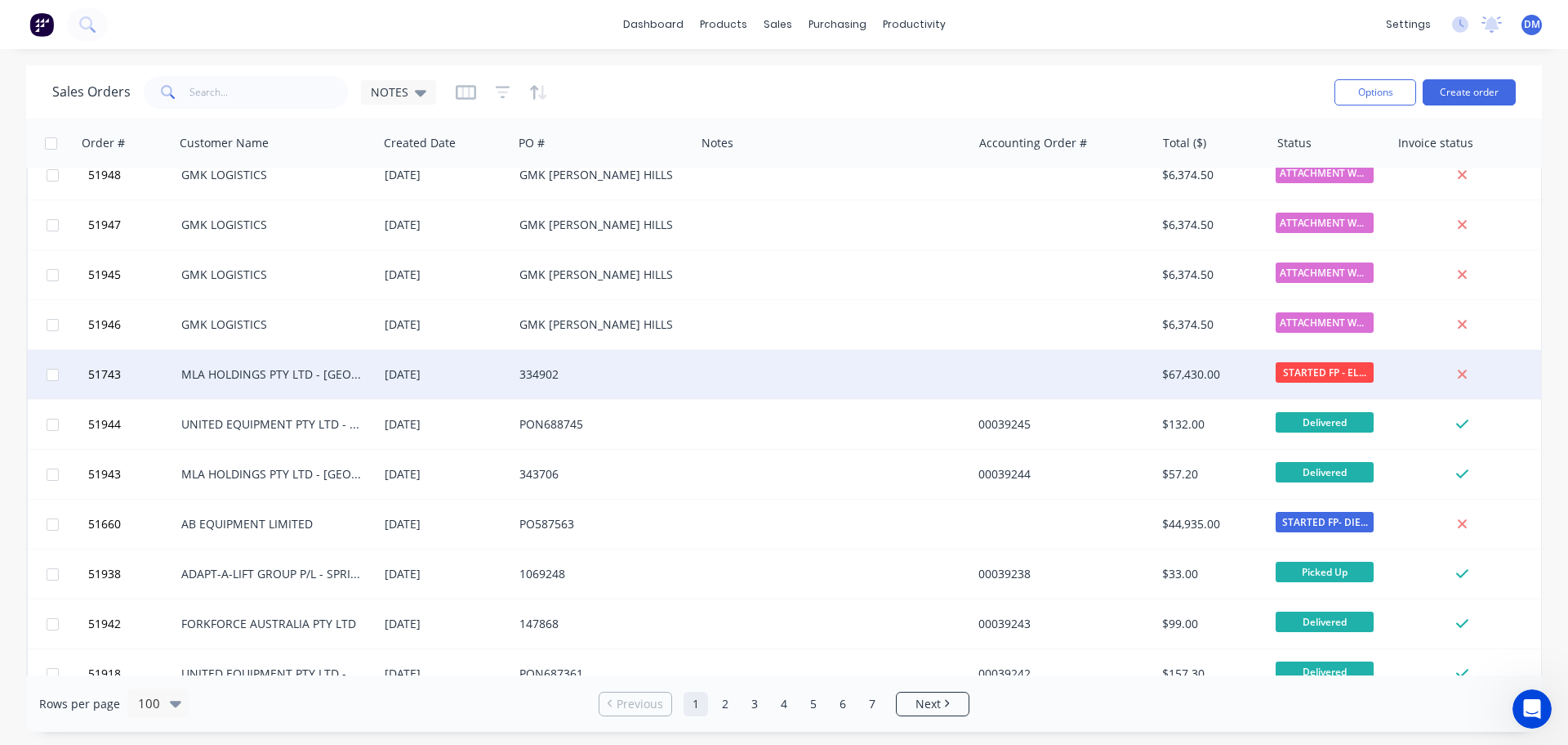
click at [707, 373] on div at bounding box center [834, 374] width 277 height 49
click at [707, 375] on div at bounding box center [834, 374] width 277 height 49
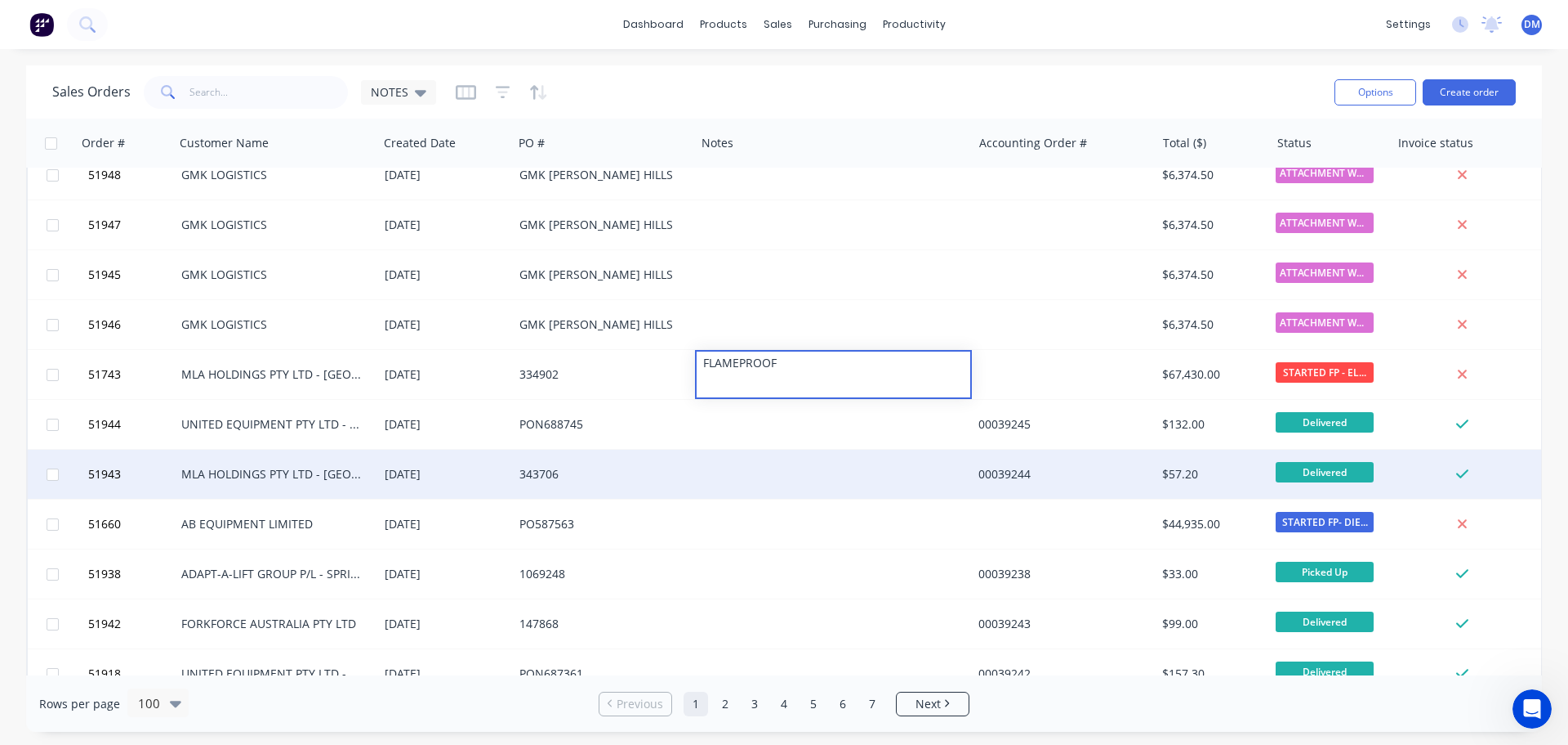
scroll to position [2942, 0]
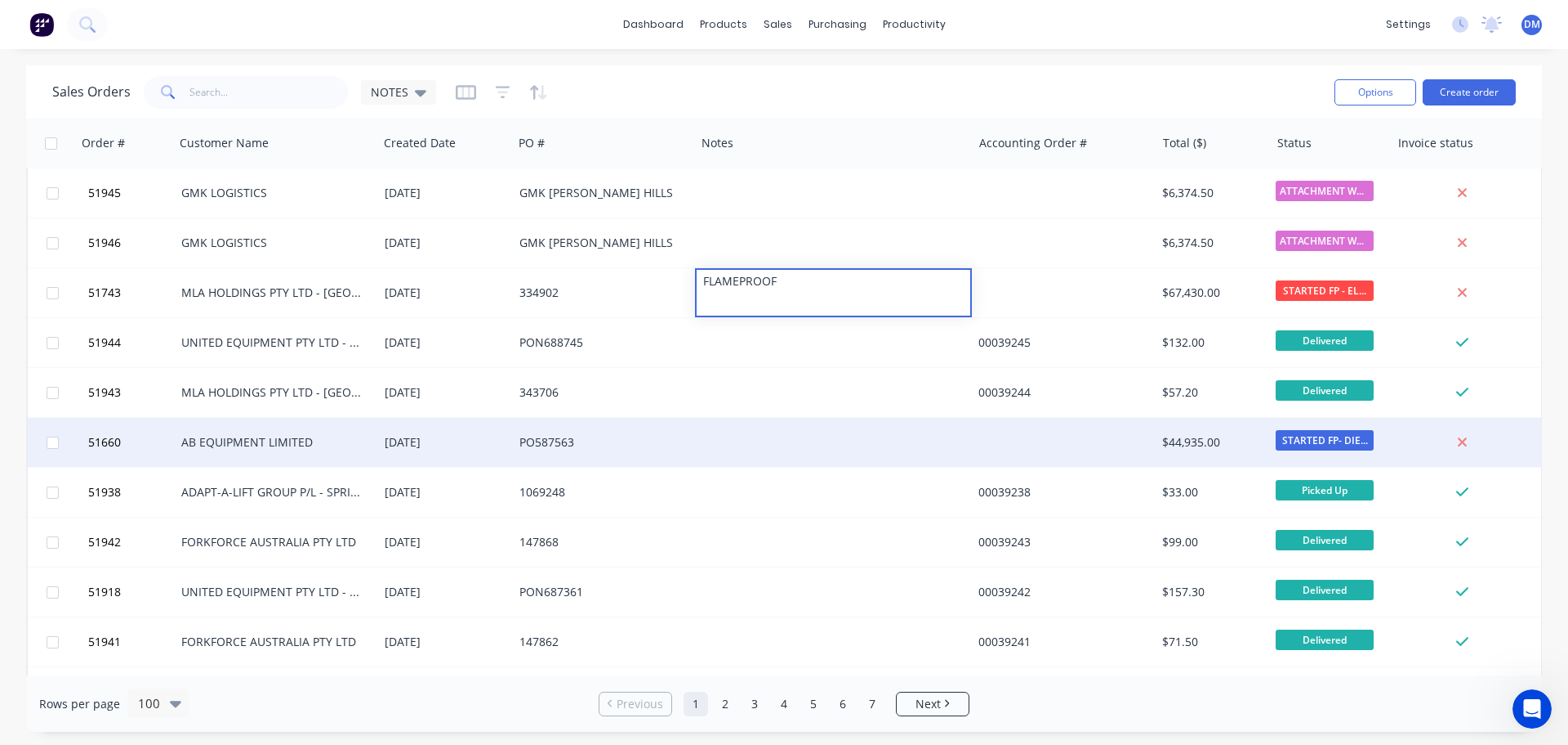
click at [722, 446] on div at bounding box center [834, 442] width 277 height 49
click at [715, 446] on div at bounding box center [834, 442] width 277 height 49
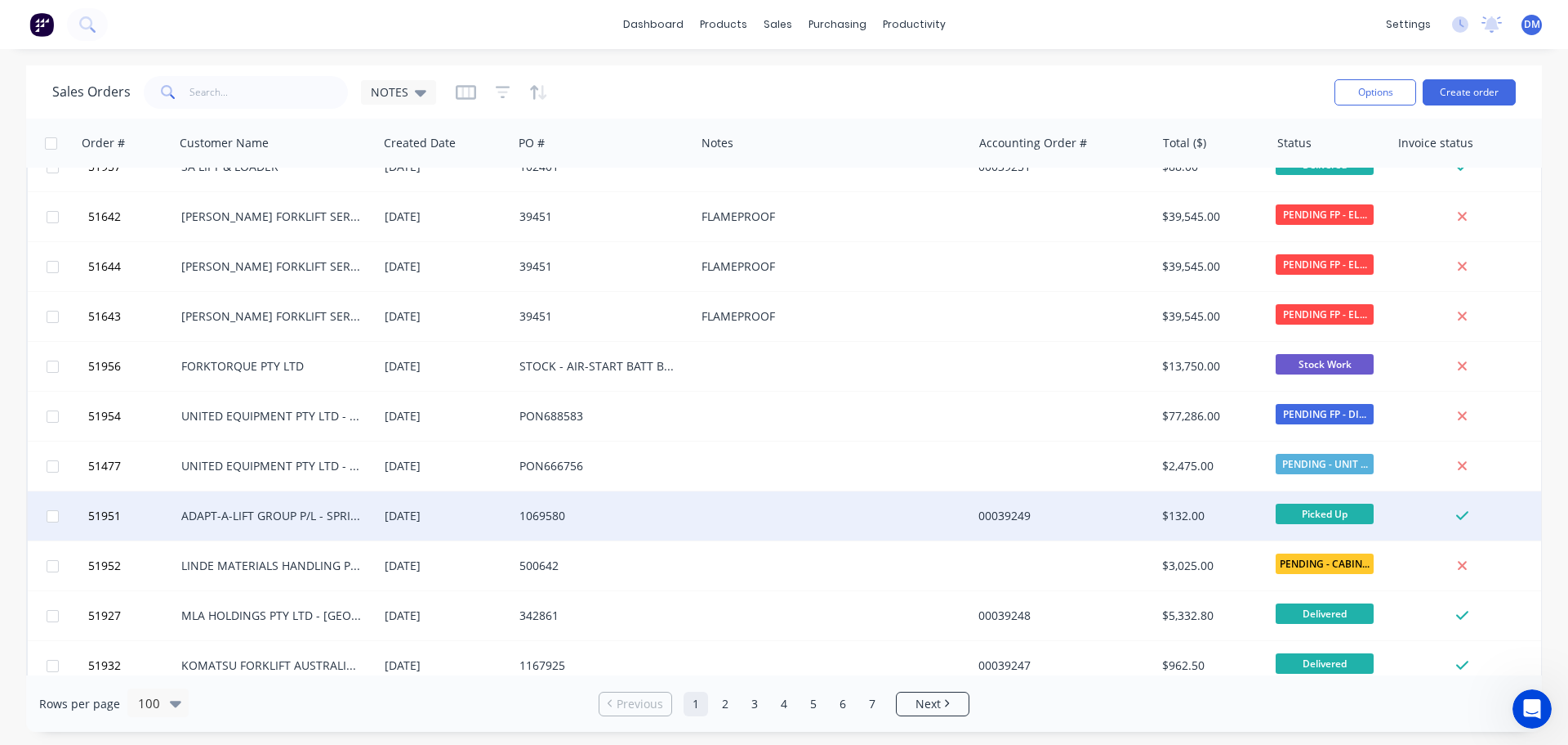
scroll to position [2106, 0]
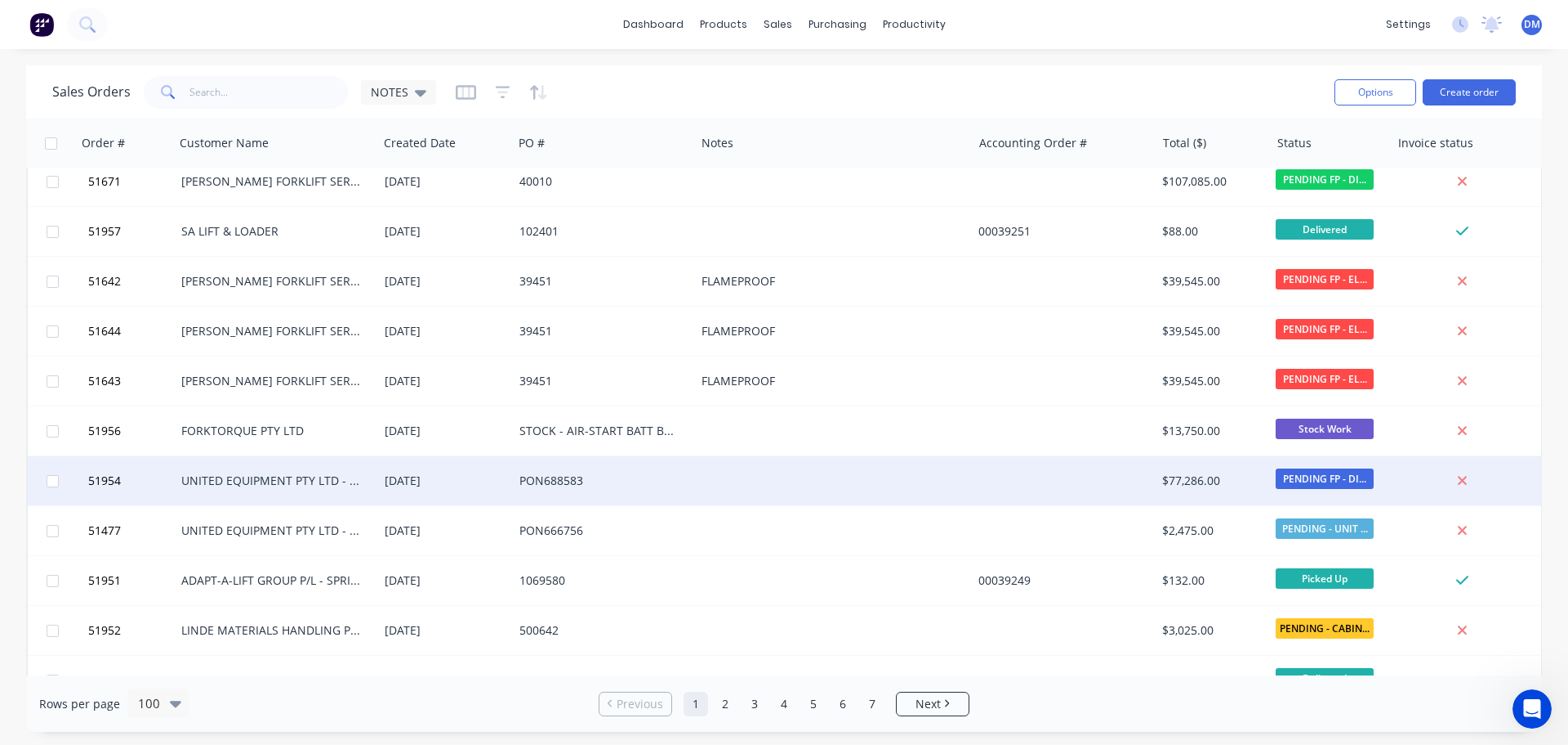
click at [729, 480] on div at bounding box center [834, 480] width 277 height 49
click at [730, 480] on div at bounding box center [834, 480] width 277 height 49
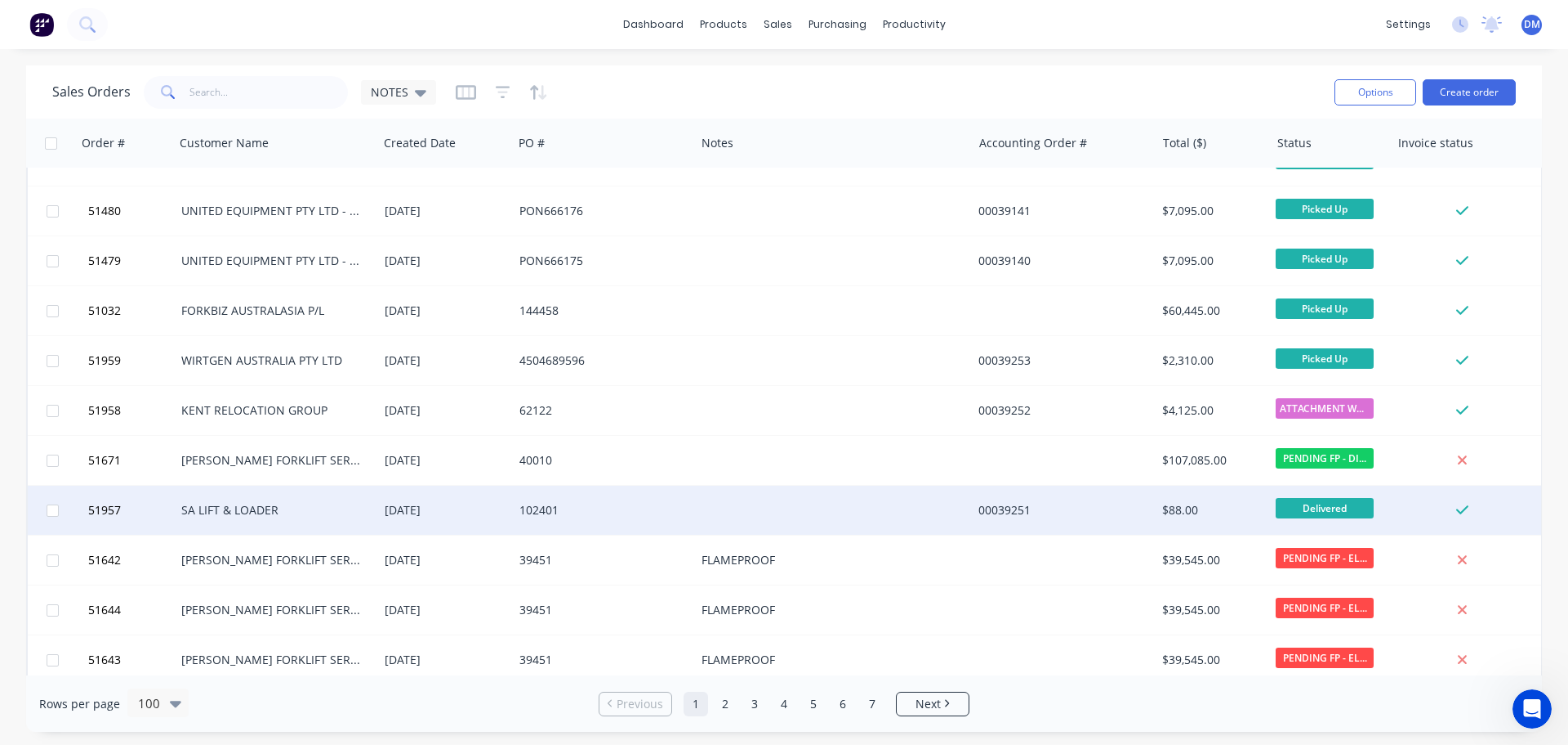
scroll to position [1779, 0]
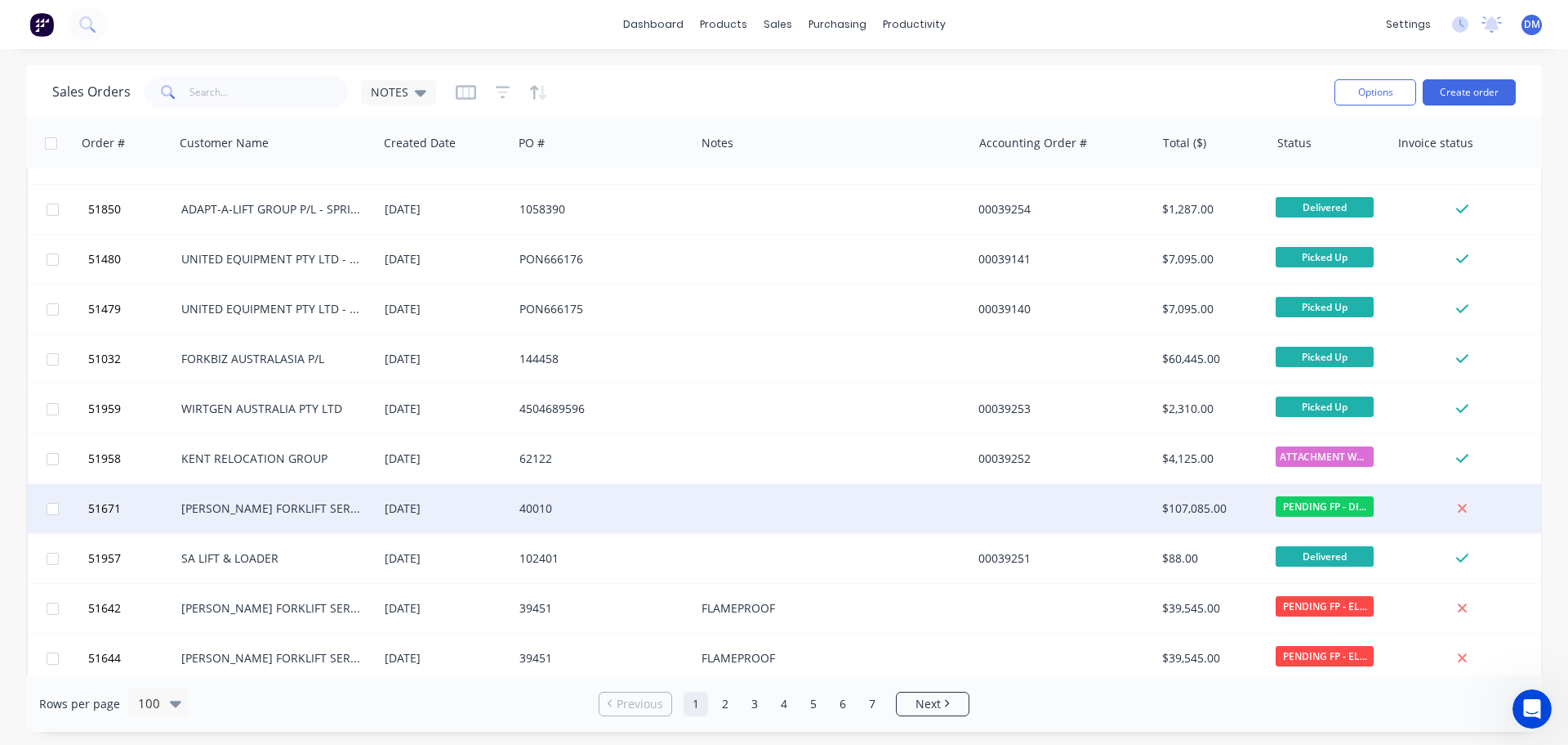
click at [722, 513] on div at bounding box center [834, 508] width 277 height 49
click at [715, 511] on div at bounding box center [834, 508] width 277 height 49
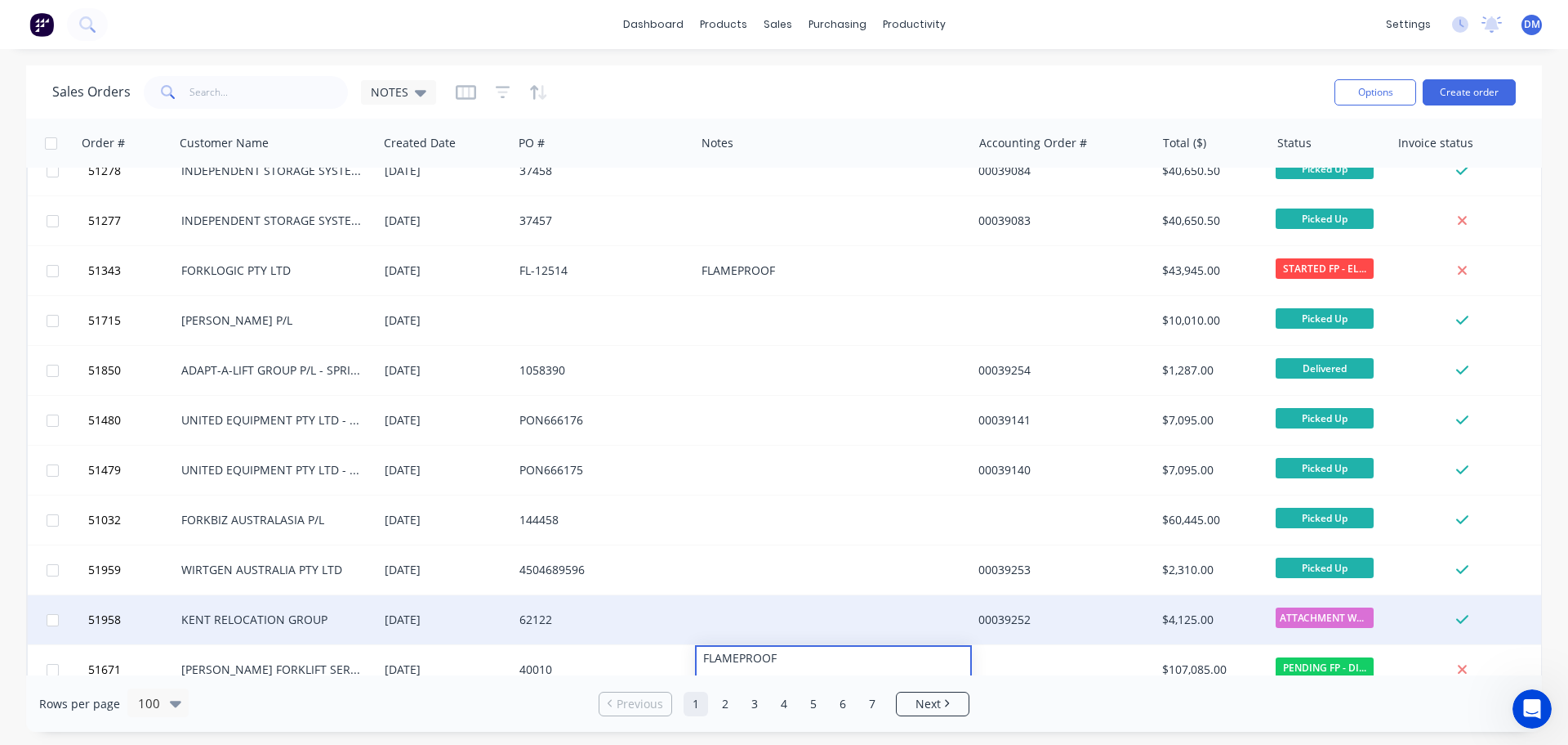
scroll to position [1616, 0]
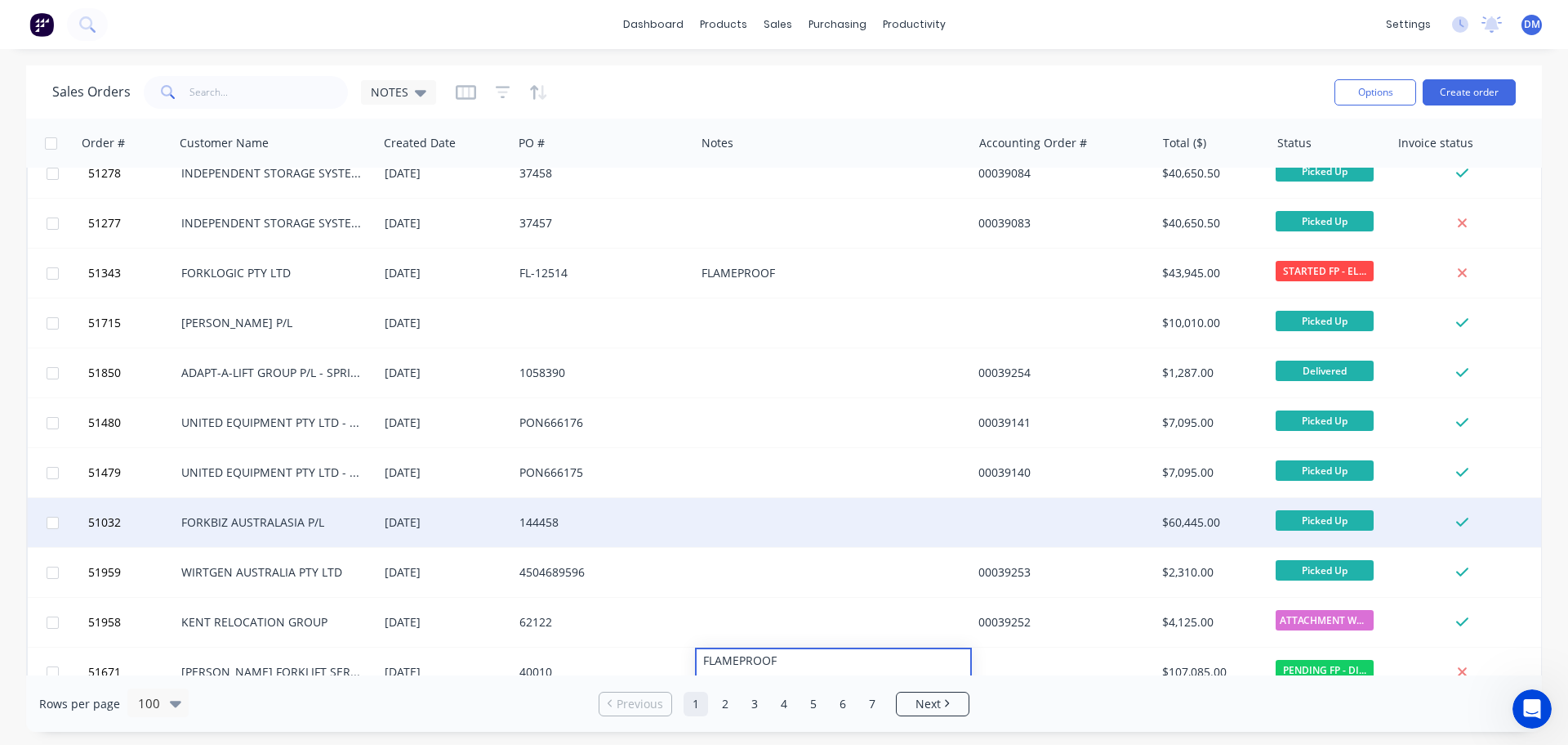
click at [738, 518] on div at bounding box center [834, 522] width 277 height 49
click at [730, 519] on div at bounding box center [834, 522] width 277 height 49
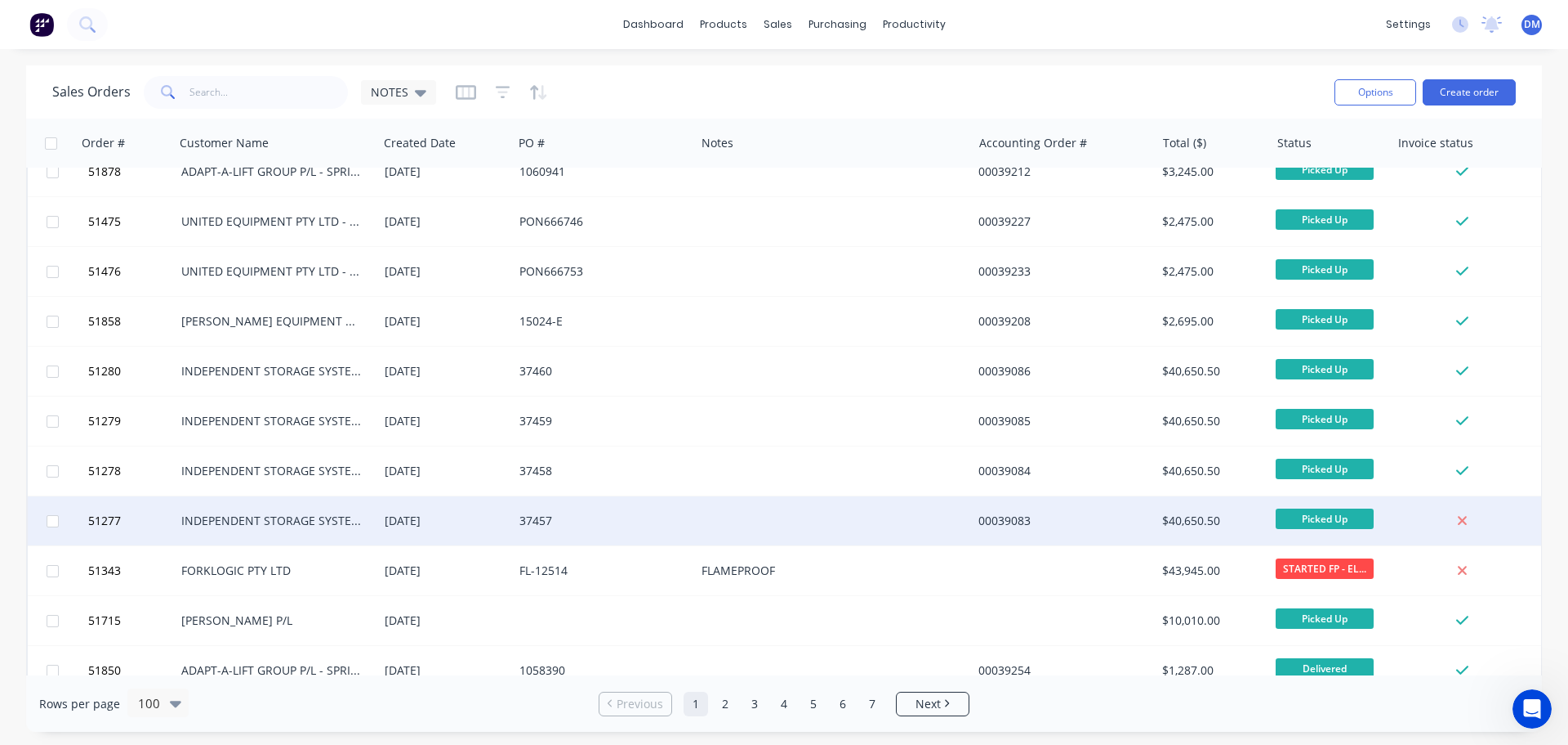
scroll to position [1289, 0]
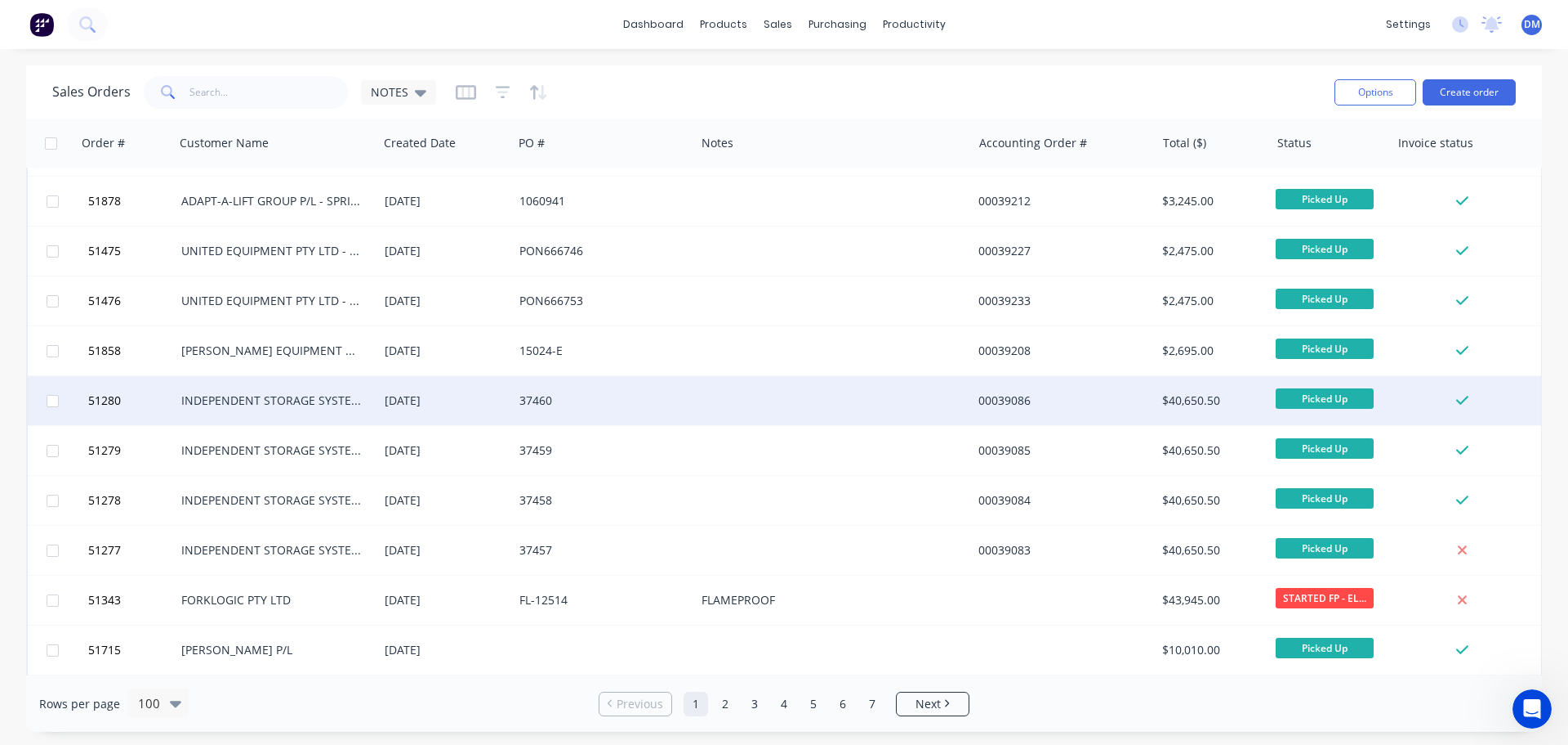
click at [710, 400] on div at bounding box center [834, 400] width 277 height 49
click at [708, 397] on div at bounding box center [834, 400] width 277 height 49
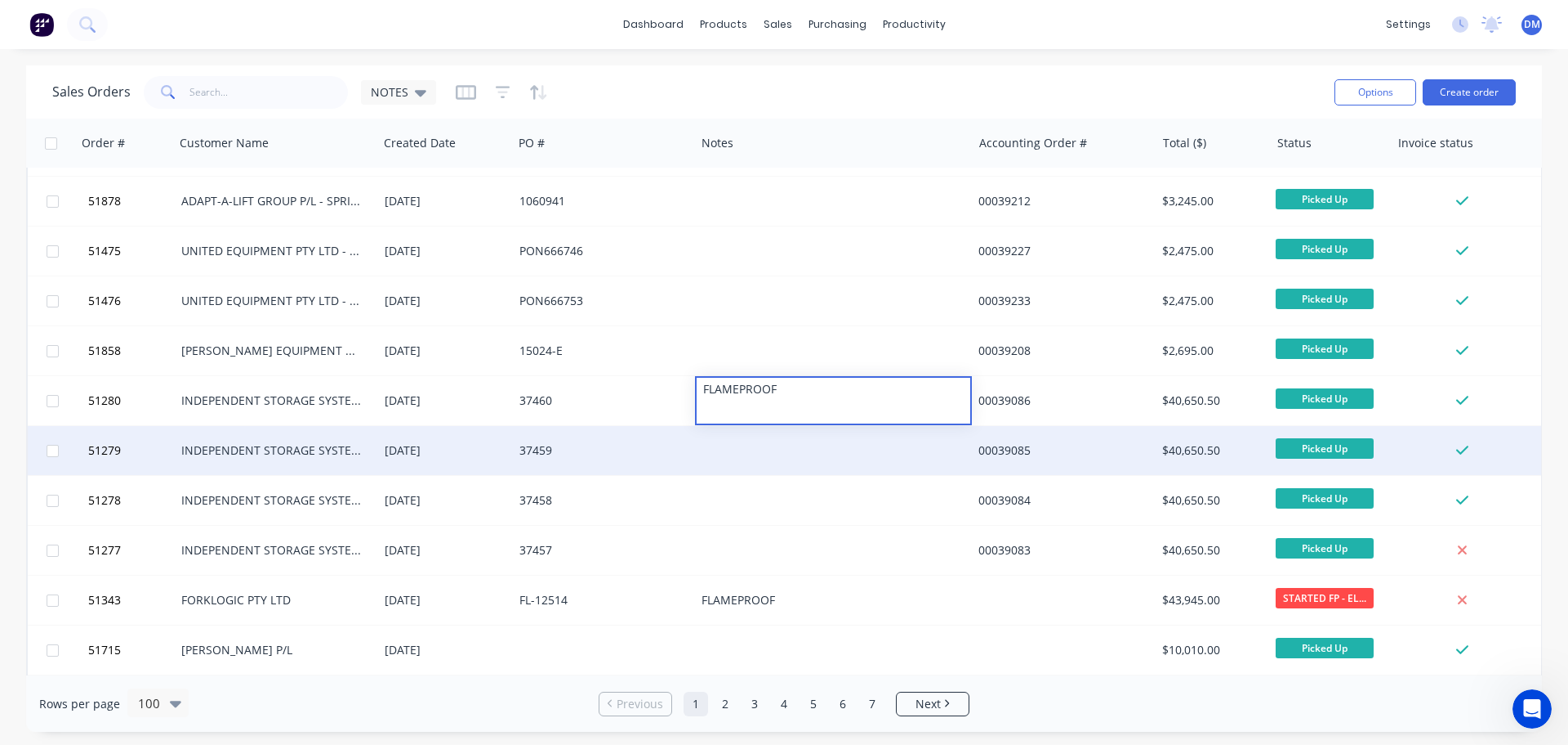
click at [707, 452] on div at bounding box center [834, 450] width 277 height 49
click at [711, 447] on div at bounding box center [834, 450] width 277 height 49
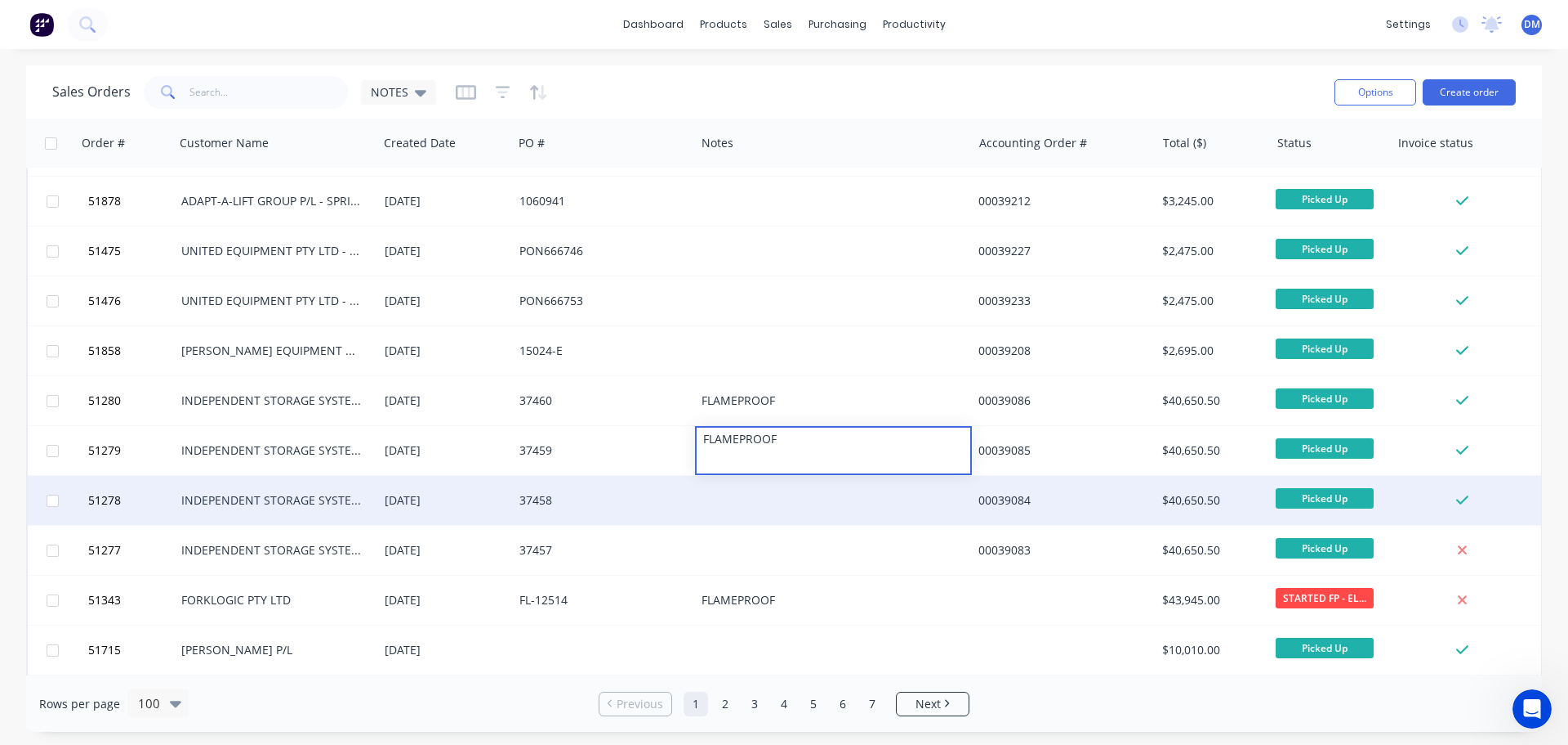
click at [738, 501] on div at bounding box center [834, 500] width 277 height 49
click at [730, 497] on div at bounding box center [834, 500] width 277 height 49
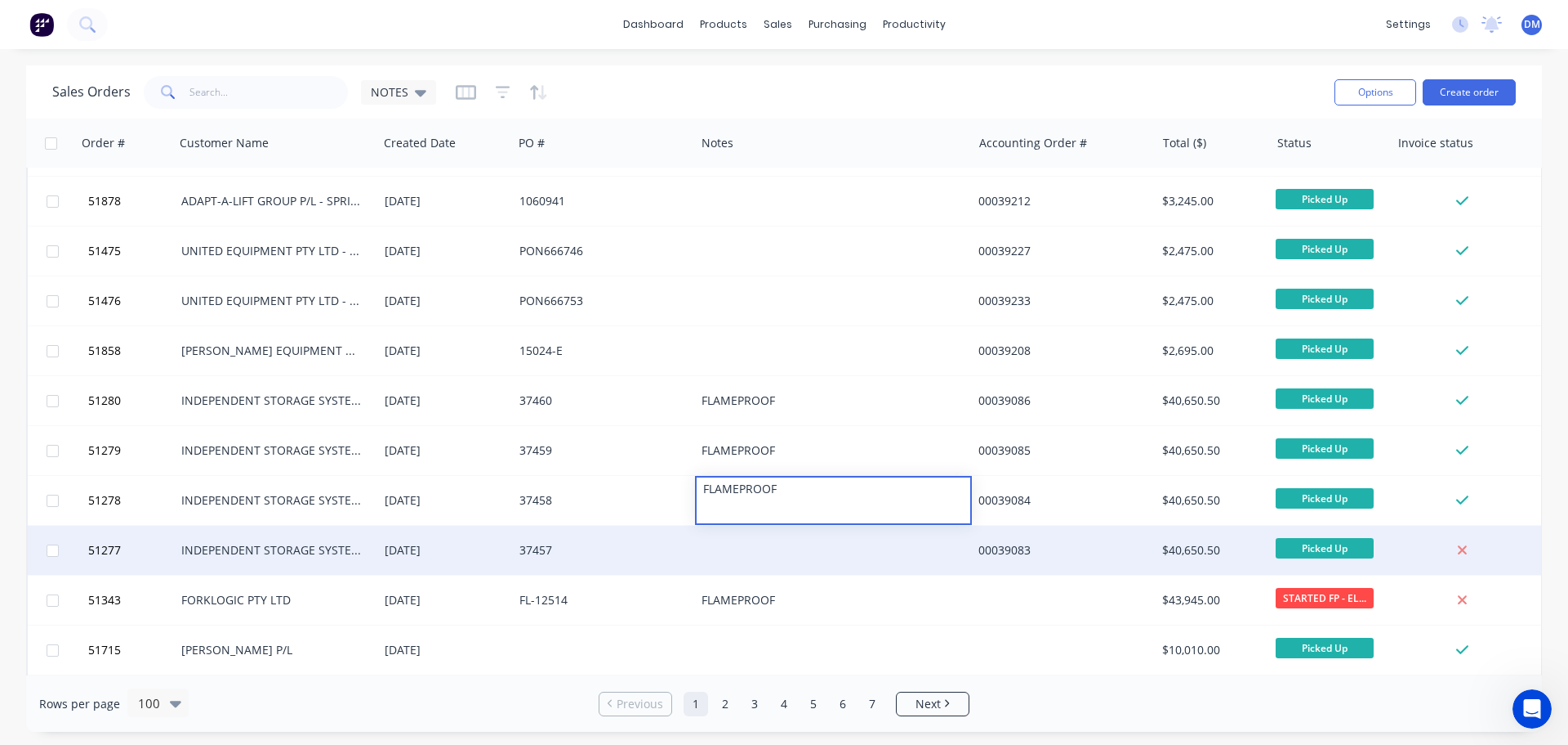
click at [730, 551] on div at bounding box center [834, 549] width 277 height 49
click at [722, 545] on div at bounding box center [834, 549] width 277 height 49
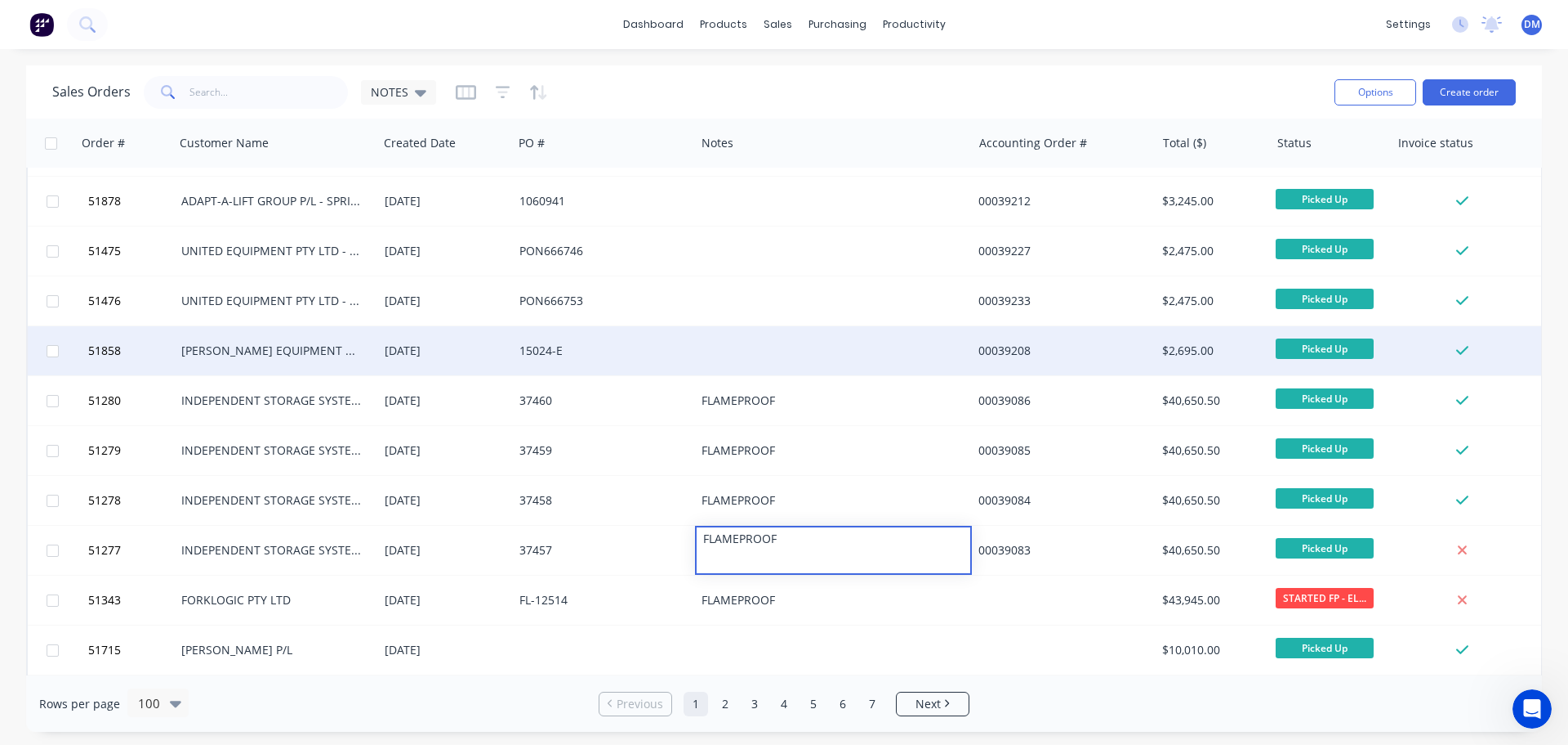
click at [656, 346] on div "15024-E" at bounding box center [599, 351] width 161 height 17
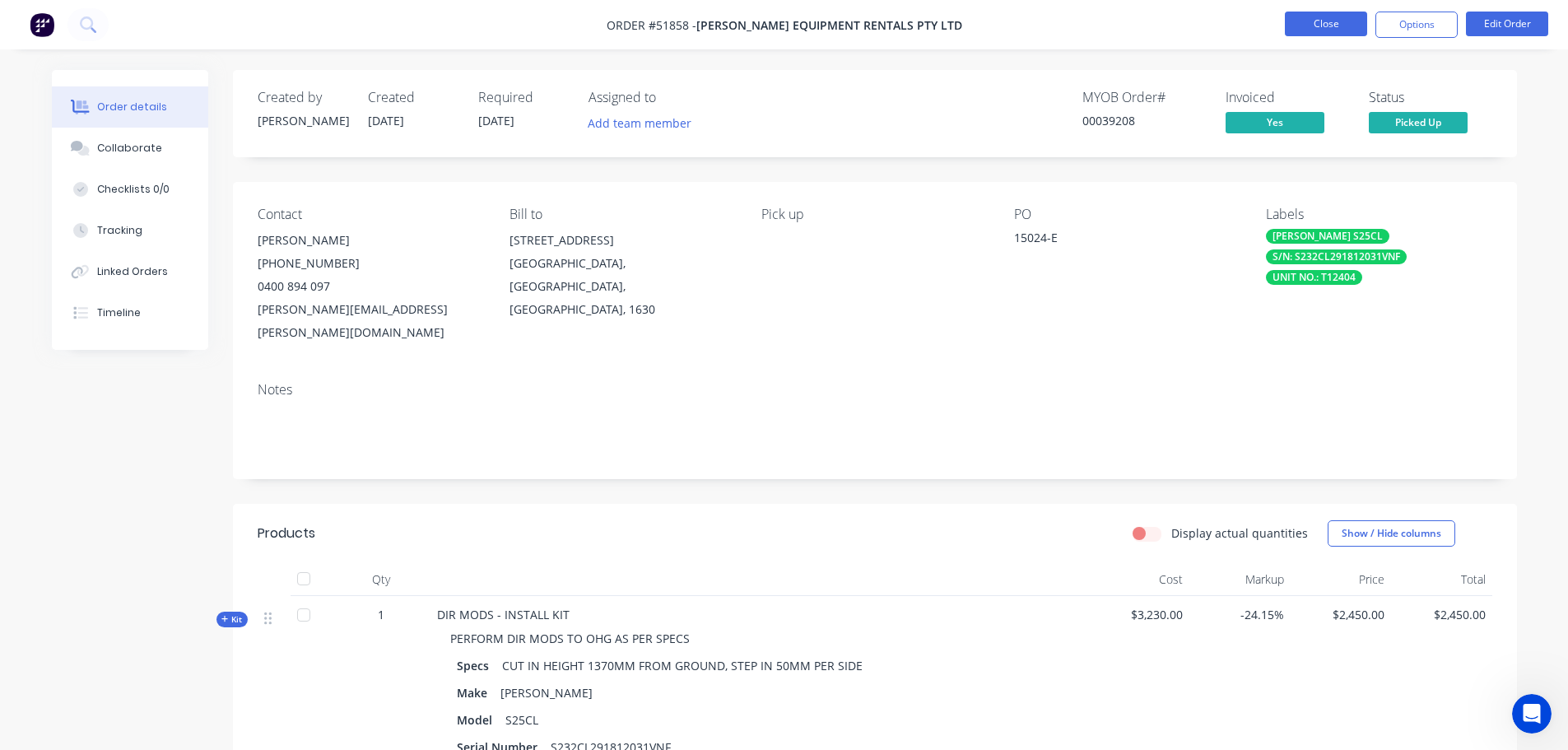
click at [1298, 26] on button "Close" at bounding box center [1326, 23] width 82 height 25
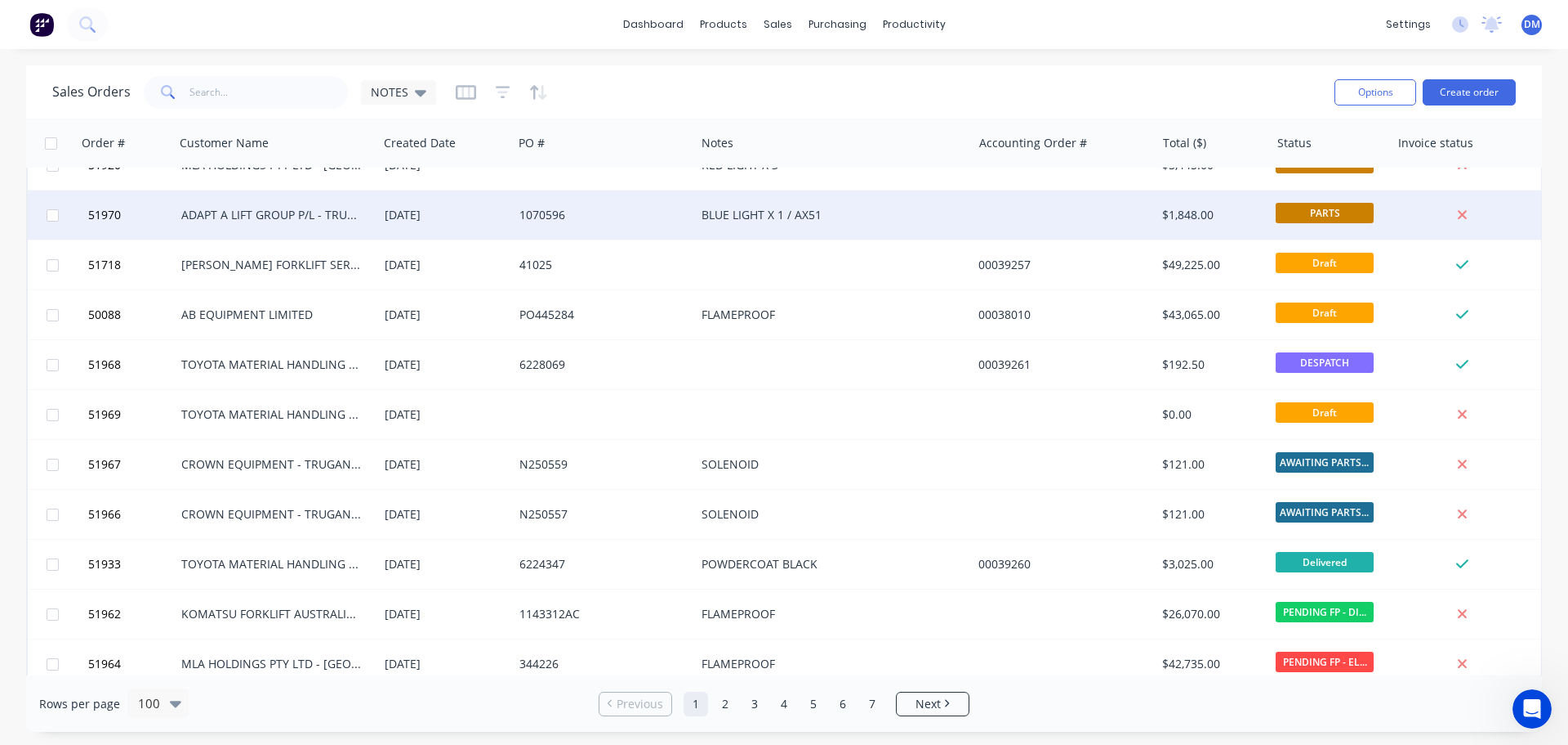
scroll to position [245, 0]
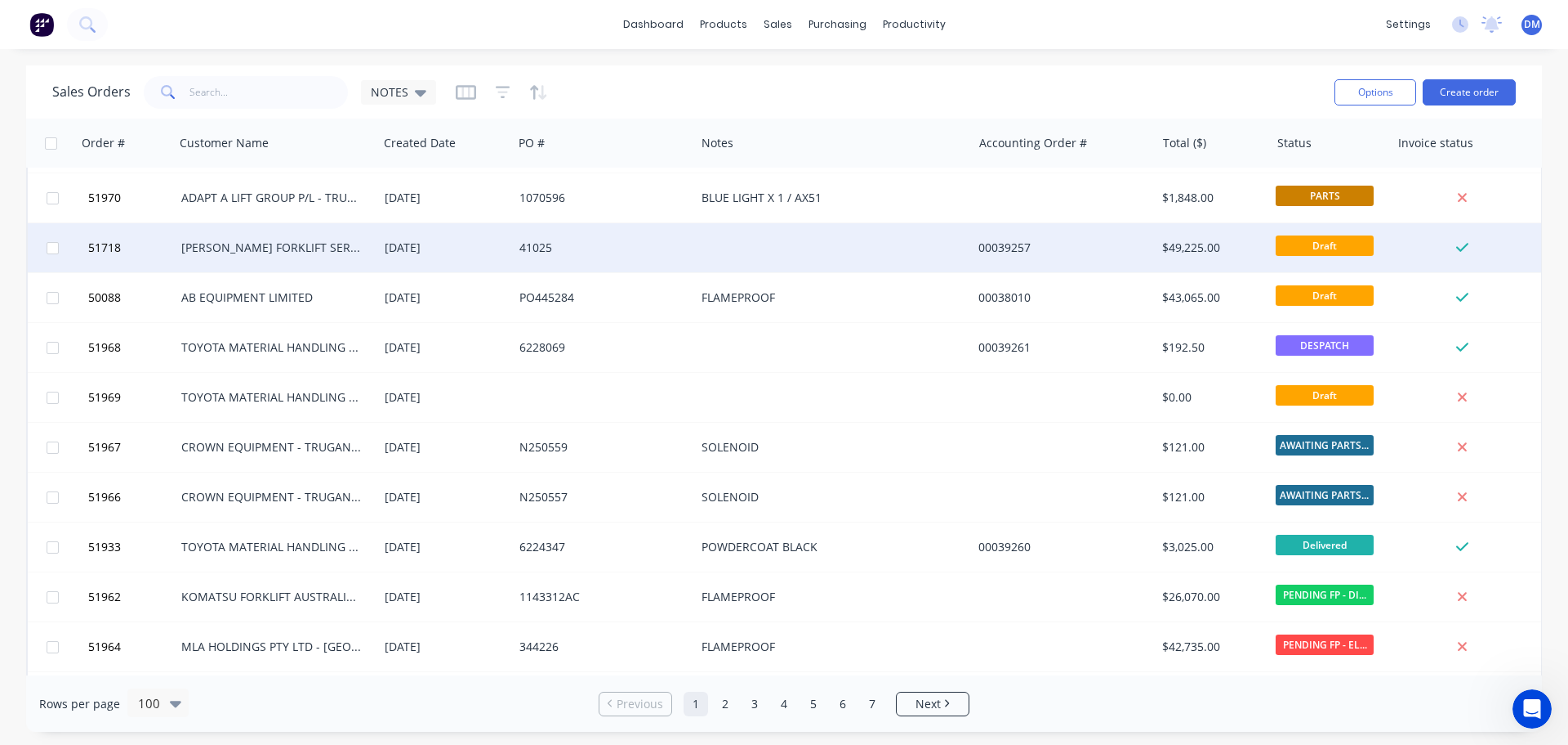
click at [724, 243] on div at bounding box center [834, 247] width 277 height 49
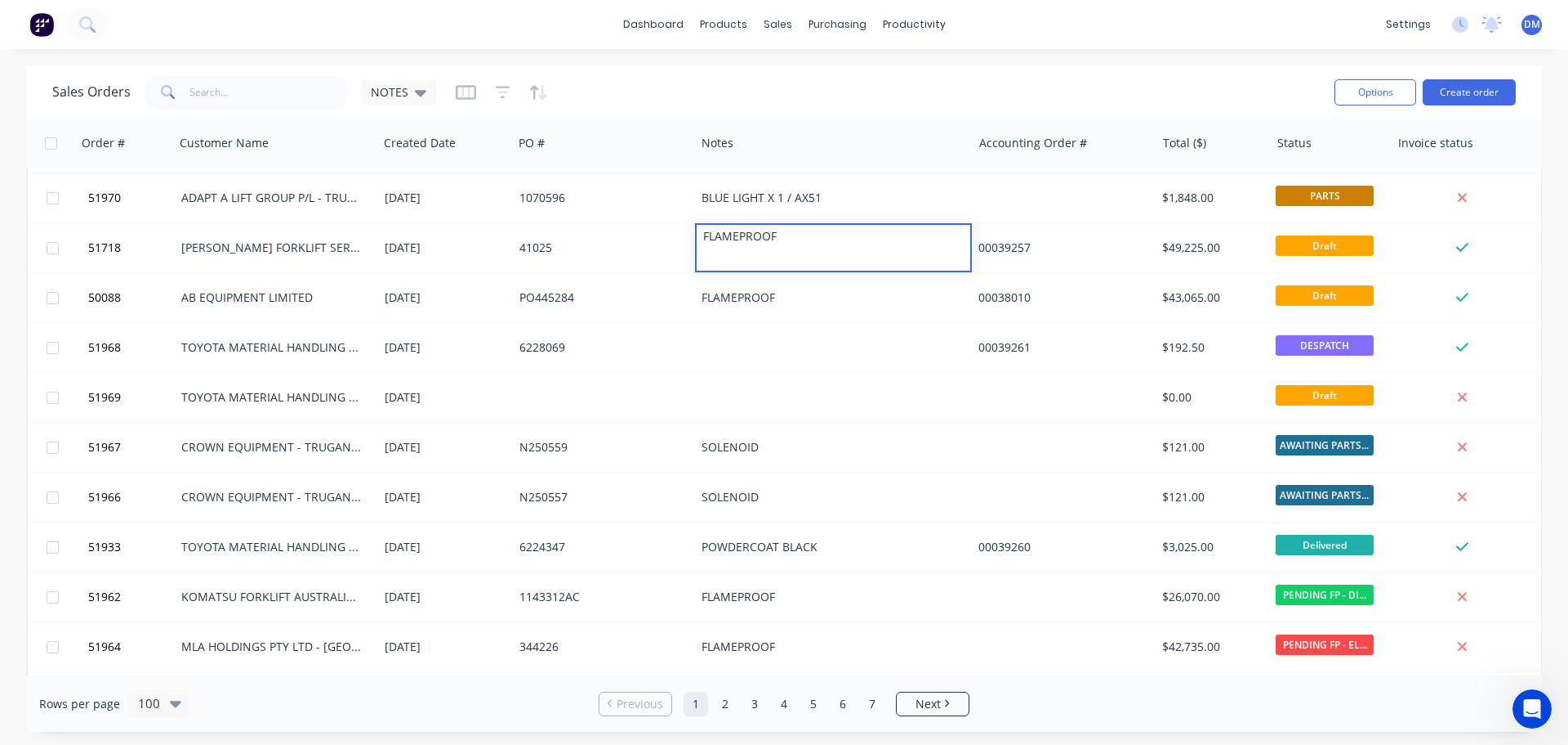
click at [826, 73] on div "Sales Orders NOTES" at bounding box center [687, 92] width 1270 height 40
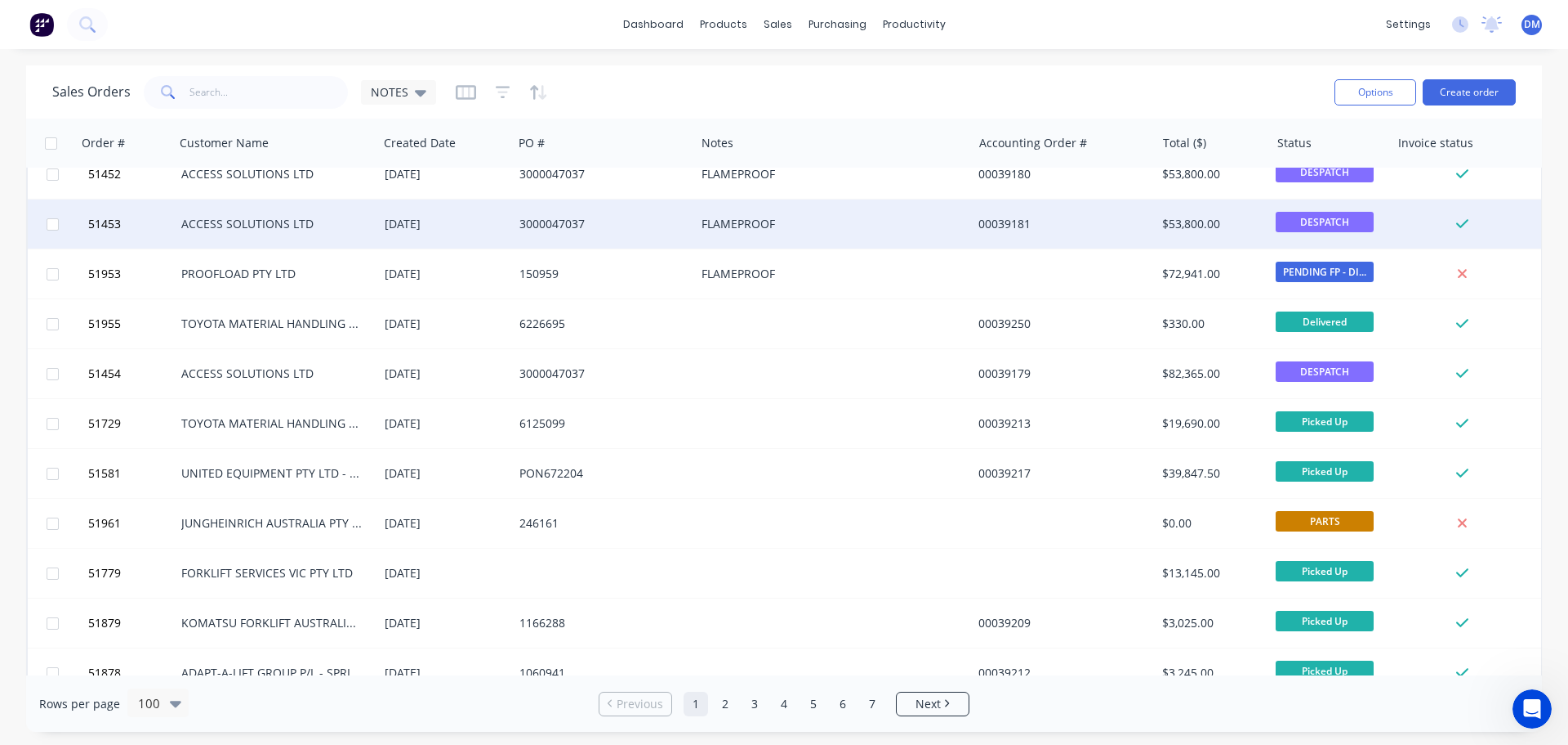
scroll to position [899, 0]
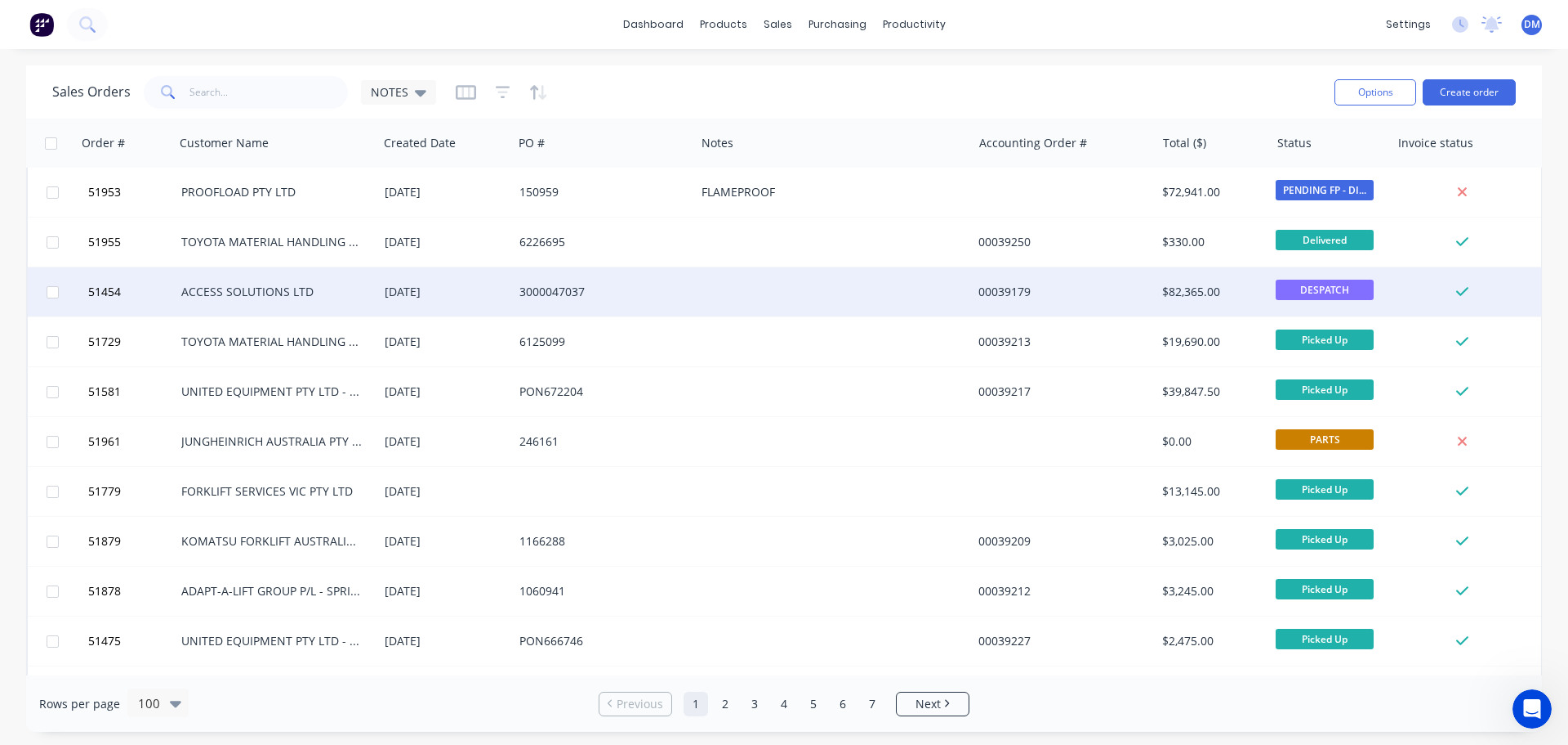
click at [728, 282] on div at bounding box center [834, 291] width 277 height 49
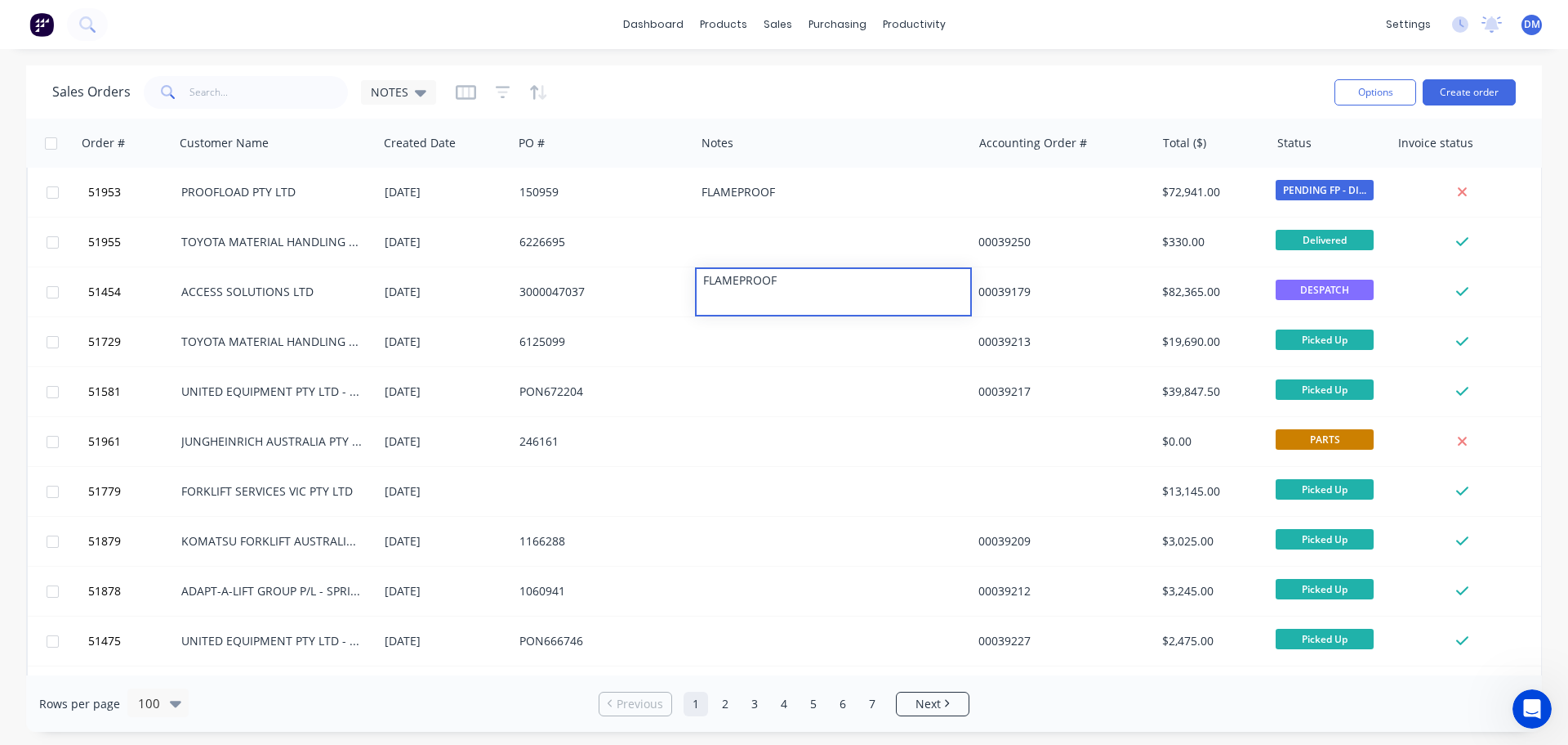
click at [598, 60] on div "dashboard products sales purchasing productivity dashboard products Product Cat…" at bounding box center [784, 372] width 1568 height 745
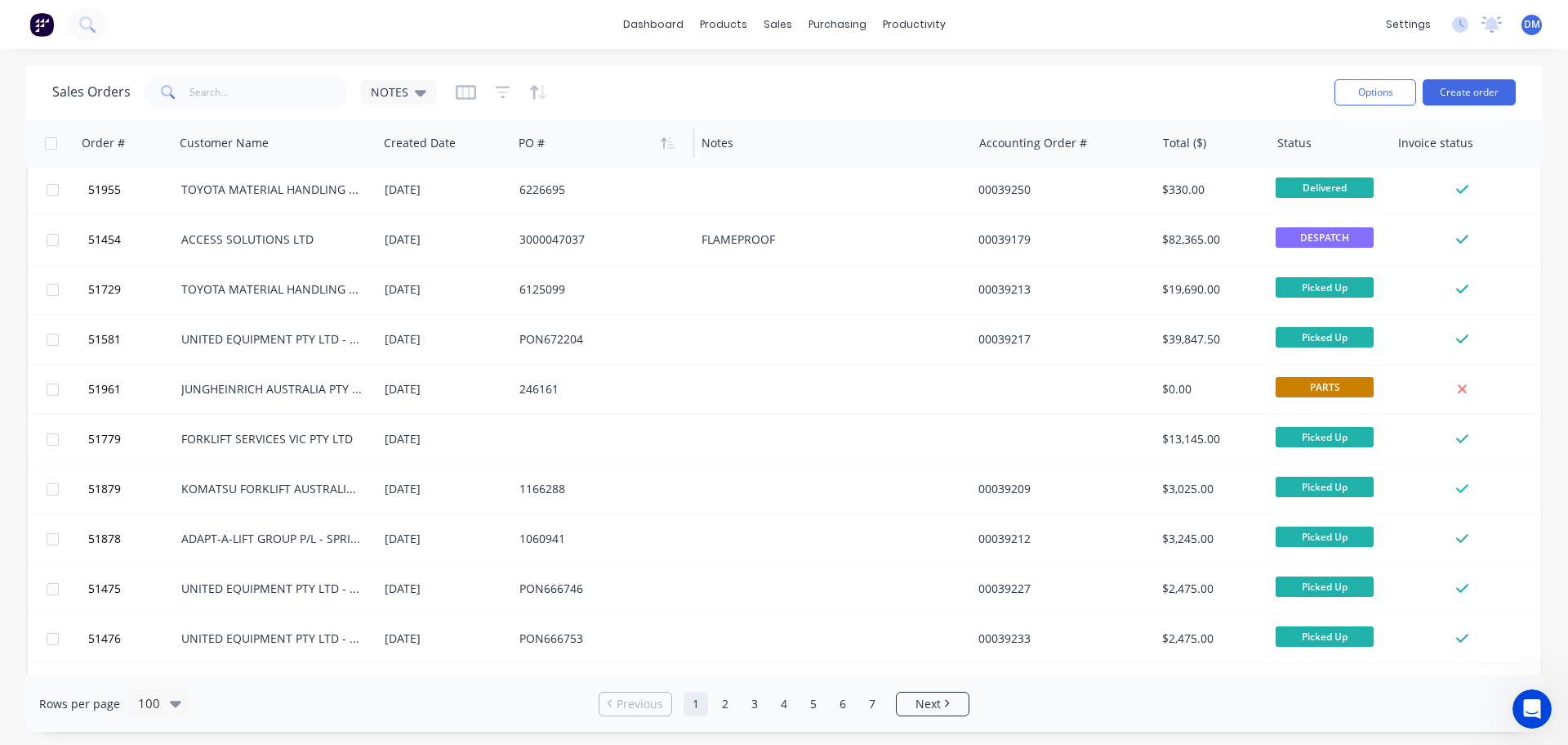
scroll to position [981, 0]
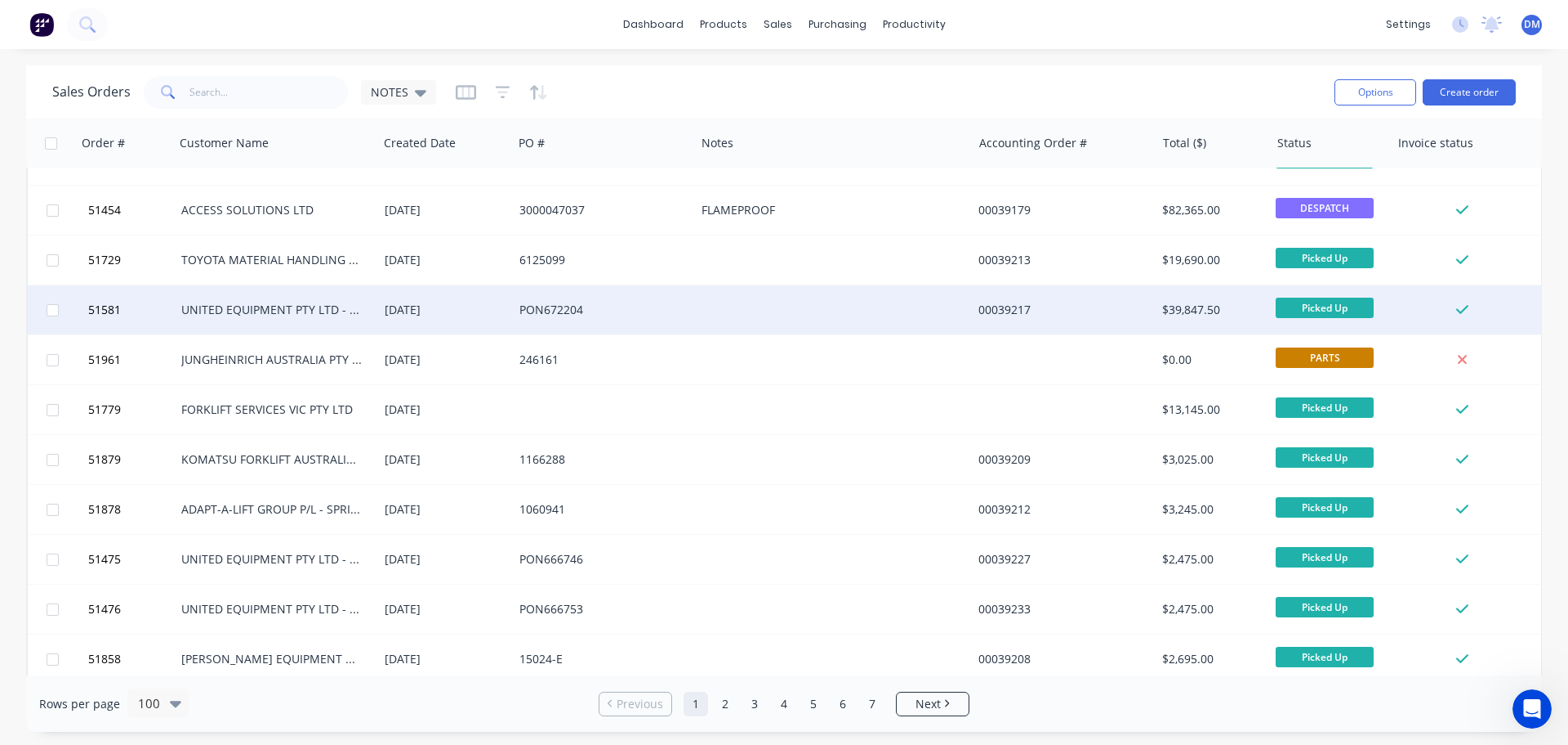
click at [373, 307] on div "UNITED EQUIPMENT PTY LTD - SUNSHINE WEST" at bounding box center [276, 310] width 204 height 49
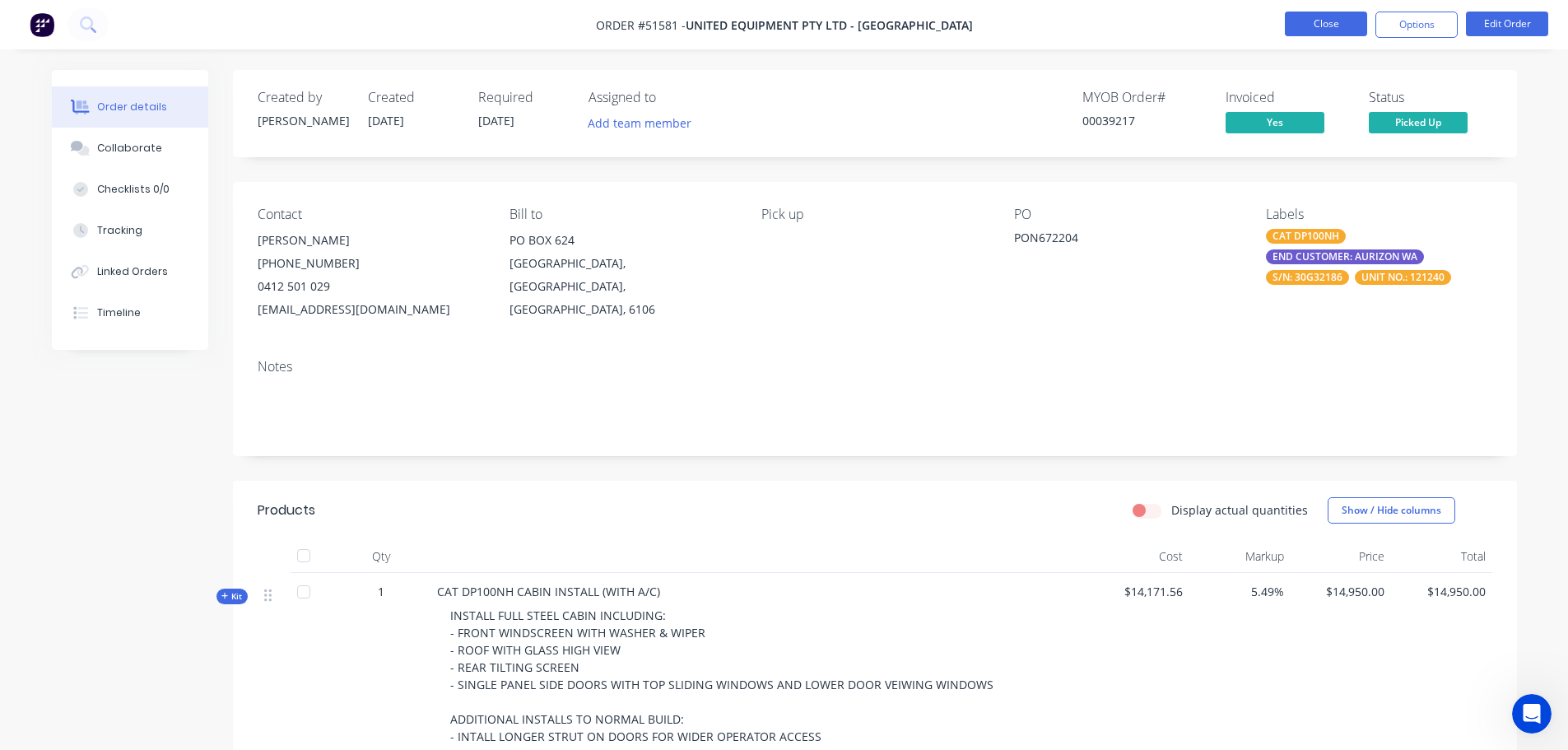
click at [1310, 20] on button "Close" at bounding box center [1326, 23] width 82 height 25
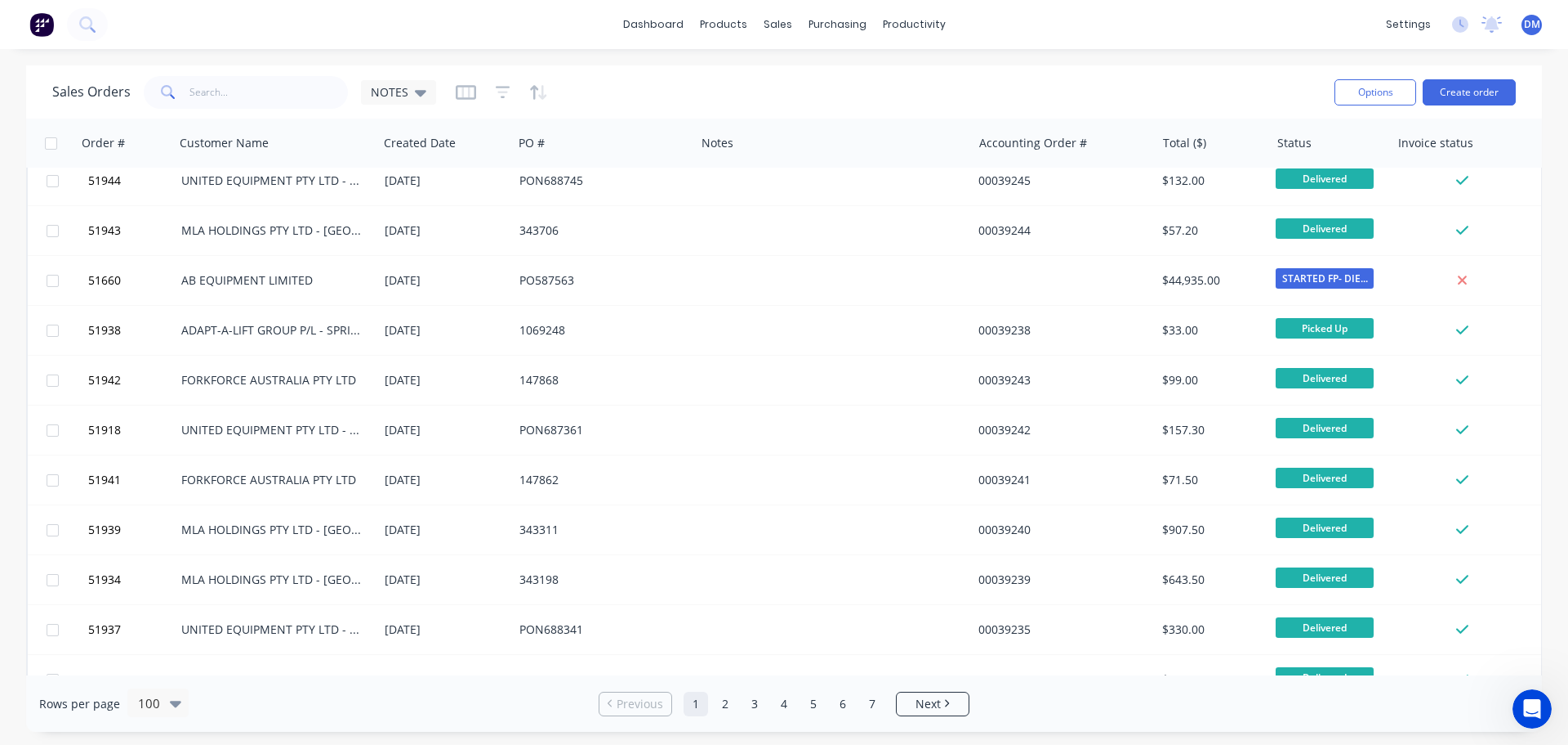
scroll to position [3106, 0]
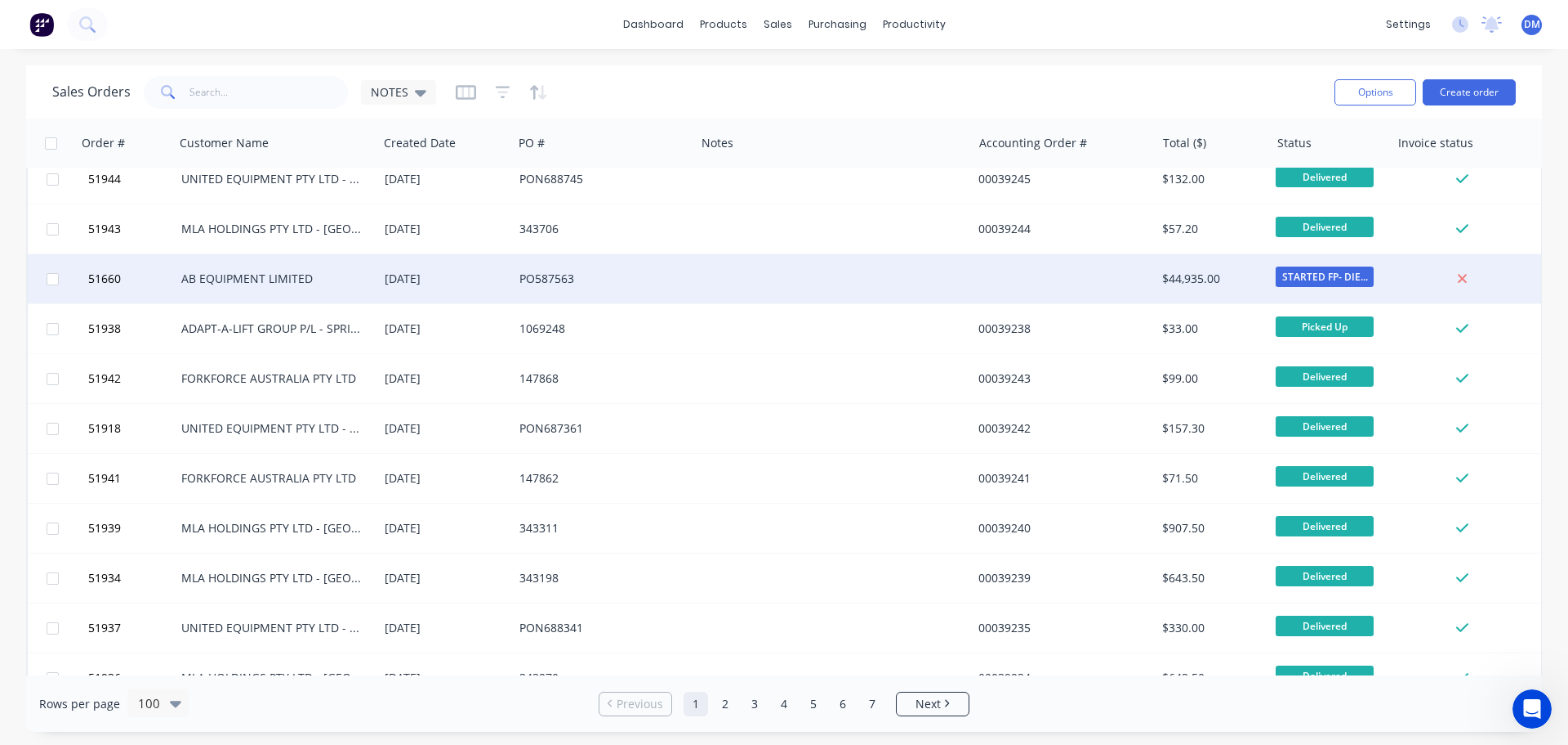
click at [700, 277] on div at bounding box center [834, 278] width 277 height 49
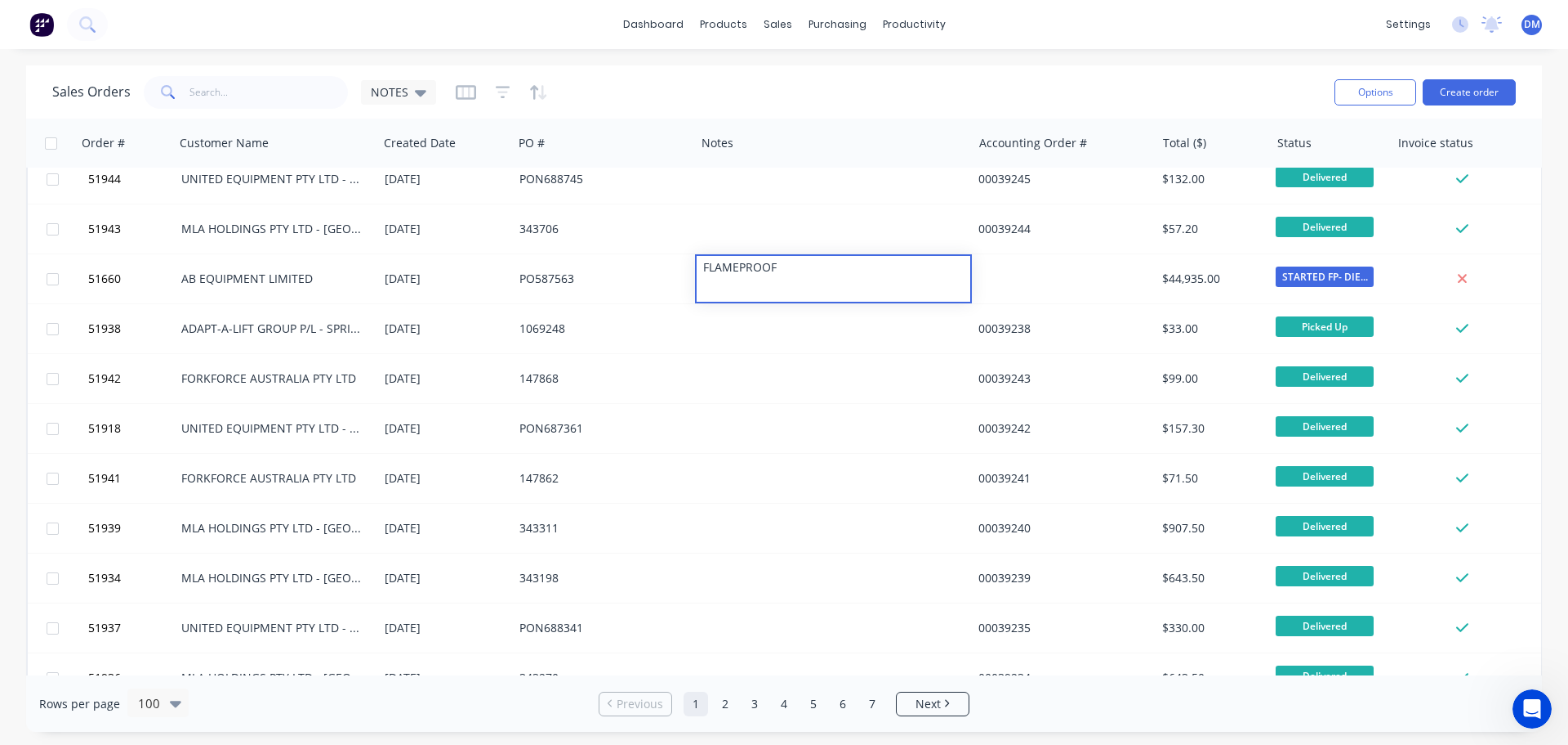
click at [1175, 56] on div "dashboard products sales purchasing productivity dashboard products Product Cat…" at bounding box center [784, 372] width 1568 height 745
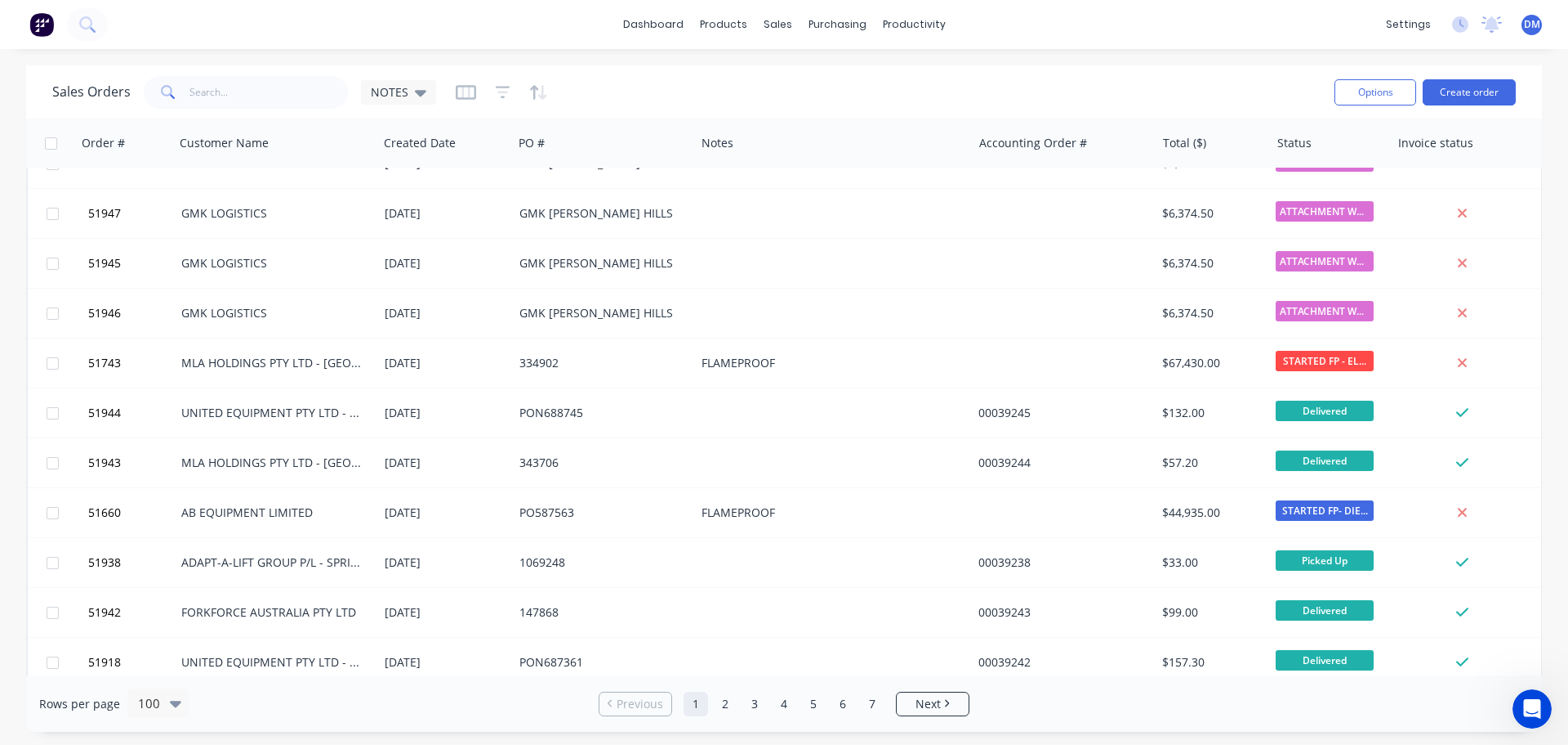
scroll to position [2444, 0]
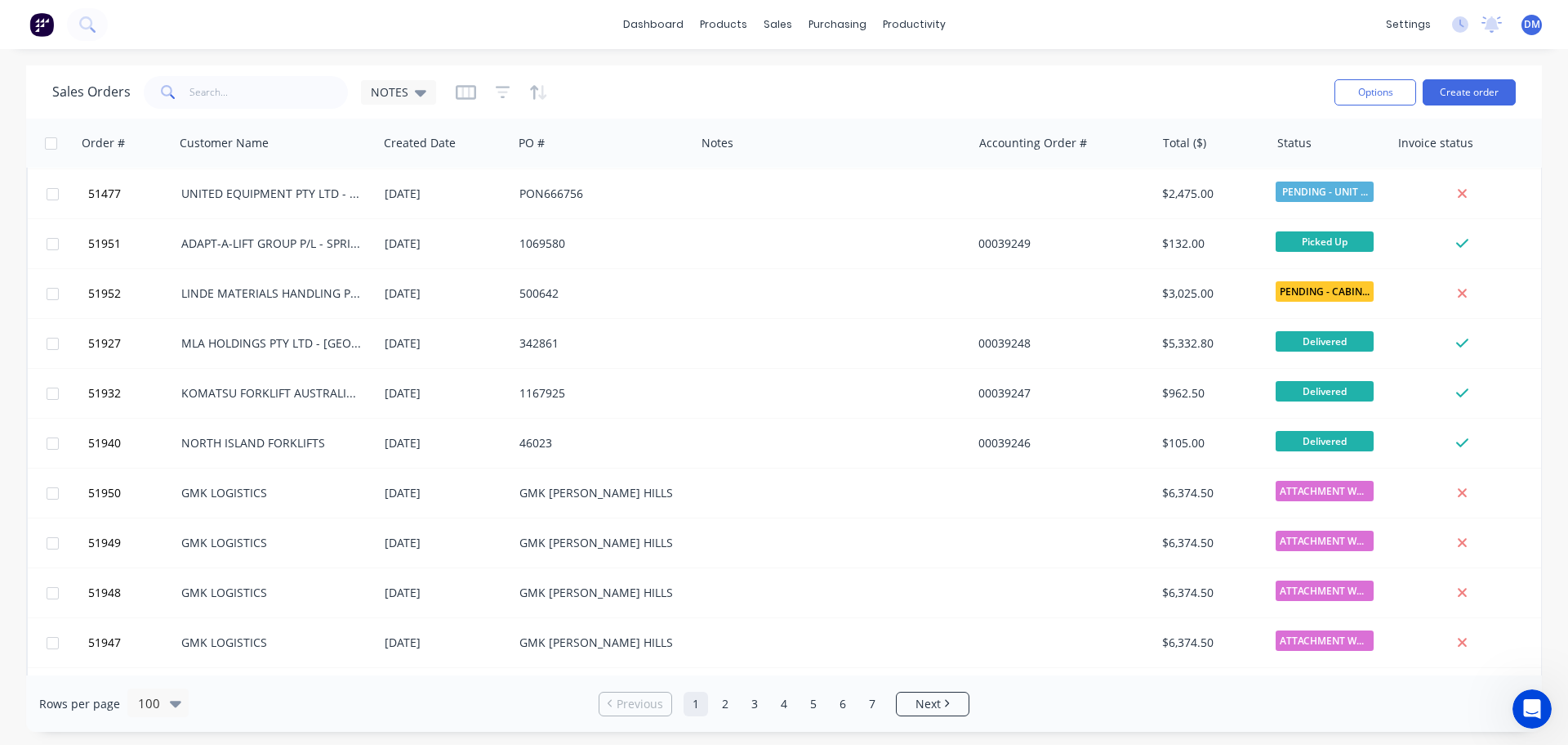
click at [1084, 92] on div "Sales Orders NOTES" at bounding box center [687, 92] width 1270 height 40
click at [868, 88] on link "Purchase Orders" at bounding box center [906, 78] width 217 height 33
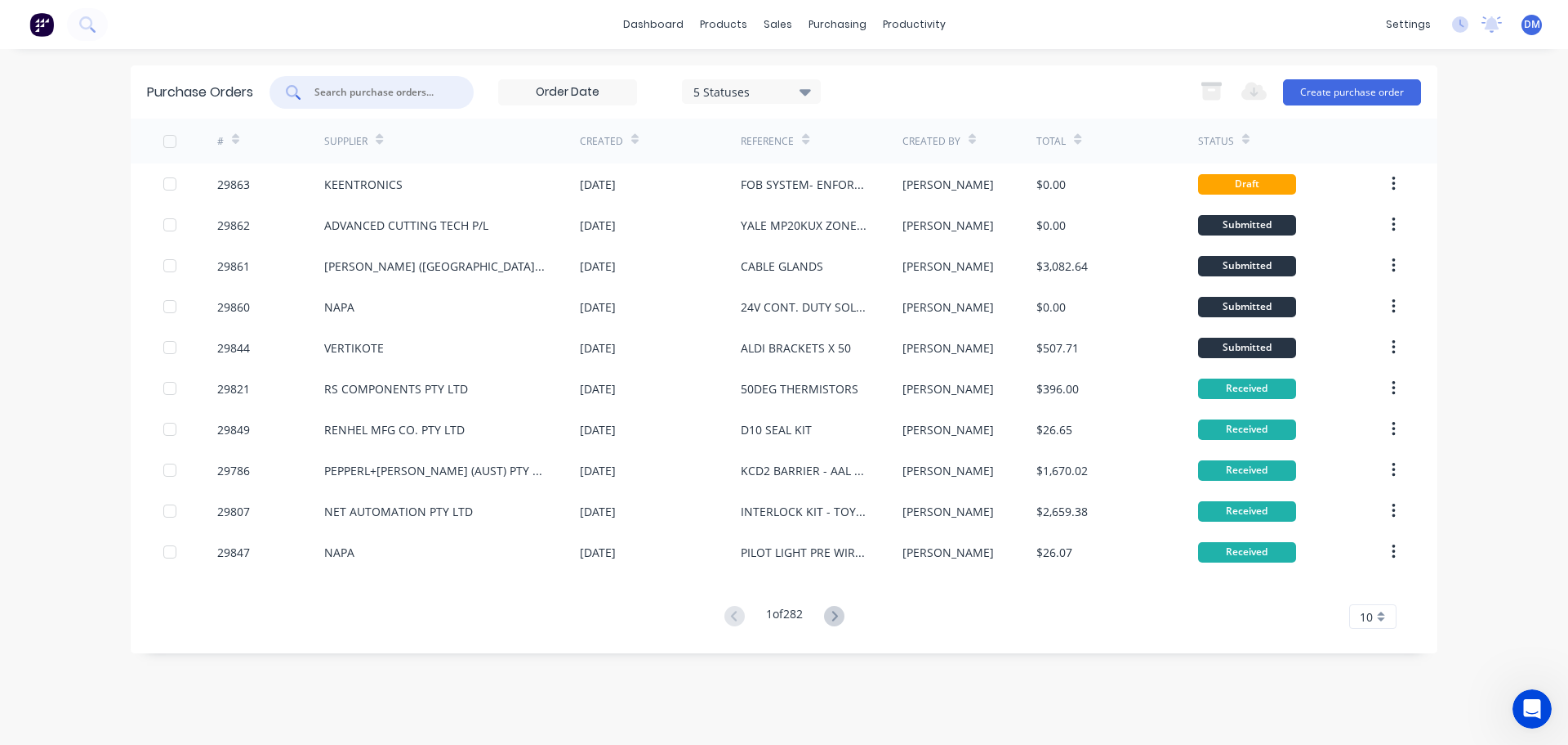
click at [384, 92] on input "text" at bounding box center [381, 93] width 136 height 17
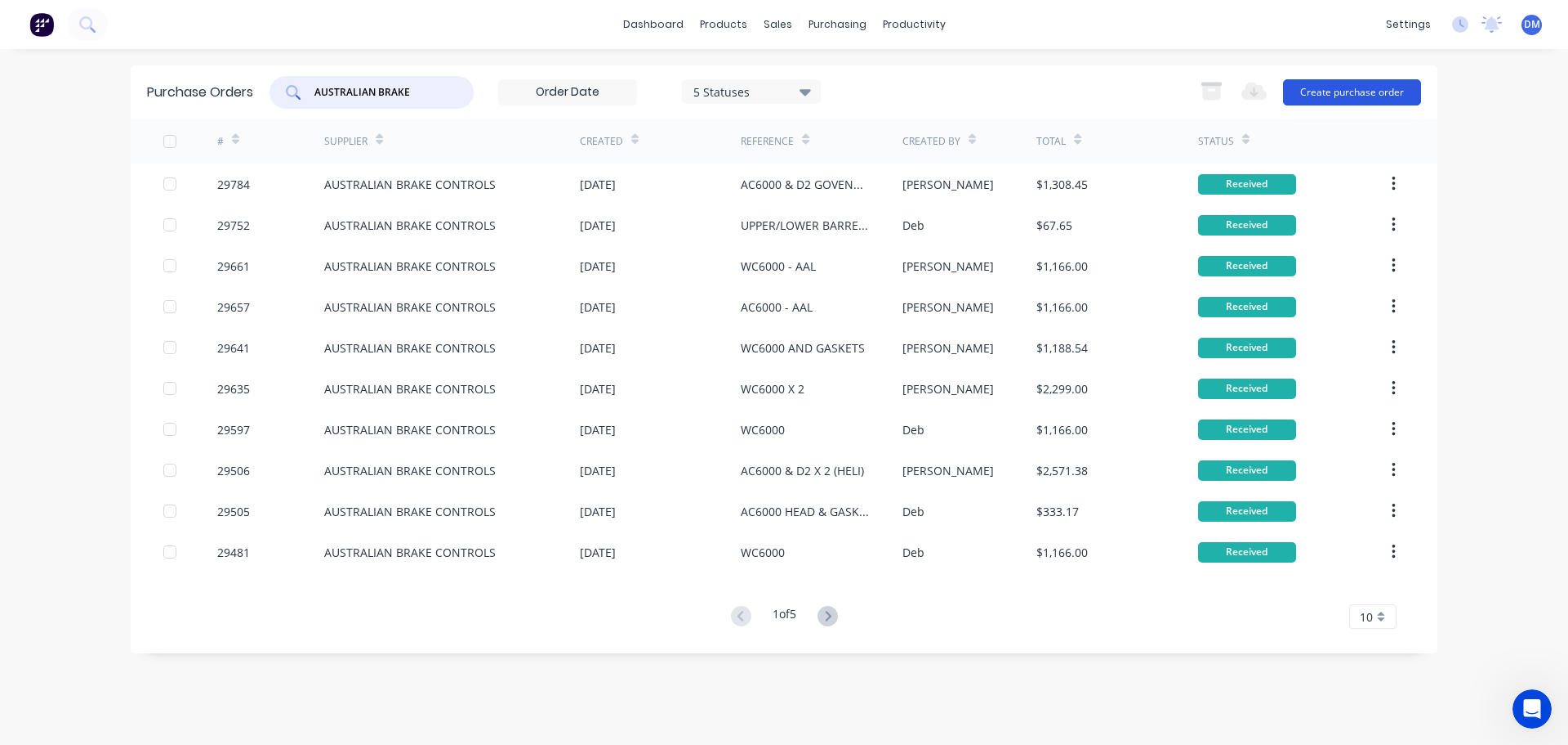
type input "AUSTRALIAN BRAKE"
click at [1324, 90] on button "Create purchase order" at bounding box center [1352, 92] width 138 height 26
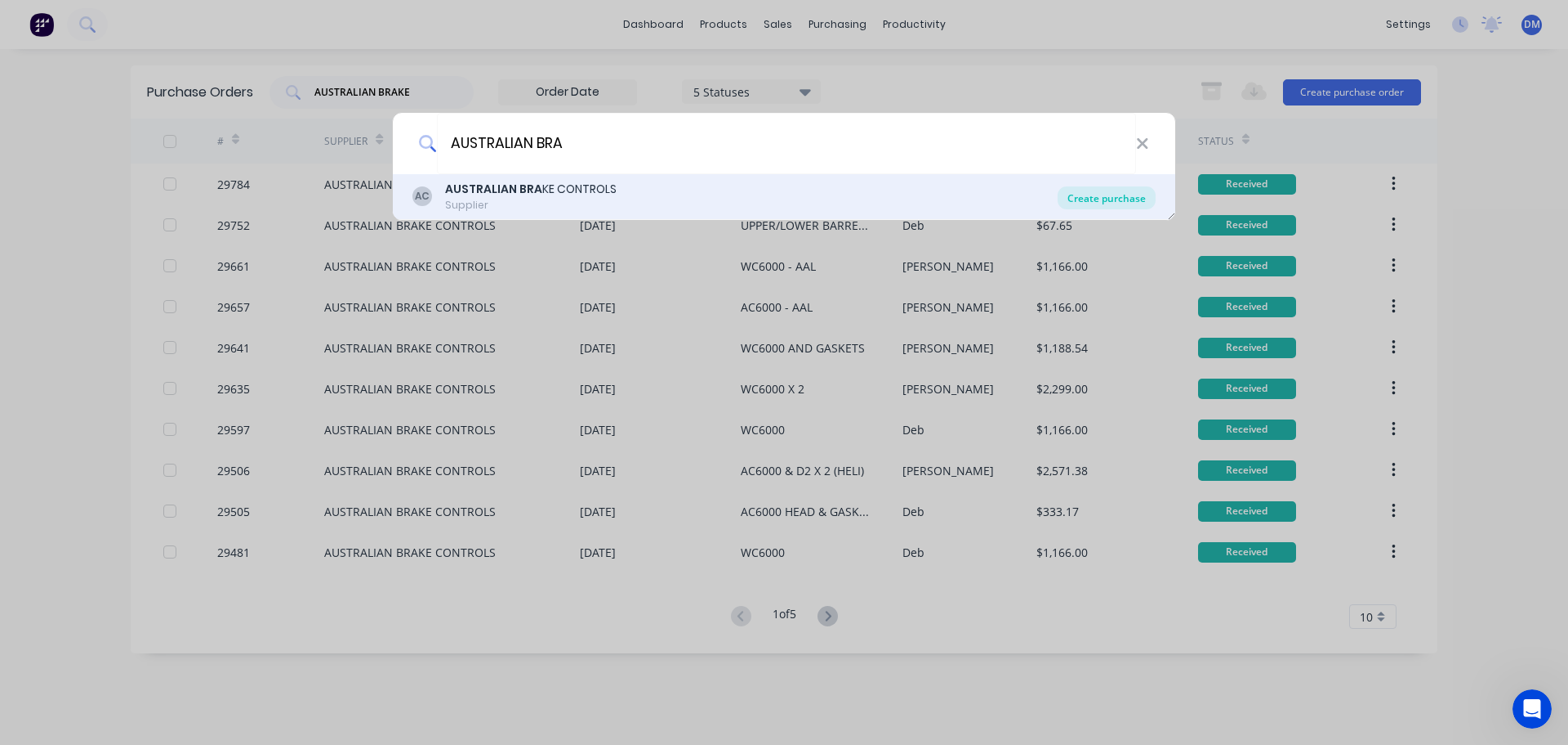
type input "AUSTRALIAN BRA"
click at [1109, 201] on div "Create purchase" at bounding box center [1106, 198] width 98 height 23
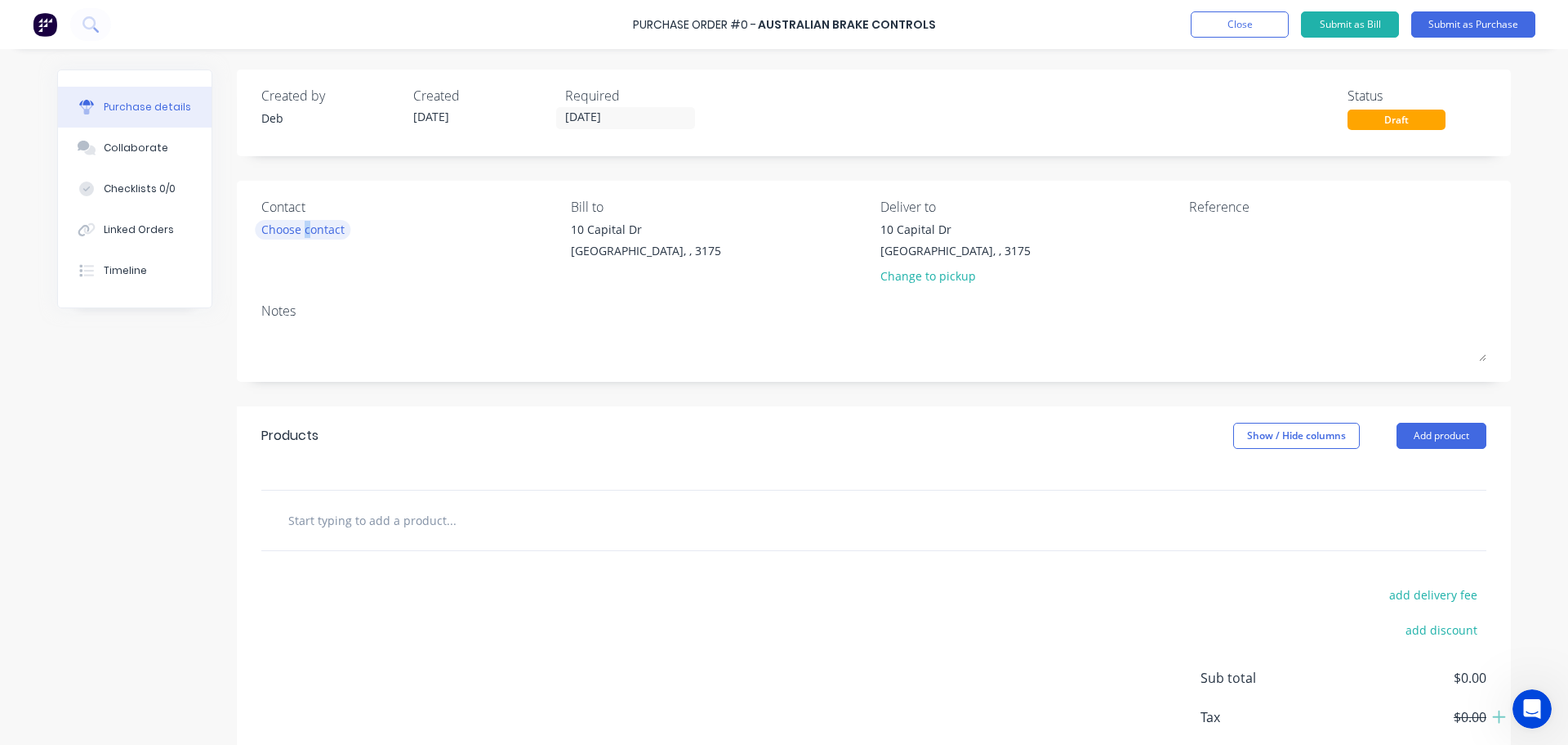
click at [301, 231] on div "Choose contact" at bounding box center [303, 229] width 84 height 17
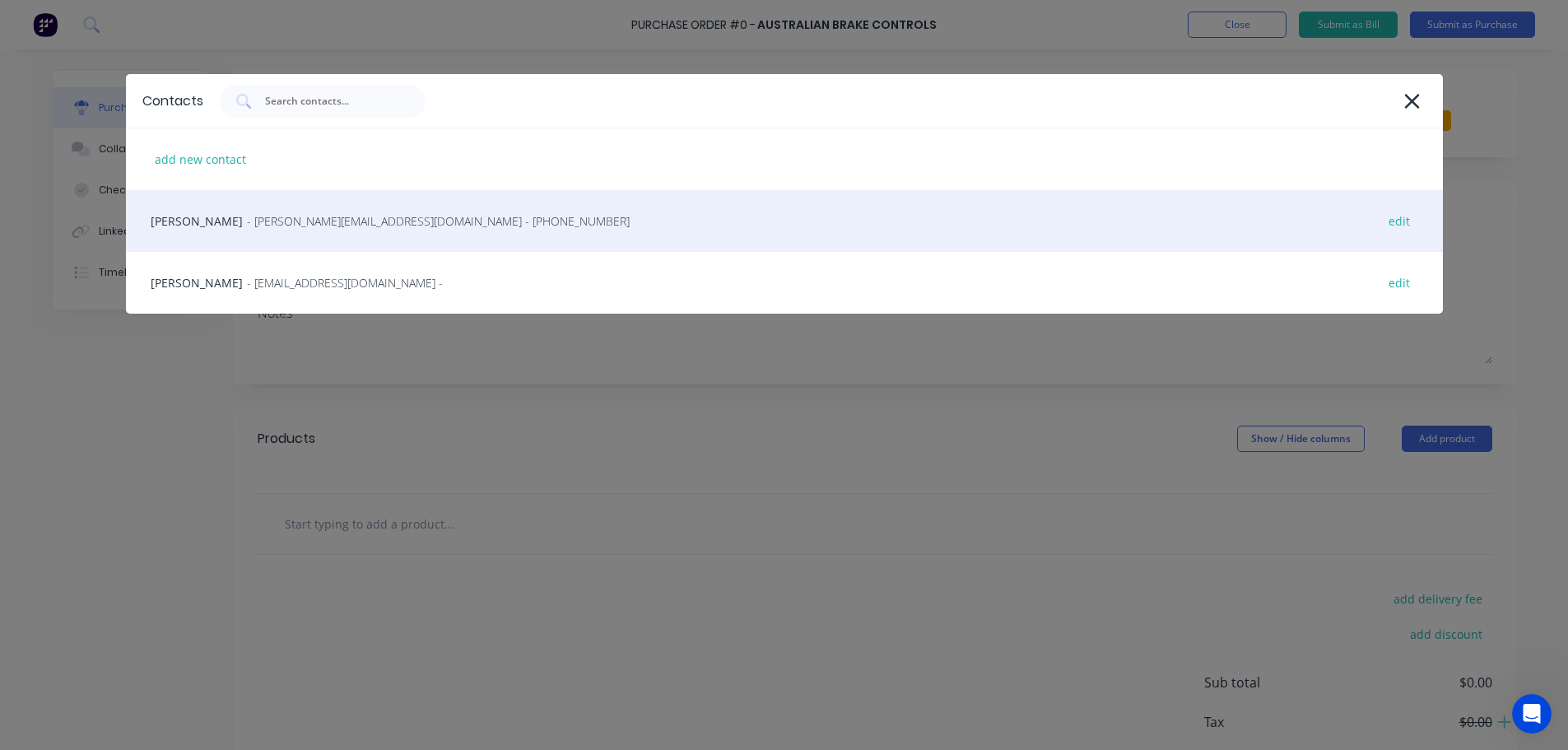
click at [247, 217] on span "- BobB@austbrake.com.au - (02) 9604 4400" at bounding box center [438, 221] width 383 height 18
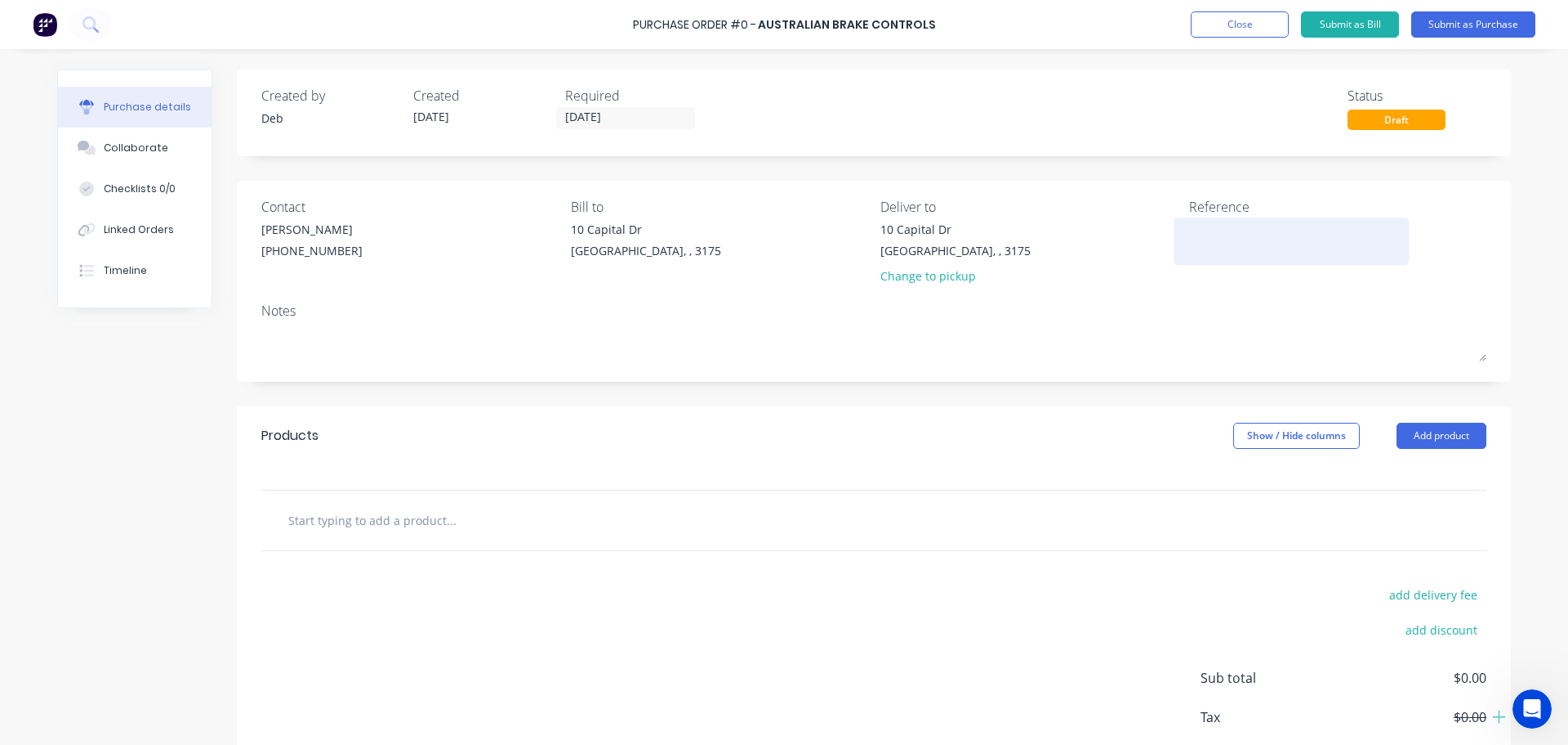
click at [1230, 241] on textarea at bounding box center [1292, 239] width 204 height 37
type textarea "T"
type textarea "RETURN AC6000"
type textarea "x"
type textarea "RETURN AC6000"
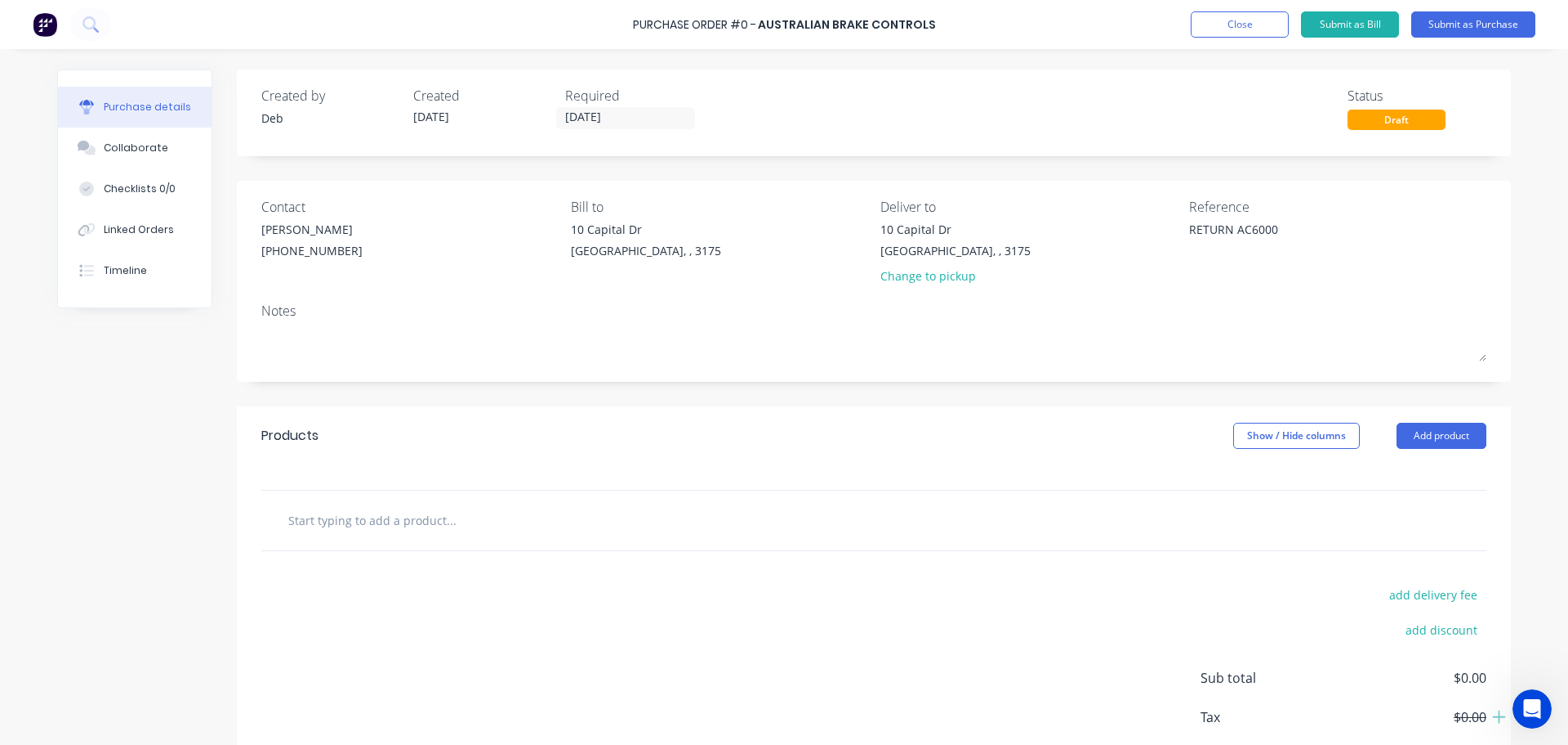
click at [353, 522] on input "text" at bounding box center [451, 520] width 327 height 33
type textarea "x"
type input "5"
type textarea "x"
type input "50"
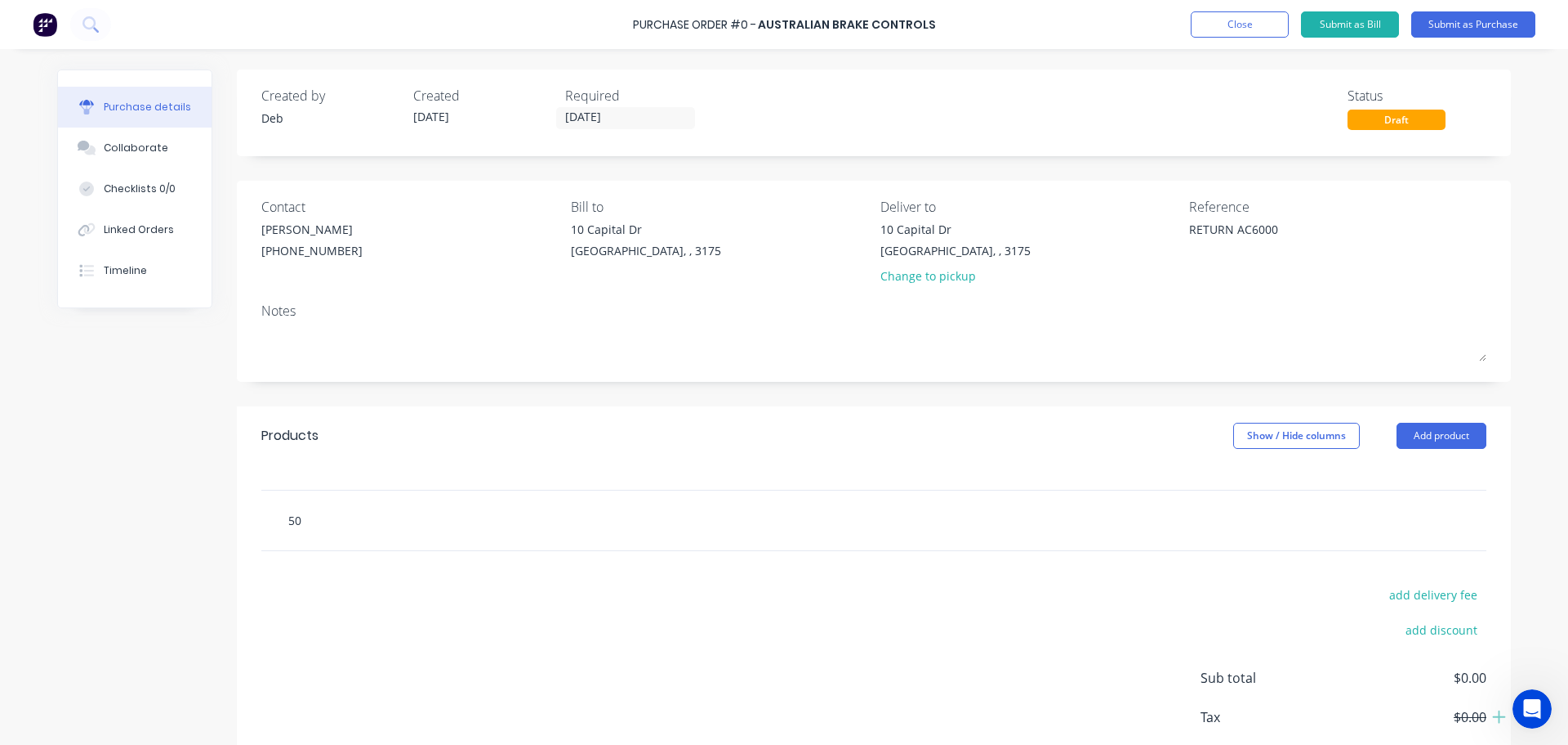
type textarea "x"
type input "501"
type textarea "x"
type input "5012"
type textarea "x"
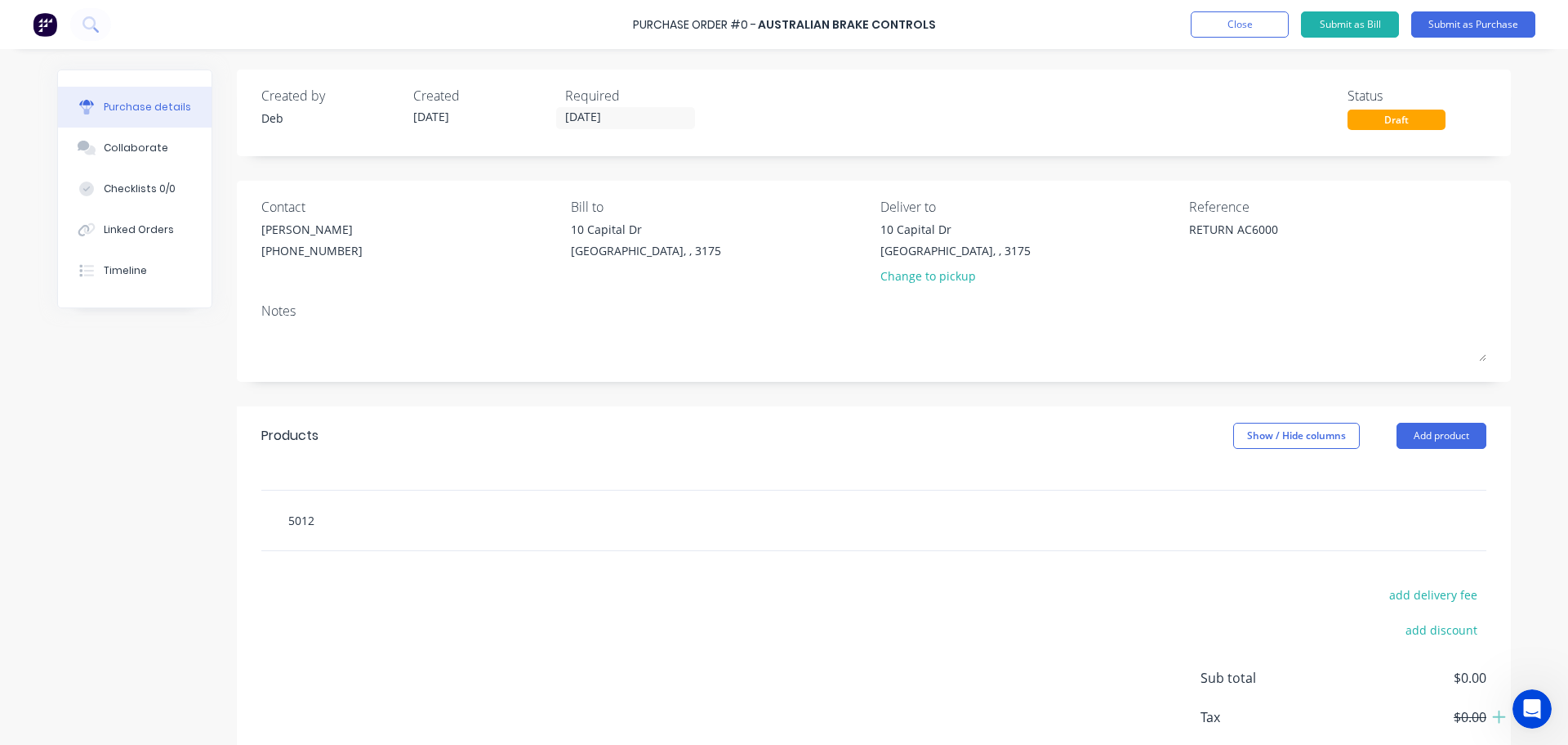
type input "50125"
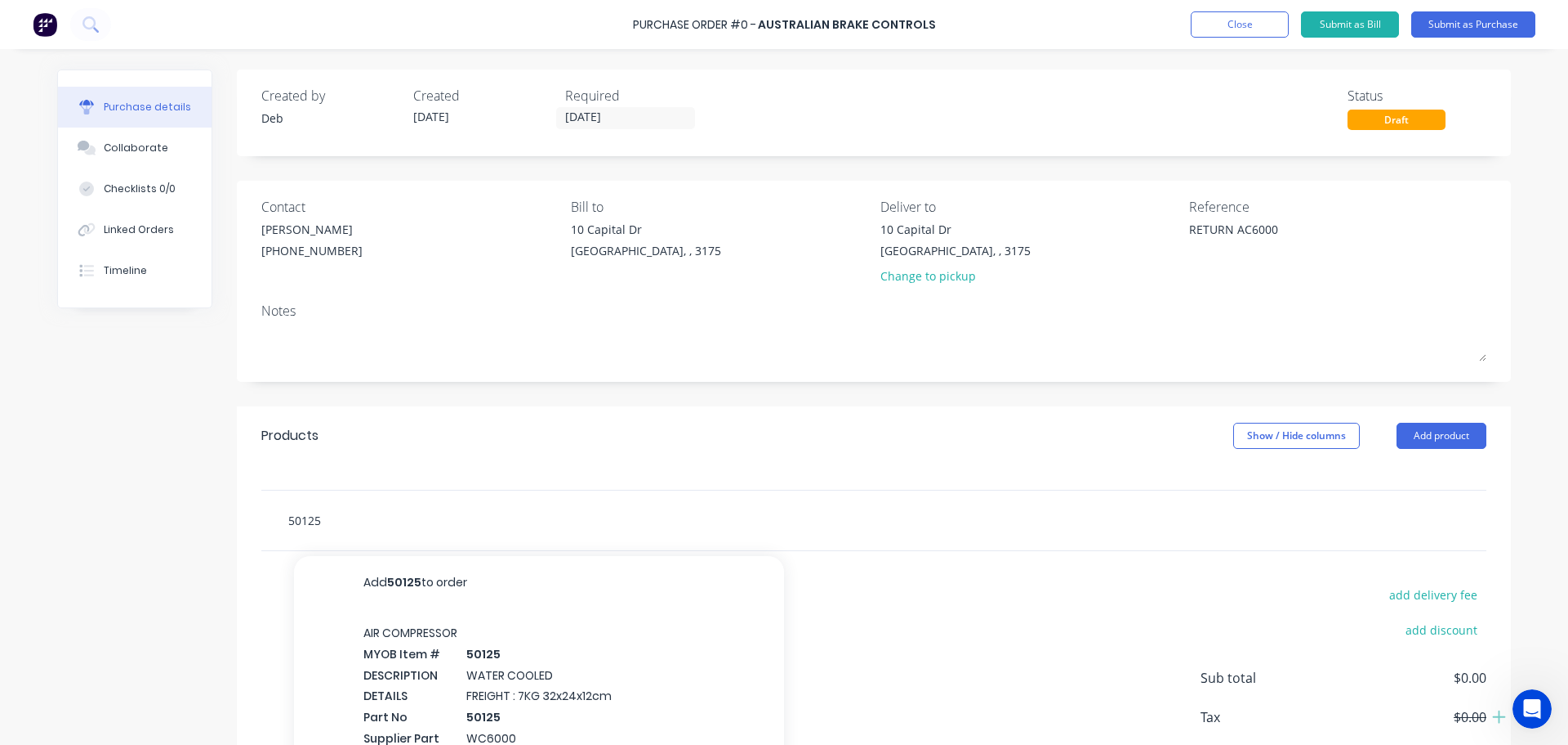
type textarea "x"
type input "5012"
type textarea "x"
type input "501"
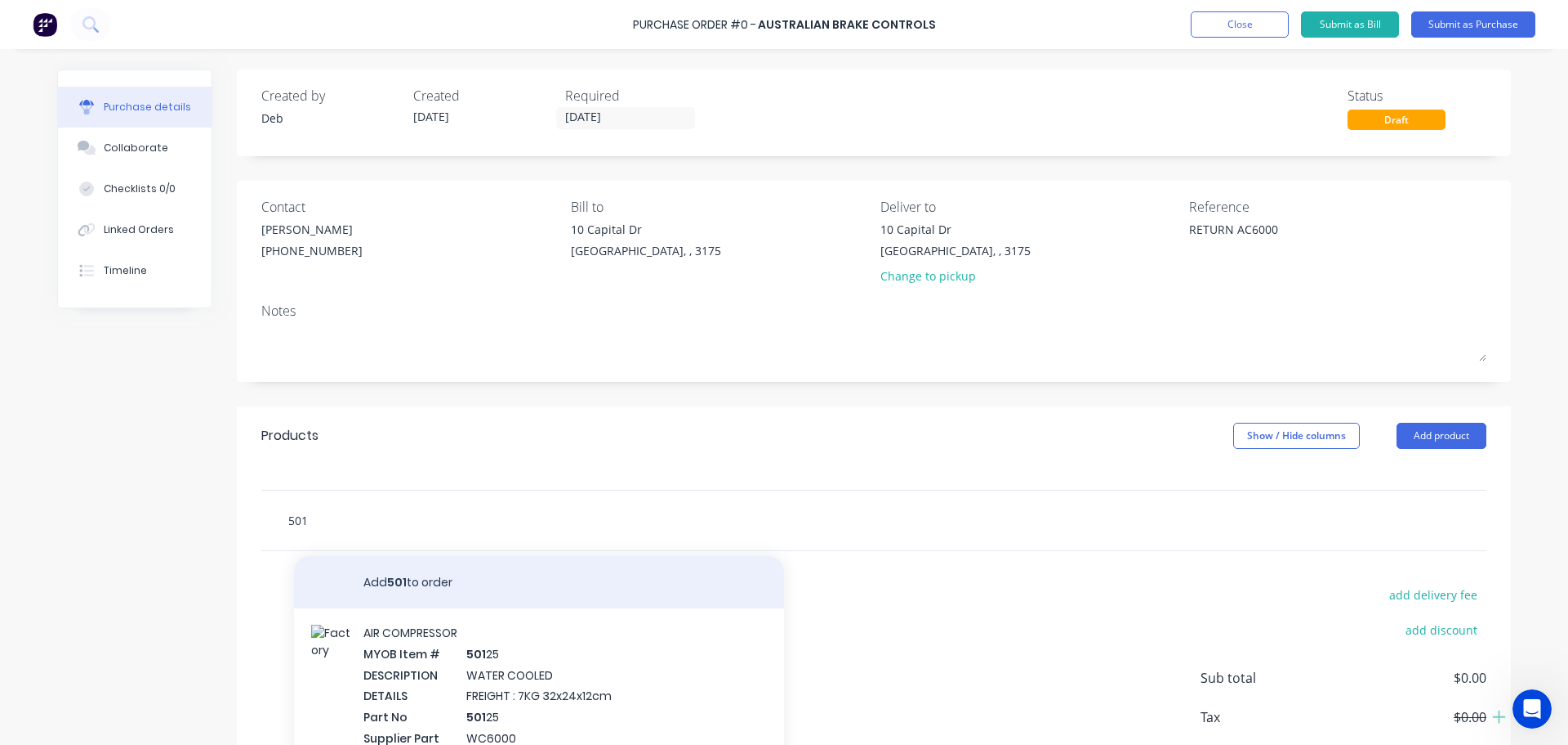
type textarea "x"
type input "5013"
type textarea "x"
type input "50130"
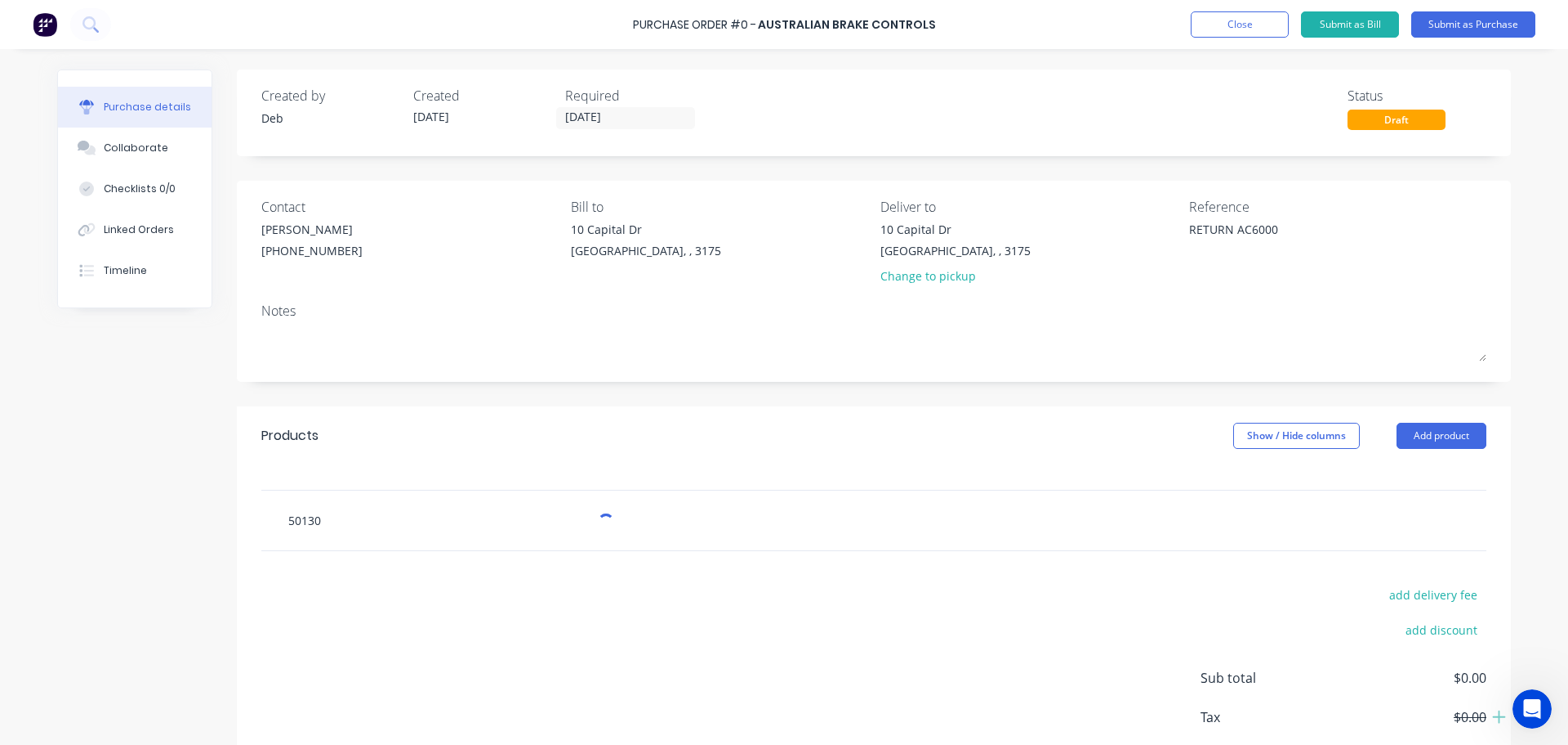
type textarea "x"
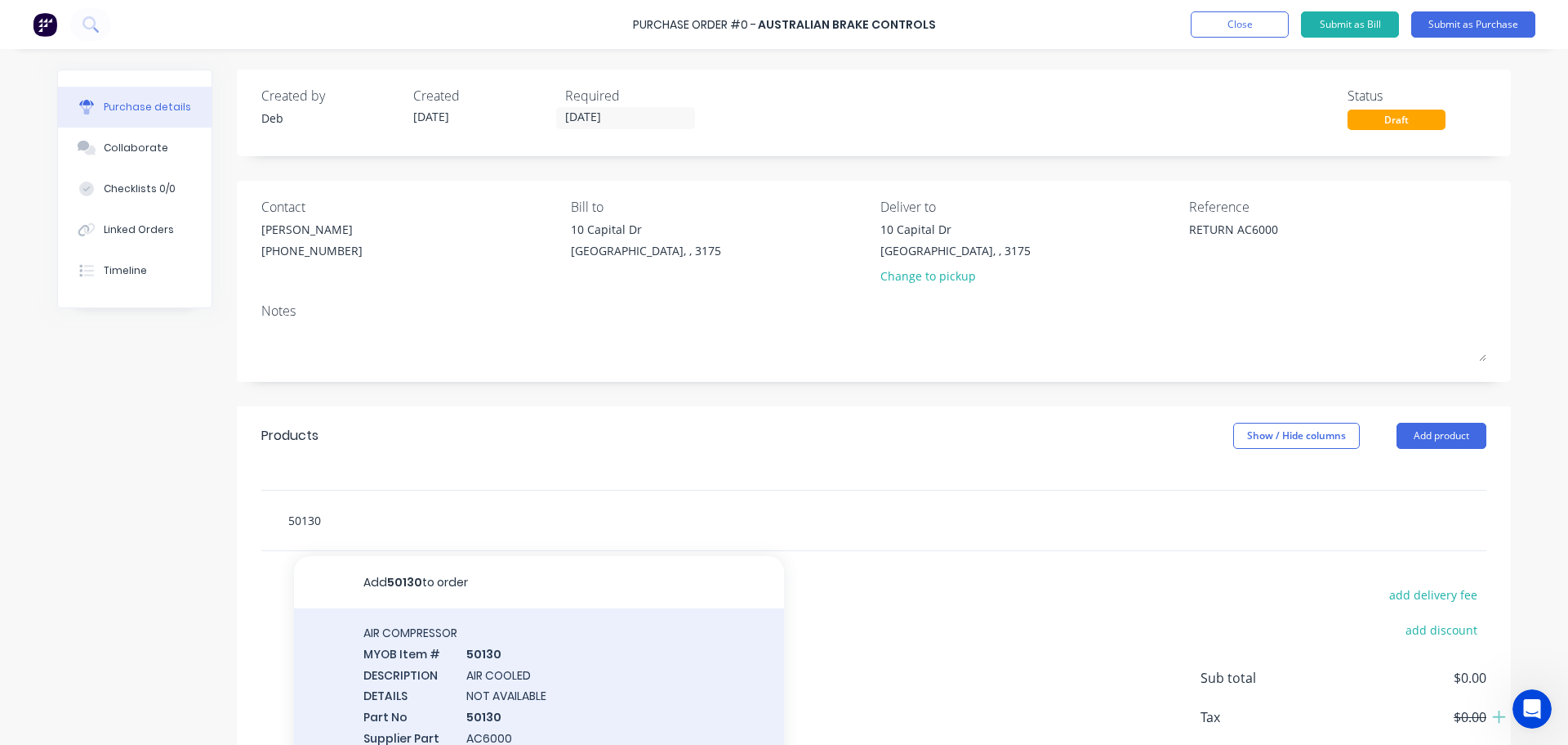
type input "50130"
click at [470, 683] on div "AIR COMPRESSOR MYOB Item # 50130 DESCRIPTION AIR COOLED DETAILS NOT AVAILABLE P…" at bounding box center [539, 714] width 490 height 212
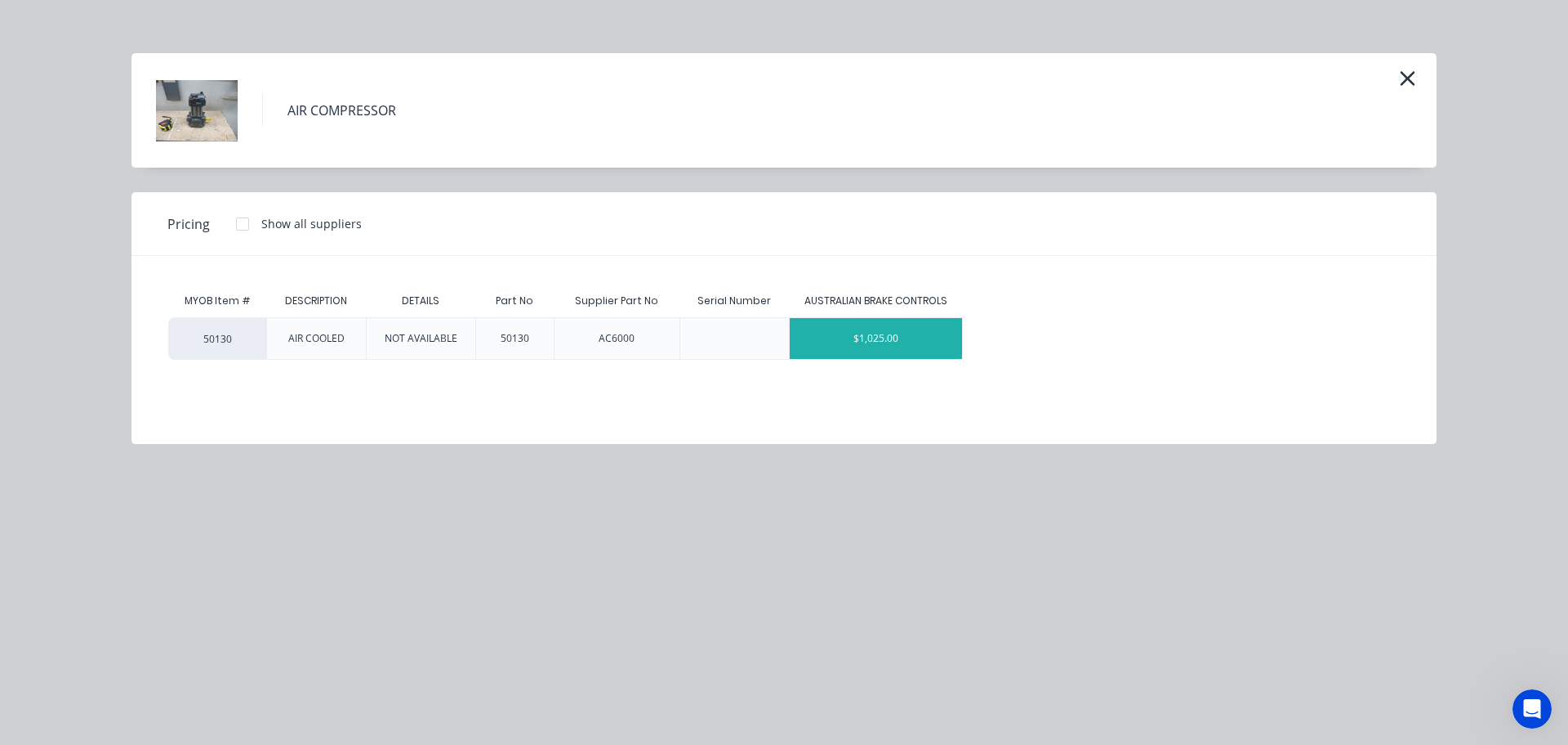
click at [901, 333] on div "$1,025.00" at bounding box center [876, 338] width 173 height 40
type textarea "x"
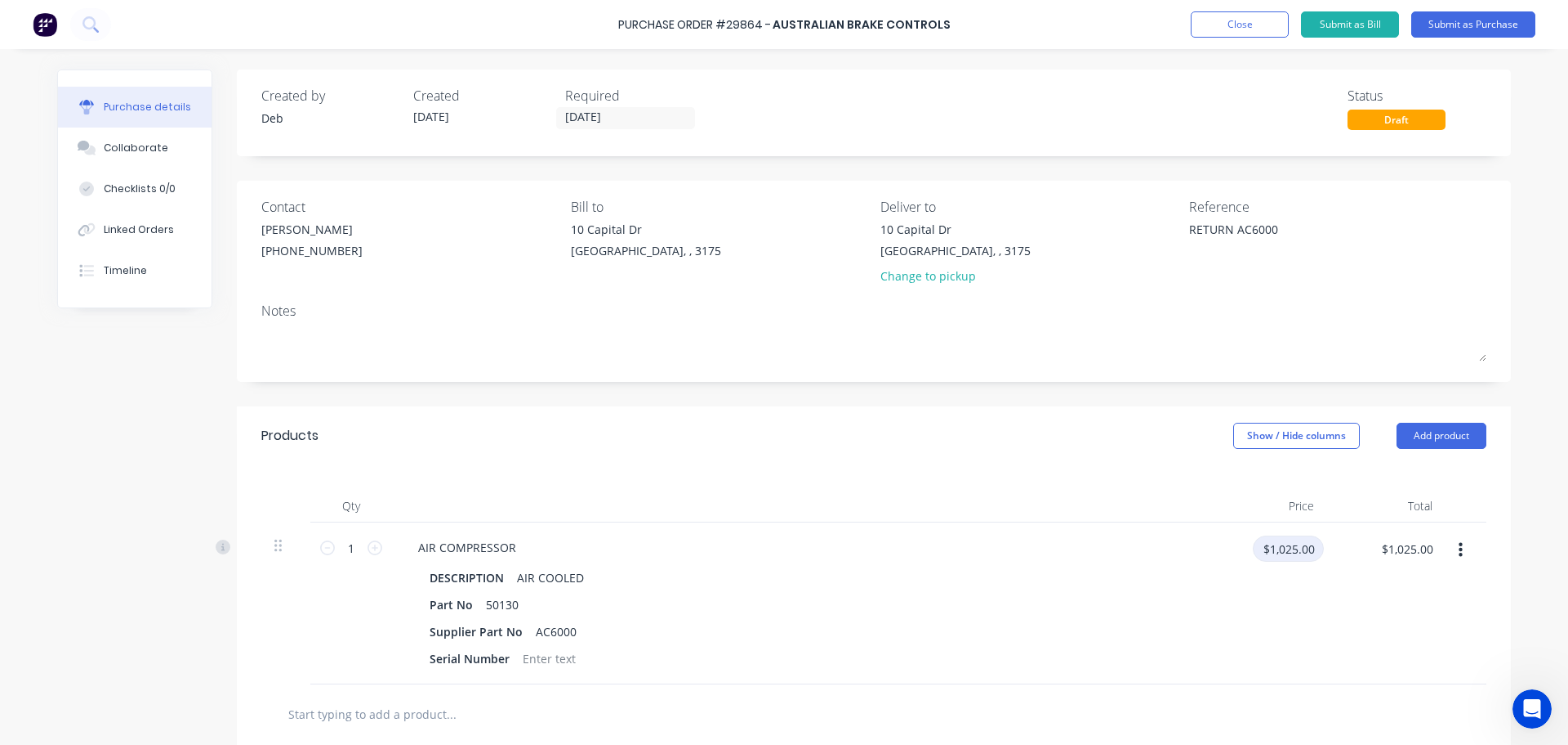
type textarea "x"
drag, startPoint x: 1258, startPoint y: 546, endPoint x: 1364, endPoint y: 549, distance: 106.0
click at [1369, 556] on div "1 1 AIR COMPRESSOR DESCRIPTION AIR COOLED Part No 50130 Supplier Part No AC6000…" at bounding box center [874, 604] width 1226 height 162
type input "0"
type input "$0.00"
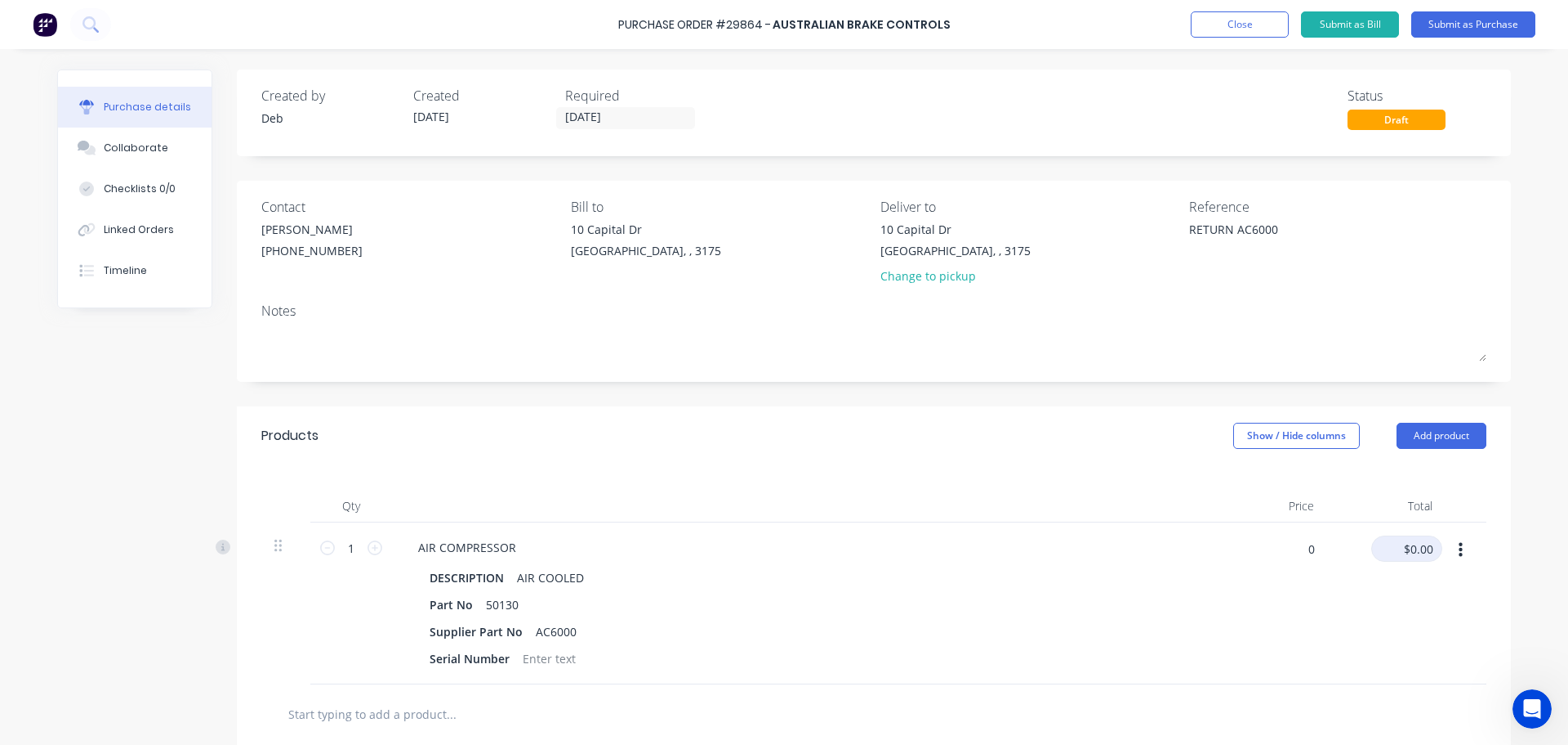
type textarea "x"
type input "$0.00"
click at [1464, 23] on button "Submit as Purchase" at bounding box center [1473, 24] width 124 height 26
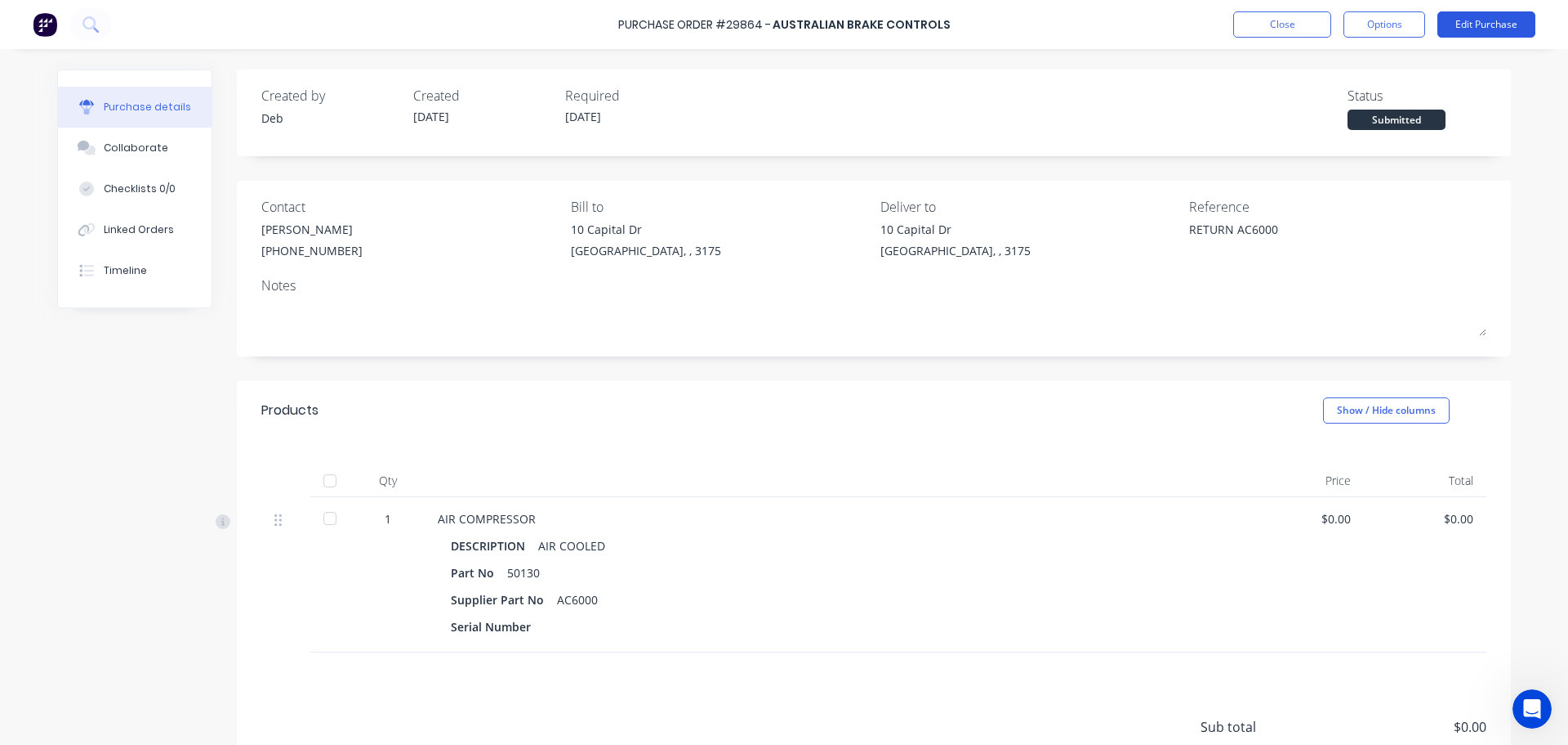
click at [1468, 26] on button "Edit Purchase" at bounding box center [1486, 24] width 98 height 26
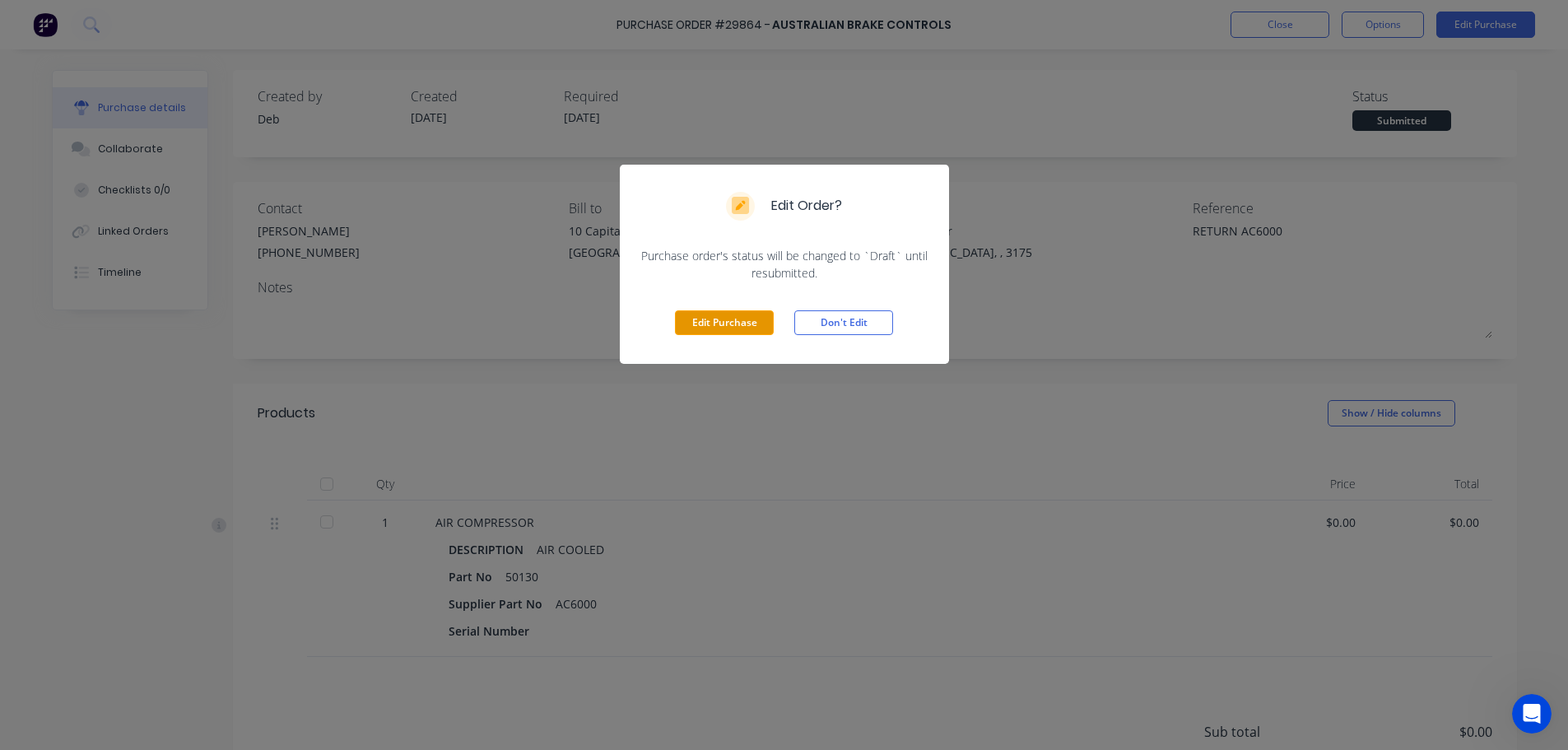
click at [740, 332] on button "Edit Purchase" at bounding box center [724, 322] width 99 height 25
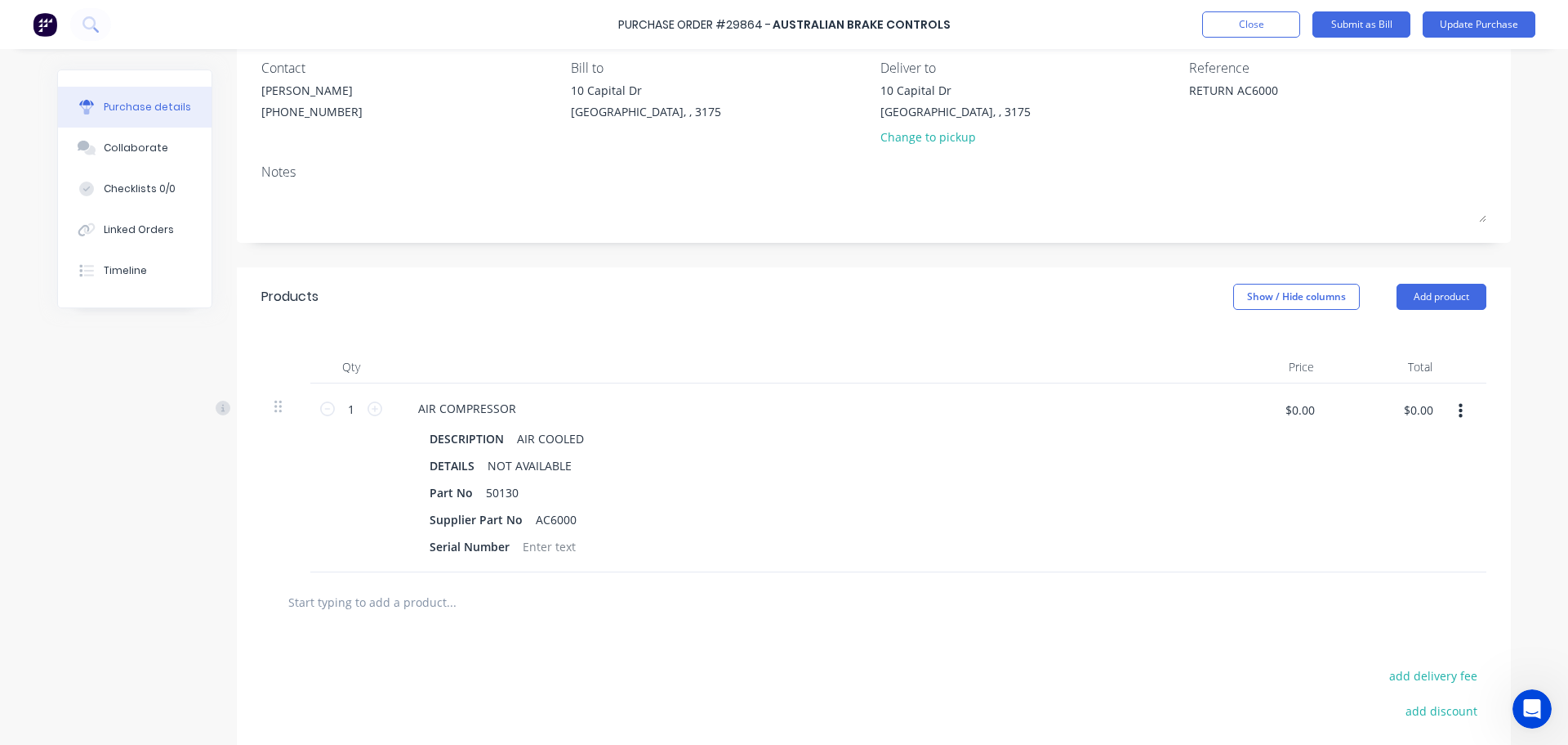
scroll to position [164, 0]
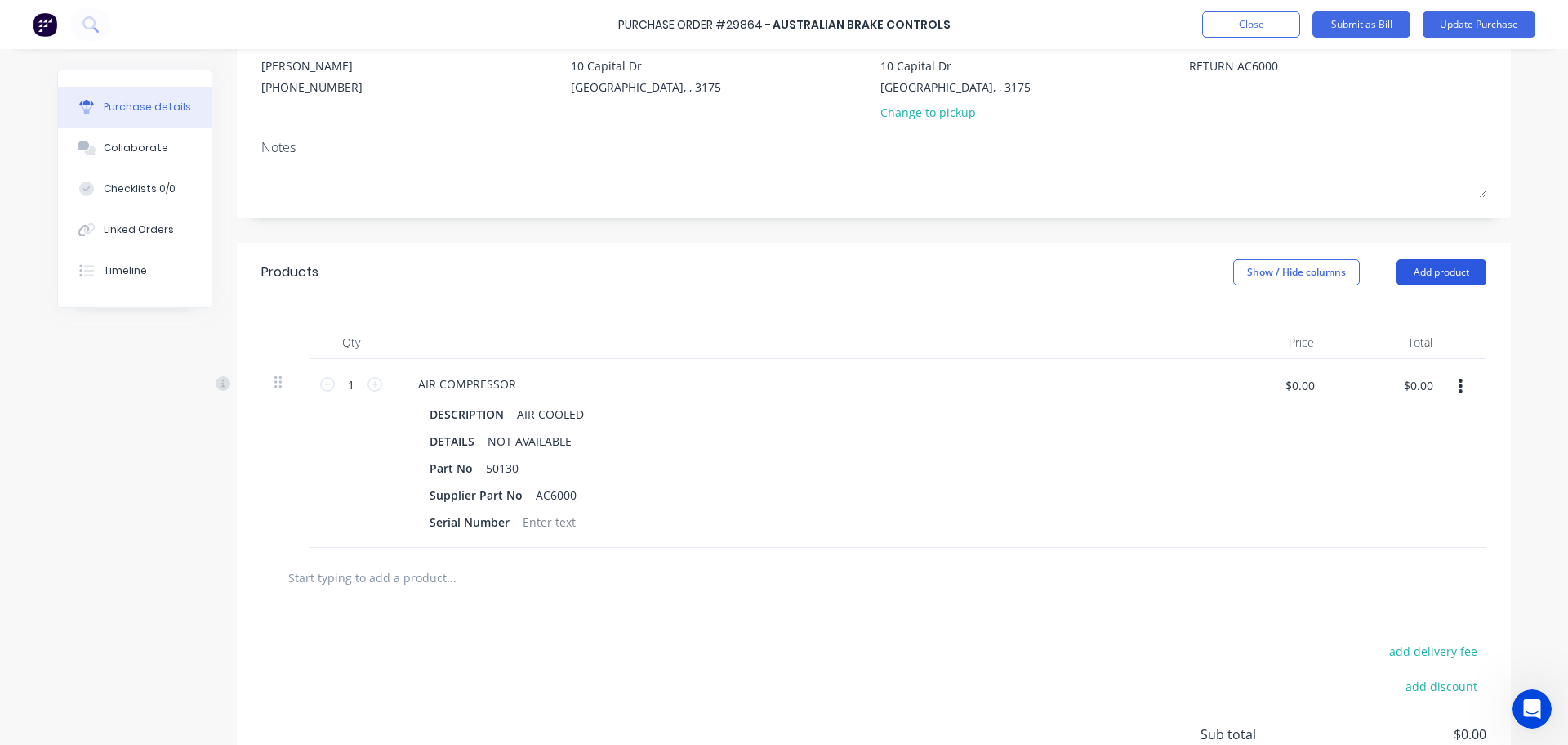
click at [1428, 261] on button "Add product" at bounding box center [1442, 272] width 90 height 26
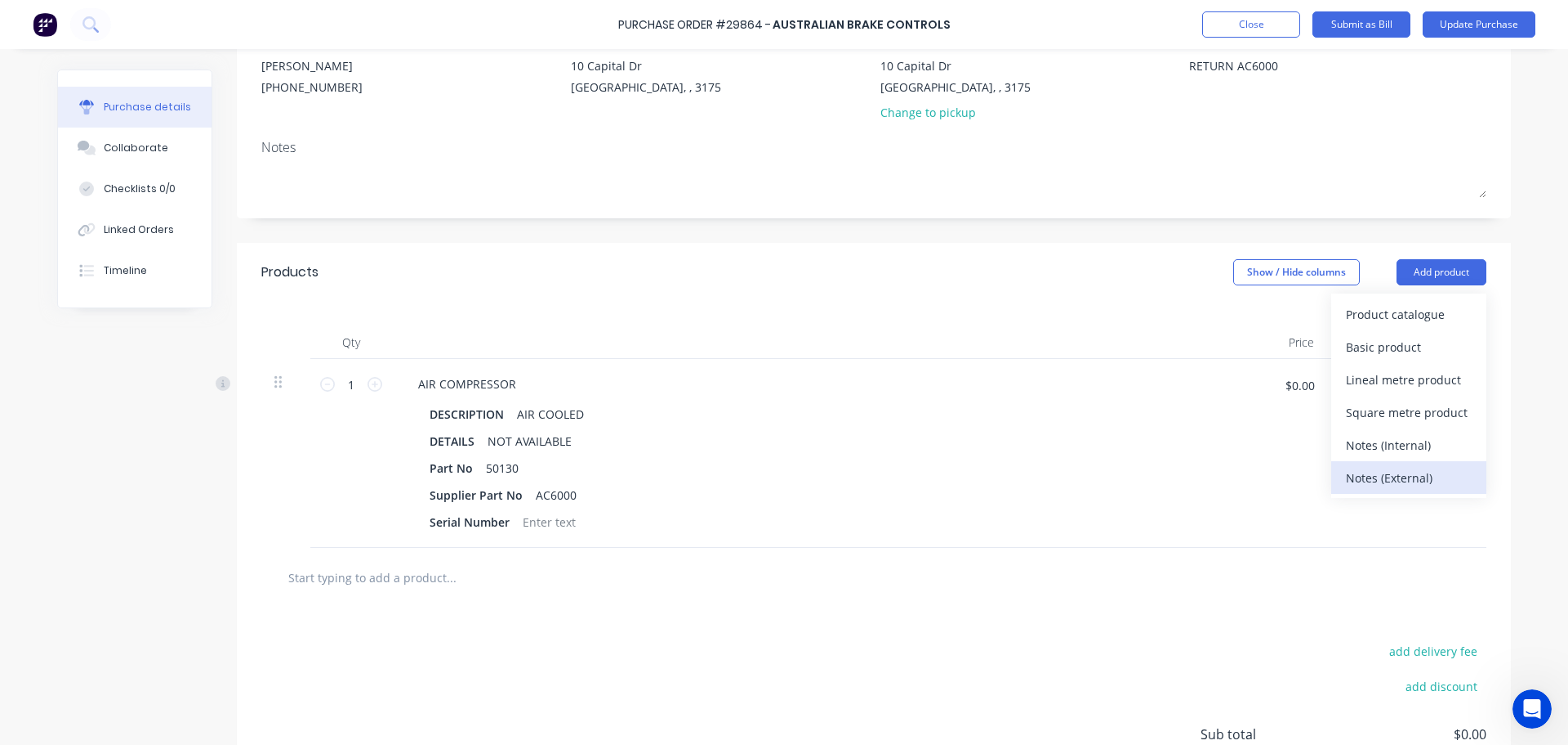
click at [1390, 472] on div "Notes (External)" at bounding box center [1408, 478] width 126 height 24
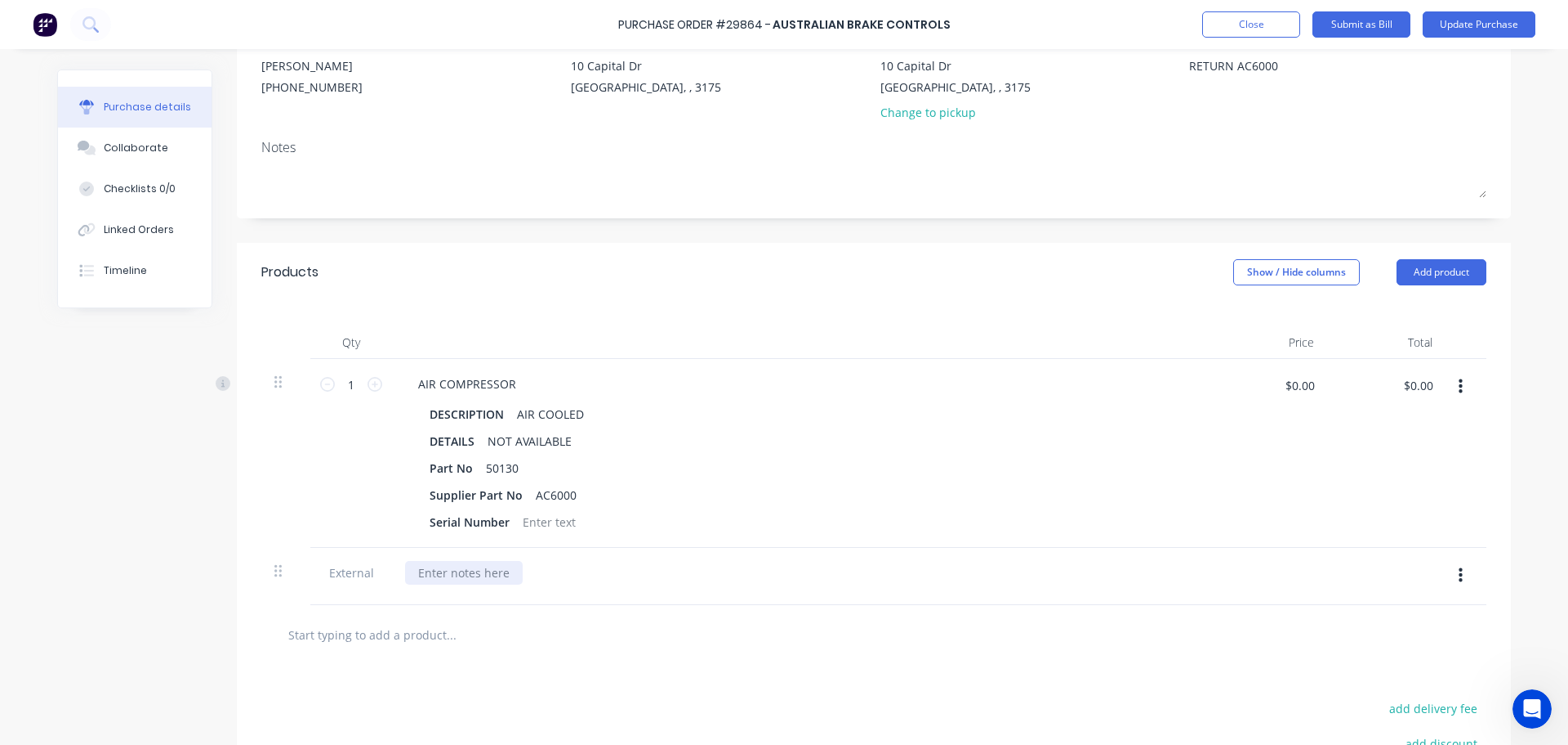
type textarea "x"
click at [432, 580] on div at bounding box center [464, 572] width 118 height 24
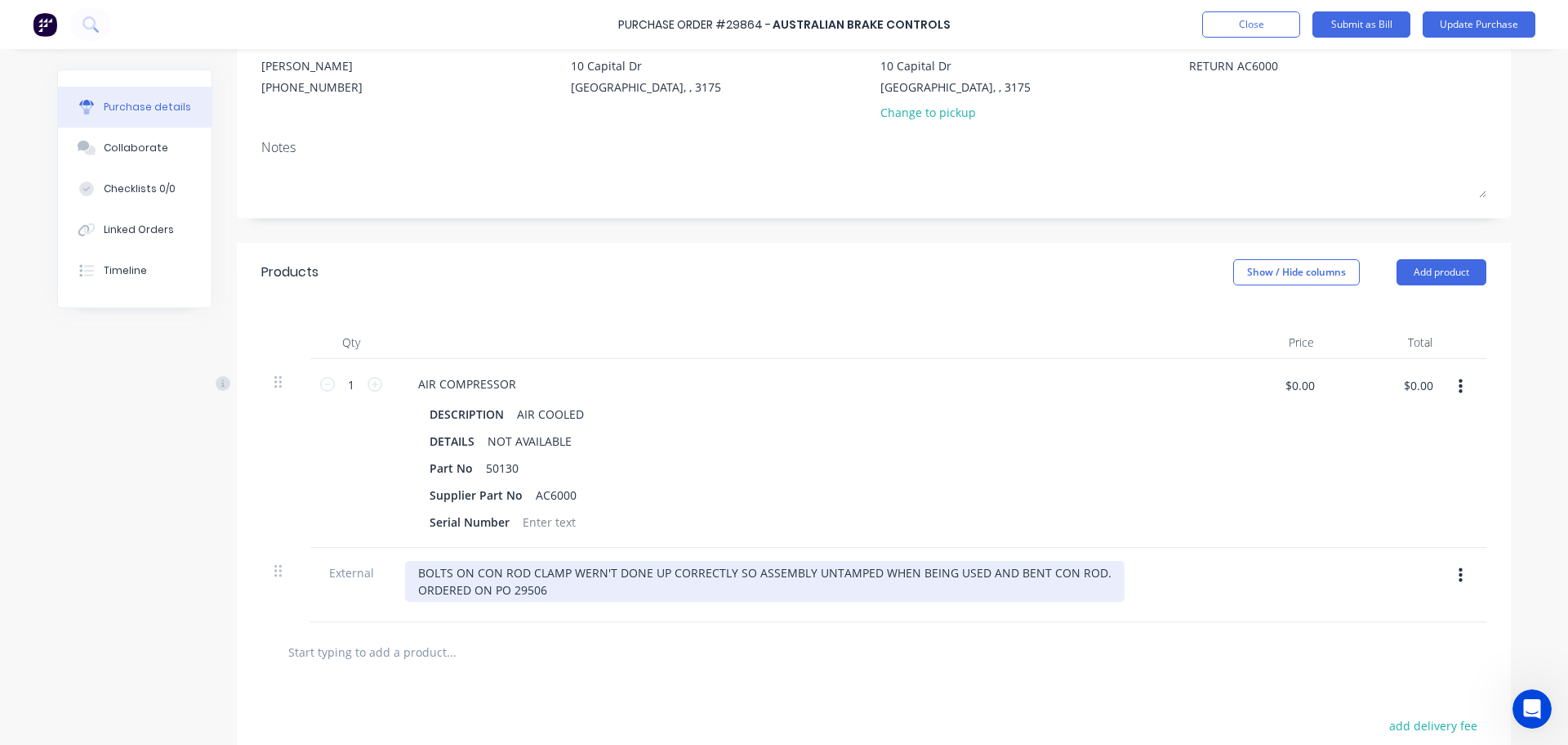
click at [493, 568] on div "BOLTS ON CON ROD CLAMP WERN'T DONE UP CORRECTLY SO ASSEMBLY UNTAMPED WHEN BEING…" at bounding box center [765, 581] width 720 height 40
click at [1055, 574] on div "BOLTS ON CONROD CLAMP WERN'T DONE UP CORRECTLY SO ASSEMBLY UNTAMPED WHEN BEING …" at bounding box center [763, 581] width 716 height 40
click at [412, 571] on div "BOLTS ON CONROD CLAMP WERN'T DONE UP CORRECTLY SO ASSEMBLY UNTAMPED WHEN BEING …" at bounding box center [761, 581] width 713 height 40
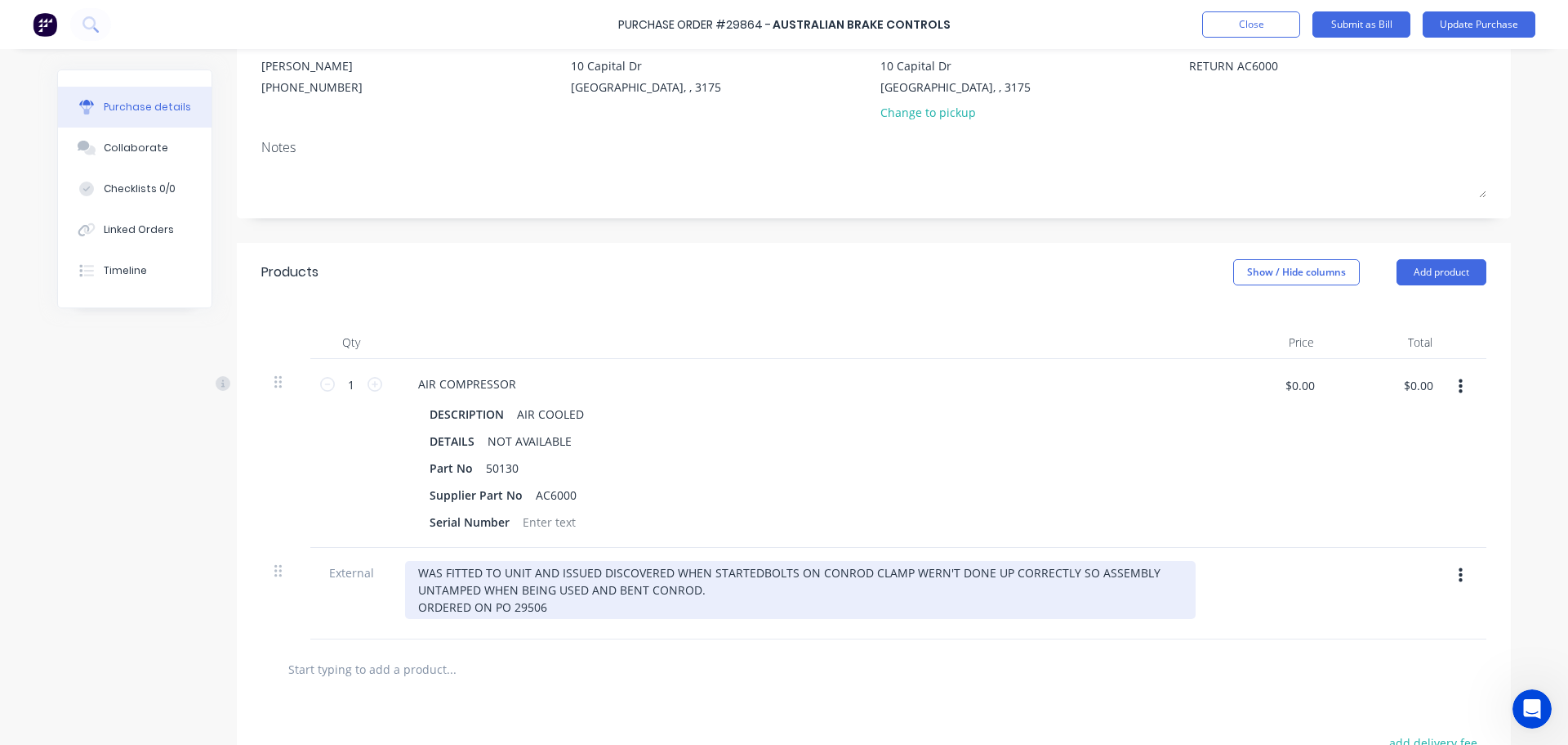
click at [586, 575] on div "WAS FITTED TO UNIT AND ISSUED DISCOVERED WHEN STARTED BOLTS ON CONROD CLAMP WER…" at bounding box center [800, 589] width 790 height 58
click at [588, 590] on div "WAS FITTED TO UNIT AND ISSUE DISCOVERED WHEN STARTED BOLTS ON CONROD CLAMP WERN…" at bounding box center [800, 589] width 790 height 58
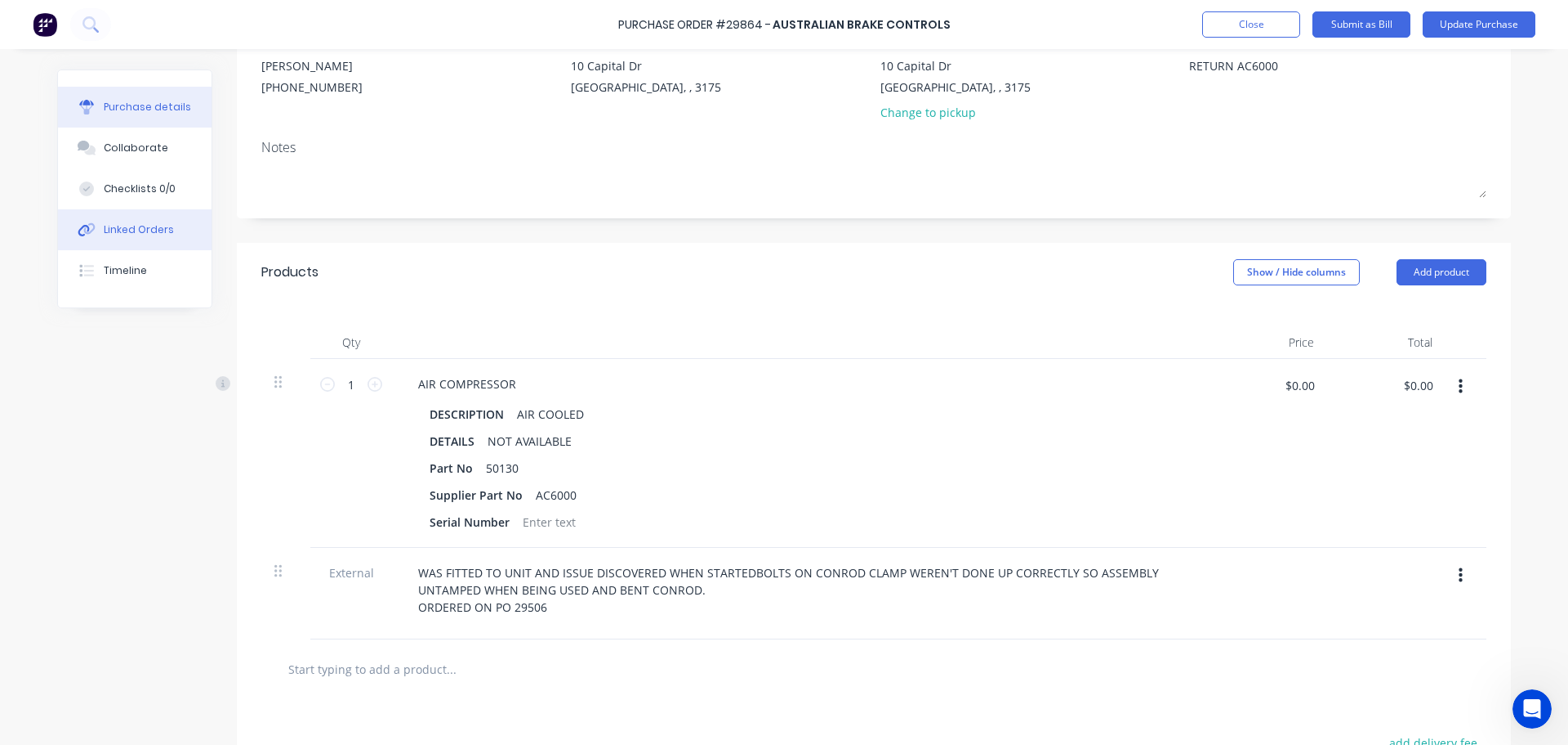
type textarea "x"
click at [151, 220] on button "Linked Orders" at bounding box center [134, 230] width 153 height 40
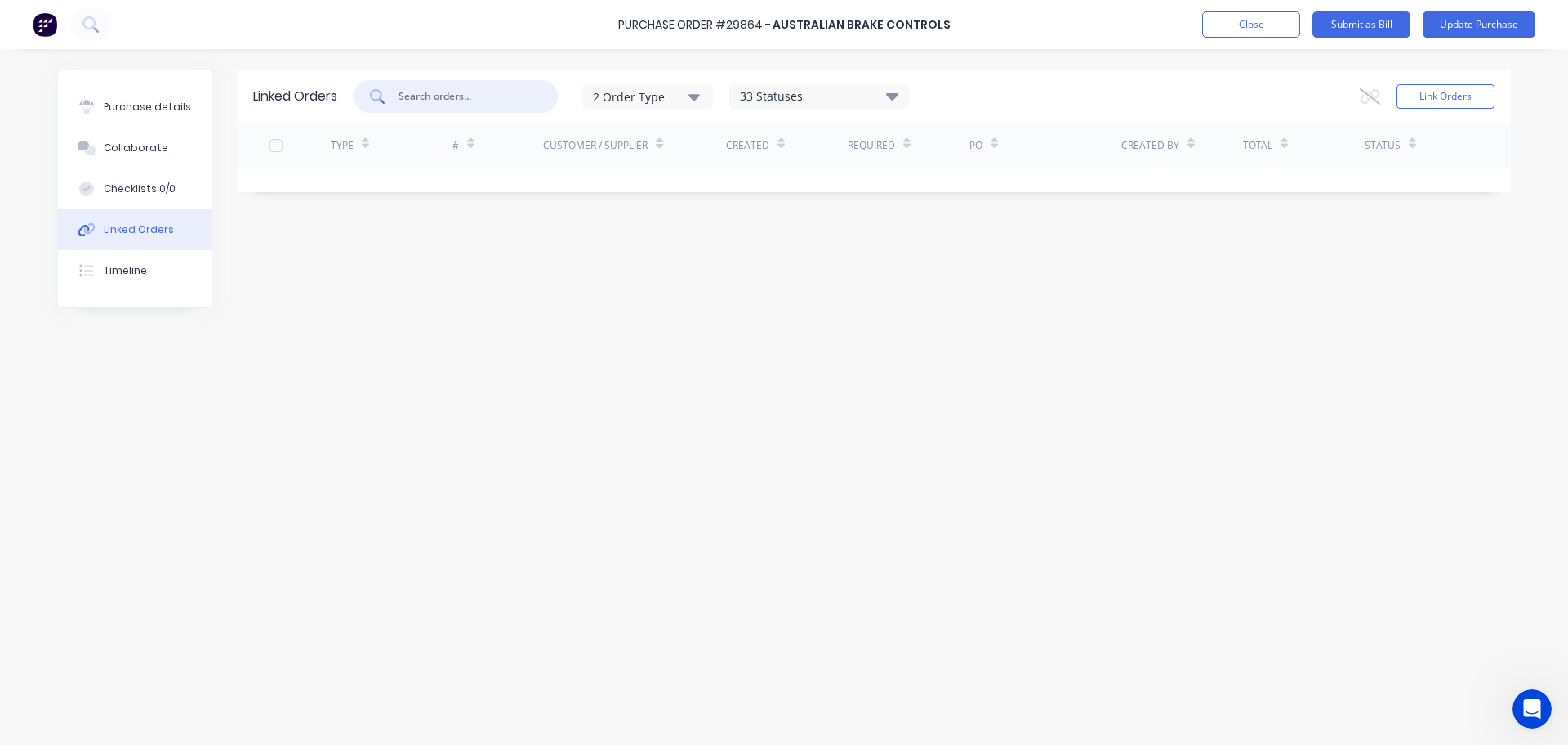
click at [498, 95] on input "text" at bounding box center [465, 96] width 136 height 17
click at [1438, 94] on button "Link Orders" at bounding box center [1446, 96] width 98 height 25
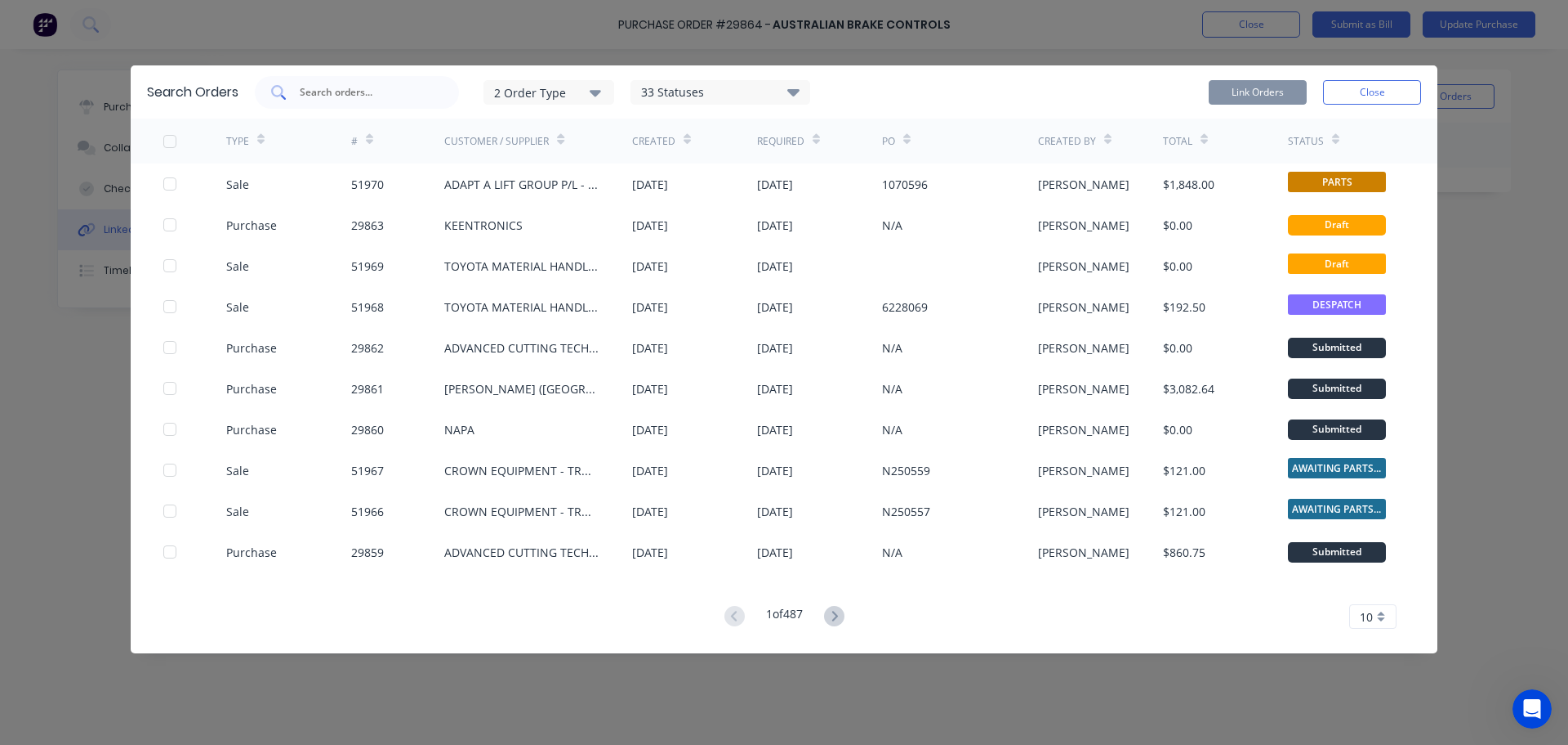
click at [345, 88] on input "text" at bounding box center [366, 93] width 136 height 17
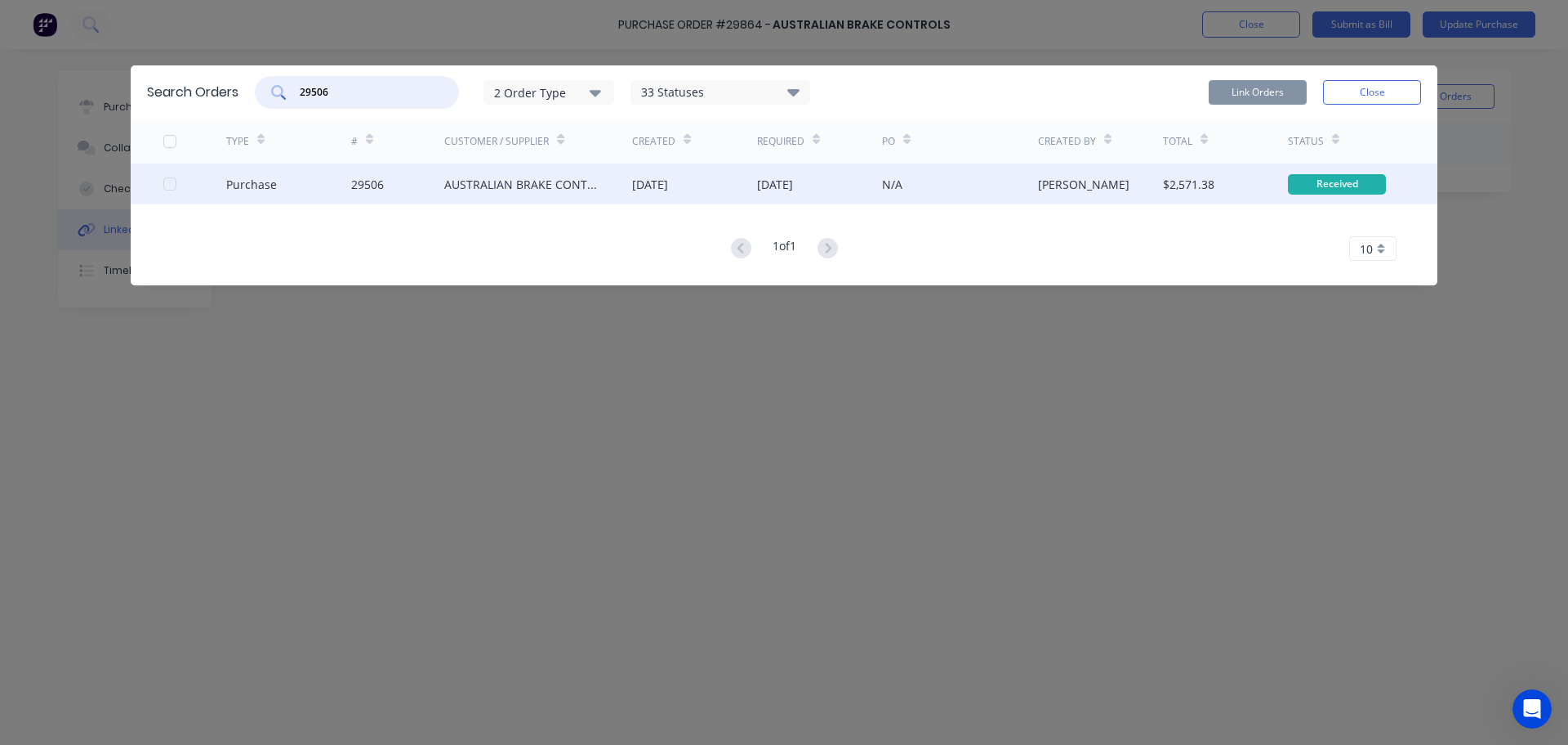
click at [164, 185] on div at bounding box center [170, 184] width 33 height 33
type input "29506"
click at [1272, 100] on button "Link Orders" at bounding box center [1258, 92] width 98 height 25
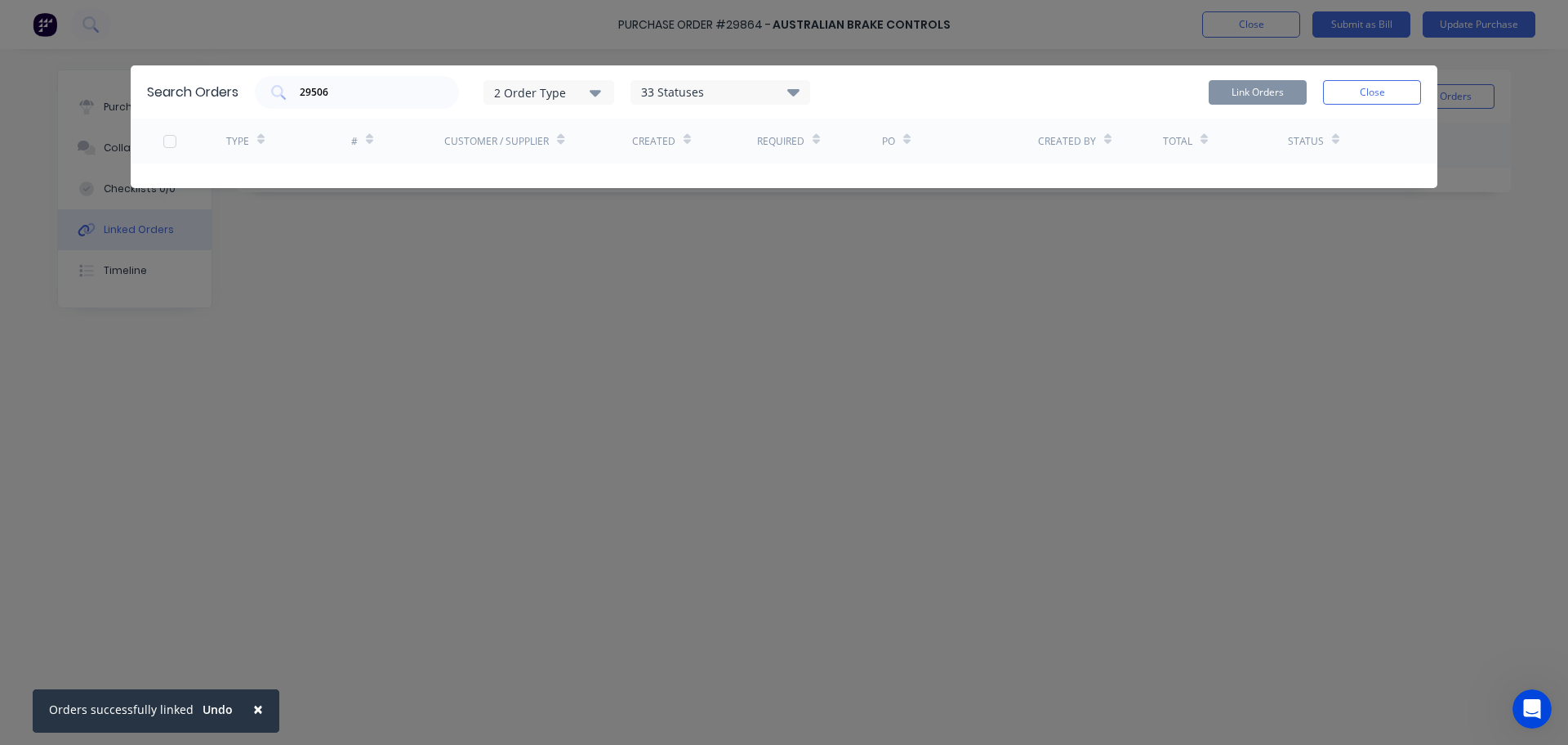
click at [1361, 89] on button "Close" at bounding box center [1372, 92] width 98 height 25
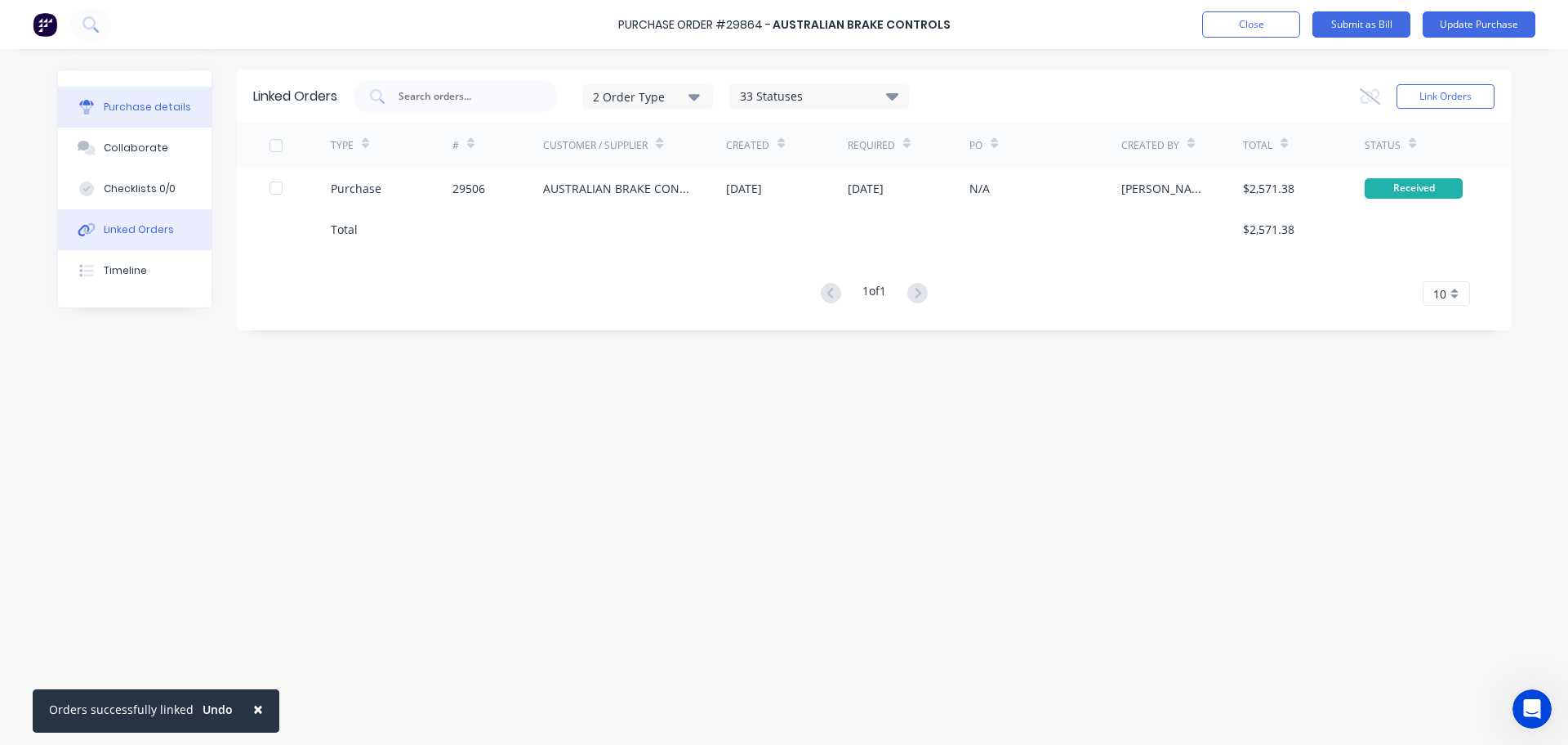
click at [161, 106] on div "Purchase details" at bounding box center [147, 107] width 87 height 15
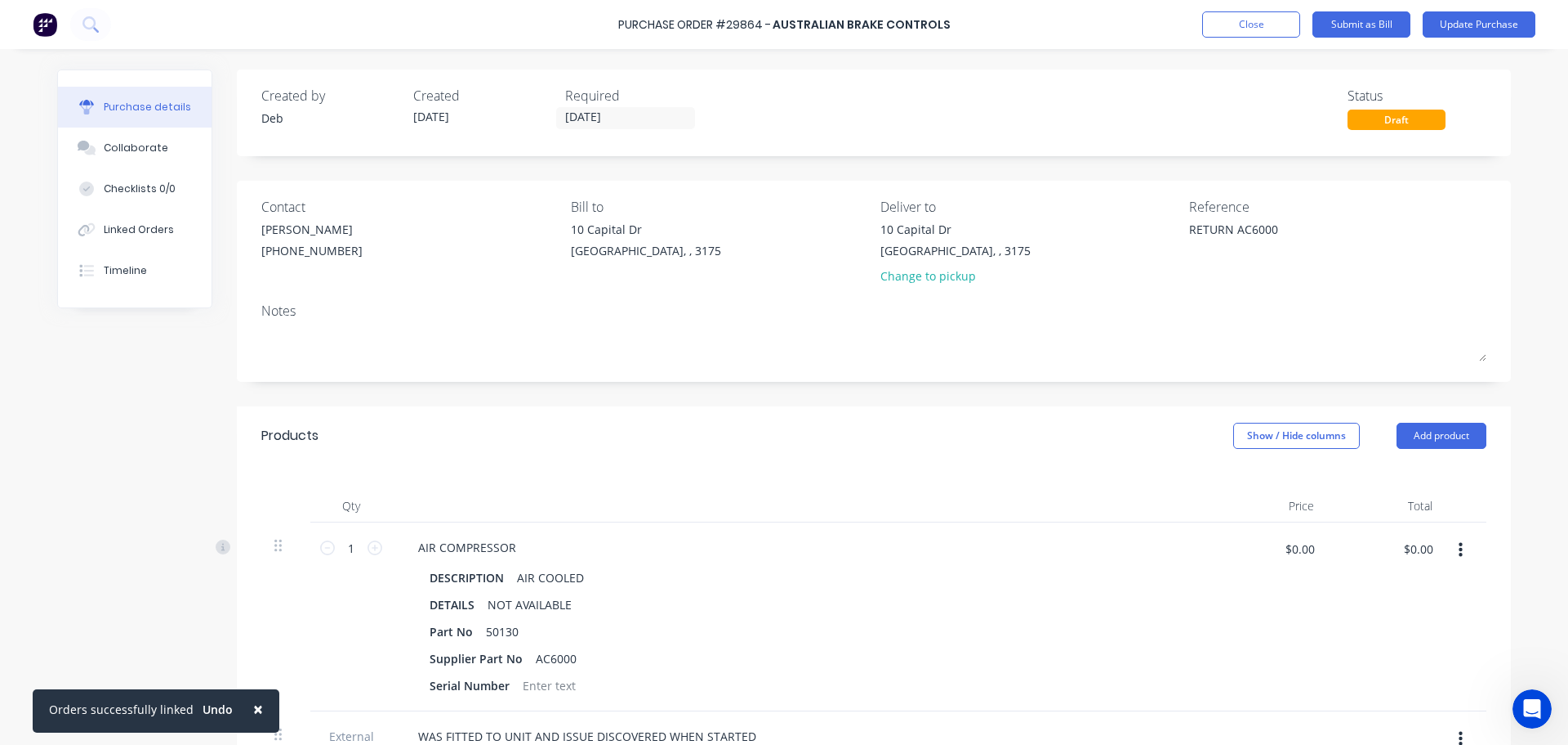
click at [253, 710] on span "×" at bounding box center [258, 708] width 10 height 23
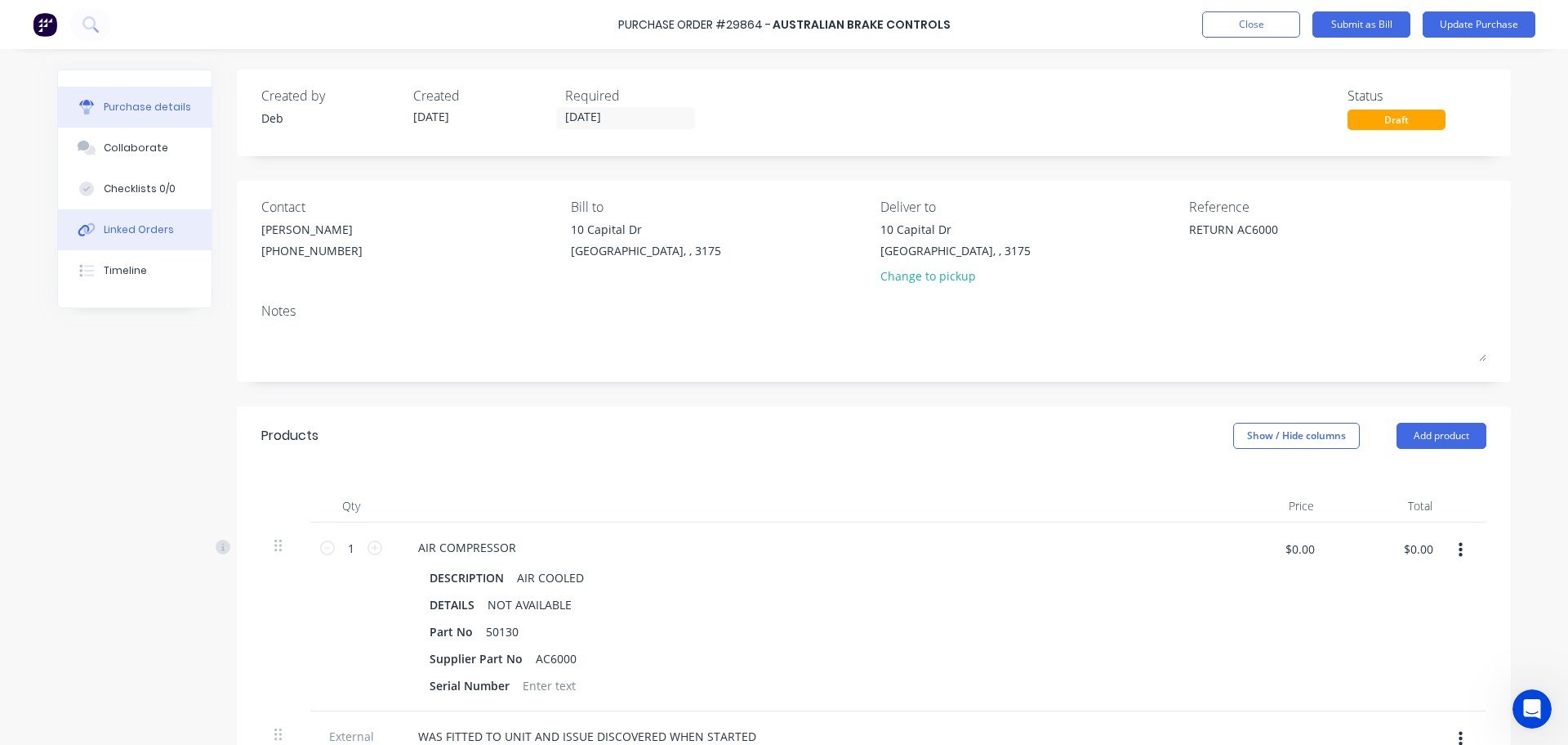
click at [138, 233] on div "Linked Orders" at bounding box center [139, 230] width 71 height 15
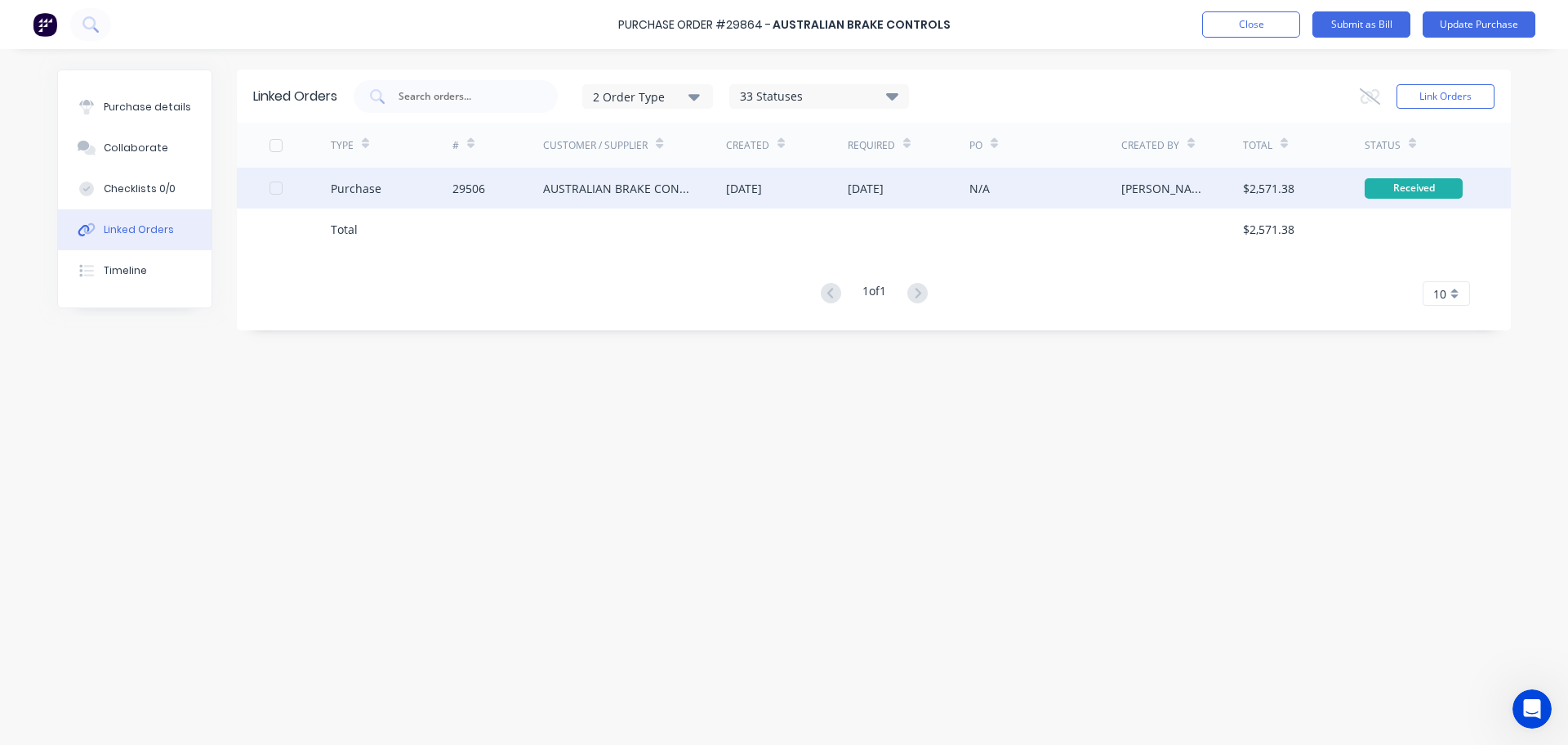
click at [708, 193] on div "AUSTRALIAN BRAKE CONTROLS" at bounding box center [634, 187] width 183 height 40
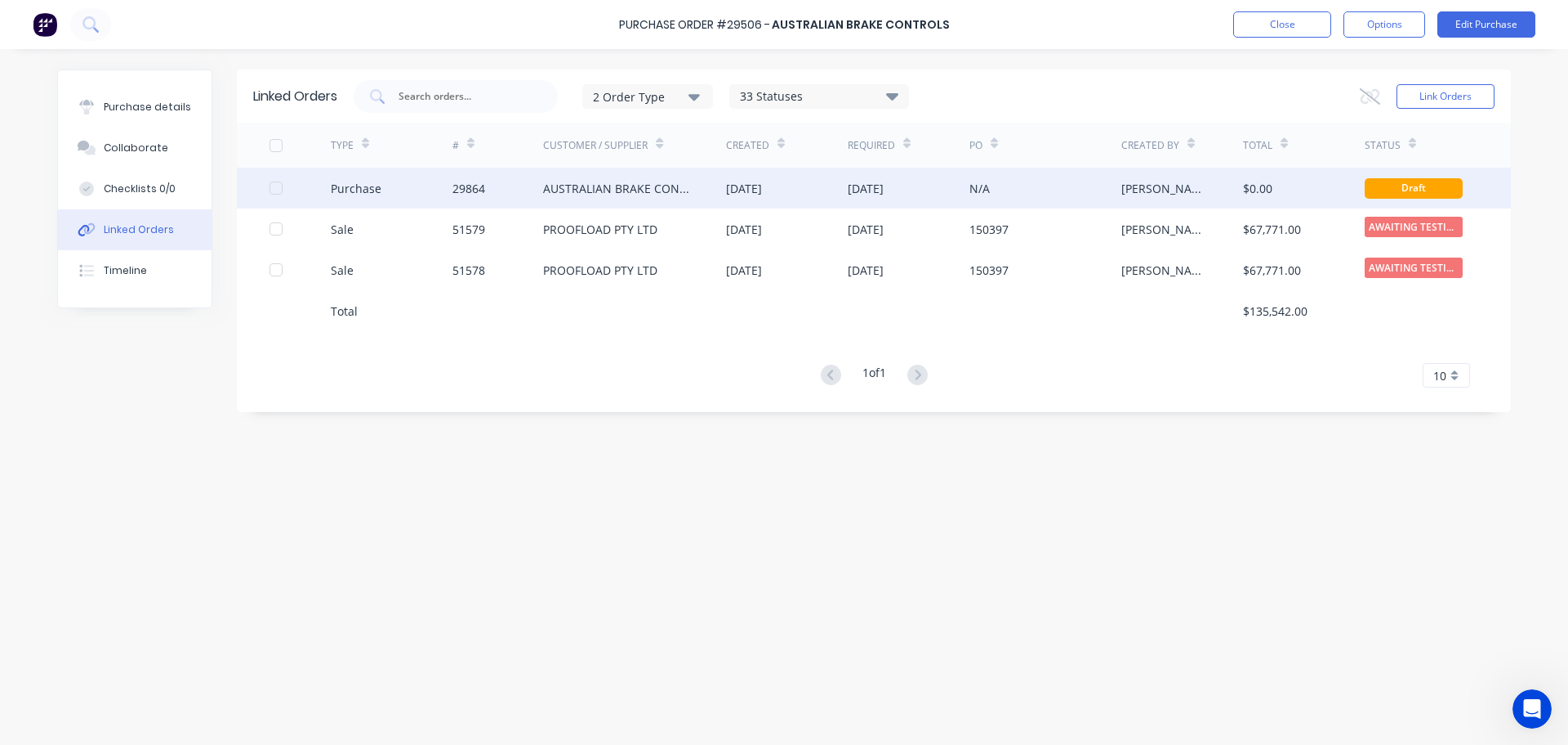
click at [620, 188] on div "AUSTRALIAN BRAKE CONTROLS" at bounding box center [619, 188] width 151 height 17
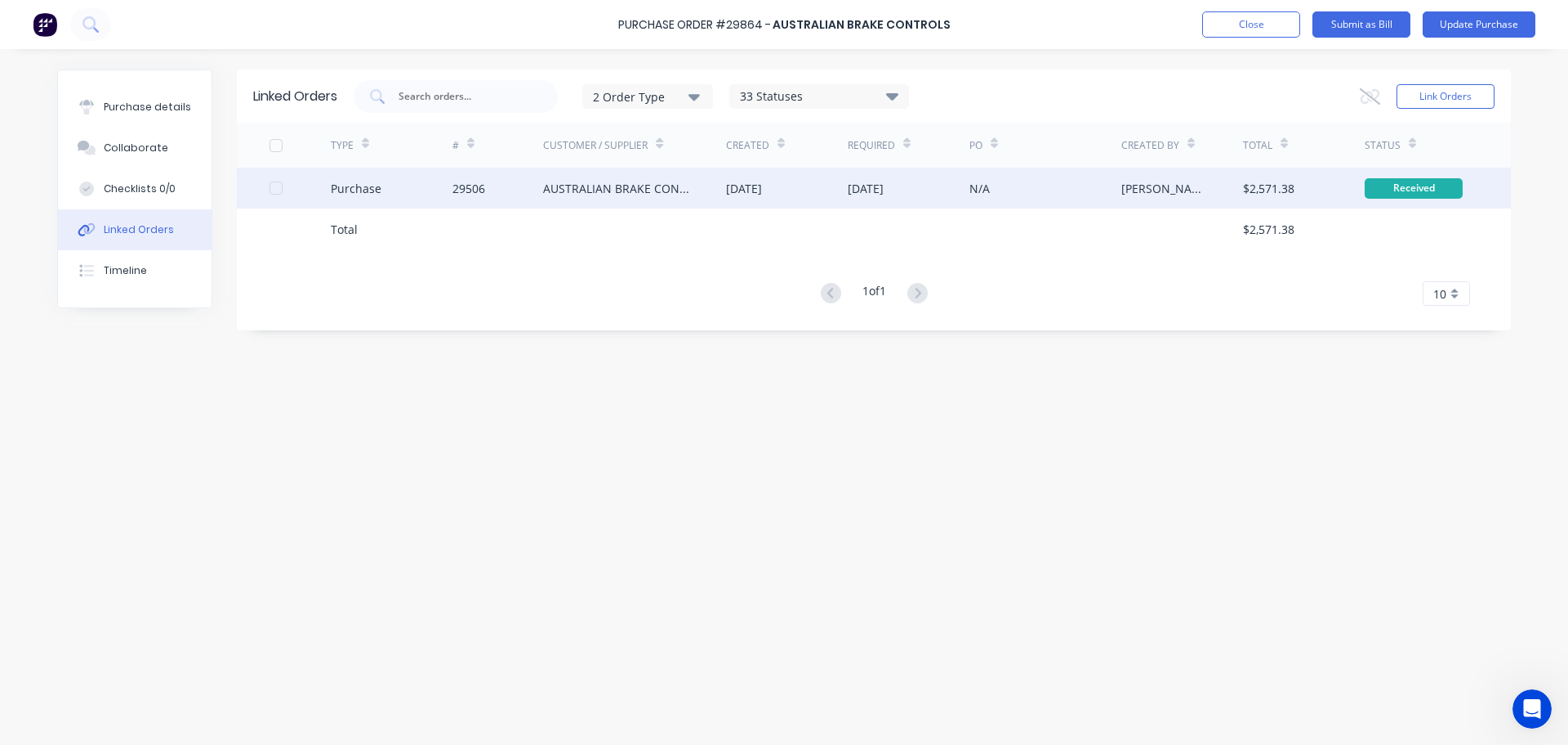
click at [591, 189] on div "AUSTRALIAN BRAKE CONTROLS" at bounding box center [619, 188] width 151 height 17
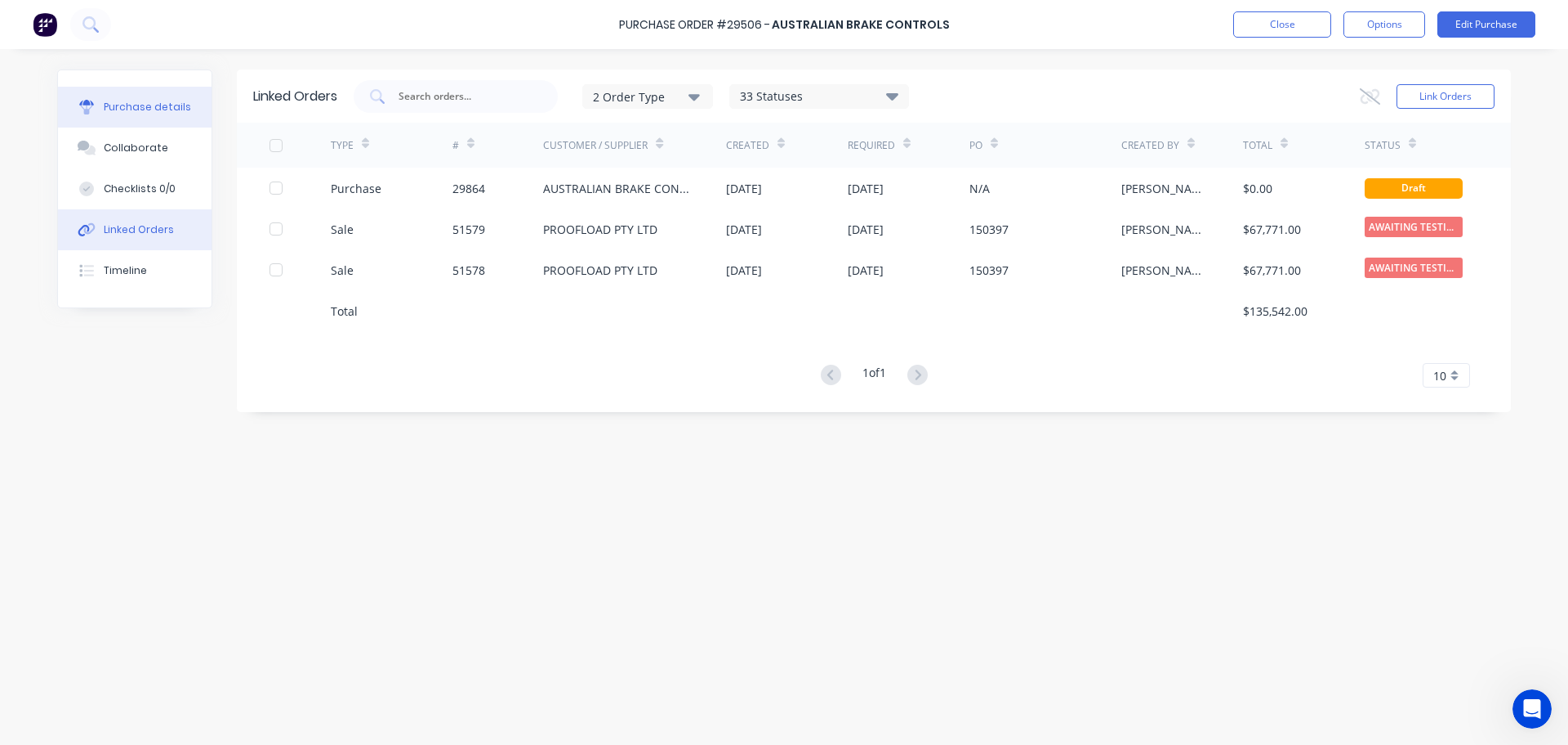
click at [129, 107] on div "Purchase details" at bounding box center [147, 107] width 87 height 15
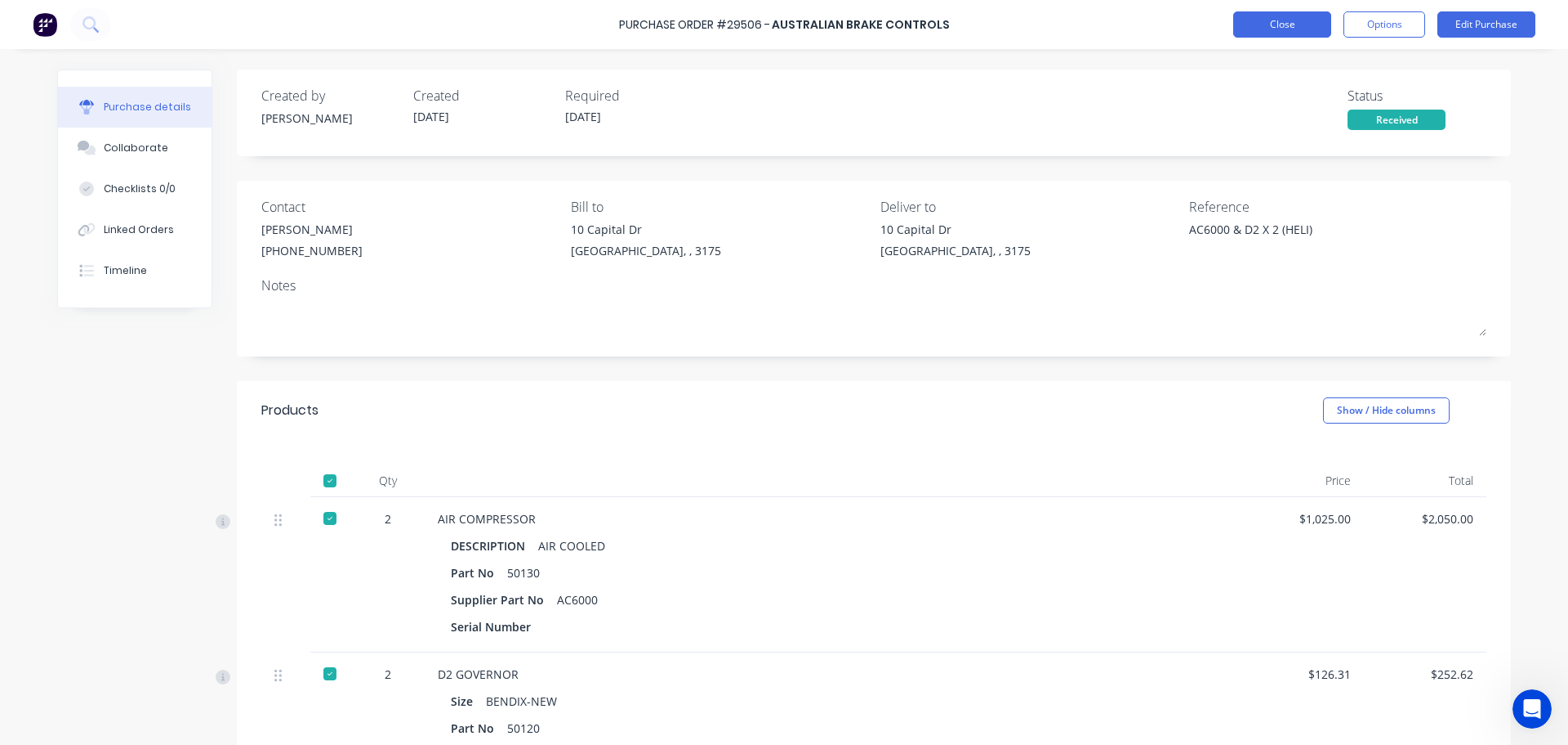
click at [1298, 20] on button "Close" at bounding box center [1282, 24] width 98 height 26
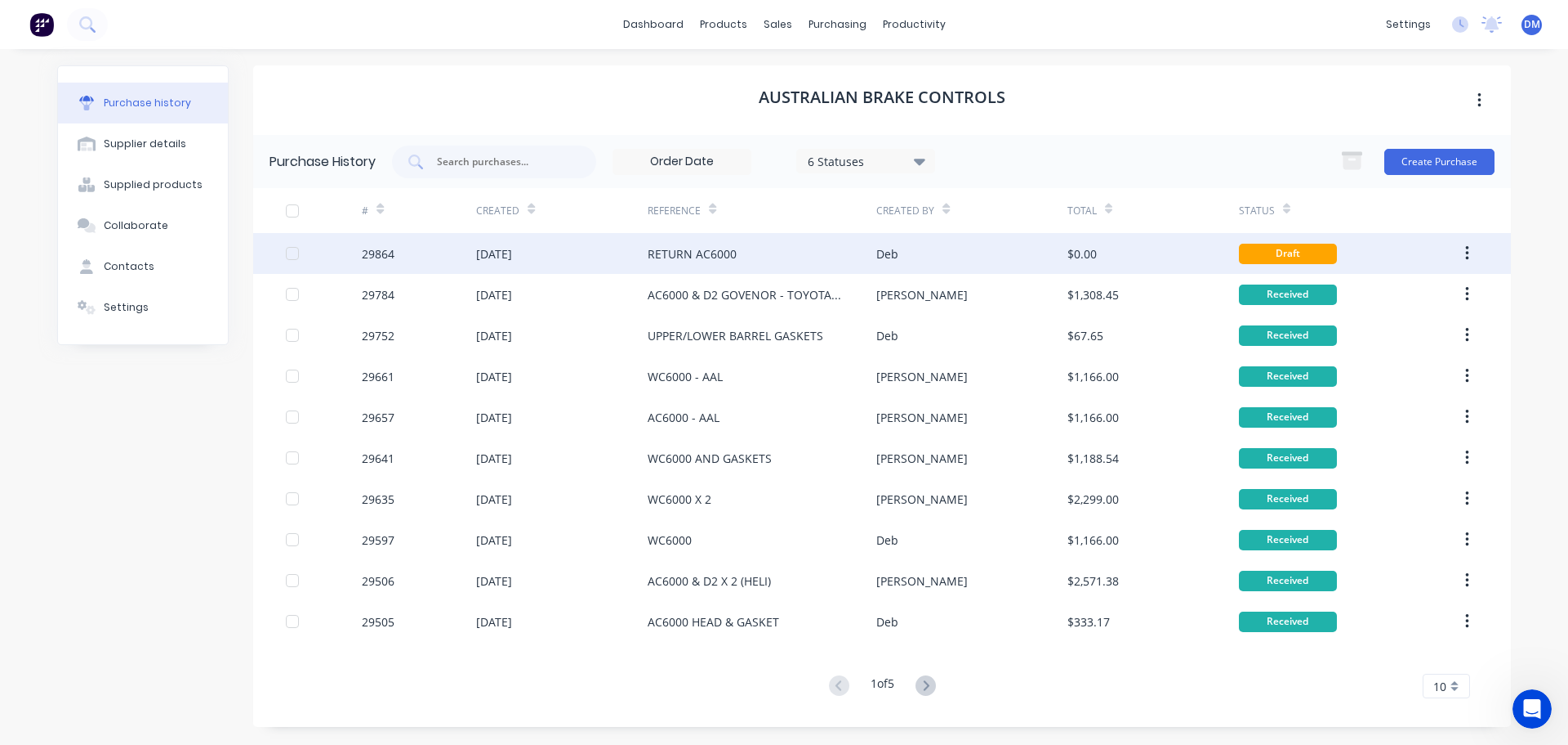
click at [1071, 264] on div "$0.00" at bounding box center [1153, 254] width 172 height 40
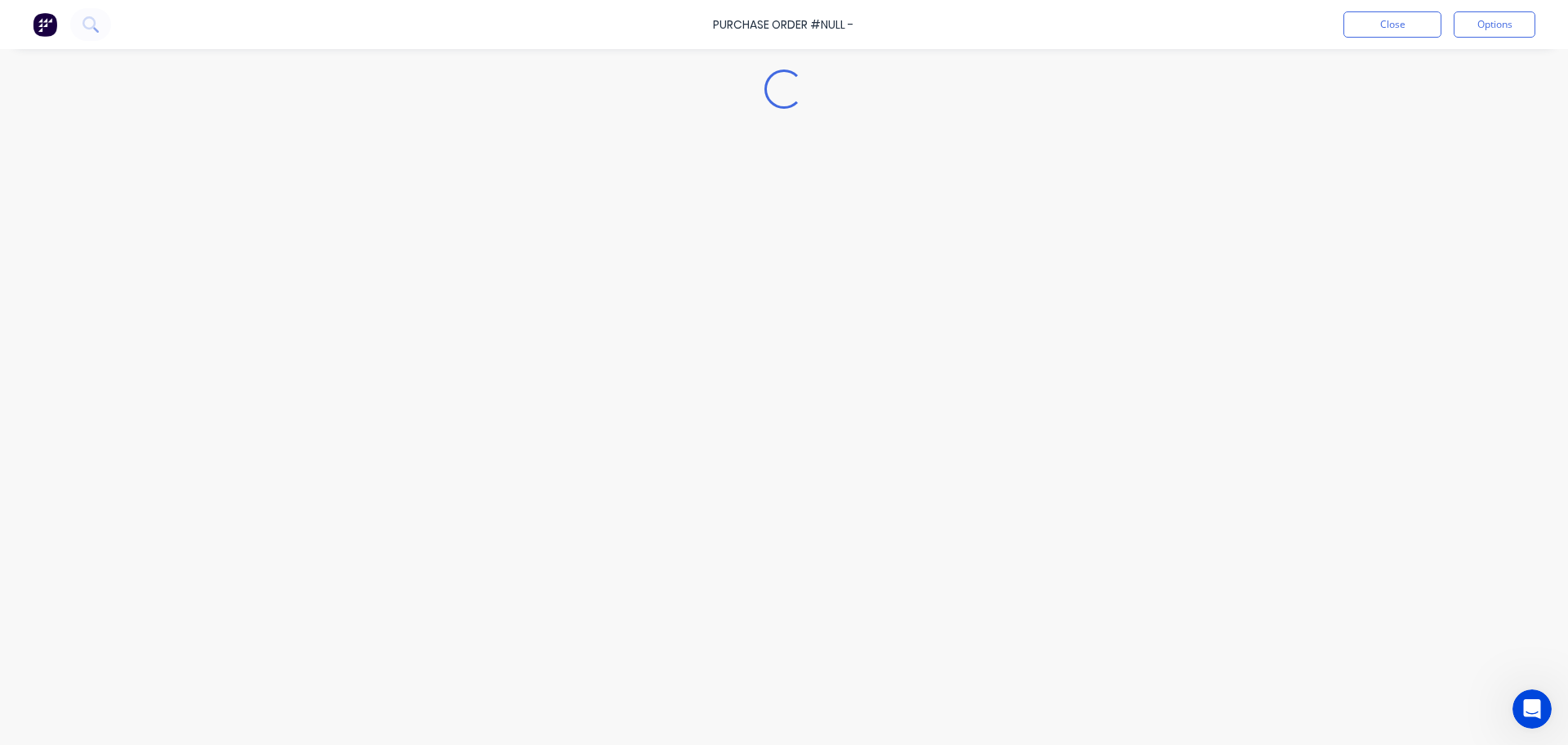
type textarea "x"
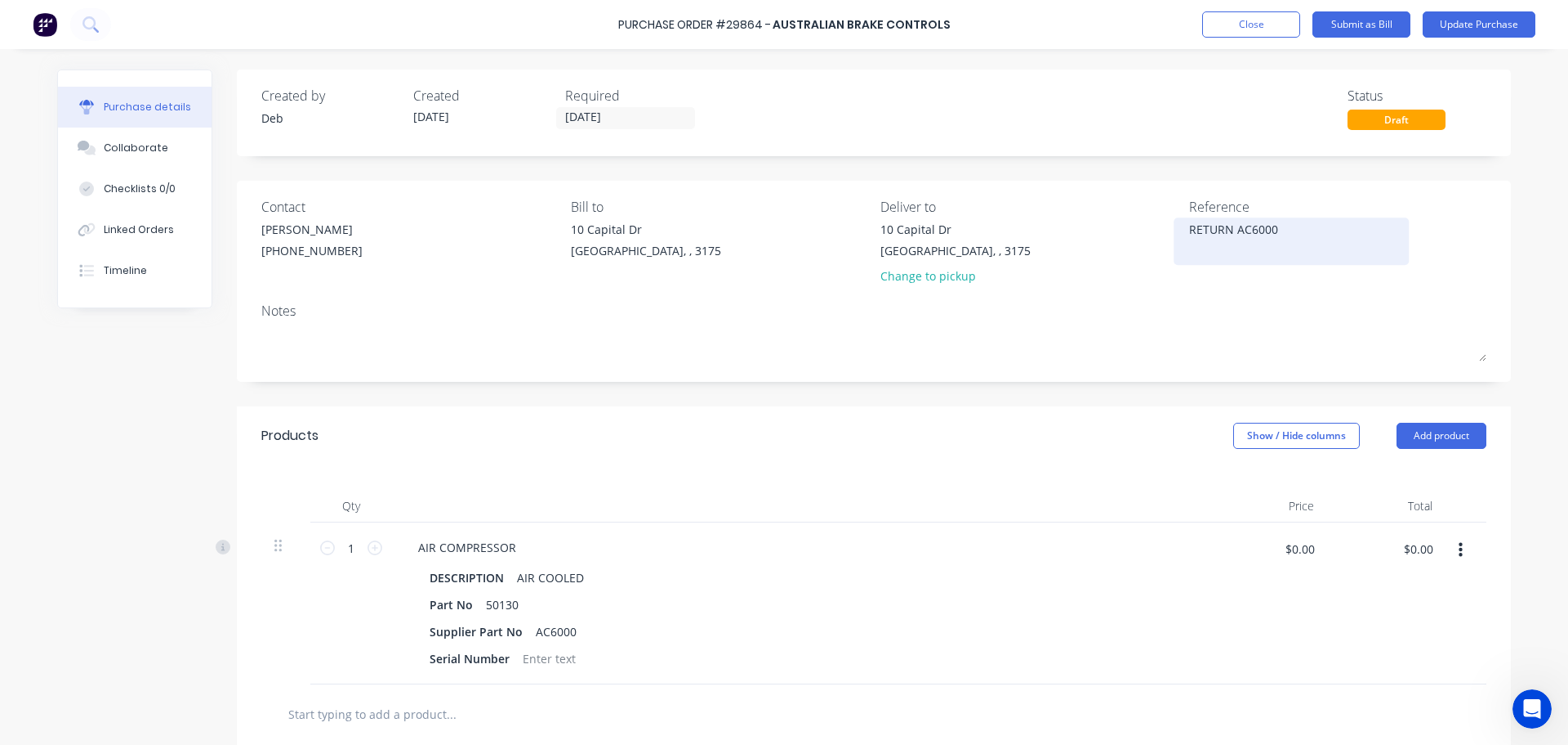
click at [1190, 231] on textarea "RETURN AC6000" at bounding box center [1292, 239] width 204 height 37
type textarea "WARRANTY RETURN AC6000"
type textarea "x"
type textarea "WARRANTY RETURN AC6000"
type textarea "x"
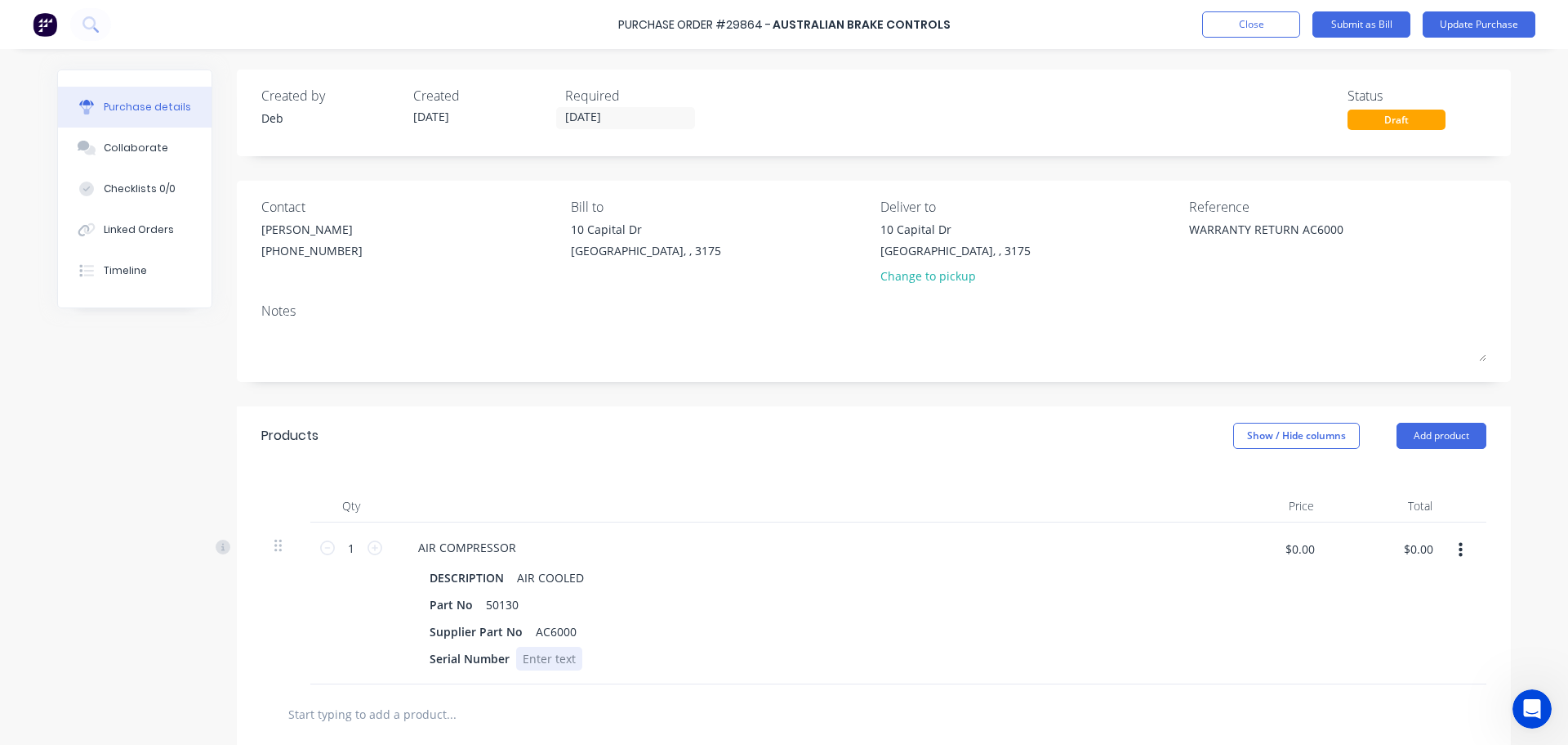
click at [546, 660] on div at bounding box center [549, 659] width 66 height 24
click at [1488, 29] on button "Update Purchase" at bounding box center [1479, 24] width 113 height 26
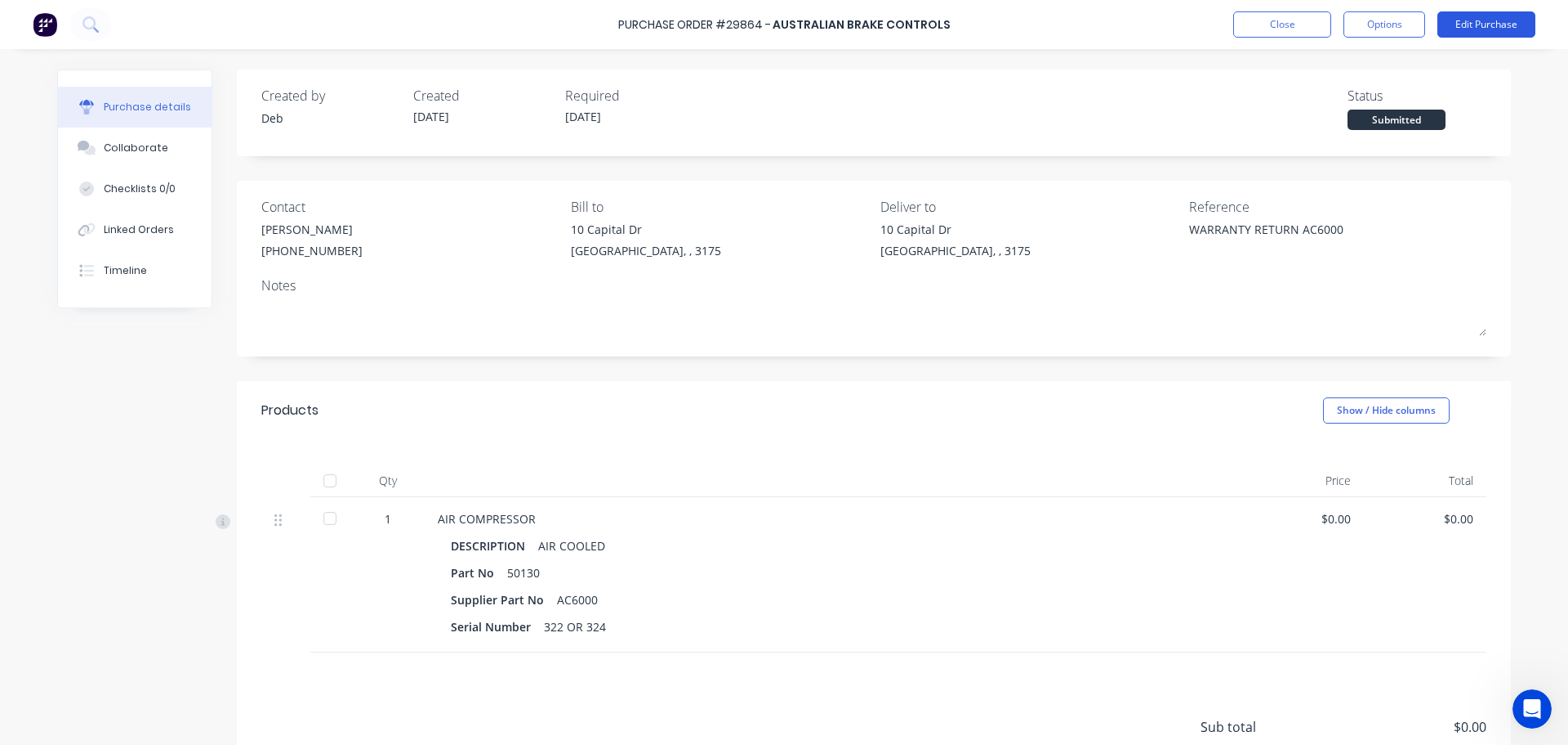
click at [1475, 31] on button "Edit Purchase" at bounding box center [1486, 24] width 98 height 26
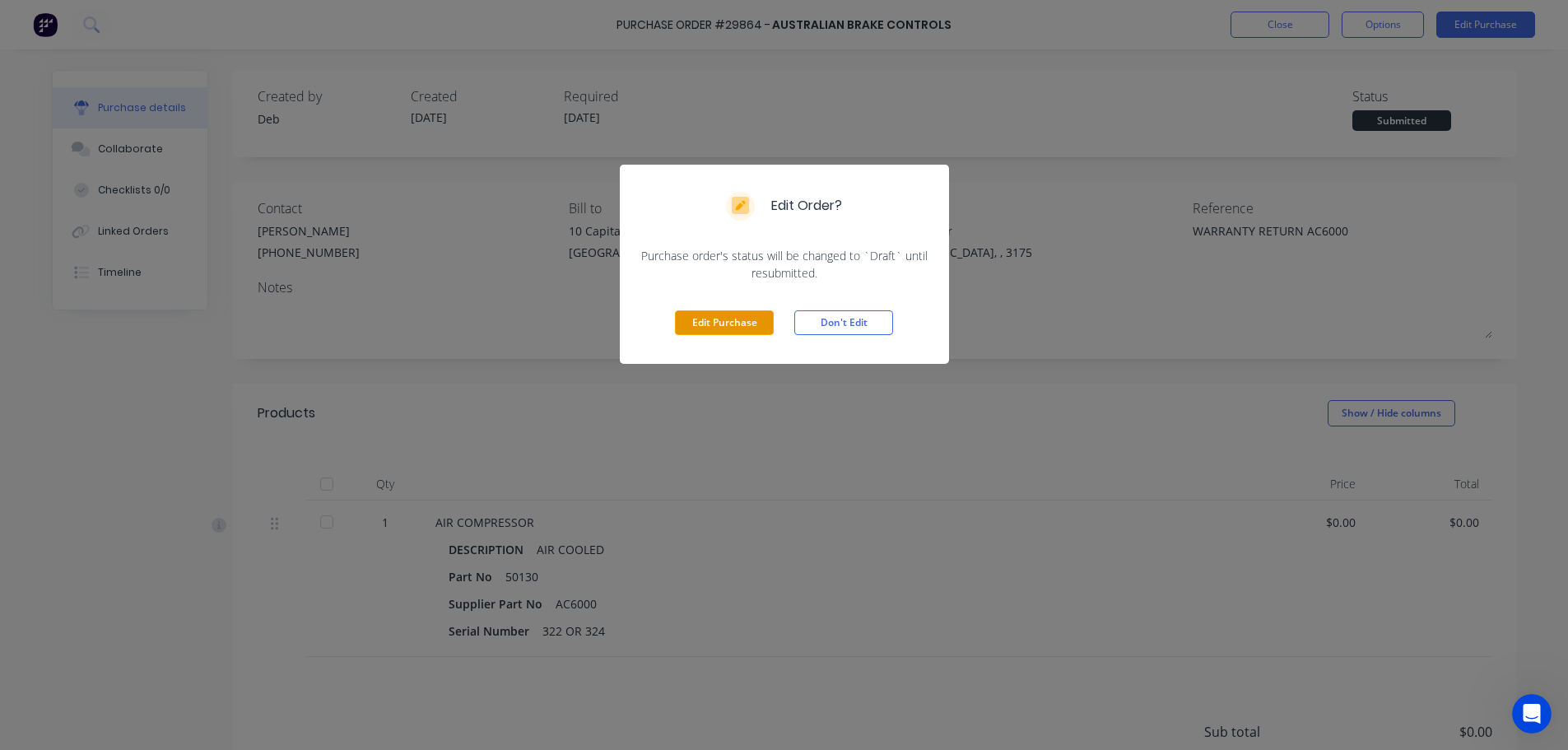
click at [703, 329] on button "Edit Purchase" at bounding box center [724, 322] width 99 height 25
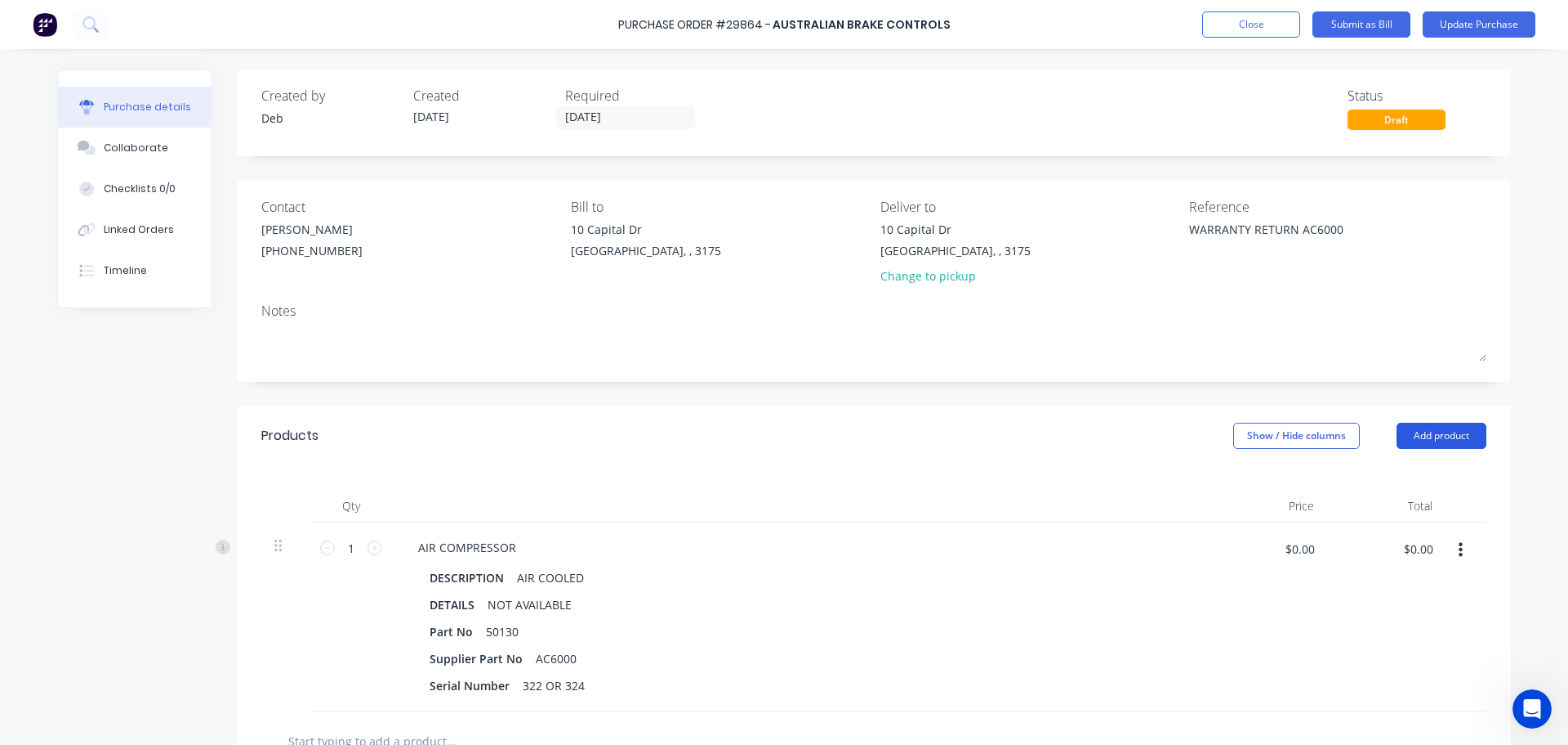
click at [1424, 436] on button "Add product" at bounding box center [1442, 435] width 90 height 26
click at [1388, 642] on div "Notes (External)" at bounding box center [1408, 641] width 126 height 24
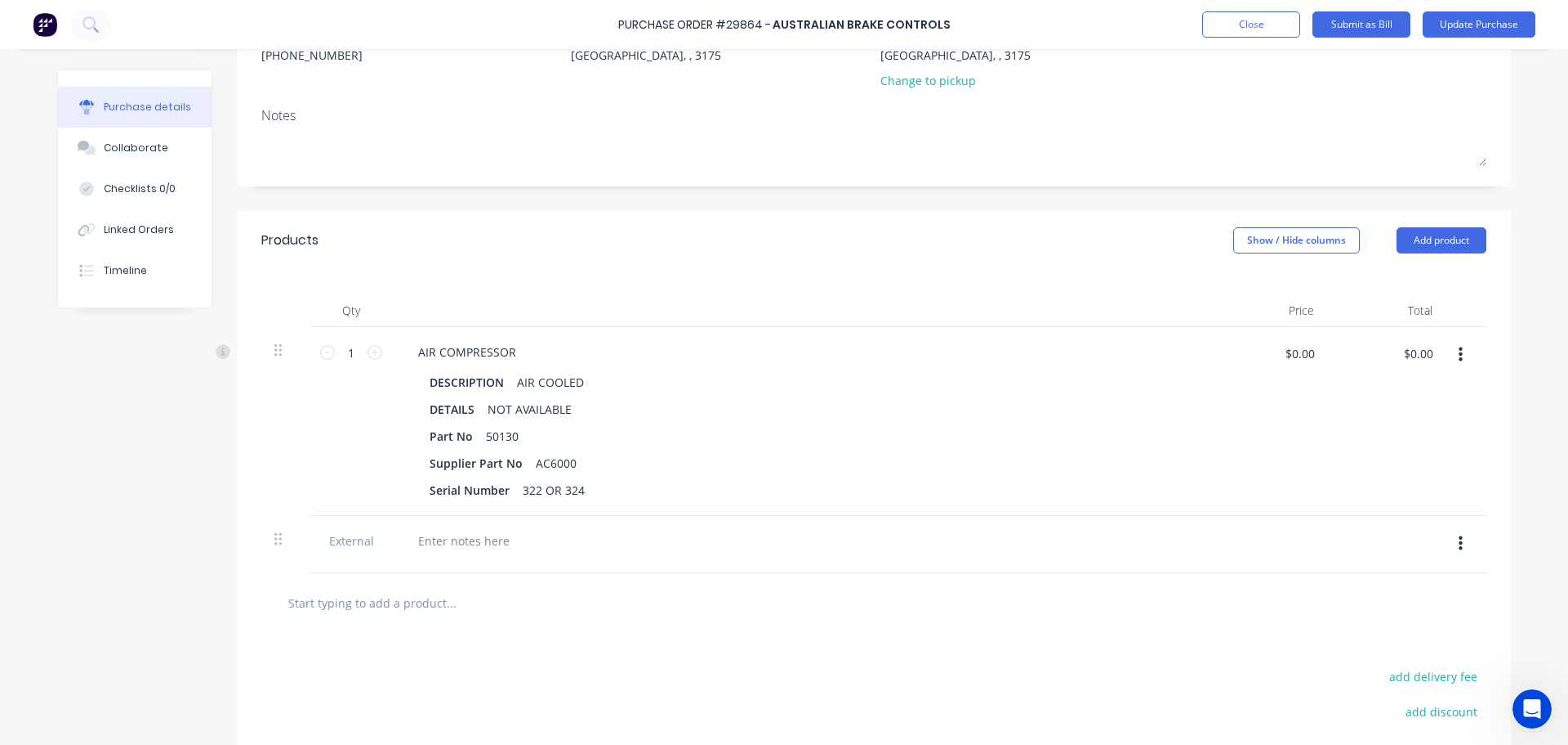
scroll to position [245, 0]
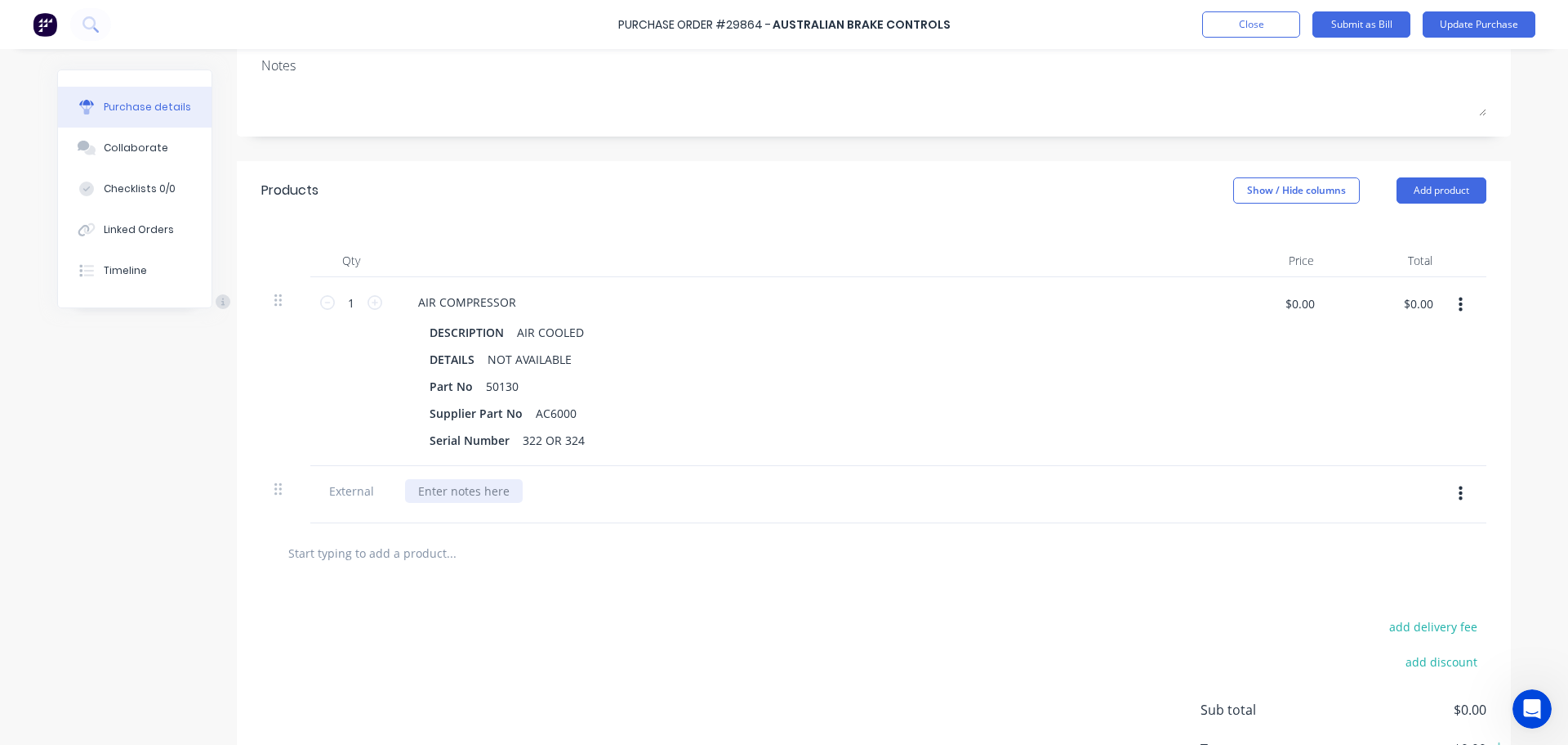
type textarea "x"
click at [434, 493] on div at bounding box center [464, 491] width 118 height 24
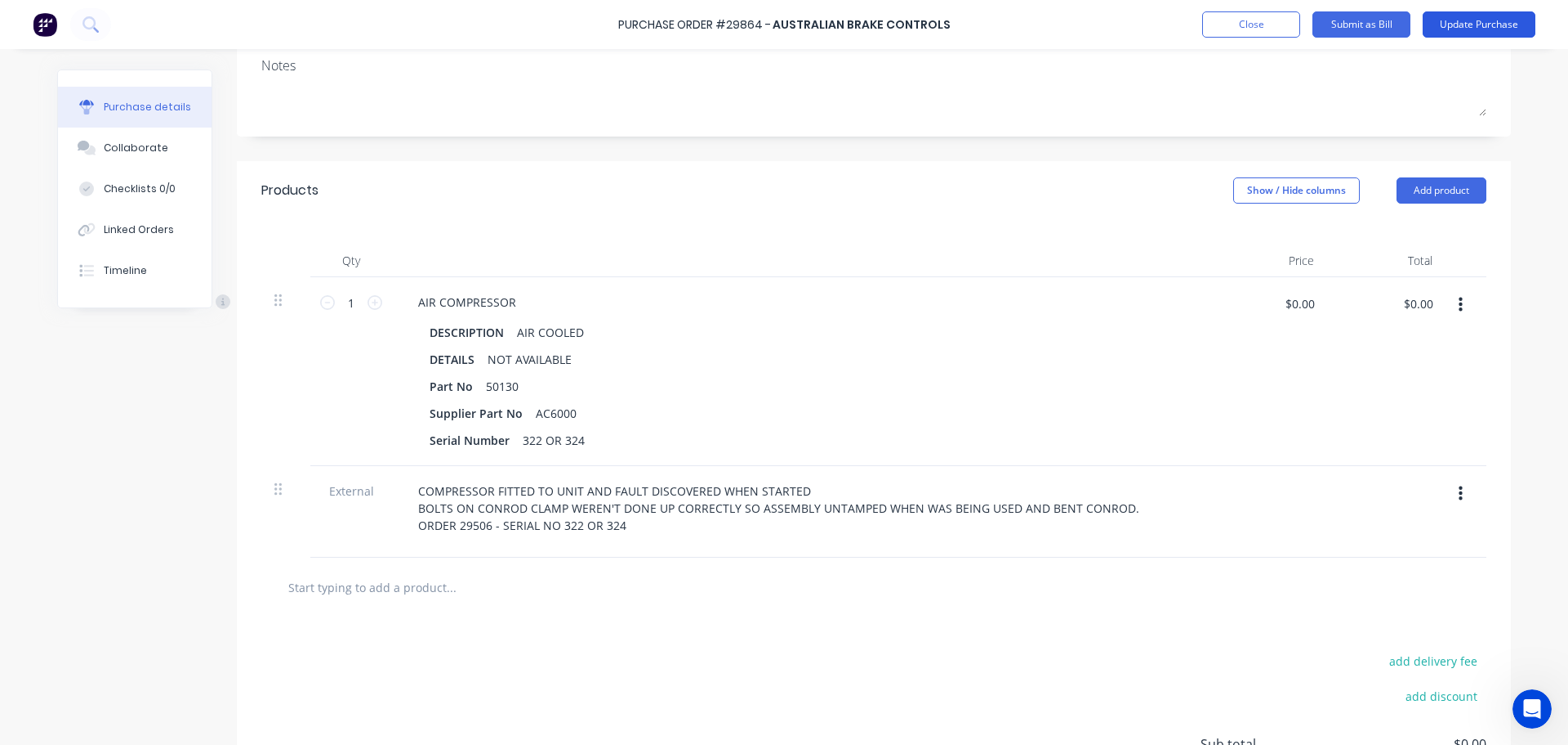
click at [1463, 27] on button "Update Purchase" at bounding box center [1479, 24] width 113 height 26
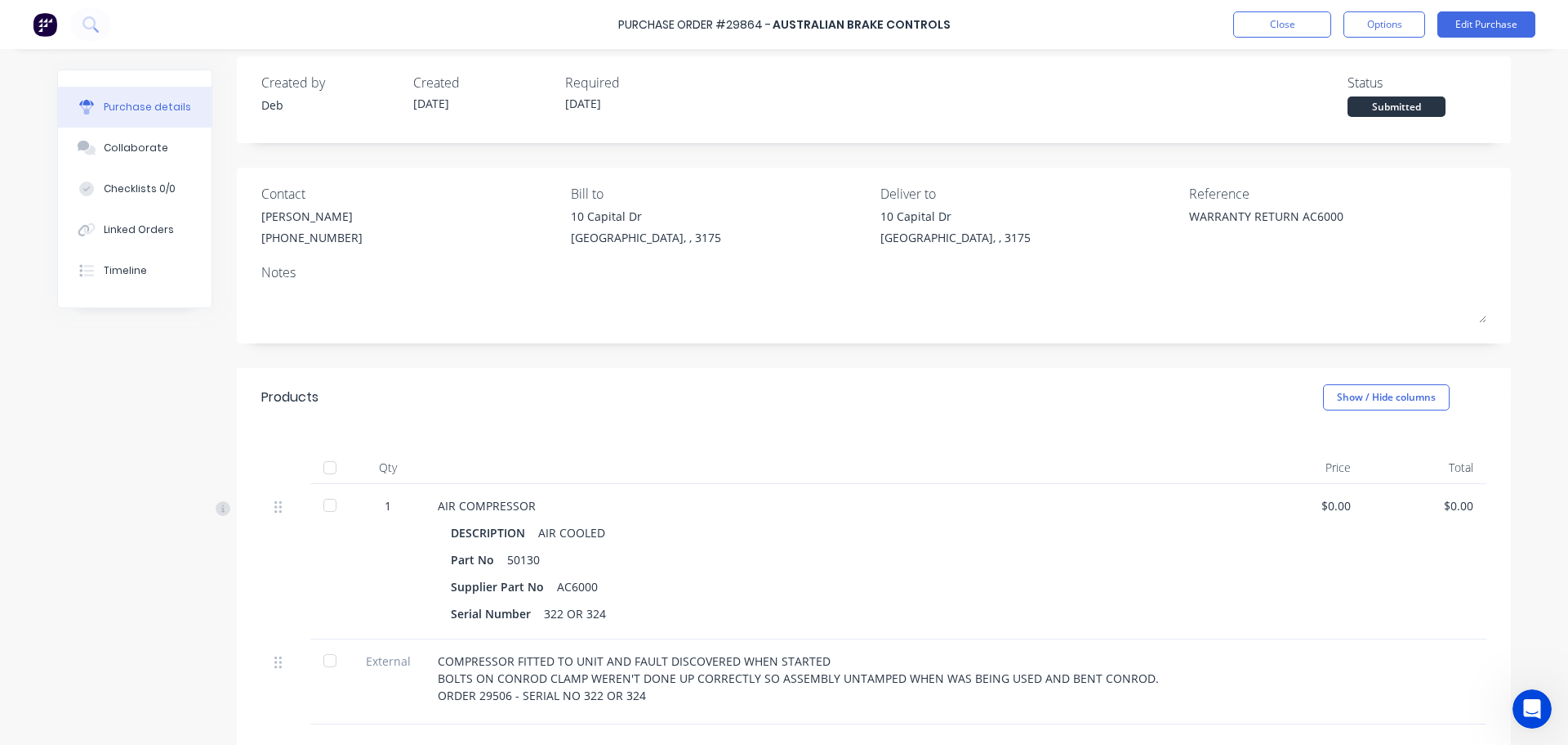
scroll to position [0, 0]
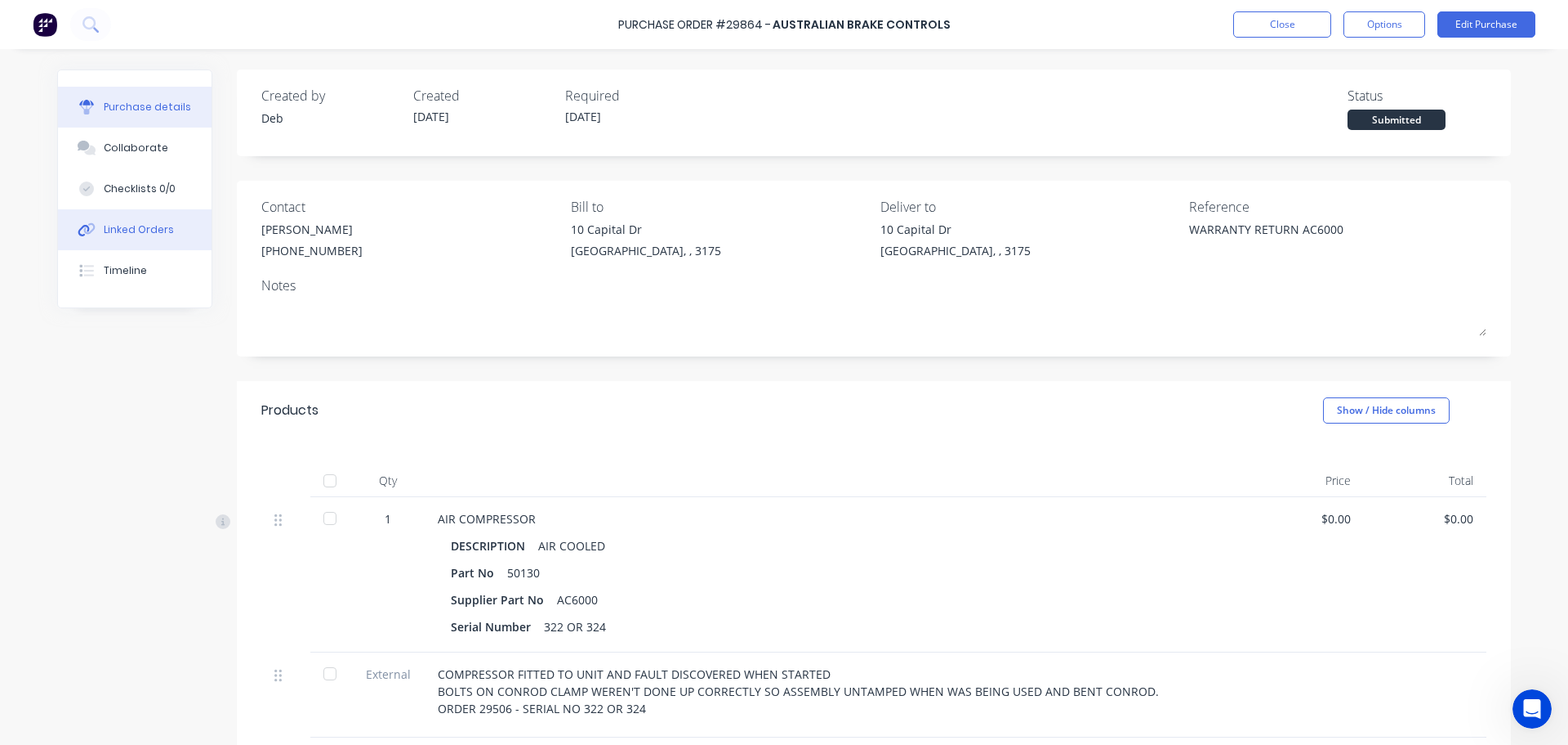
click at [159, 226] on div "Linked Orders" at bounding box center [139, 230] width 71 height 15
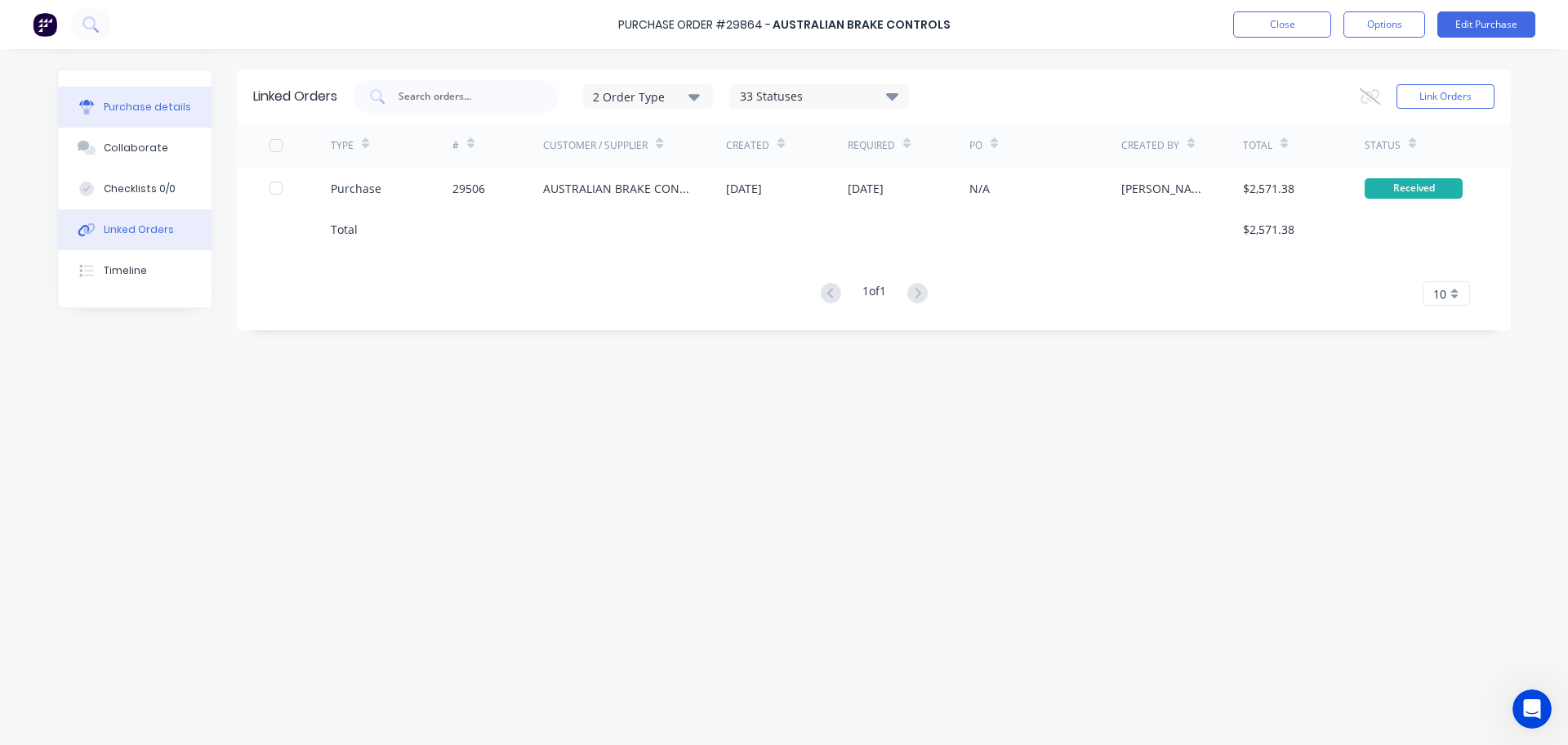
click at [132, 104] on div "Purchase details" at bounding box center [147, 107] width 87 height 15
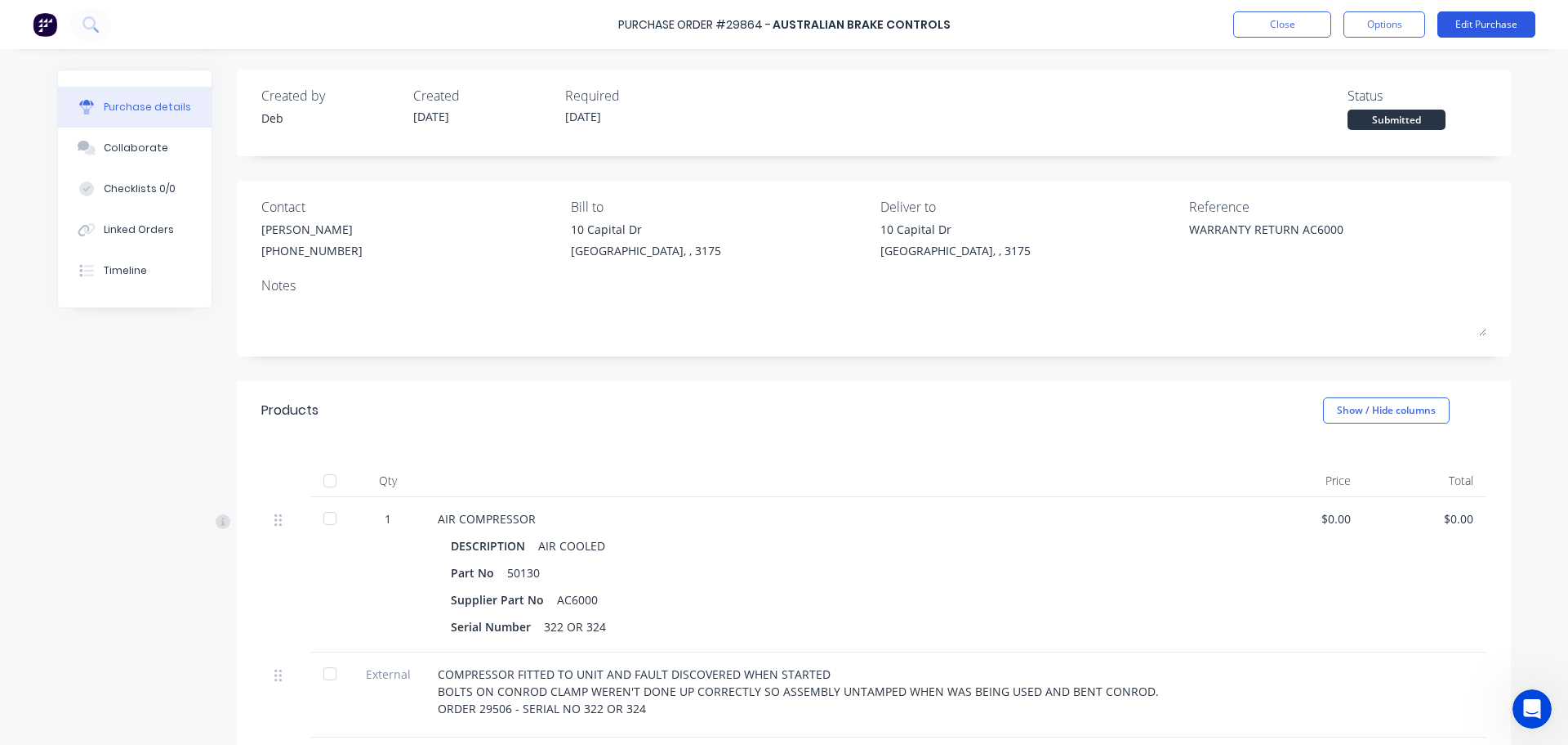
click at [1464, 25] on button "Edit Purchase" at bounding box center [1486, 24] width 98 height 26
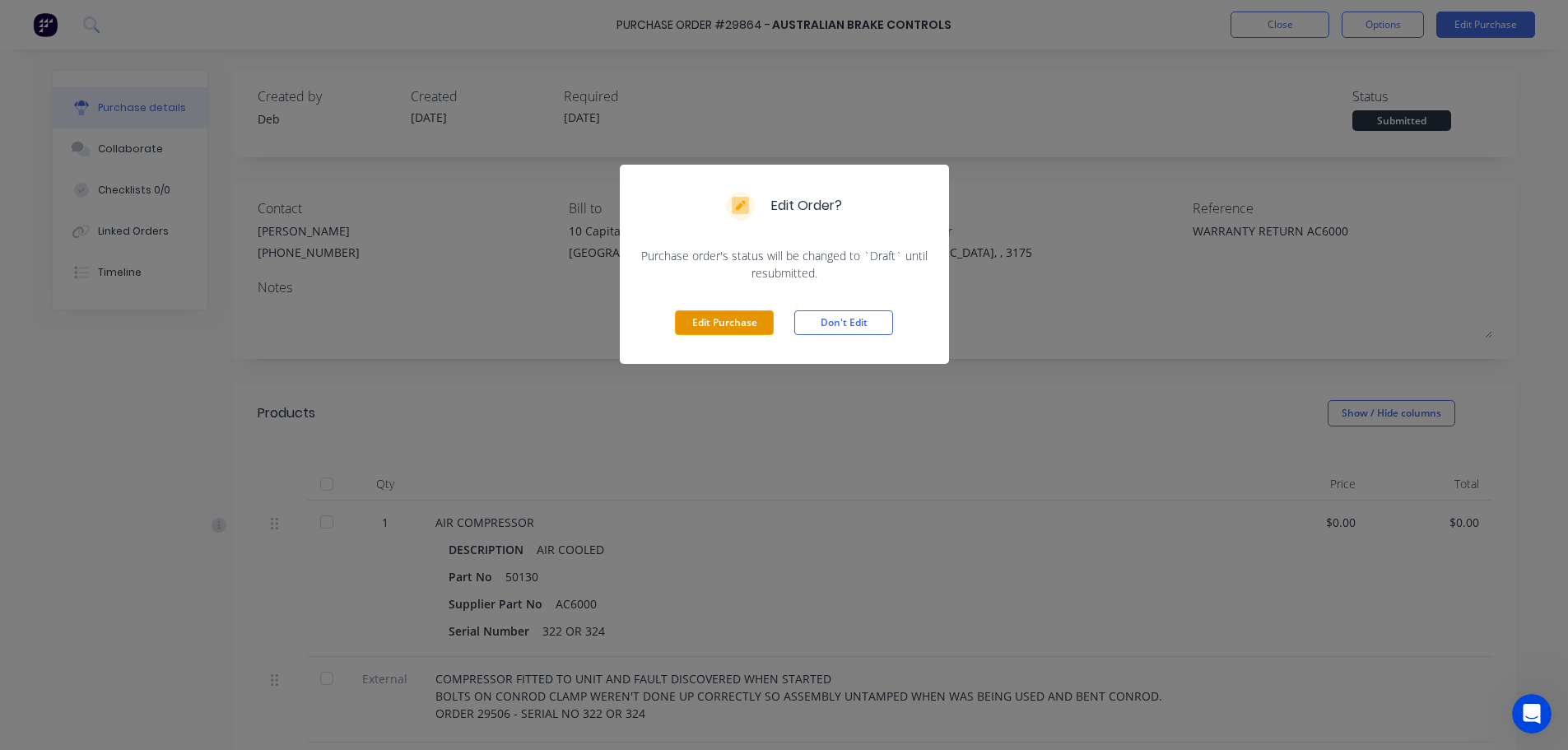
click at [705, 326] on button "Edit Purchase" at bounding box center [724, 322] width 99 height 25
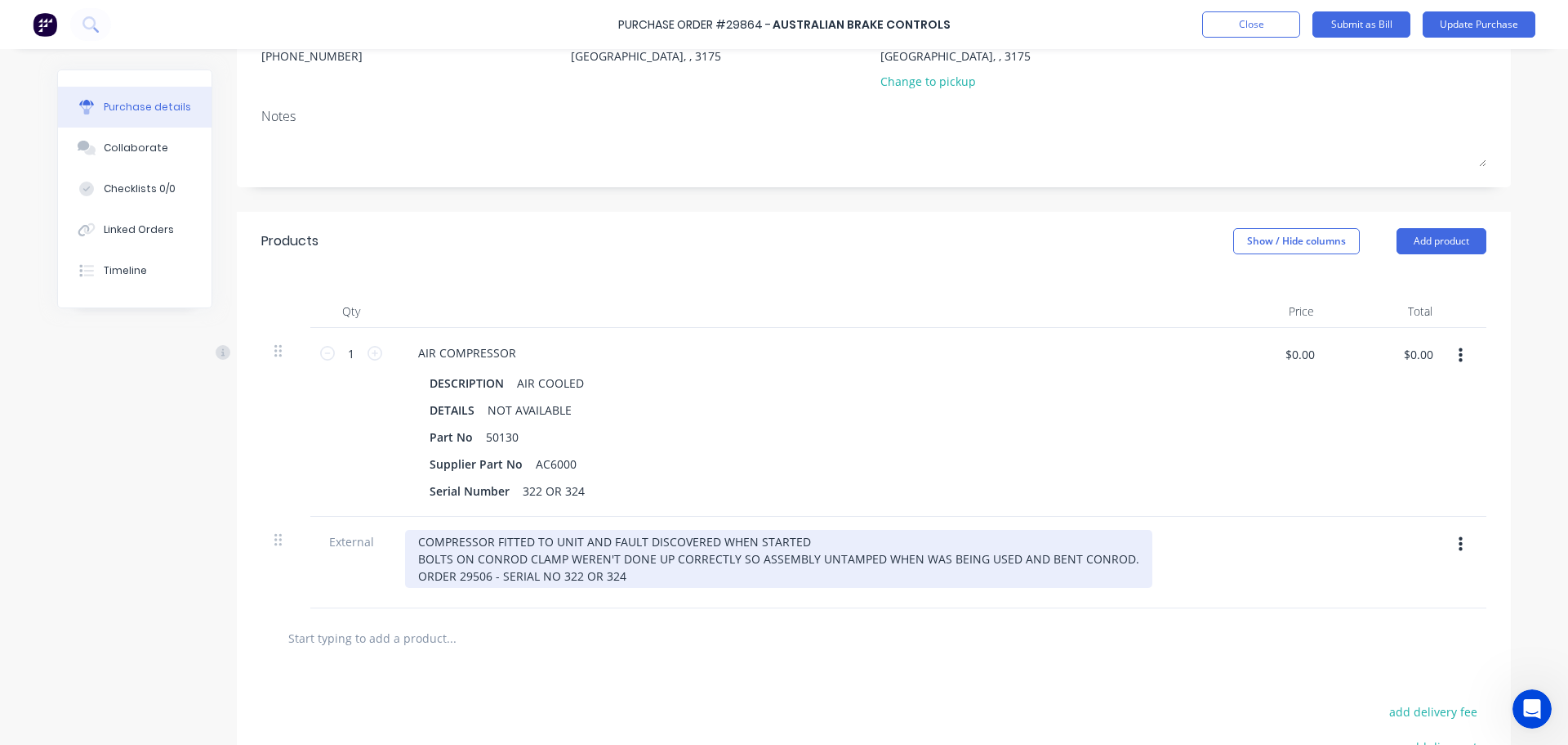
scroll to position [245, 0]
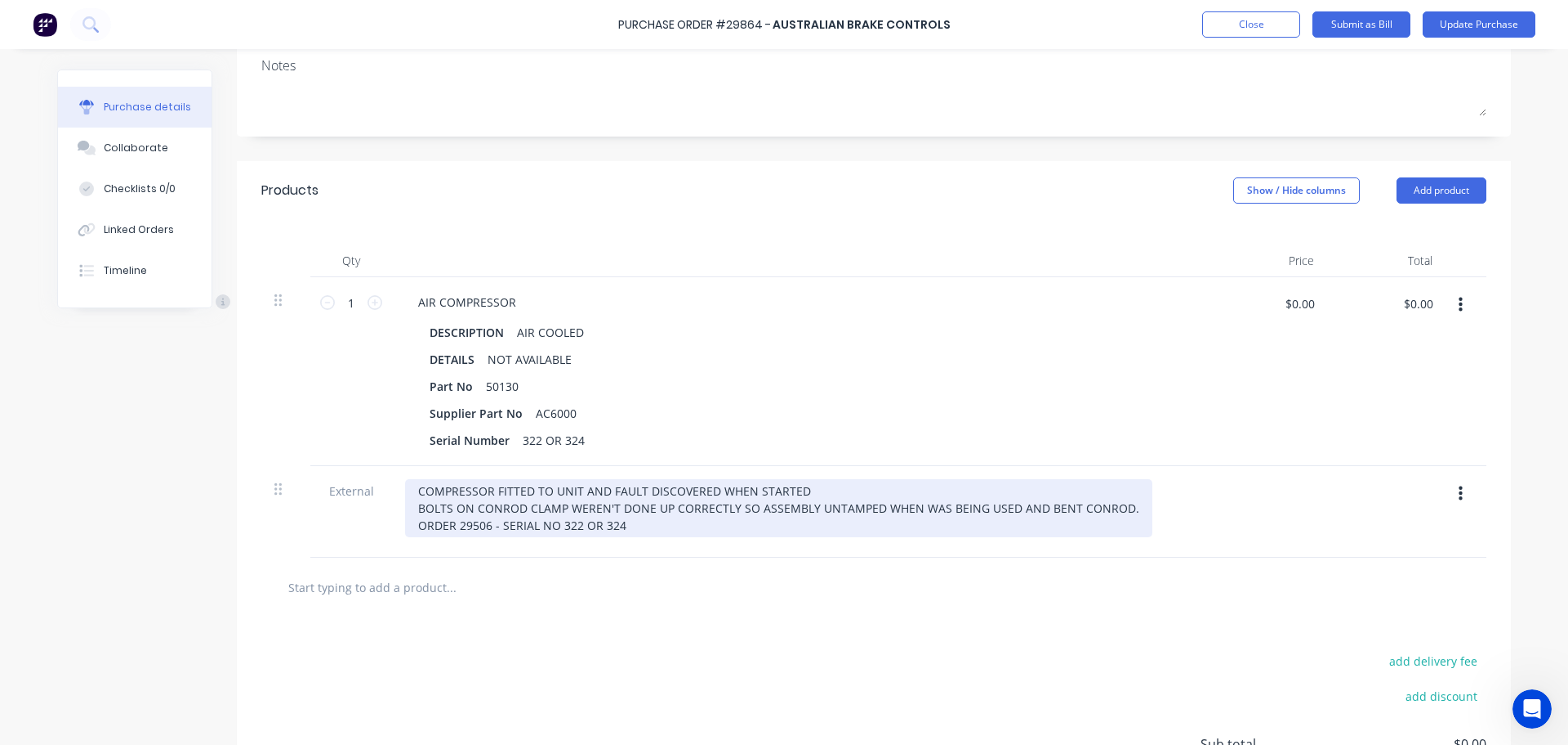
type textarea "x"
click at [825, 503] on div "COMPRESSOR FITTED TO UNIT AND FAULT DISCOVERED WHEN STARTED BOLTS ON CONROD CLA…" at bounding box center [778, 507] width 747 height 58
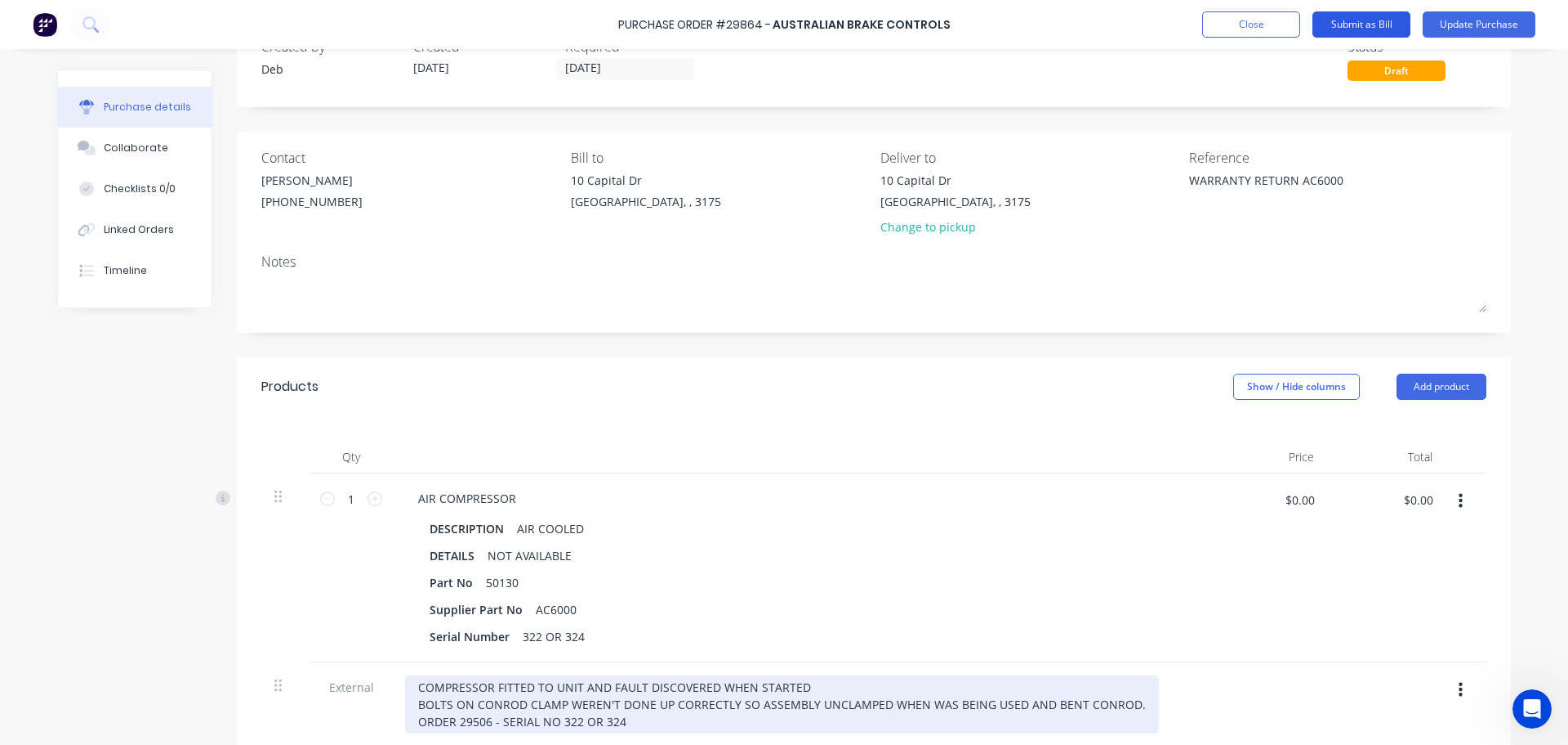
scroll to position [0, 0]
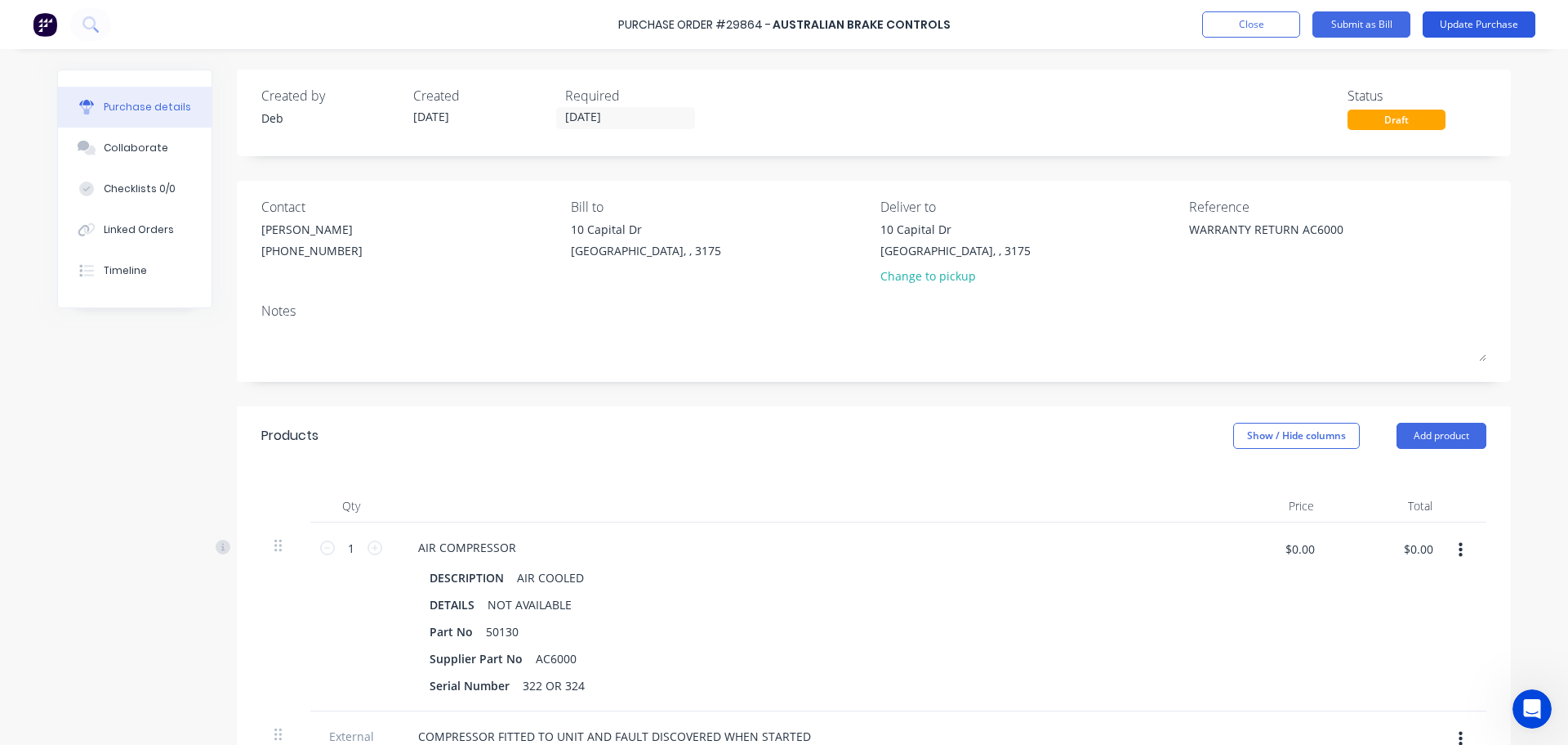
click at [1475, 21] on button "Update Purchase" at bounding box center [1479, 24] width 113 height 26
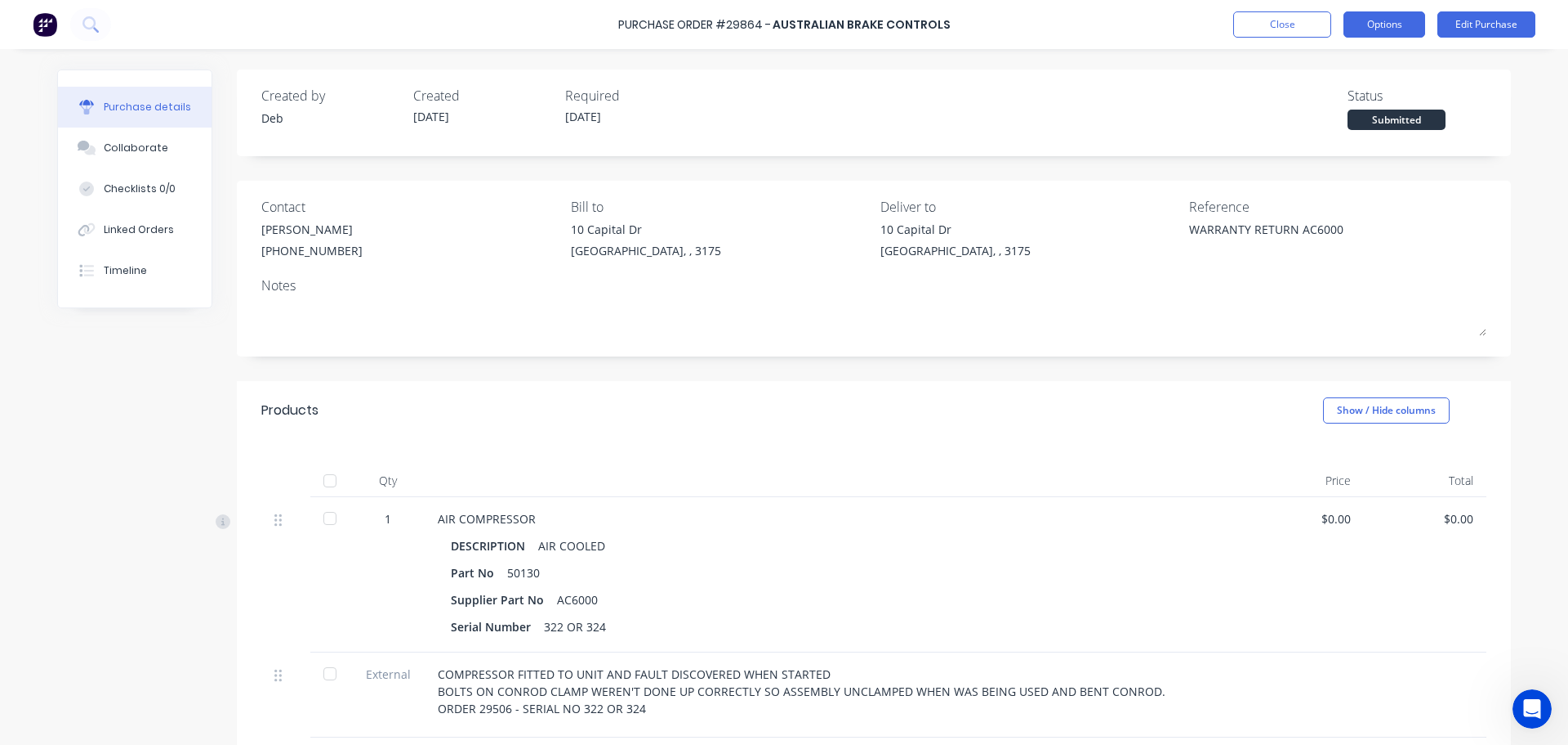
click at [1370, 27] on button "Options" at bounding box center [1384, 24] width 82 height 26
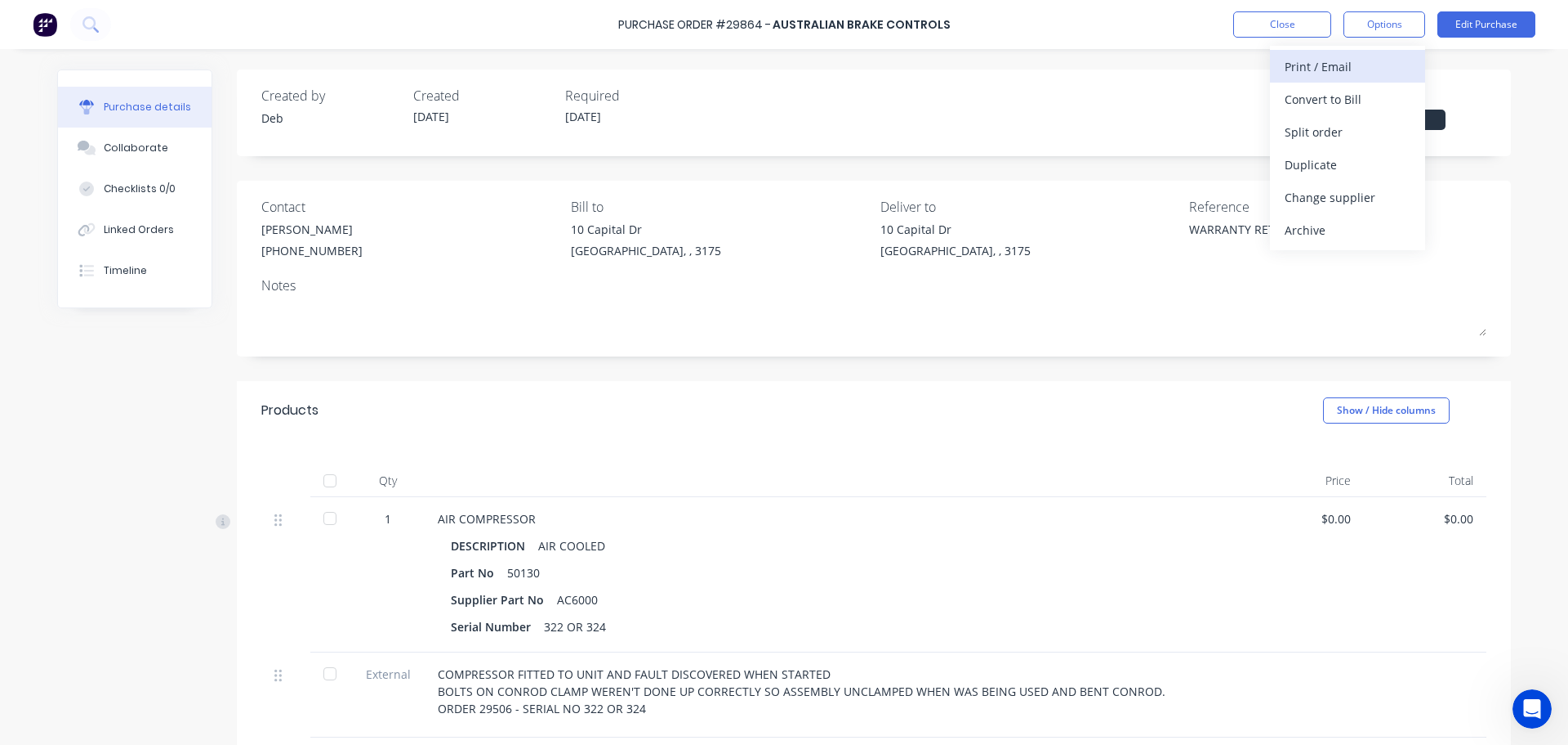
click at [1330, 73] on div "Print / Email" at bounding box center [1348, 67] width 126 height 24
click at [1323, 90] on div "With pricing" at bounding box center [1348, 99] width 126 height 24
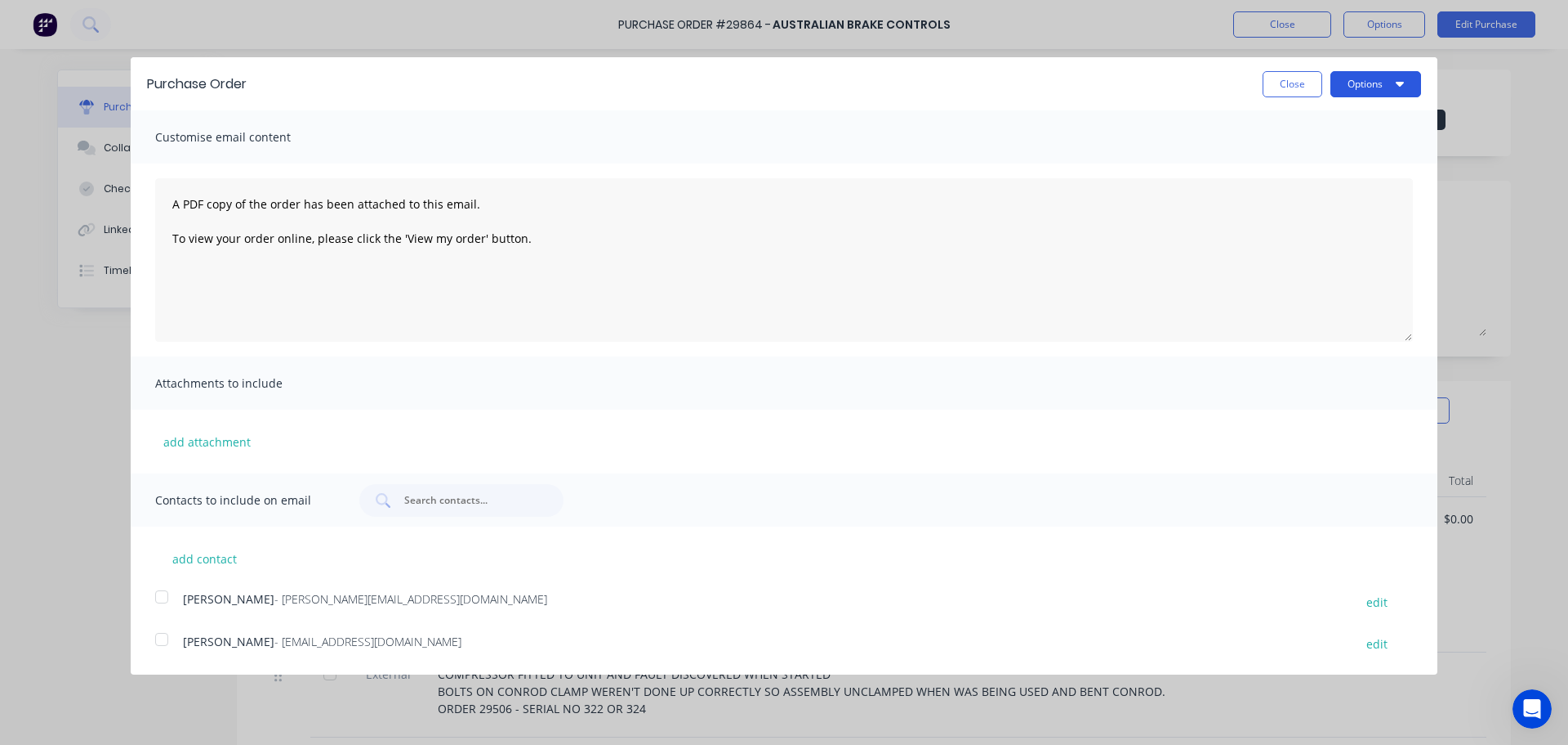
click at [1378, 85] on button "Options" at bounding box center [1376, 84] width 91 height 26
click at [1349, 131] on div "Print" at bounding box center [1343, 126] width 126 height 24
click at [1282, 89] on button "Close" at bounding box center [1293, 84] width 60 height 26
type textarea "x"
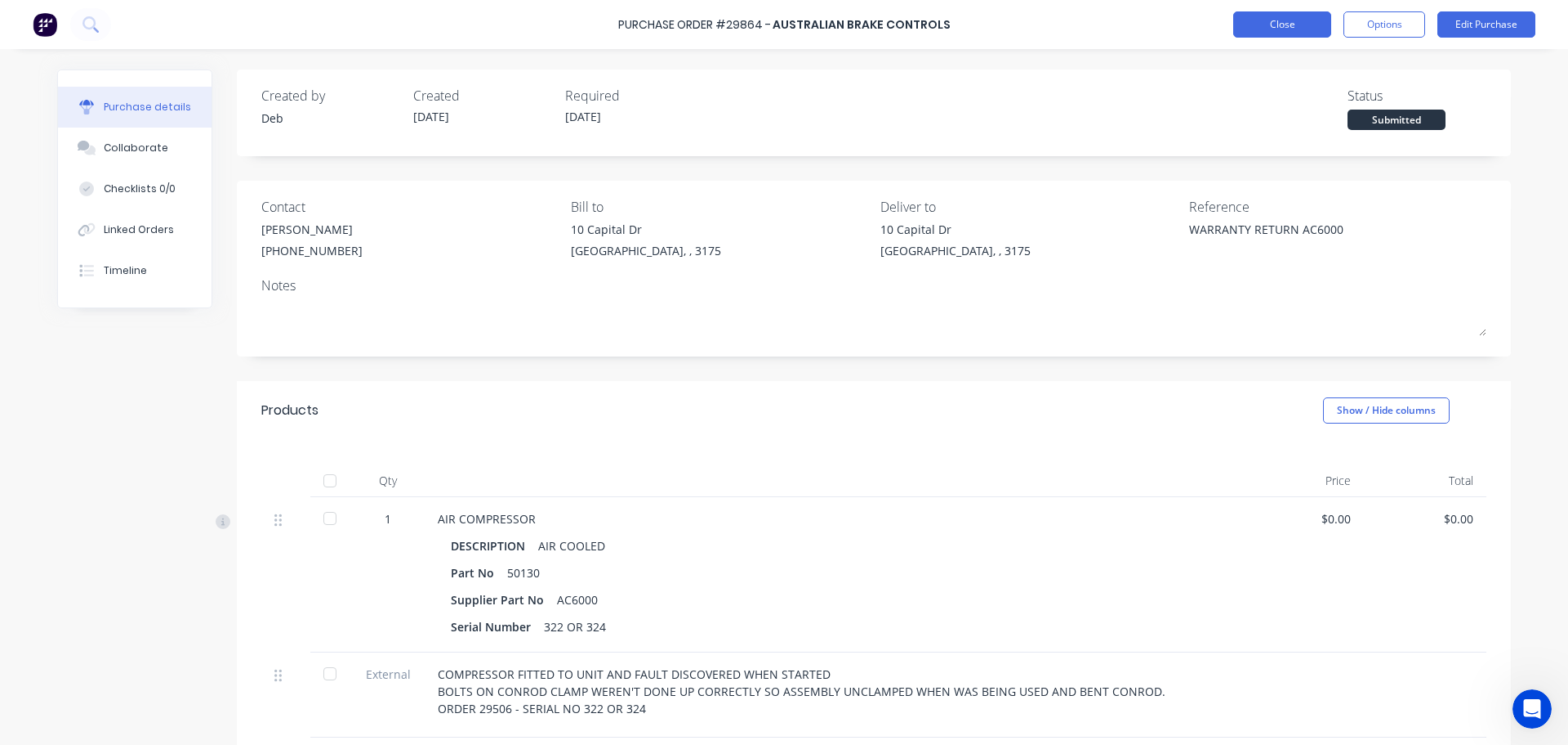
click at [1253, 25] on button "Close" at bounding box center [1282, 24] width 98 height 26
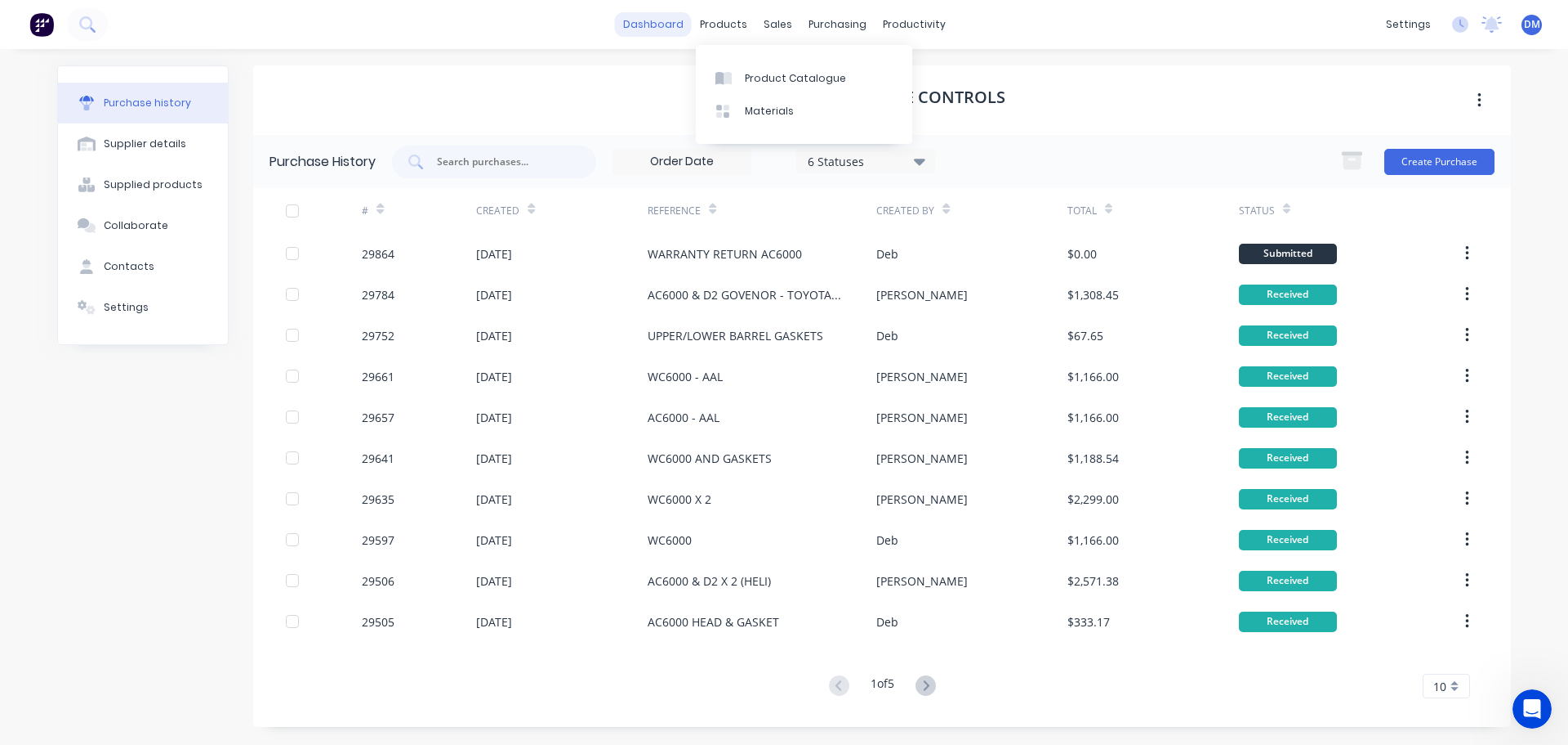
click at [654, 25] on link "dashboard" at bounding box center [654, 24] width 77 height 25
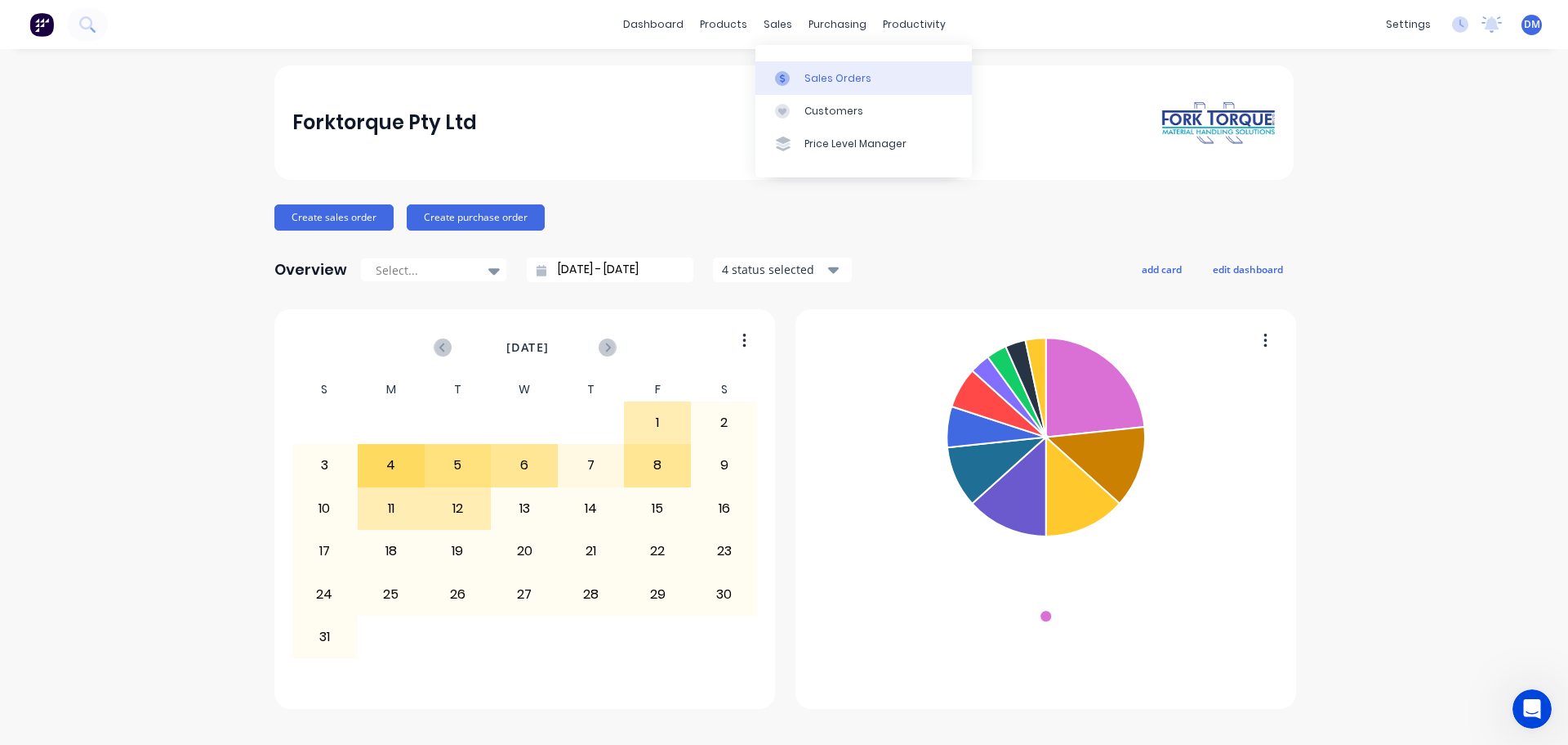
click at [801, 78] on link "Sales Orders" at bounding box center [864, 78] width 217 height 33
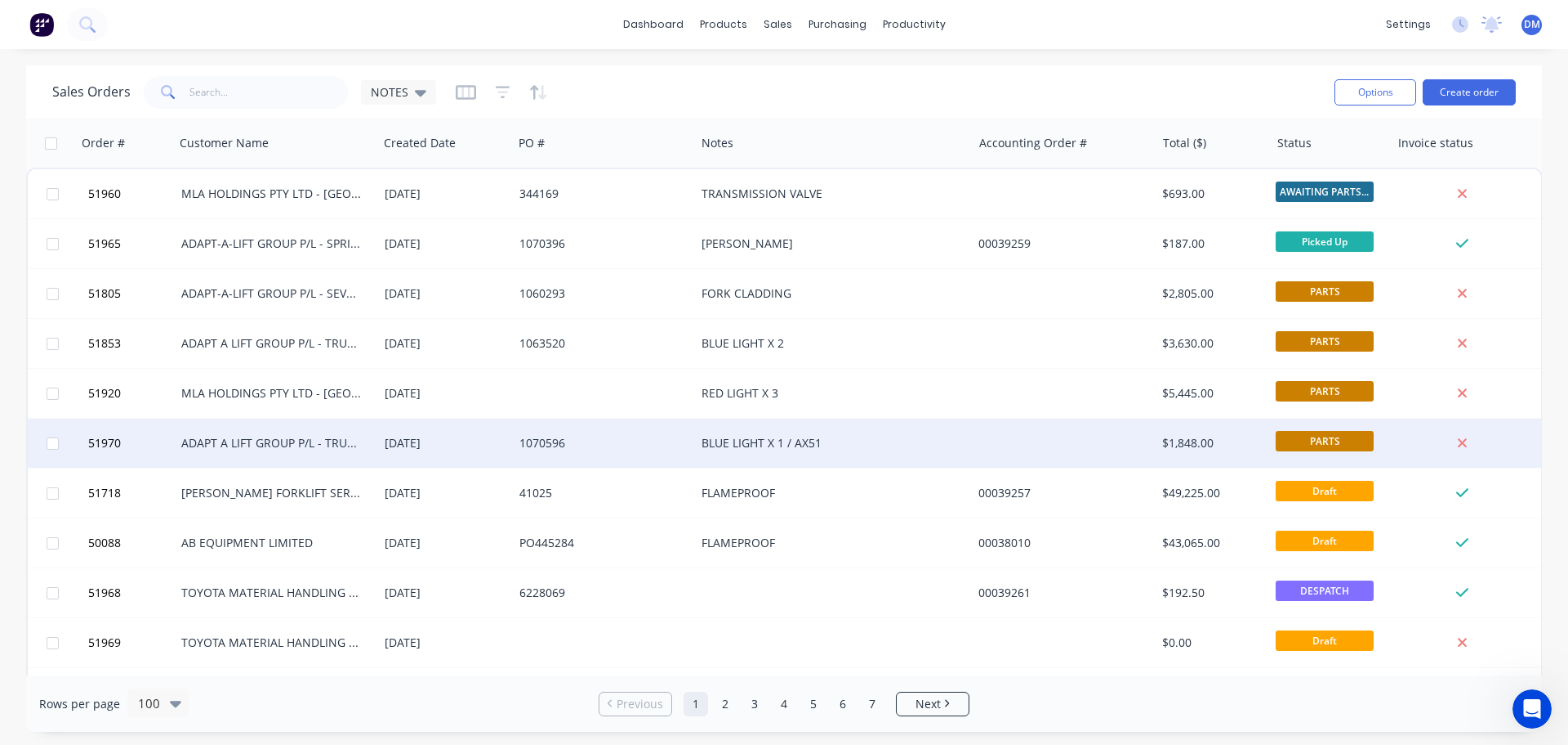
click at [289, 448] on div "ADAPT A LIFT GROUP P/L - TRUGANINA" at bounding box center [273, 443] width 182 height 17
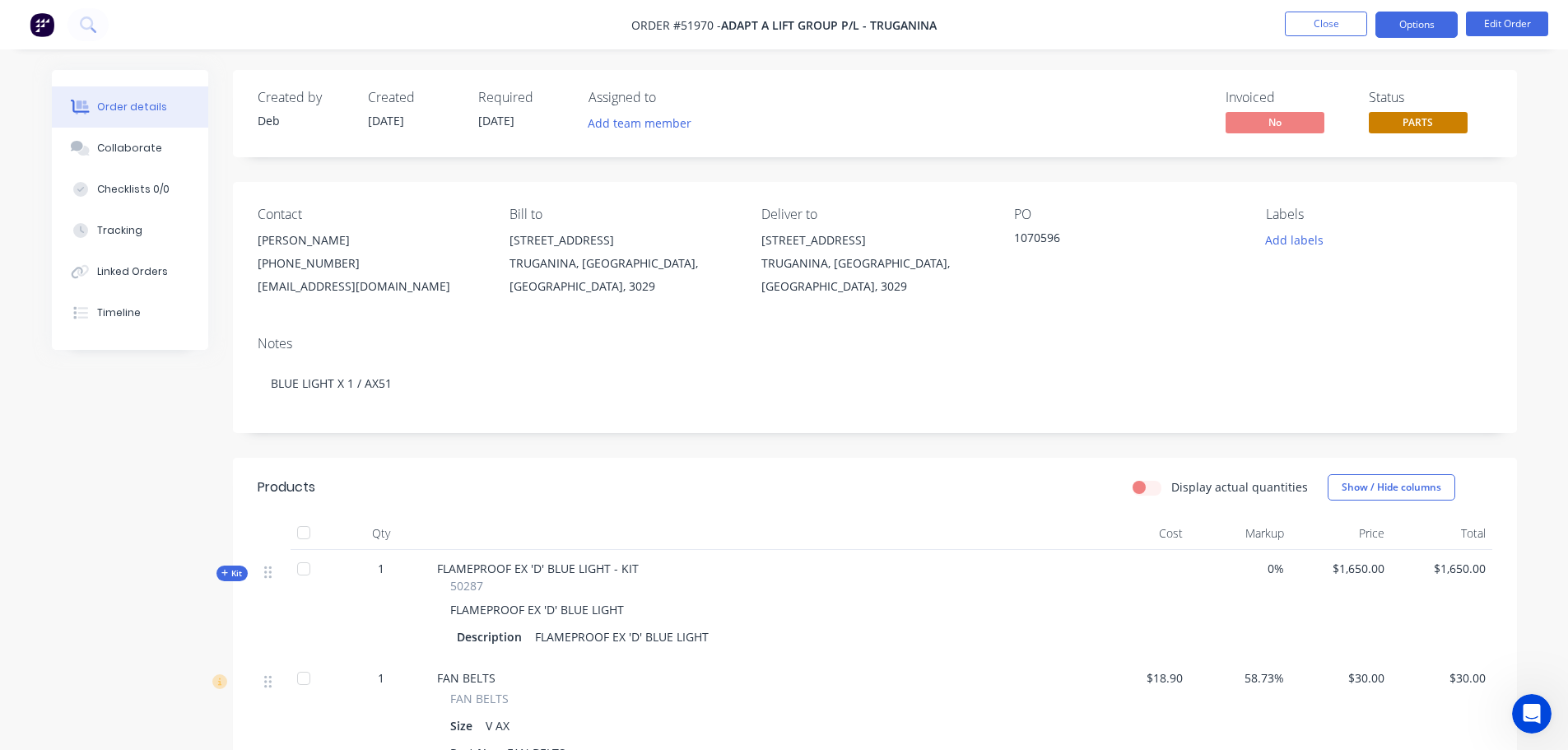
click at [1415, 31] on button "Options" at bounding box center [1416, 24] width 82 height 26
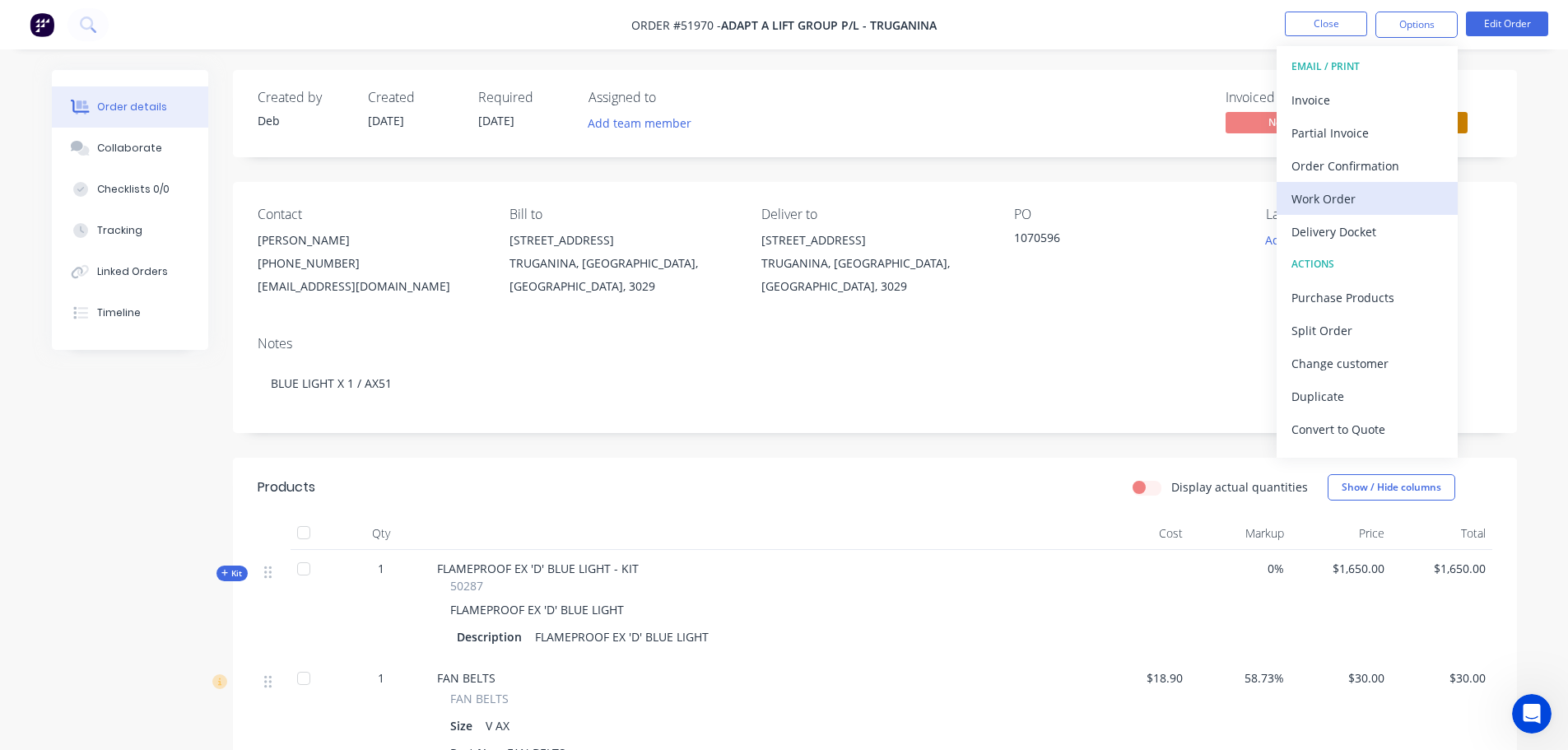
click at [1352, 192] on div "Work Order" at bounding box center [1367, 199] width 152 height 24
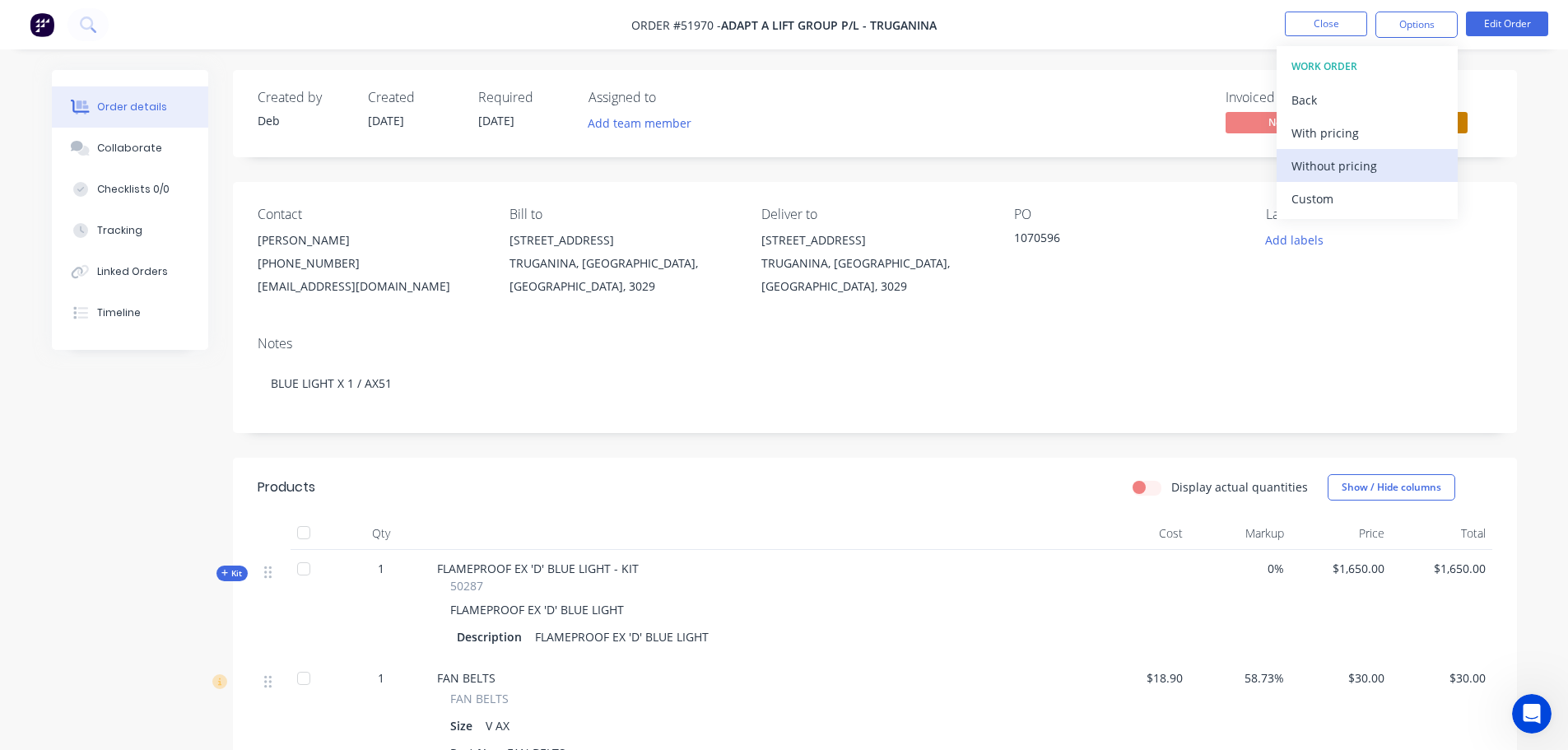
click at [1347, 165] on div "Without pricing" at bounding box center [1367, 166] width 152 height 24
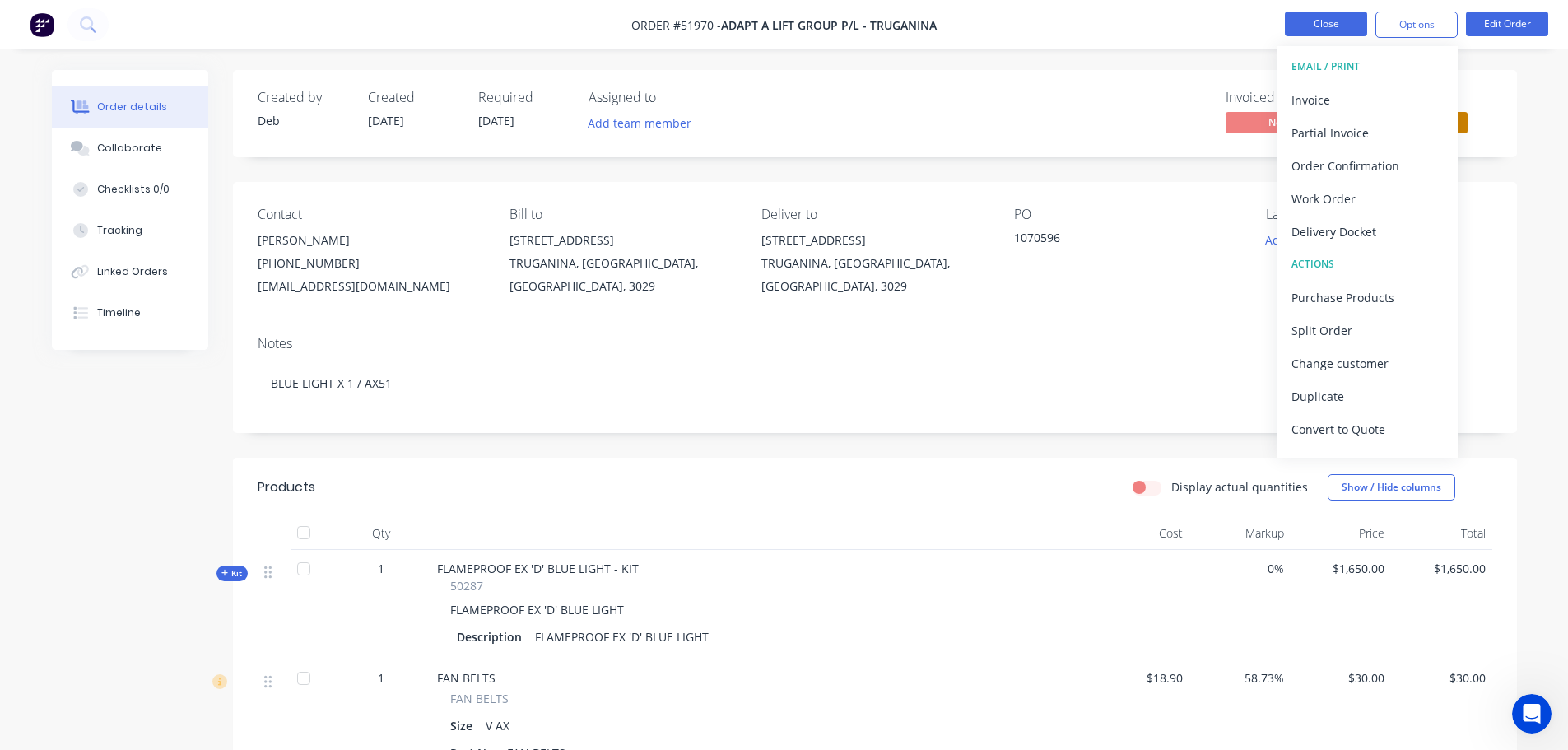
click at [1310, 20] on button "Close" at bounding box center [1326, 23] width 82 height 25
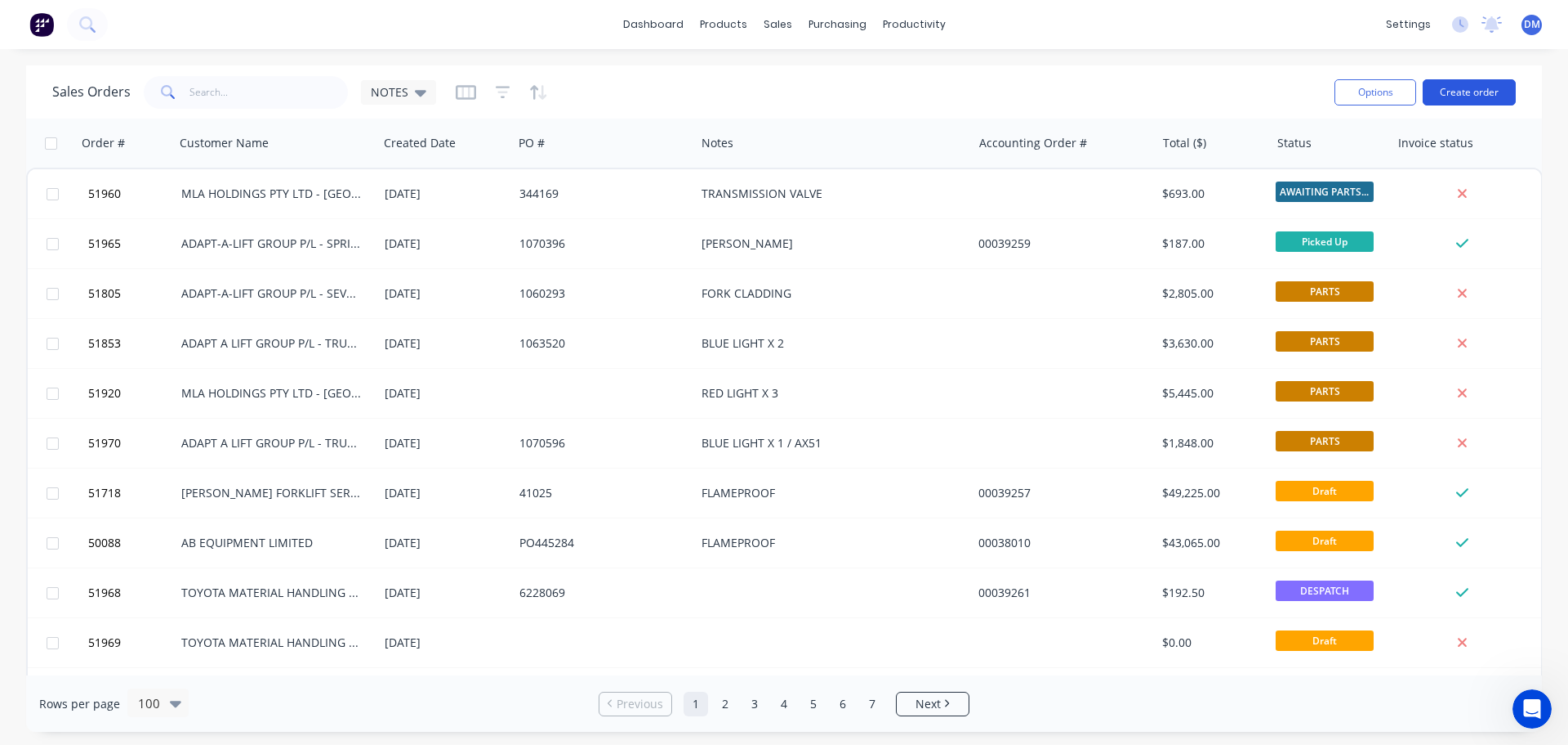
click at [1473, 98] on button "Create order" at bounding box center [1469, 92] width 93 height 26
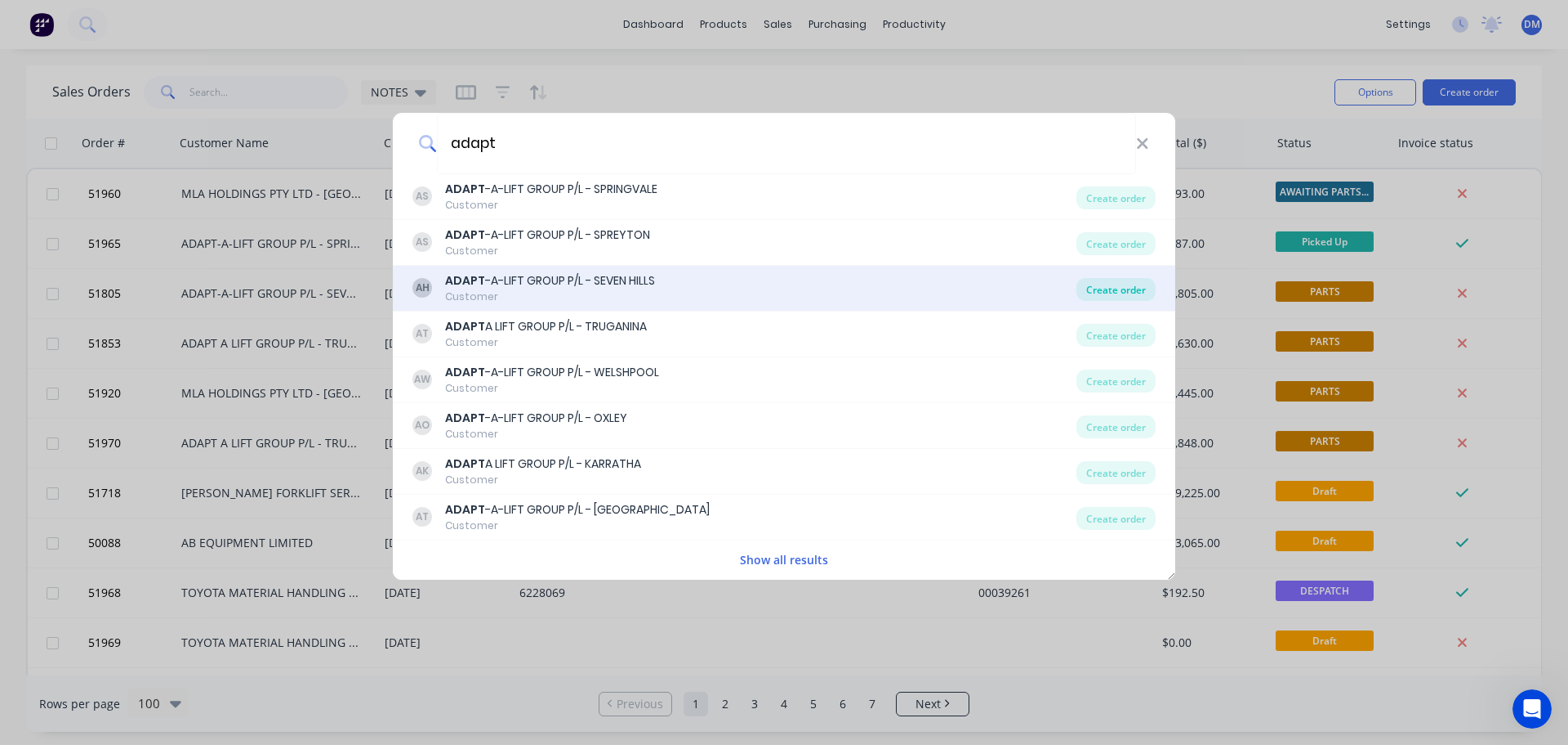
type input "adapt"
click at [1132, 288] on div "Create order" at bounding box center [1116, 289] width 79 height 23
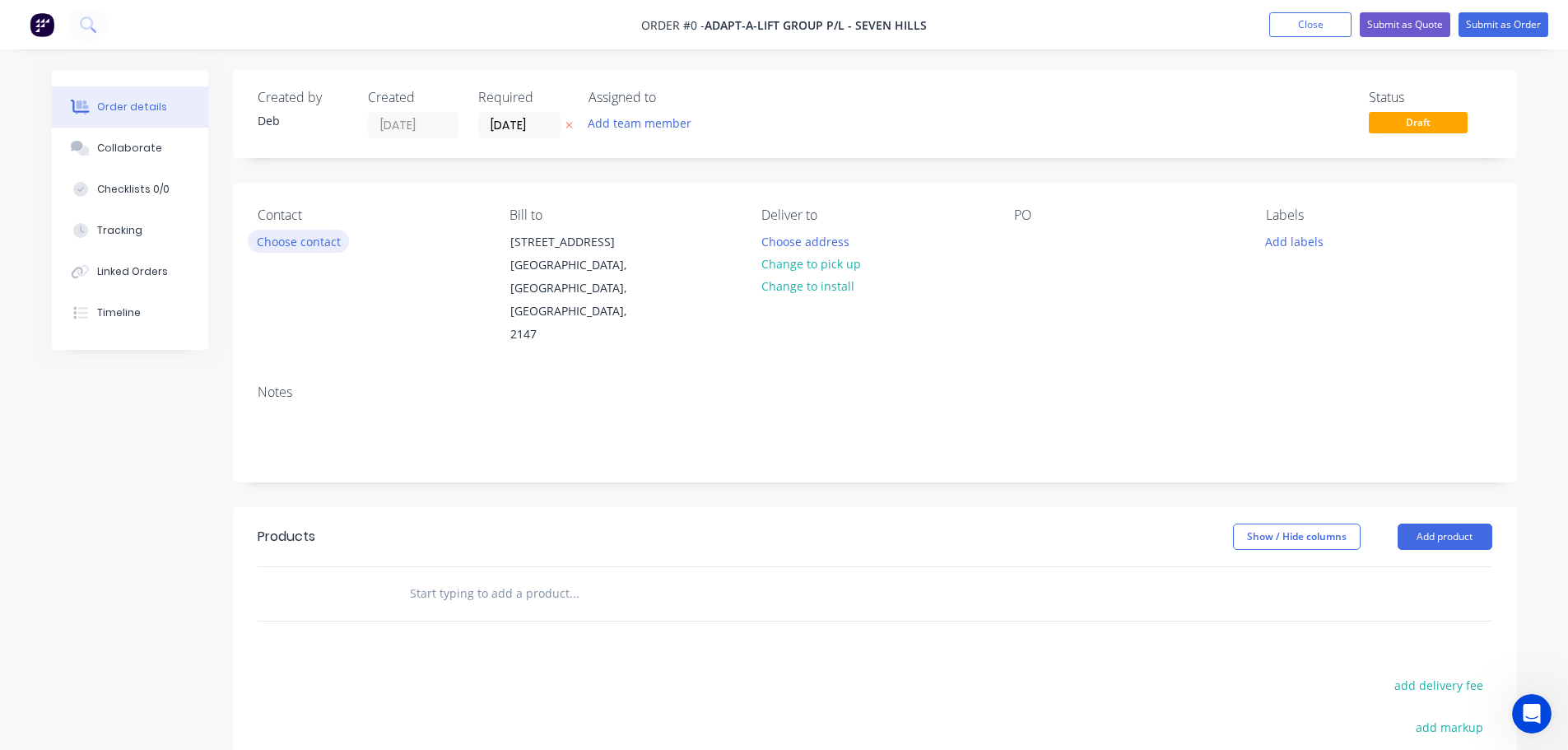
click at [323, 242] on button "Choose contact" at bounding box center [298, 240] width 101 height 22
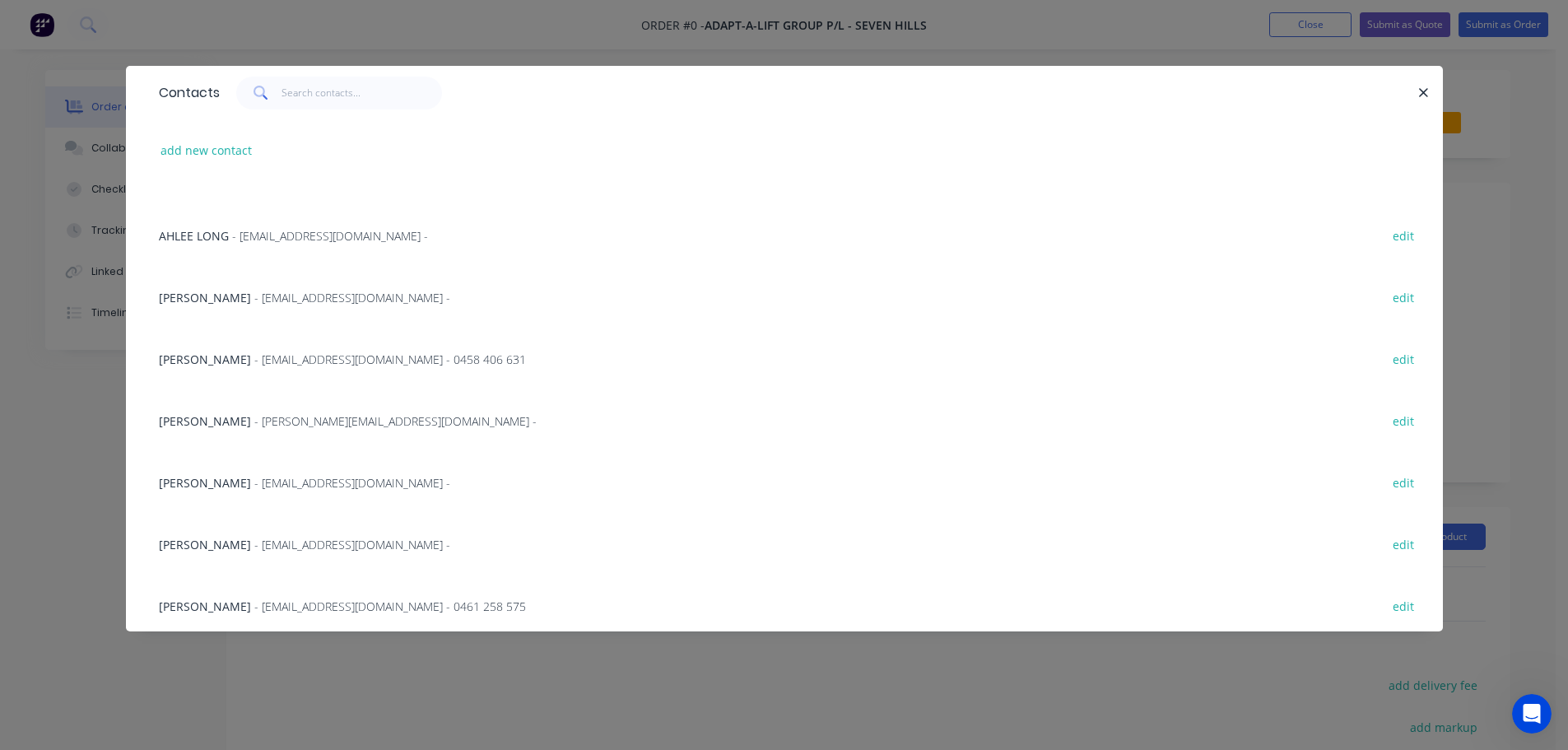
scroll to position [352, 0]
click at [285, 475] on span "- partspurchasing@aalgroup.com.au -" at bounding box center [352, 477] width 196 height 16
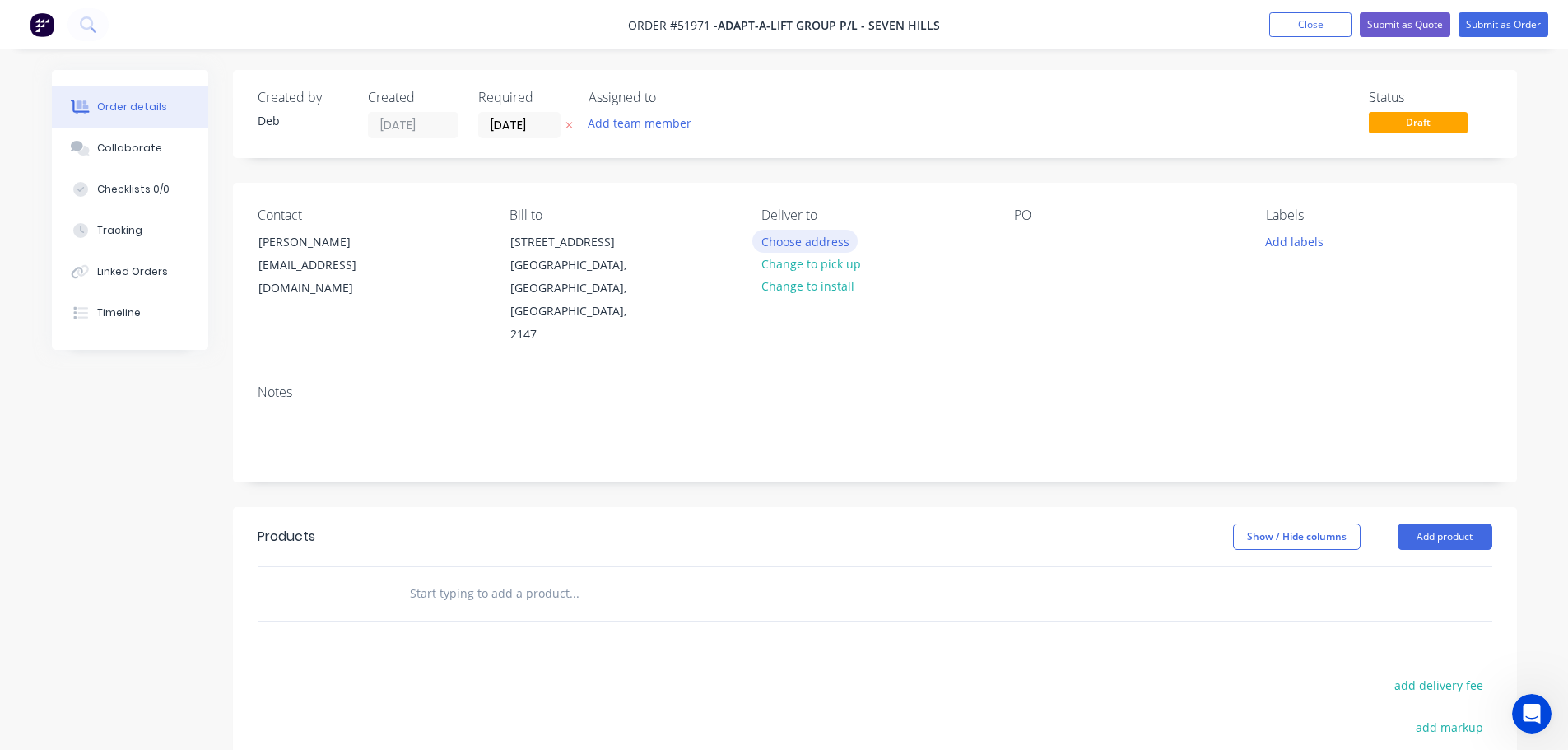
click at [775, 244] on button "Choose address" at bounding box center [805, 240] width 105 height 22
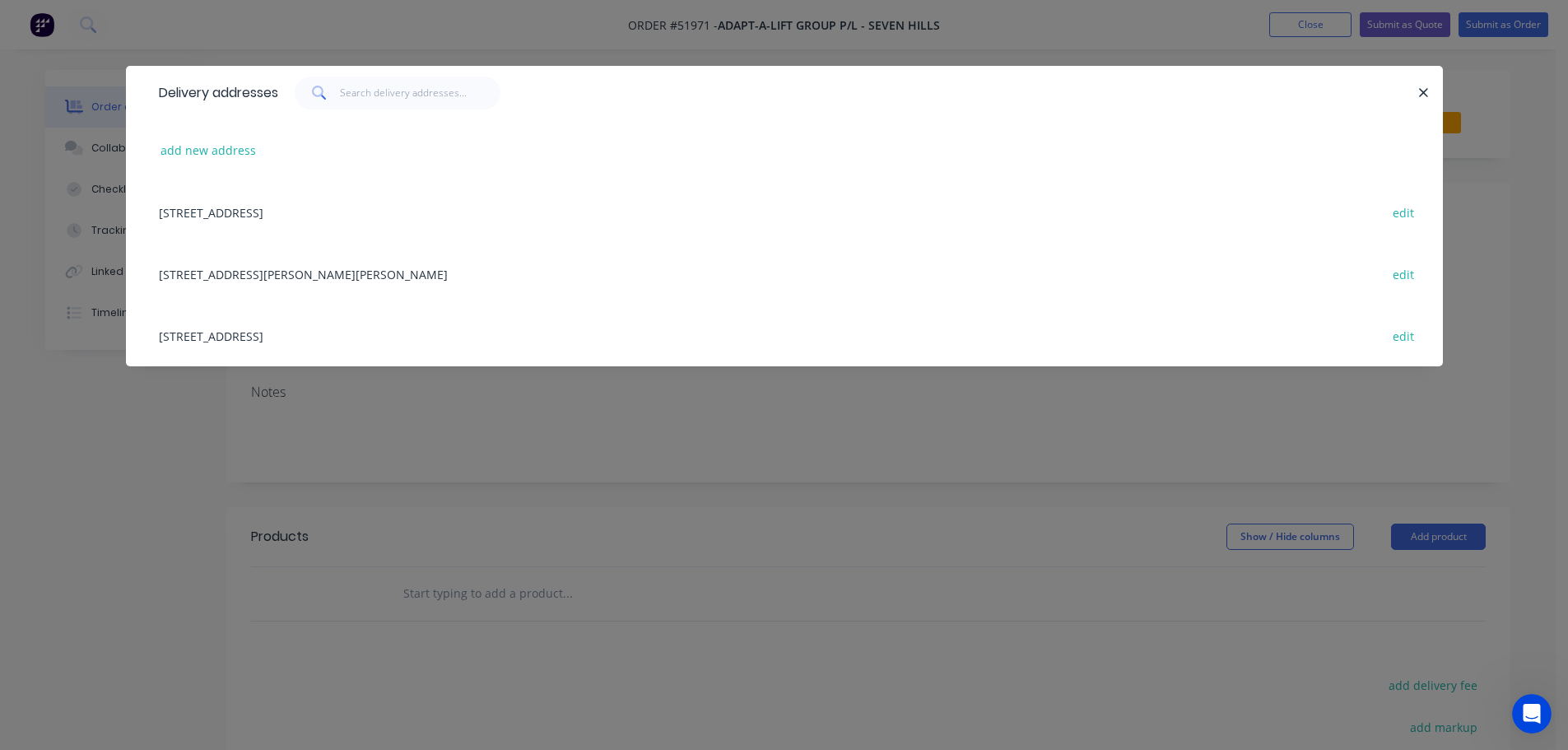
click at [447, 207] on div "UNIT 2, 1 DISTRIBUTION PLACE, SEVEN HILLS, New South Wales, Australia, 2147 edit" at bounding box center [784, 212] width 1267 height 62
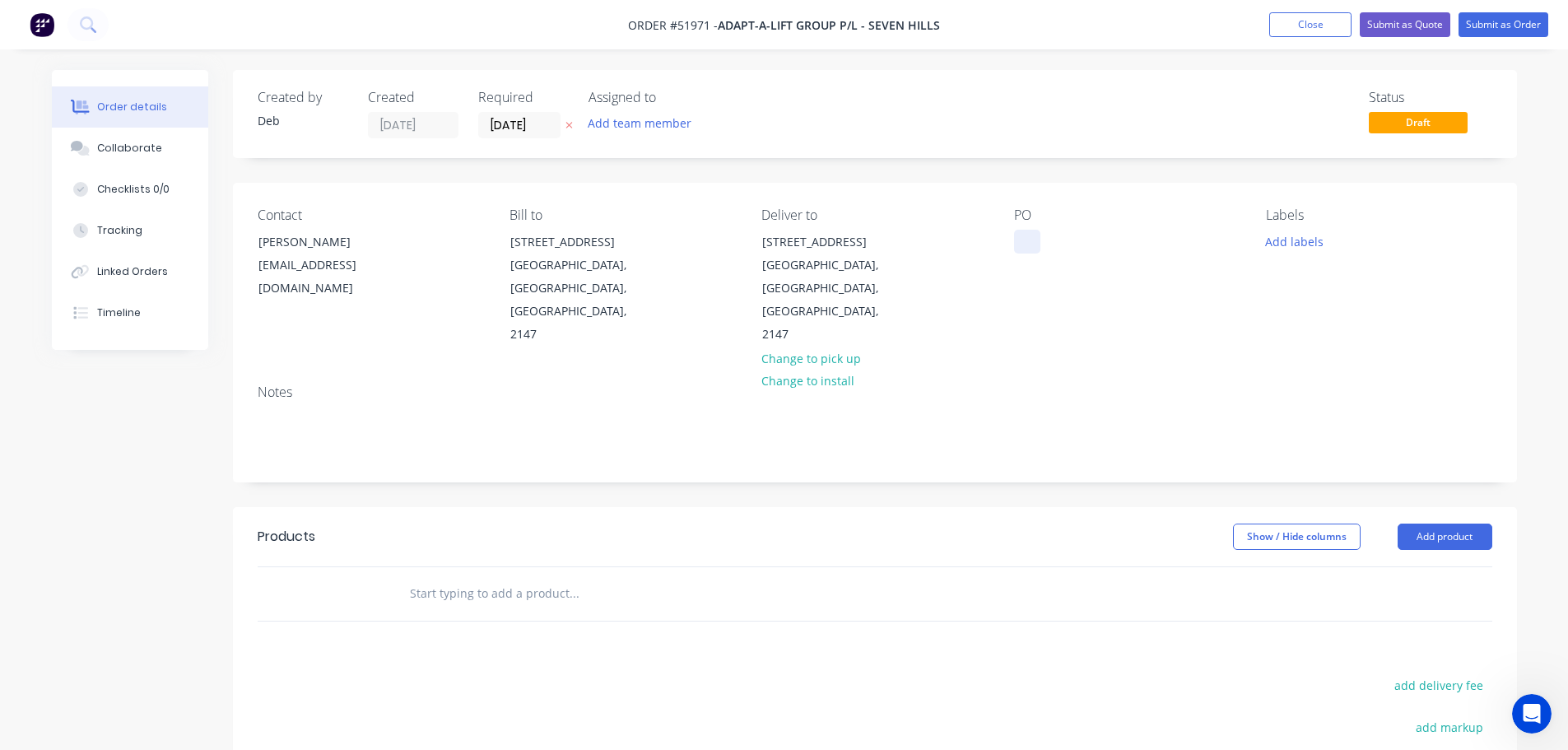
click at [1027, 243] on div at bounding box center [1027, 241] width 26 height 24
click at [480, 577] on input "text" at bounding box center [574, 594] width 329 height 33
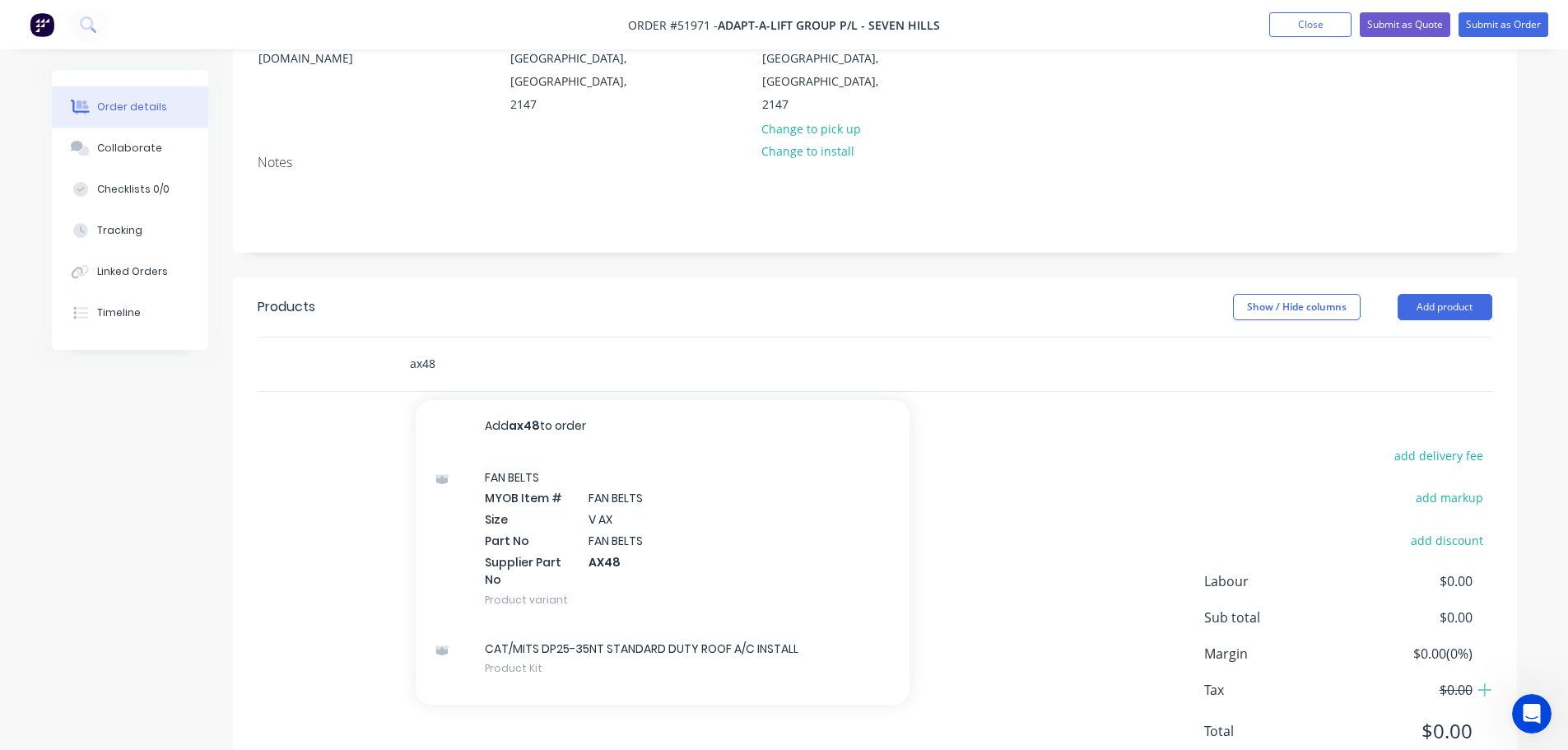
scroll to position [268, 0]
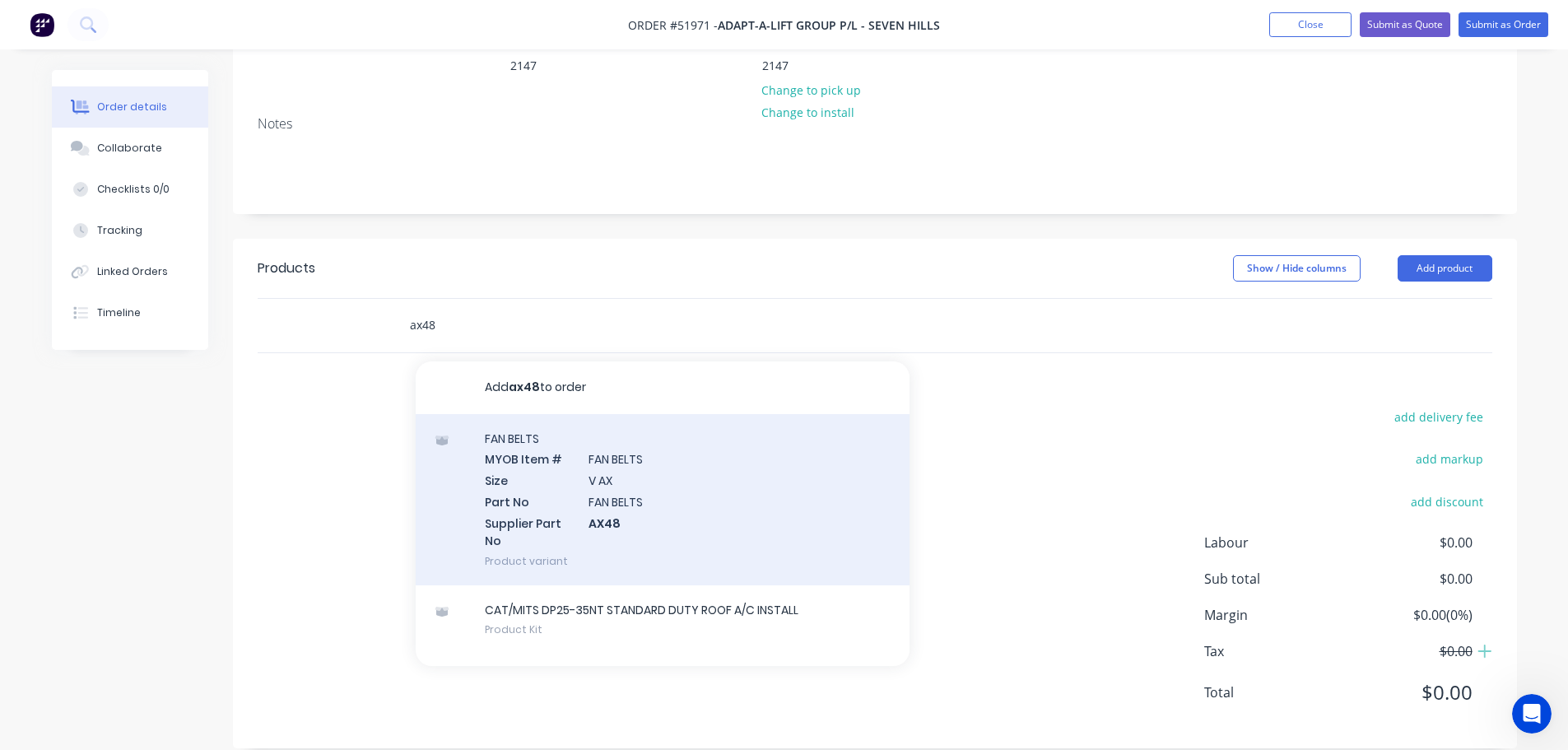
type input "ax48"
click at [526, 474] on div "FAN BELTS MYOB Item # FAN BELTS Size V AX Part No FAN BELTS Supplier Part No AX…" at bounding box center [662, 499] width 494 height 171
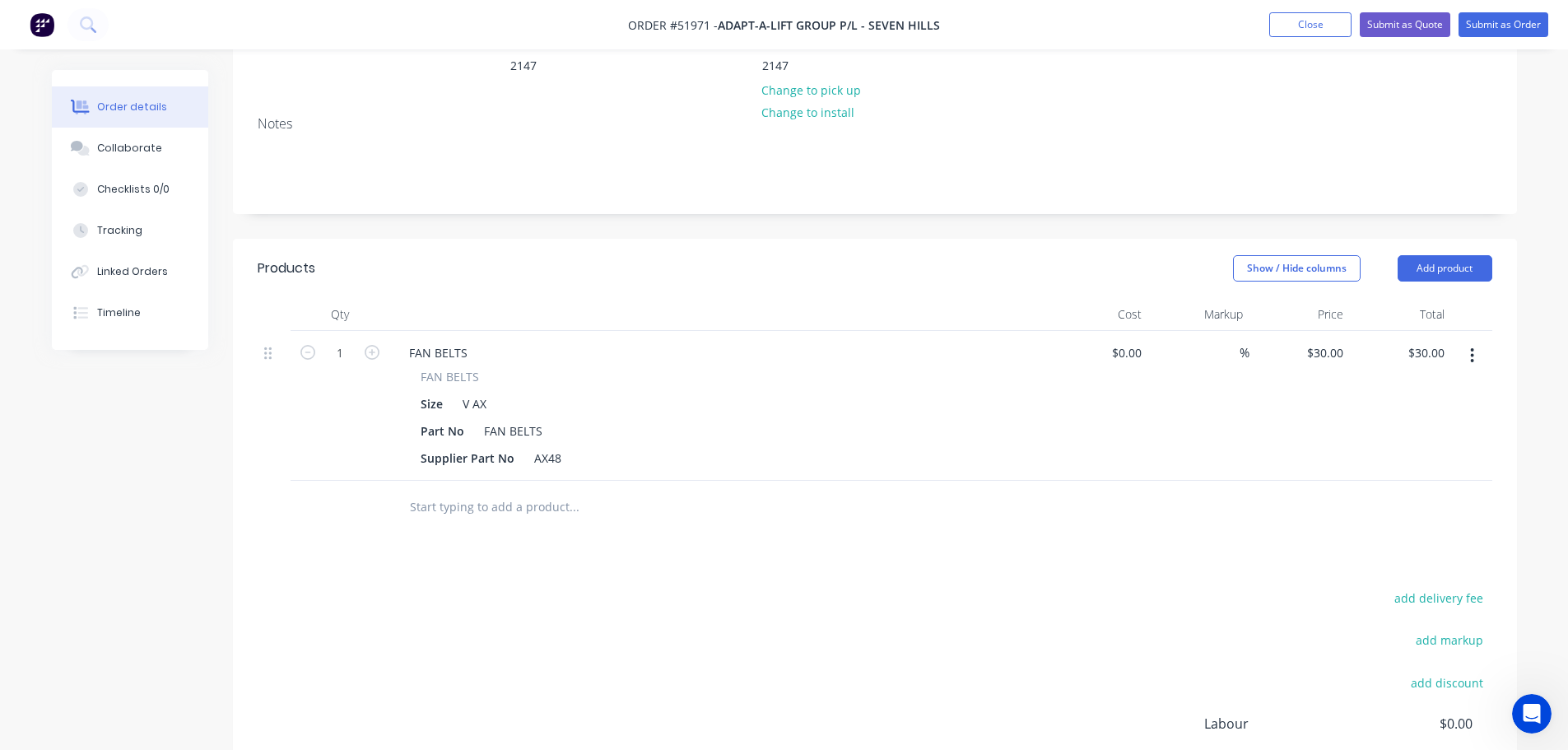
click at [436, 490] on input "text" at bounding box center [574, 507] width 329 height 33
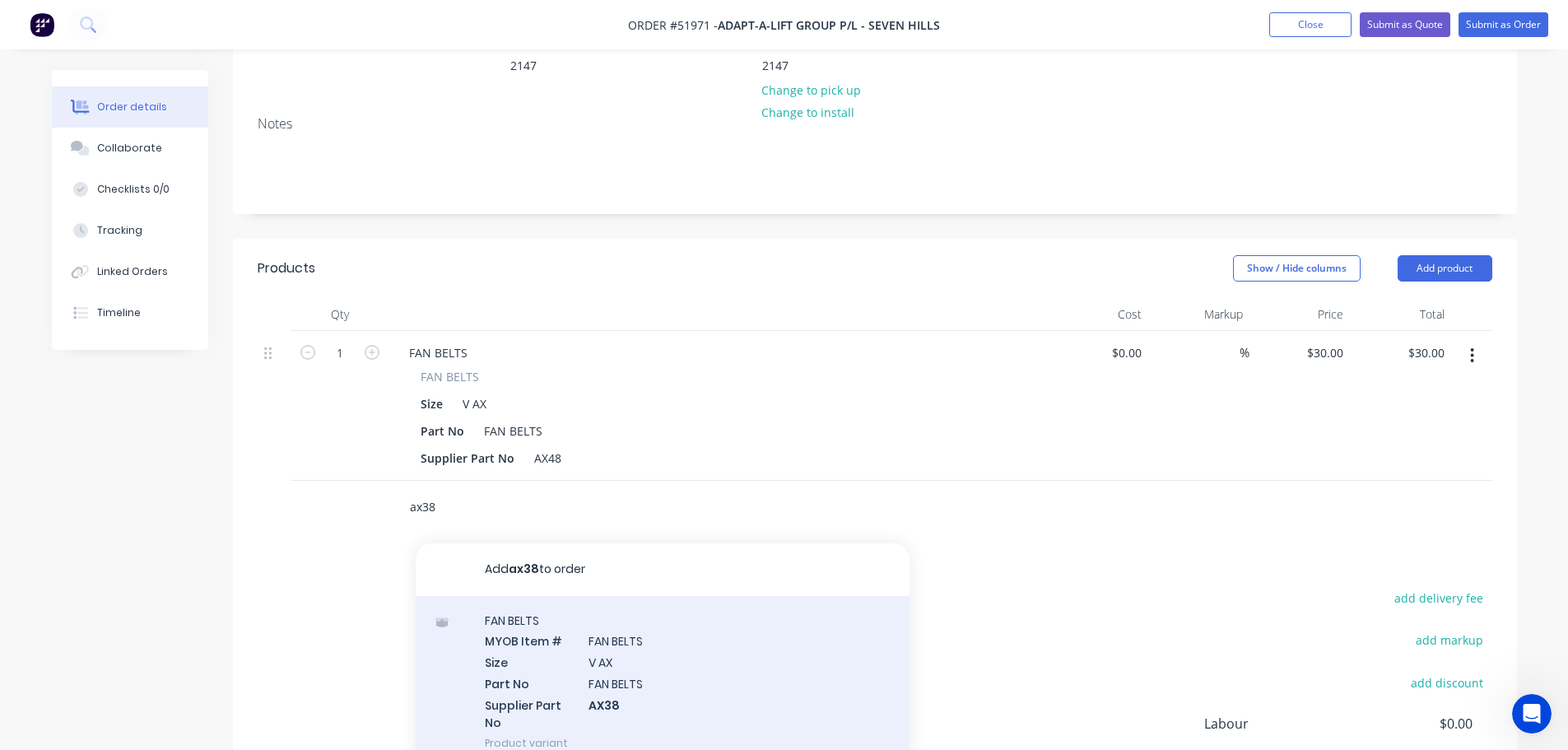
type input "ax38"
click at [536, 654] on div "FAN BELTS MYOB Item # FAN BELTS Size V AX Part No FAN BELTS Supplier Part No AX…" at bounding box center [662, 681] width 494 height 171
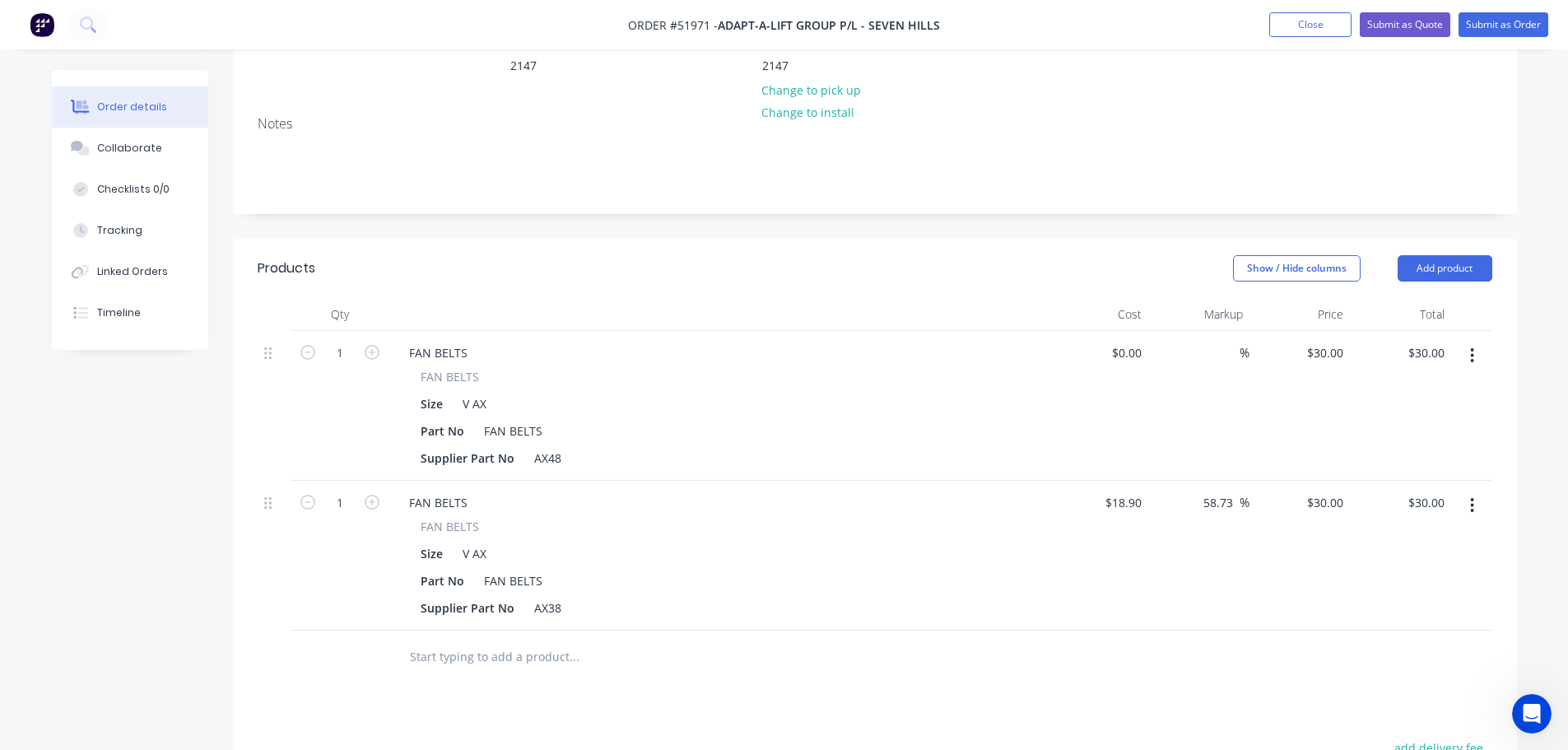
click at [462, 645] on input "text" at bounding box center [574, 657] width 329 height 33
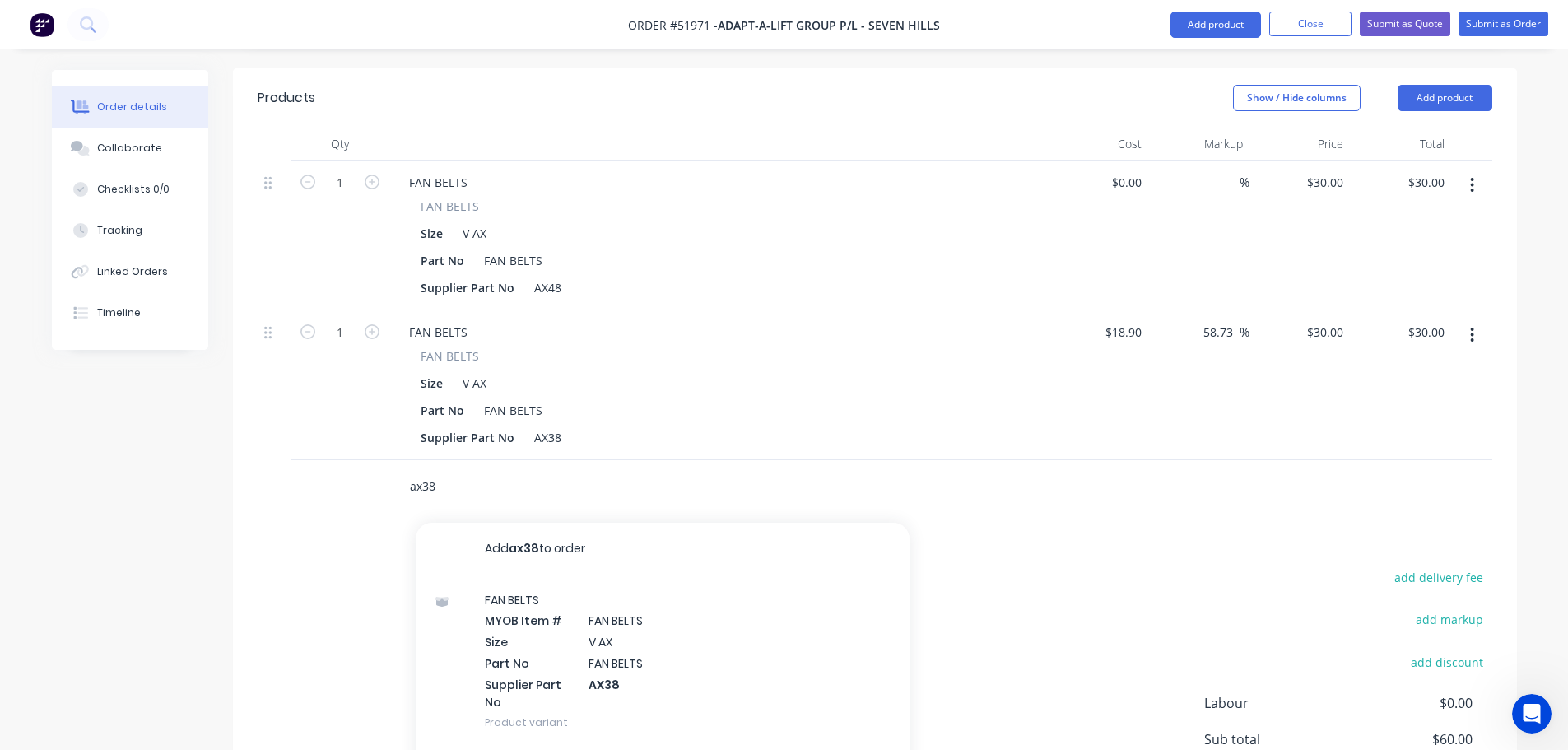
scroll to position [515, 0]
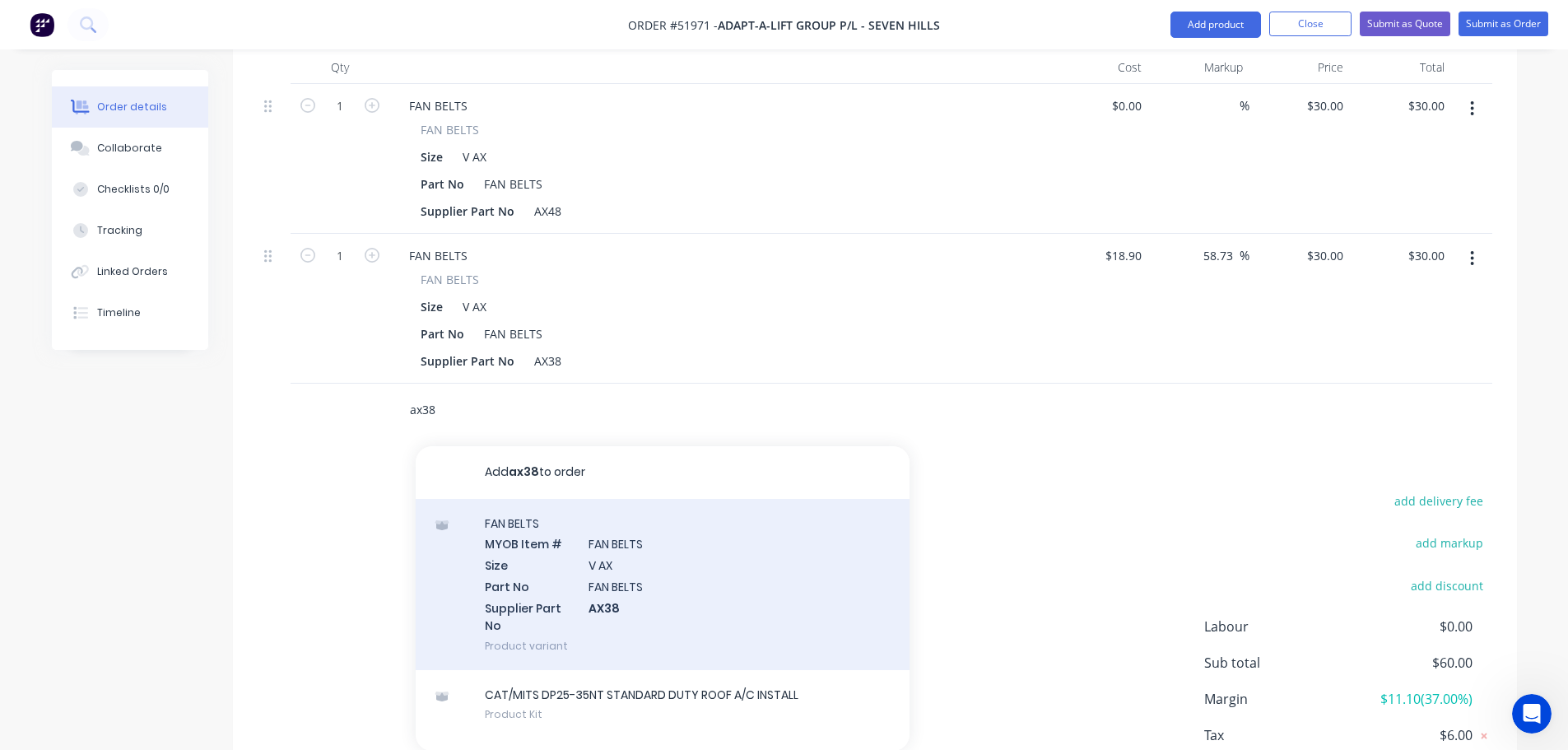
type input "ax38"
click at [583, 524] on div "FAN BELTS MYOB Item # FAN BELTS Size V AX Part No FAN BELTS Supplier Part No AX…" at bounding box center [662, 584] width 494 height 171
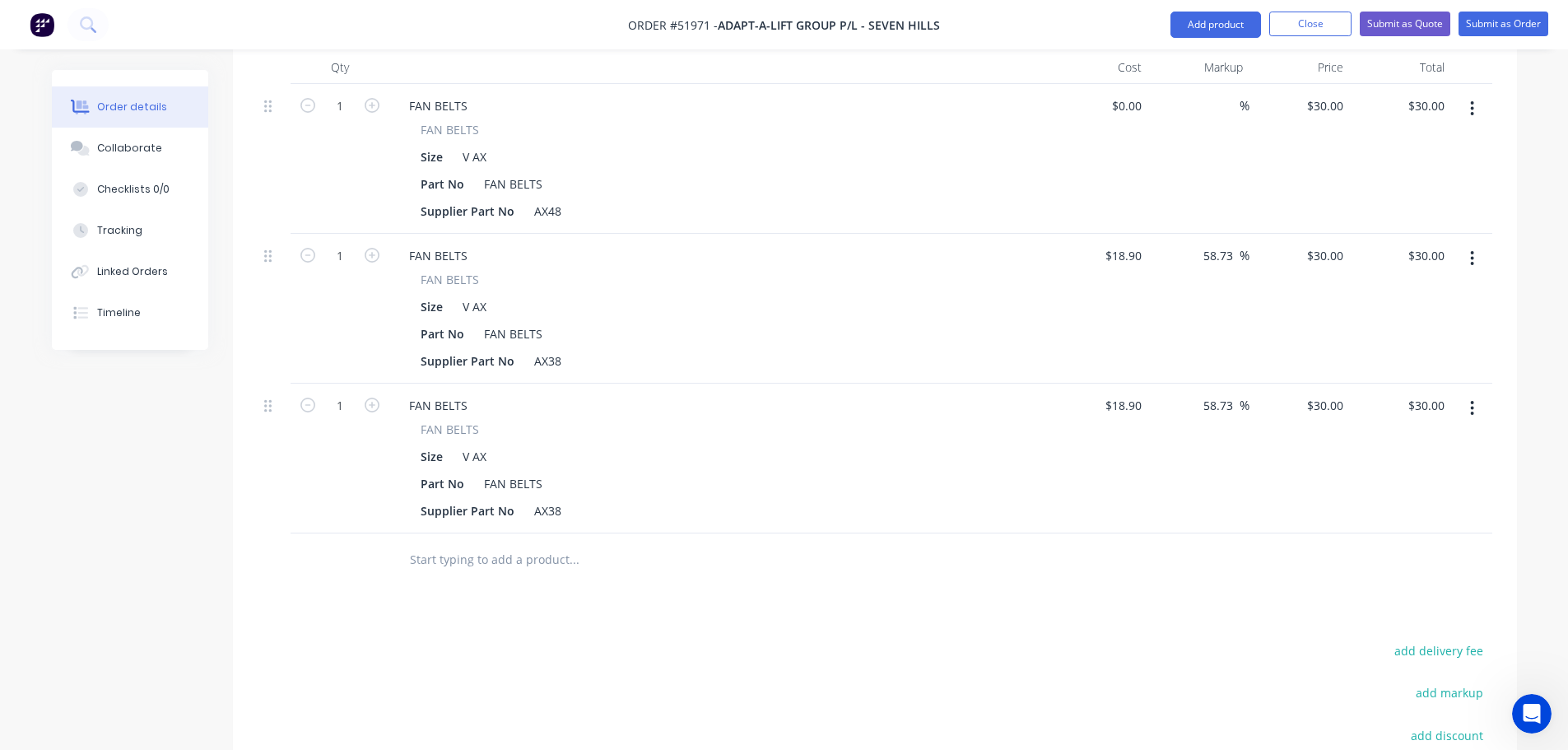
click at [464, 543] on input "text" at bounding box center [574, 559] width 329 height 33
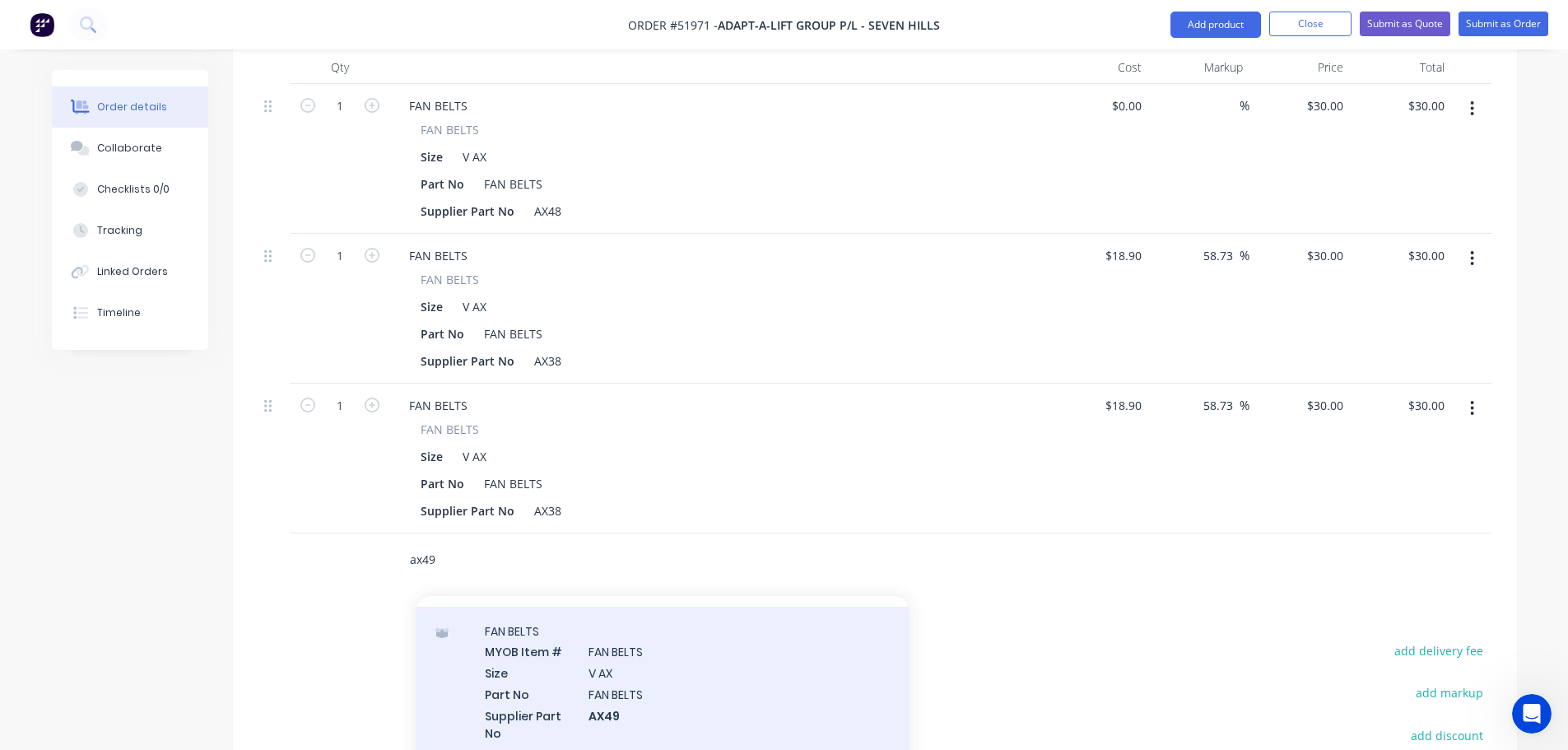
scroll to position [82, 0]
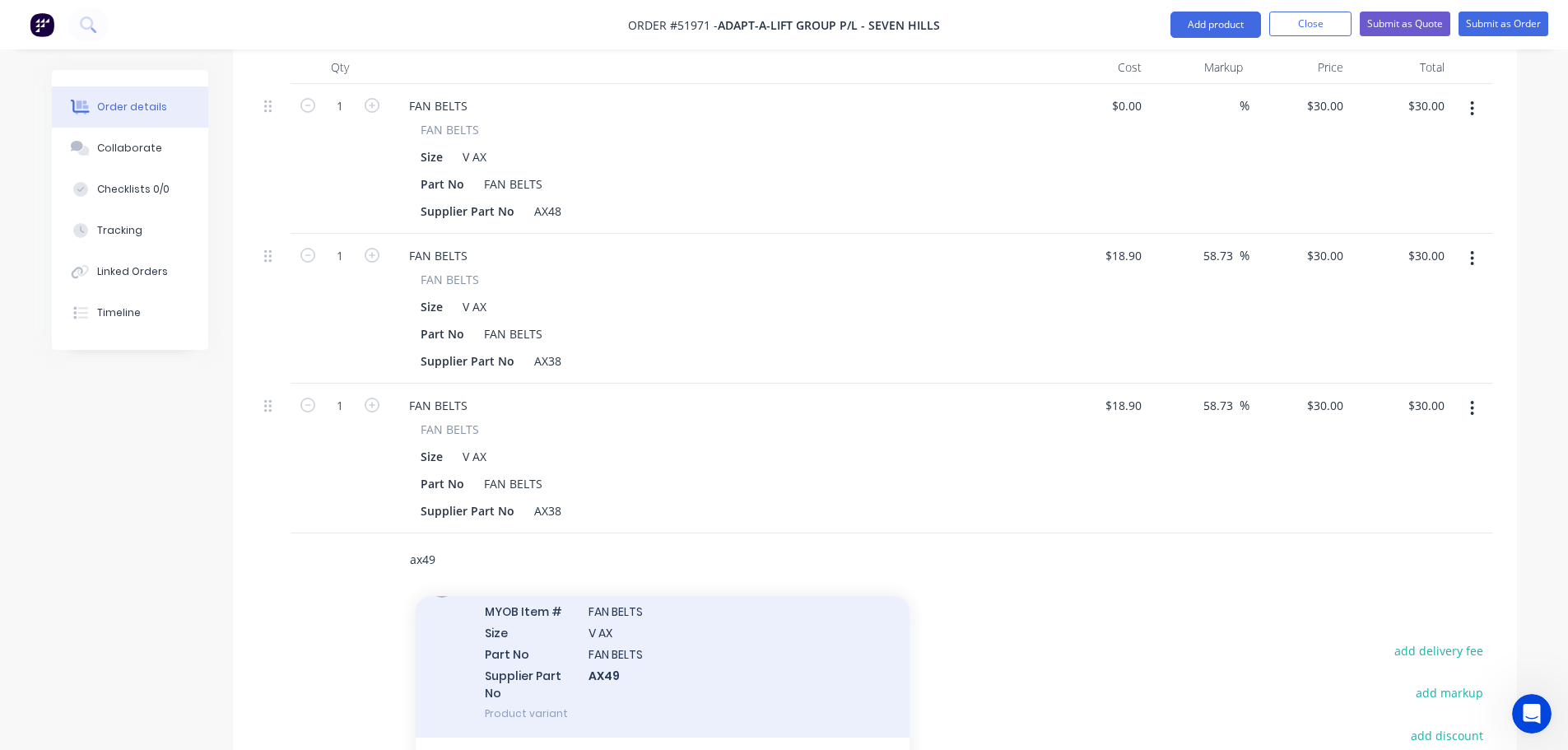
type input "ax49"
click at [537, 655] on div "FAN BELTS MYOB Item # FAN BELTS Size V AX Part No FAN BELTS Supplier Part No AX…" at bounding box center [662, 651] width 494 height 171
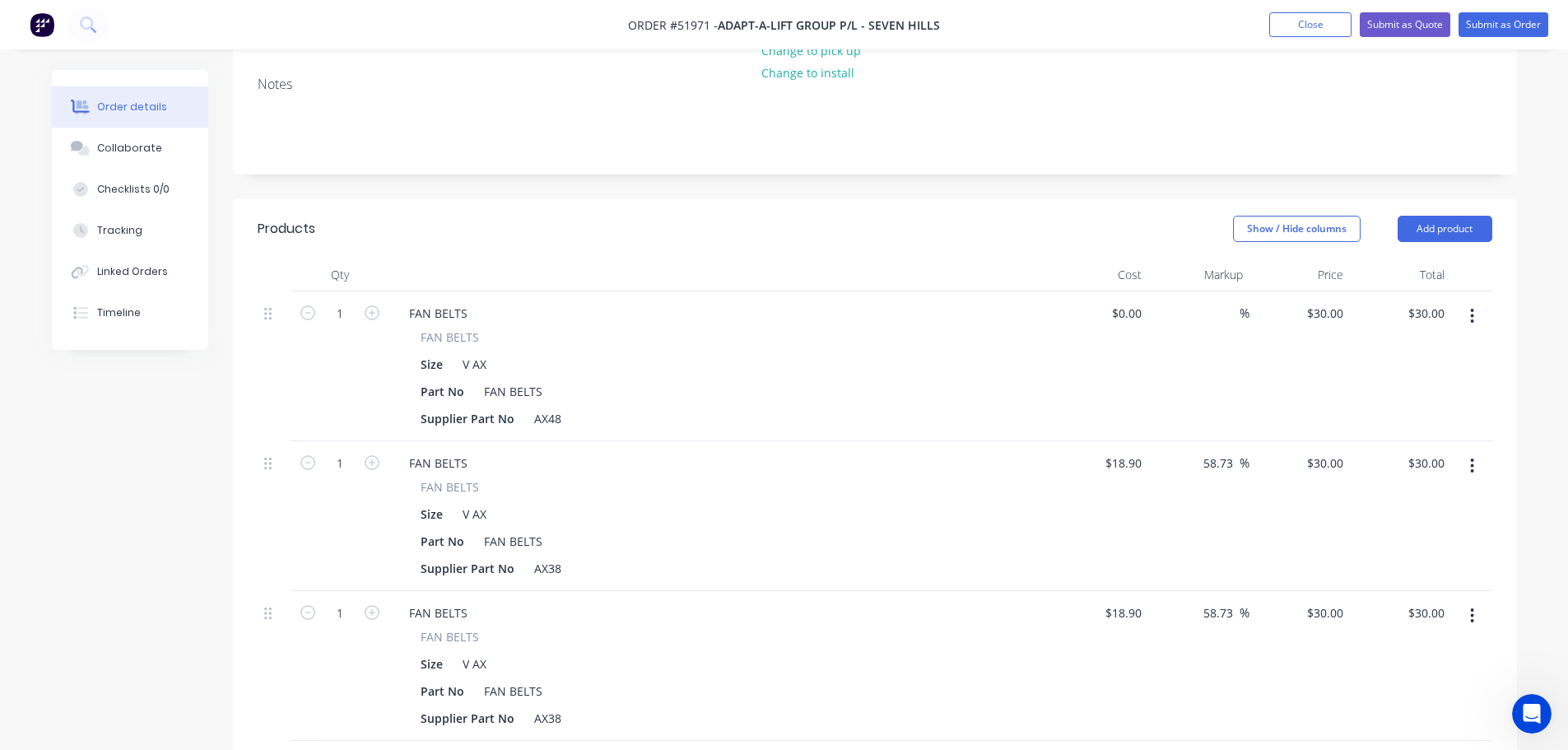
scroll to position [268, 0]
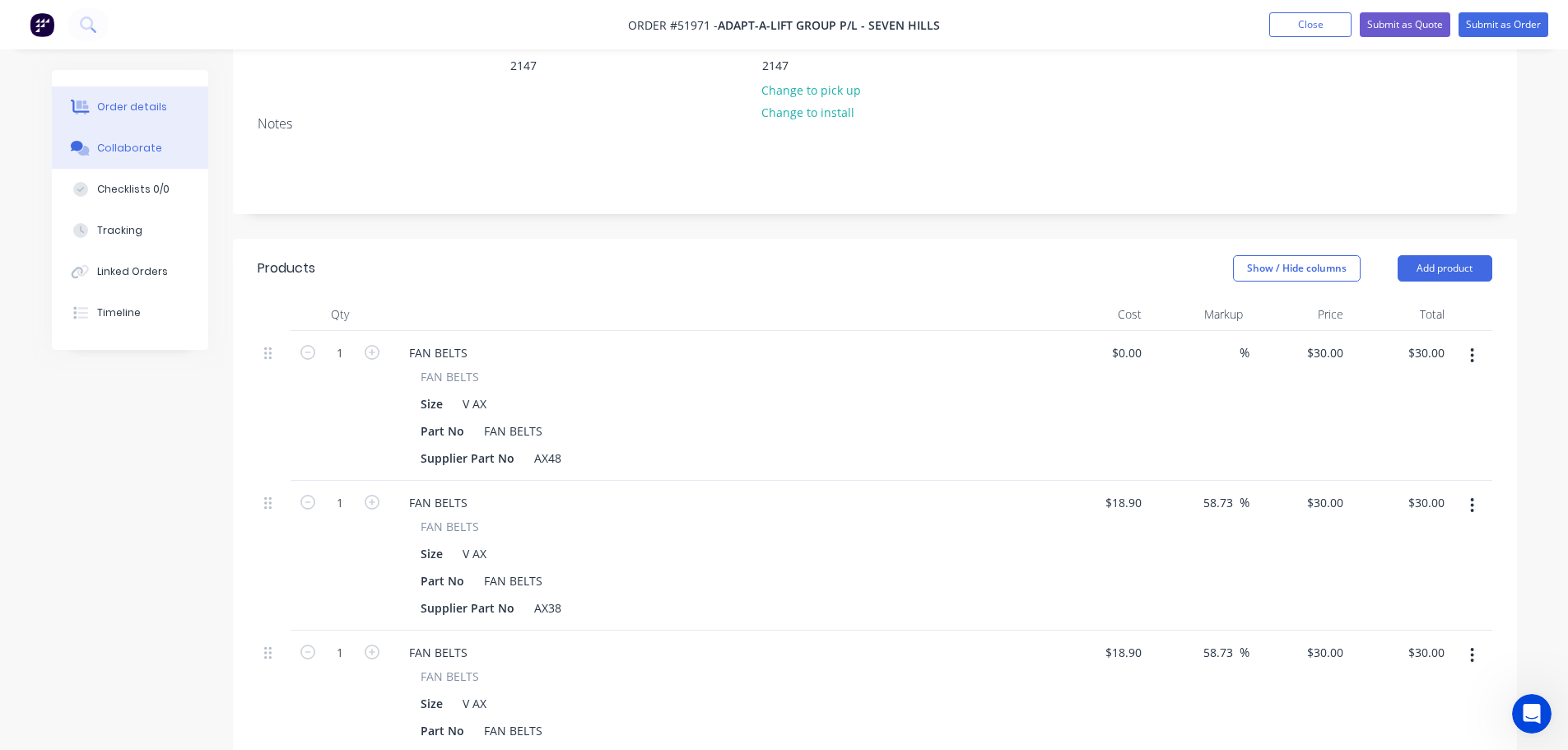
click at [144, 152] on div "Collaborate" at bounding box center [130, 148] width 65 height 15
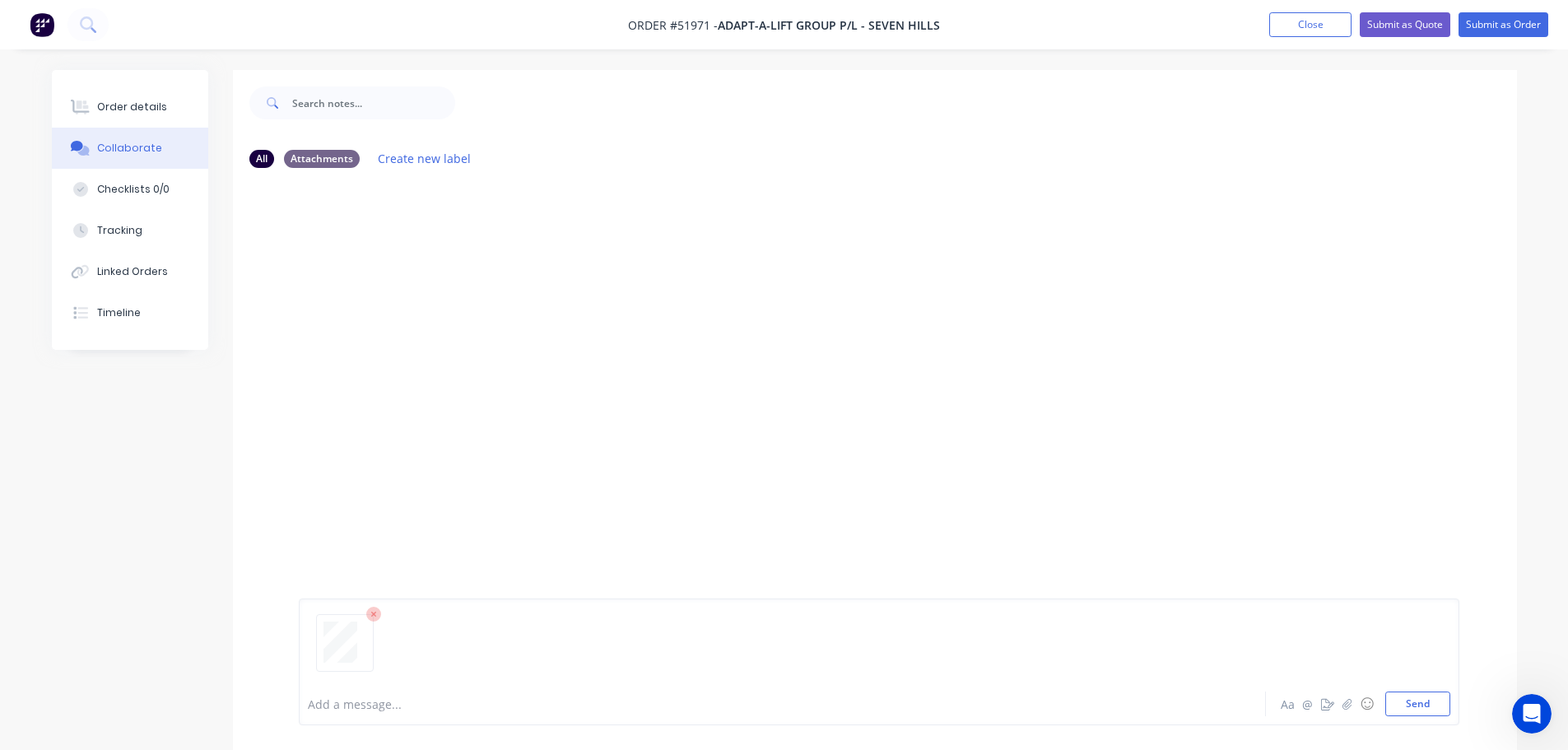
drag, startPoint x: 1406, startPoint y: 701, endPoint x: 1171, endPoint y: 559, distance: 274.6
click at [1403, 700] on button "Send" at bounding box center [1418, 703] width 65 height 25
click at [133, 117] on button "Order details" at bounding box center [130, 106] width 156 height 41
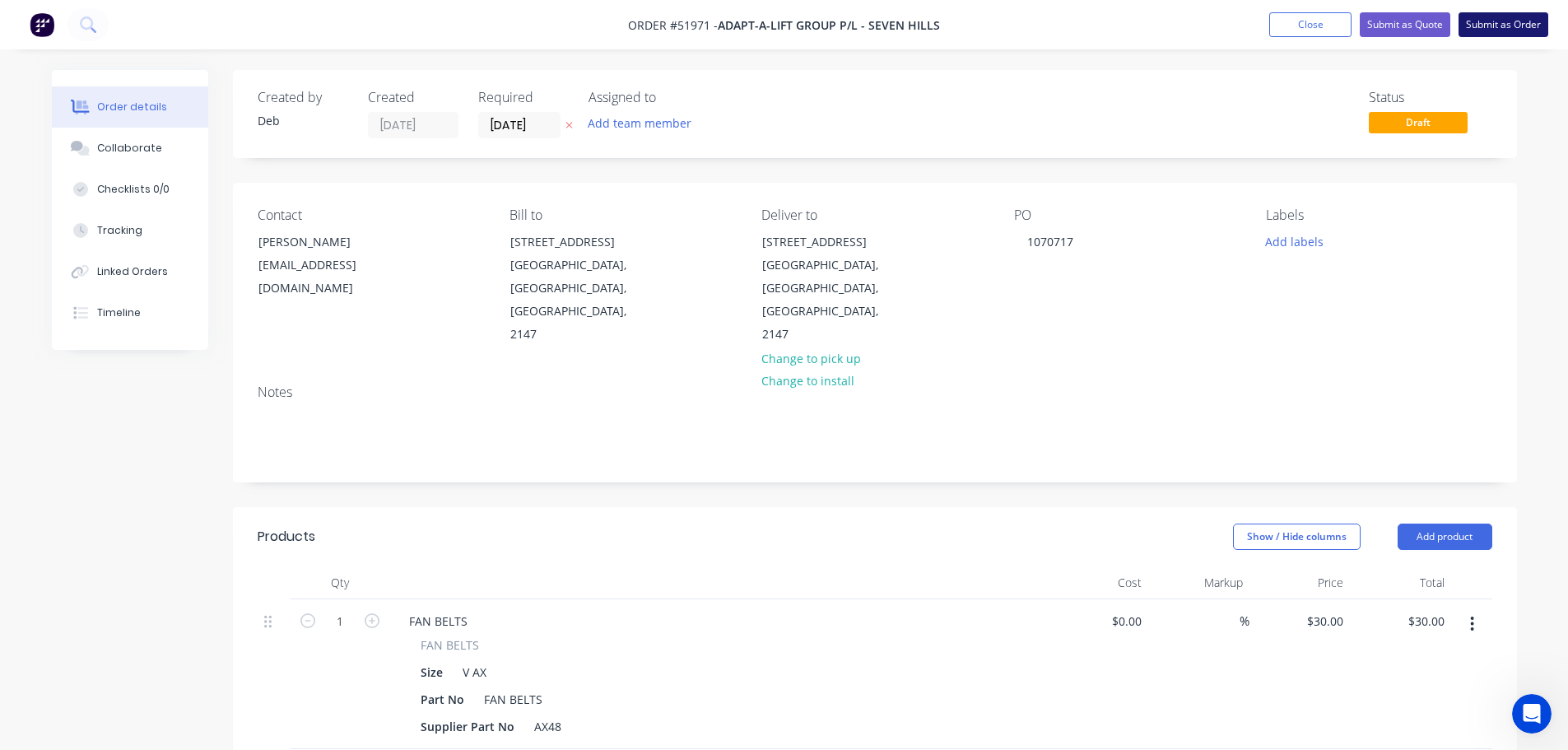
click at [1487, 30] on button "Submit as Order" at bounding box center [1503, 24] width 90 height 25
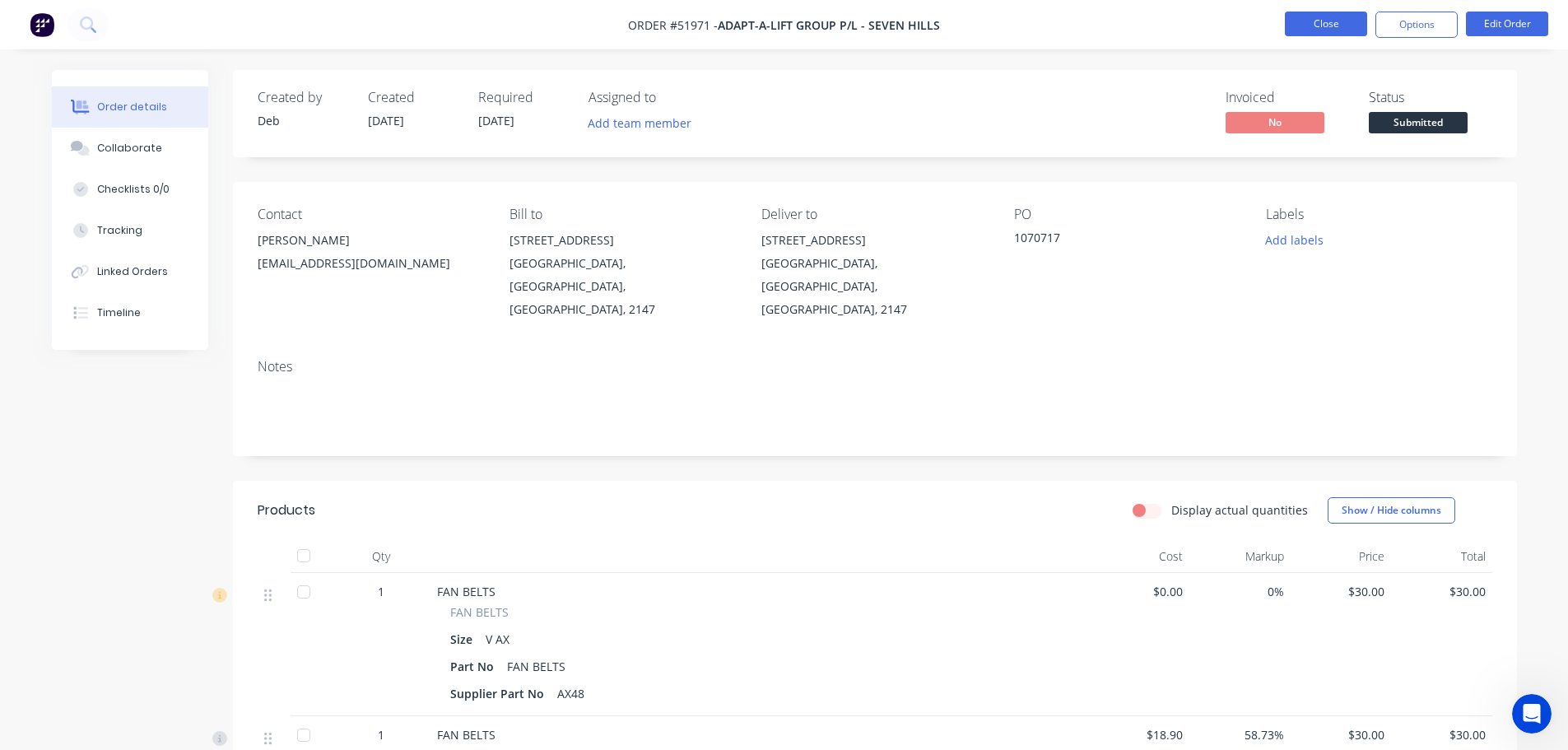
click at [1329, 30] on button "Close" at bounding box center [1326, 23] width 82 height 25
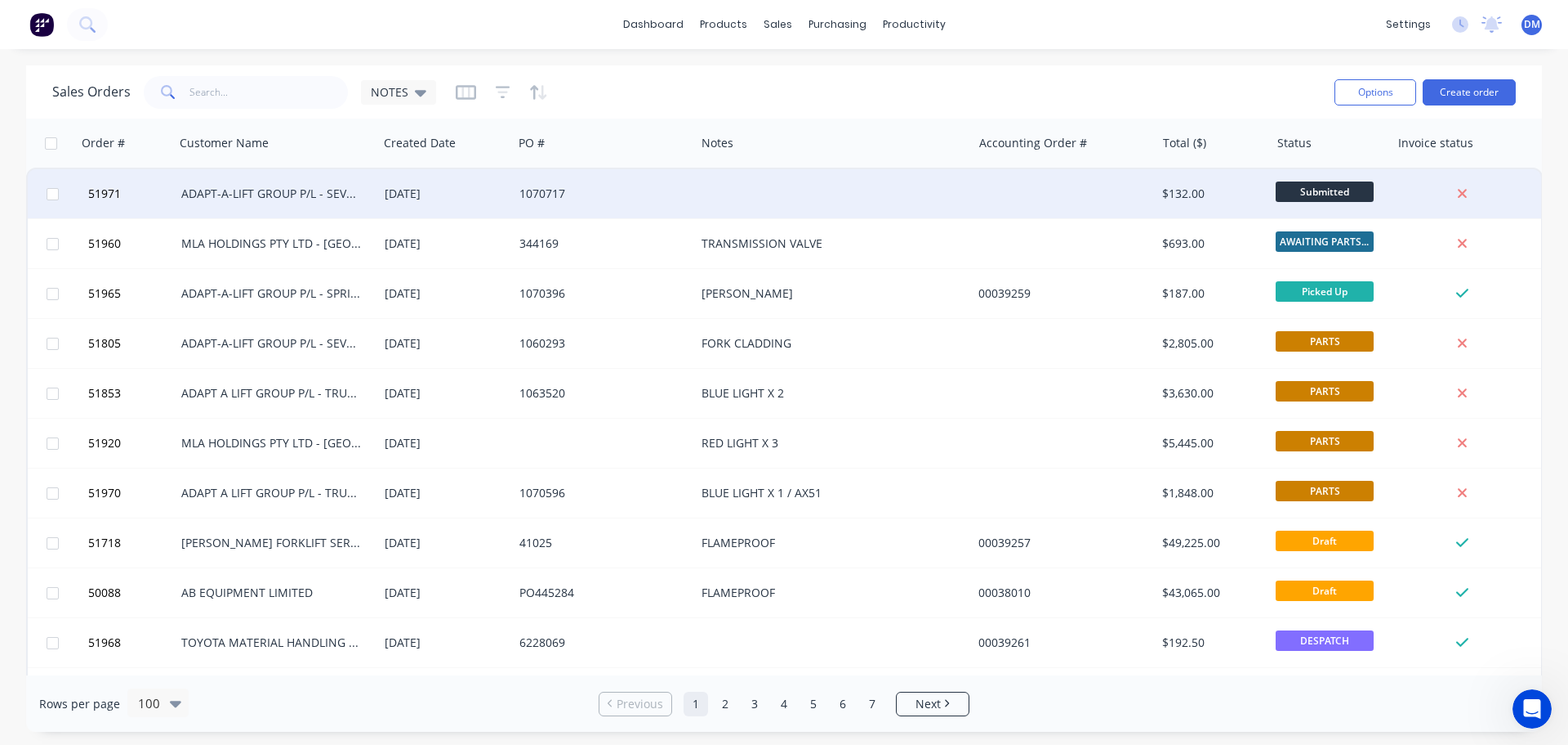
click at [630, 199] on div "1070717" at bounding box center [599, 194] width 161 height 17
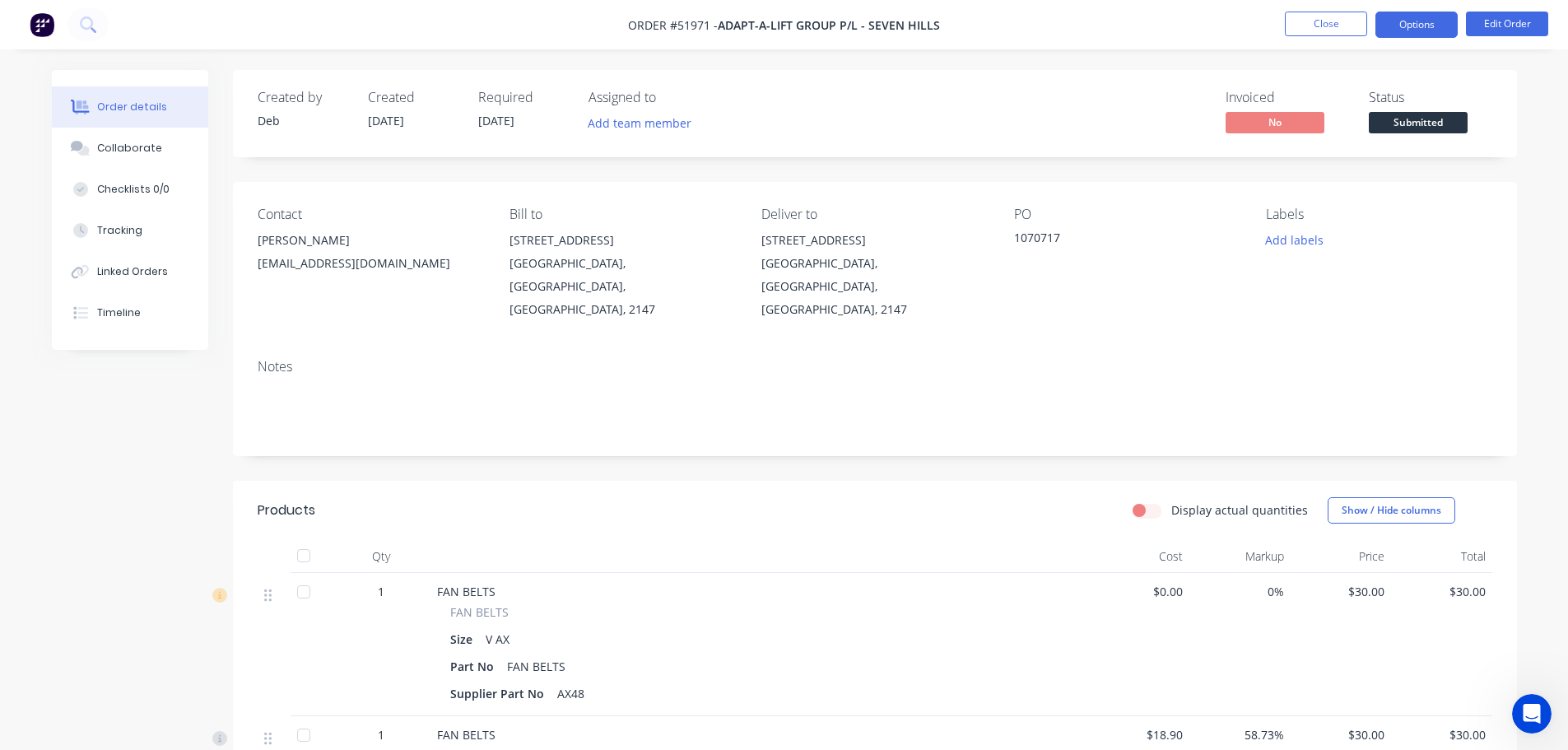
click at [1410, 18] on button "Options" at bounding box center [1416, 24] width 82 height 26
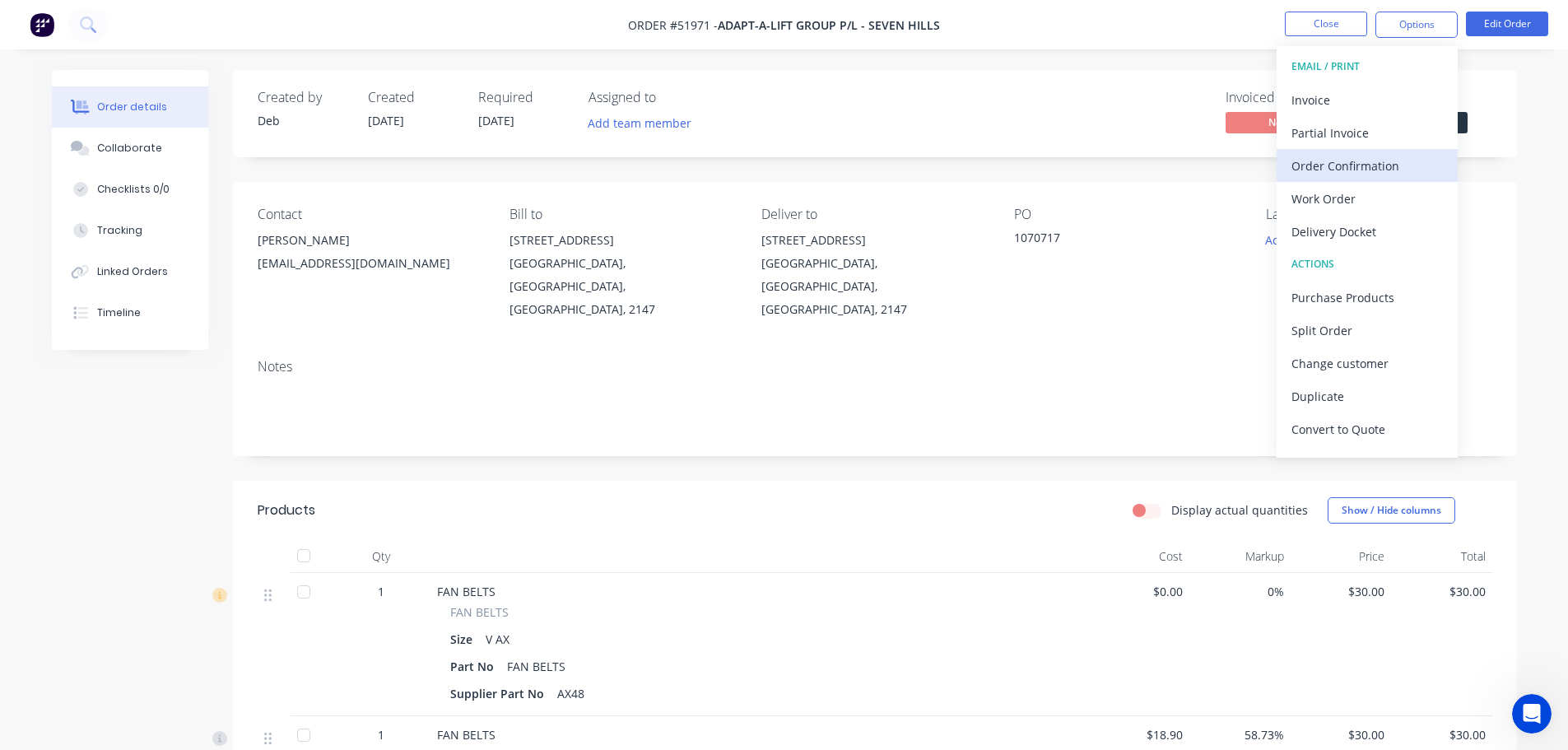
click at [1372, 169] on div "Order Confirmation" at bounding box center [1367, 166] width 152 height 24
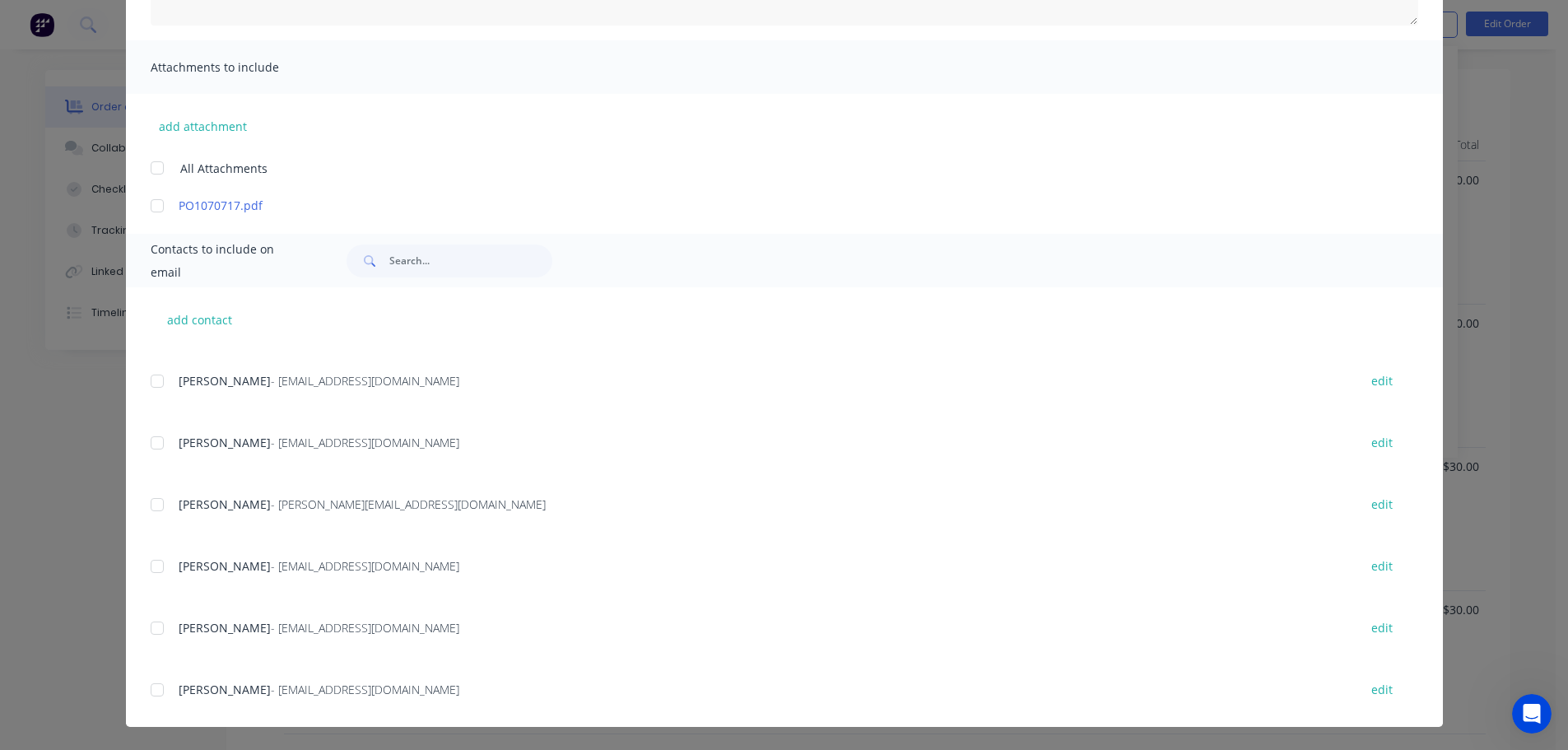
scroll to position [427, 0]
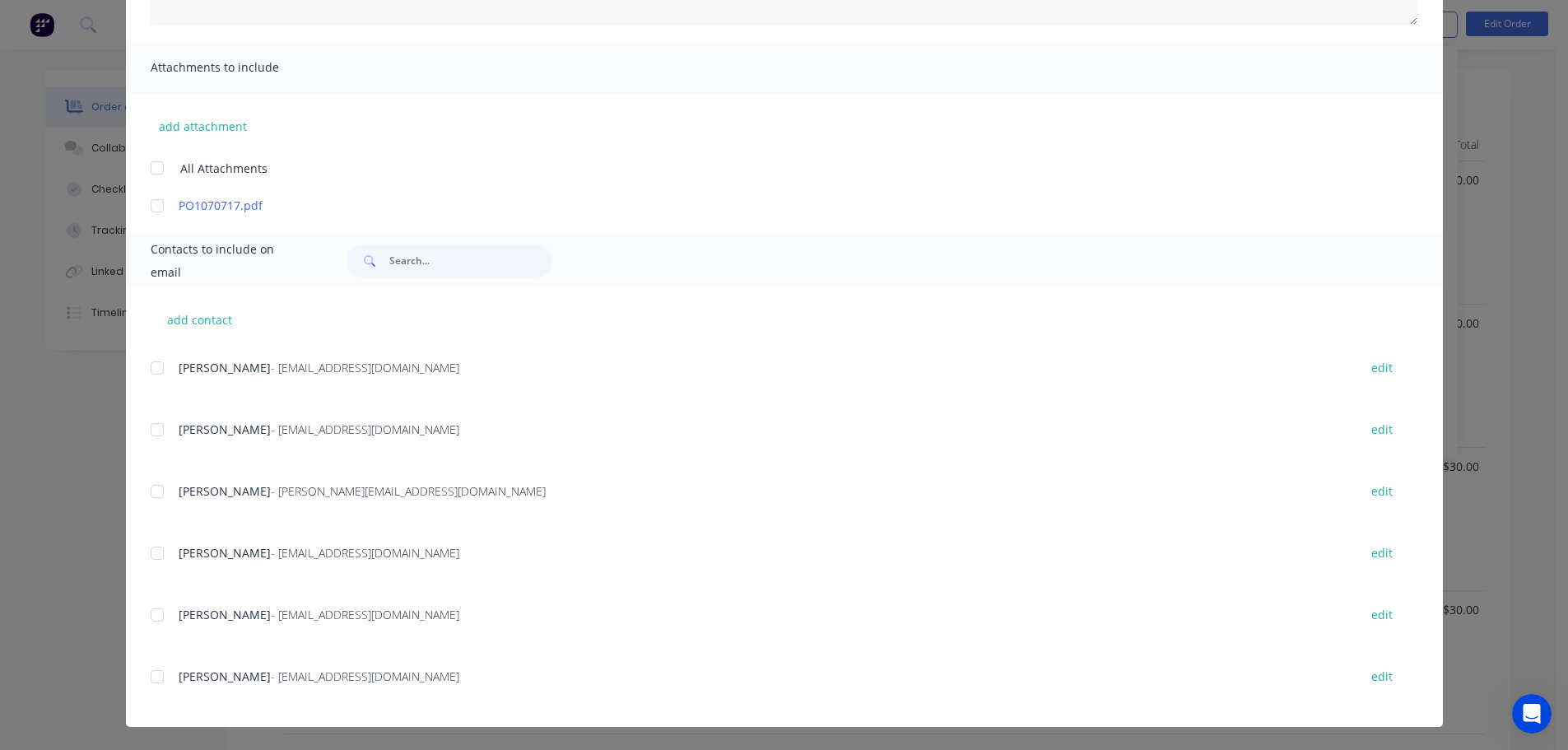
click at [150, 556] on div at bounding box center [157, 553] width 33 height 33
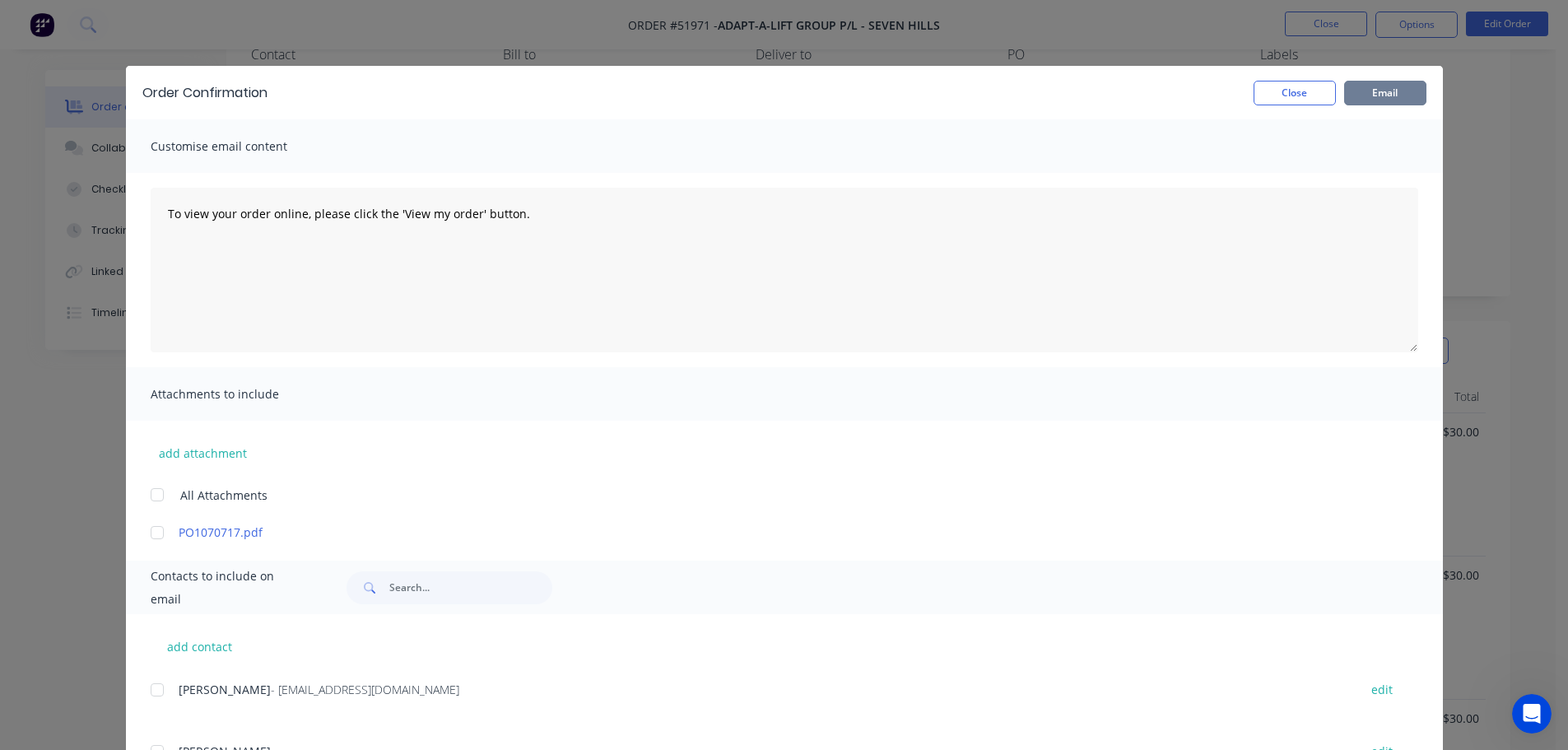
scroll to position [0, 0]
click at [1382, 97] on button "Email" at bounding box center [1385, 92] width 82 height 25
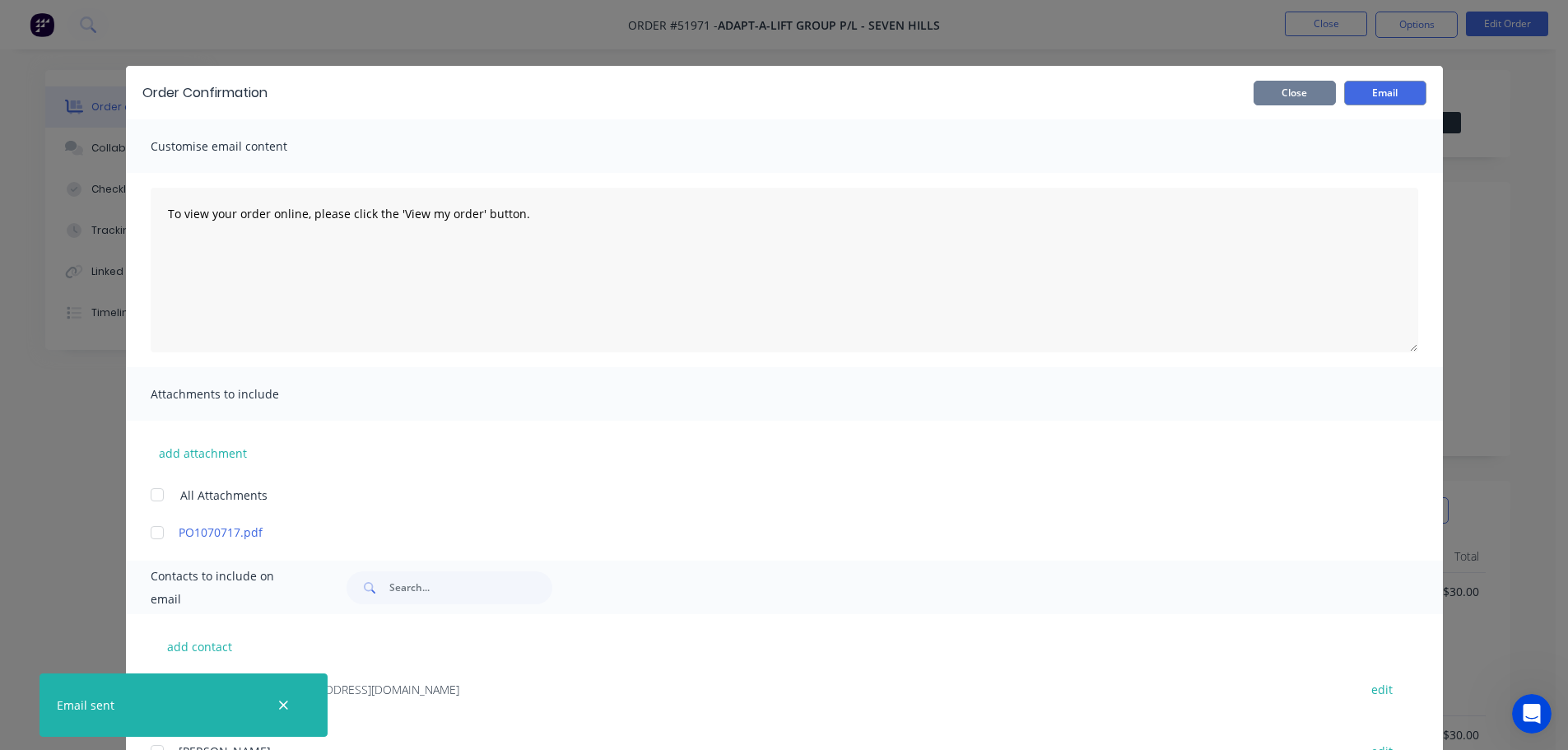
click at [1317, 97] on button "Close" at bounding box center [1294, 92] width 82 height 25
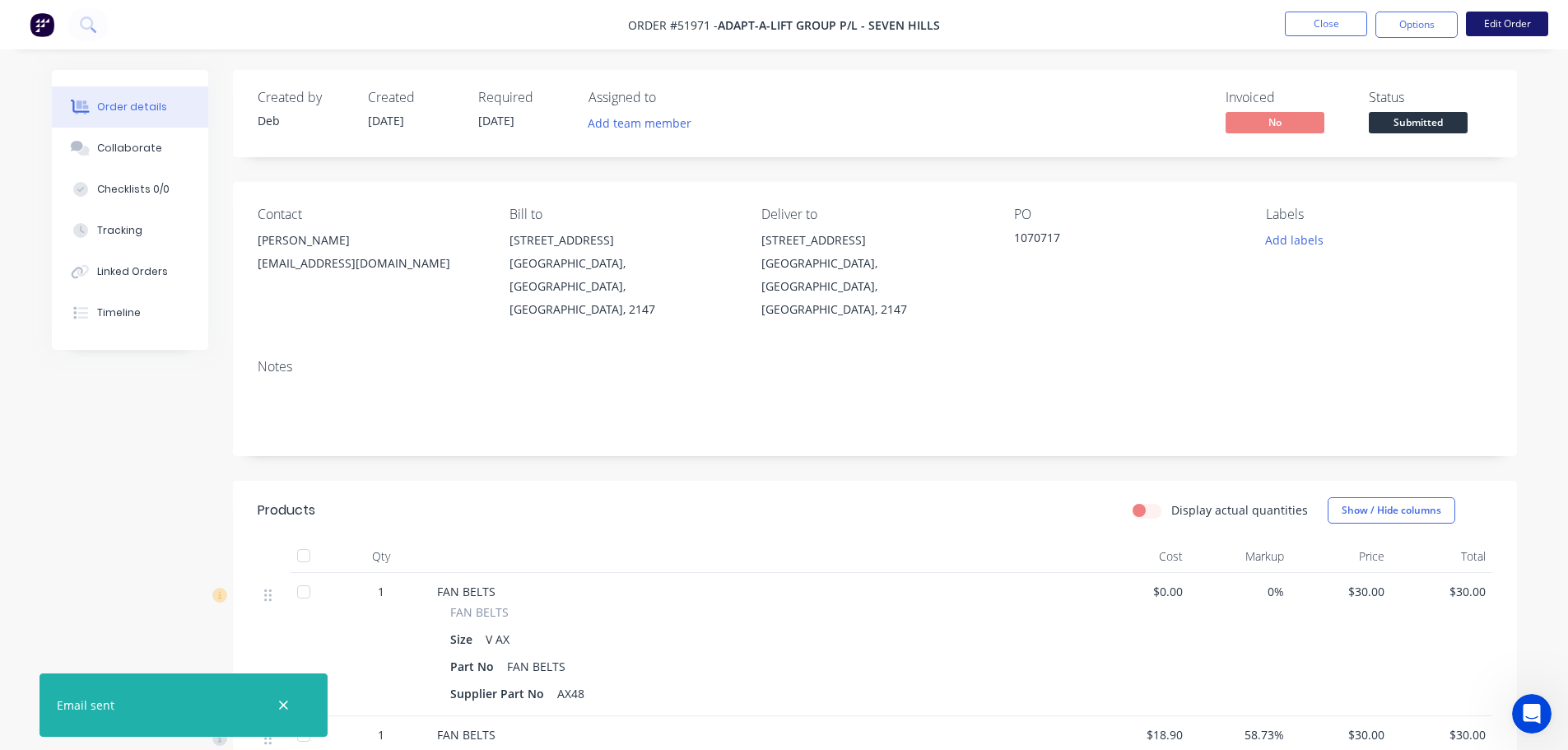
click at [1498, 22] on button "Edit Order" at bounding box center [1507, 23] width 82 height 25
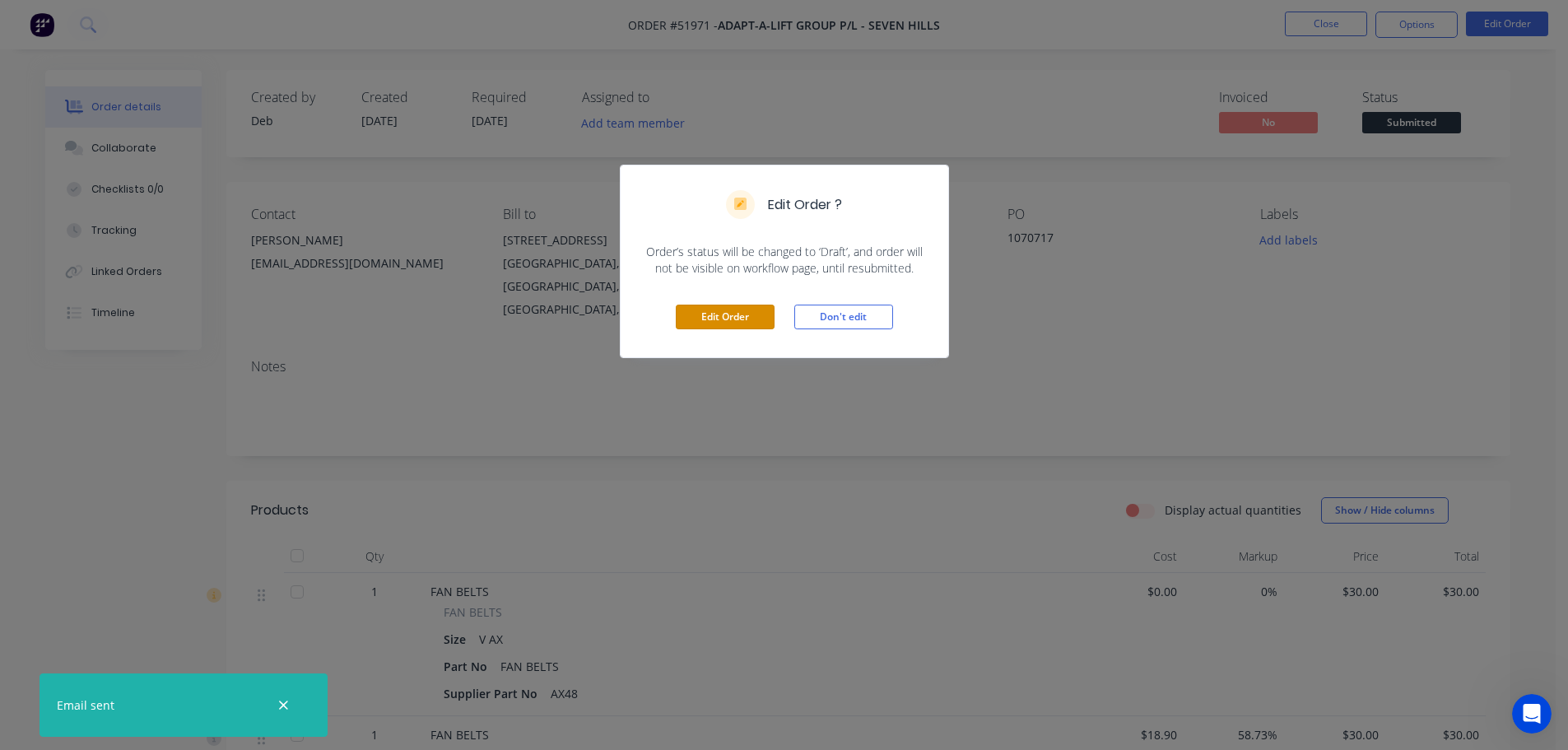
click at [693, 314] on button "Edit Order" at bounding box center [725, 316] width 99 height 25
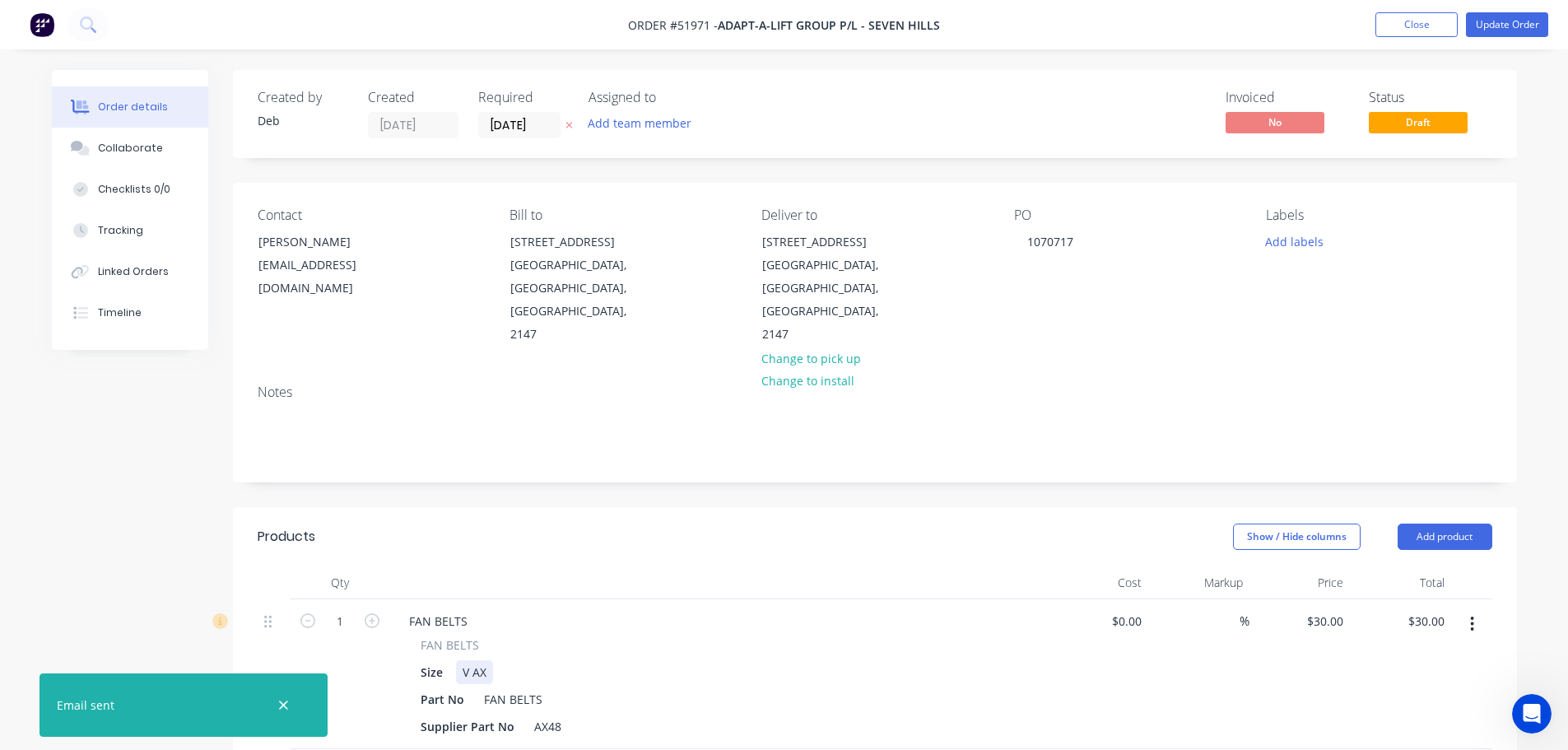
click at [506, 660] on div "Size V AX" at bounding box center [715, 672] width 602 height 24
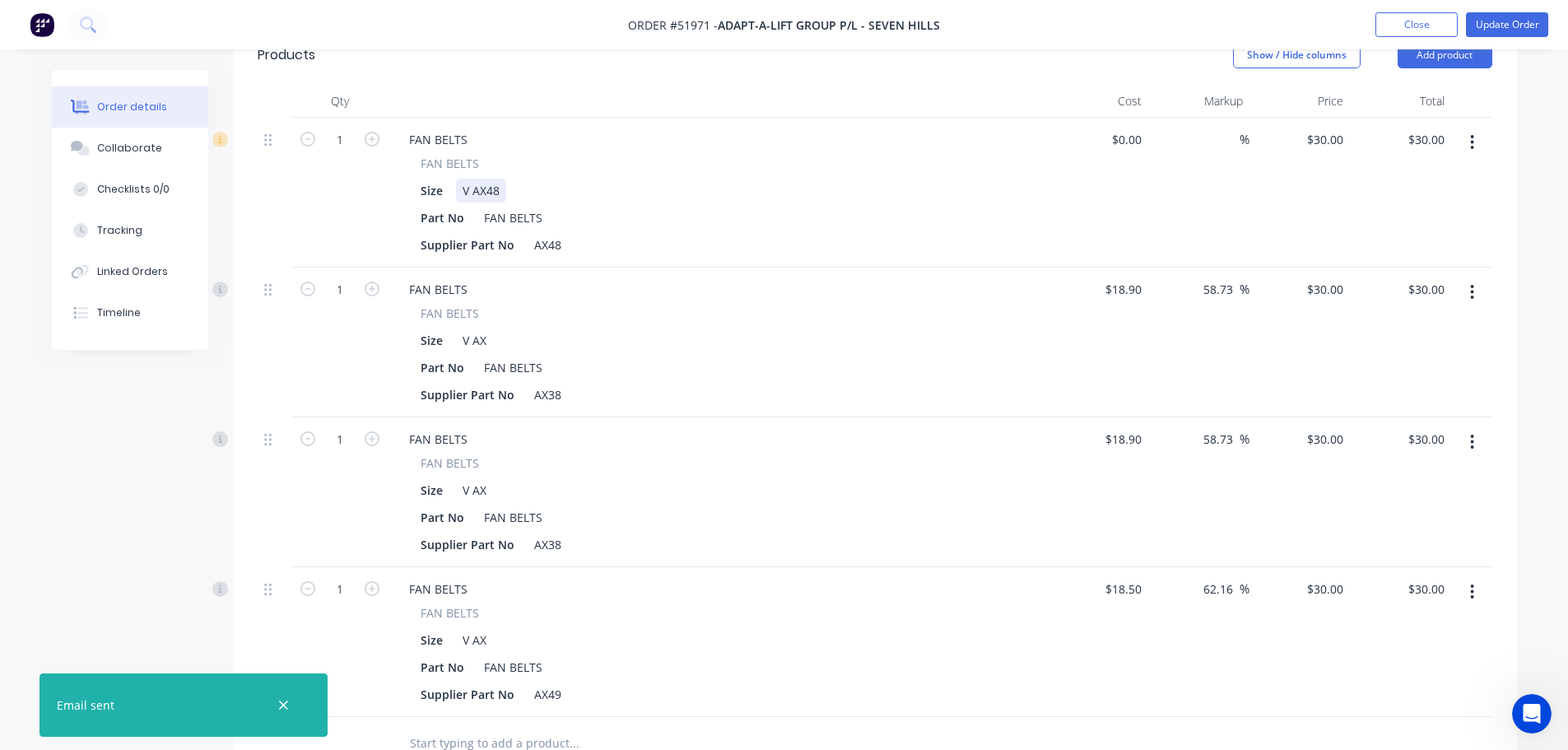
scroll to position [494, 0]
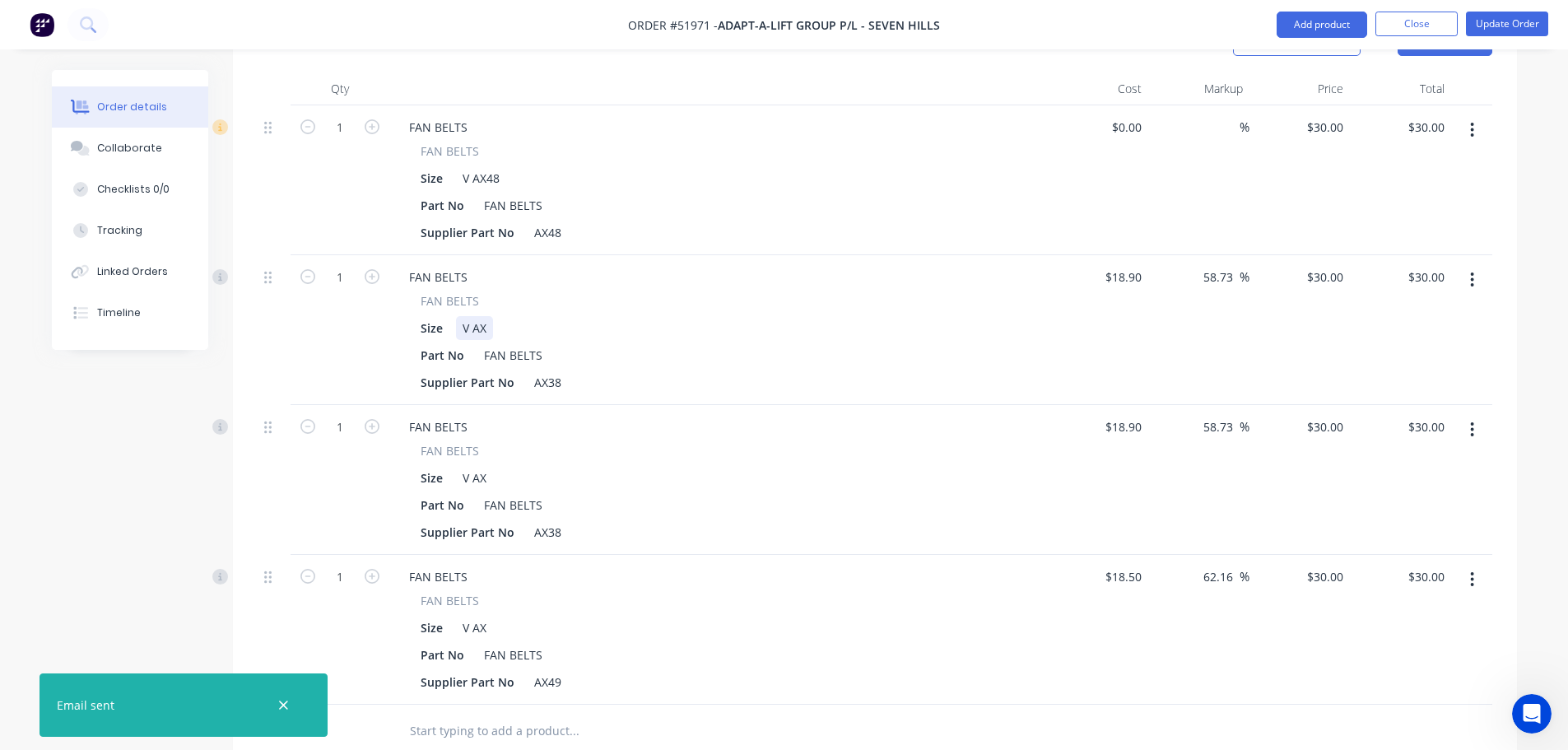
click at [499, 316] on div "Size V AX" at bounding box center [715, 328] width 602 height 24
click at [504, 466] on div "Size V AX" at bounding box center [715, 478] width 602 height 24
click at [508, 616] on div "Size V AX" at bounding box center [715, 628] width 602 height 24
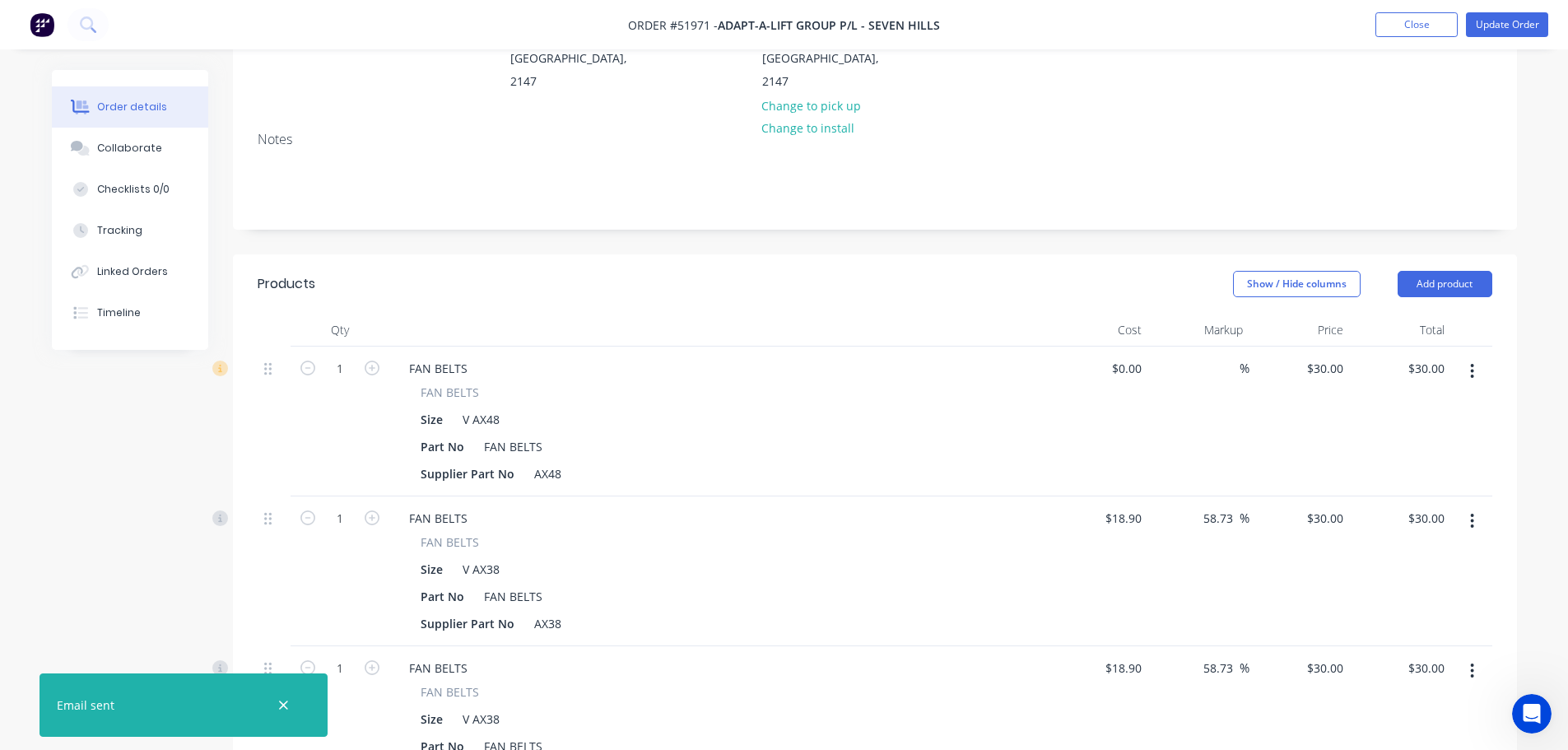
scroll to position [0, 0]
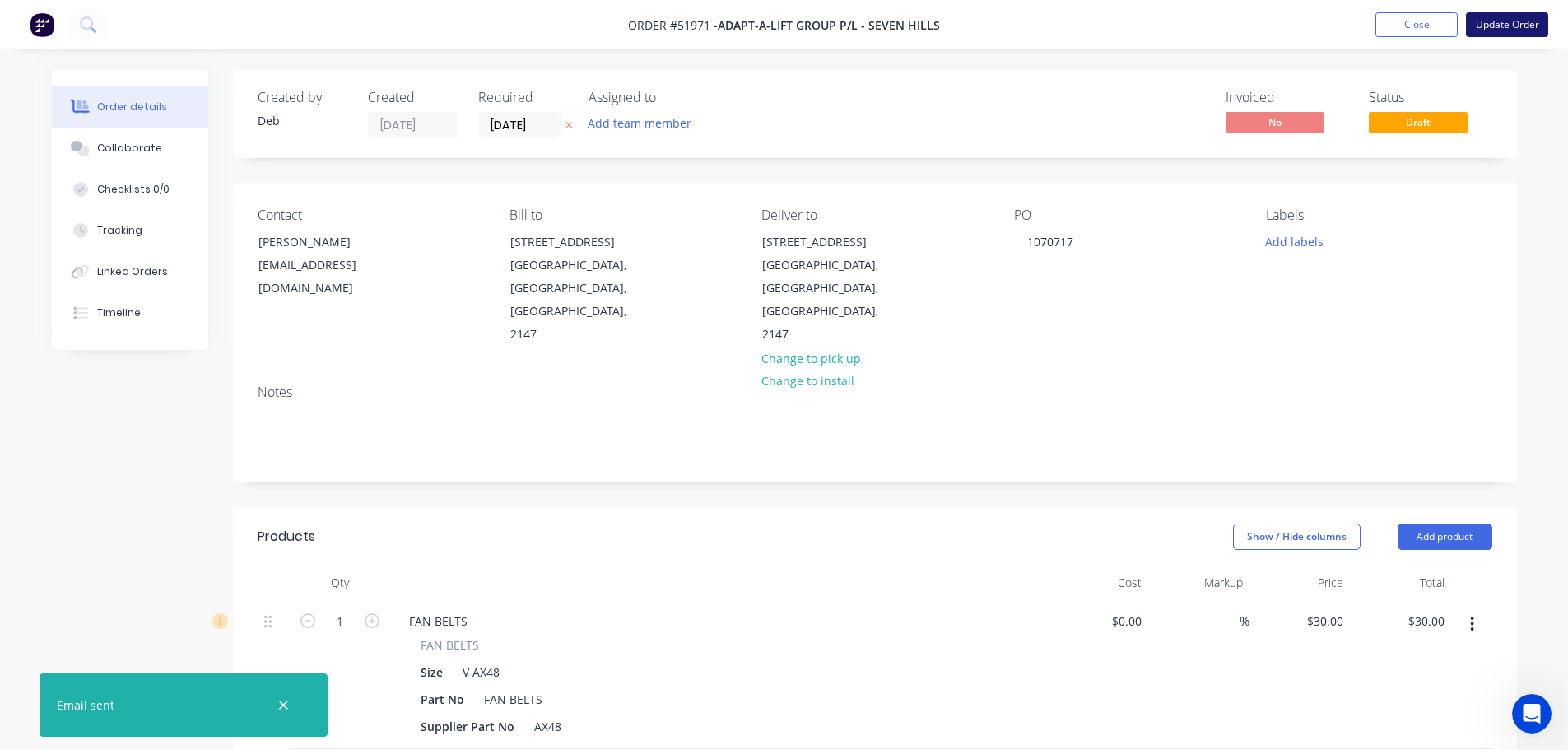
click at [1490, 23] on button "Update Order" at bounding box center [1507, 24] width 82 height 25
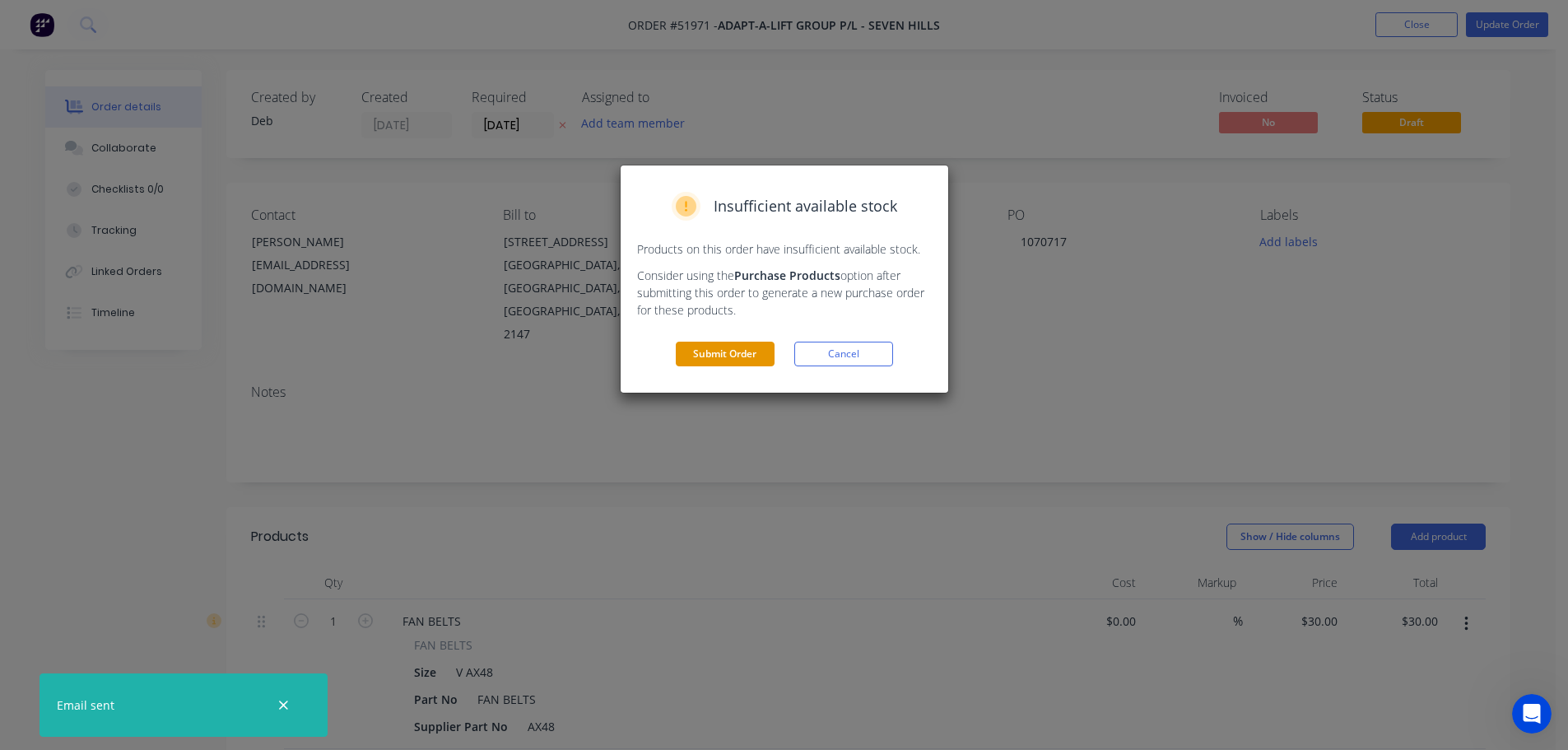
click at [704, 358] on button "Submit Order" at bounding box center [725, 353] width 99 height 25
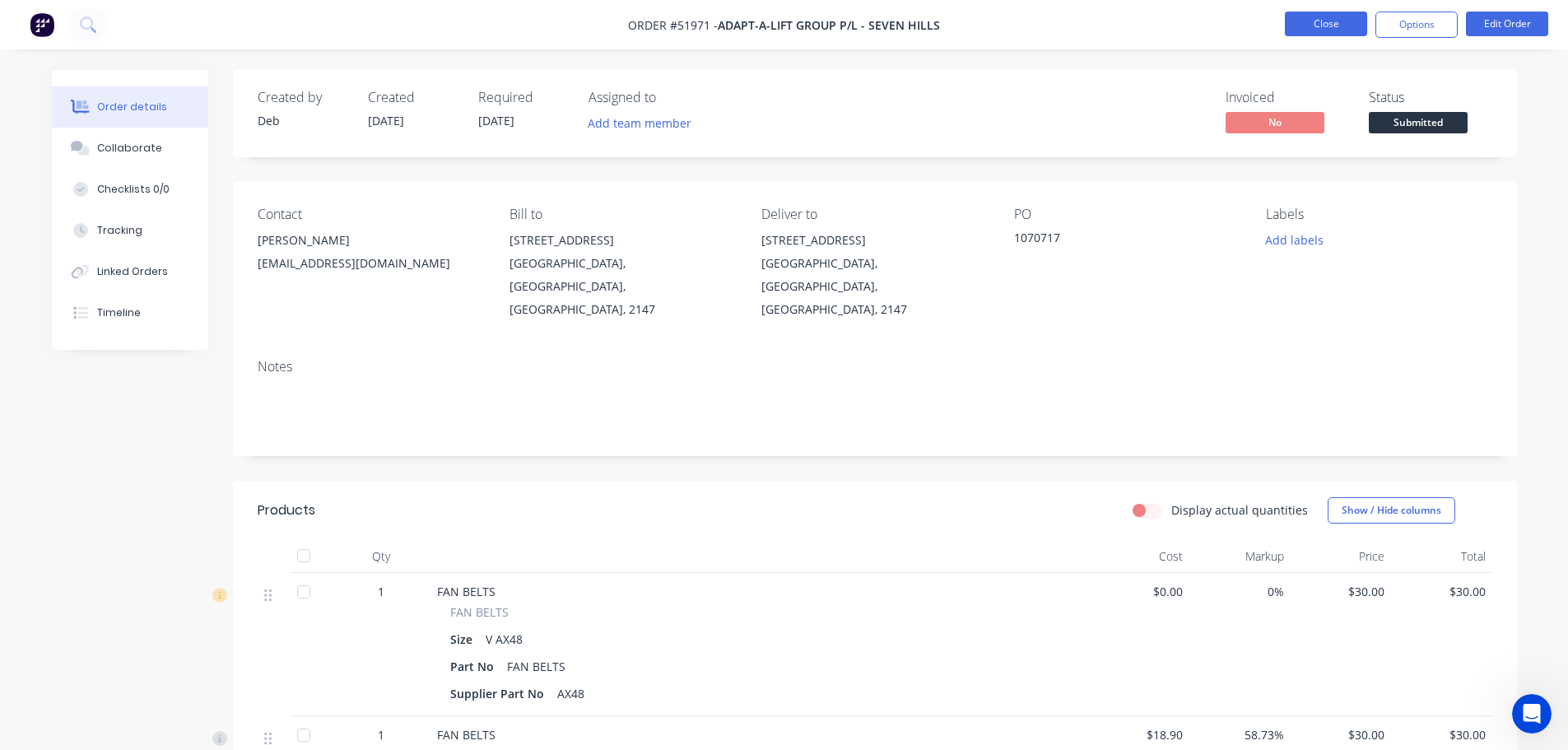
click at [1296, 26] on button "Close" at bounding box center [1326, 23] width 82 height 25
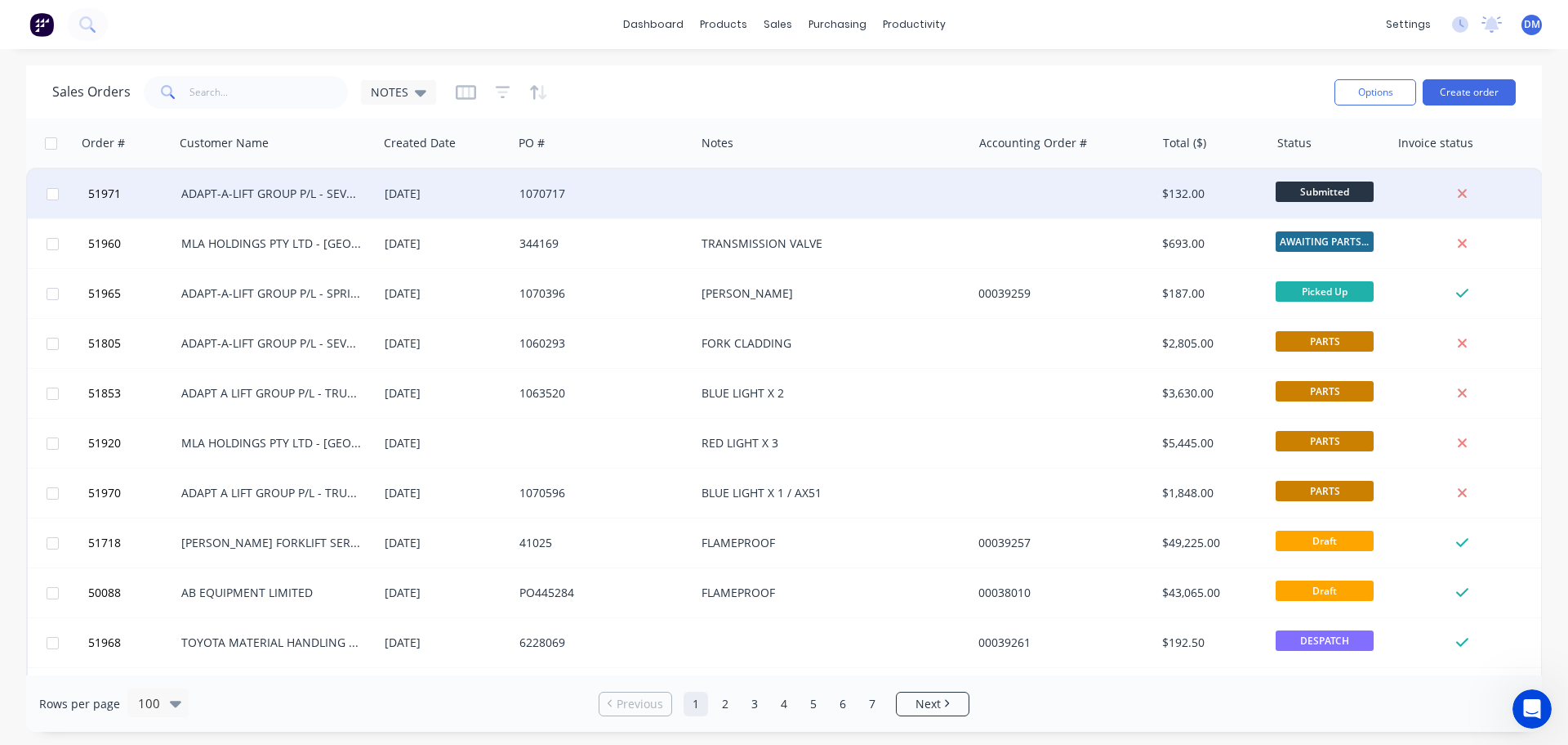
click at [724, 198] on div at bounding box center [834, 193] width 277 height 49
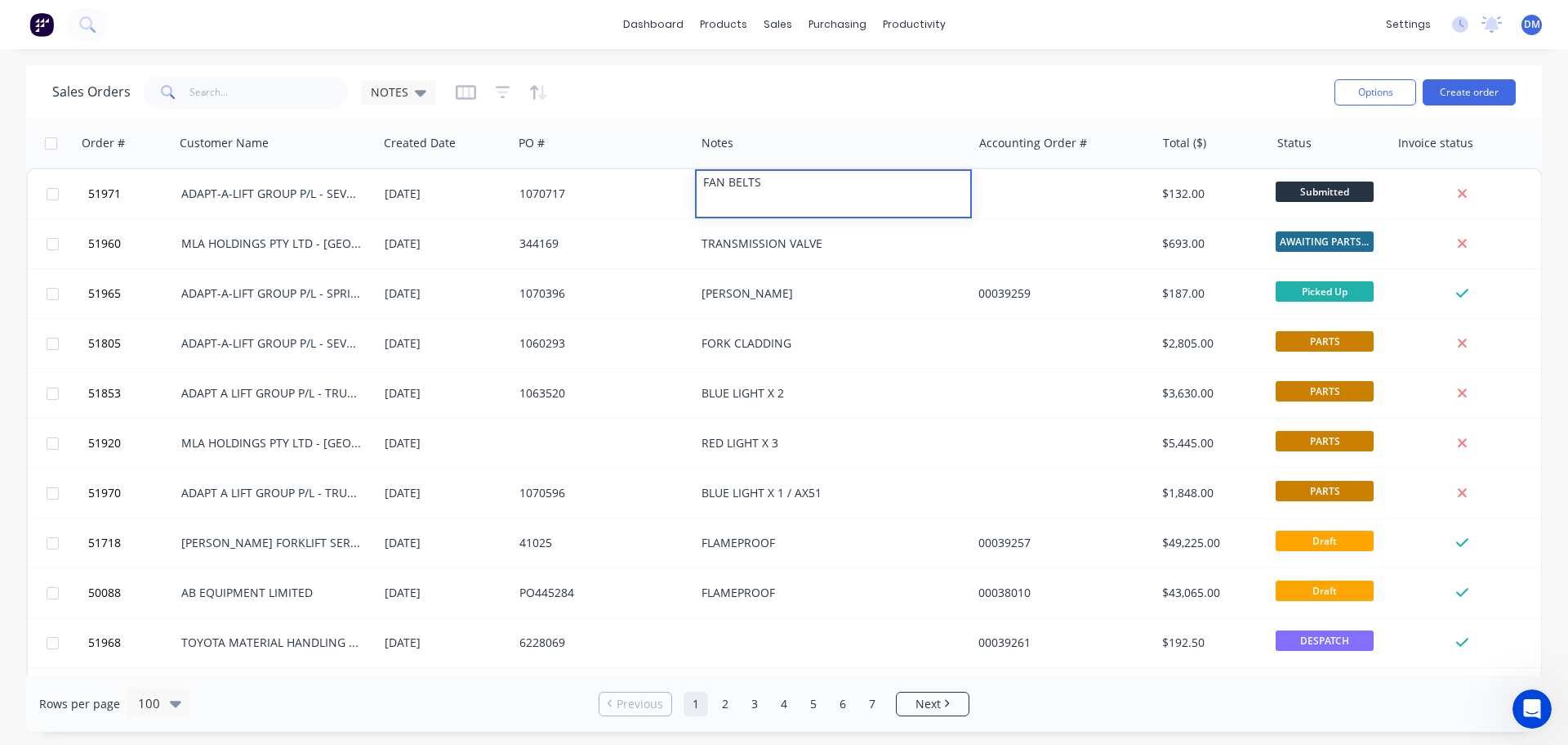
click at [635, 107] on div "Sales Orders NOTES" at bounding box center [687, 92] width 1270 height 40
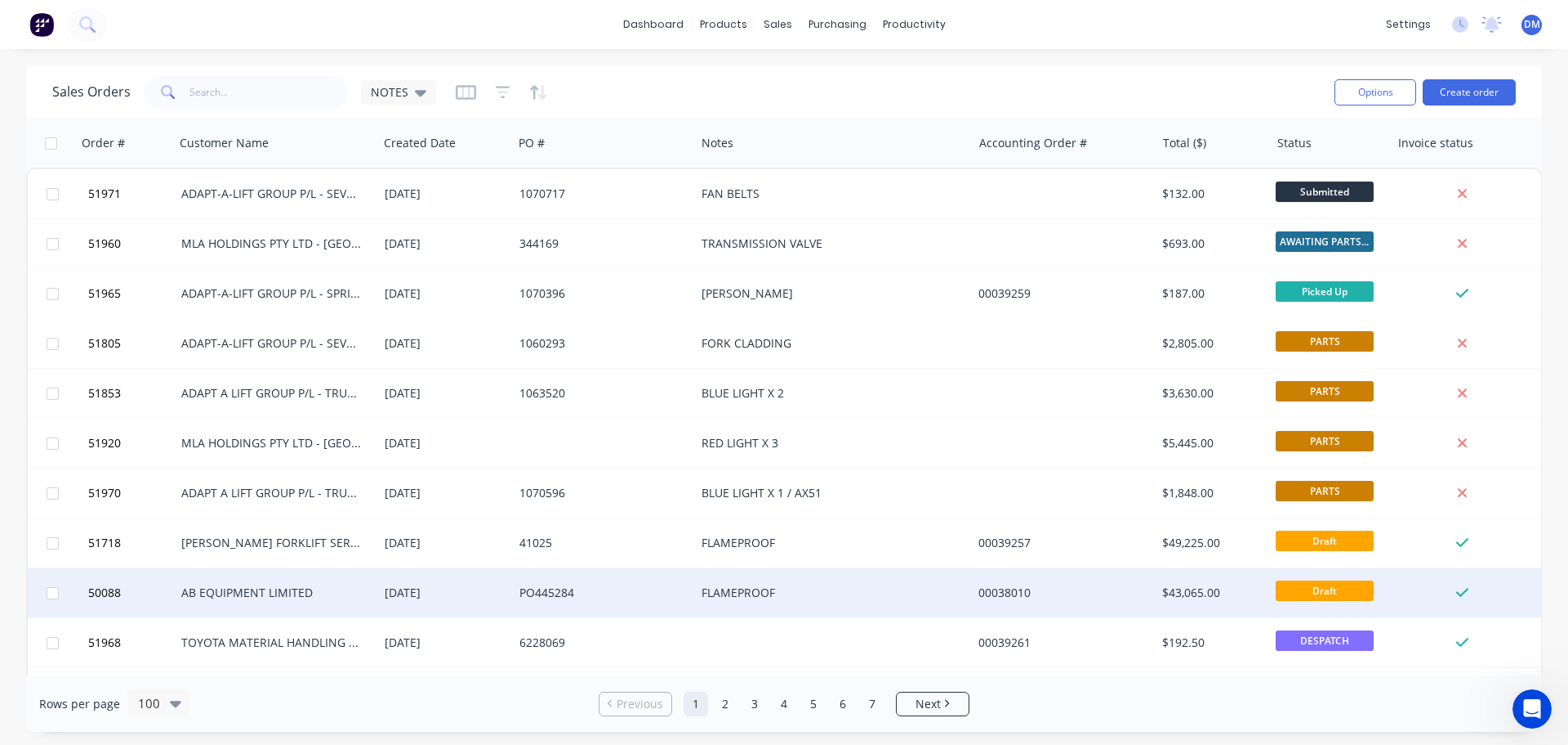
click at [222, 597] on div "AB EQUIPMENT LIMITED" at bounding box center [273, 593] width 182 height 17
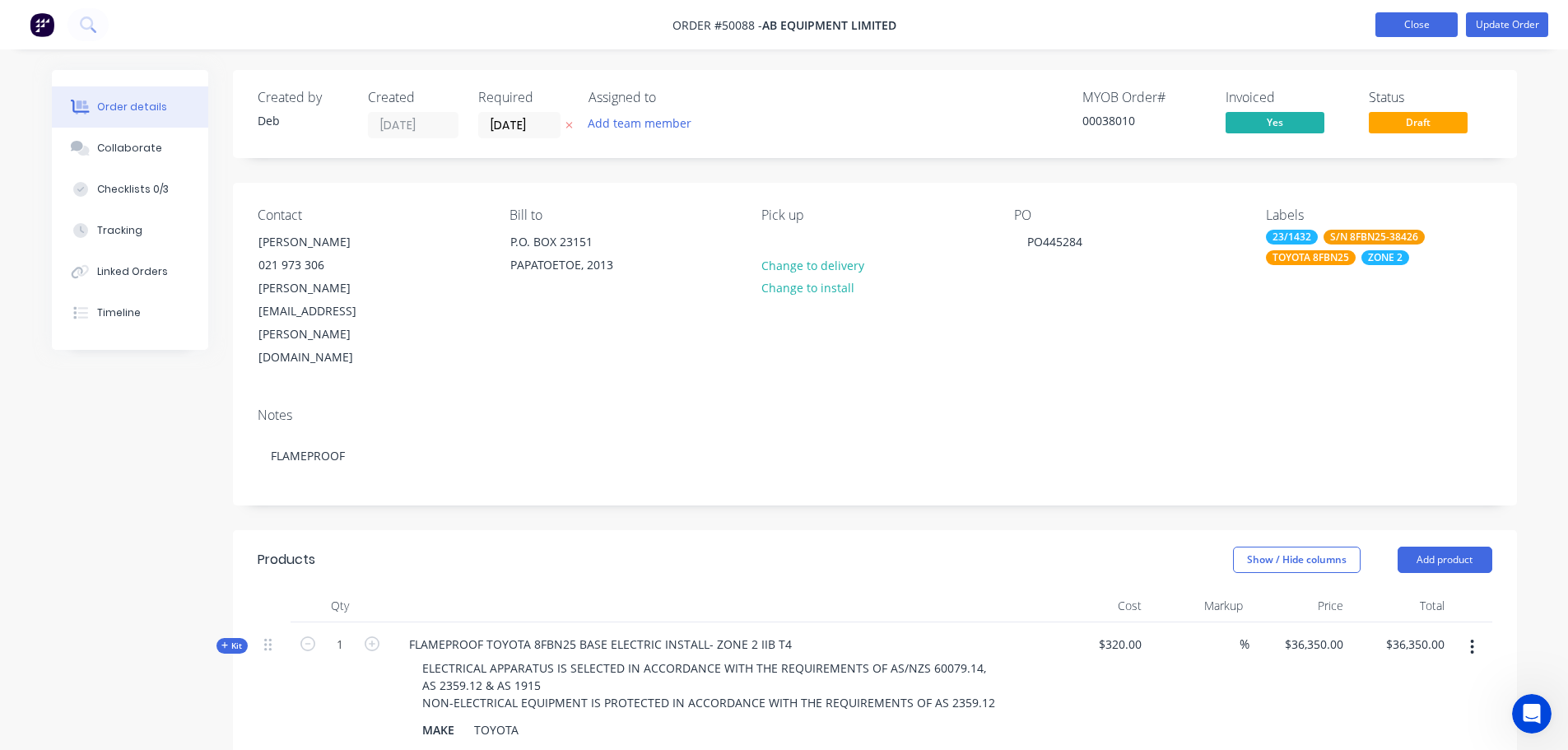
click at [1406, 24] on button "Close" at bounding box center [1416, 24] width 82 height 25
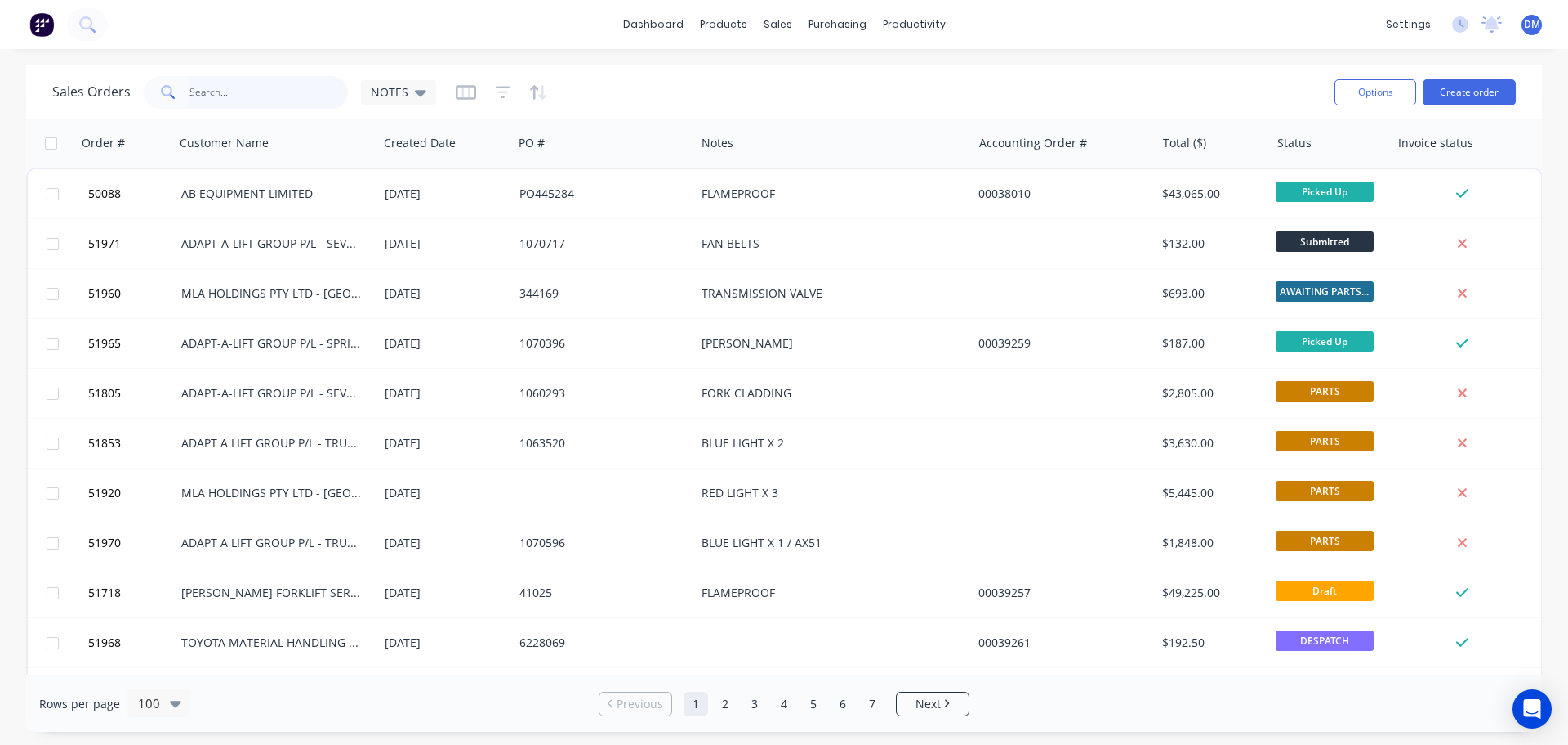
drag, startPoint x: 230, startPoint y: 96, endPoint x: 244, endPoint y: 95, distance: 14.0
click at [230, 94] on input "text" at bounding box center [269, 93] width 160 height 33
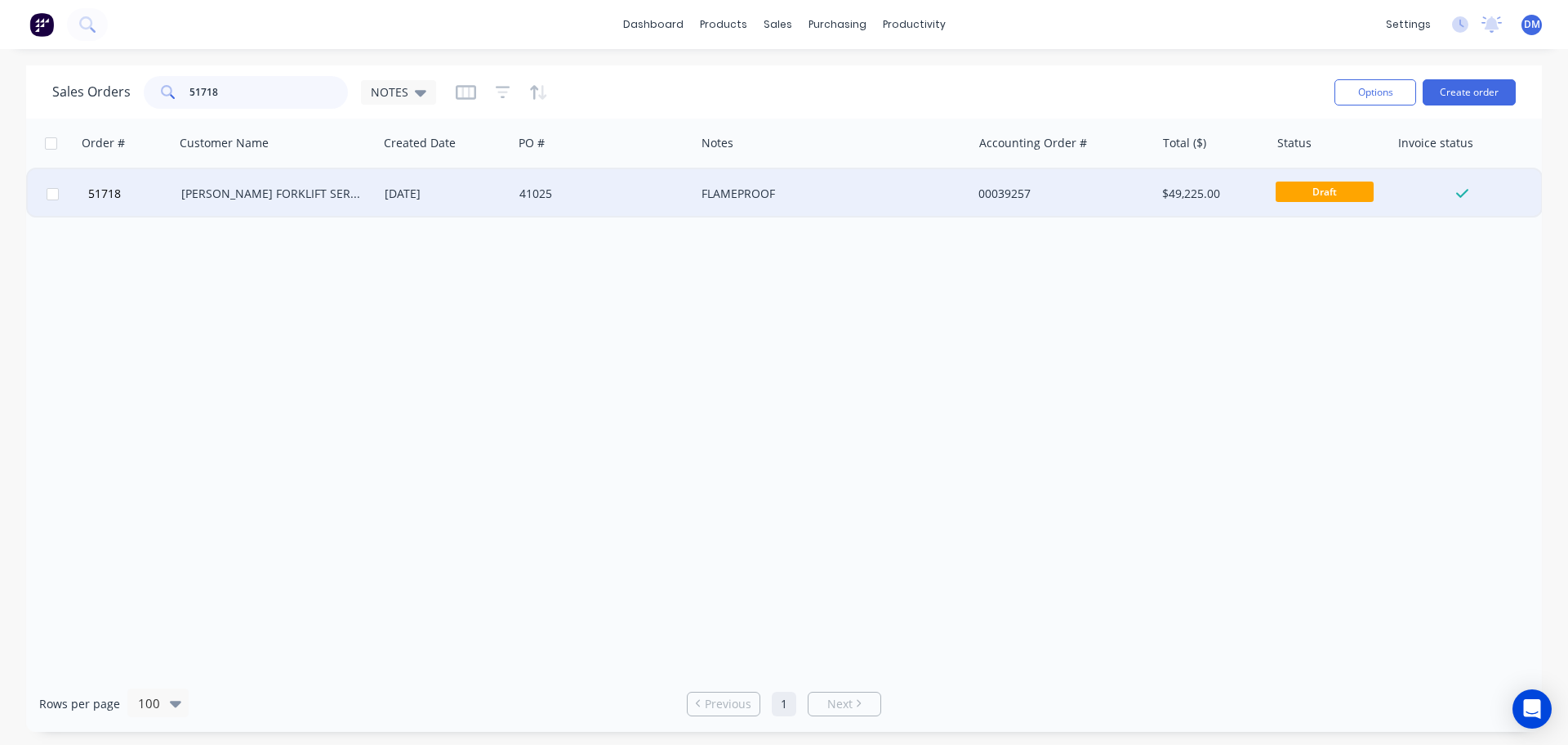
type input "51718"
click at [271, 181] on div "[PERSON_NAME] FORKLIFT SERVICES - [GEOGRAPHIC_DATA]" at bounding box center [276, 193] width 204 height 49
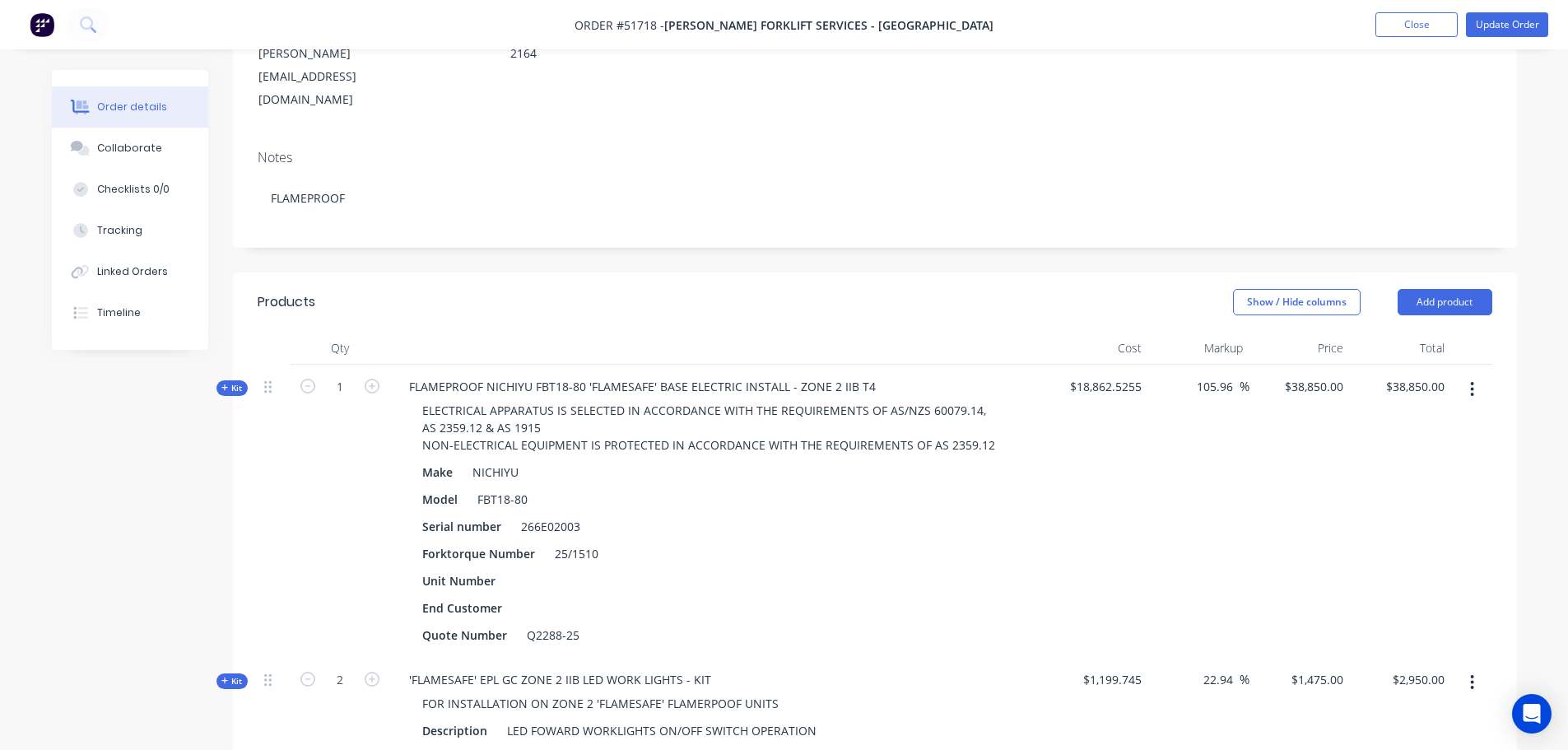
scroll to position [227, 0]
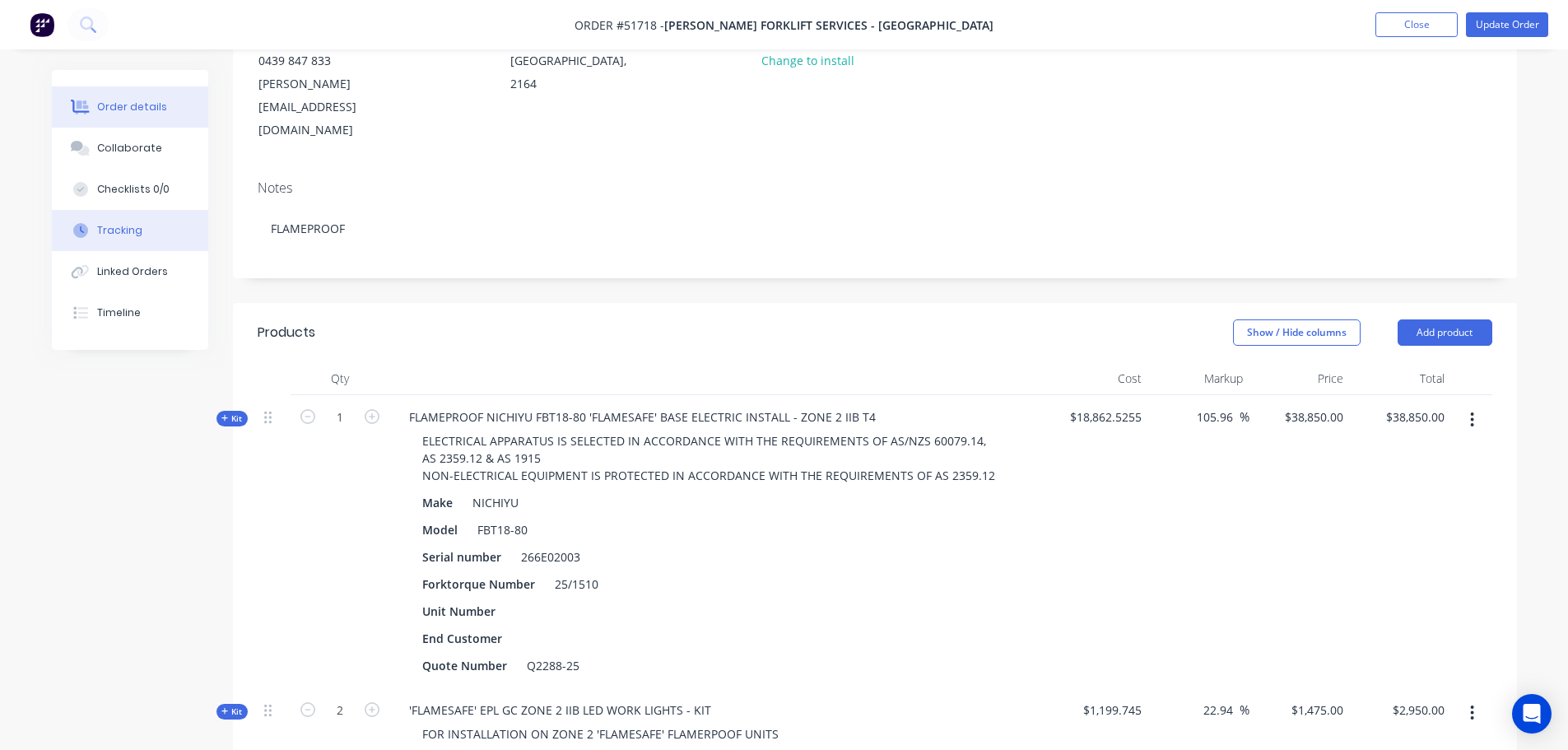
click at [135, 239] on button "Tracking" at bounding box center [130, 230] width 156 height 41
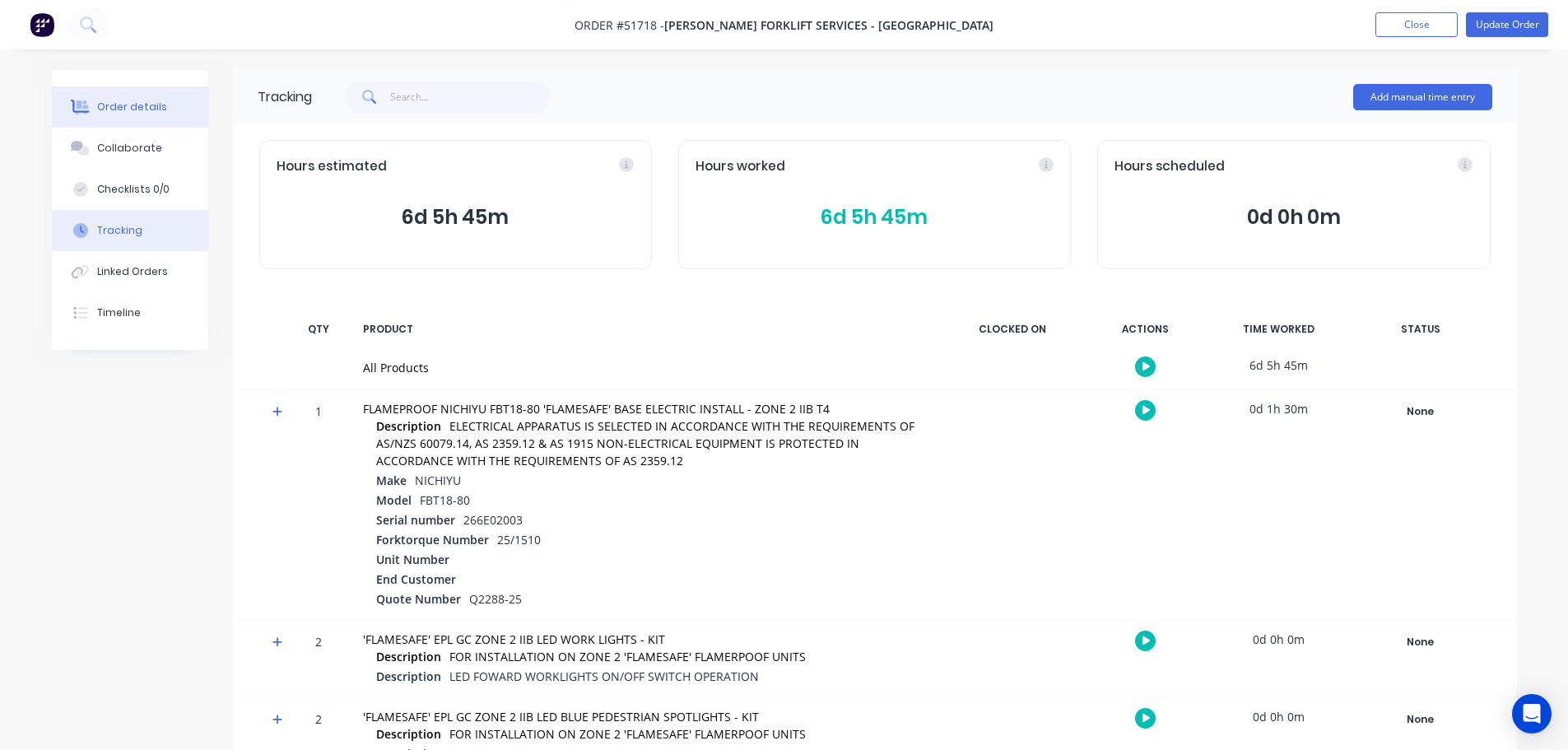
click at [151, 100] on button "Order details" at bounding box center [130, 106] width 156 height 41
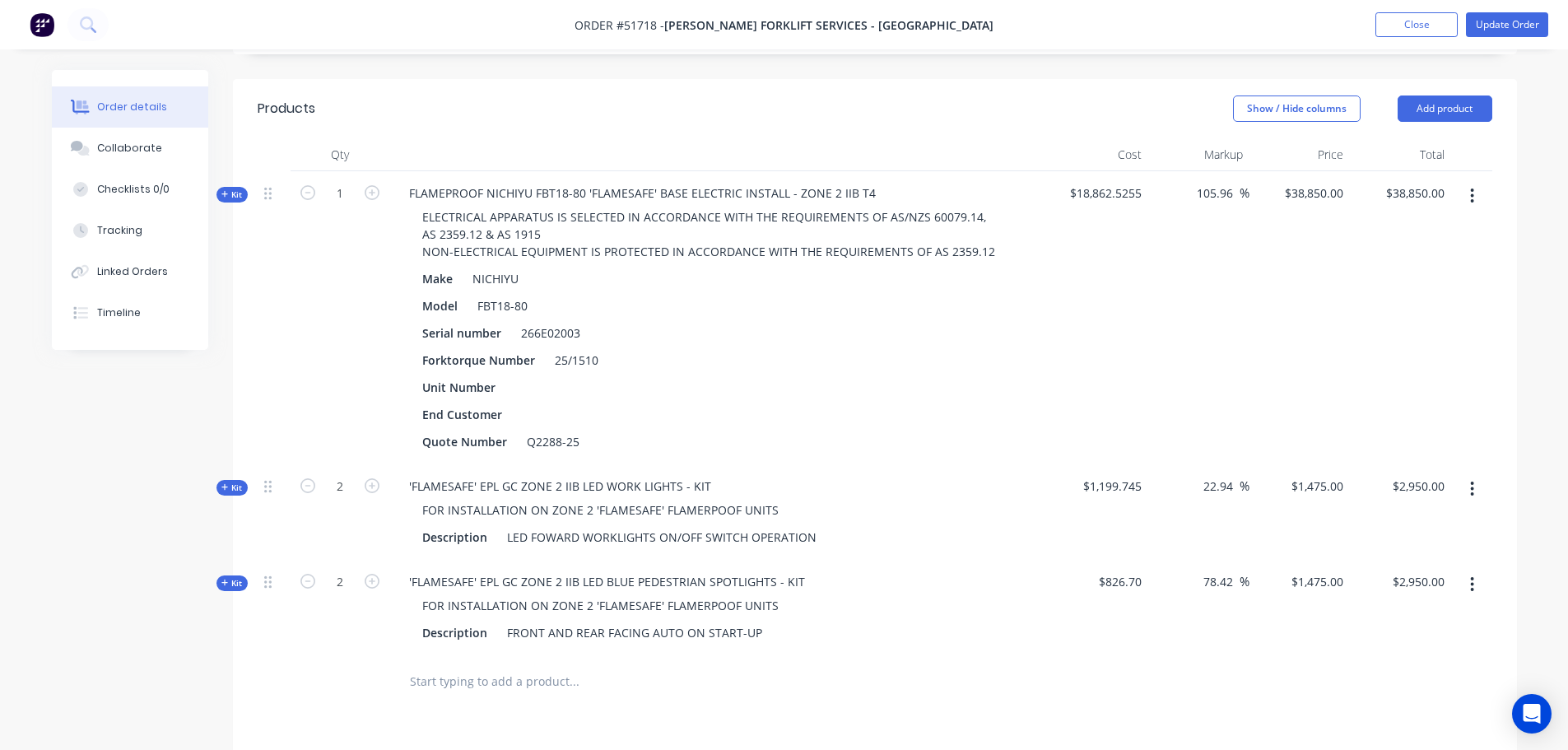
scroll to position [412, 0]
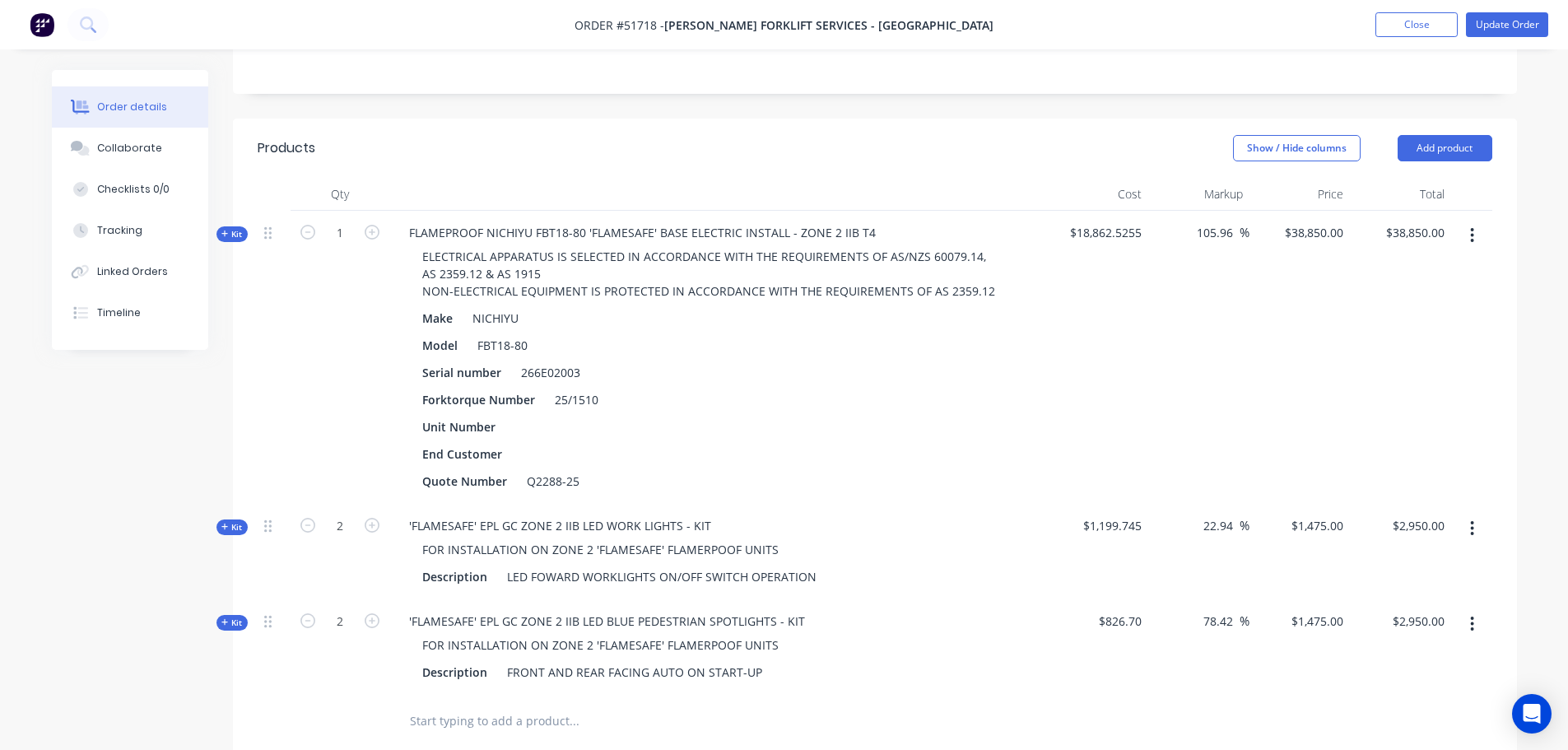
click at [235, 227] on span "Kit" at bounding box center [231, 233] width 21 height 12
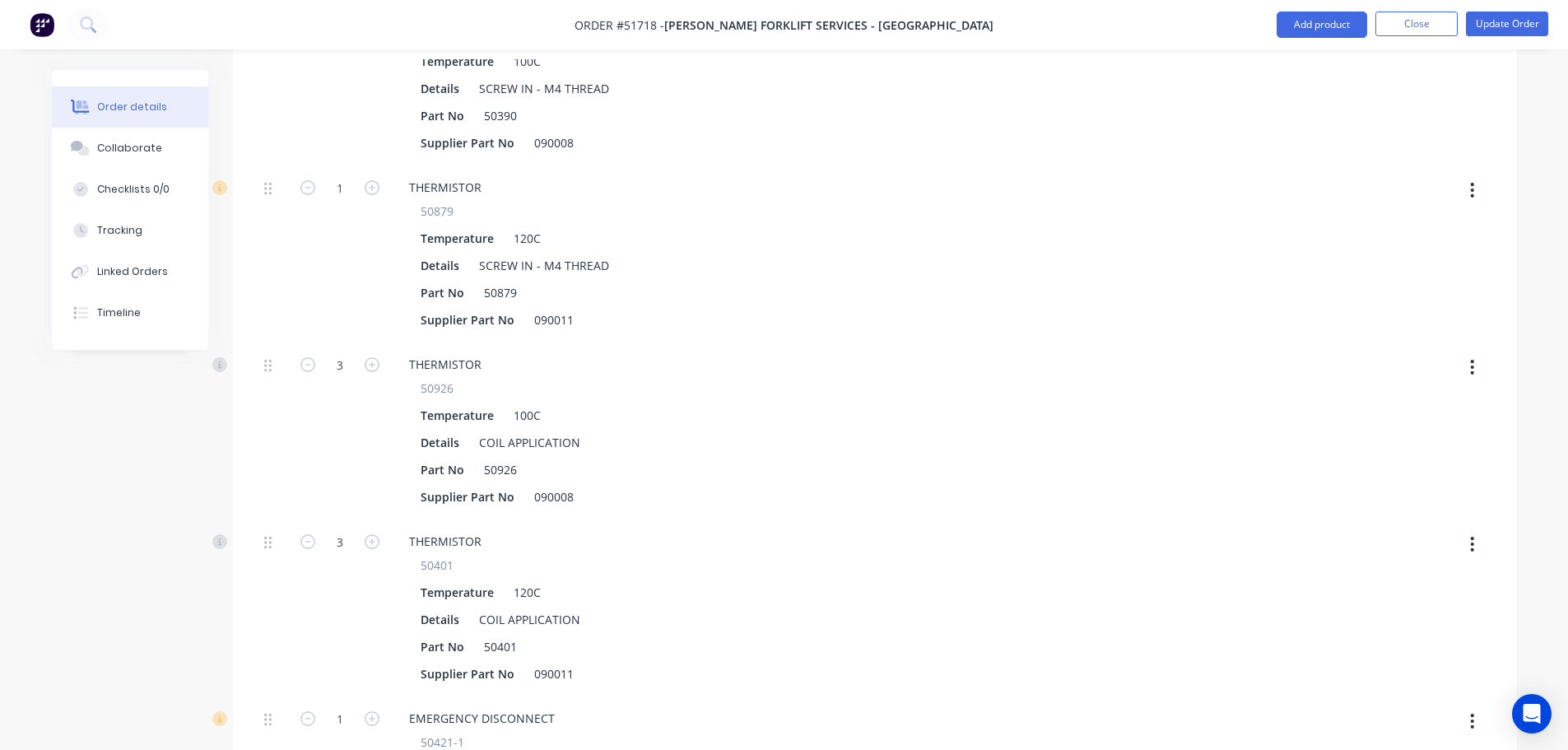
scroll to position [3785, 0]
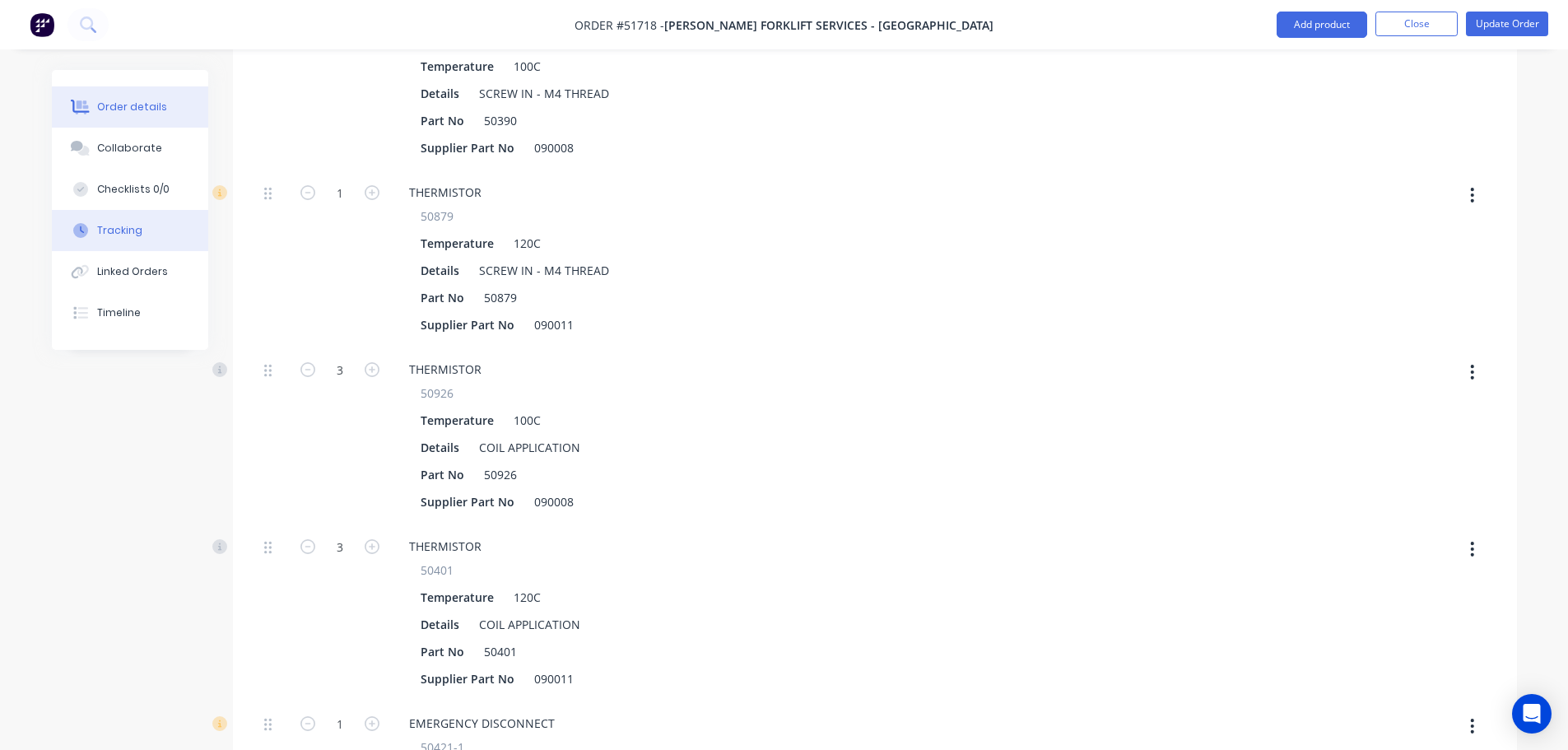
click at [121, 237] on div "Tracking" at bounding box center [119, 230] width 45 height 15
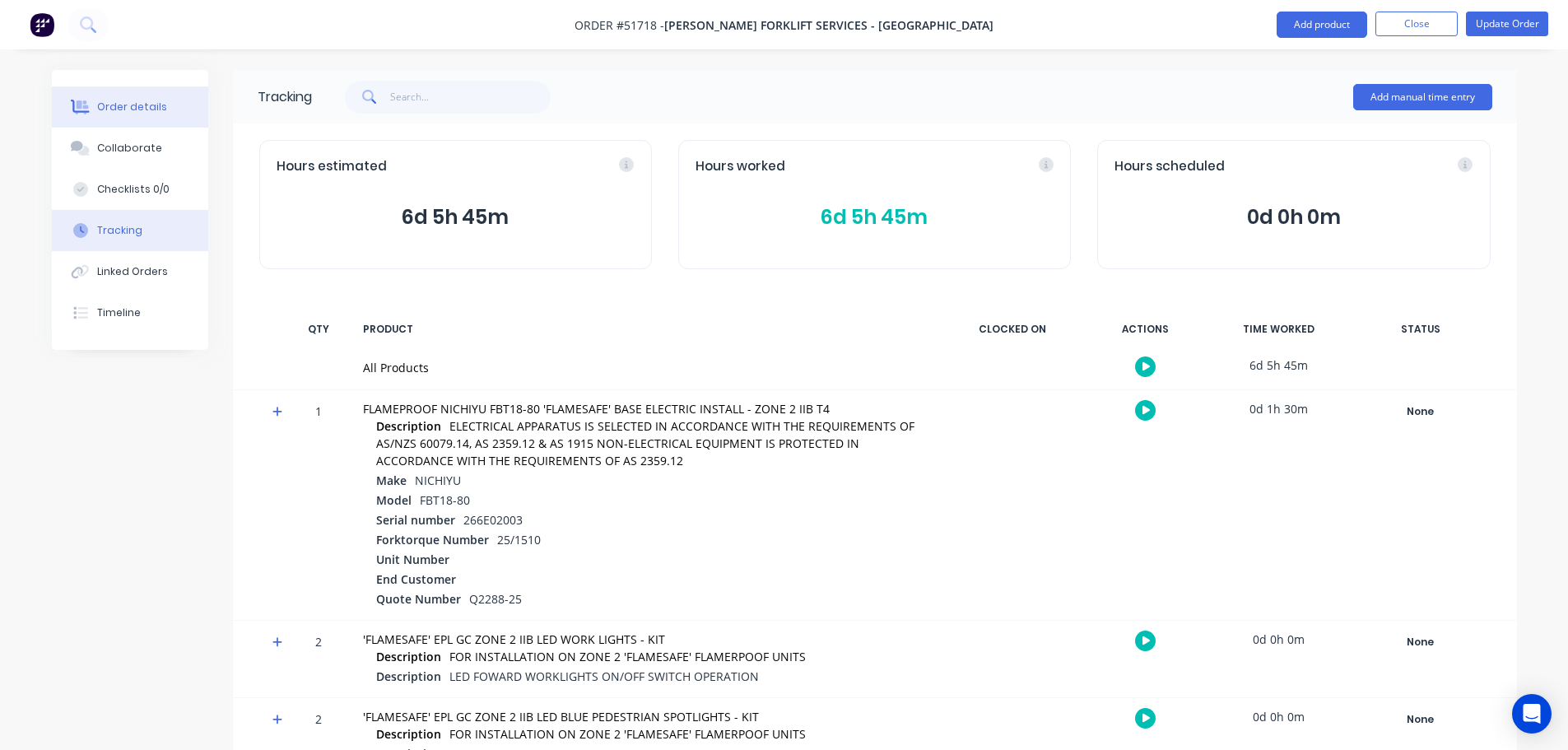
click at [145, 101] on div "Order details" at bounding box center [132, 107] width 70 height 15
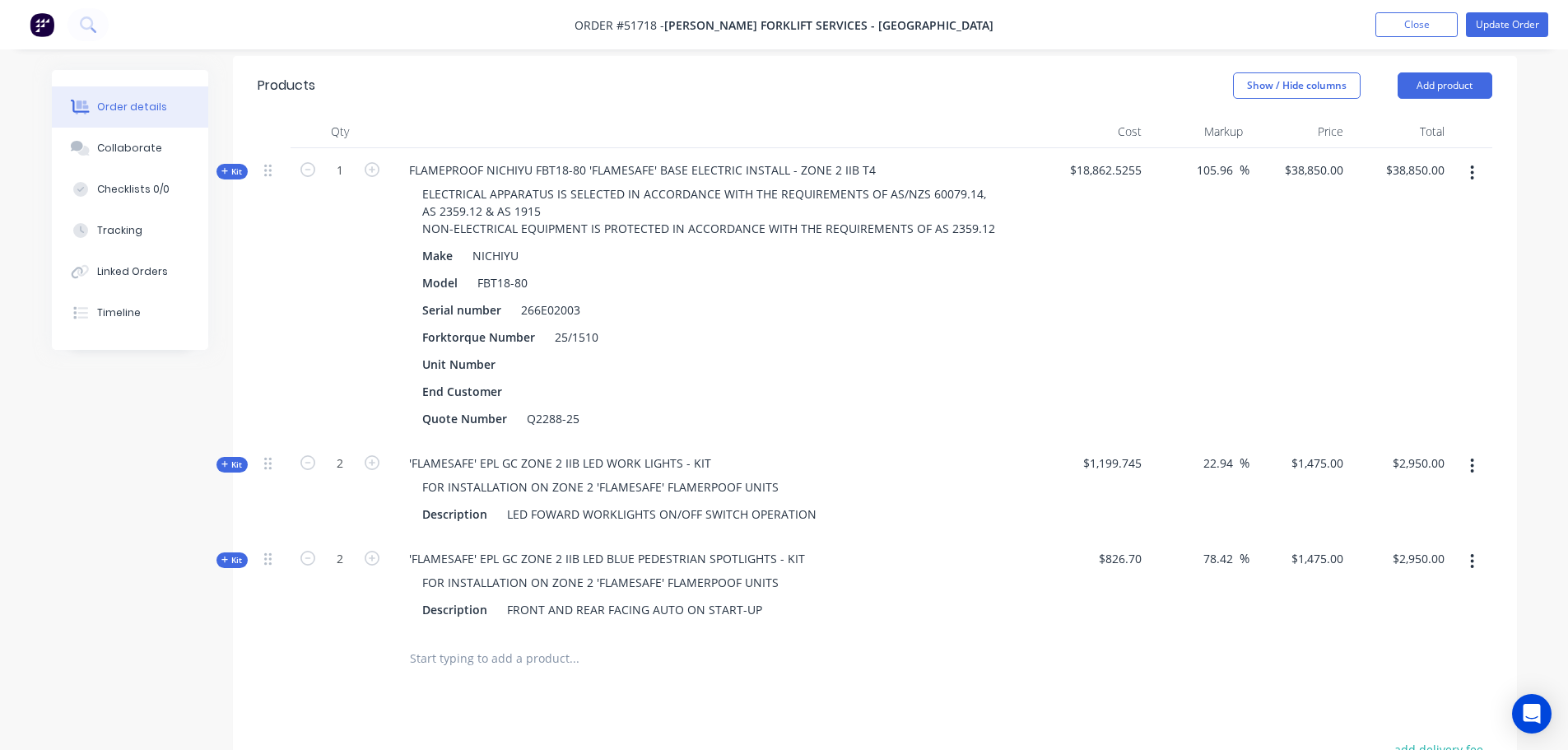
scroll to position [392, 0]
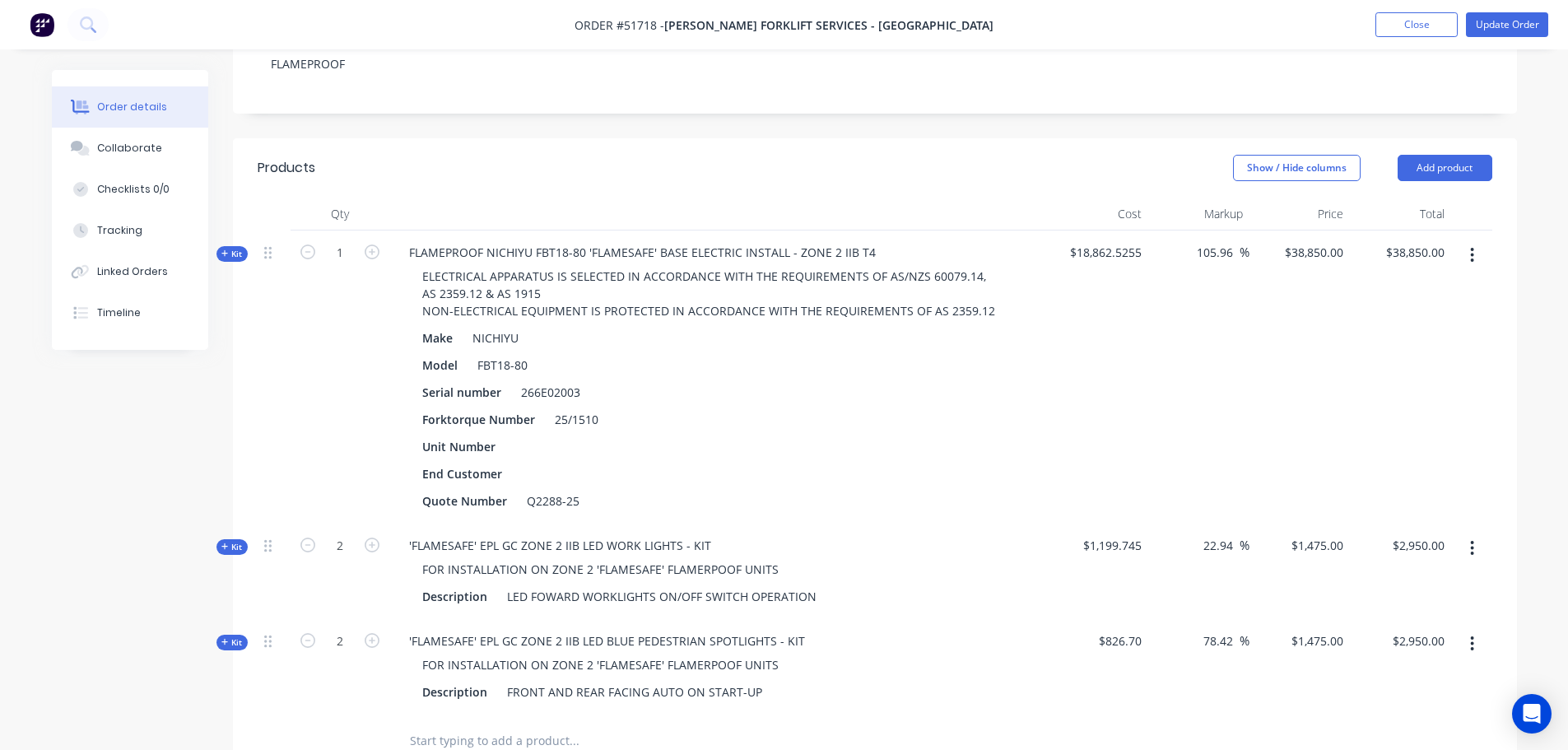
click at [240, 248] on span "Kit" at bounding box center [231, 253] width 21 height 12
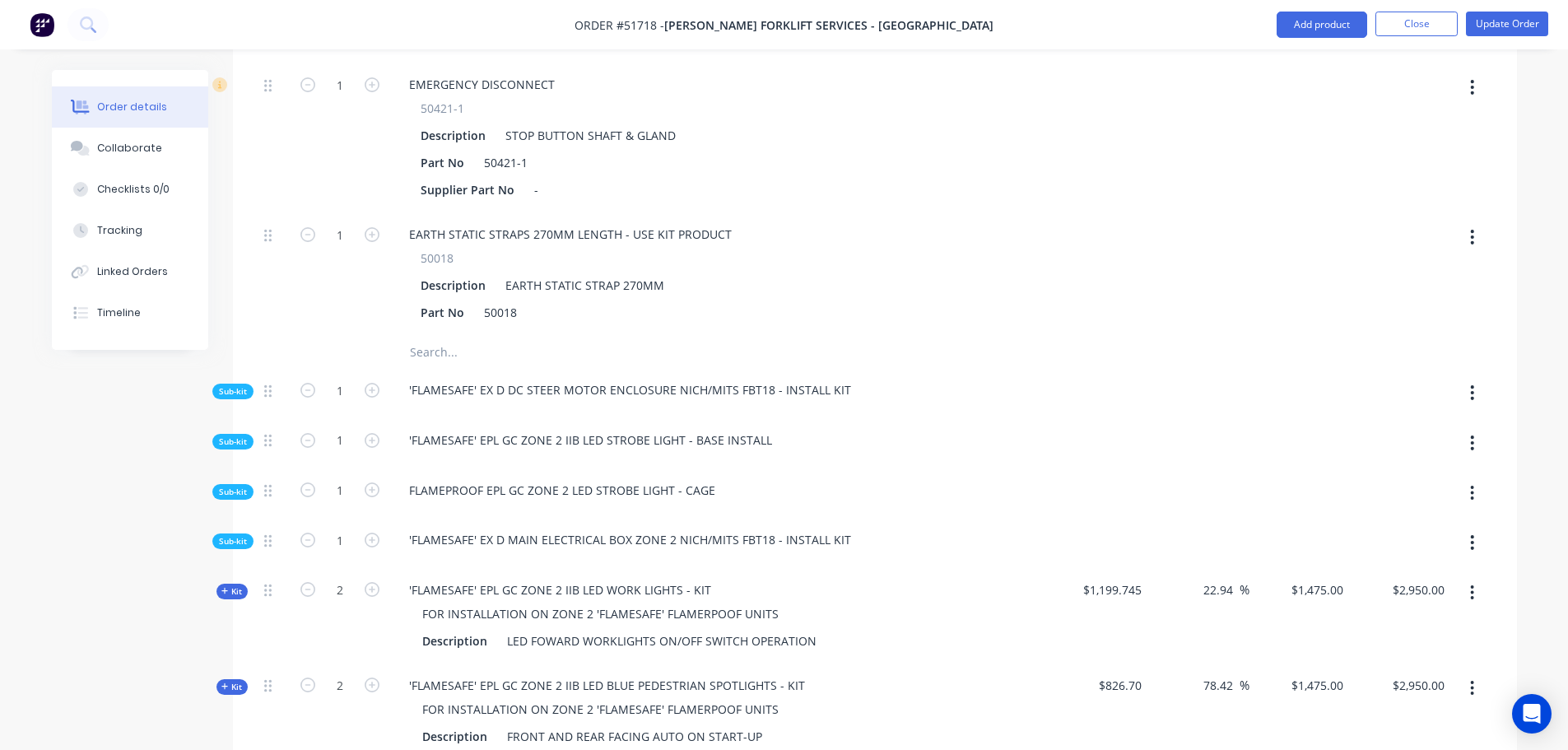
scroll to position [4506, 0]
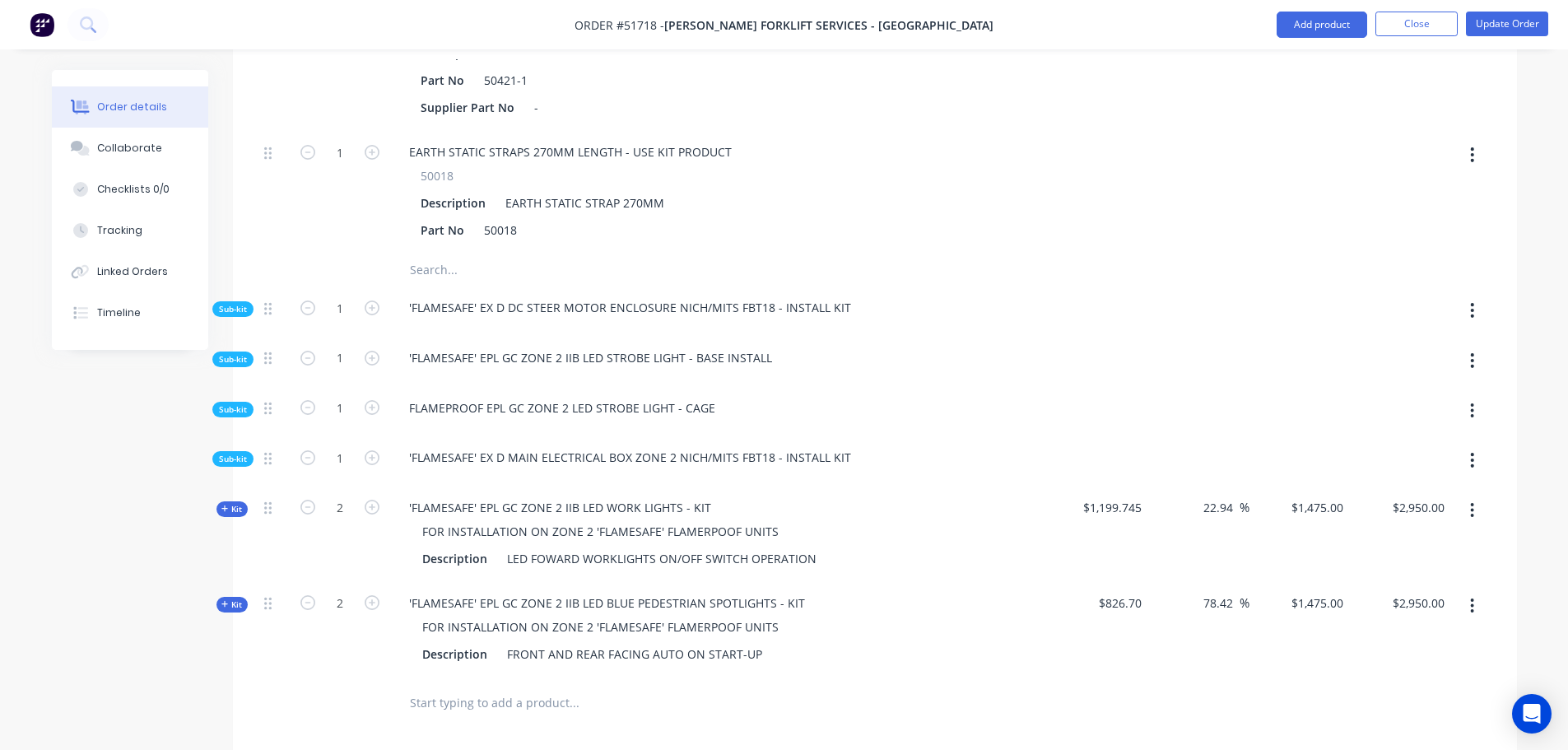
click at [236, 302] on span "Sub-kit" at bounding box center [233, 308] width 28 height 12
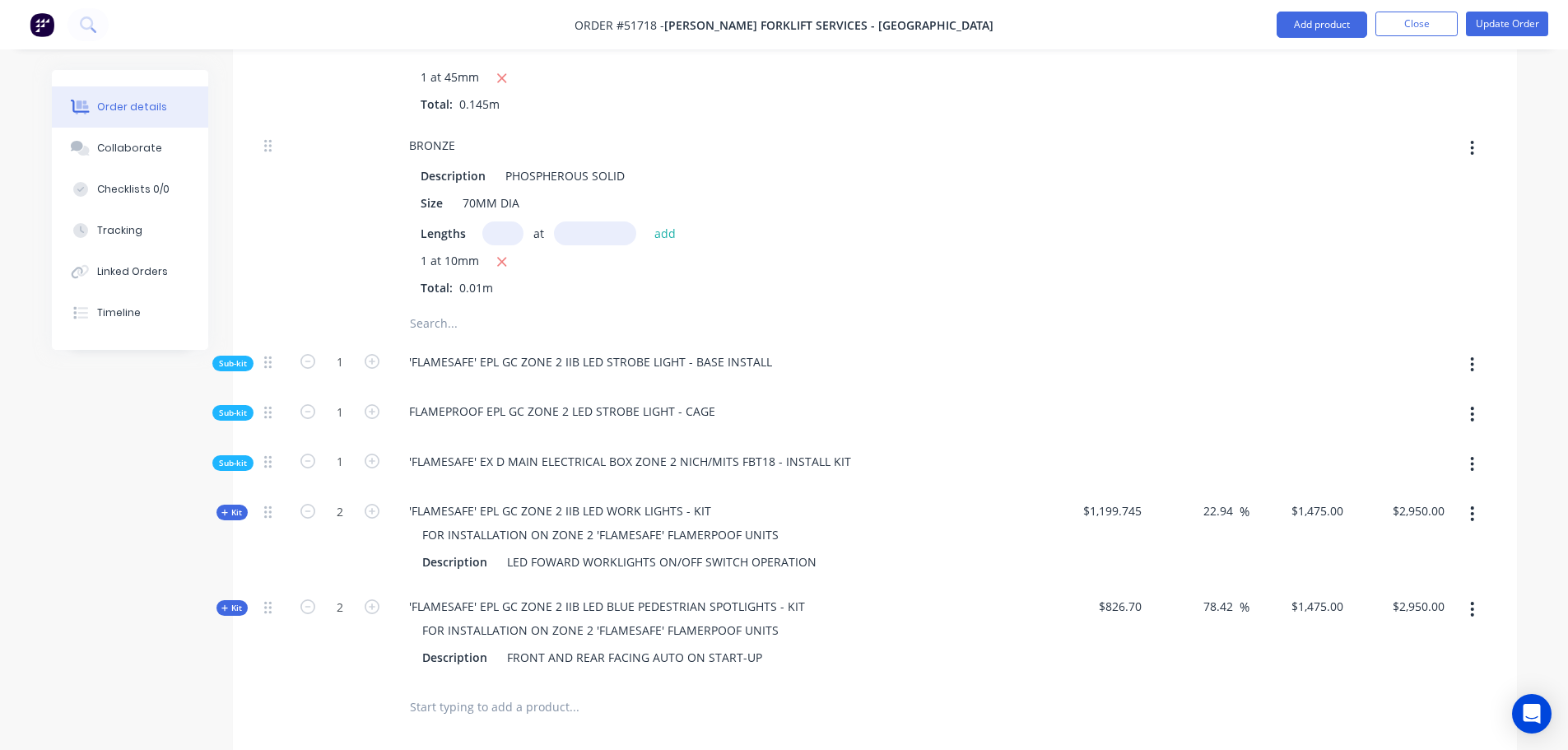
scroll to position [5246, 0]
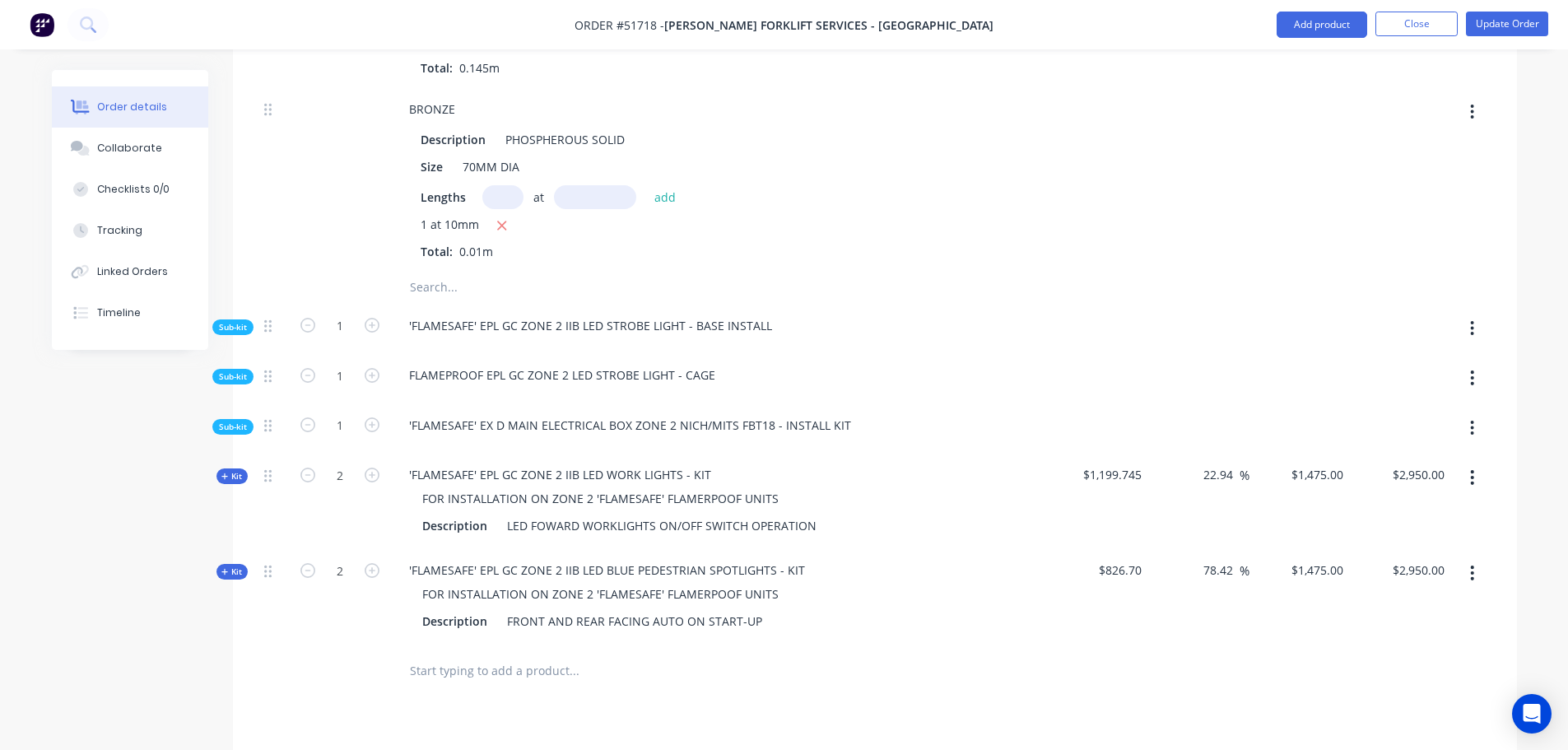
click at [244, 321] on span "Sub-kit" at bounding box center [233, 326] width 28 height 12
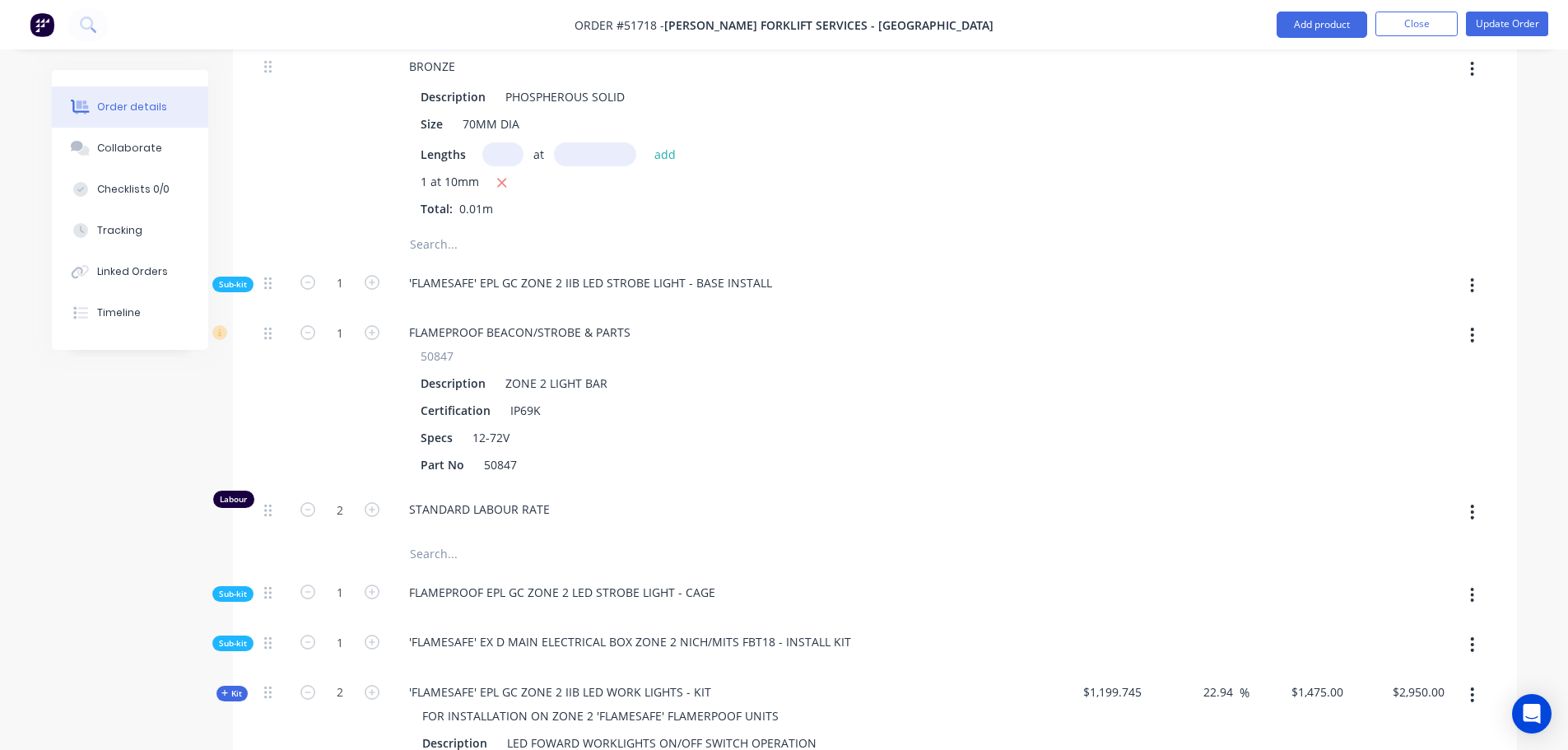
scroll to position [5329, 0]
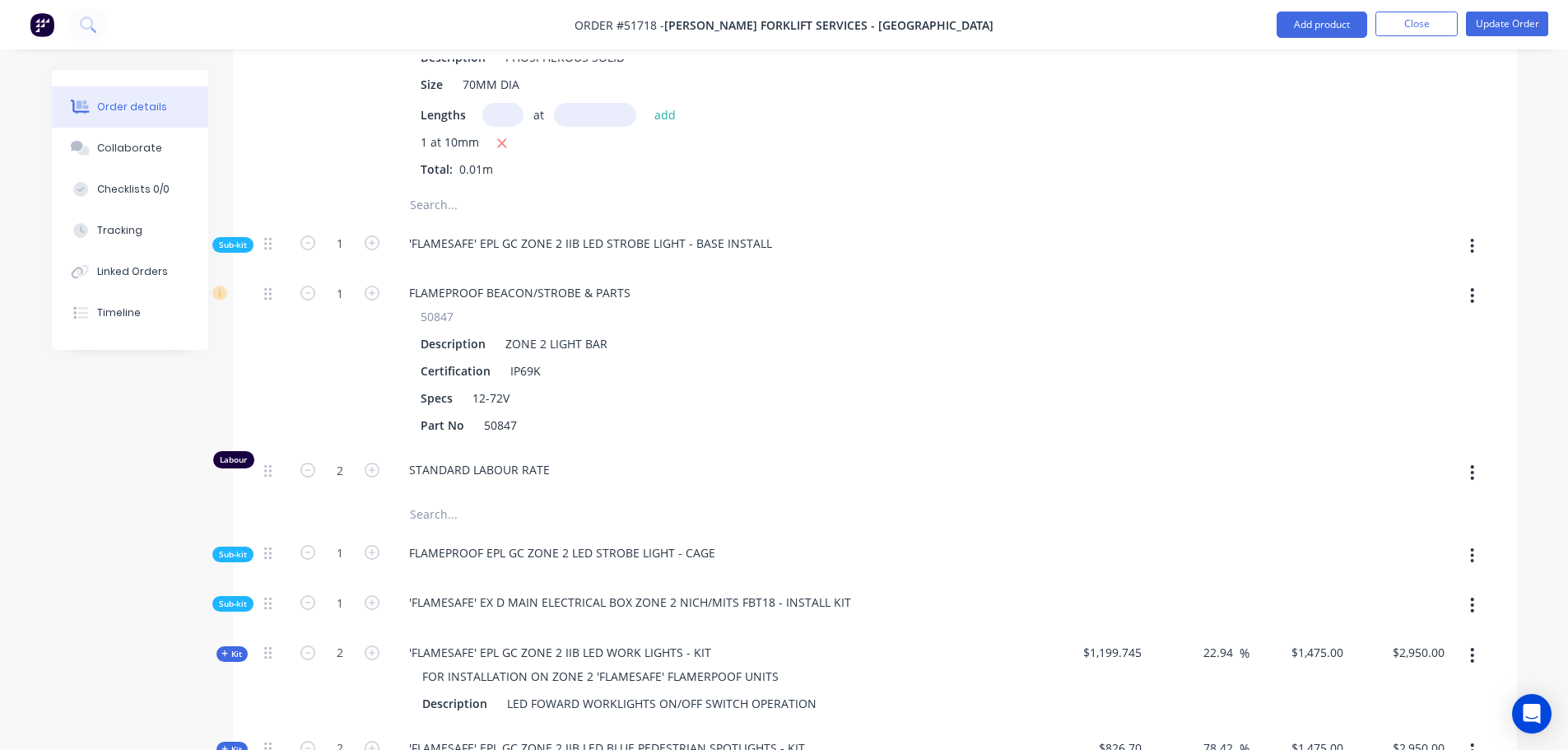
click at [235, 548] on span "Sub-kit" at bounding box center [233, 554] width 28 height 12
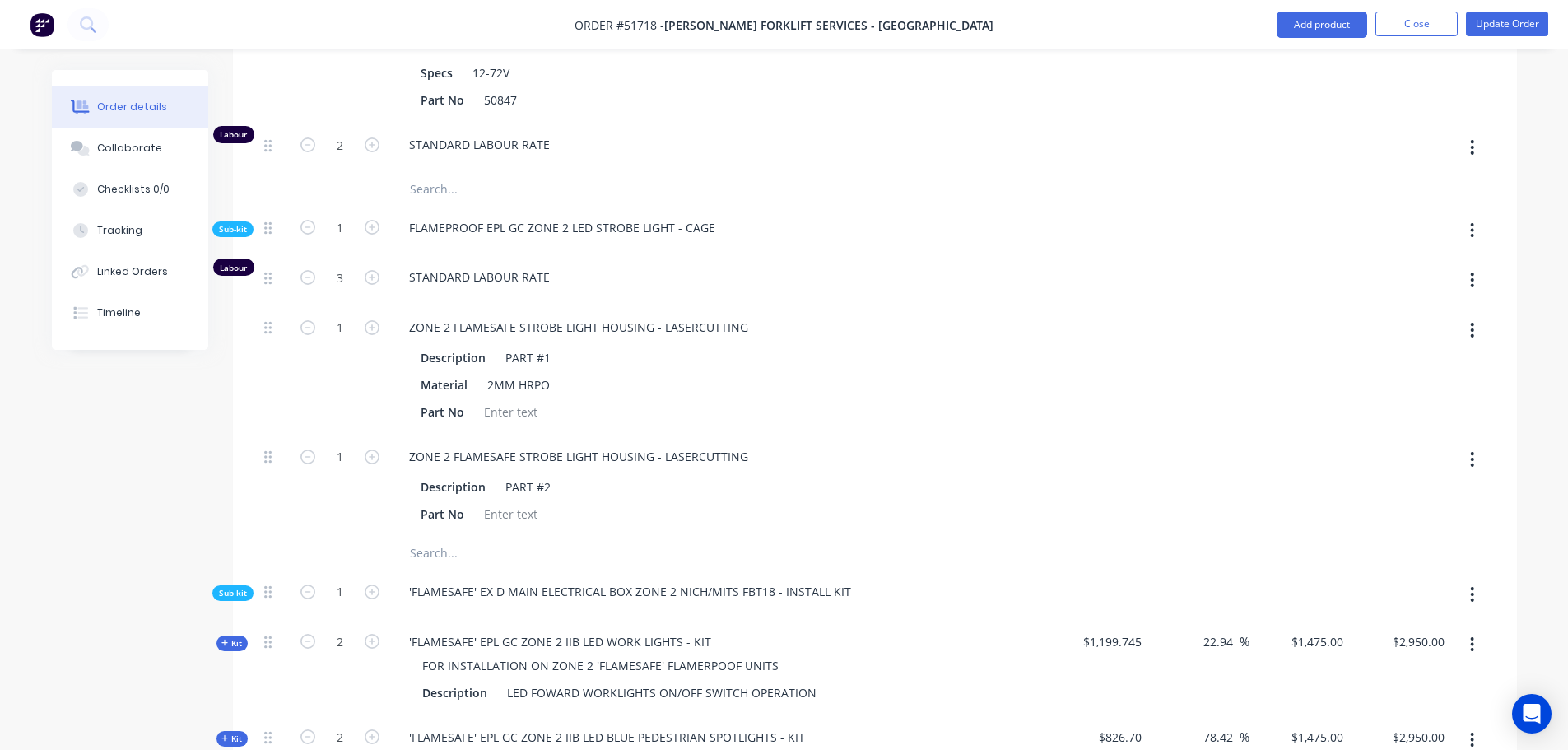
scroll to position [5987, 0]
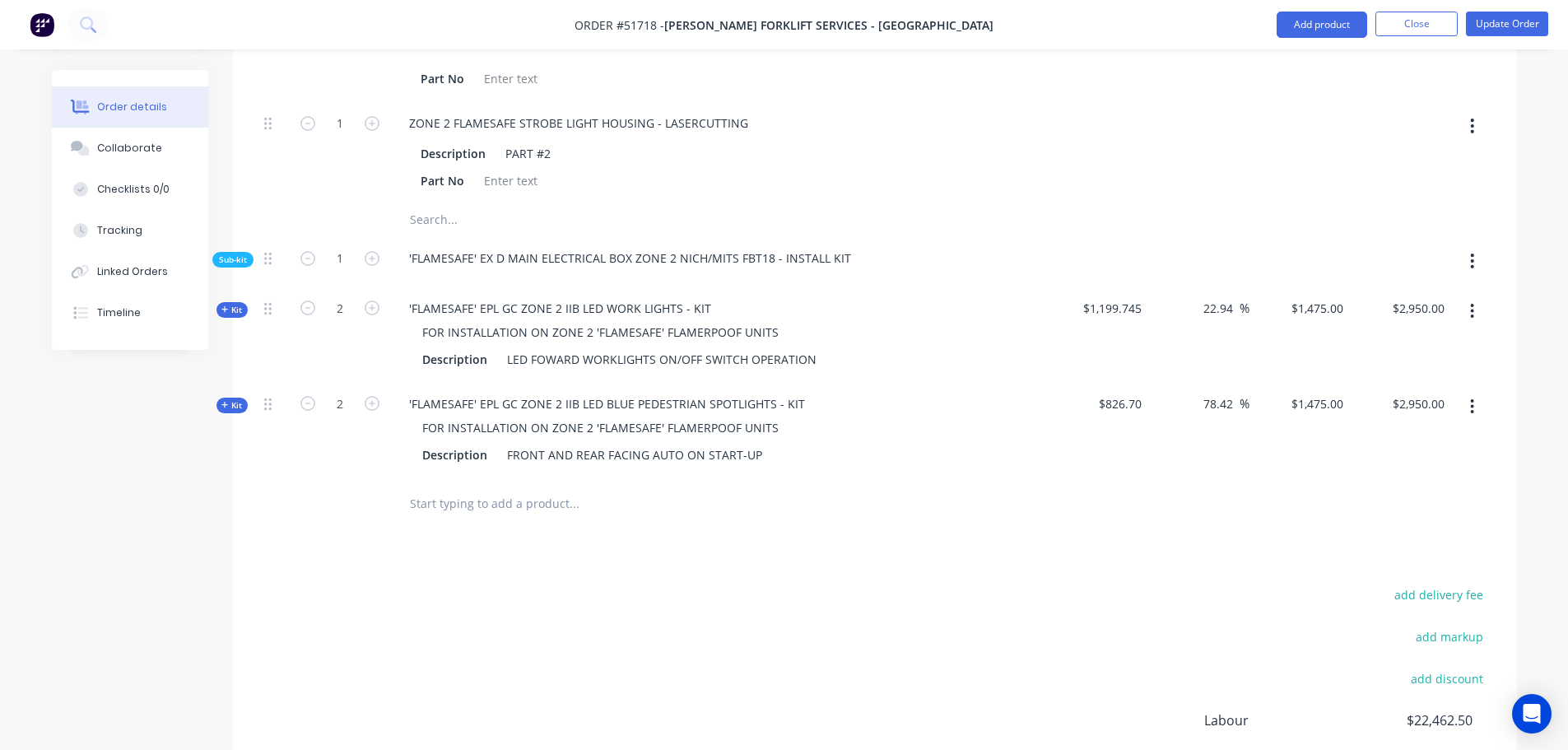
click at [243, 253] on span "Sub-kit" at bounding box center [233, 259] width 28 height 12
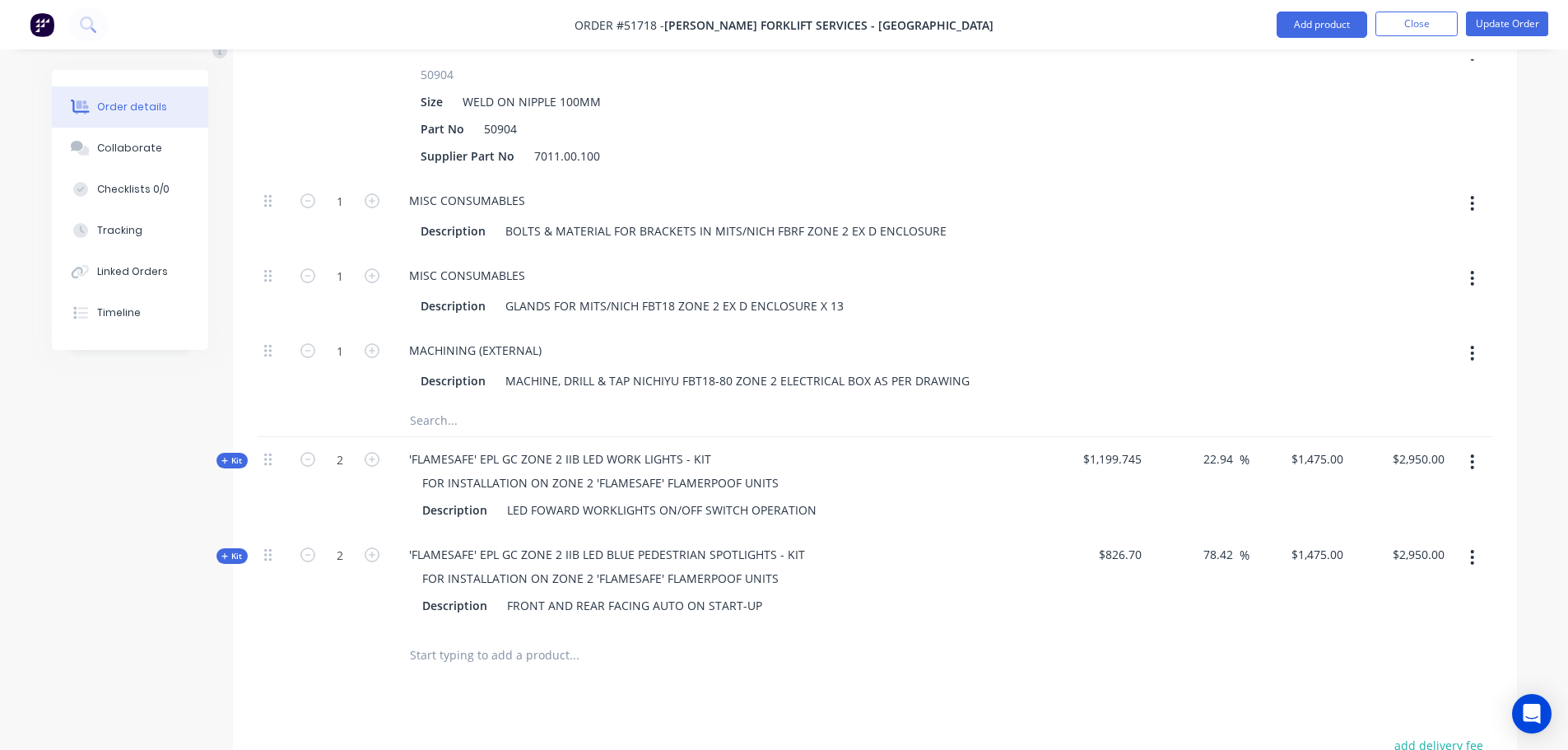
scroll to position [7386, 0]
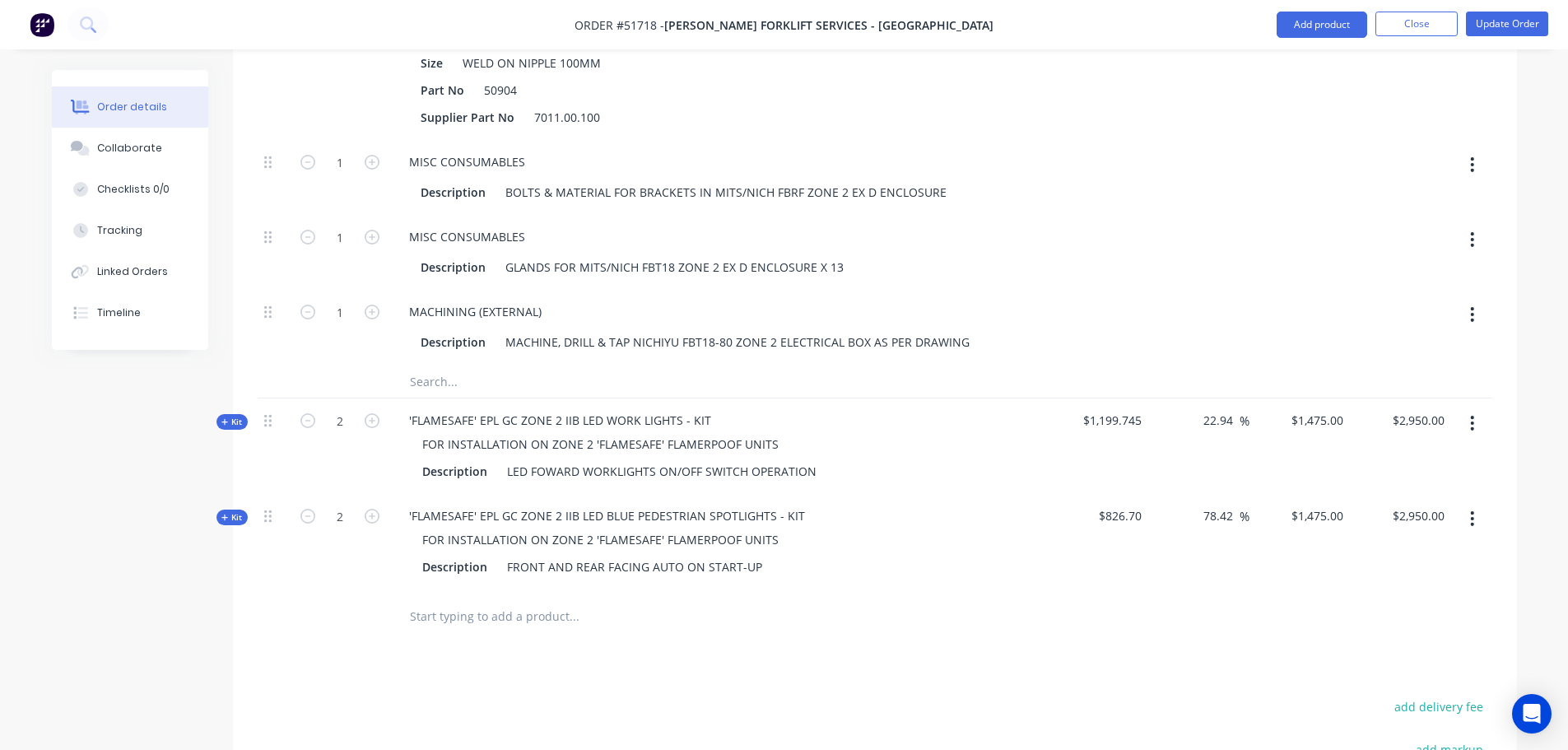
click at [236, 415] on span "Kit" at bounding box center [231, 421] width 21 height 12
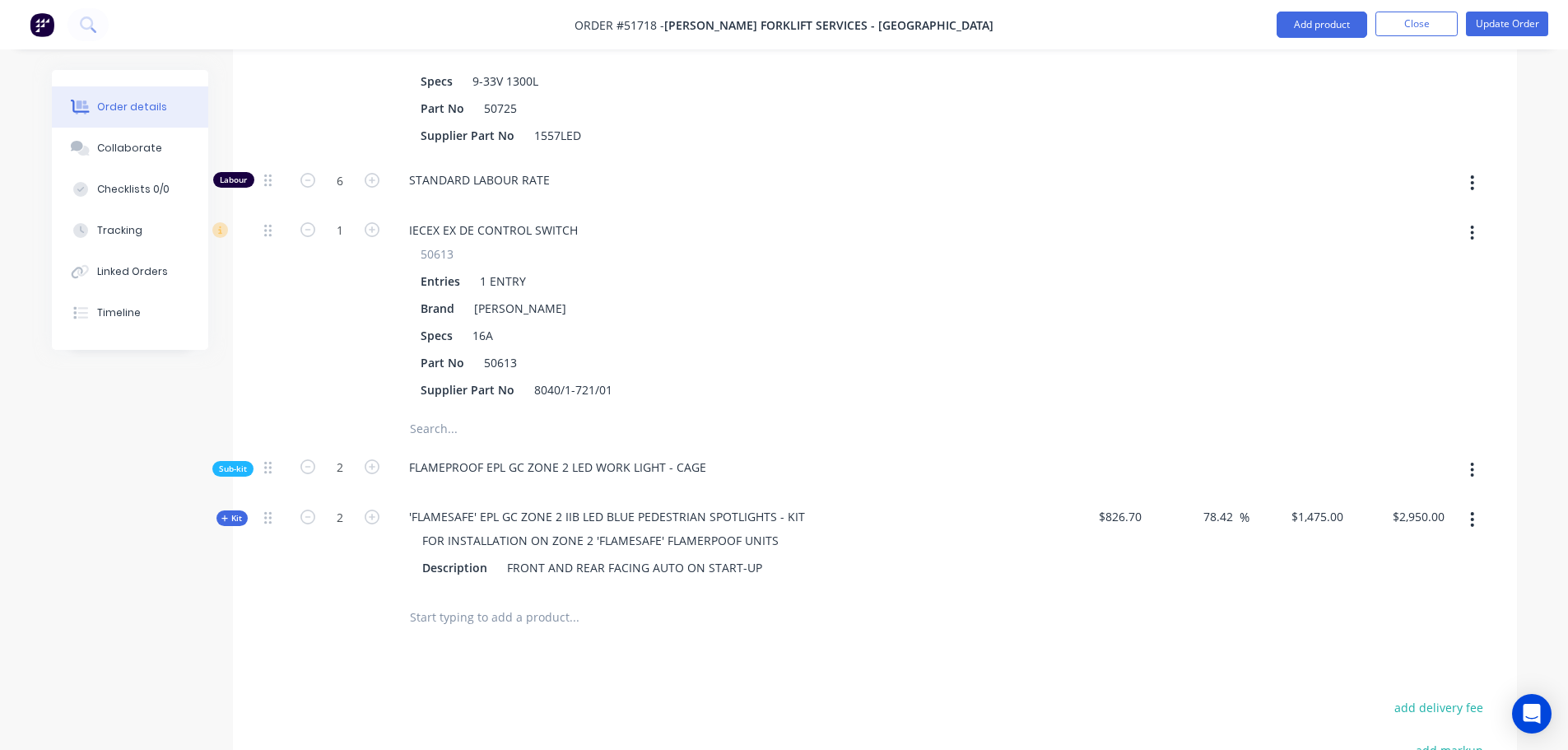
scroll to position [7962, 0]
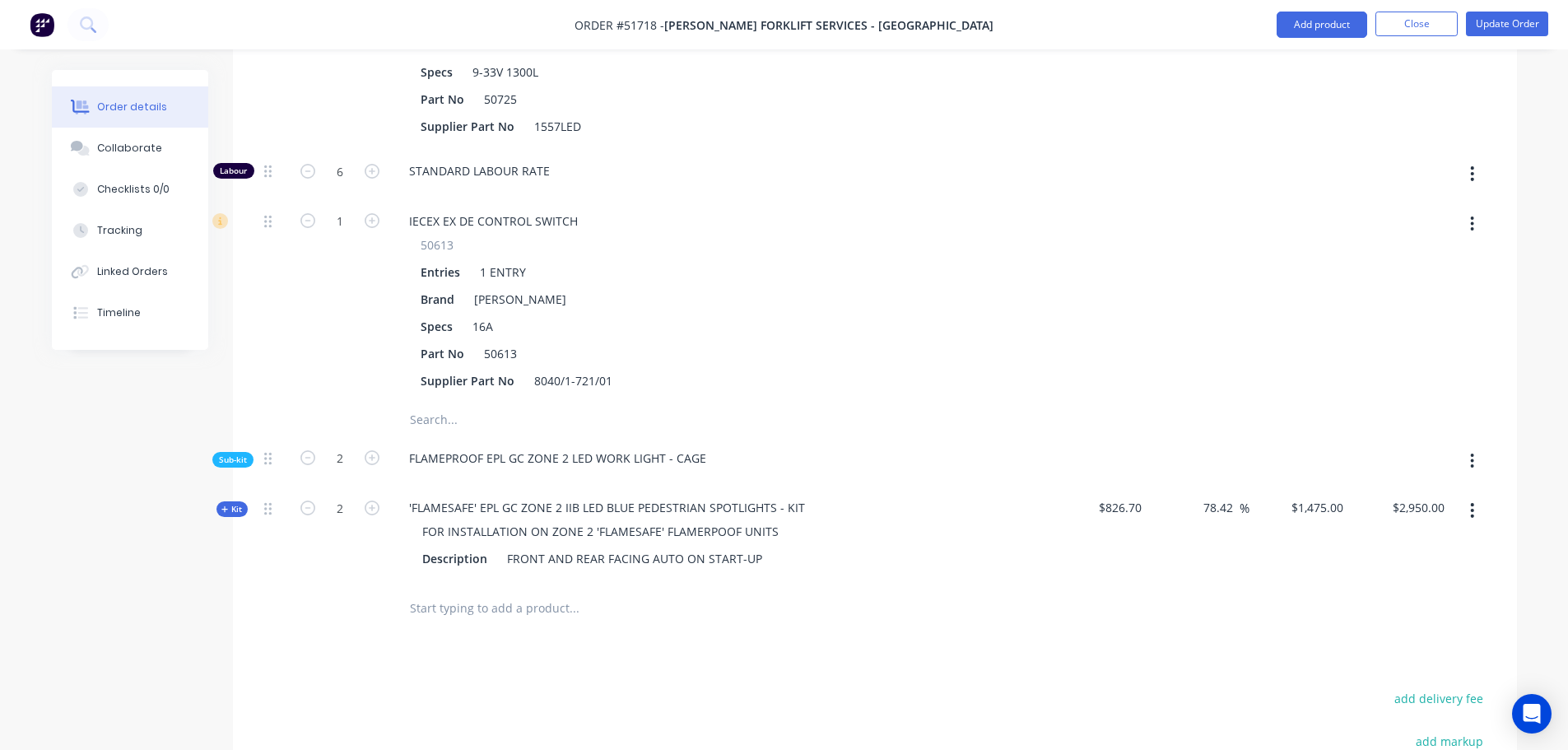
click at [234, 453] on span "Sub-kit" at bounding box center [233, 459] width 28 height 12
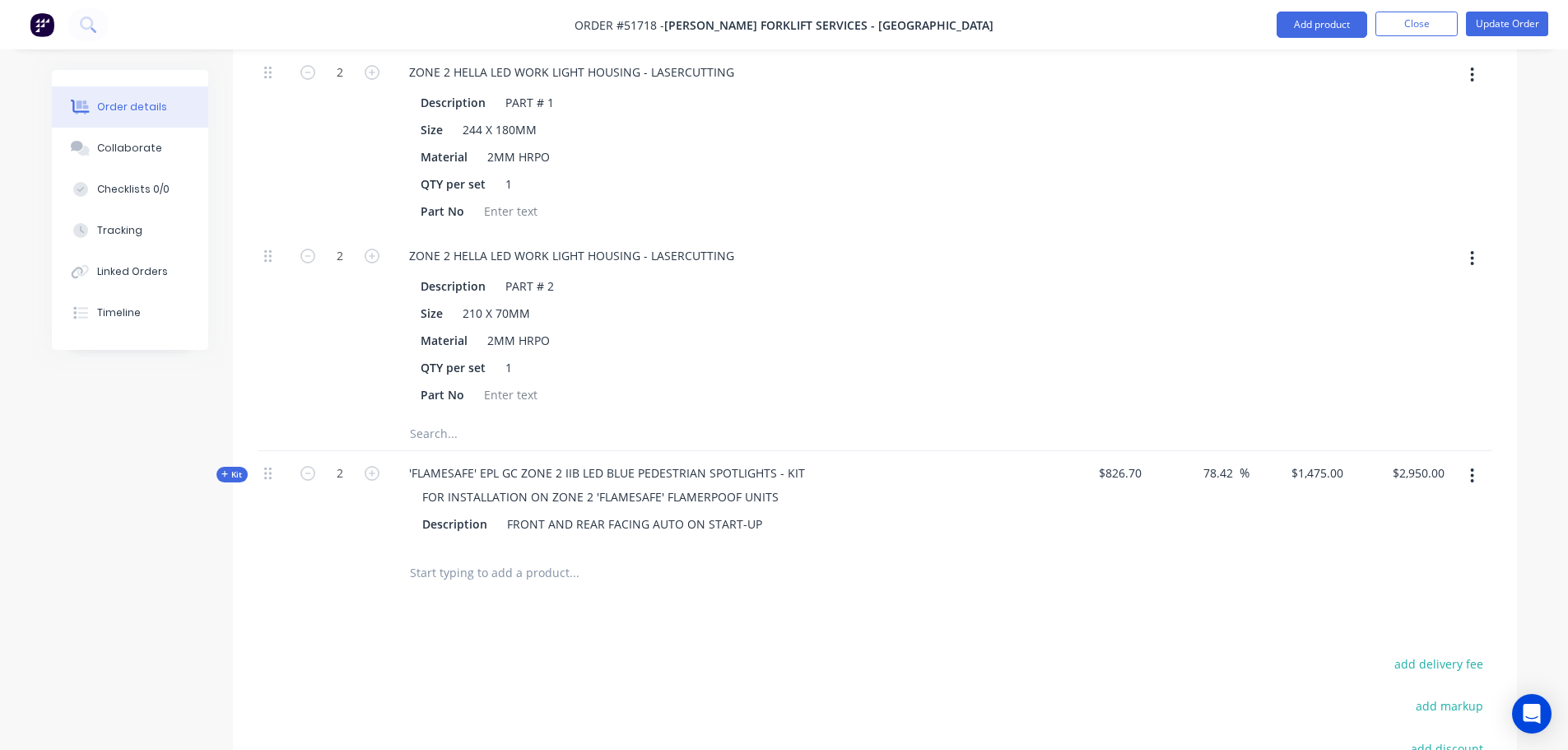
scroll to position [8456, 0]
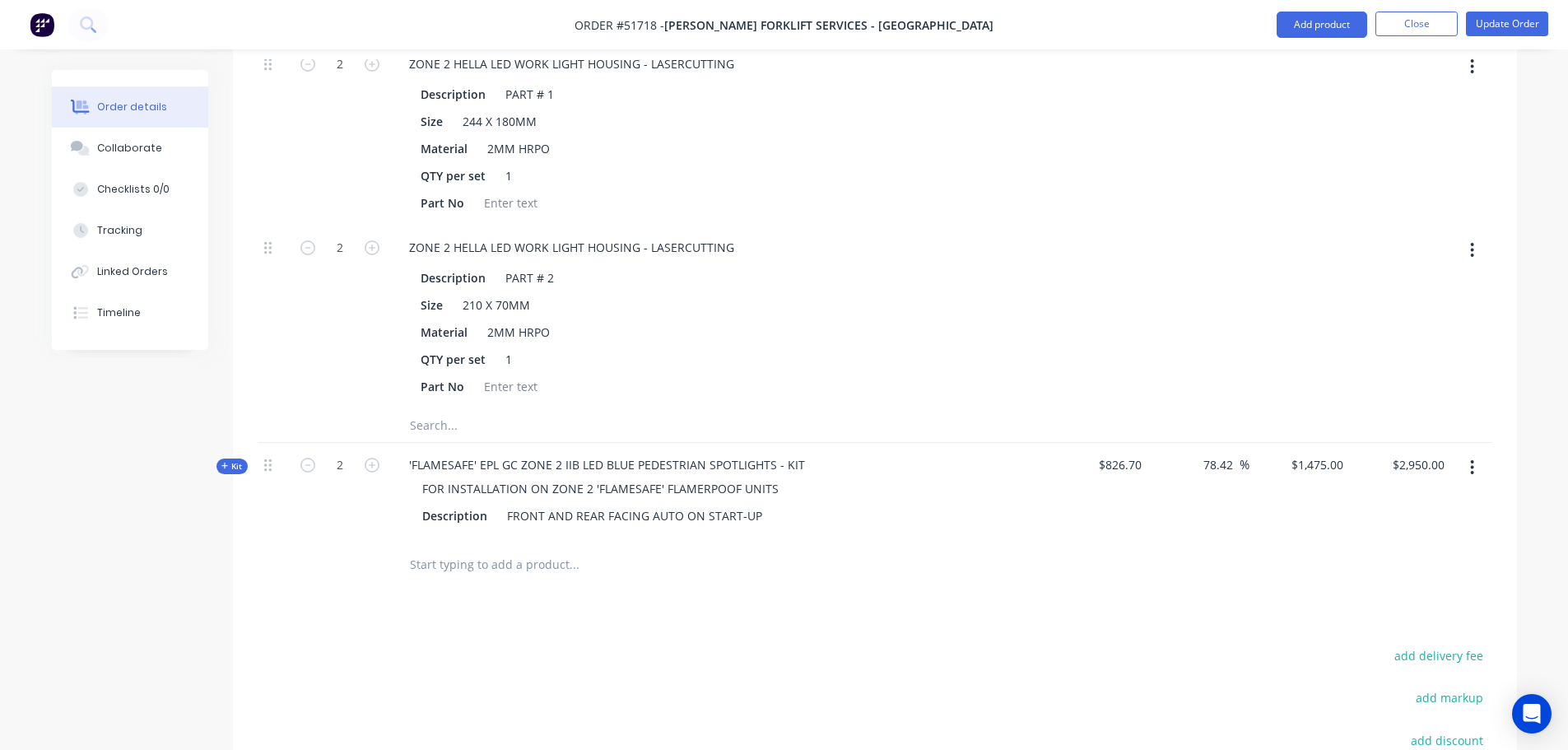
click at [231, 460] on span "Kit" at bounding box center [231, 465] width 21 height 12
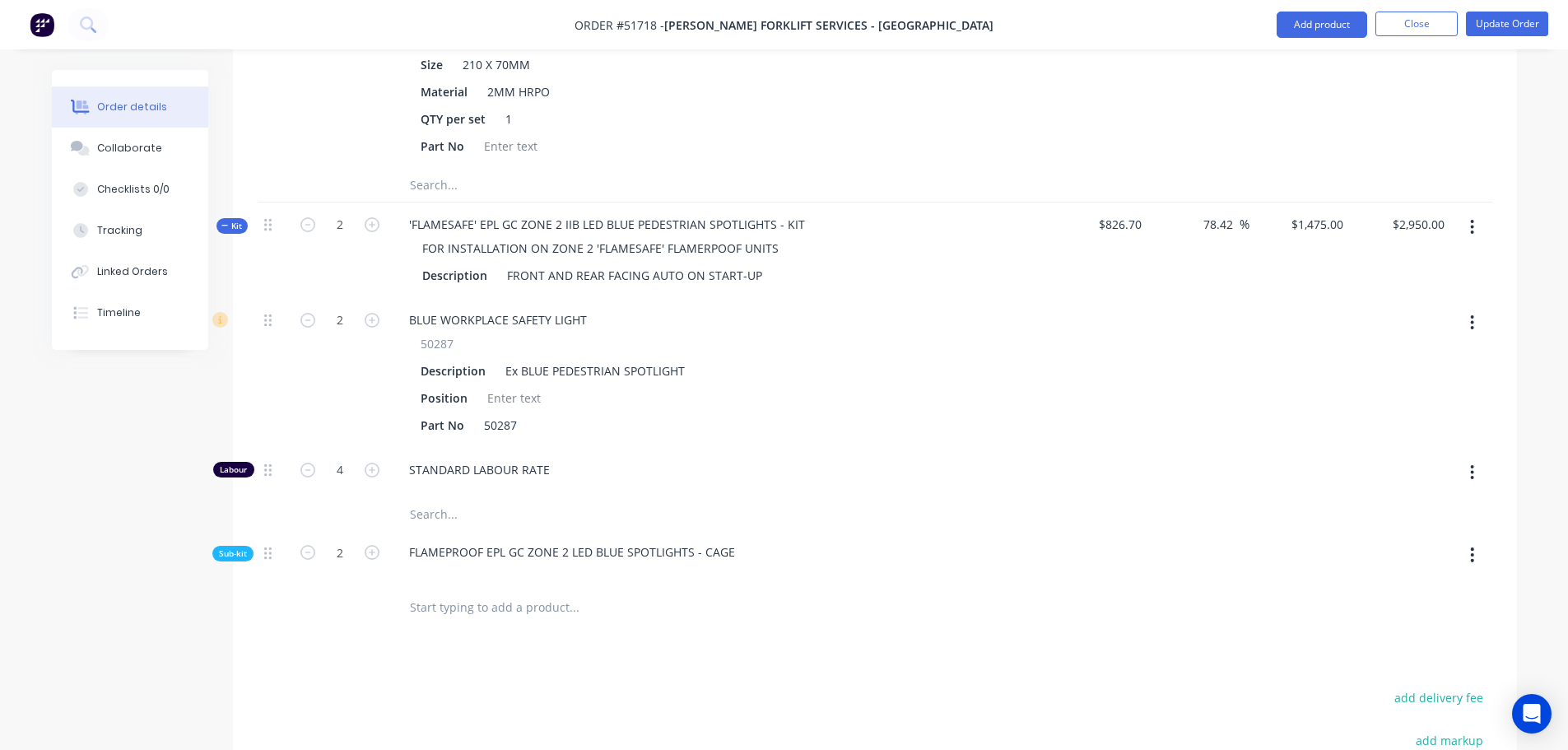
scroll to position [8703, 0]
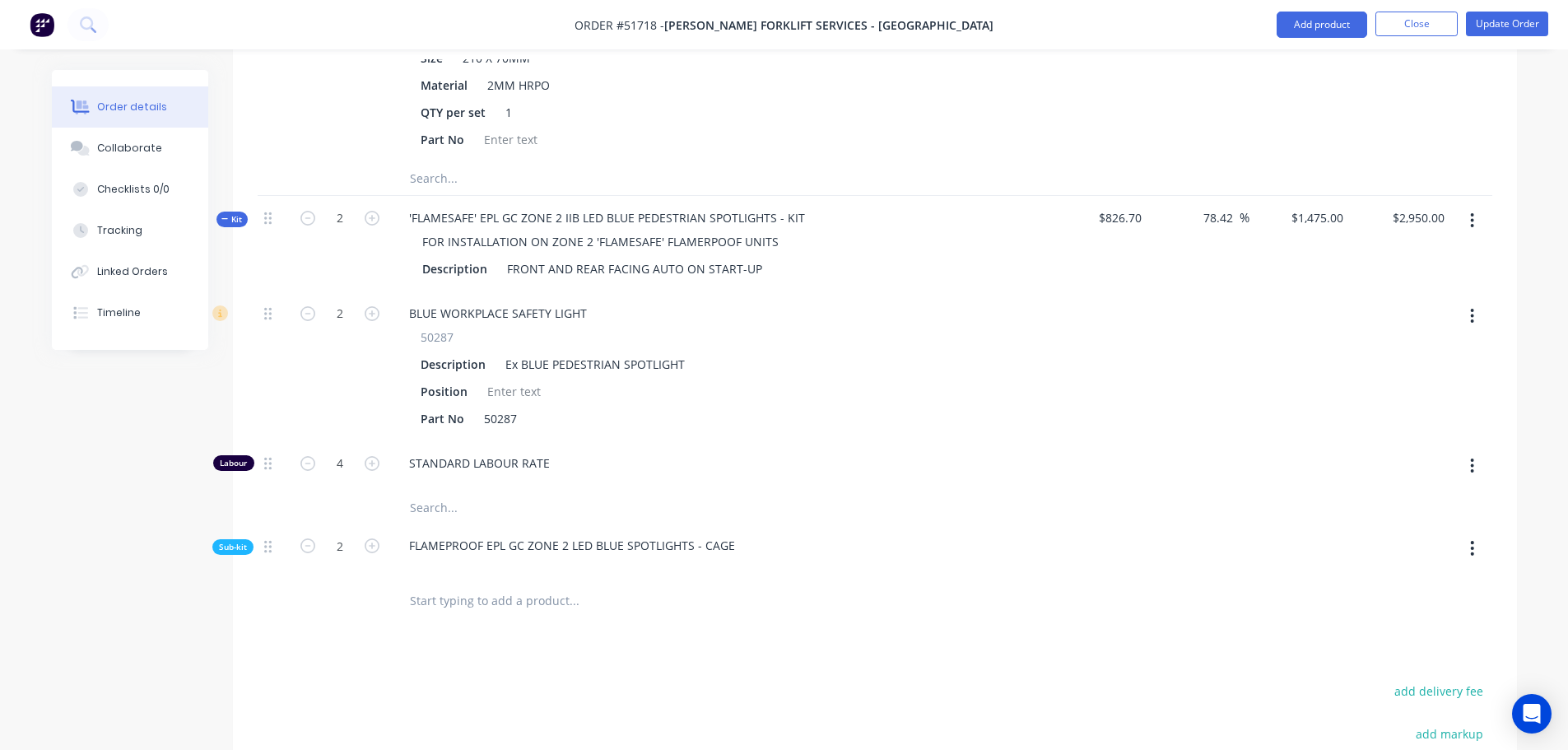
click at [232, 541] on span "Sub-kit" at bounding box center [233, 547] width 28 height 12
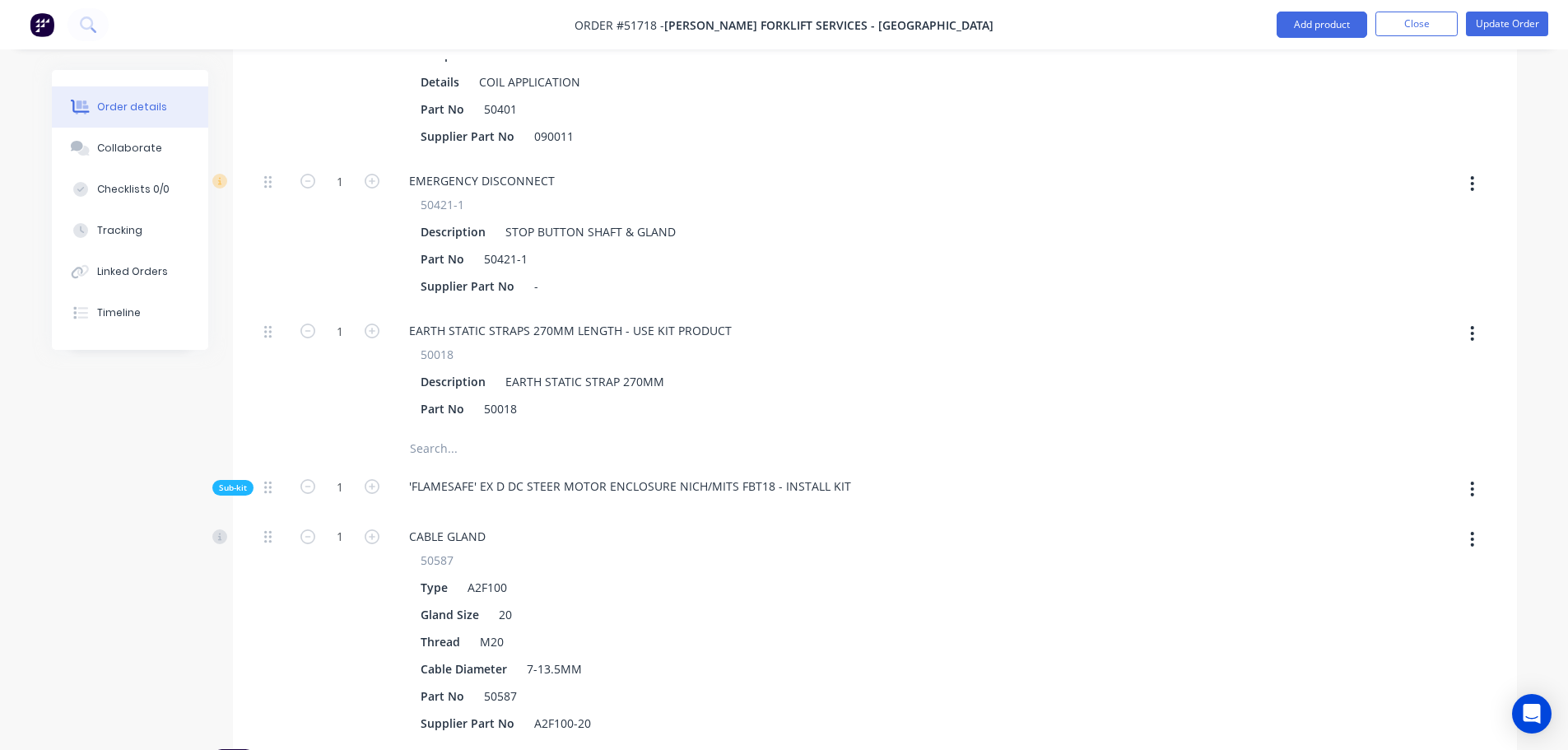
scroll to position [4279, 0]
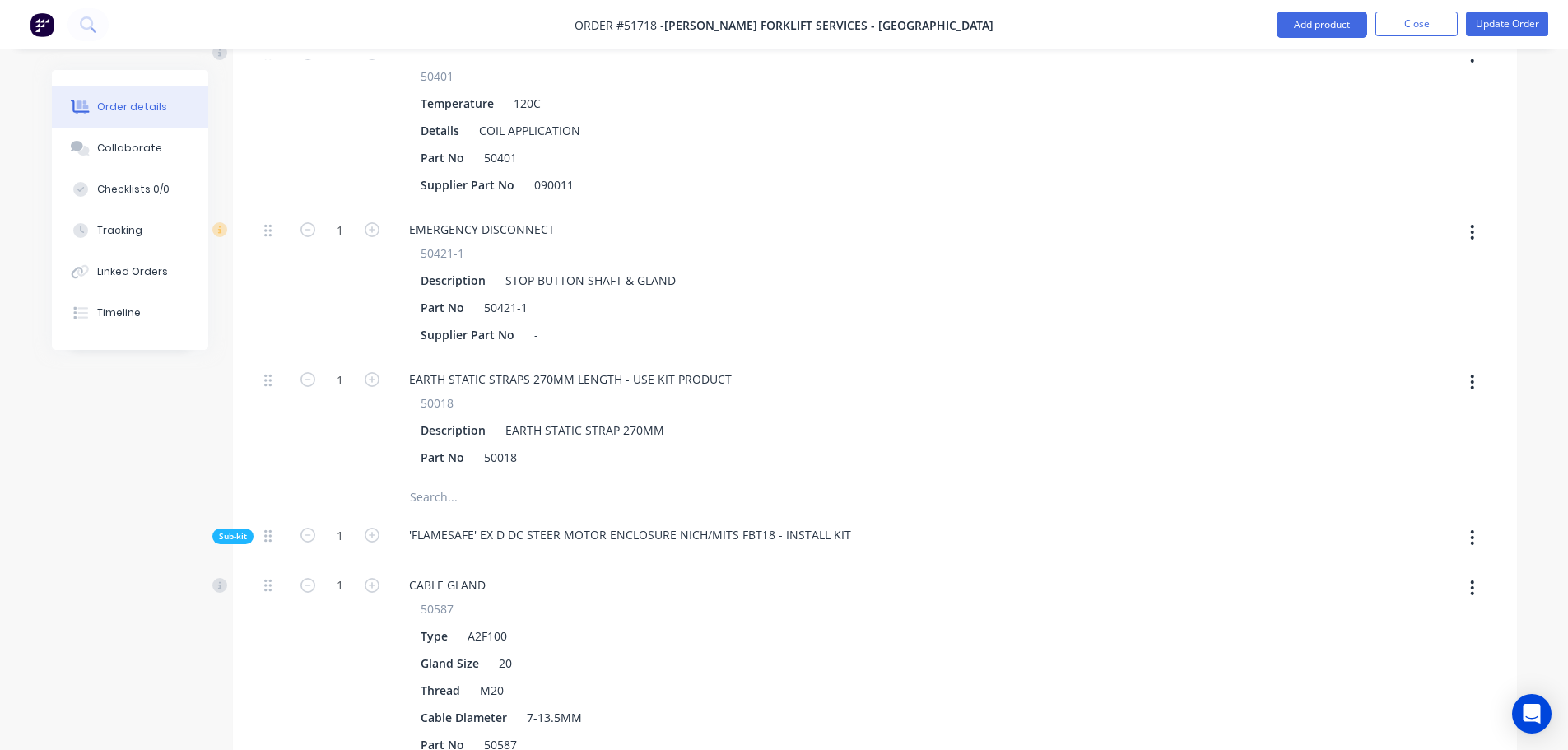
click at [235, 530] on span "Sub-kit" at bounding box center [233, 535] width 28 height 12
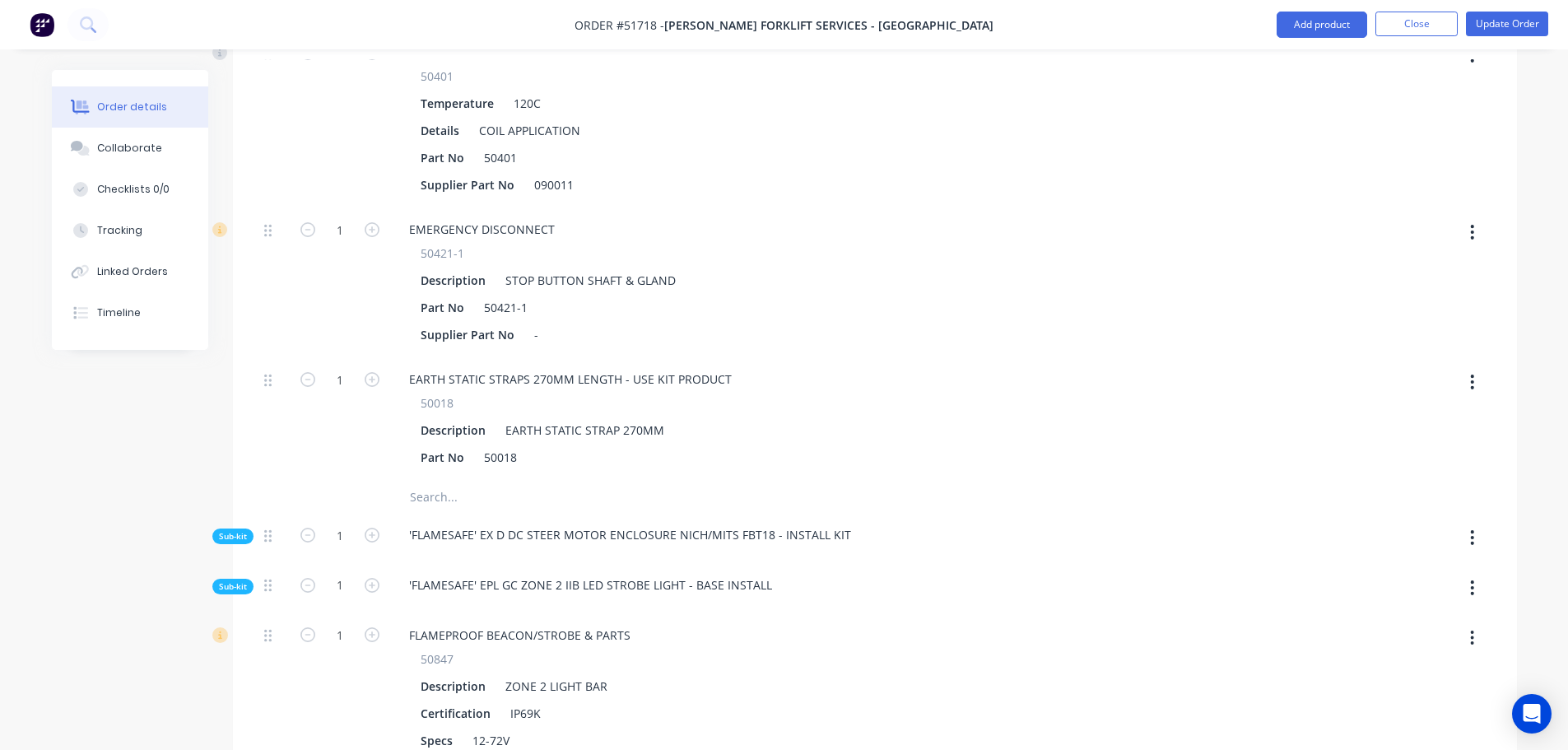
click at [235, 530] on span "Sub-kit" at bounding box center [233, 535] width 28 height 12
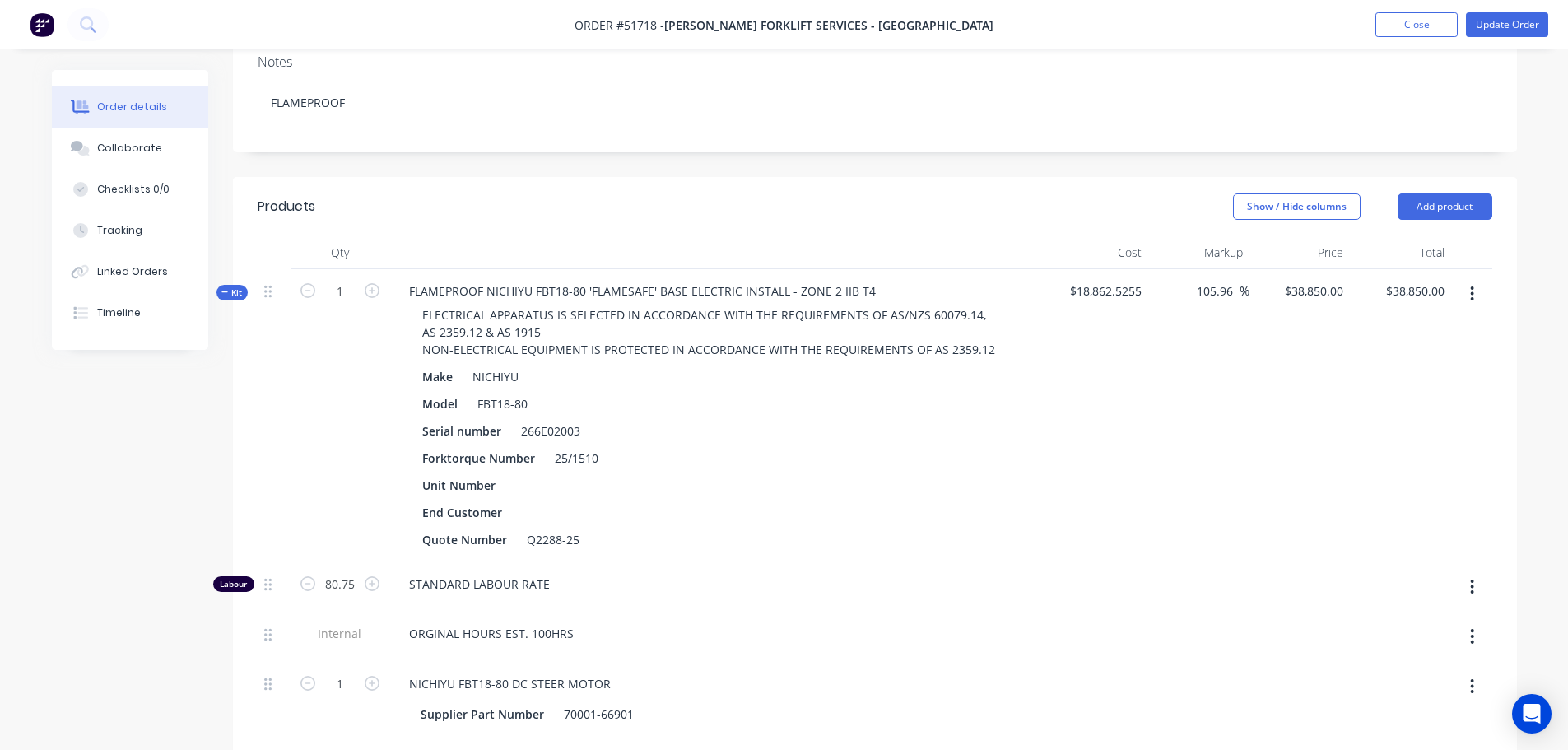
scroll to position [0, 0]
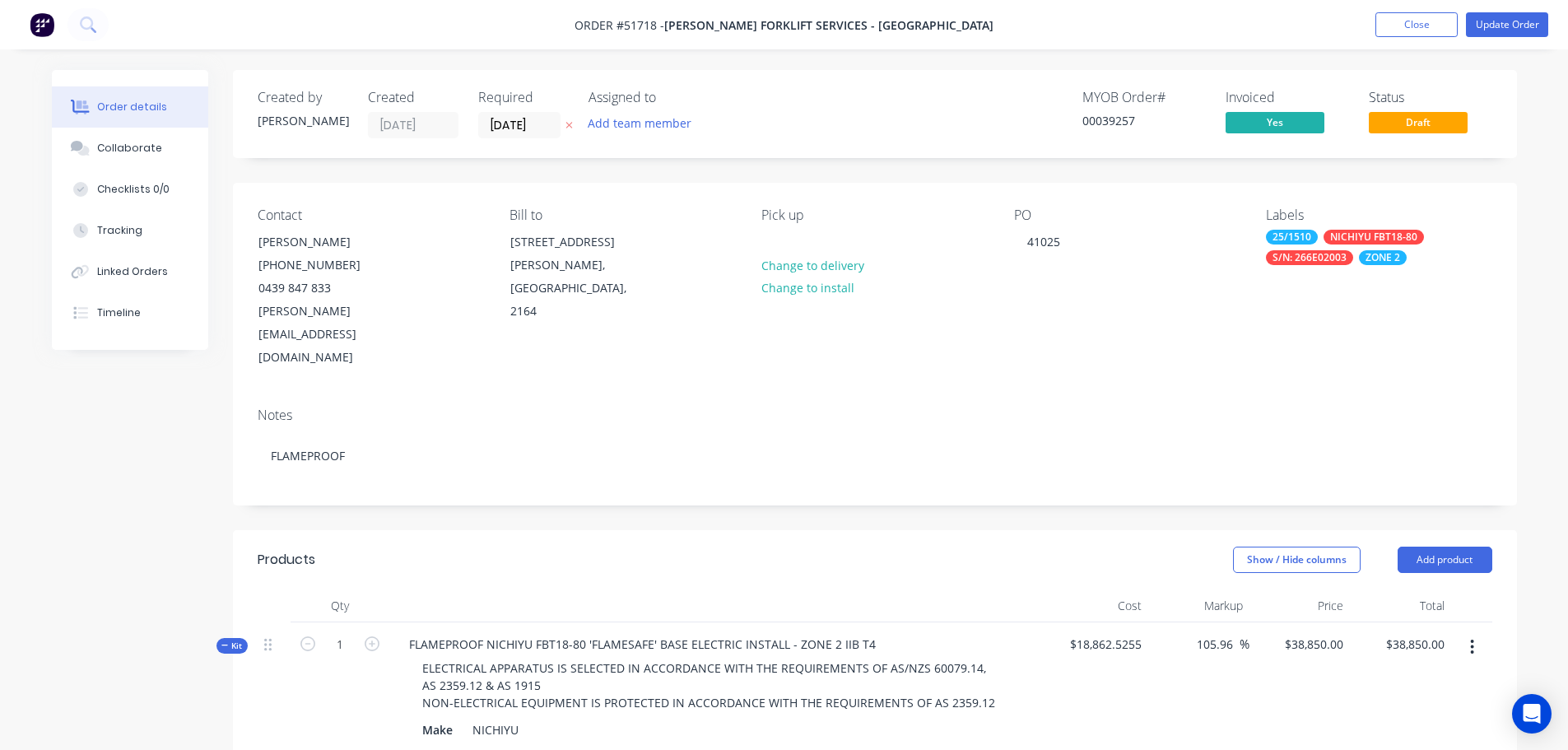
click at [219, 638] on div "Kit" at bounding box center [232, 645] width 31 height 16
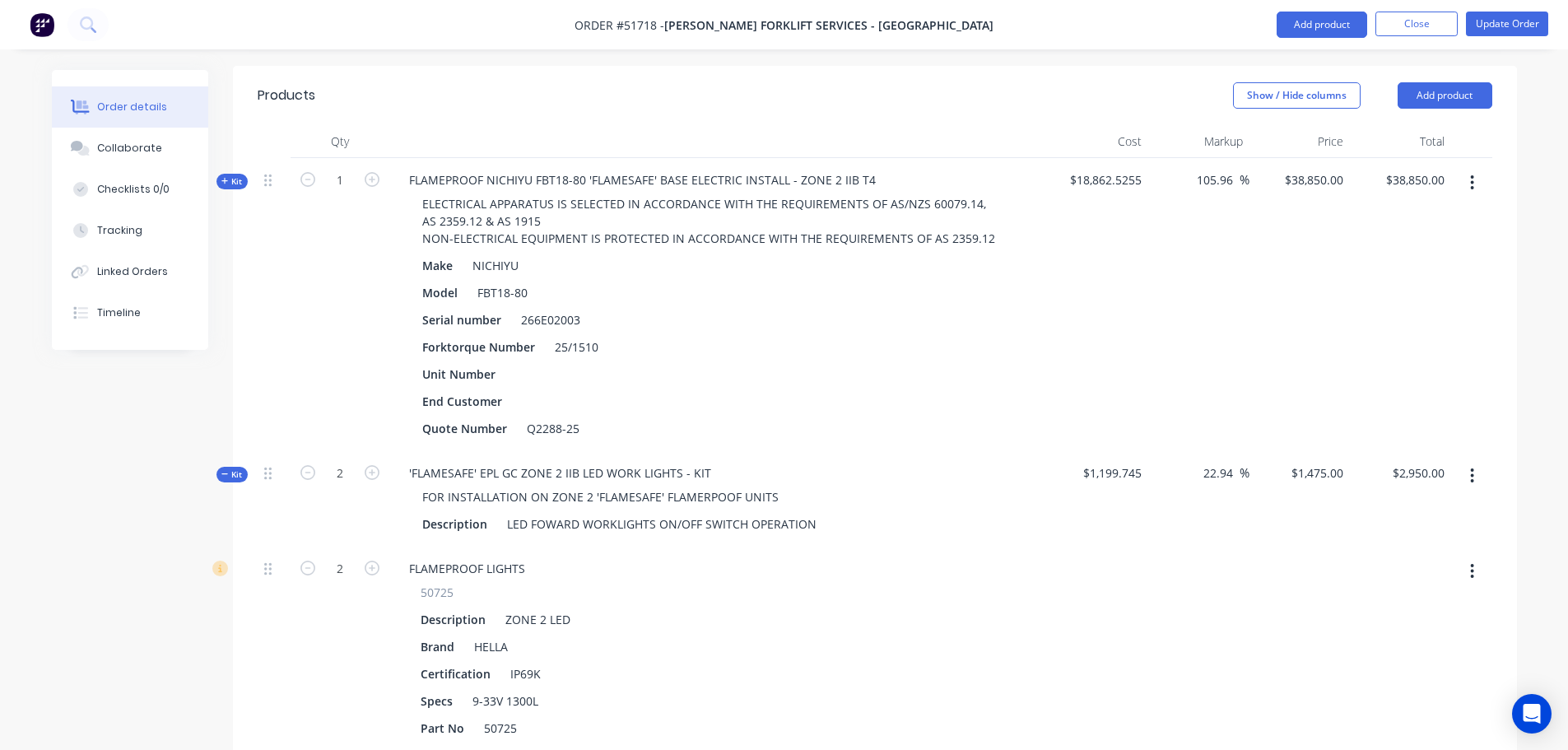
scroll to position [494, 0]
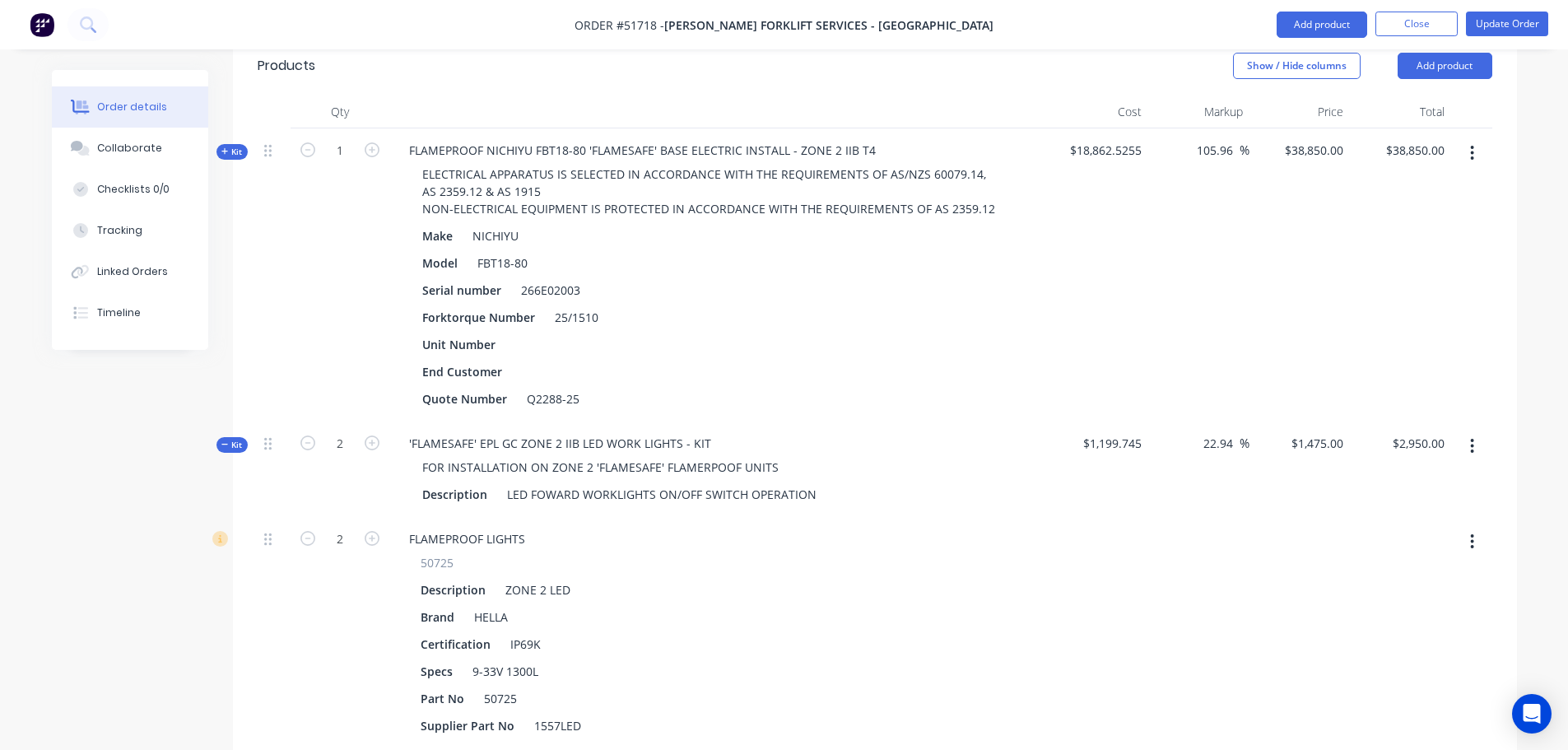
click at [229, 438] on span "Kit" at bounding box center [231, 444] width 21 height 12
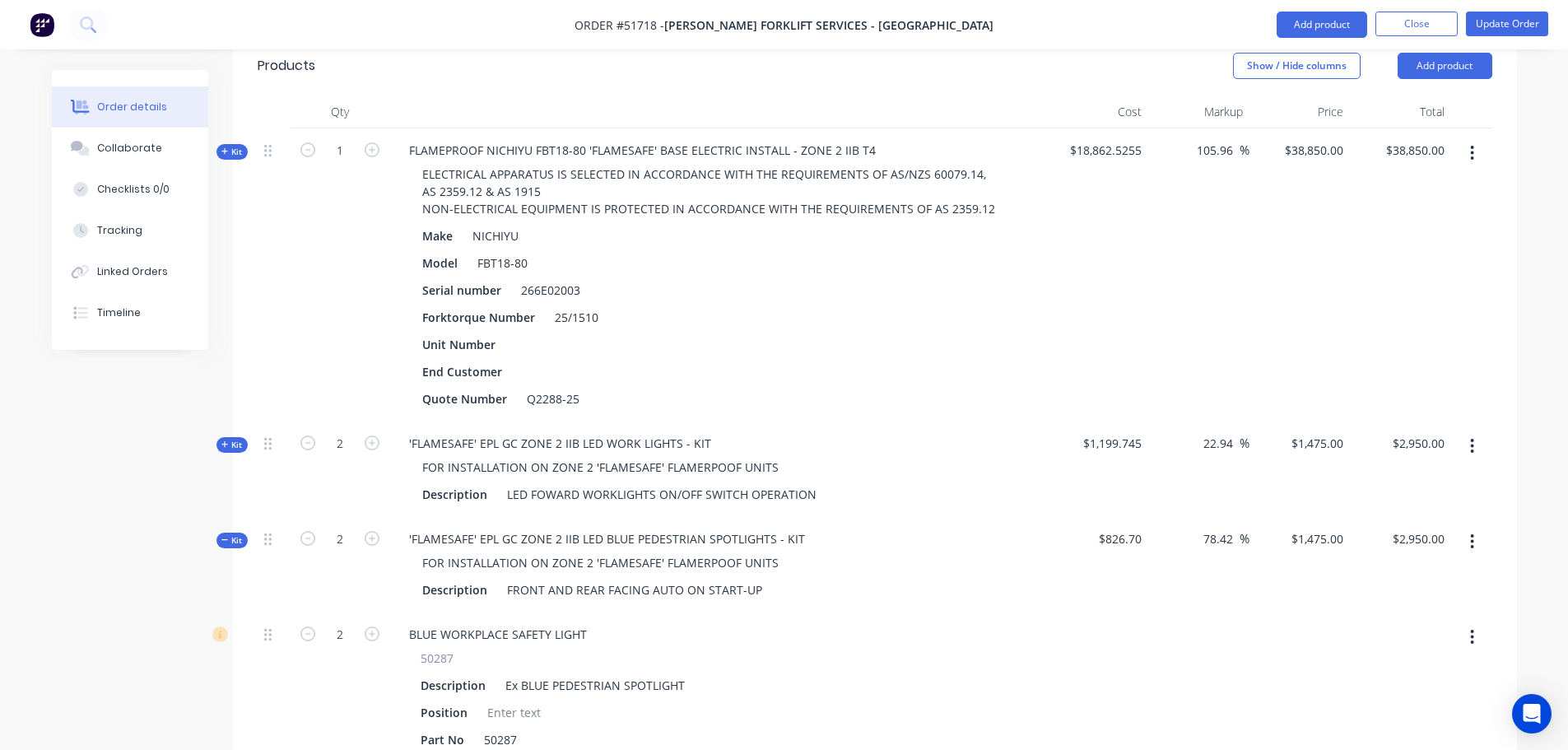
click at [229, 534] on span "Kit" at bounding box center [231, 539] width 21 height 12
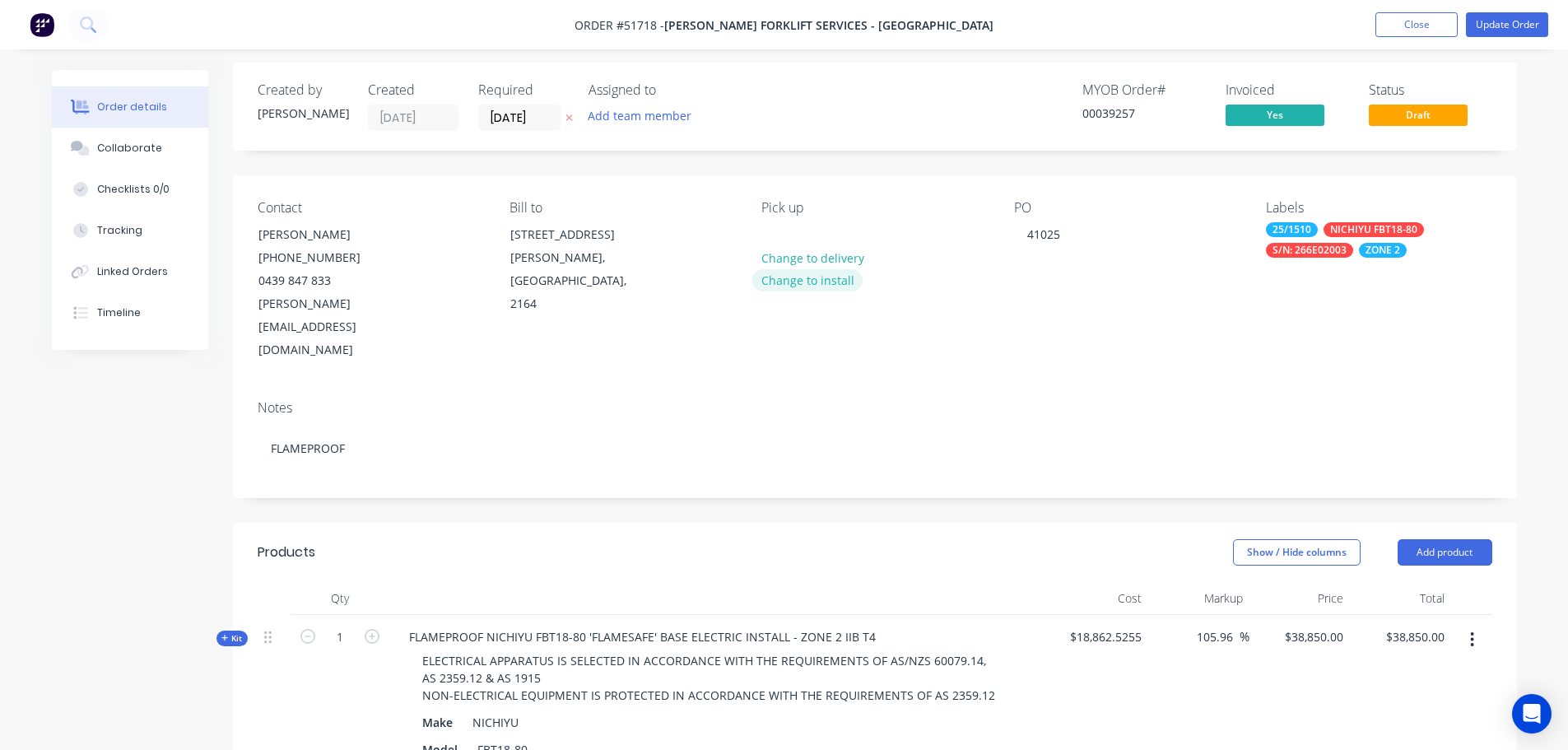
scroll to position [0, 0]
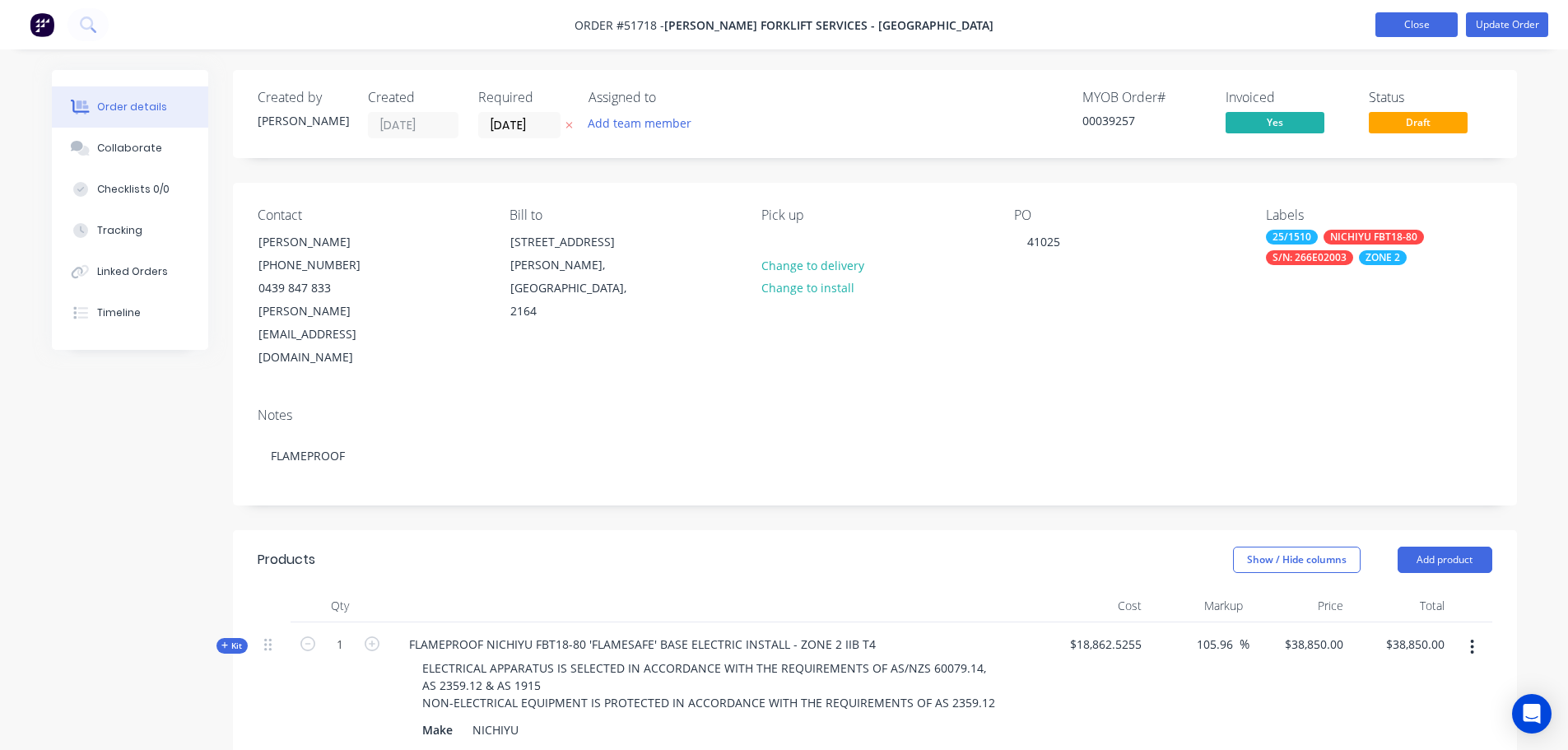
click at [1412, 26] on button "Close" at bounding box center [1416, 24] width 82 height 25
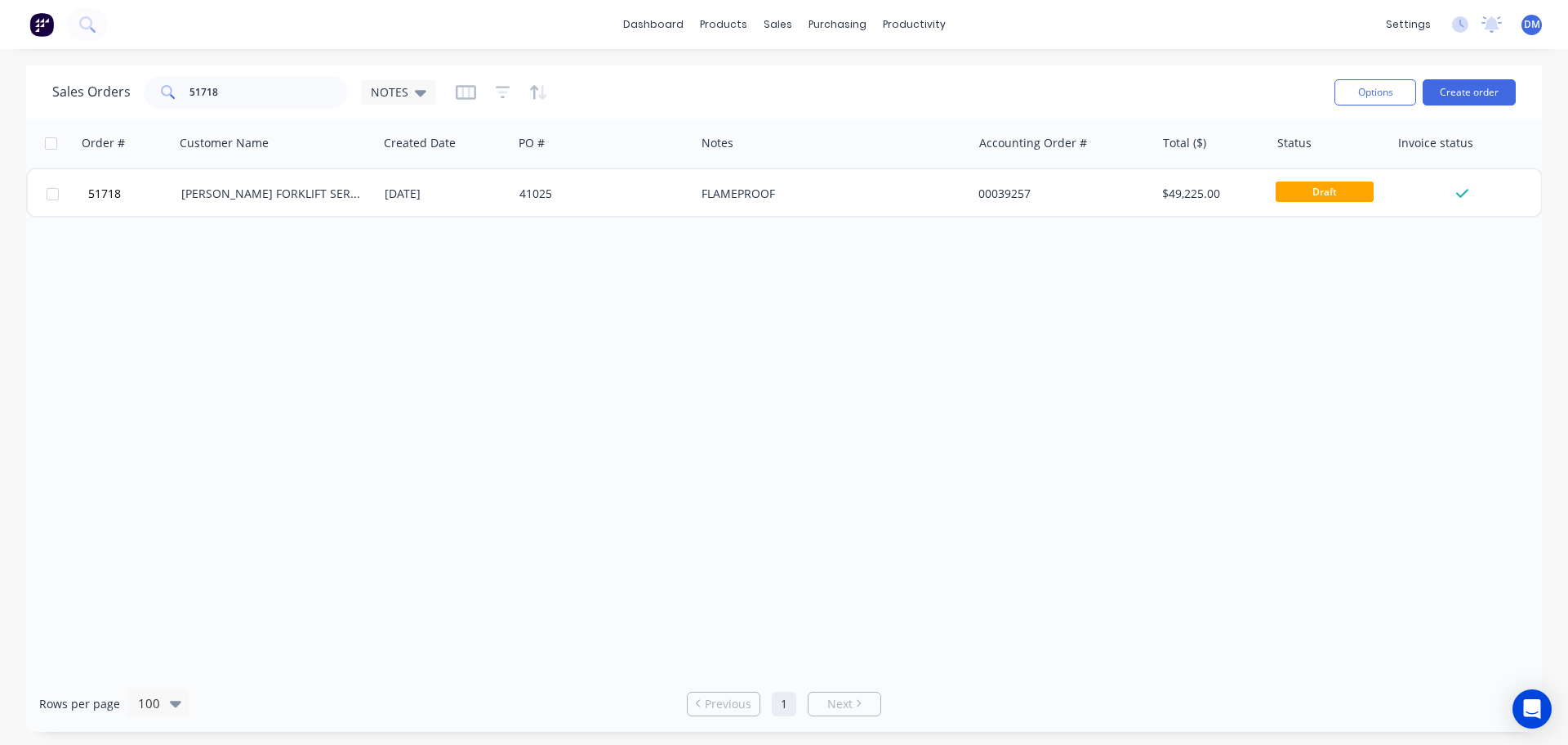
click at [34, 27] on img at bounding box center [41, 24] width 25 height 25
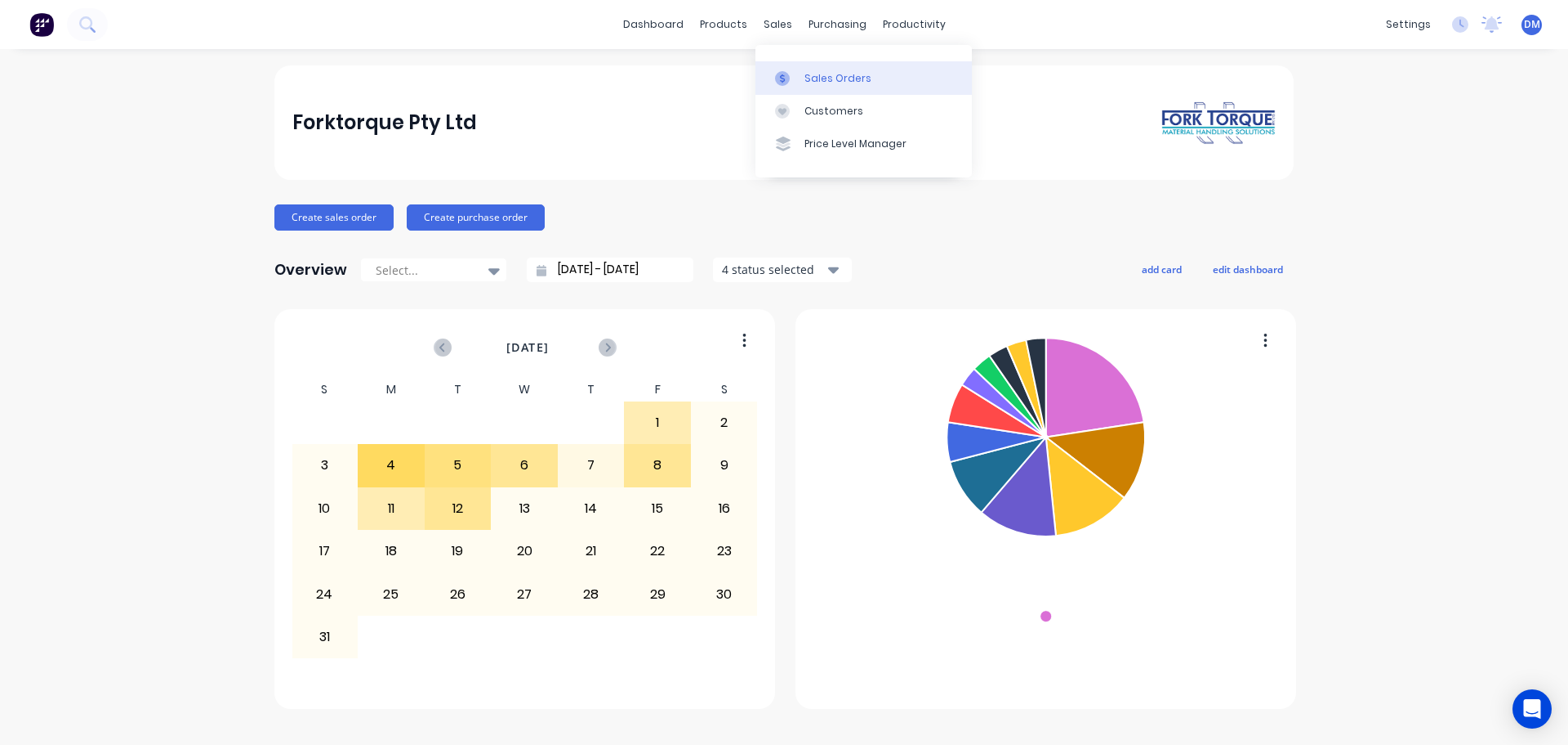
click at [820, 77] on div "Sales Orders" at bounding box center [837, 78] width 67 height 15
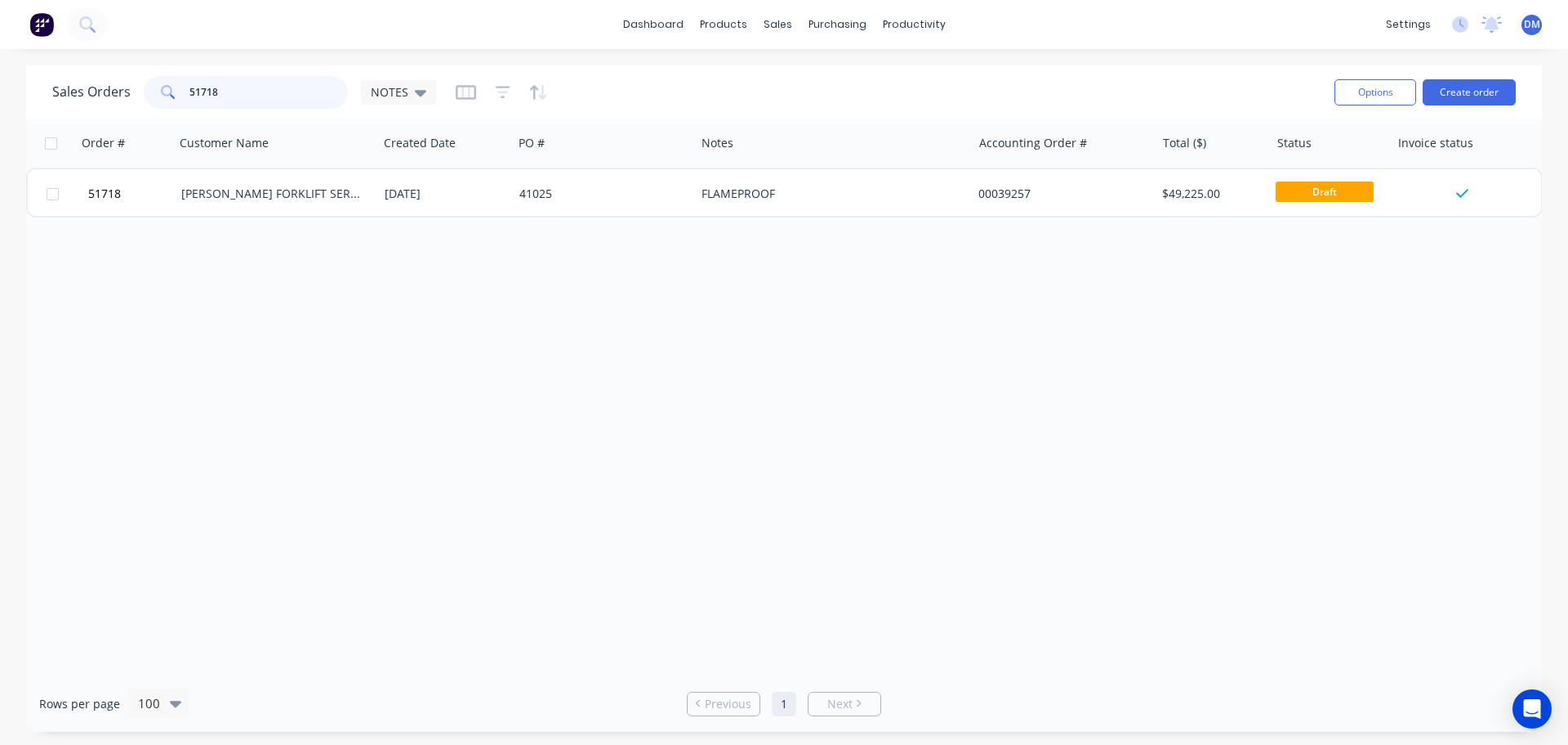
drag, startPoint x: 256, startPoint y: 93, endPoint x: 120, endPoint y: 94, distance: 136.0
click at [120, 94] on div "Sales Orders 51718 NOTES" at bounding box center [244, 93] width 384 height 33
type input "51720"
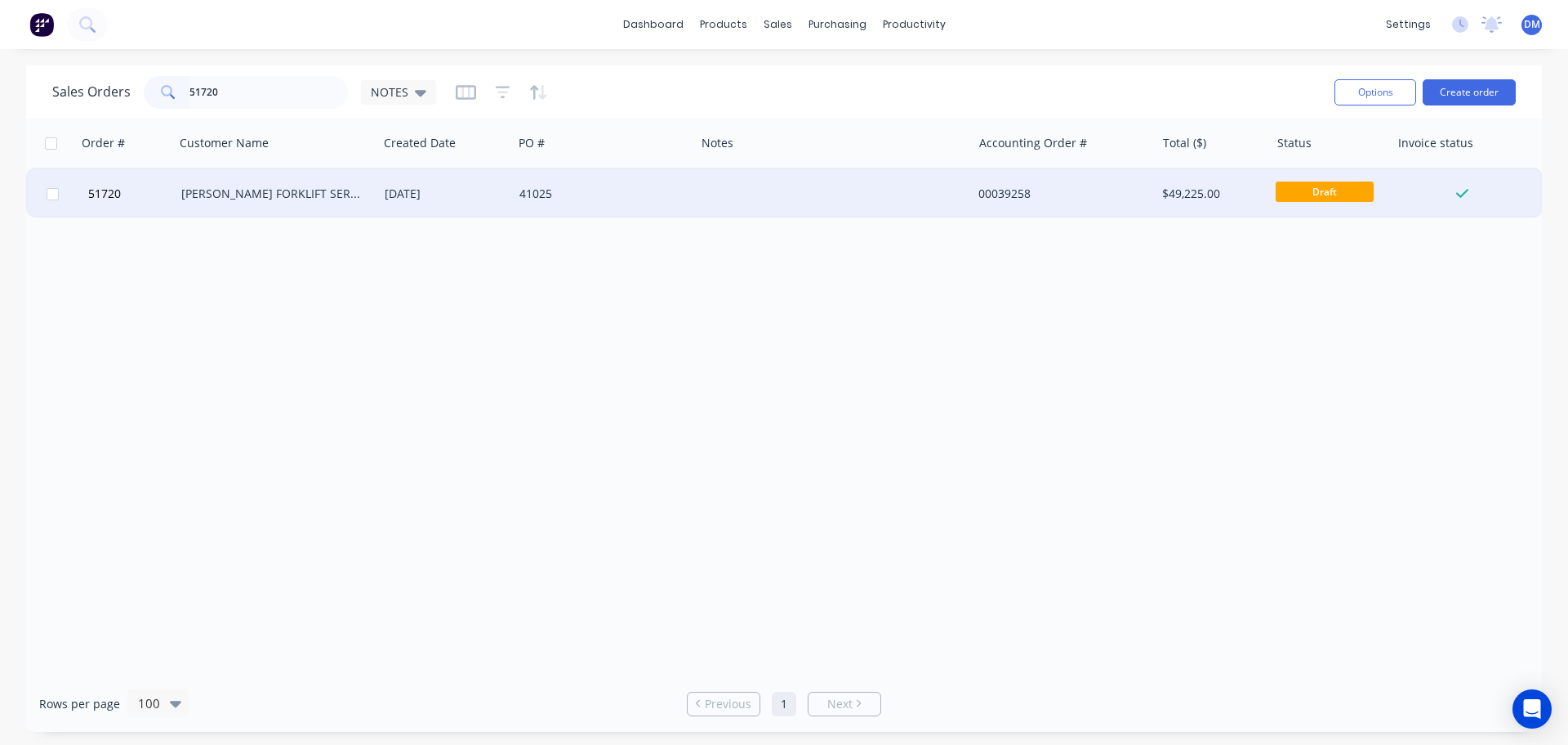
click at [348, 180] on div "[PERSON_NAME] FORKLIFT SERVICES - [GEOGRAPHIC_DATA]" at bounding box center [276, 193] width 204 height 49
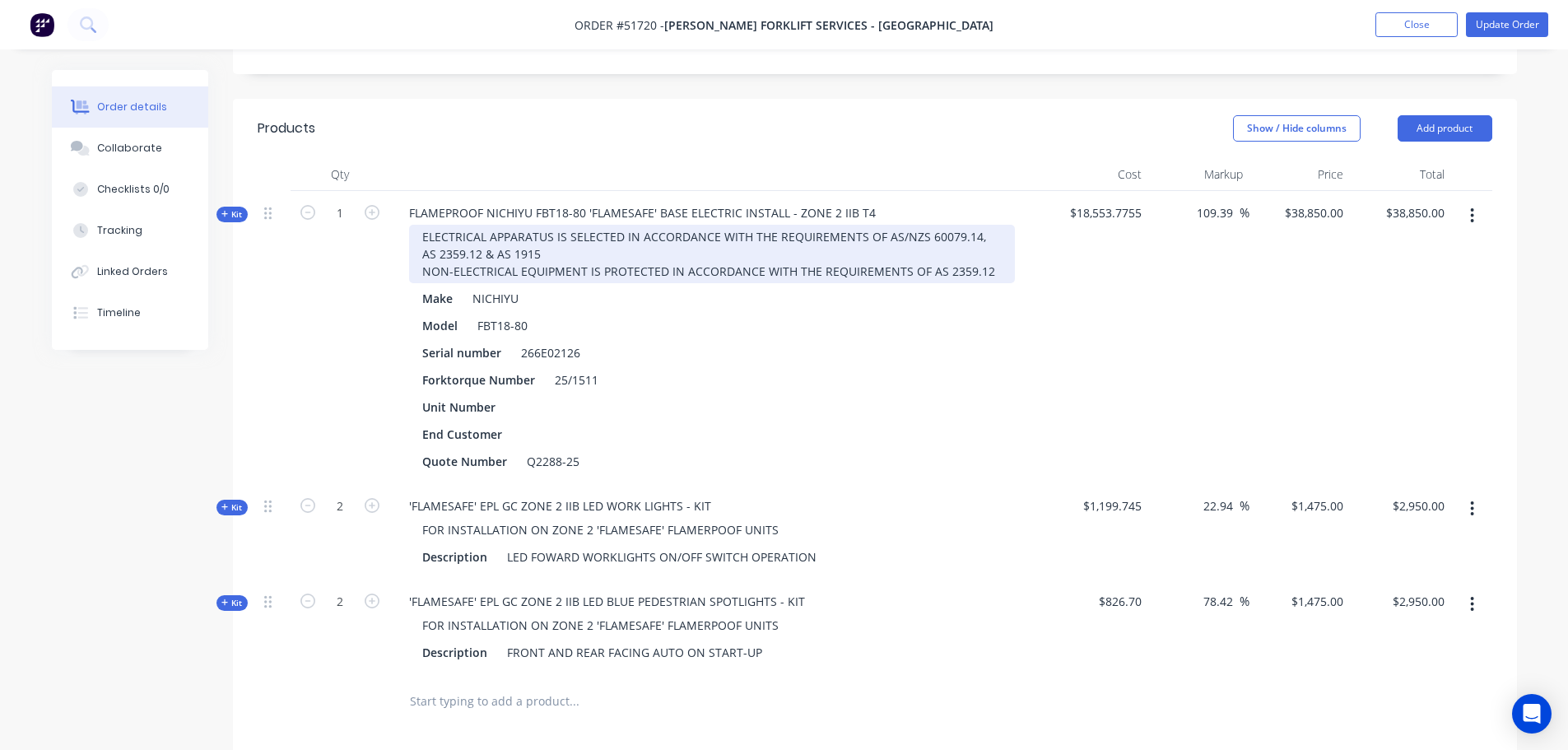
scroll to position [392, 0]
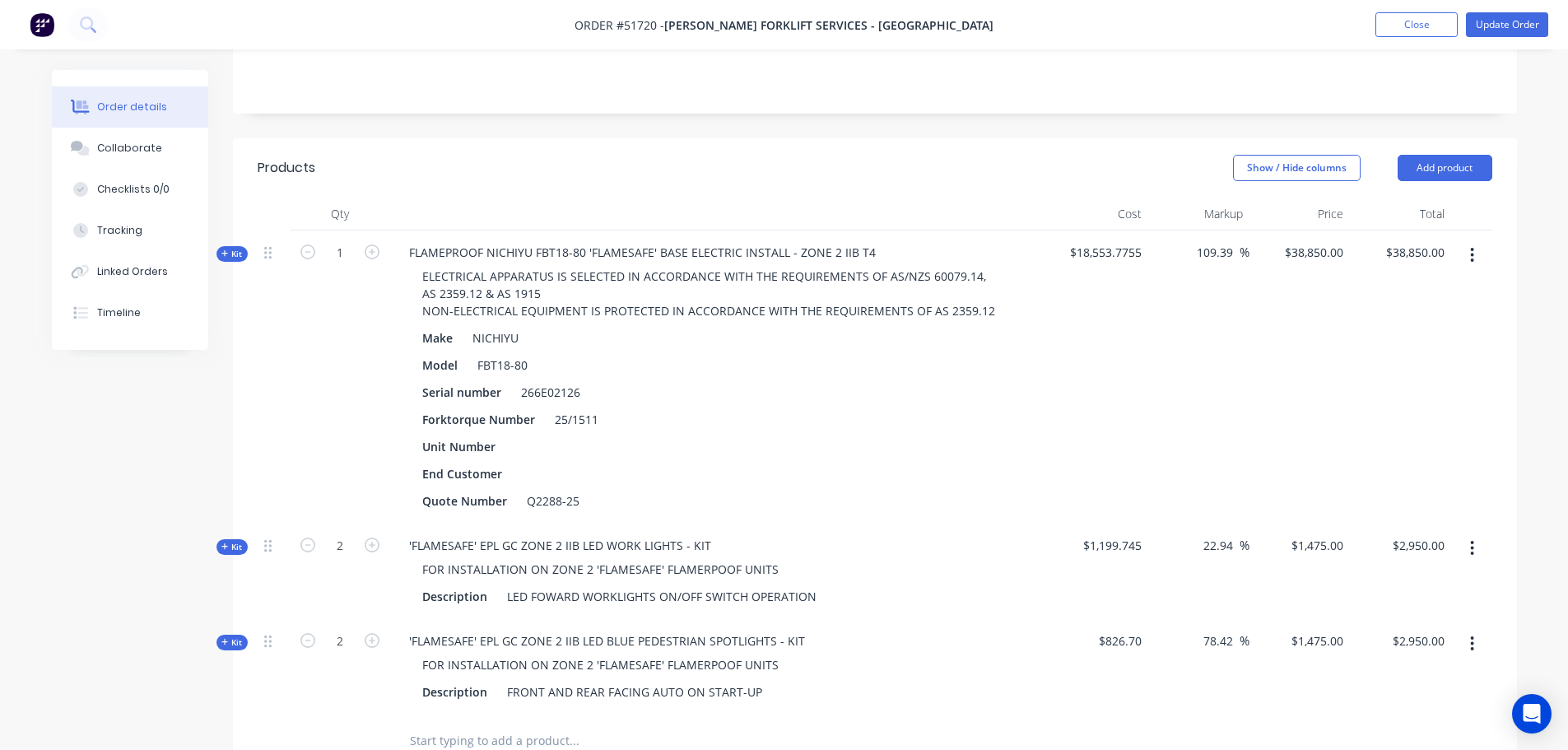
drag, startPoint x: 224, startPoint y: 208, endPoint x: 233, endPoint y: 220, distance: 15.0
click at [225, 250] on icon at bounding box center [225, 253] width 7 height 8
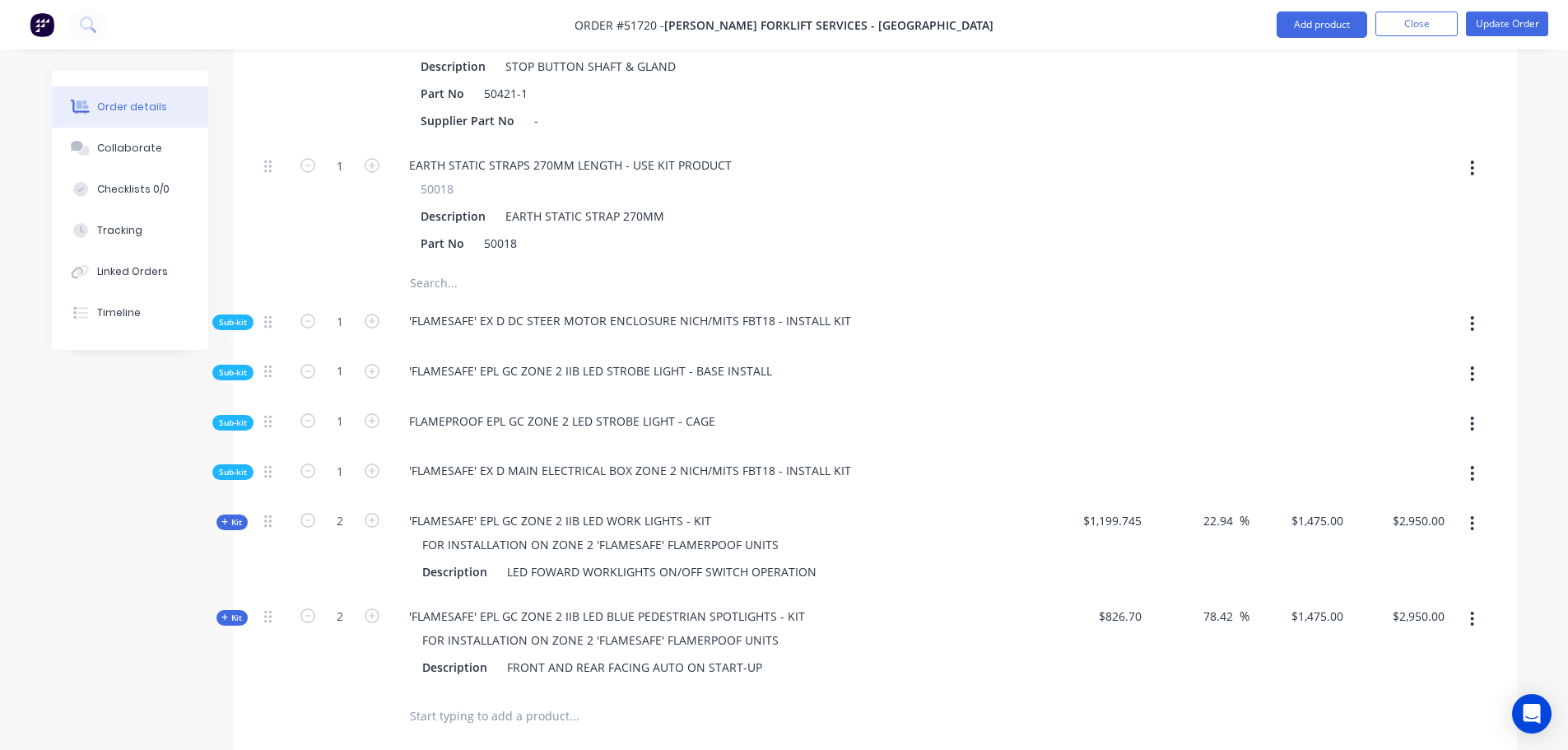
scroll to position [4506, 0]
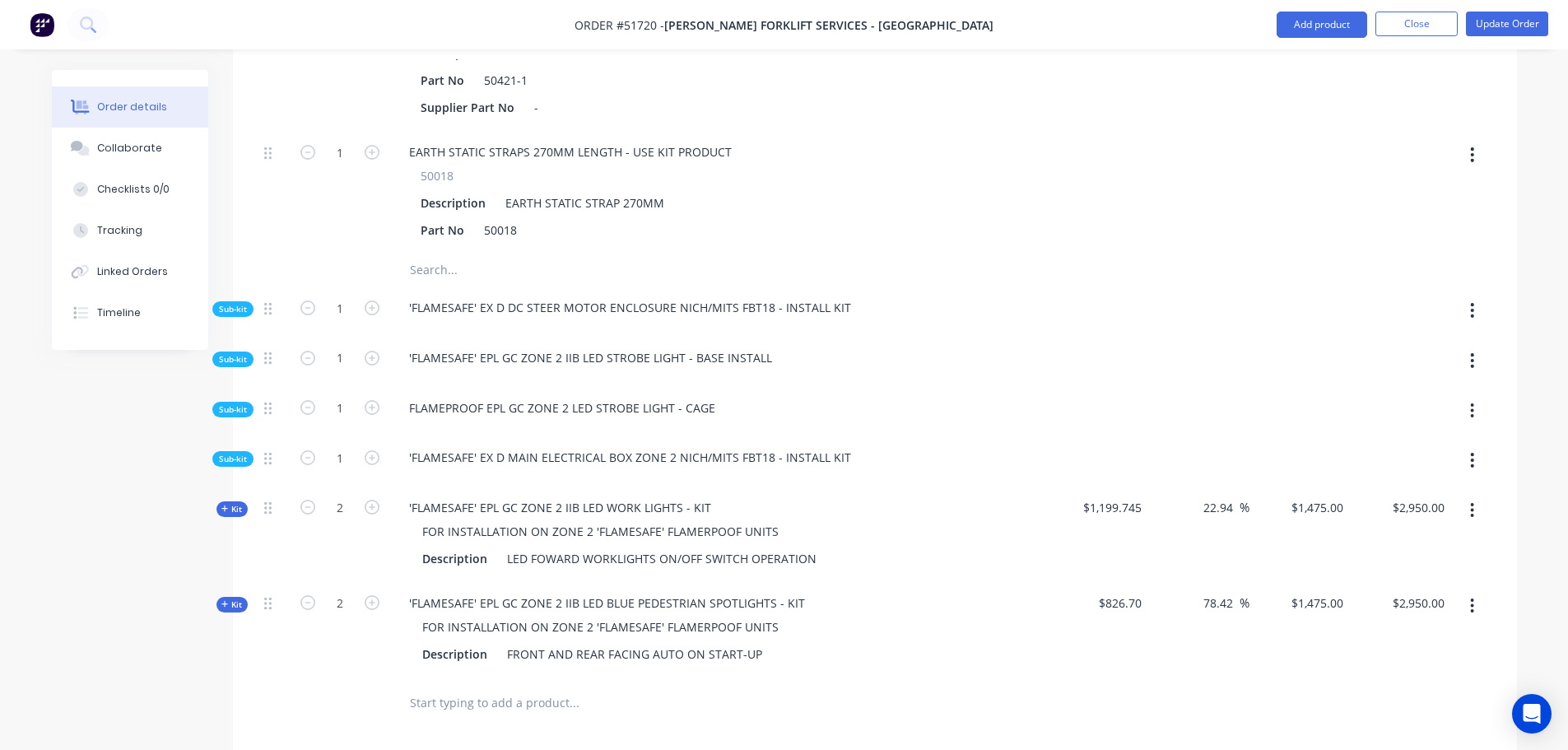
click at [237, 302] on span "Sub-kit" at bounding box center [233, 308] width 28 height 12
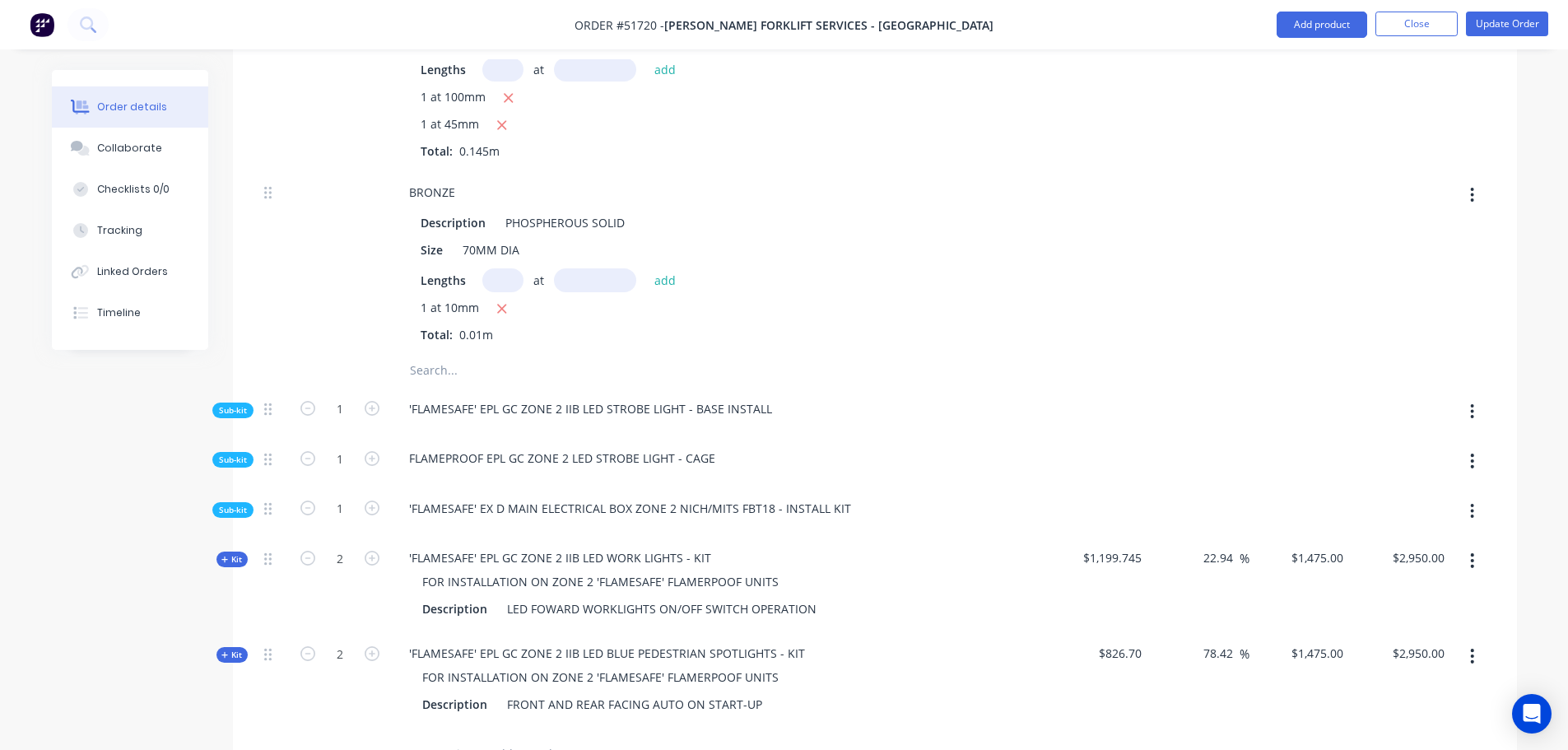
scroll to position [5246, 0]
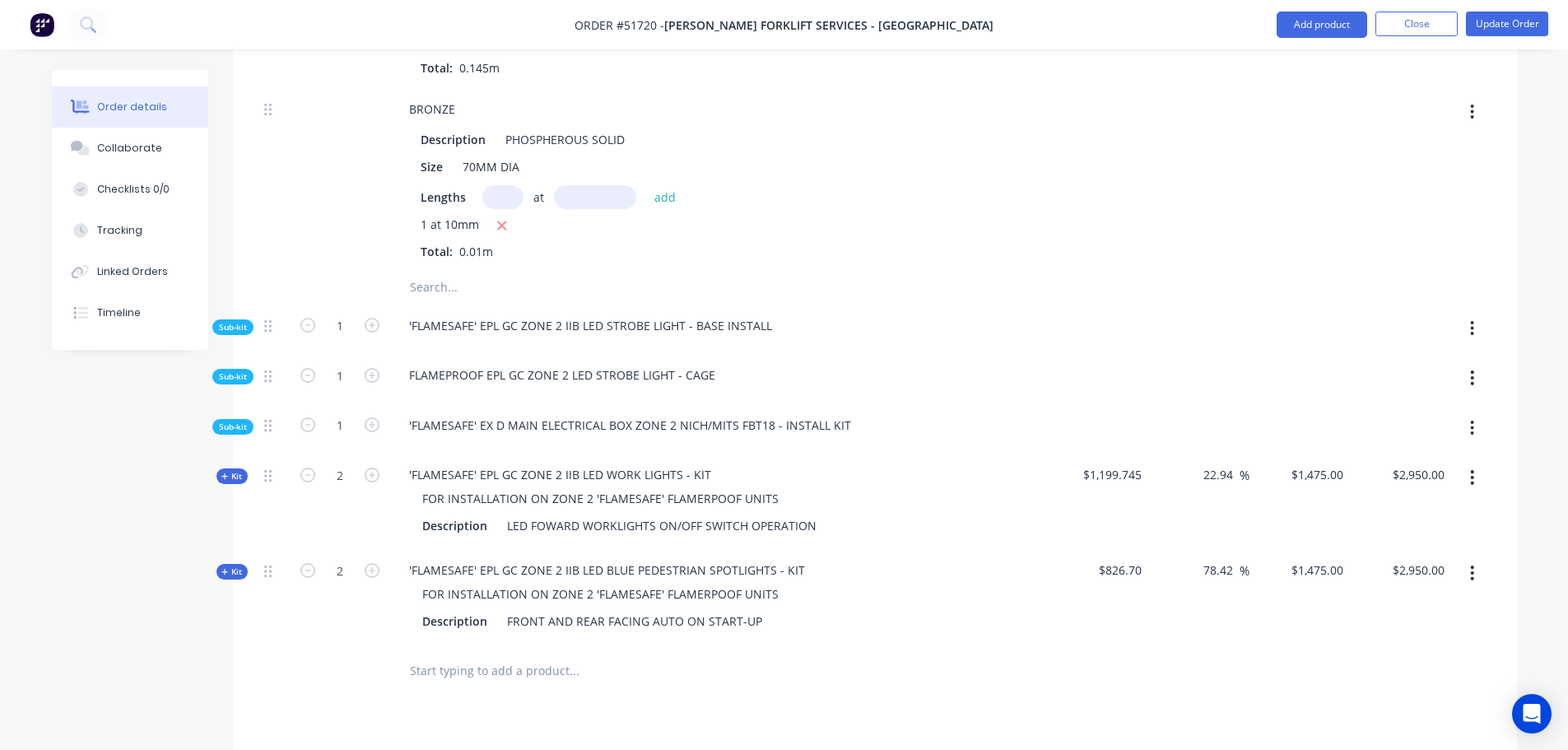
click at [228, 321] on span "Sub-kit" at bounding box center [233, 326] width 28 height 12
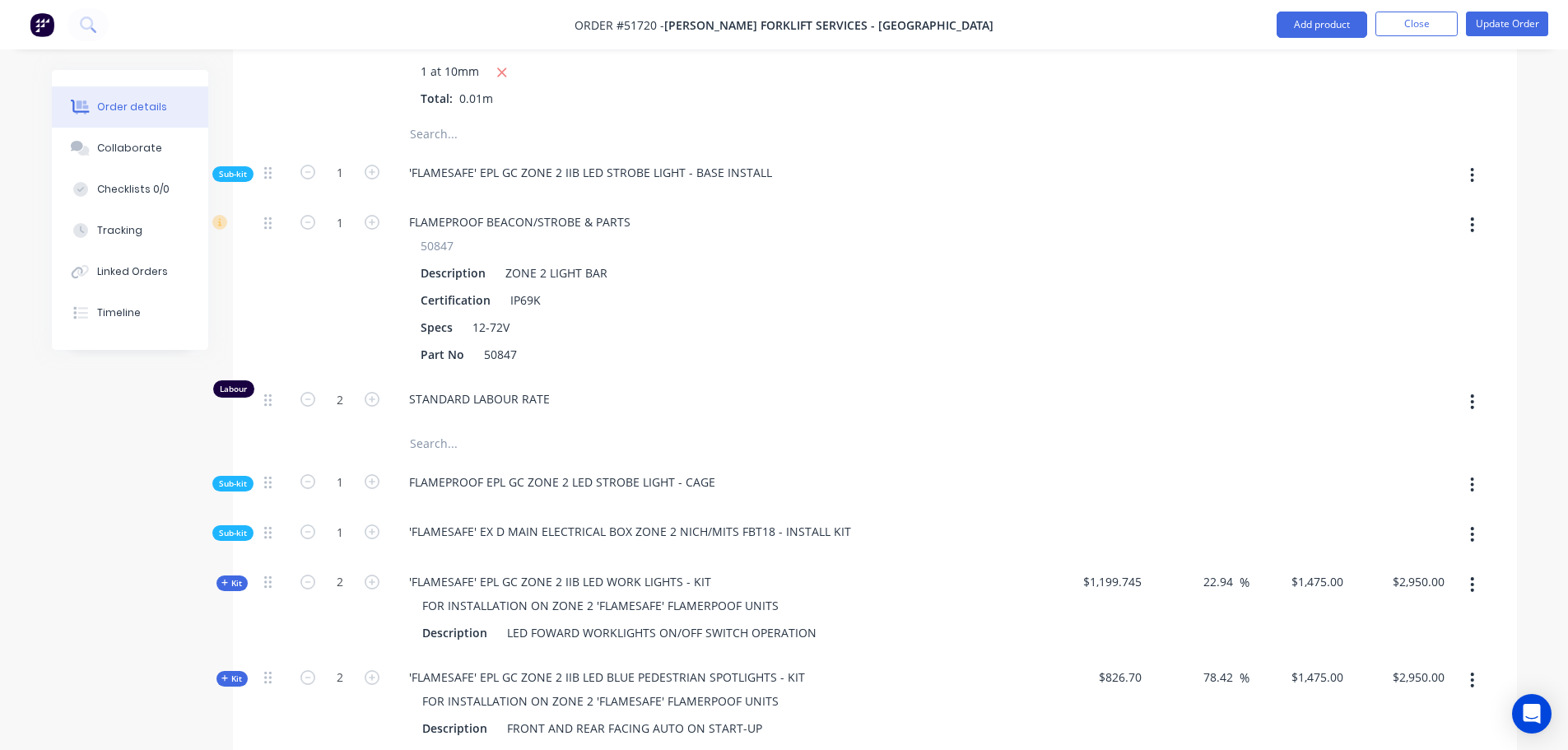
scroll to position [5411, 0]
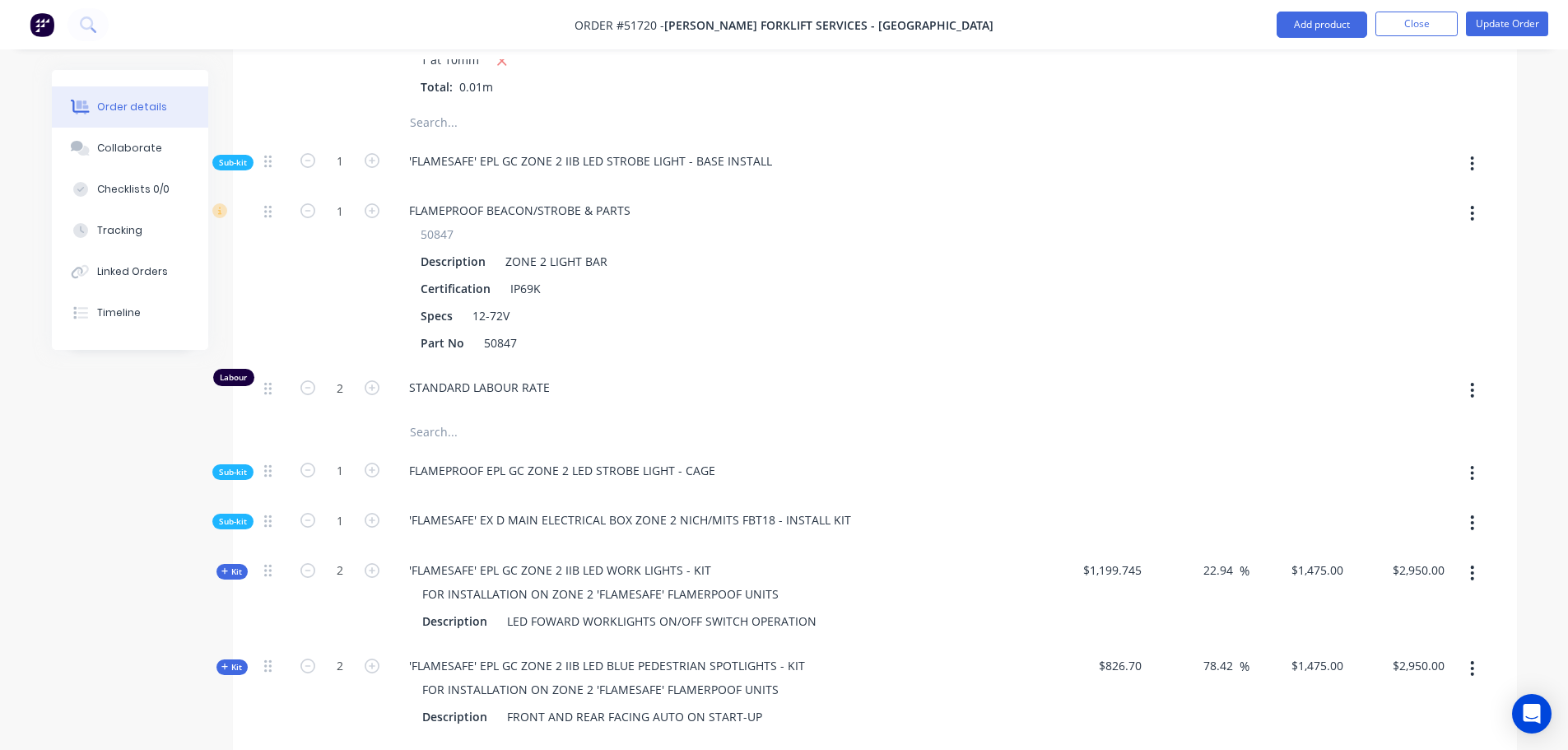
click at [230, 466] on span "Sub-kit" at bounding box center [233, 472] width 28 height 12
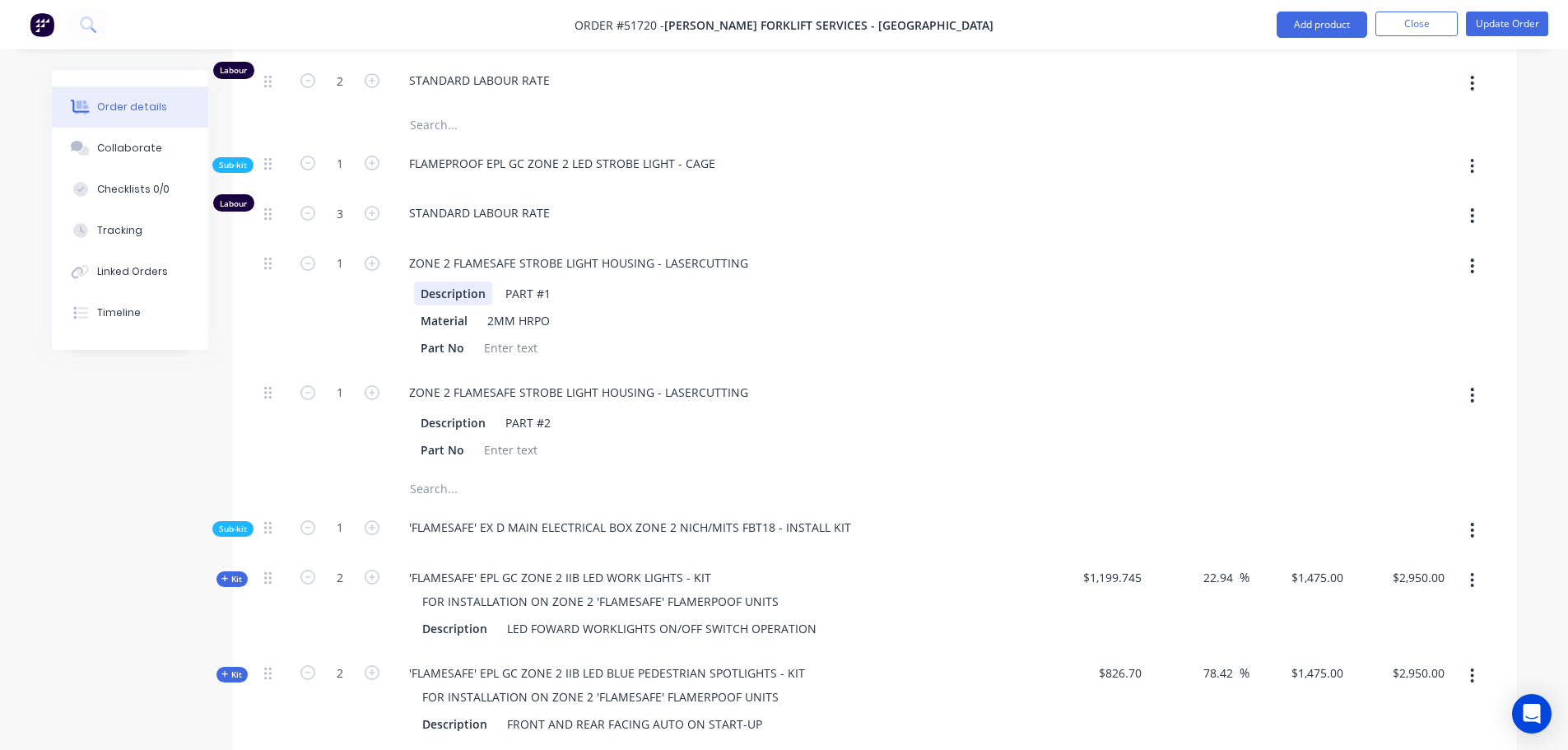
scroll to position [5740, 0]
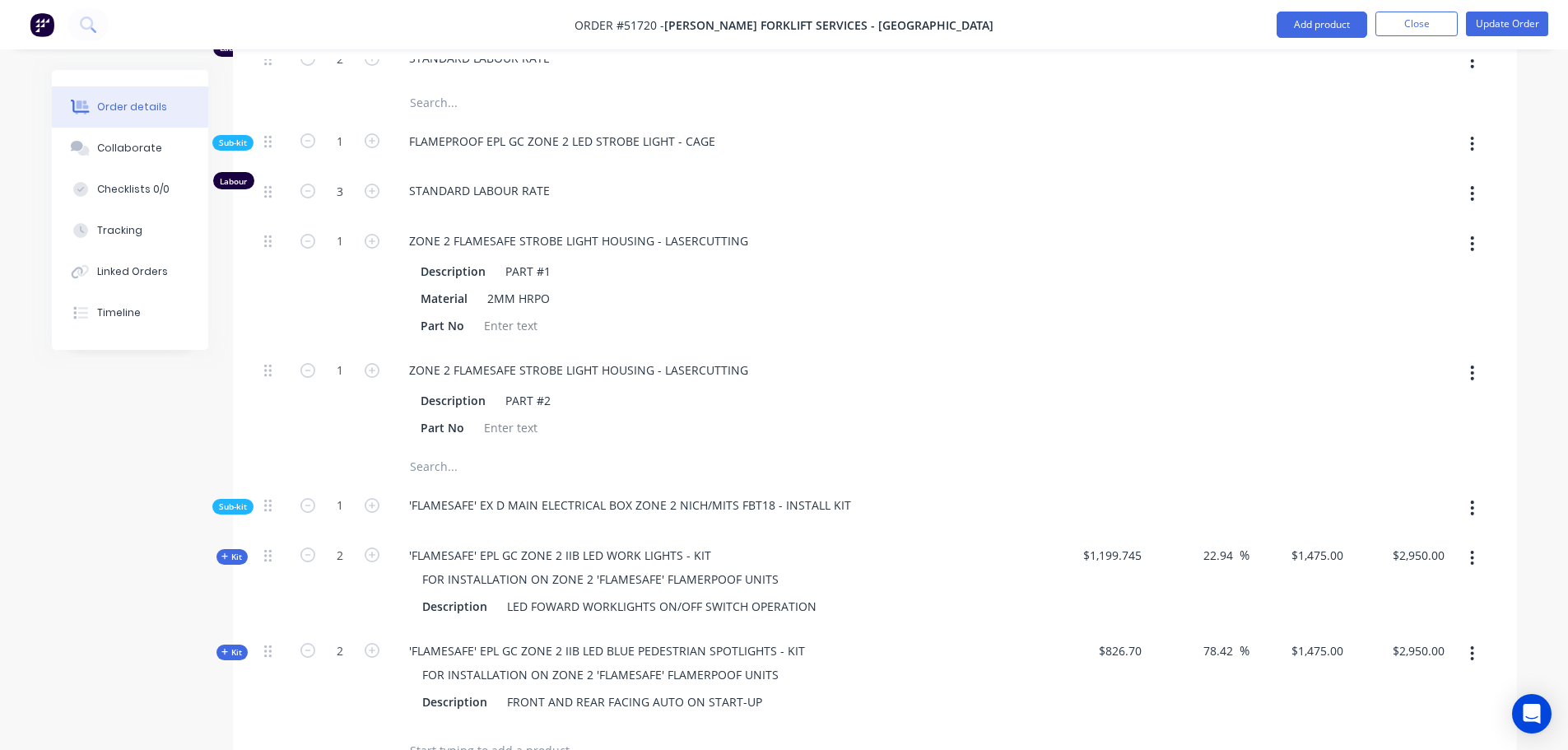
click at [235, 500] on span "Sub-kit" at bounding box center [233, 506] width 28 height 12
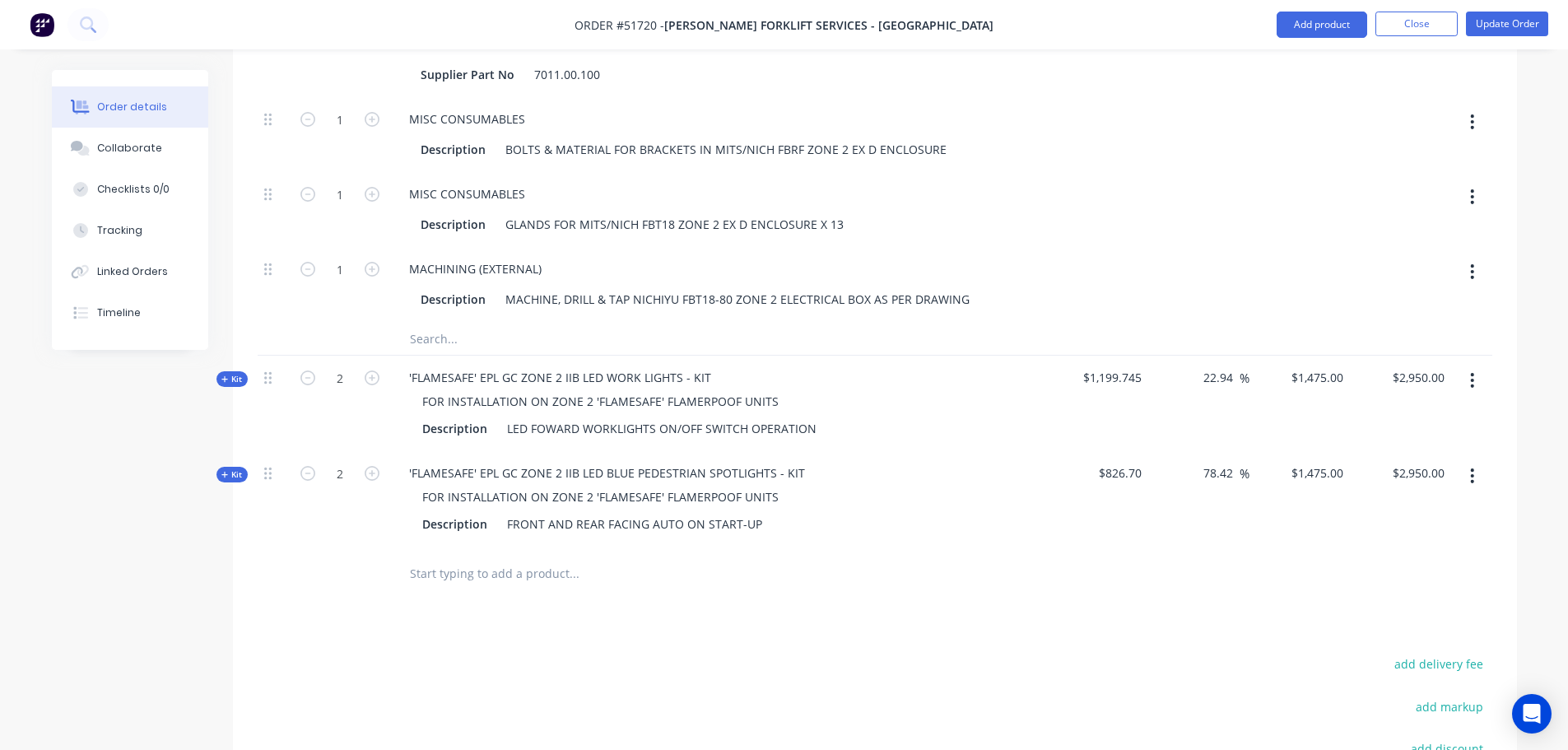
scroll to position [7469, 0]
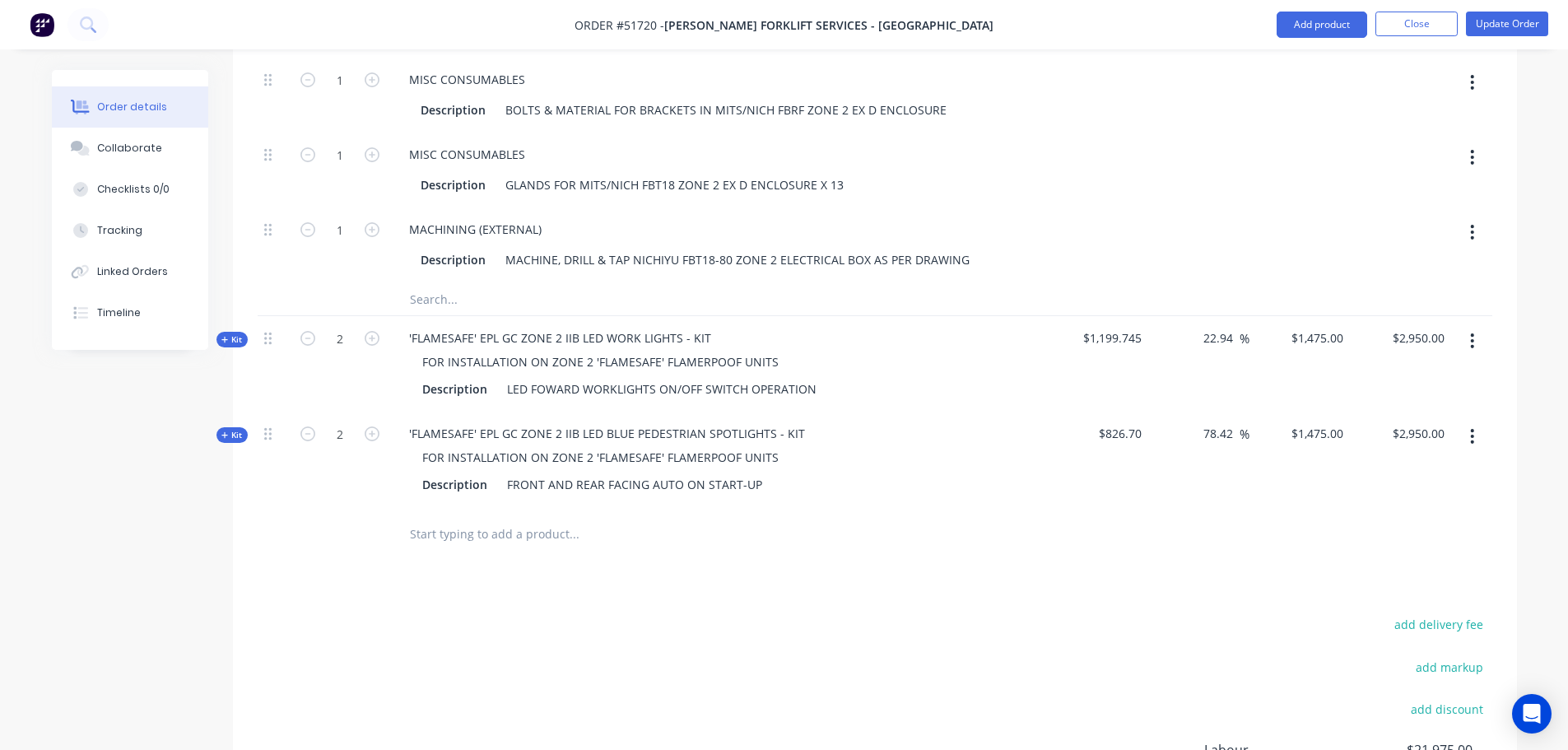
click at [223, 336] on icon at bounding box center [225, 339] width 7 height 8
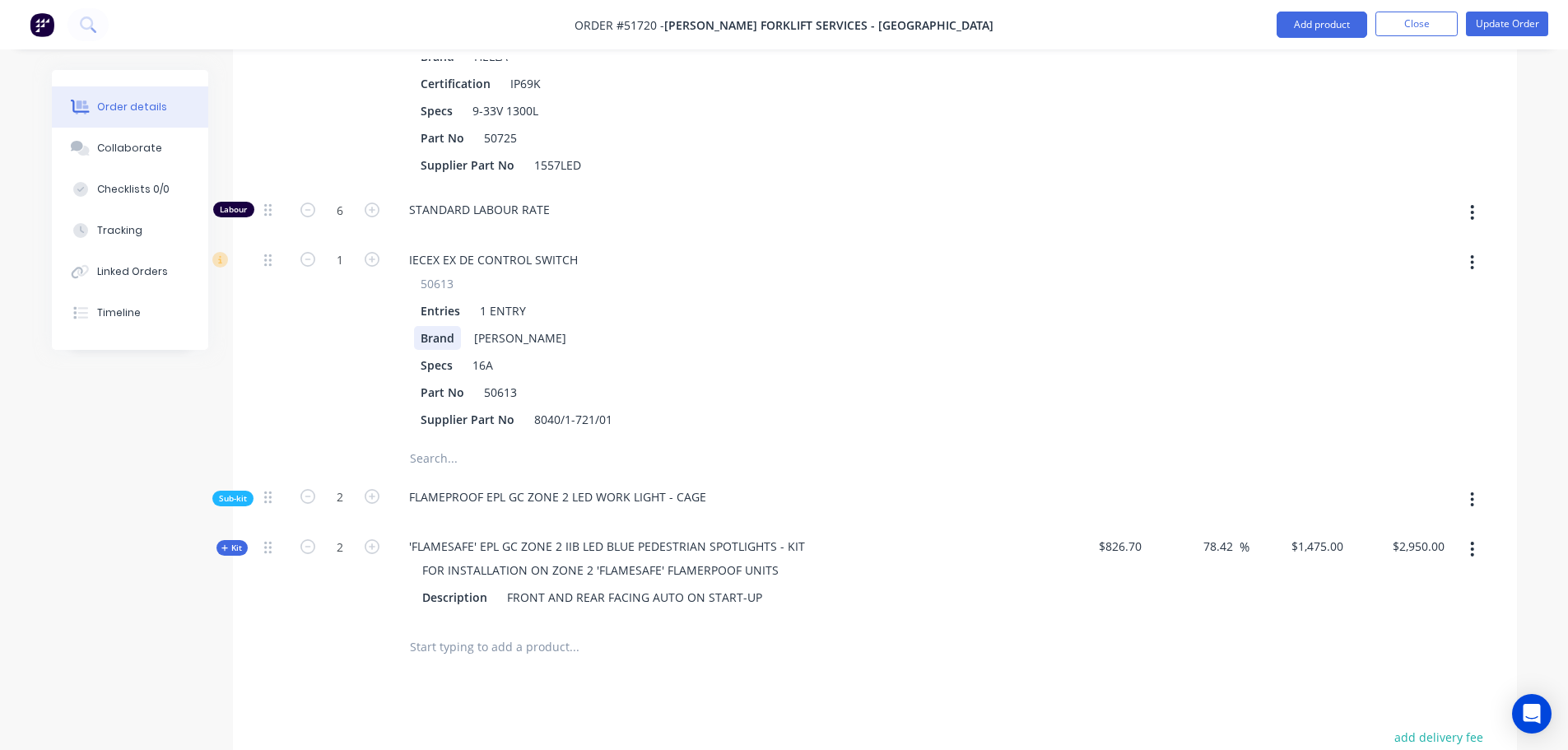
scroll to position [7962, 0]
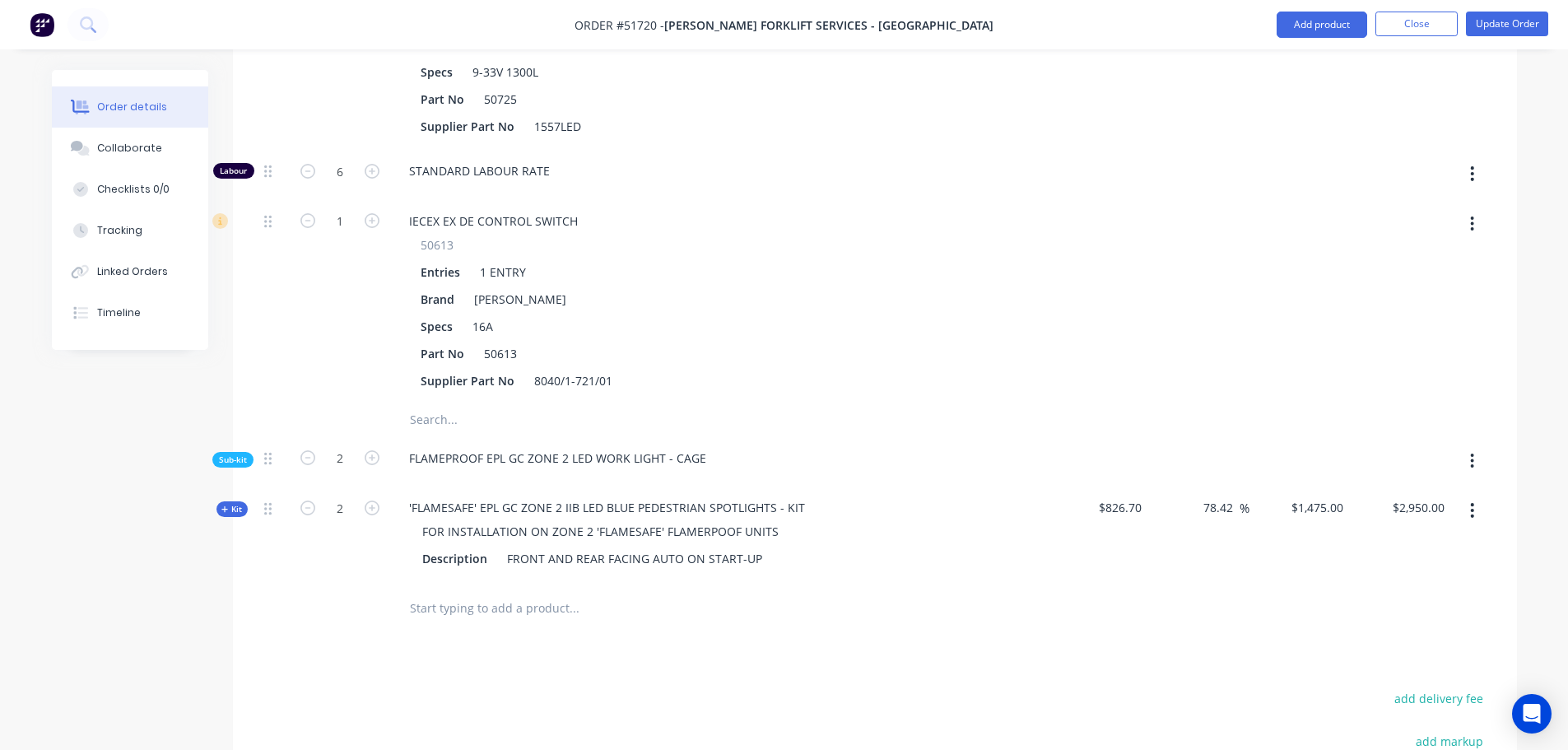
click at [235, 453] on span "Sub-kit" at bounding box center [233, 459] width 28 height 12
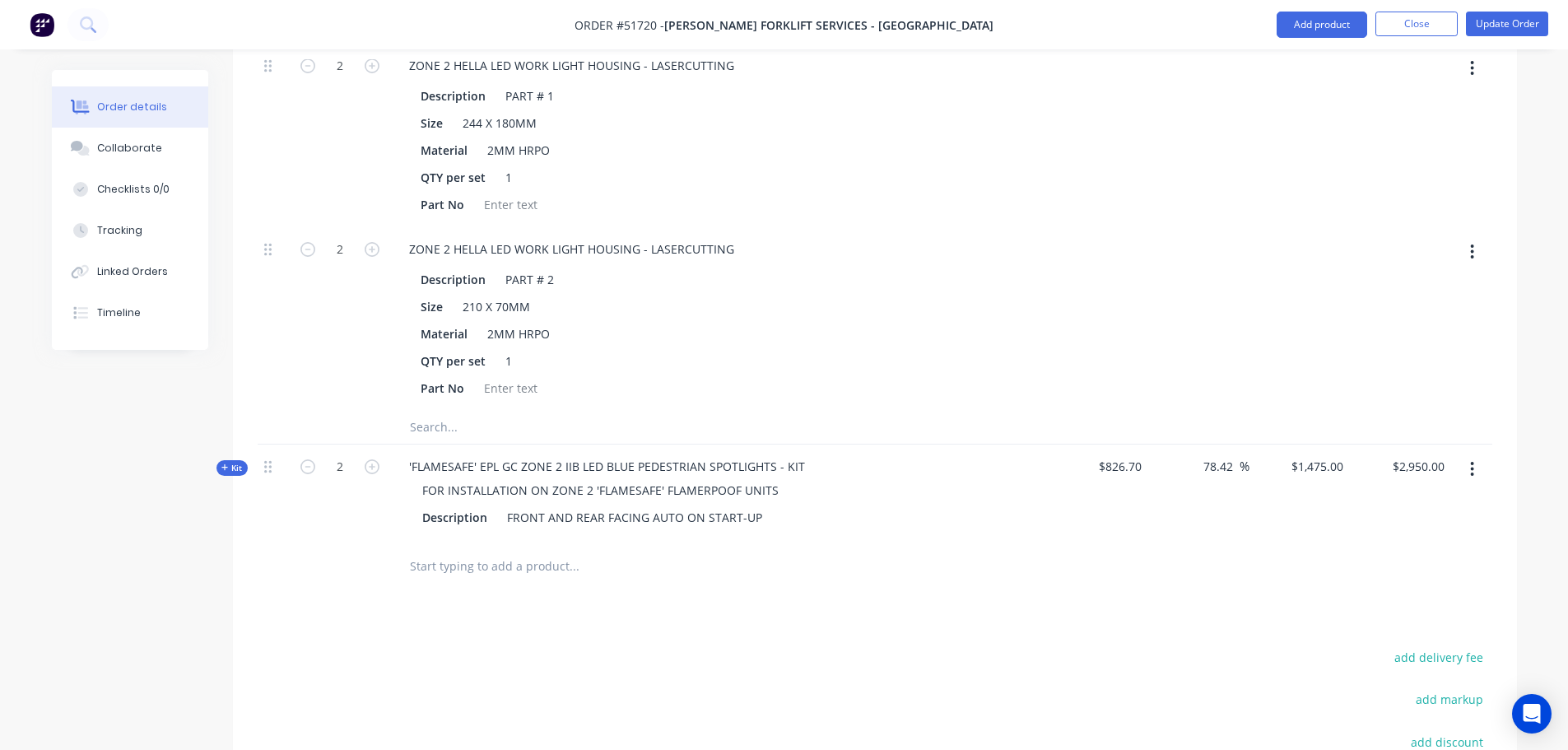
scroll to position [8456, 0]
click at [228, 460] on span "Kit" at bounding box center [231, 465] width 21 height 12
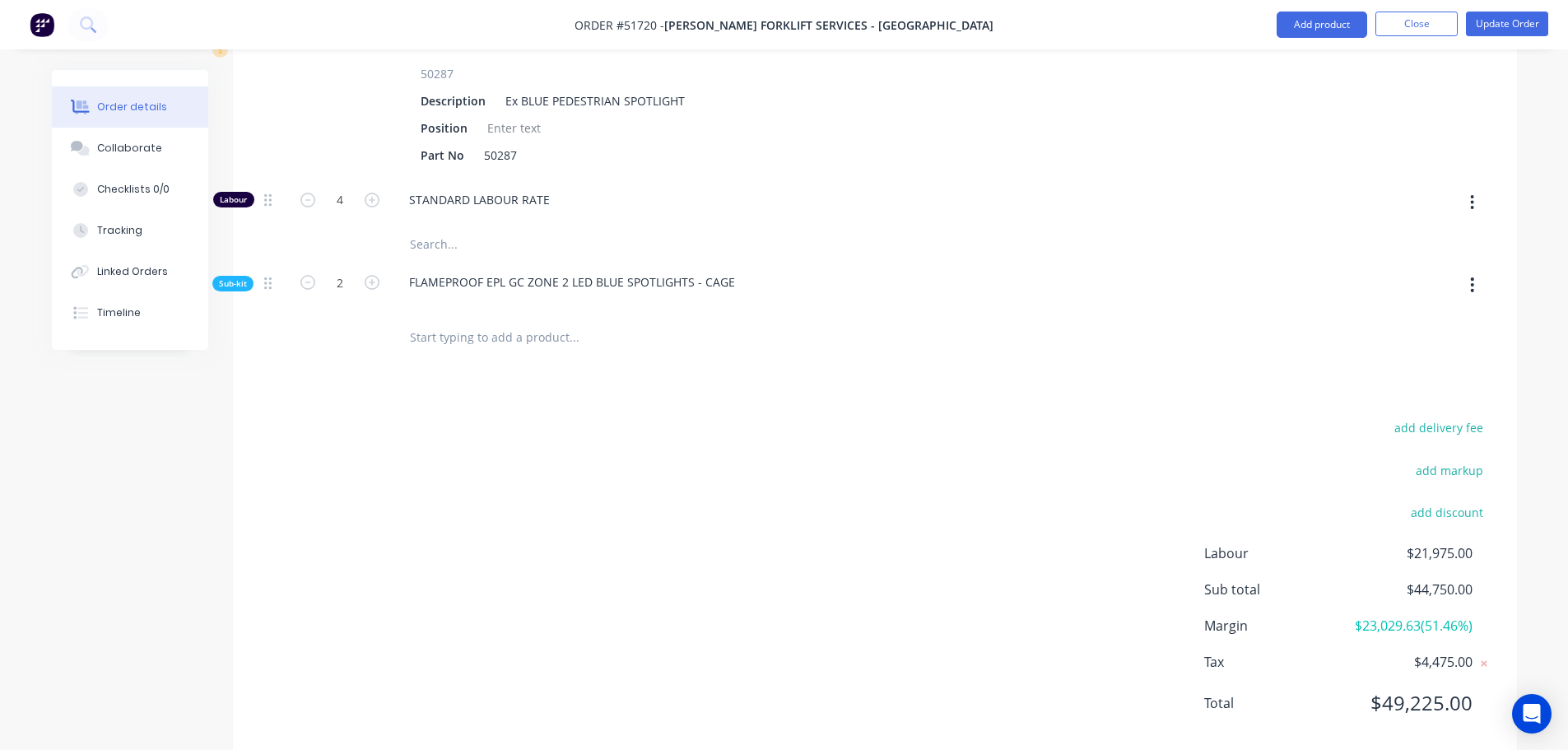
scroll to position [8973, 0]
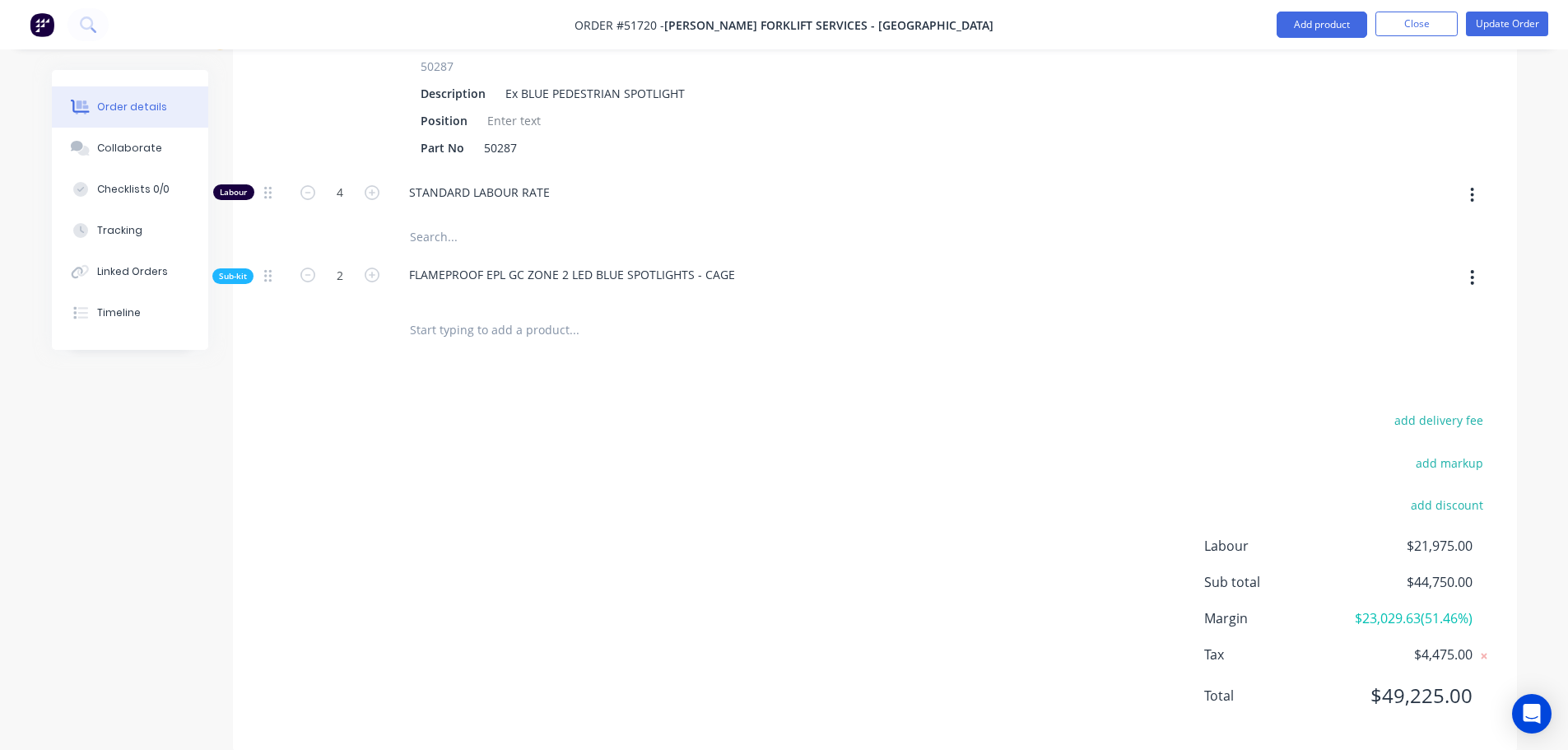
click at [241, 270] on span "Sub-kit" at bounding box center [233, 276] width 28 height 12
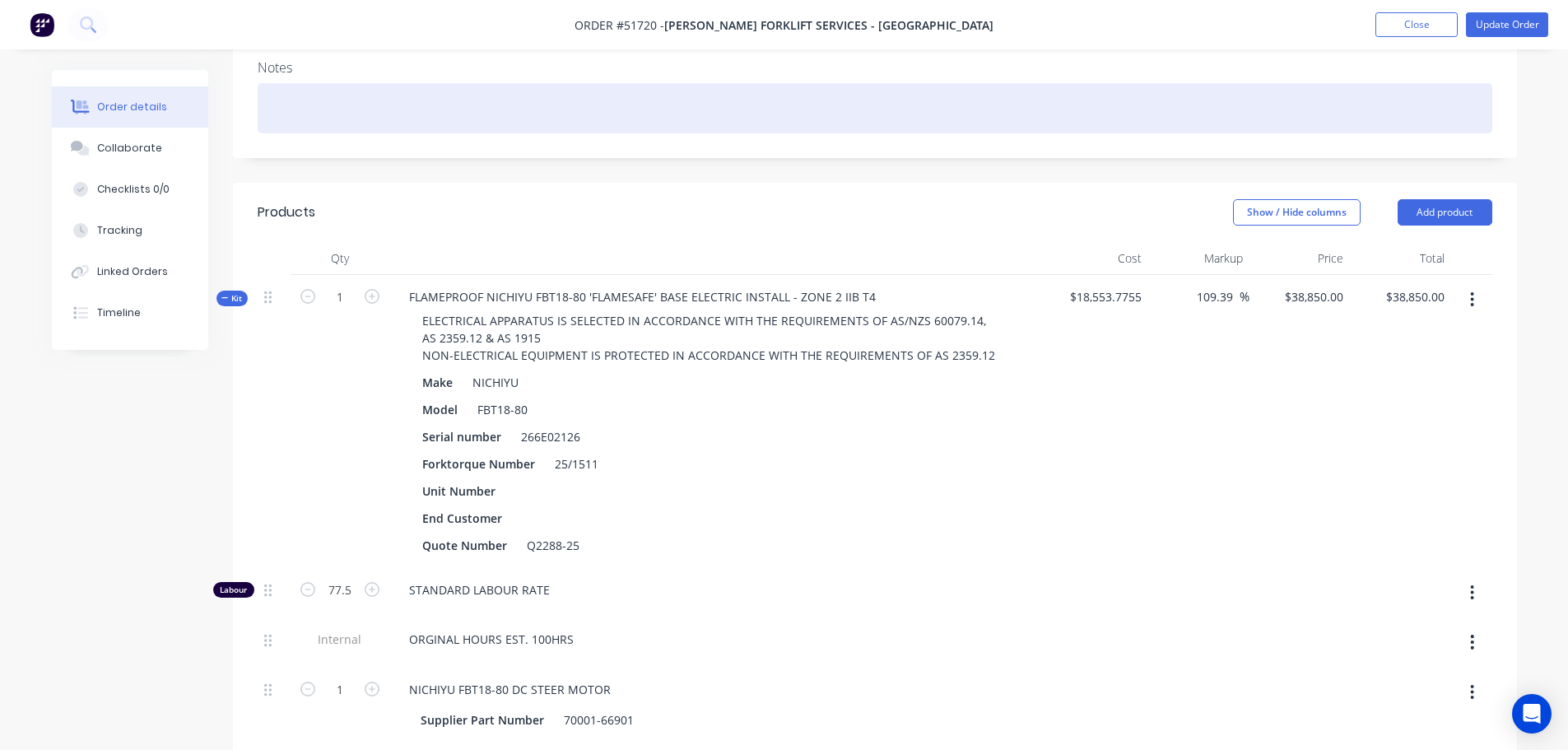
scroll to position [0, 0]
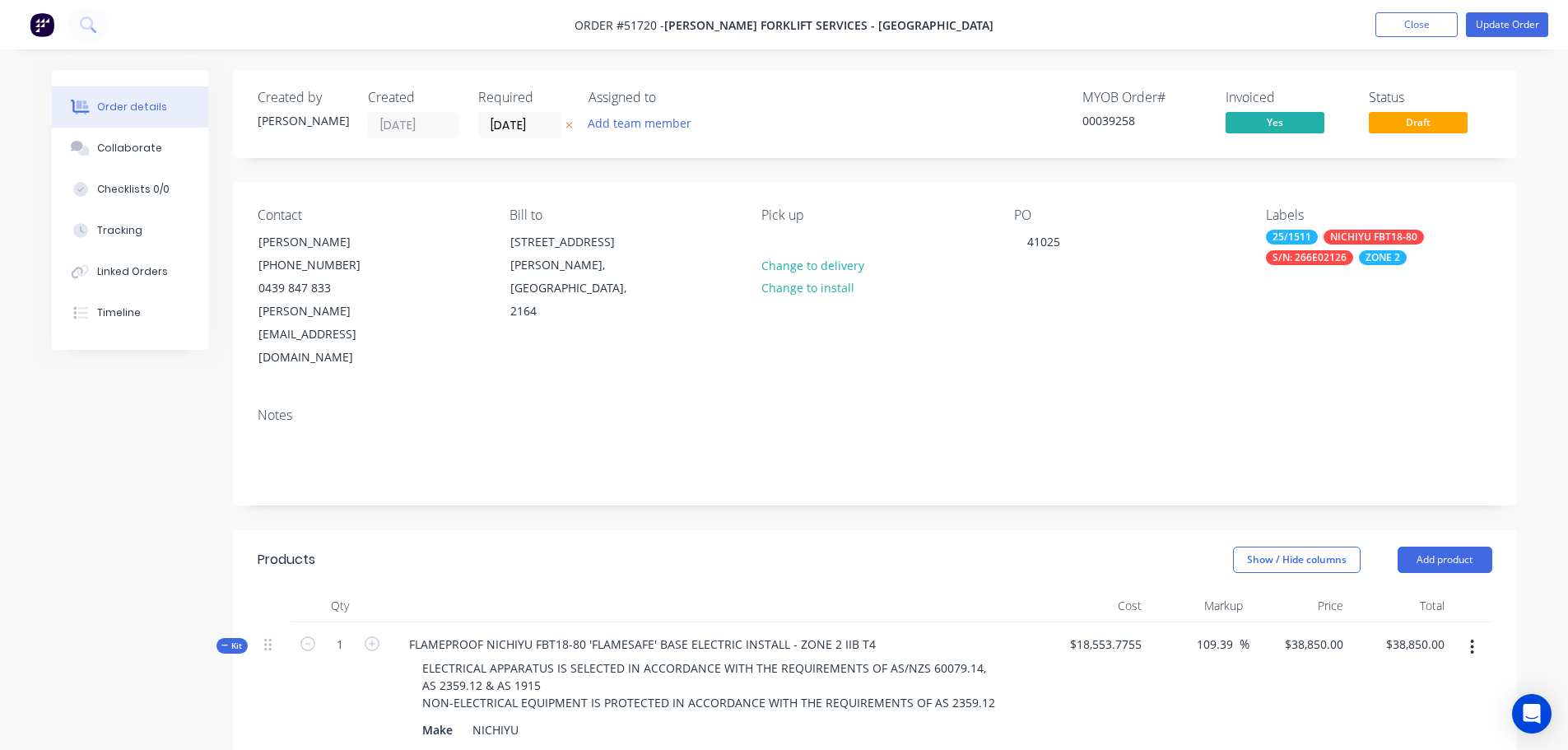
click at [231, 639] on span "Kit" at bounding box center [231, 645] width 21 height 12
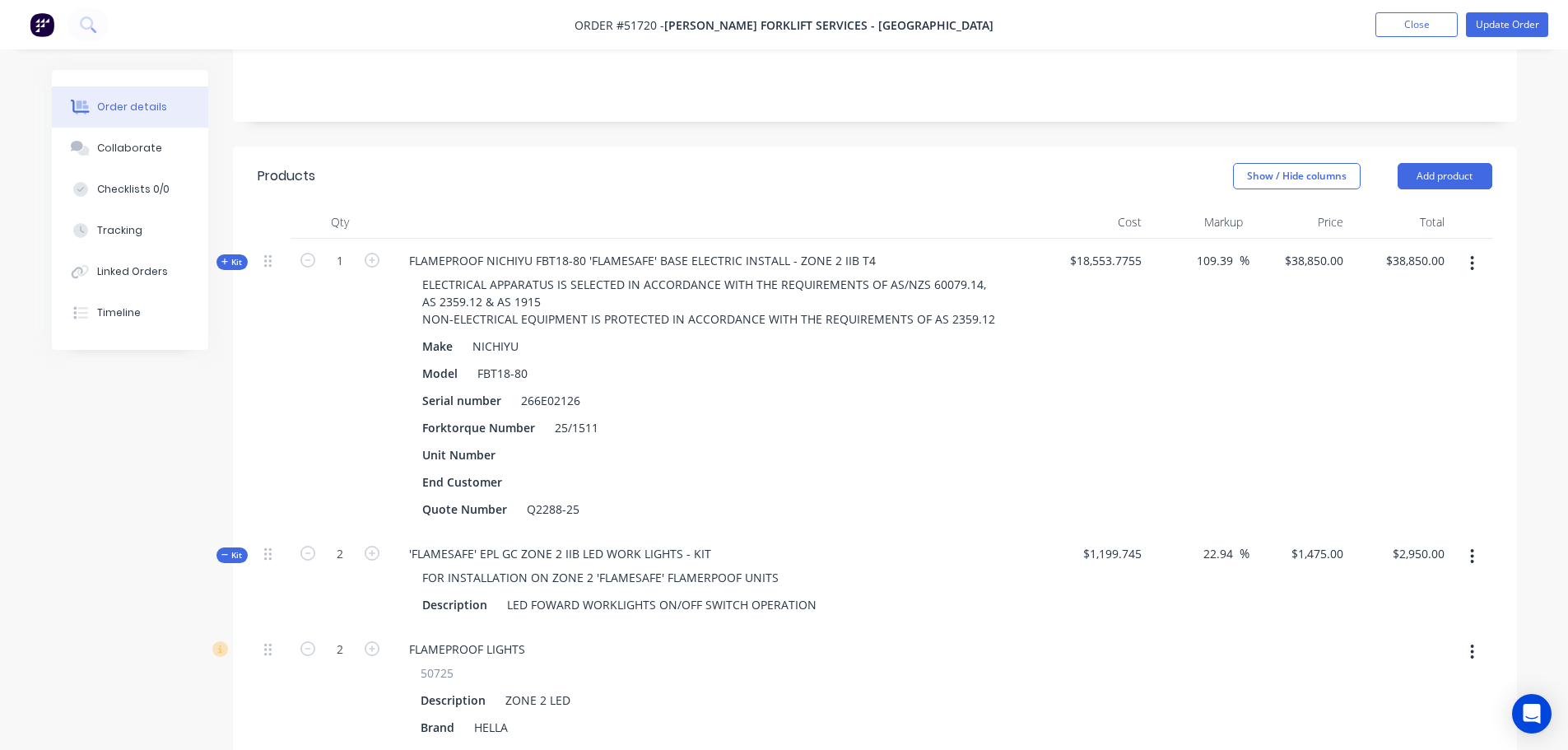
scroll to position [494, 0]
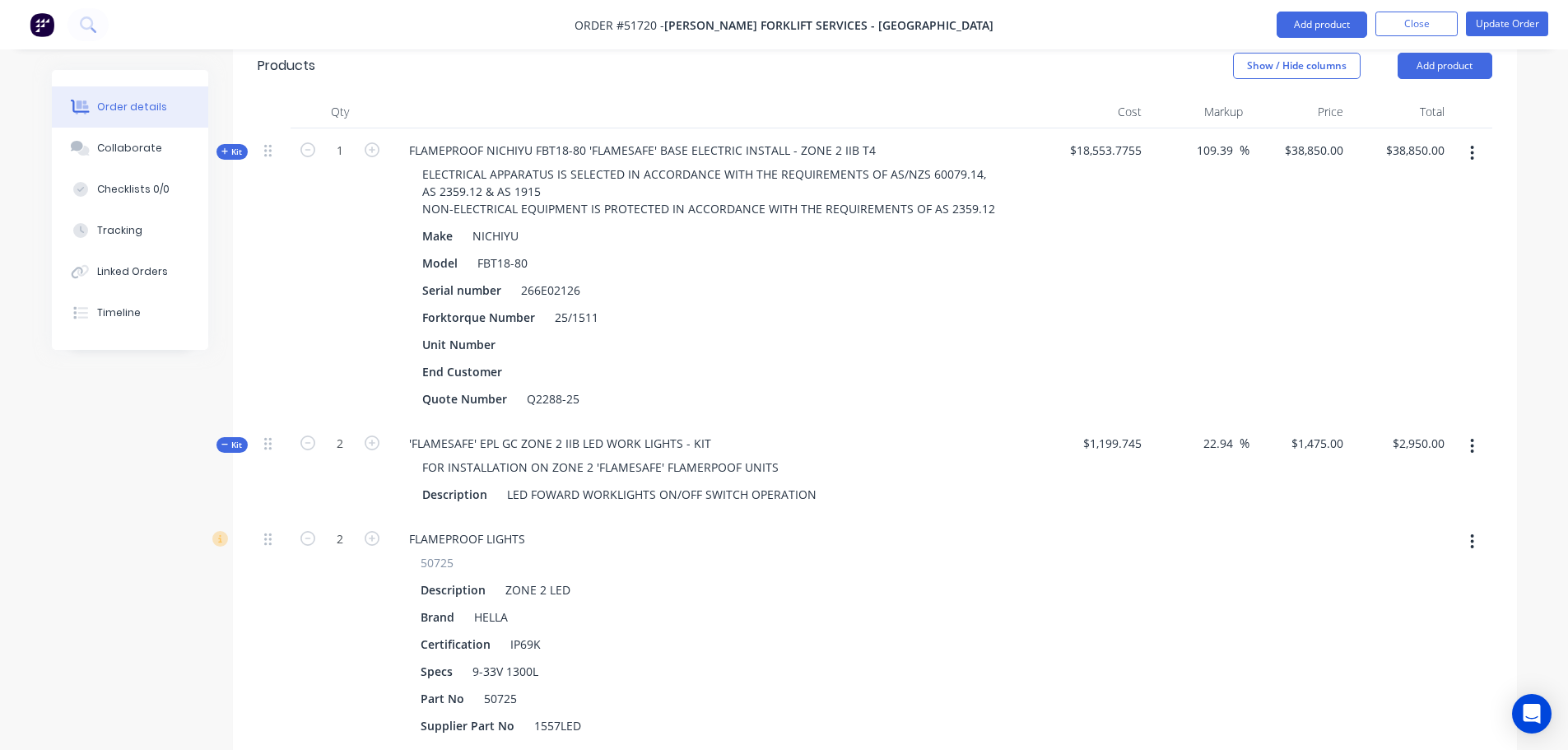
click at [228, 440] on icon at bounding box center [225, 444] width 7 height 8
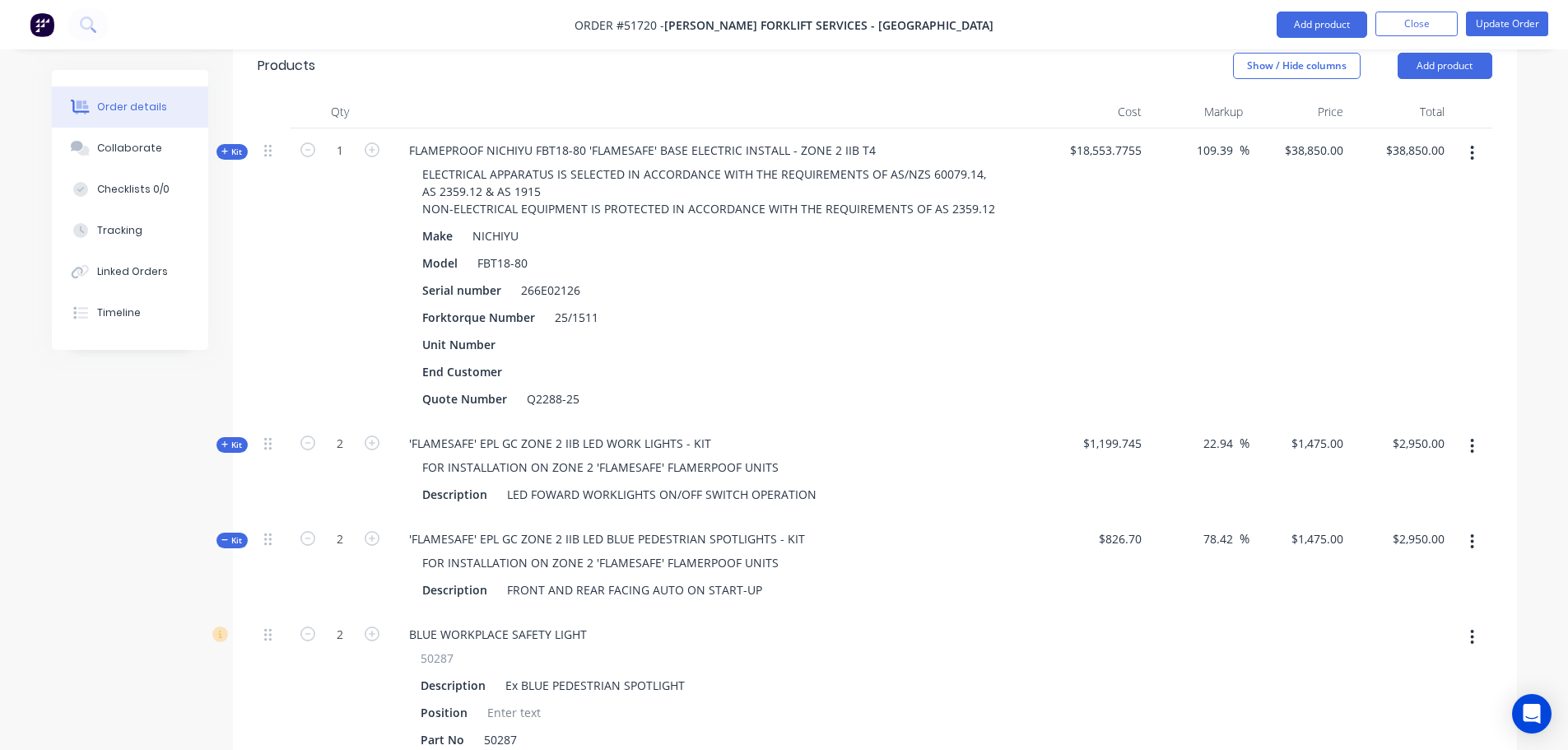
click at [228, 440] on icon at bounding box center [225, 444] width 7 height 8
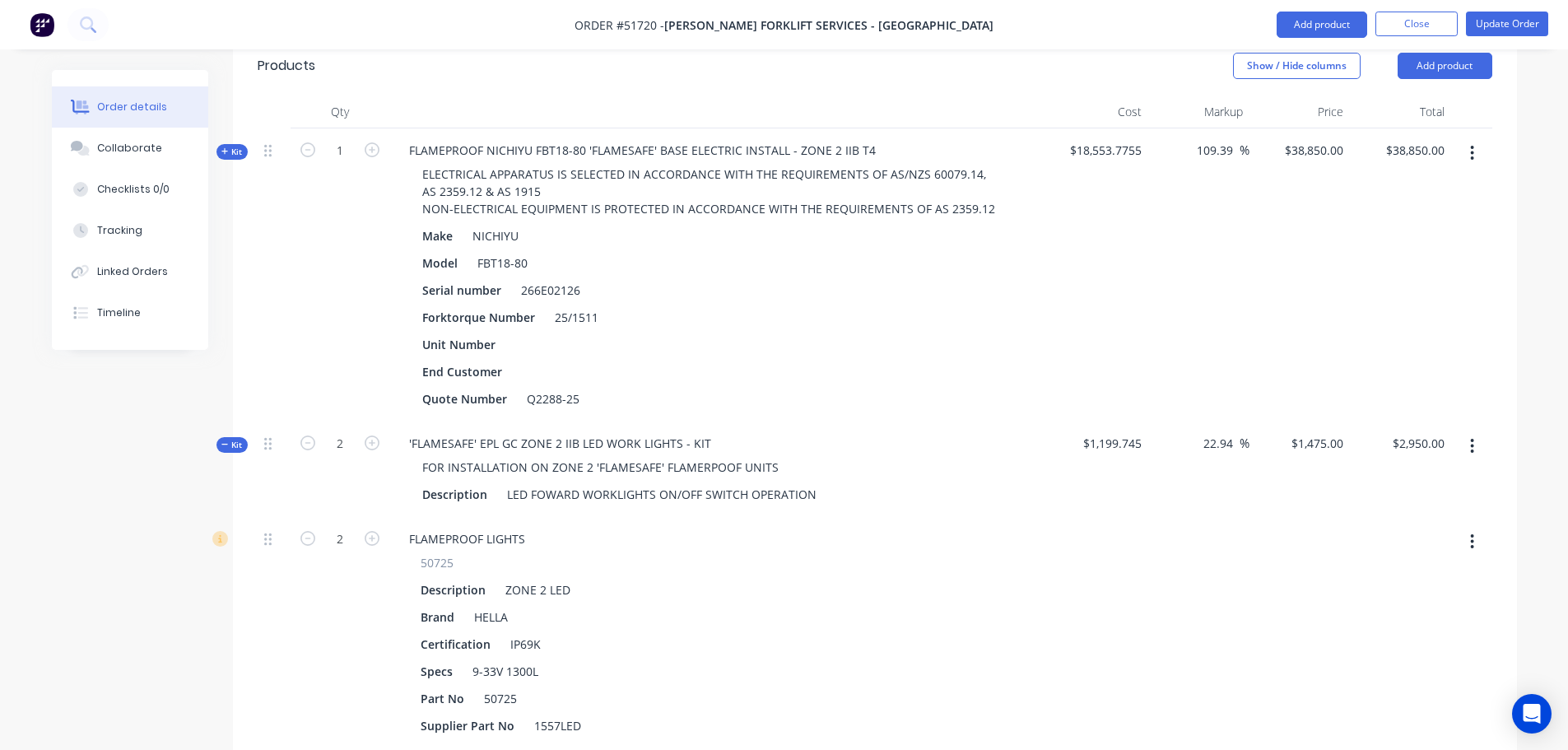
click at [228, 440] on icon at bounding box center [225, 444] width 7 height 8
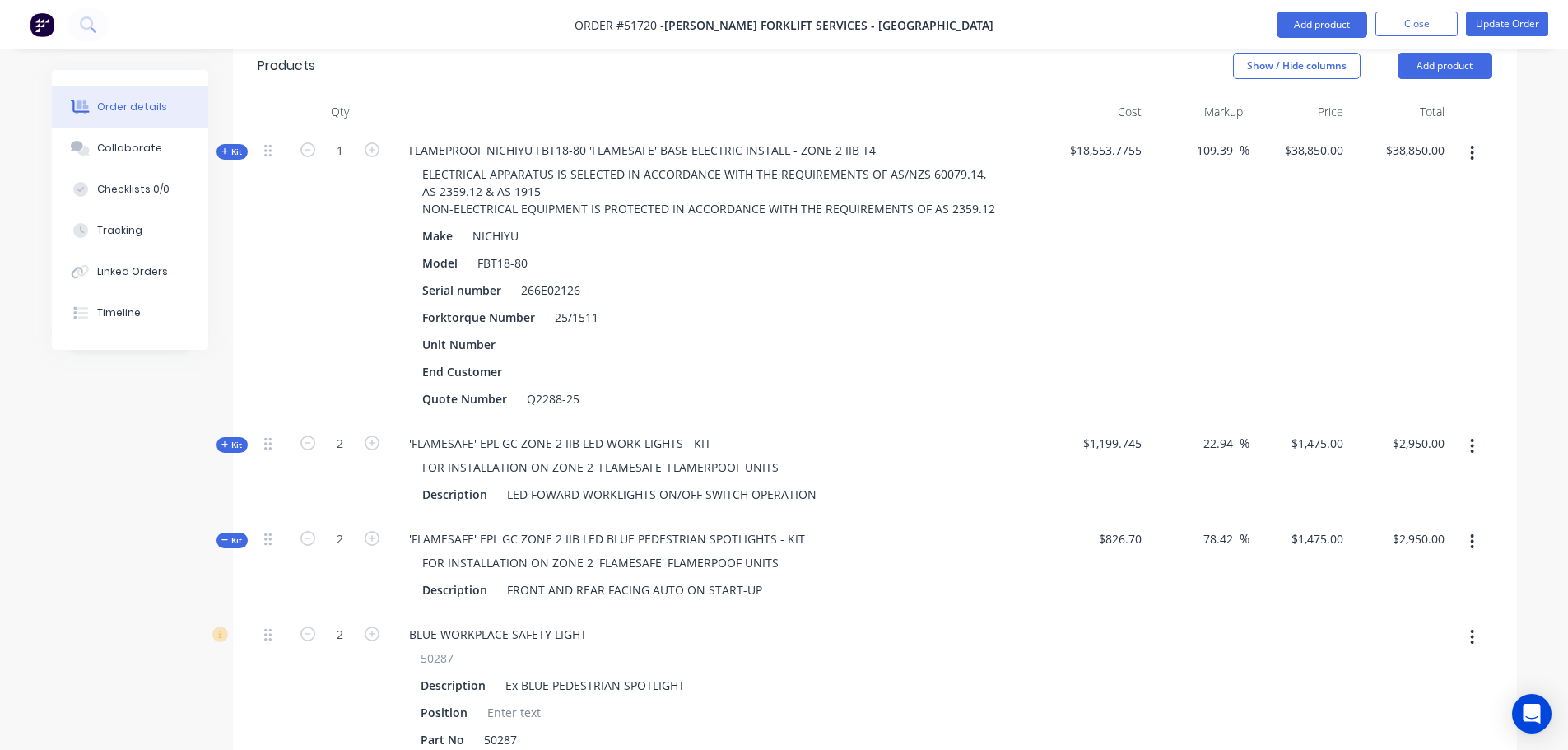
click at [228, 539] on icon at bounding box center [224, 539] width 6 height 1
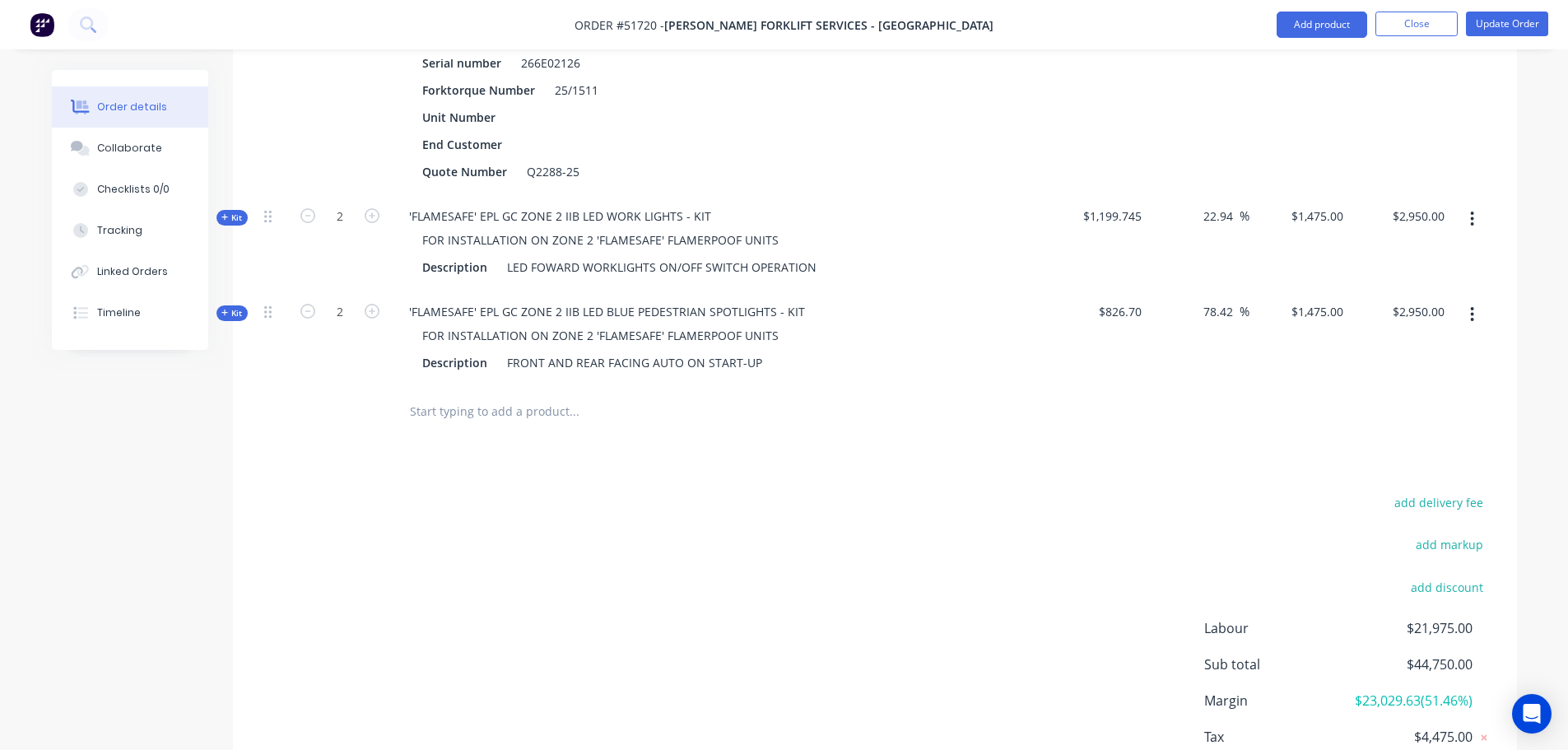
scroll to position [803, 0]
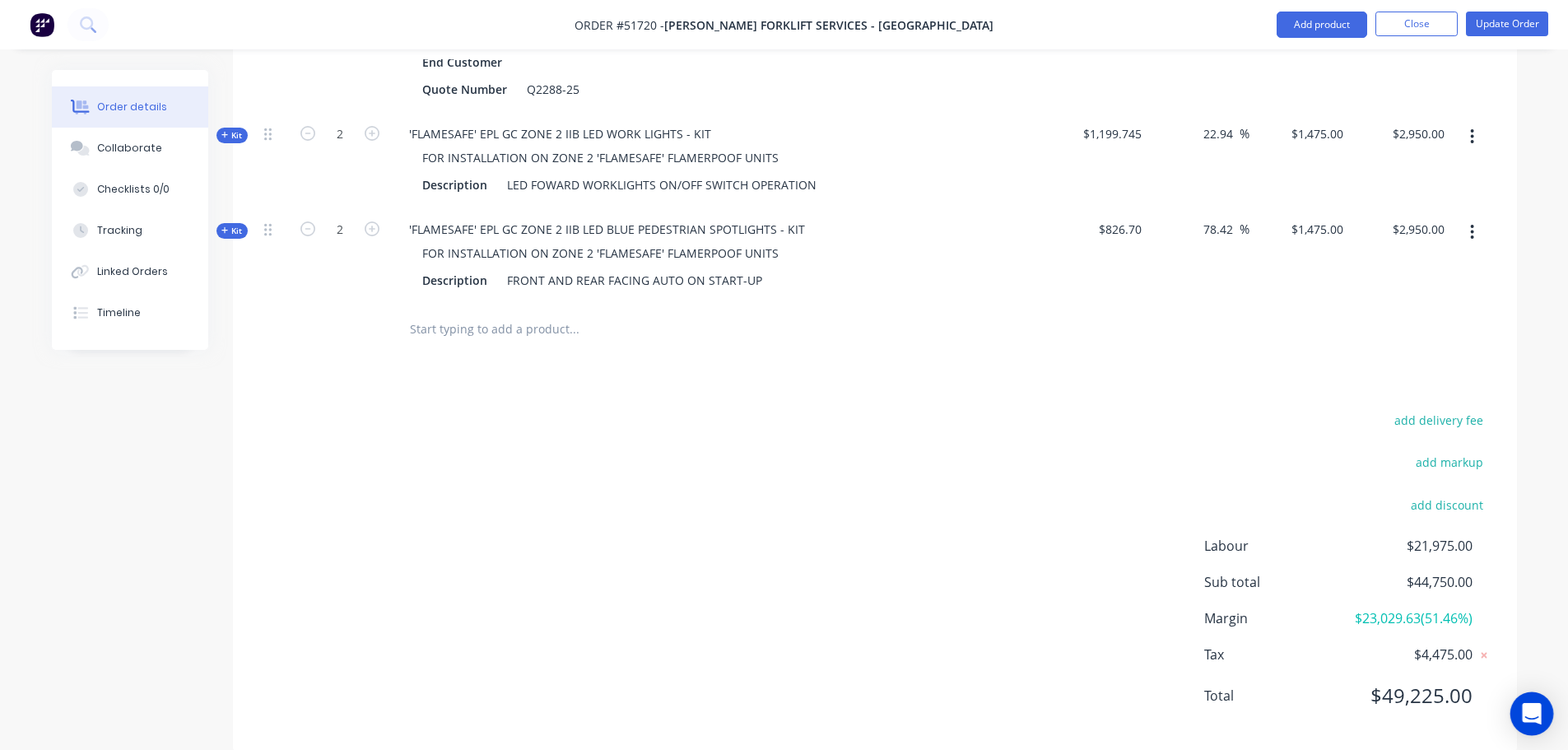
click at [1529, 715] on icon "Open Intercom Messenger" at bounding box center [1531, 713] width 19 height 21
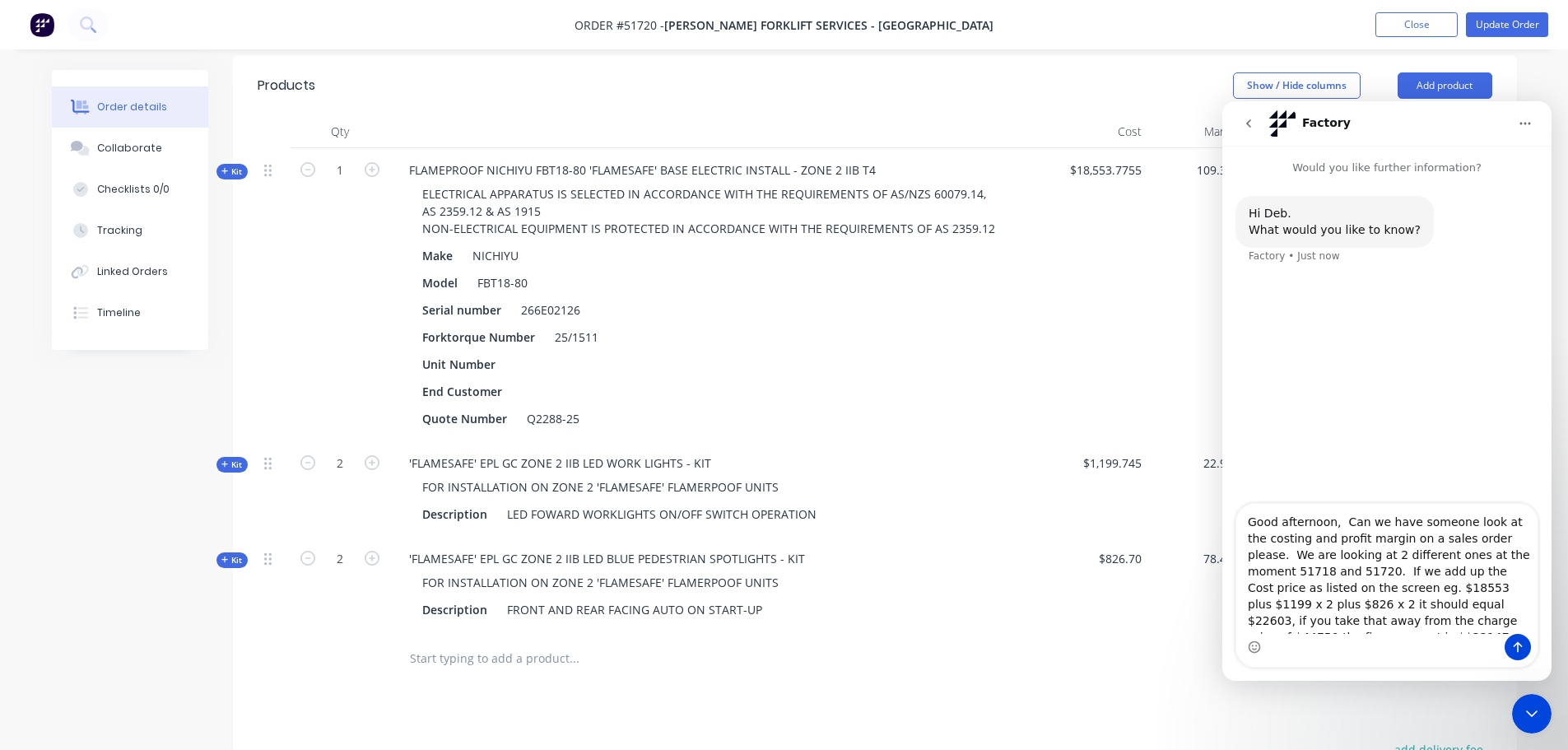
scroll to position [11, 0]
type textarea "Good afternoon, Can we have someone look at the costing and profit margin on a …"
click at [1532, 718] on icon "Close Intercom Messenger" at bounding box center [1531, 713] width 19 height 19
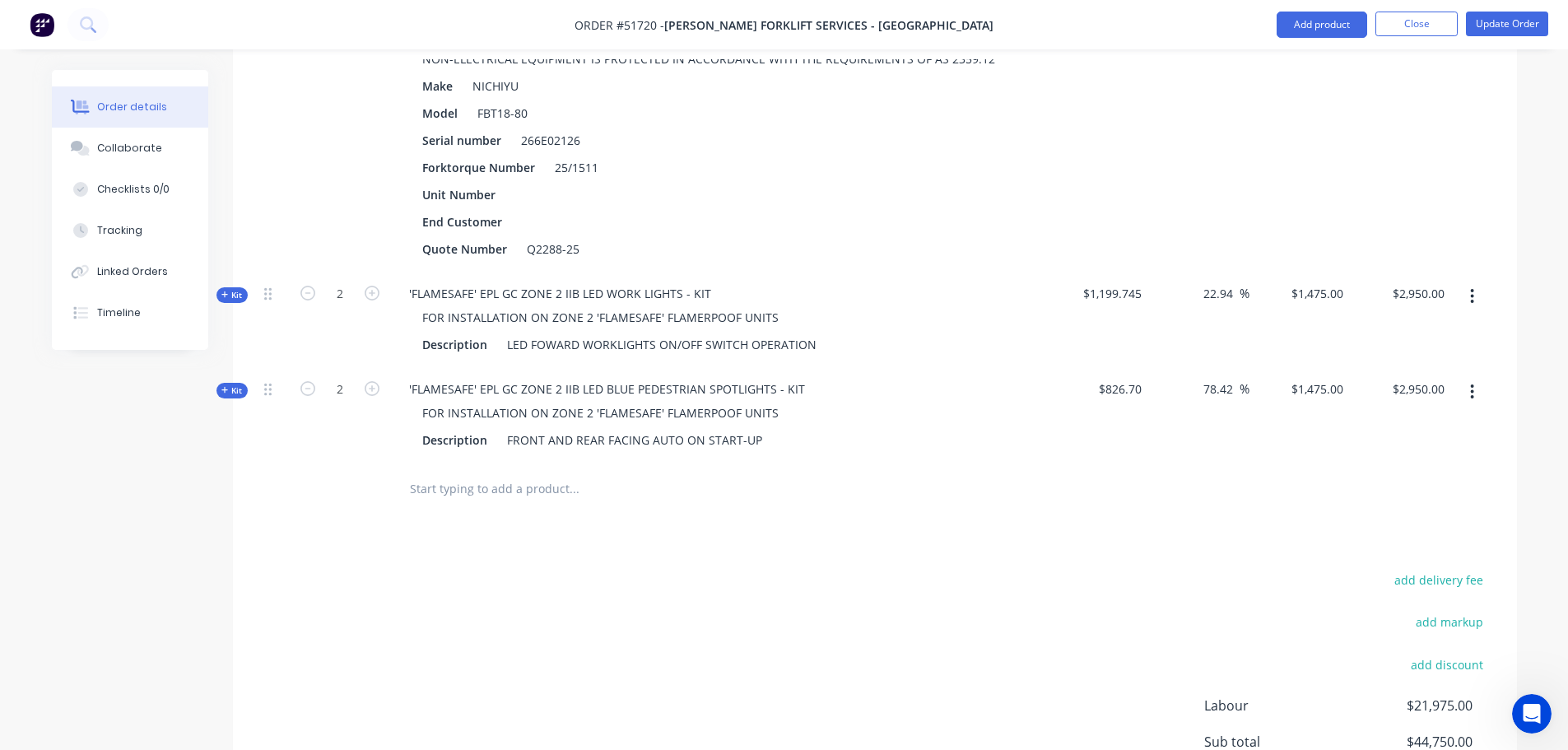
scroll to position [720, 0]
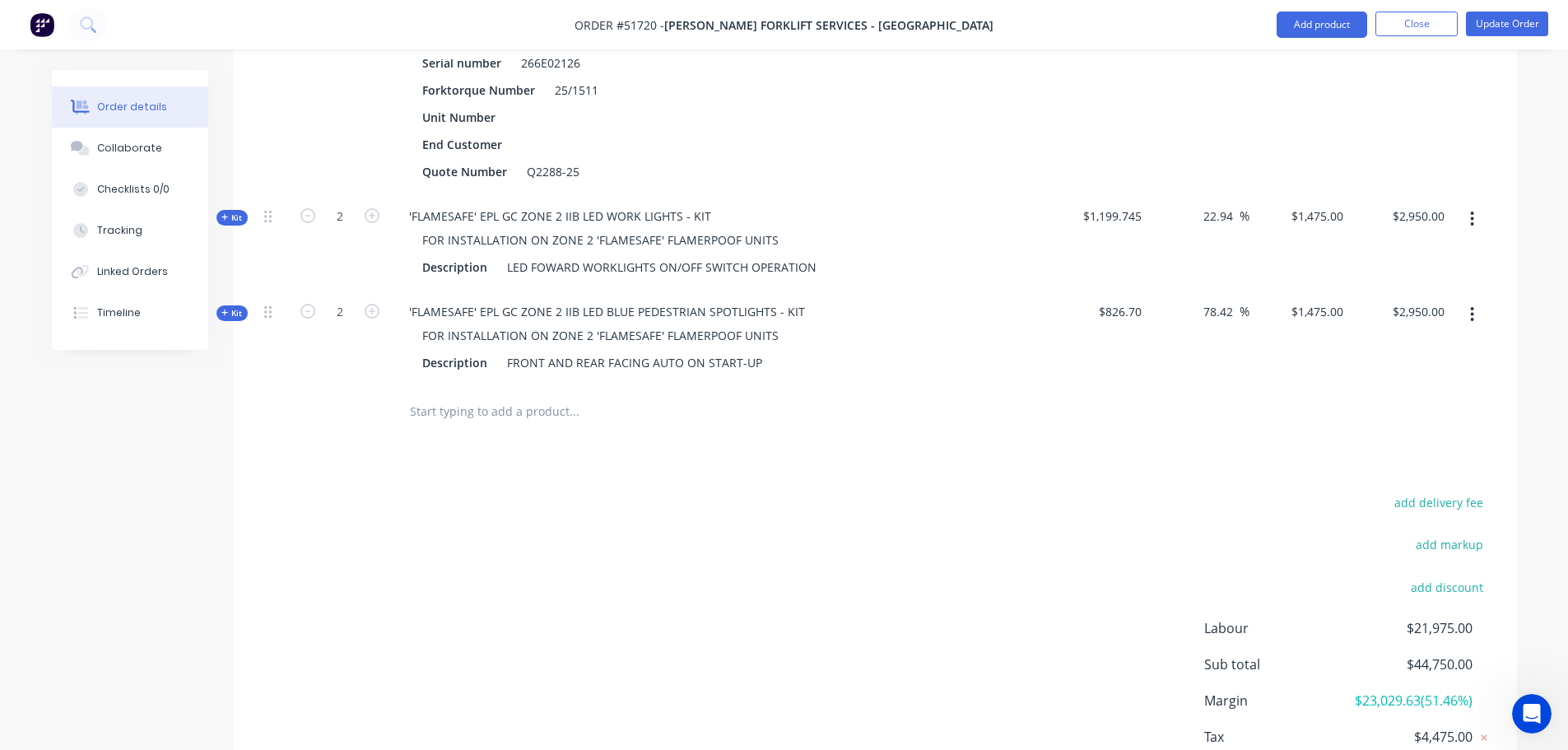
click at [1536, 719] on icon "Open Intercom Messenger" at bounding box center [1532, 713] width 27 height 27
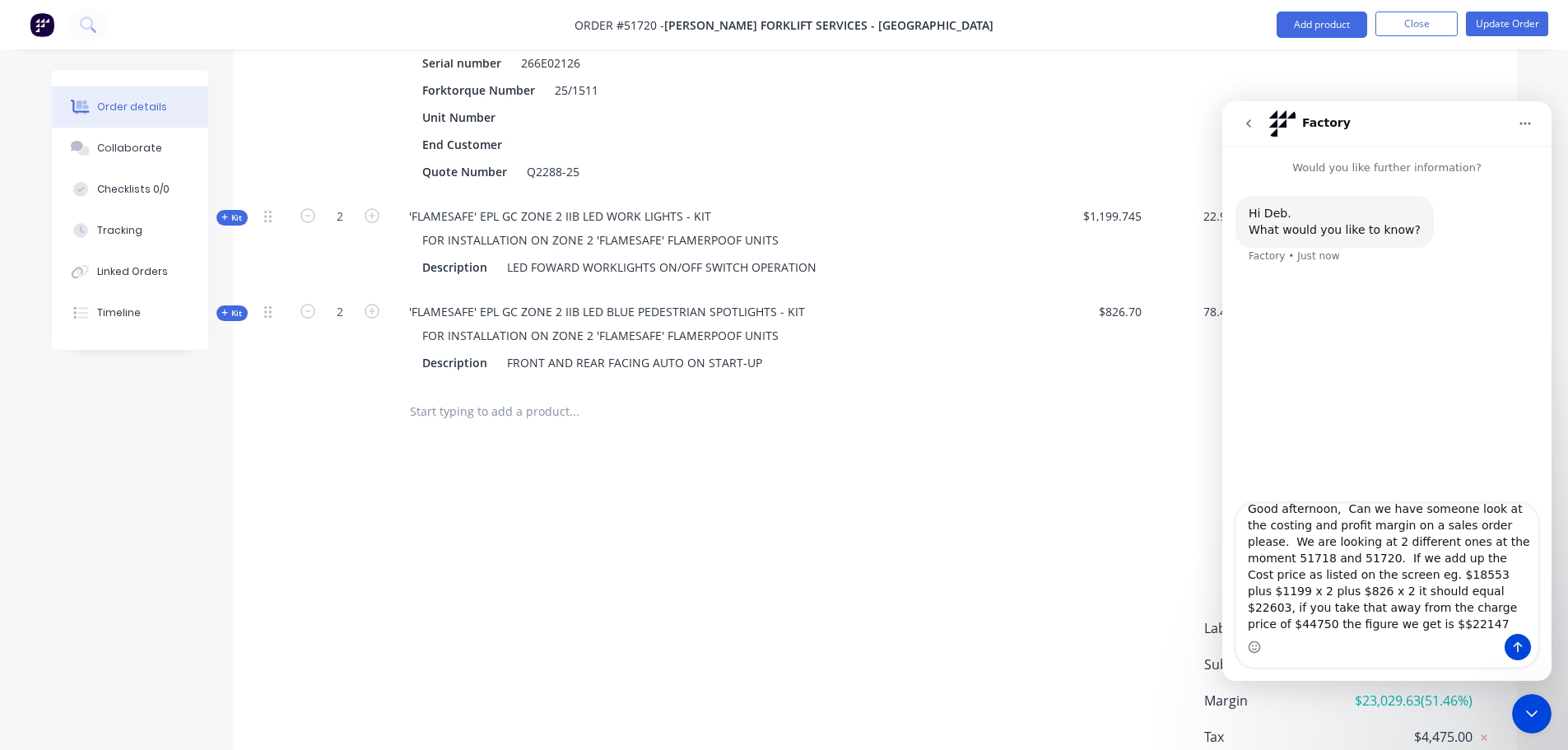
scroll to position [27, 0]
type textarea "Good afternoon, Can we have someone look at the costing and profit margin on a …"
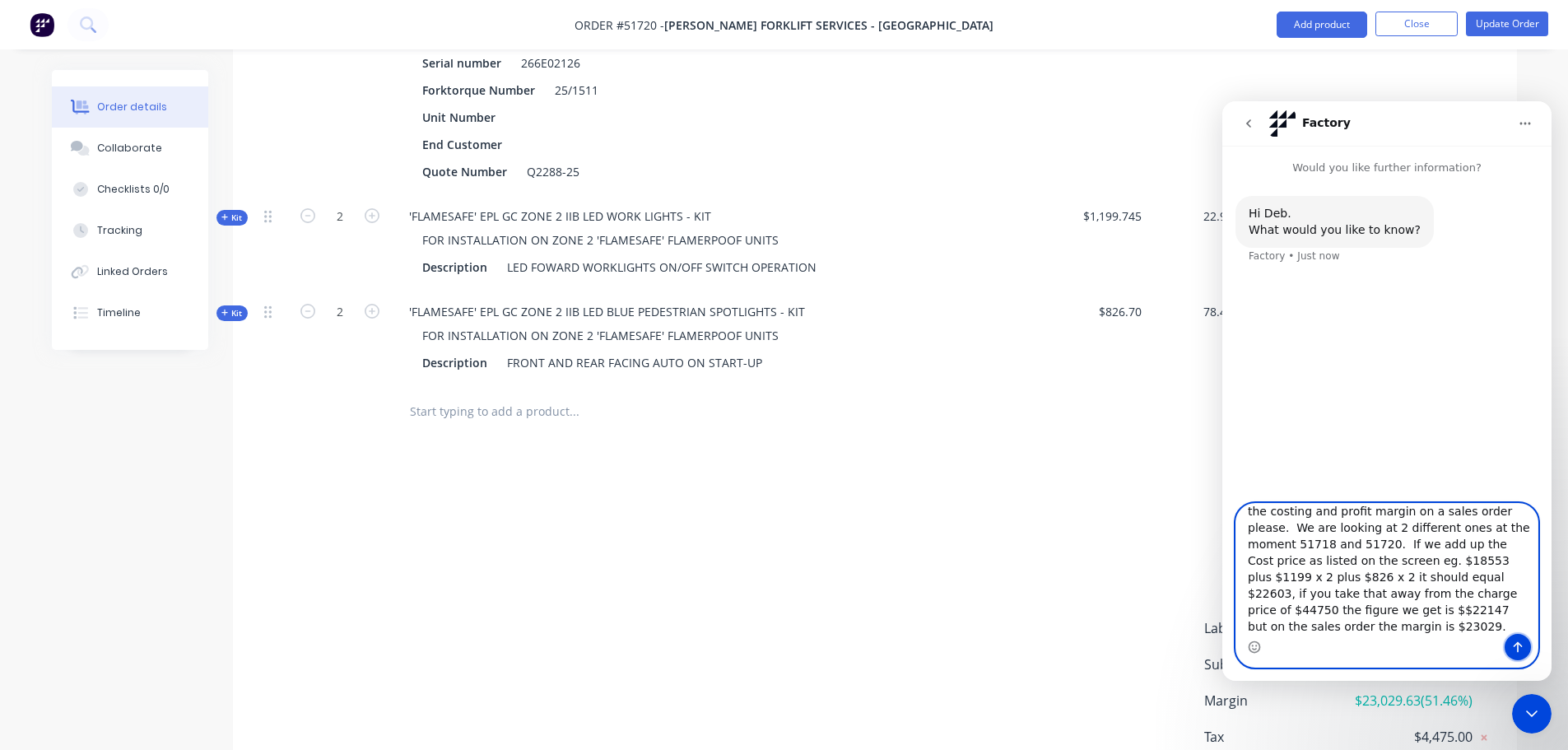
click at [1517, 651] on icon "Send a message…" at bounding box center [1518, 646] width 13 height 13
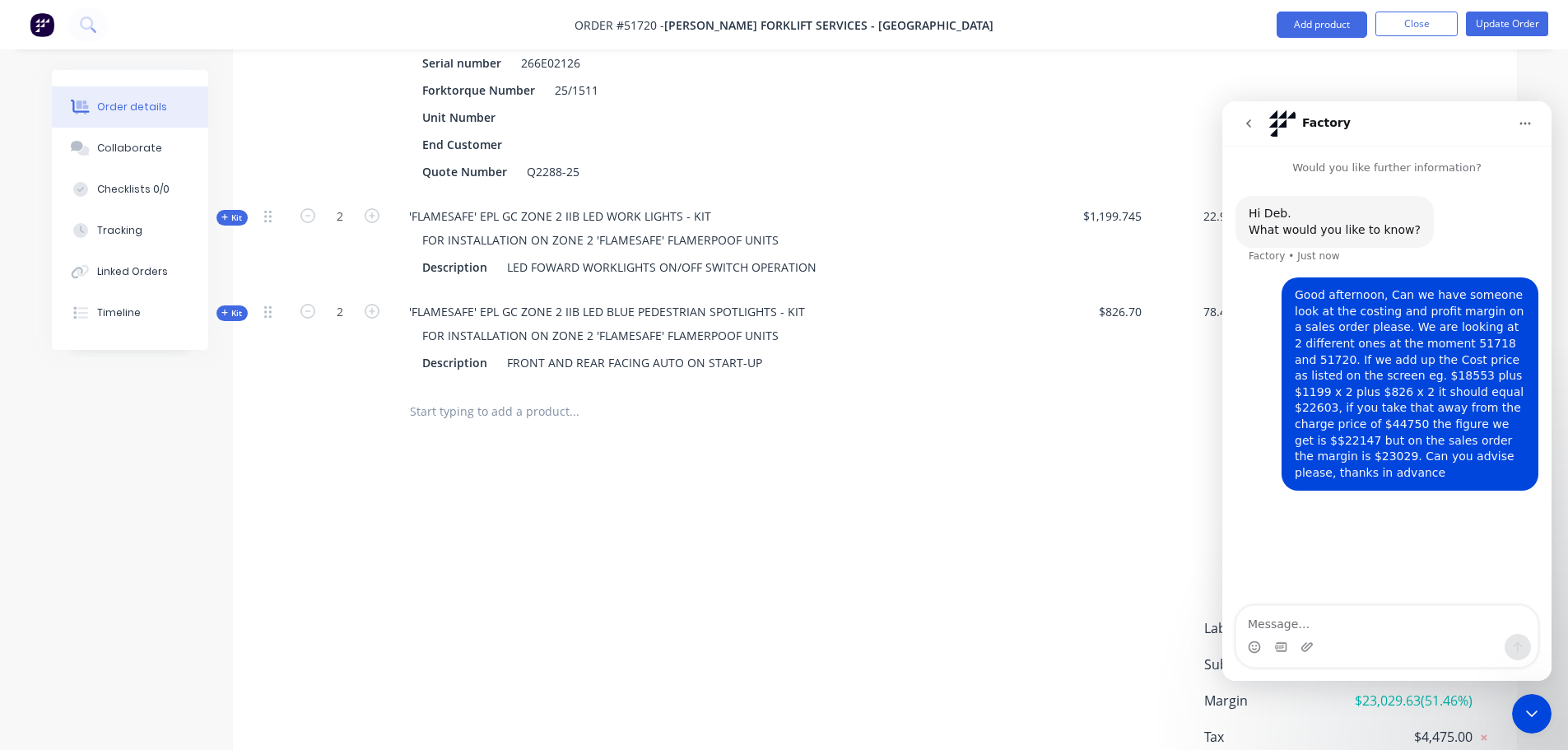
drag, startPoint x: 1537, startPoint y: 715, endPoint x: 2861, endPoint y: 792, distance: 1326.2
click at [1537, 715] on icon "Close Intercom Messenger" at bounding box center [1531, 713] width 19 height 19
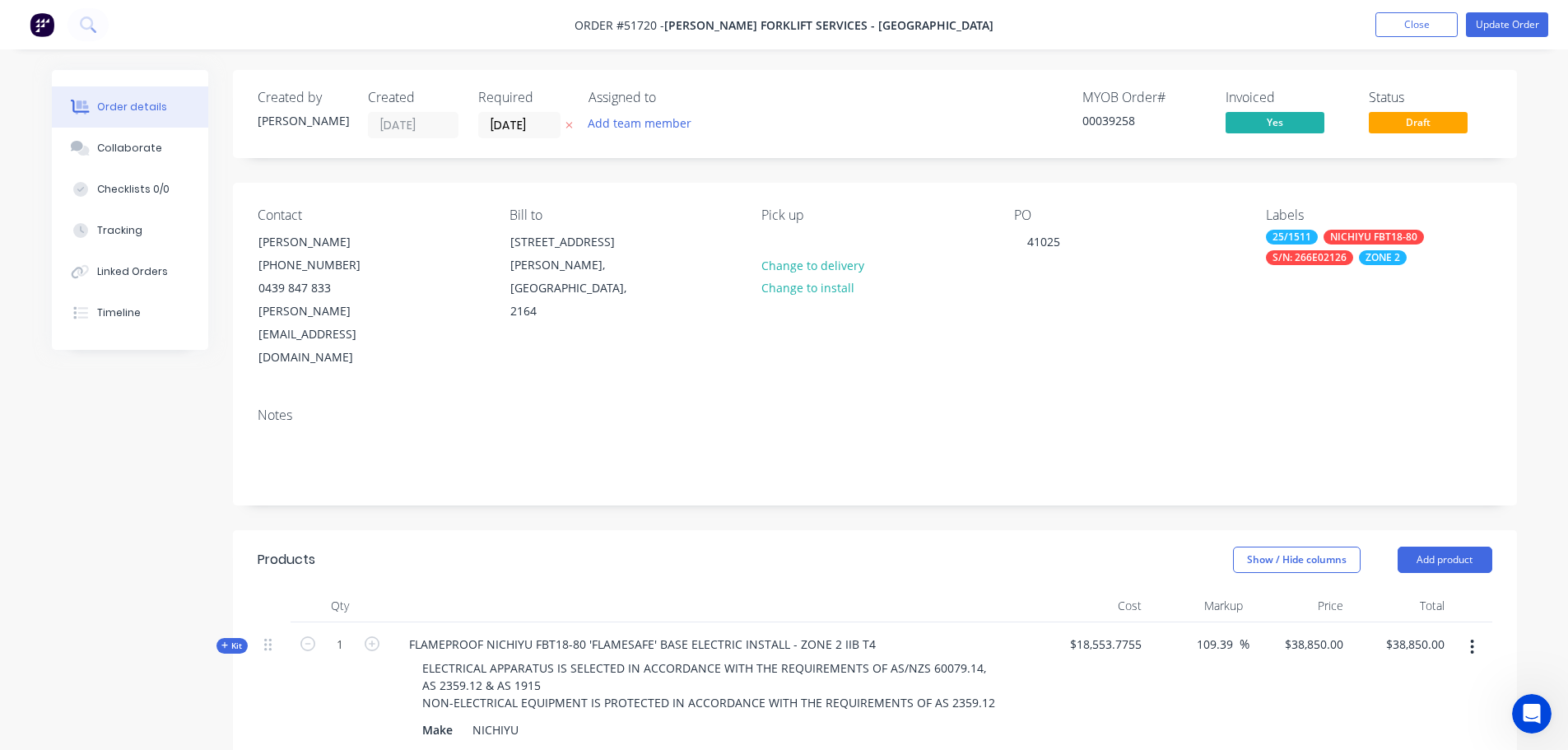
scroll to position [0, 0]
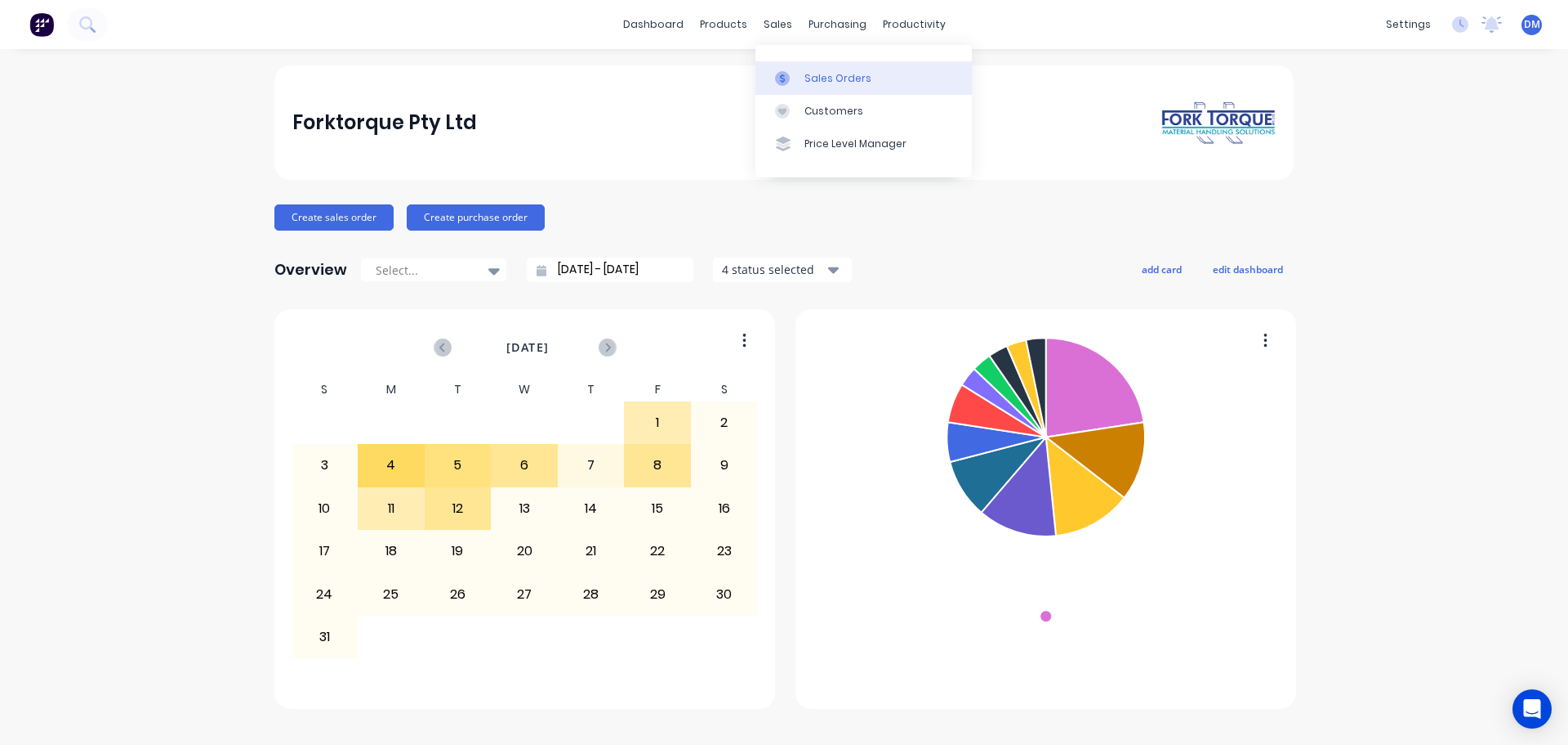
click at [822, 74] on div "Sales Orders" at bounding box center [837, 78] width 67 height 15
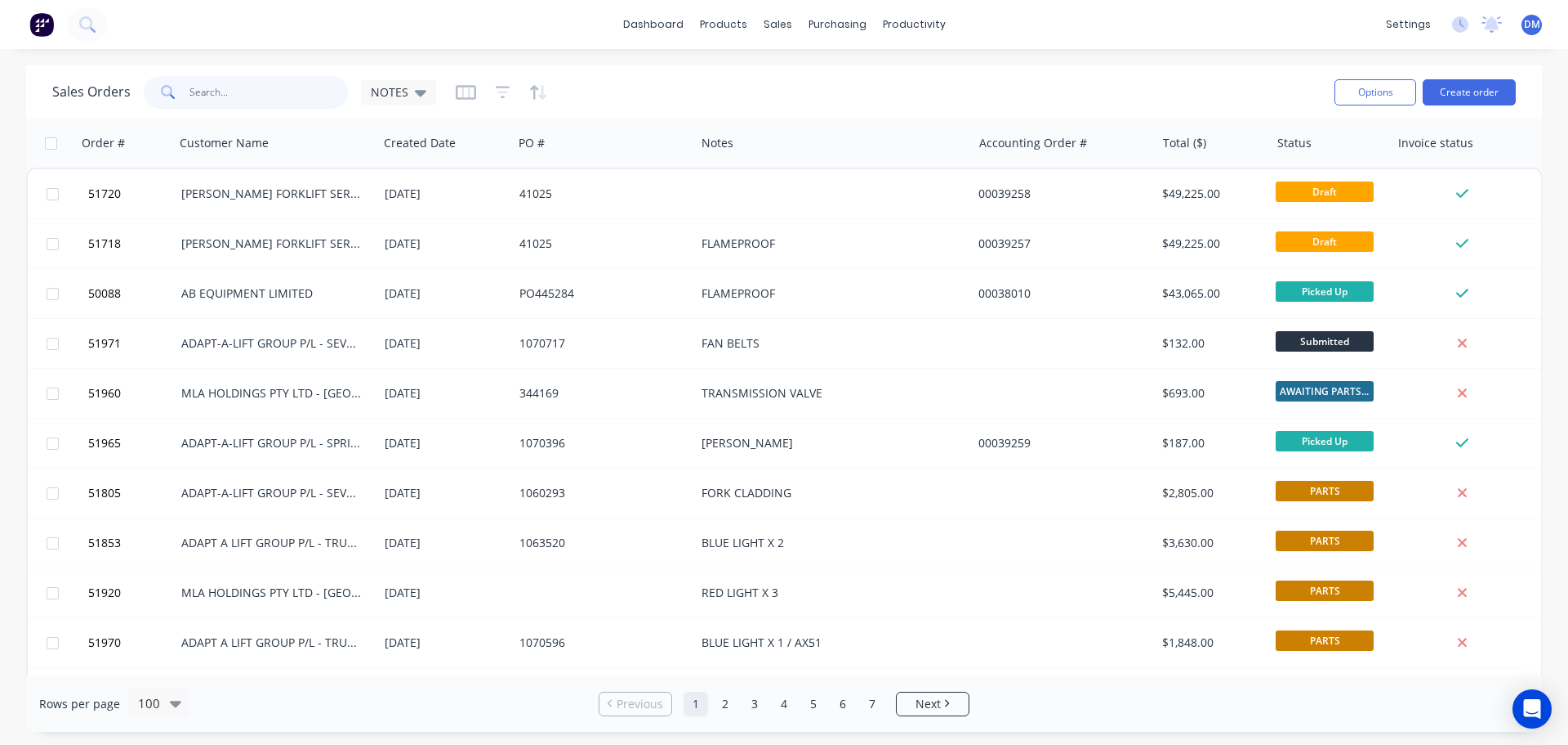
click at [261, 92] on input "text" at bounding box center [269, 93] width 160 height 33
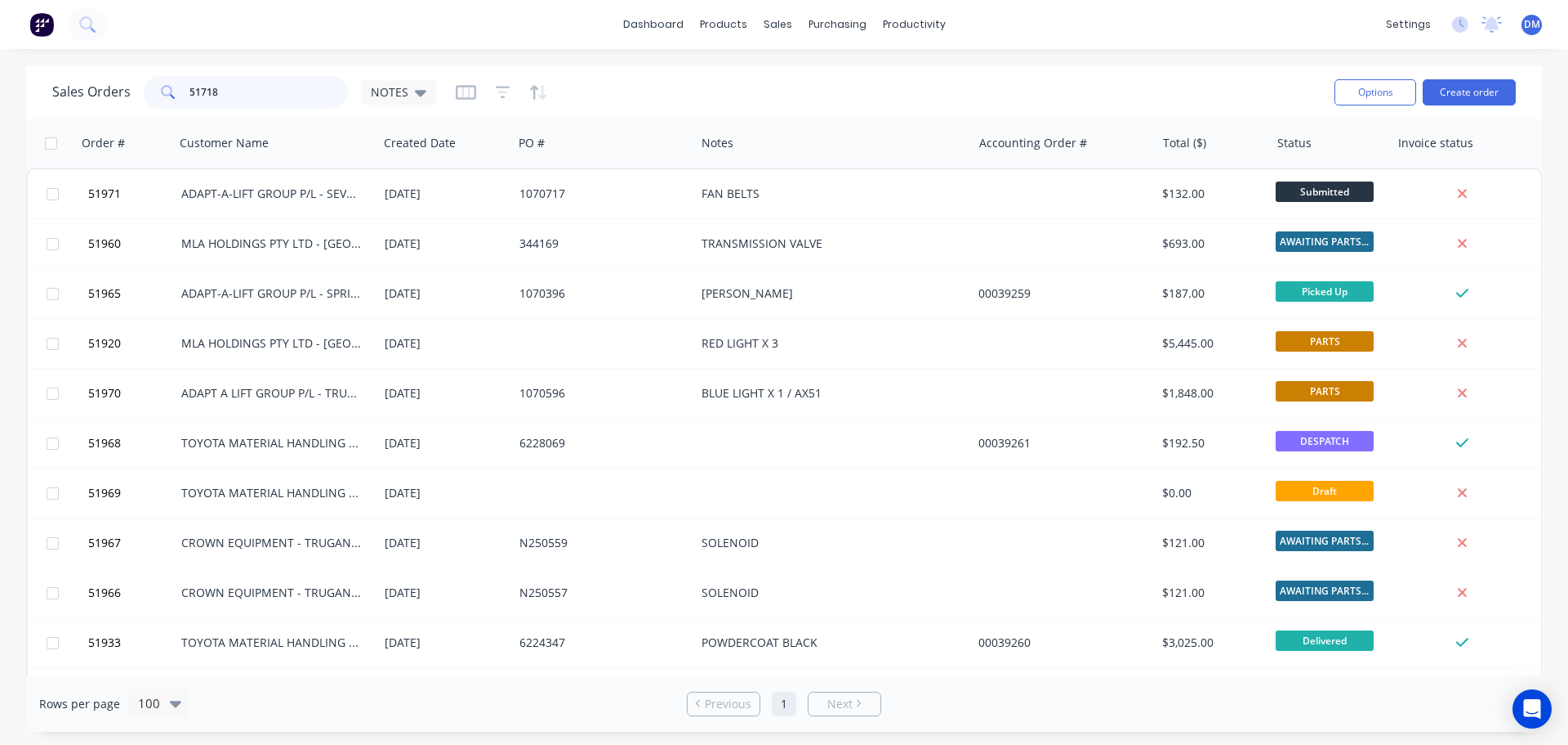
type input "51718"
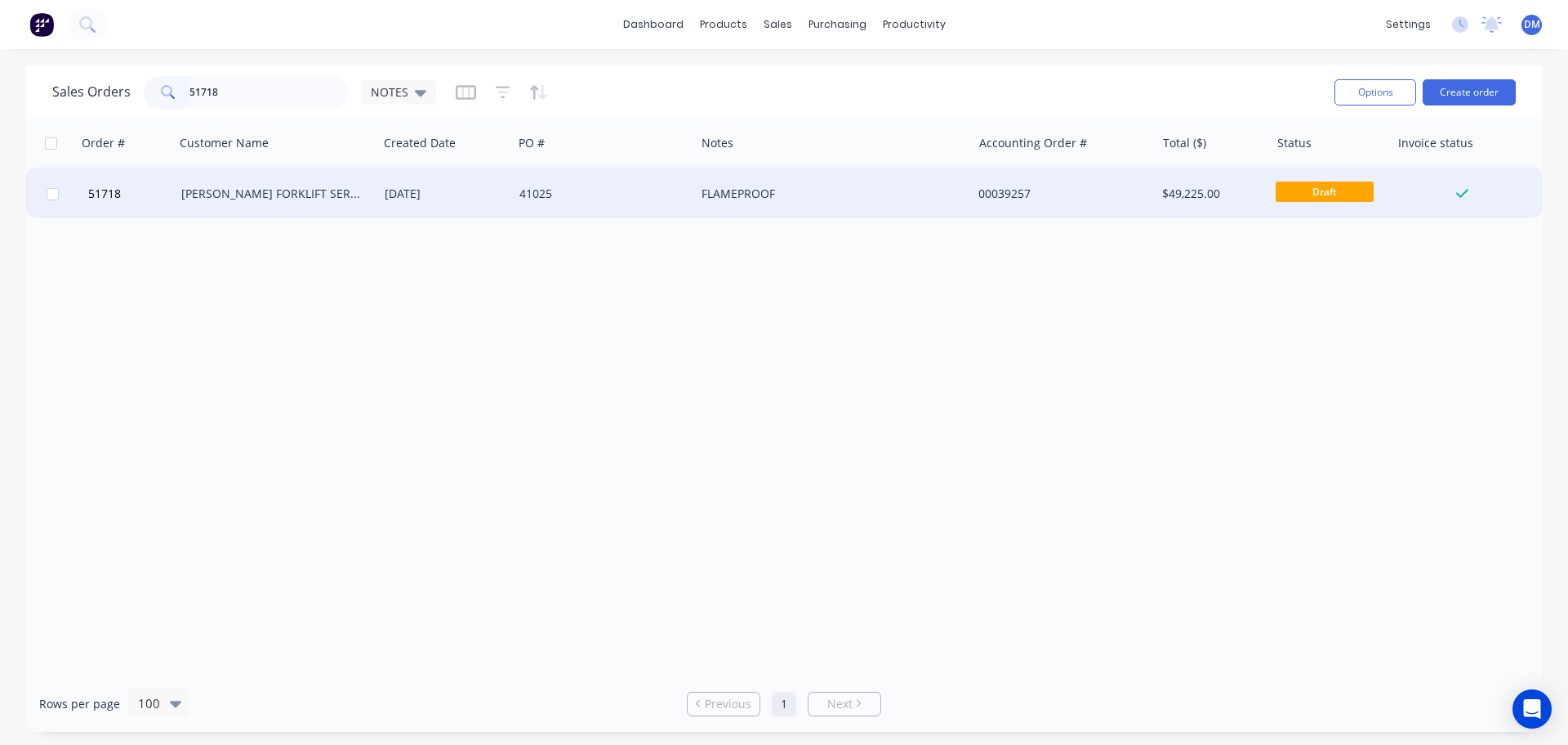
click at [434, 186] on div "[DATE]" at bounding box center [445, 194] width 122 height 17
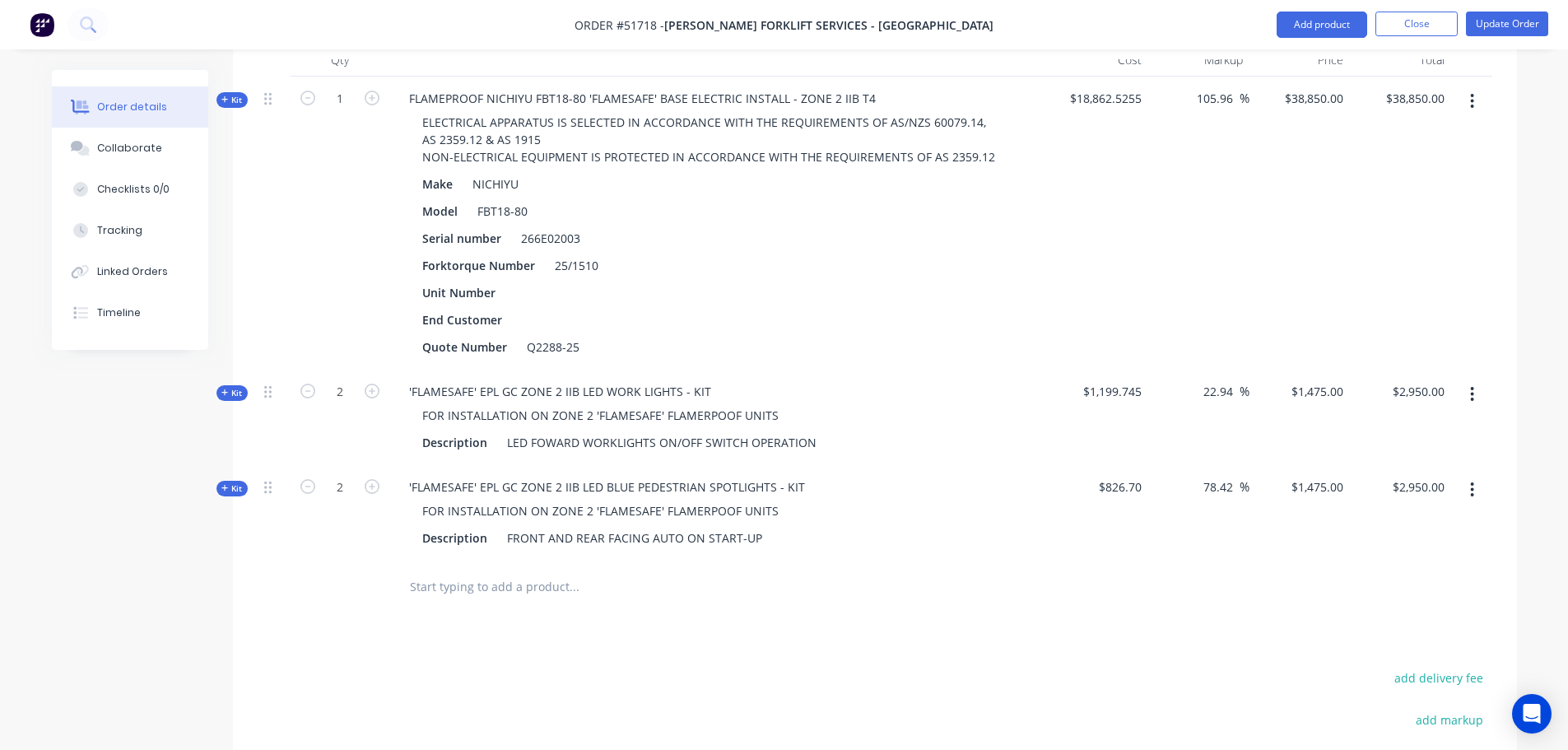
scroll to position [803, 0]
